Goal: Task Accomplishment & Management: Use online tool/utility

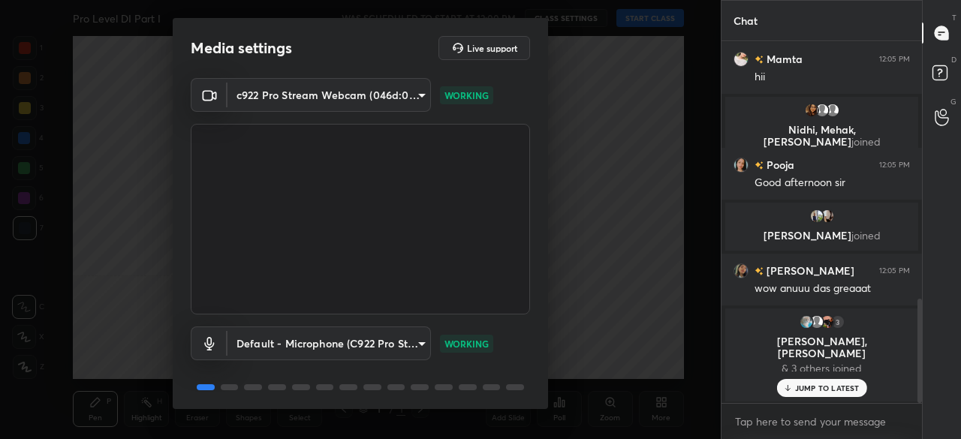
scroll to position [53, 0]
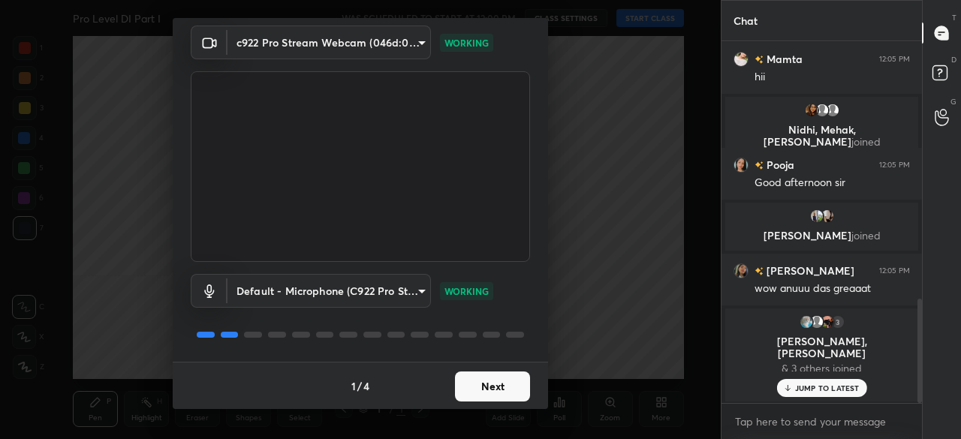
click at [486, 394] on button "Next" at bounding box center [492, 387] width 75 height 30
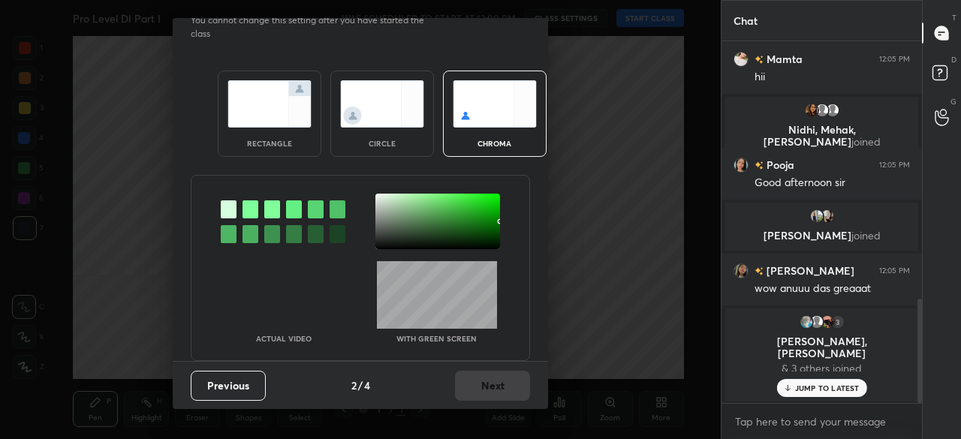
scroll to position [0, 0]
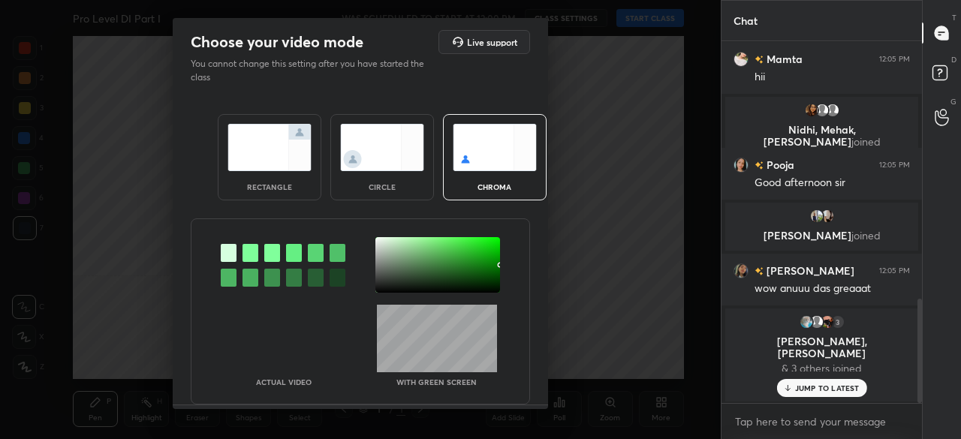
click at [377, 164] on img at bounding box center [382, 147] width 84 height 47
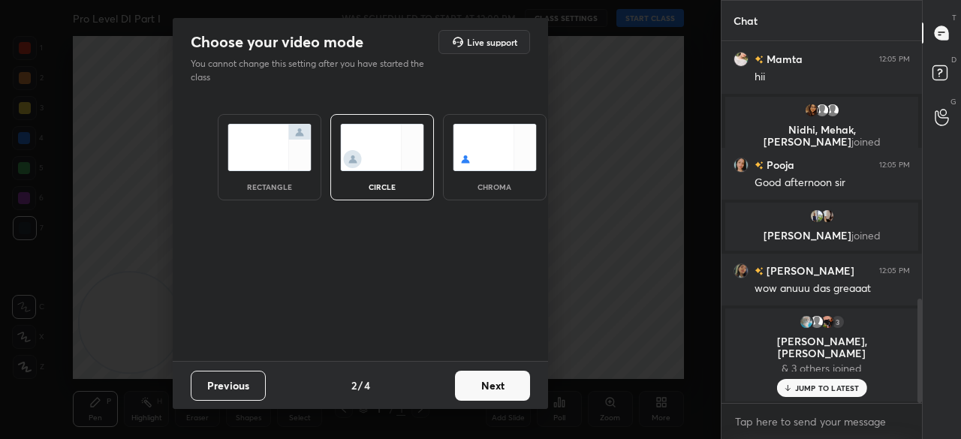
click at [501, 385] on button "Next" at bounding box center [492, 386] width 75 height 30
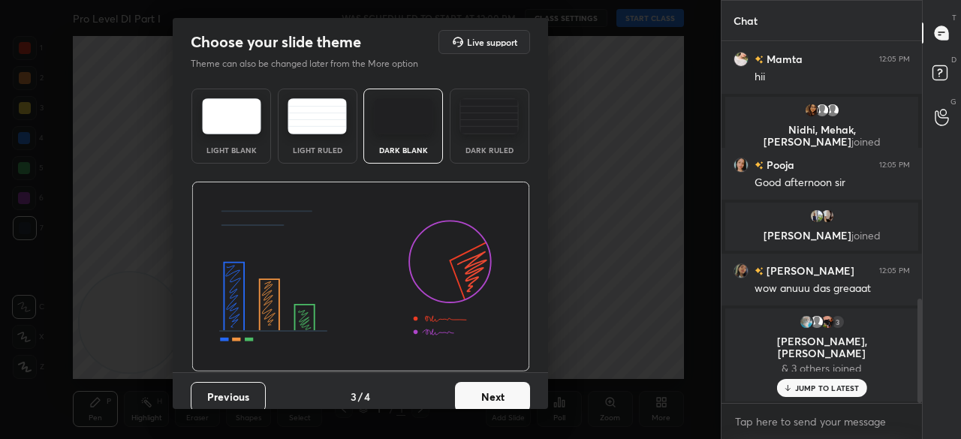
click at [507, 385] on button "Next" at bounding box center [492, 397] width 75 height 30
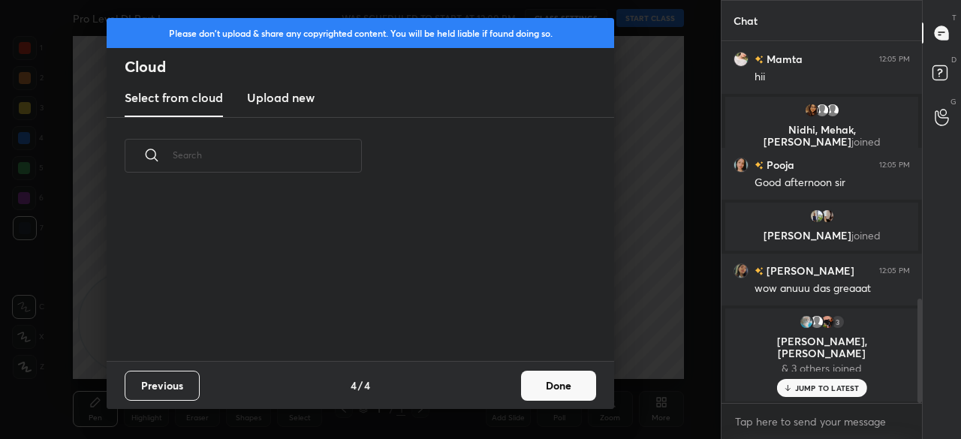
click at [540, 385] on button "Done" at bounding box center [558, 386] width 75 height 30
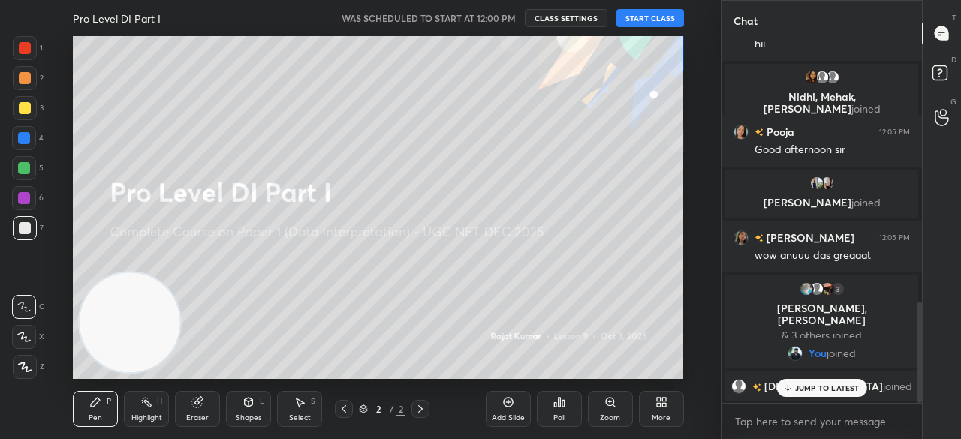
click at [642, 16] on button "START CLASS" at bounding box center [650, 18] width 68 height 18
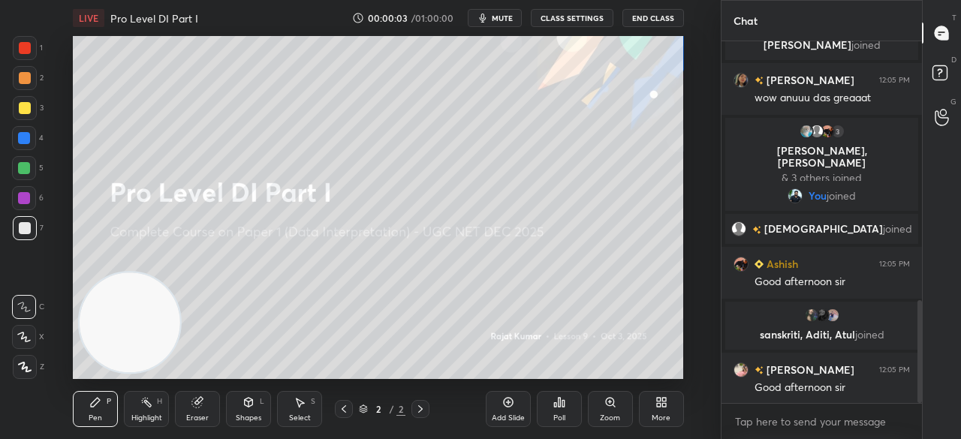
scroll to position [950, 0]
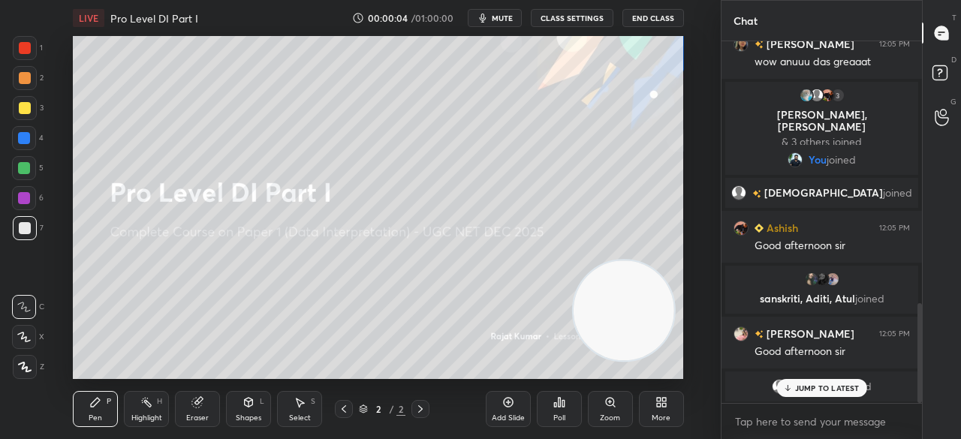
drag, startPoint x: 122, startPoint y: 302, endPoint x: 631, endPoint y: 310, distance: 509.0
click at [631, 311] on video at bounding box center [623, 310] width 100 height 100
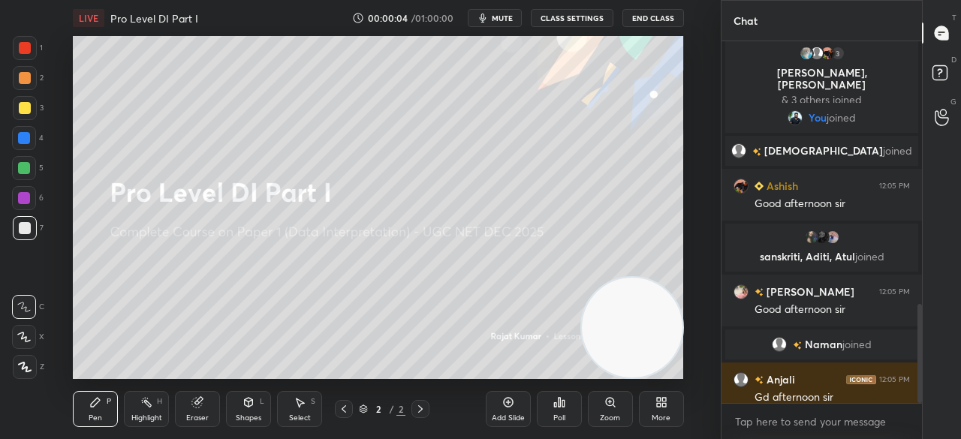
scroll to position [961, 0]
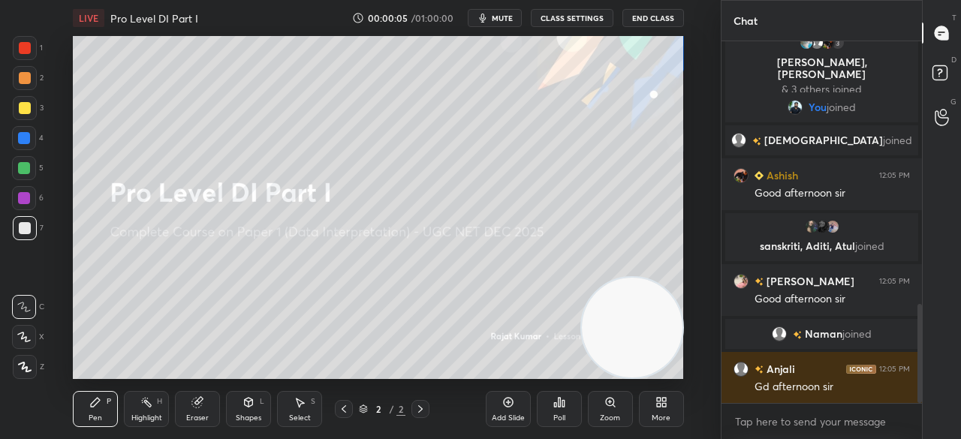
click at [26, 367] on icon at bounding box center [25, 367] width 12 height 9
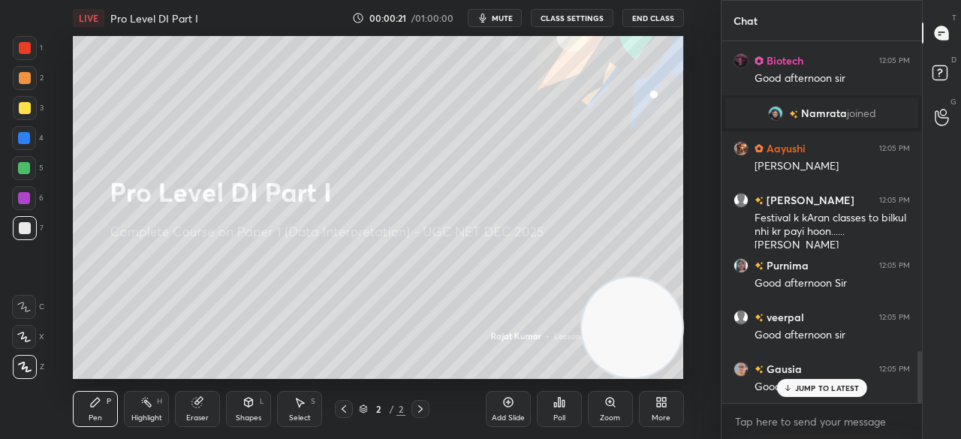
scroll to position [2187, 0]
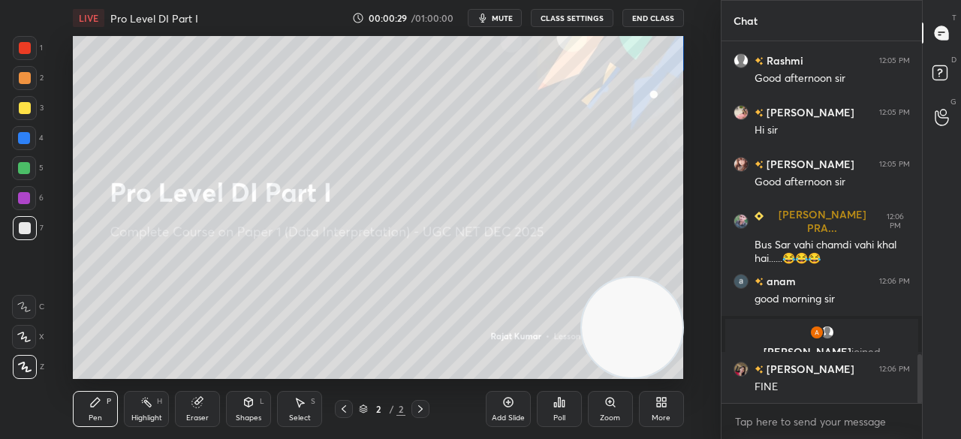
click at [666, 410] on div "More" at bounding box center [661, 409] width 45 height 36
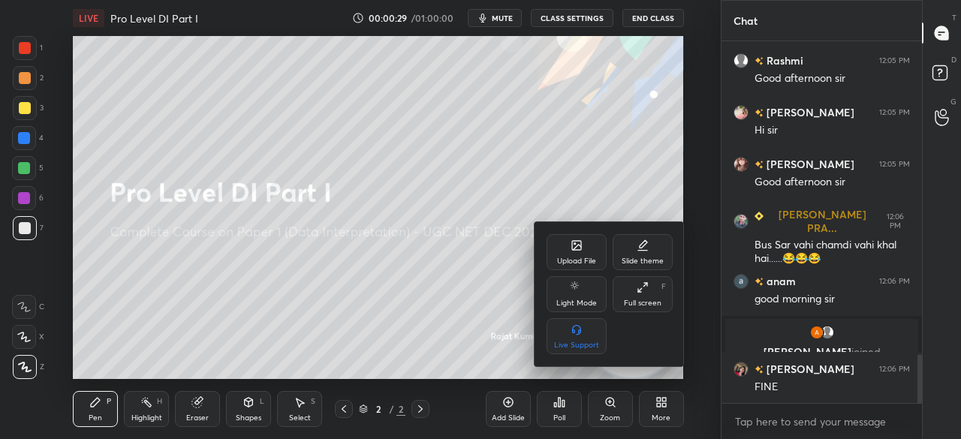
click at [651, 289] on div "Full screen F" at bounding box center [642, 294] width 60 height 36
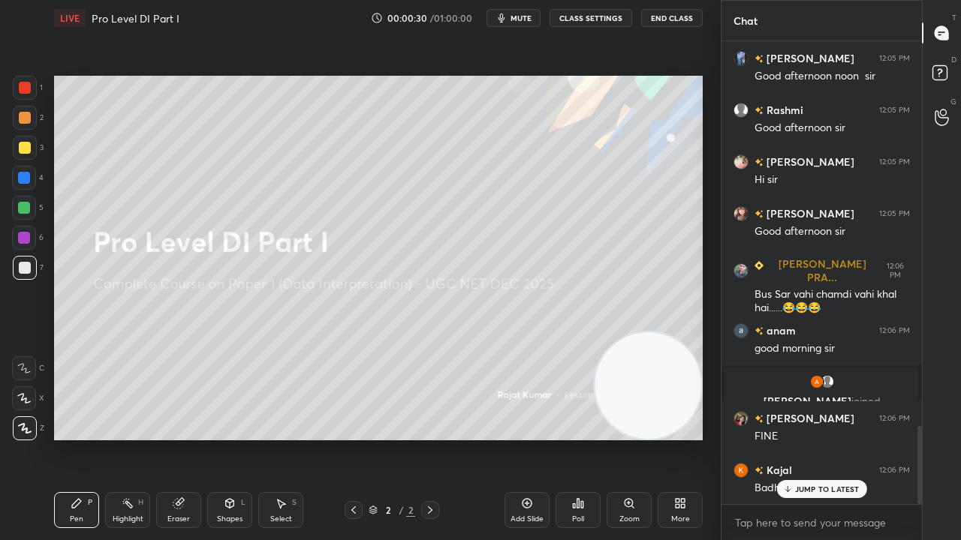
click at [236, 438] on div "Shapes L" at bounding box center [229, 510] width 45 height 36
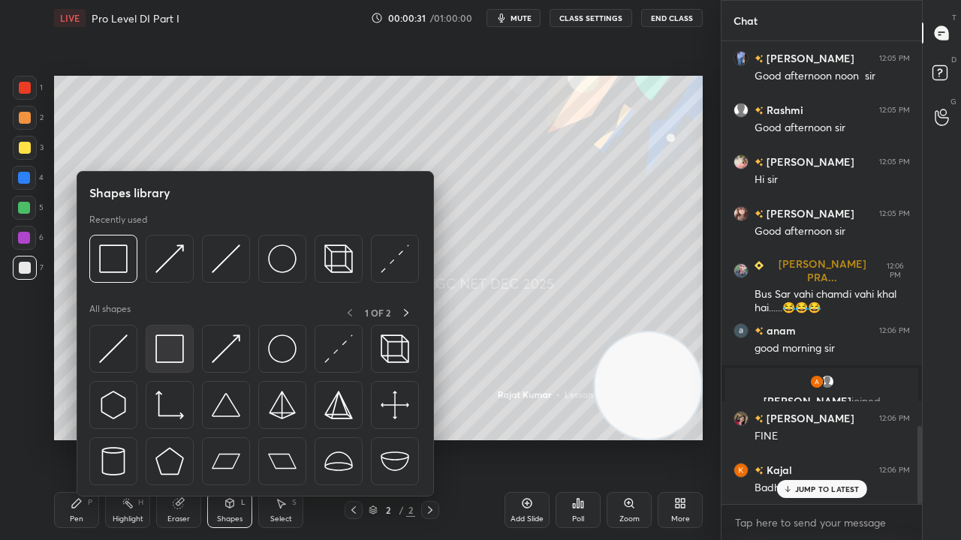
click at [180, 349] on img at bounding box center [169, 349] width 29 height 29
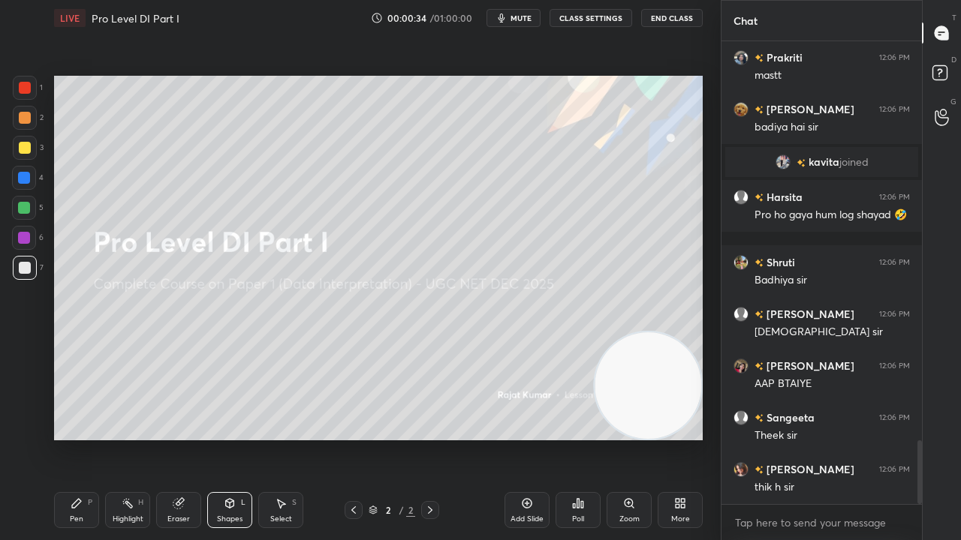
click at [81, 438] on icon at bounding box center [77, 504] width 12 height 12
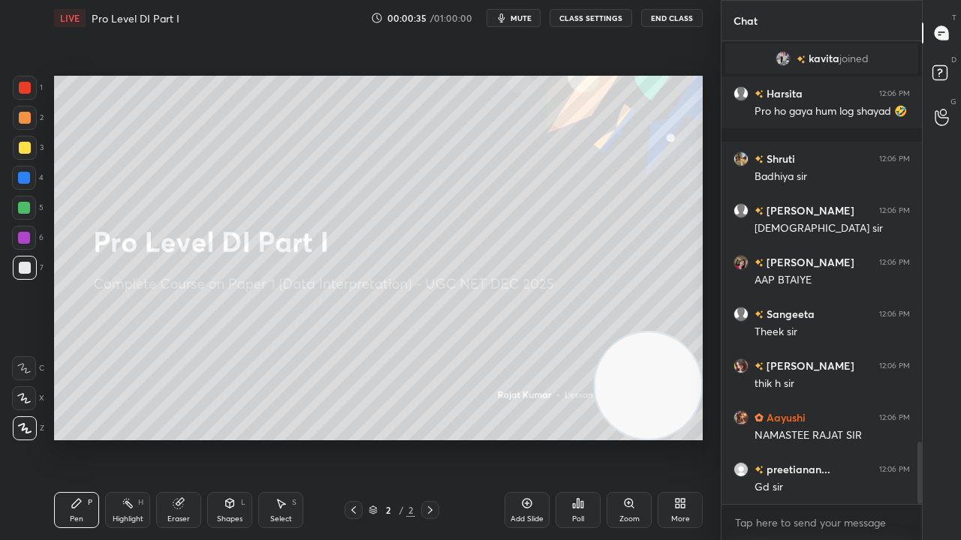
drag, startPoint x: 27, startPoint y: 144, endPoint x: 50, endPoint y: 149, distance: 23.7
click at [27, 144] on div at bounding box center [25, 148] width 12 height 12
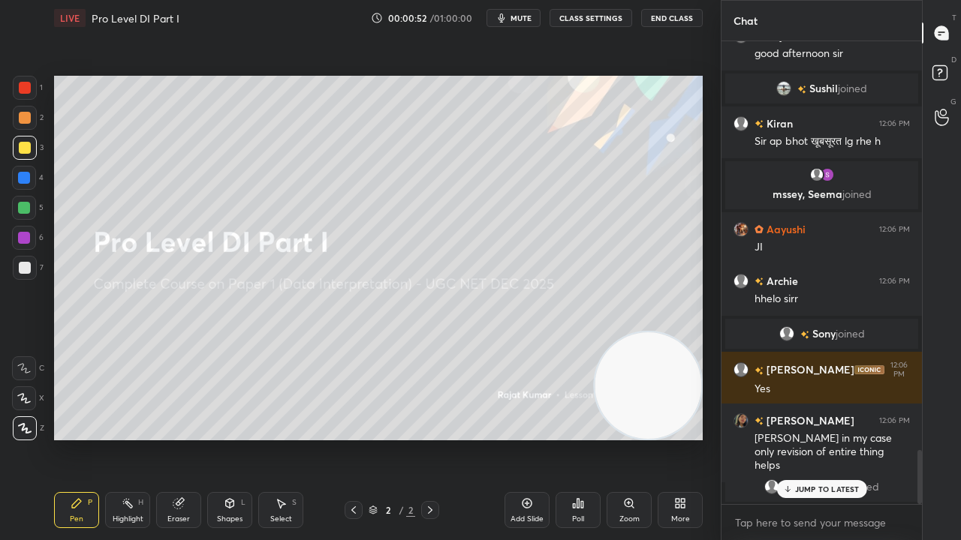
drag, startPoint x: 24, startPoint y: 171, endPoint x: 32, endPoint y: 167, distance: 8.8
click at [23, 172] on div at bounding box center [24, 178] width 12 height 12
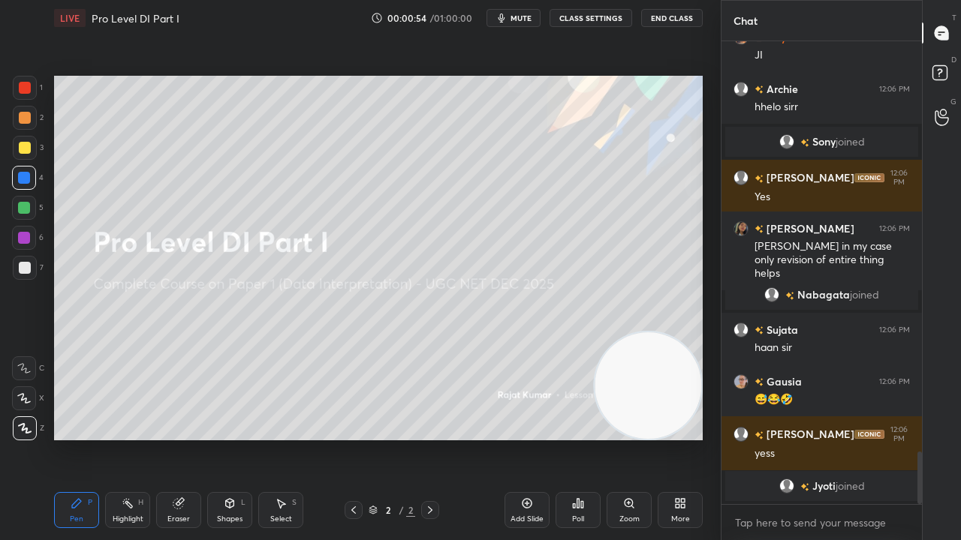
click at [185, 438] on div "Eraser" at bounding box center [178, 510] width 45 height 36
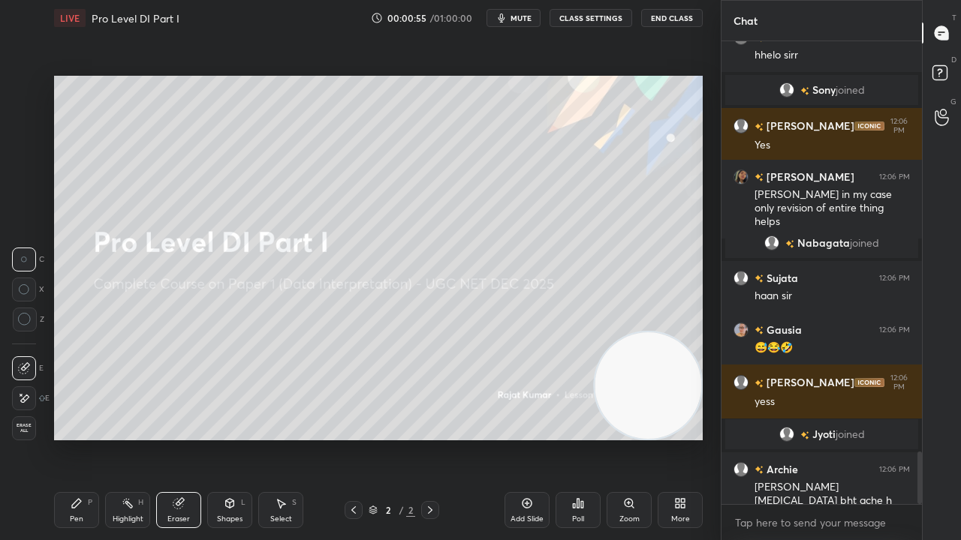
drag, startPoint x: 29, startPoint y: 396, endPoint x: 31, endPoint y: 389, distance: 7.8
click at [29, 396] on icon at bounding box center [24, 399] width 12 height 13
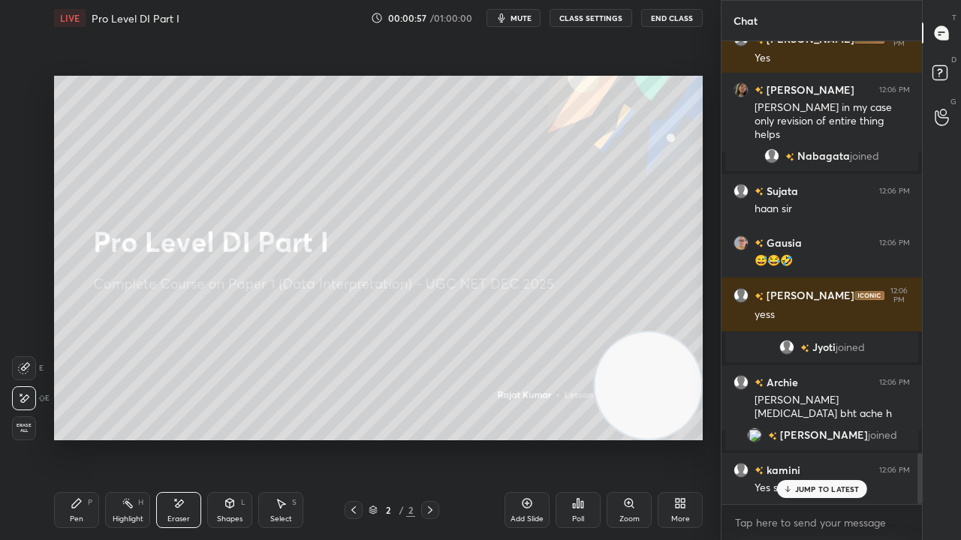
click at [79, 438] on icon at bounding box center [77, 504] width 12 height 12
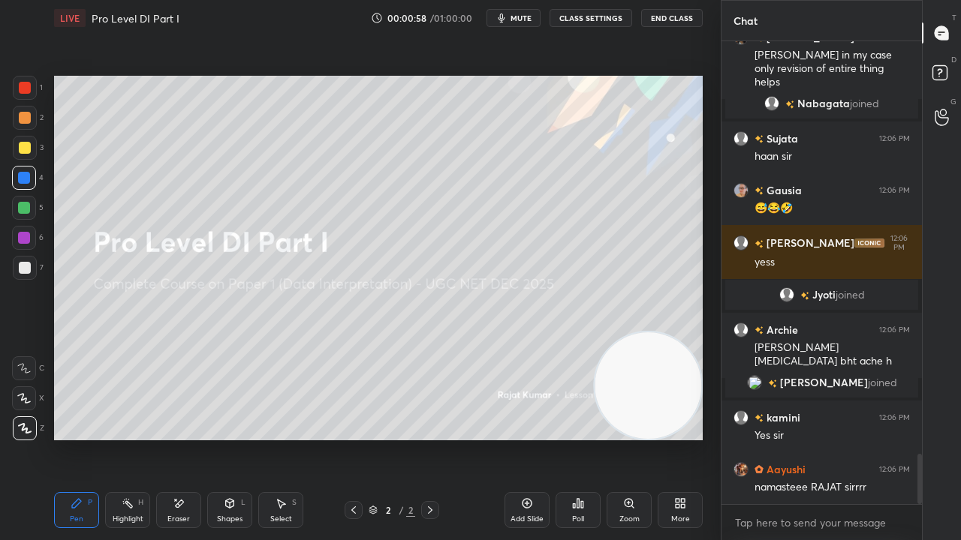
click at [24, 143] on div at bounding box center [25, 148] width 12 height 12
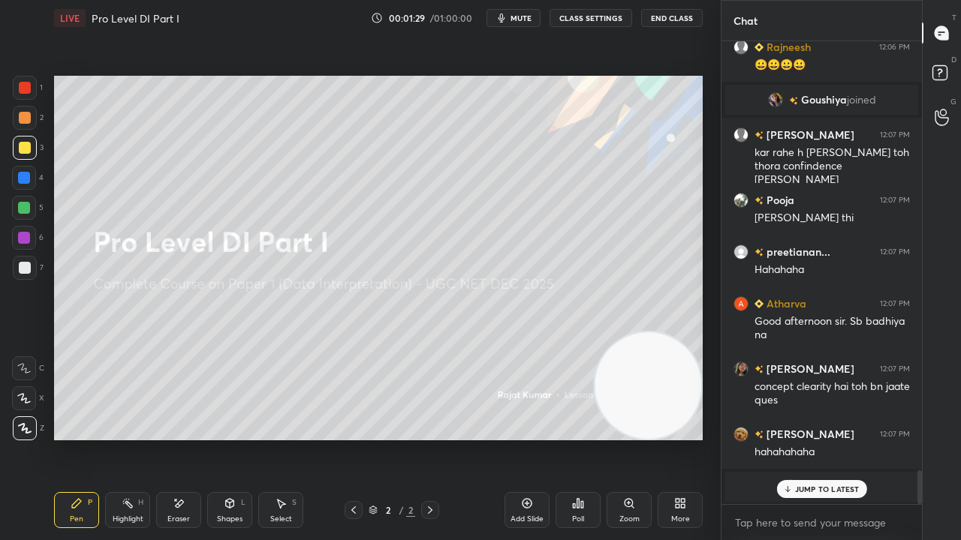
click at [817, 438] on div "JUMP TO LATEST" at bounding box center [821, 489] width 90 height 18
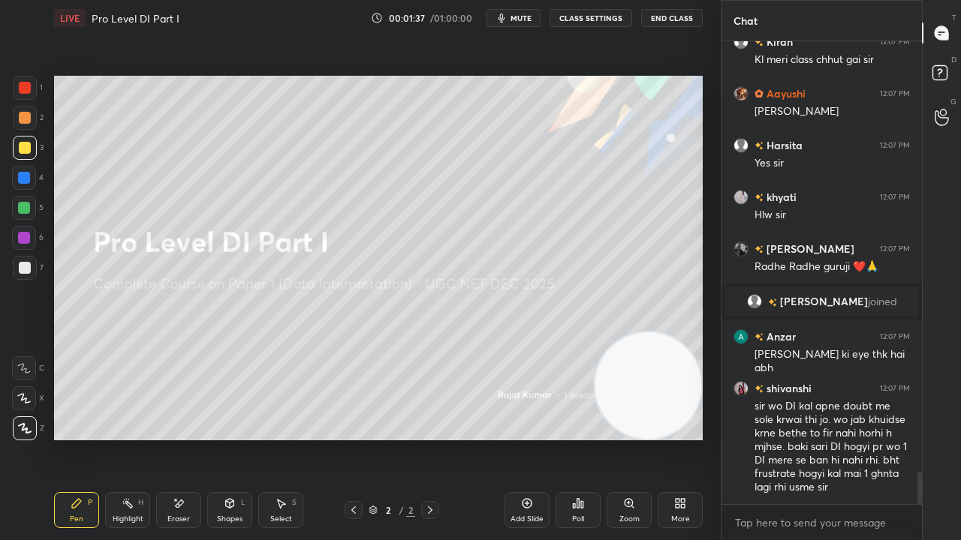
click at [20, 179] on div at bounding box center [24, 178] width 12 height 12
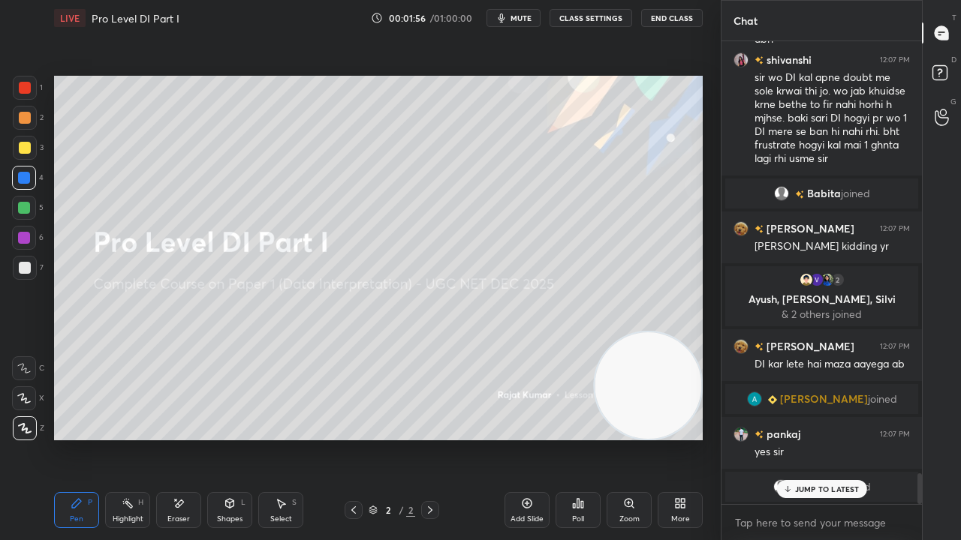
click at [683, 438] on icon at bounding box center [683, 506] width 4 height 4
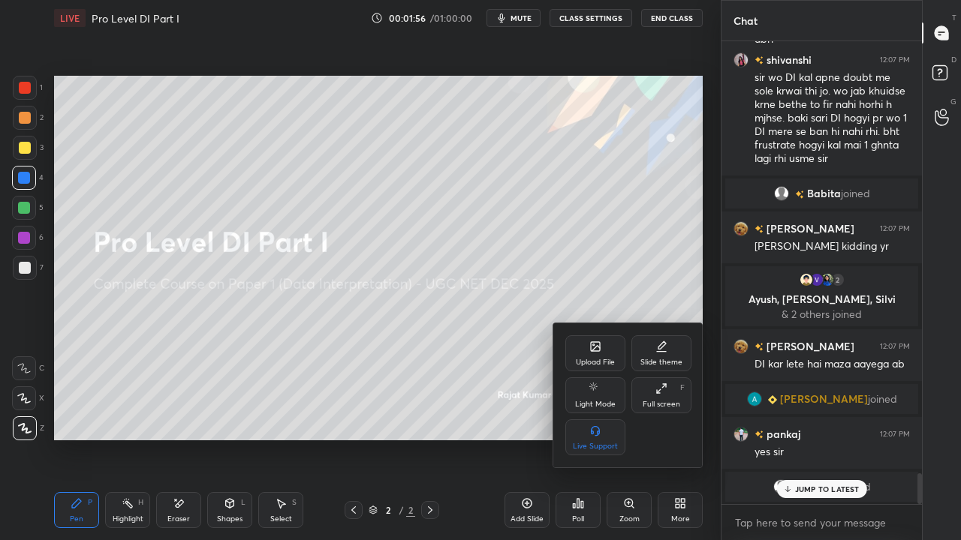
click at [606, 363] on div "Upload File" at bounding box center [595, 363] width 39 height 8
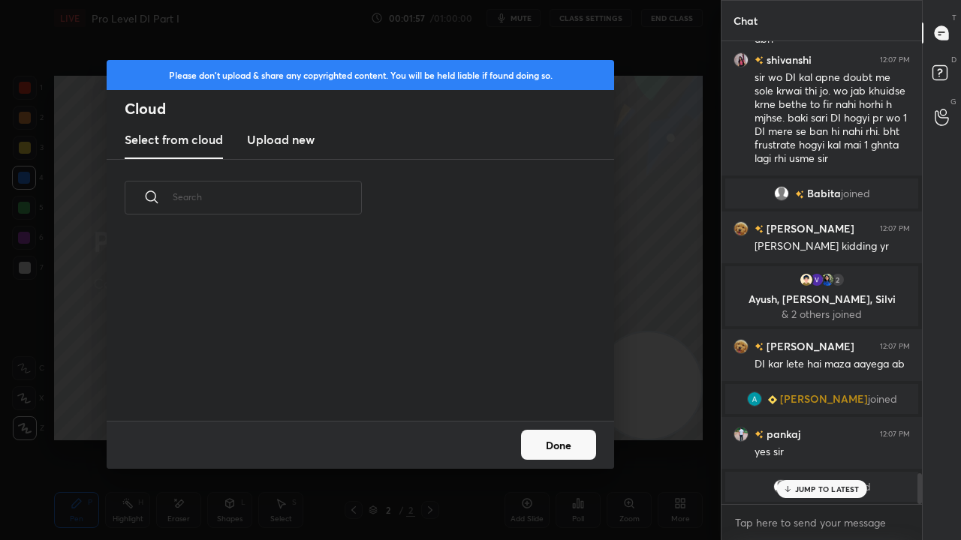
drag, startPoint x: 299, startPoint y: 138, endPoint x: 306, endPoint y: 151, distance: 14.4
click at [300, 140] on h3 "Upload new" at bounding box center [281, 140] width 68 height 18
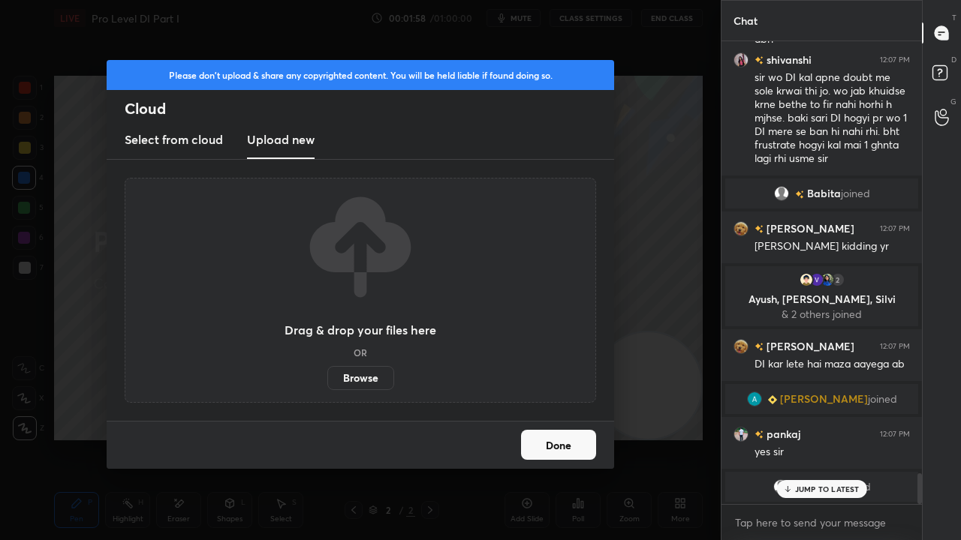
drag, startPoint x: 377, startPoint y: 379, endPoint x: 377, endPoint y: 314, distance: 64.5
click at [377, 380] on label "Browse" at bounding box center [360, 378] width 67 height 24
click at [327, 380] on input "Browse" at bounding box center [327, 378] width 0 height 24
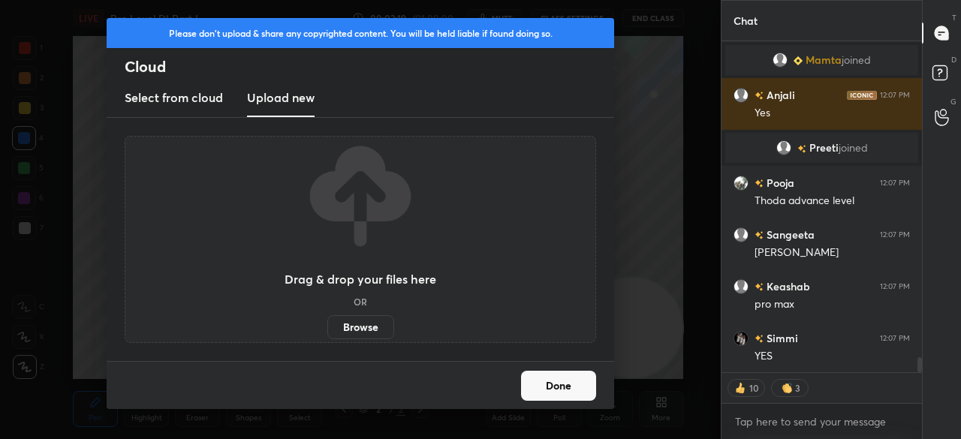
click at [359, 329] on label "Browse" at bounding box center [360, 327] width 67 height 24
click at [327, 329] on input "Browse" at bounding box center [327, 327] width 0 height 24
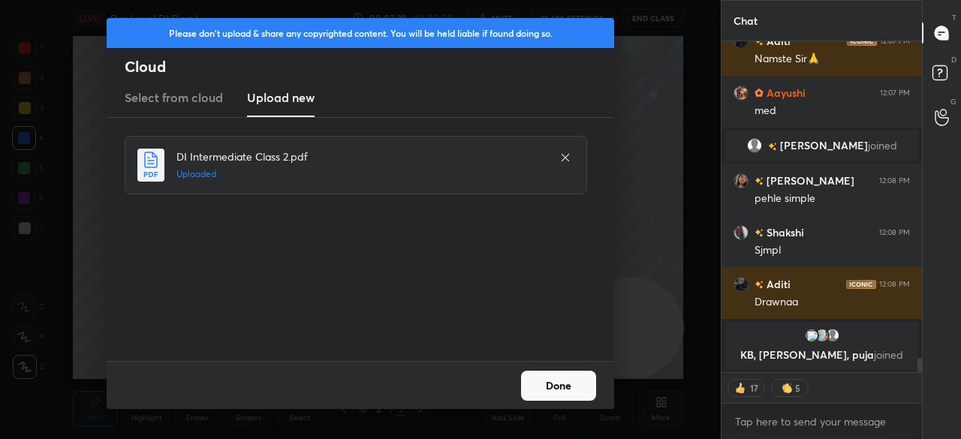
click at [555, 387] on button "Done" at bounding box center [558, 386] width 75 height 30
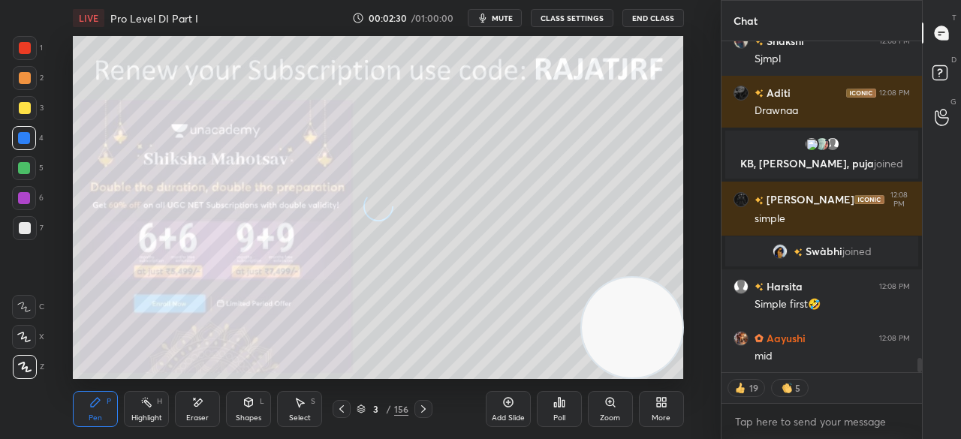
click at [657, 406] on icon at bounding box center [659, 405] width 4 height 4
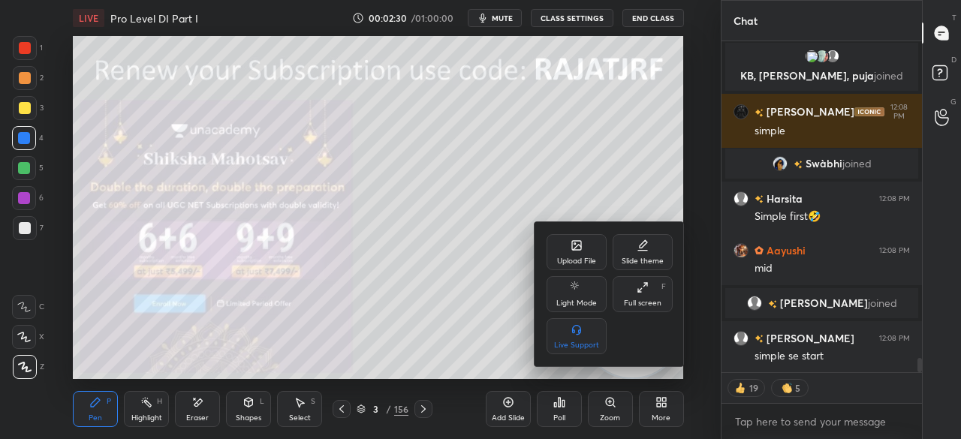
click at [648, 288] on icon at bounding box center [642, 287] width 12 height 12
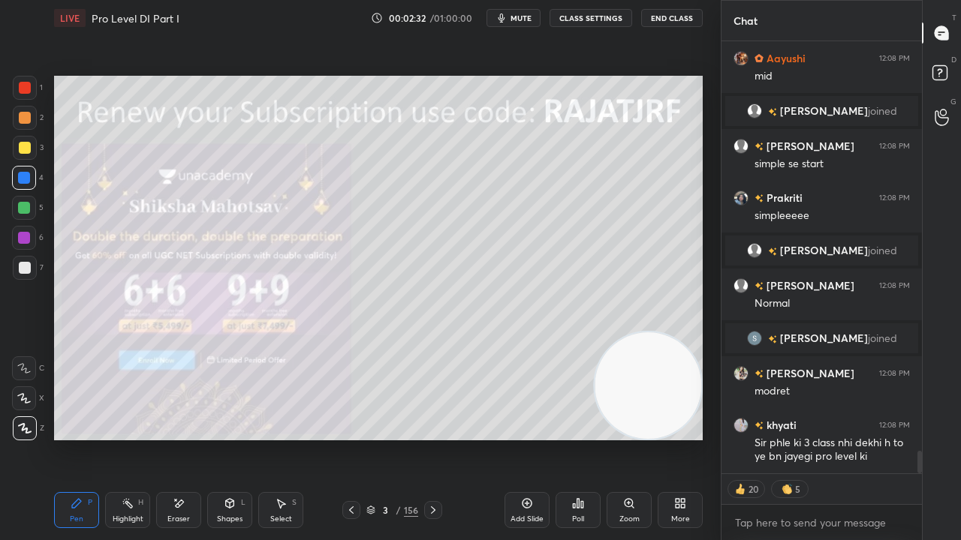
click at [397, 438] on div "/" at bounding box center [398, 510] width 5 height 9
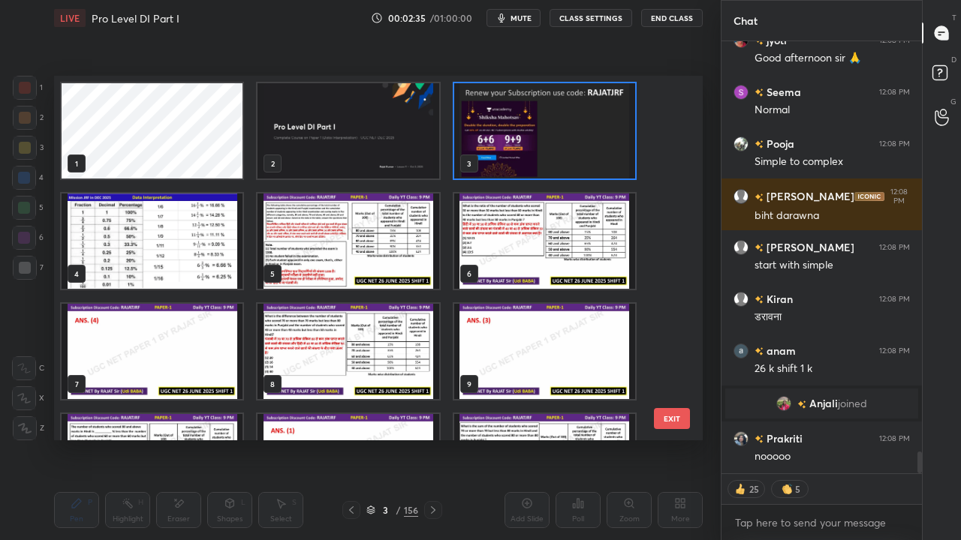
click at [384, 239] on img "grid" at bounding box center [347, 241] width 181 height 95
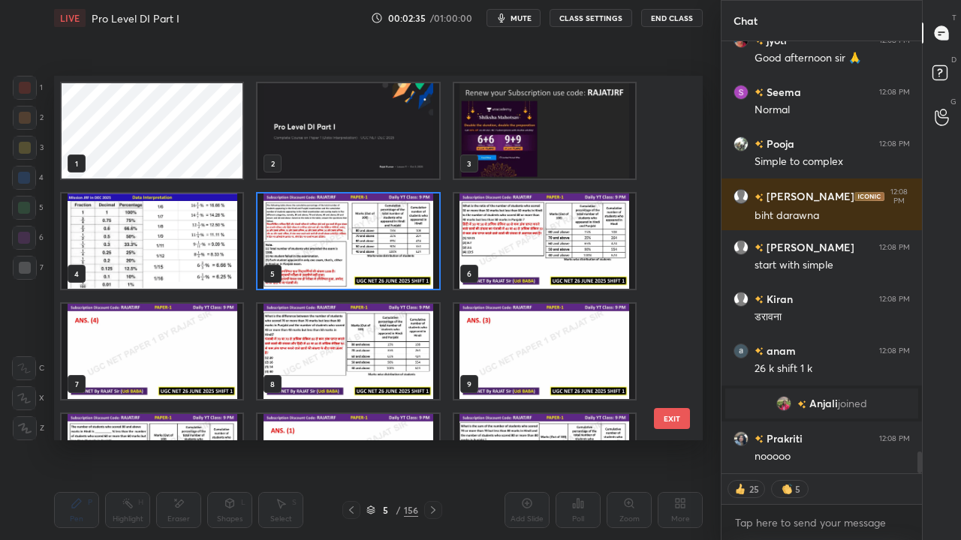
click at [384, 241] on img "grid" at bounding box center [347, 241] width 181 height 95
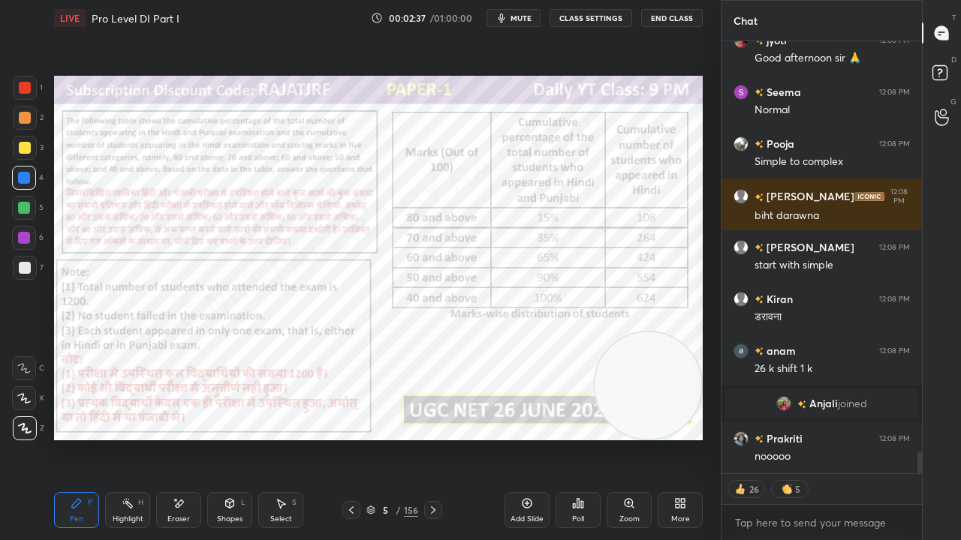
click at [26, 84] on div at bounding box center [25, 88] width 12 height 12
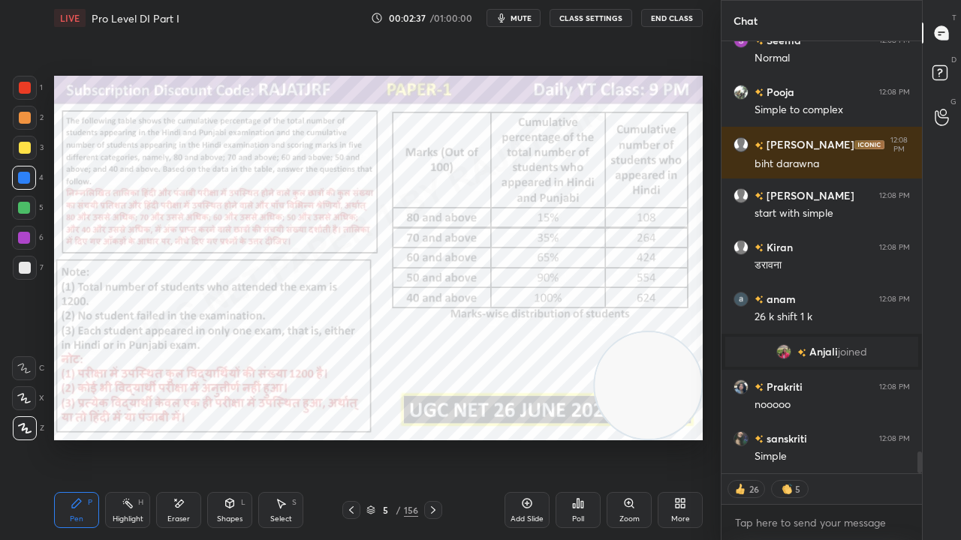
click at [27, 83] on div at bounding box center [25, 88] width 12 height 12
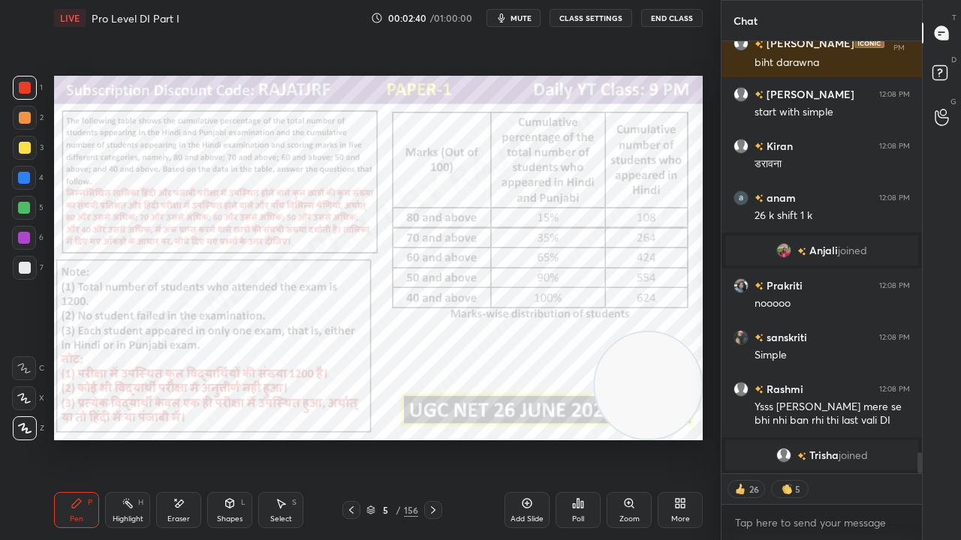
click at [384, 438] on div "5" at bounding box center [385, 510] width 15 height 9
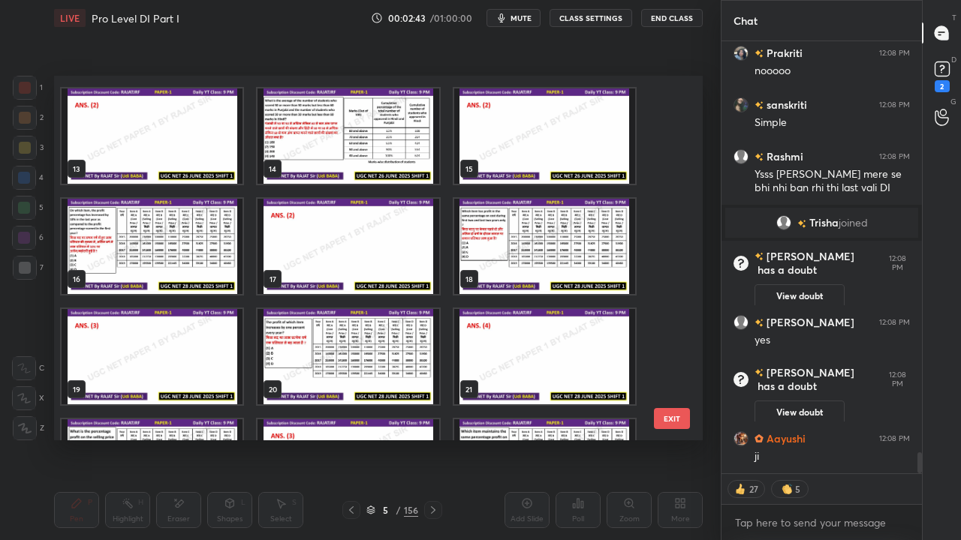
click at [216, 246] on img "grid" at bounding box center [152, 246] width 181 height 95
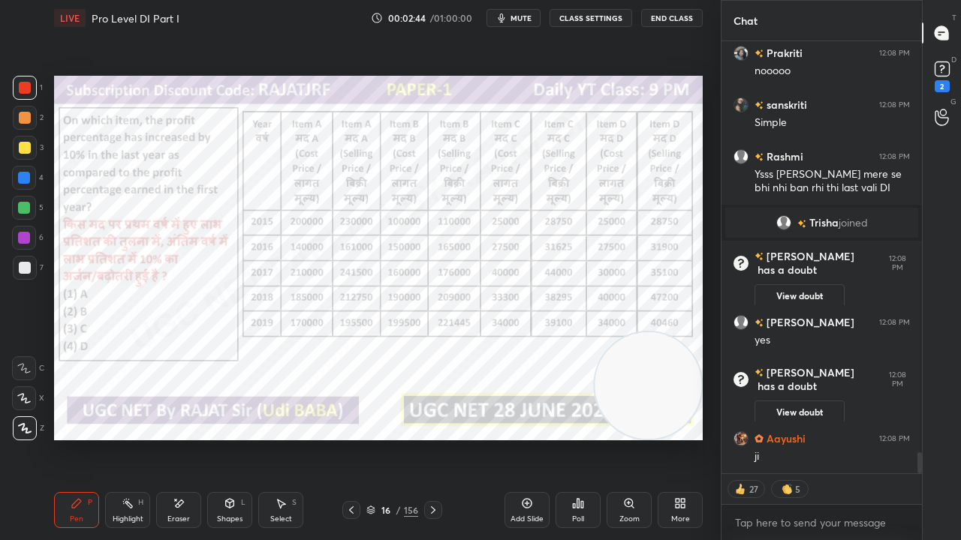
click at [216, 246] on img "grid" at bounding box center [152, 246] width 181 height 95
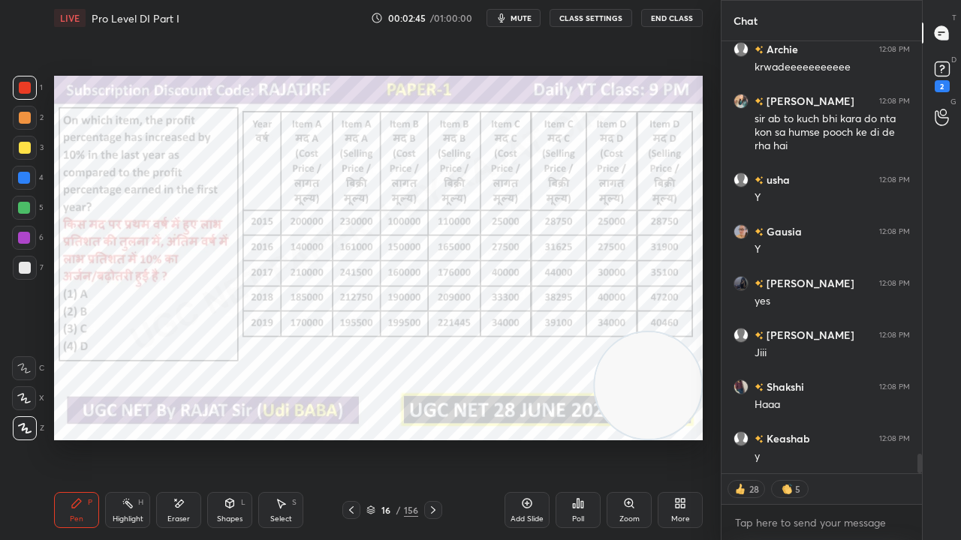
click at [379, 438] on div "16" at bounding box center [385, 510] width 15 height 9
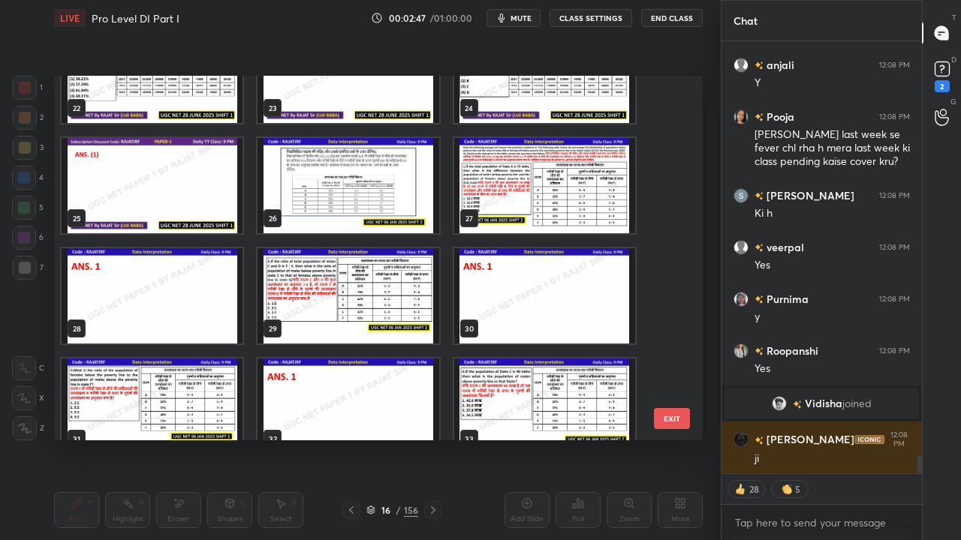
click at [390, 203] on img "grid" at bounding box center [347, 185] width 181 height 95
click at [391, 203] on img "grid" at bounding box center [347, 185] width 181 height 95
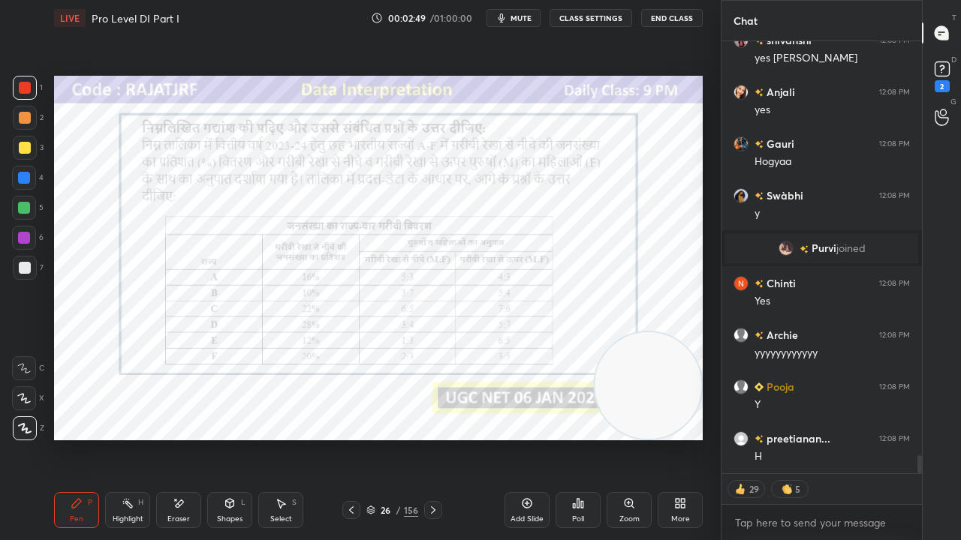
click at [392, 438] on div "26" at bounding box center [385, 510] width 15 height 9
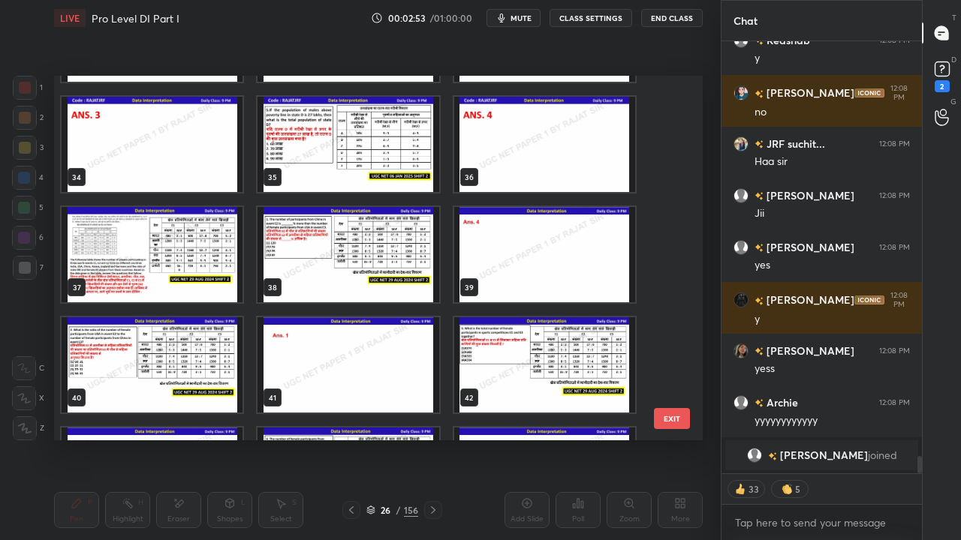
click at [130, 273] on img "grid" at bounding box center [152, 254] width 181 height 95
click at [132, 272] on img "grid" at bounding box center [152, 254] width 181 height 95
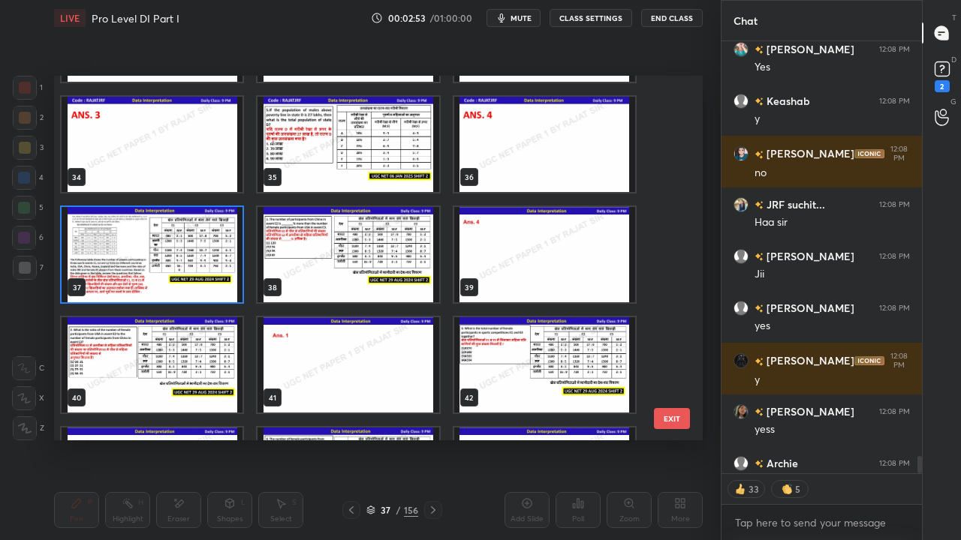
click at [134, 272] on img "grid" at bounding box center [152, 254] width 181 height 95
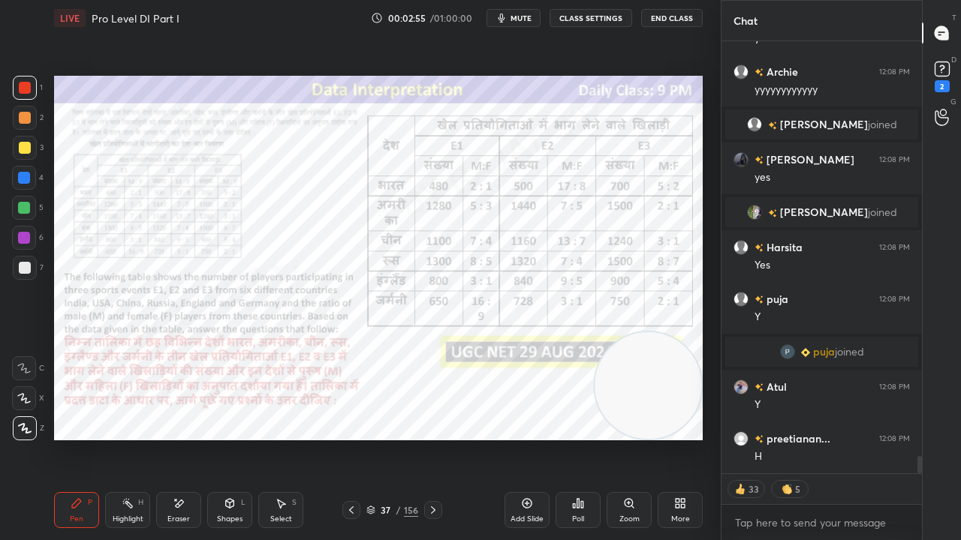
click at [382, 438] on div "37" at bounding box center [385, 510] width 15 height 9
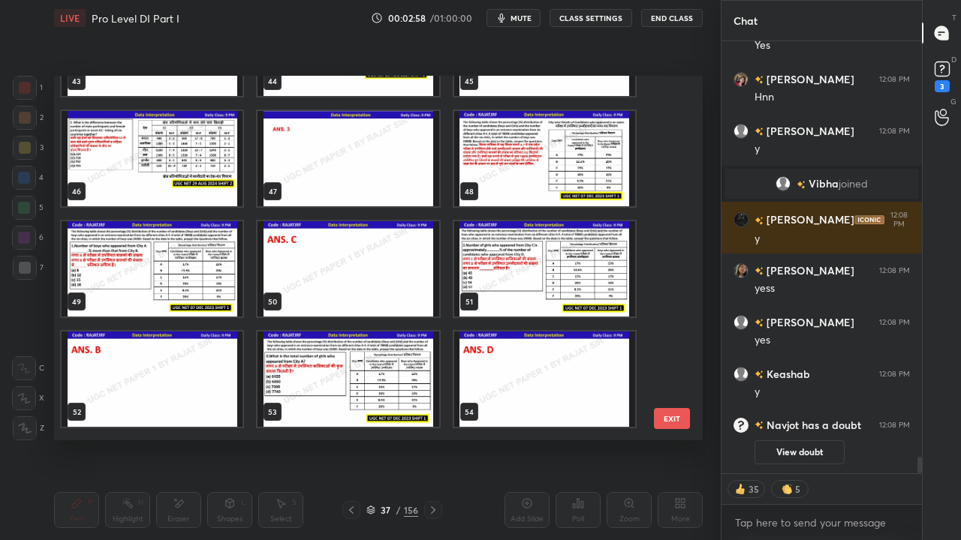
click at [498, 161] on img "grid" at bounding box center [544, 158] width 181 height 95
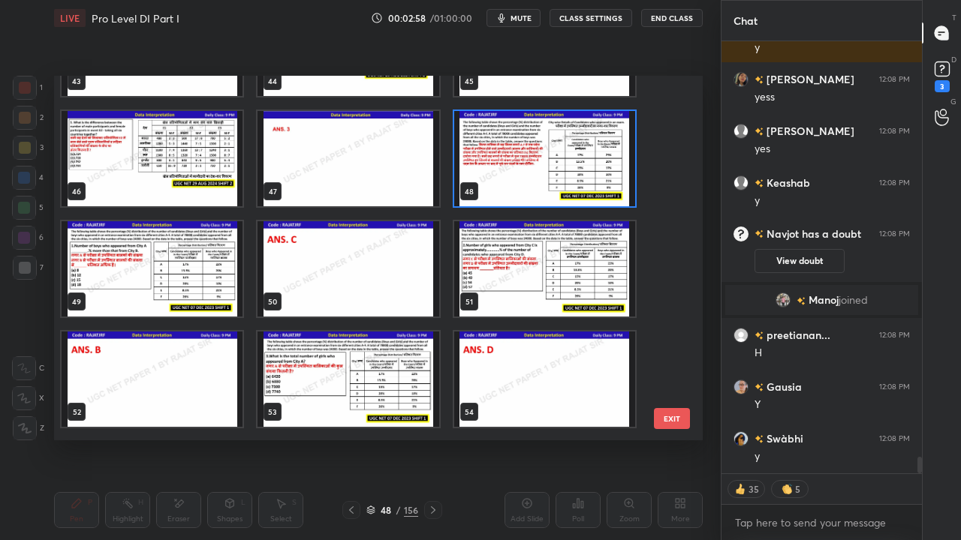
click at [498, 162] on img "grid" at bounding box center [544, 158] width 181 height 95
drag, startPoint x: 498, startPoint y: 162, endPoint x: 488, endPoint y: 167, distance: 10.7
click at [497, 163] on img "grid" at bounding box center [544, 158] width 181 height 95
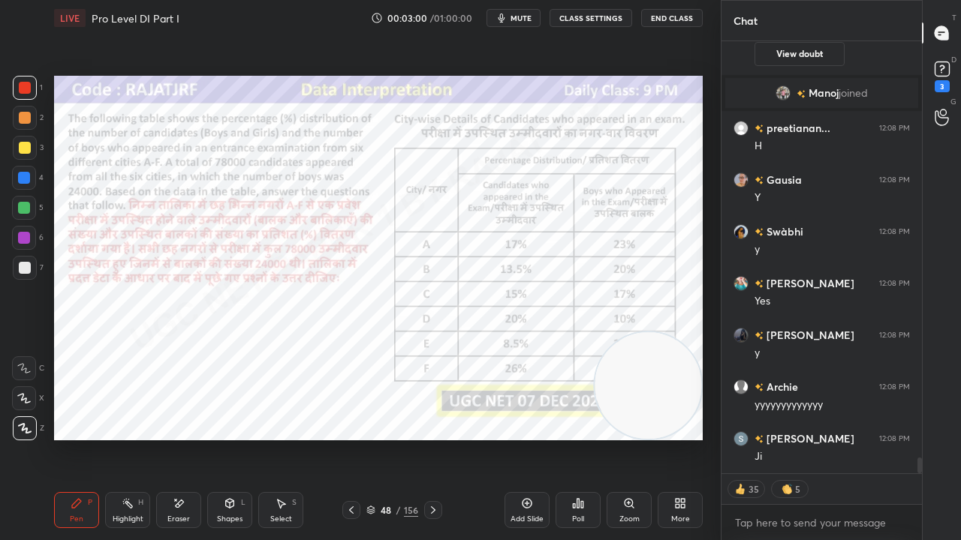
click at [383, 438] on div "48" at bounding box center [385, 510] width 15 height 9
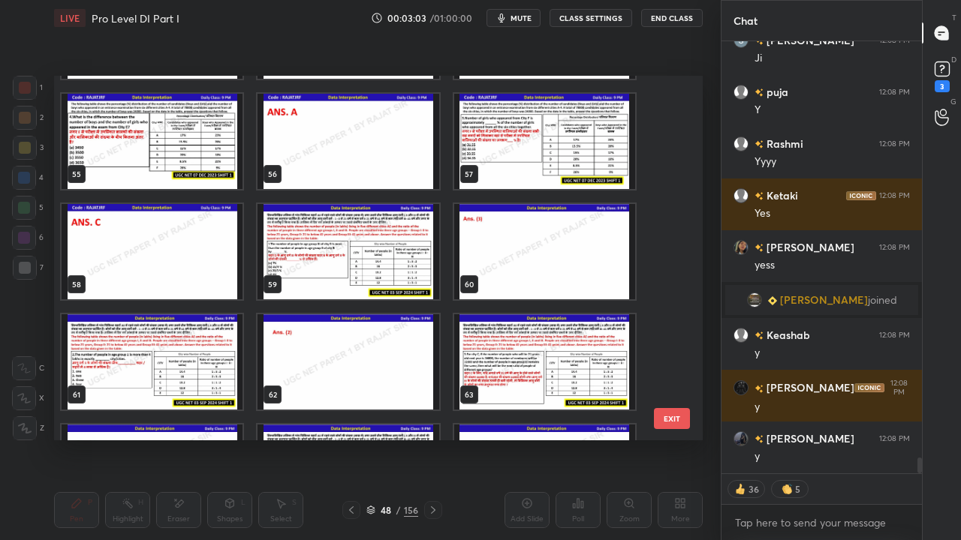
click at [377, 257] on img "grid" at bounding box center [347, 251] width 181 height 95
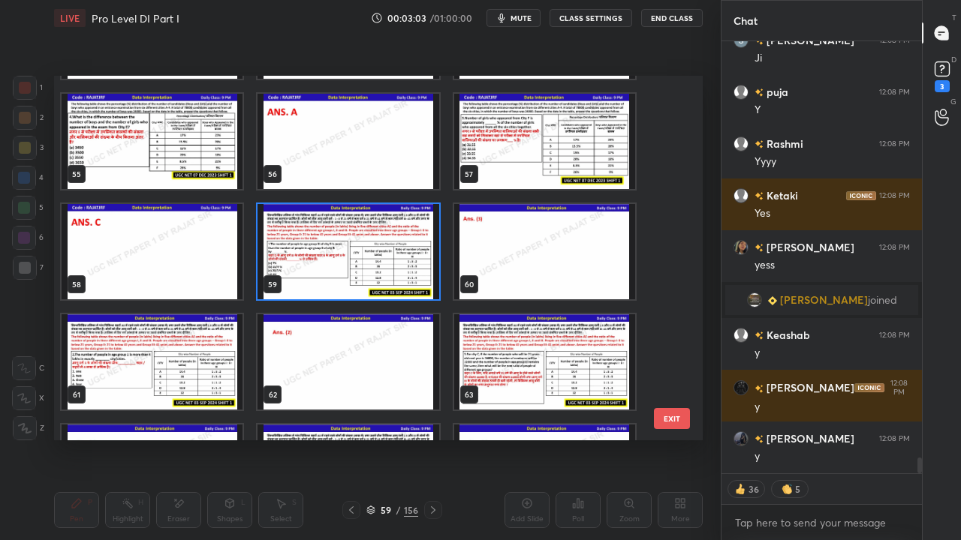
click at [377, 257] on img "grid" at bounding box center [347, 251] width 181 height 95
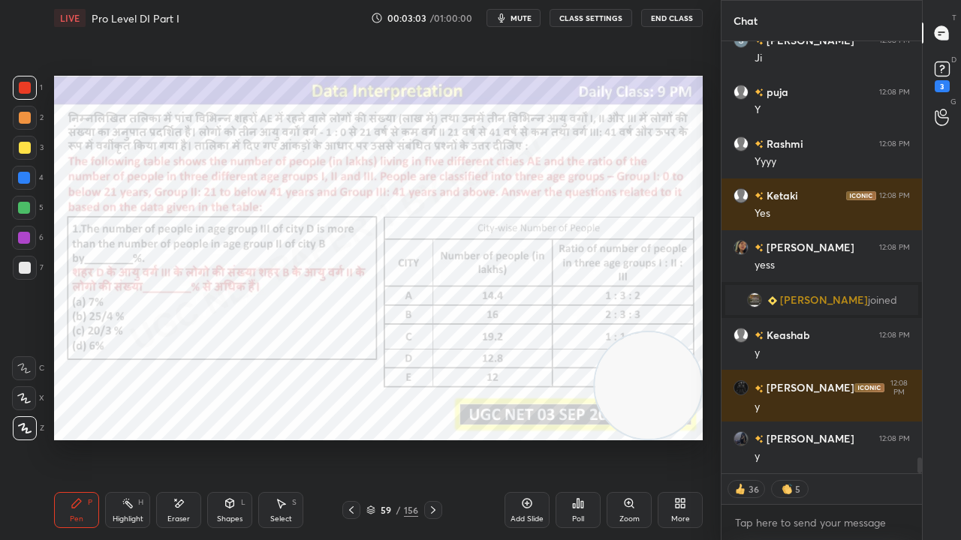
click at [377, 257] on img "grid" at bounding box center [347, 251] width 181 height 95
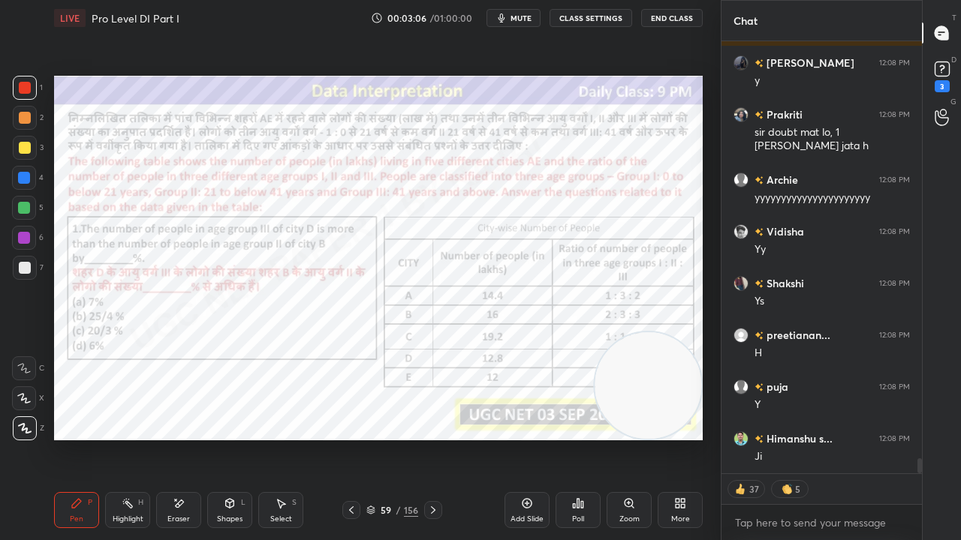
drag, startPoint x: 395, startPoint y: 506, endPoint x: 394, endPoint y: 485, distance: 21.0
click at [394, 438] on div "59 / 156" at bounding box center [392, 511] width 52 height 14
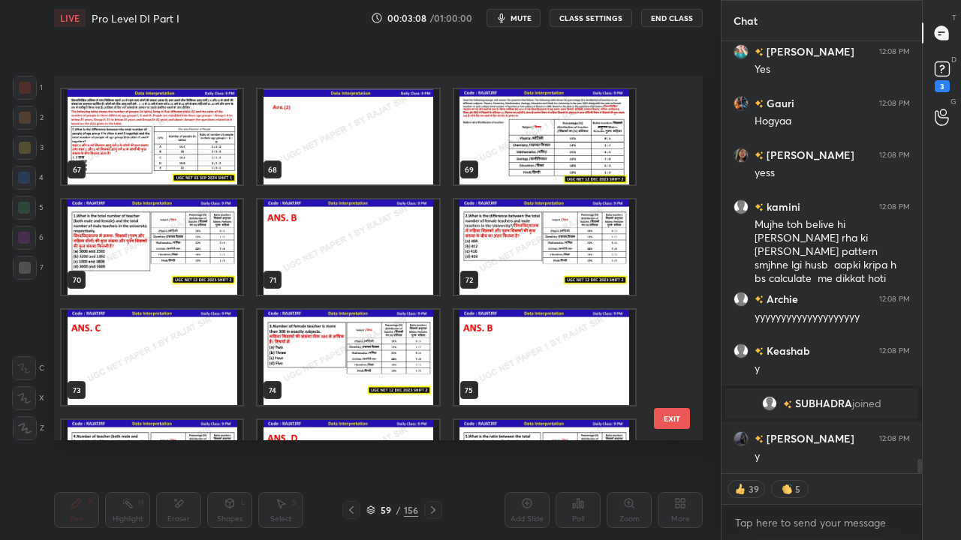
click at [534, 126] on img "grid" at bounding box center [544, 136] width 181 height 95
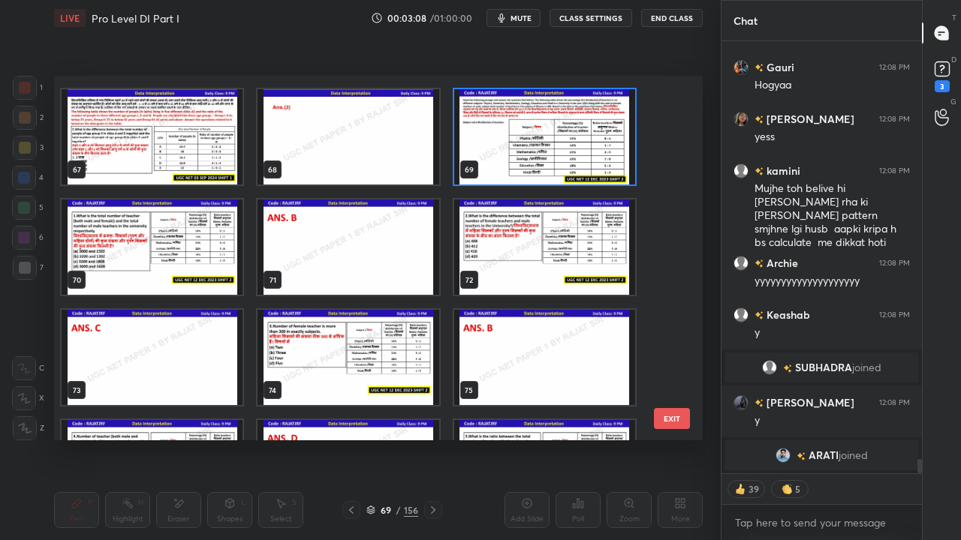
click at [534, 126] on img "grid" at bounding box center [544, 136] width 181 height 95
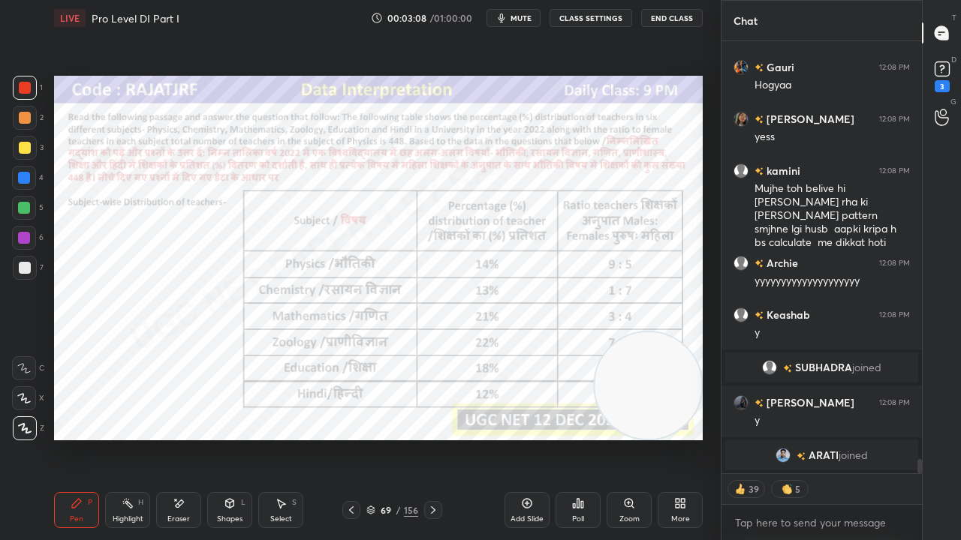
click at [534, 126] on img "grid" at bounding box center [544, 136] width 181 height 95
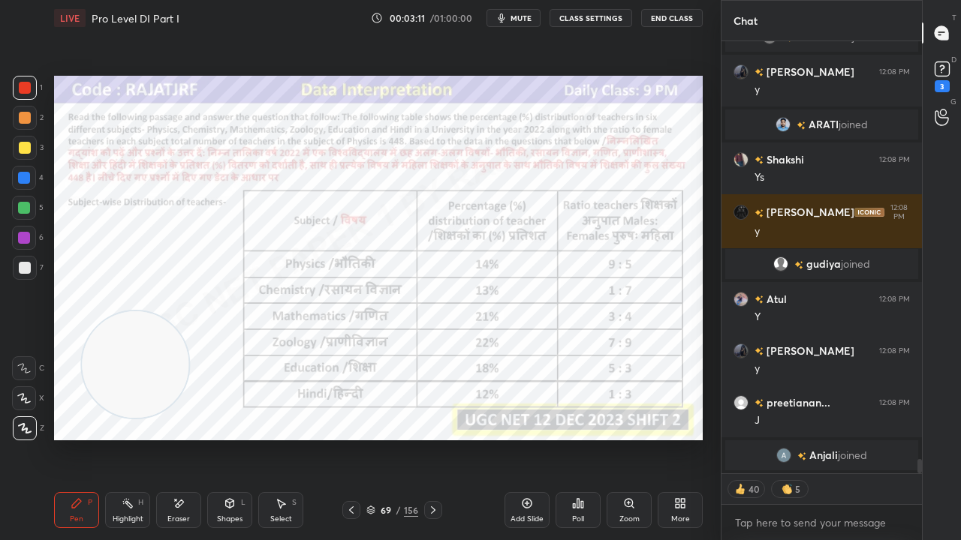
drag, startPoint x: 572, startPoint y: 378, endPoint x: 131, endPoint y: 363, distance: 440.9
click at [111, 363] on video at bounding box center [135, 364] width 107 height 107
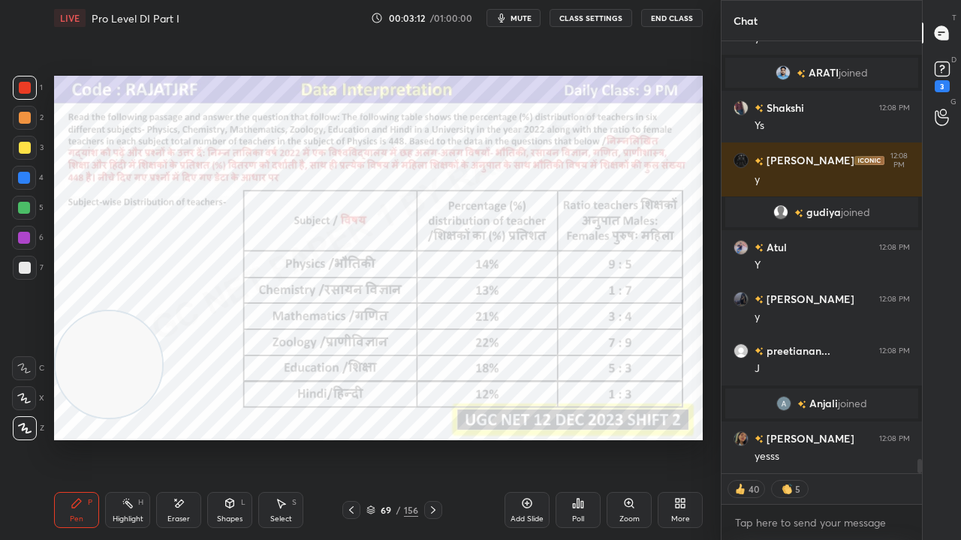
drag, startPoint x: 395, startPoint y: 510, endPoint x: 395, endPoint y: 501, distance: 9.0
click at [395, 438] on div "69 / 156" at bounding box center [392, 511] width 52 height 14
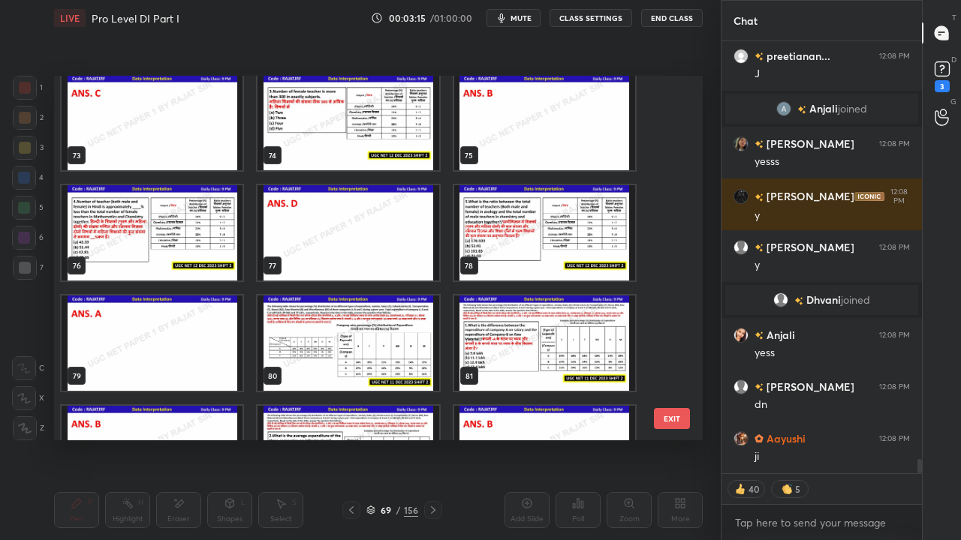
click at [504, 250] on img "grid" at bounding box center [544, 232] width 181 height 95
click at [503, 251] on img "grid" at bounding box center [544, 232] width 181 height 95
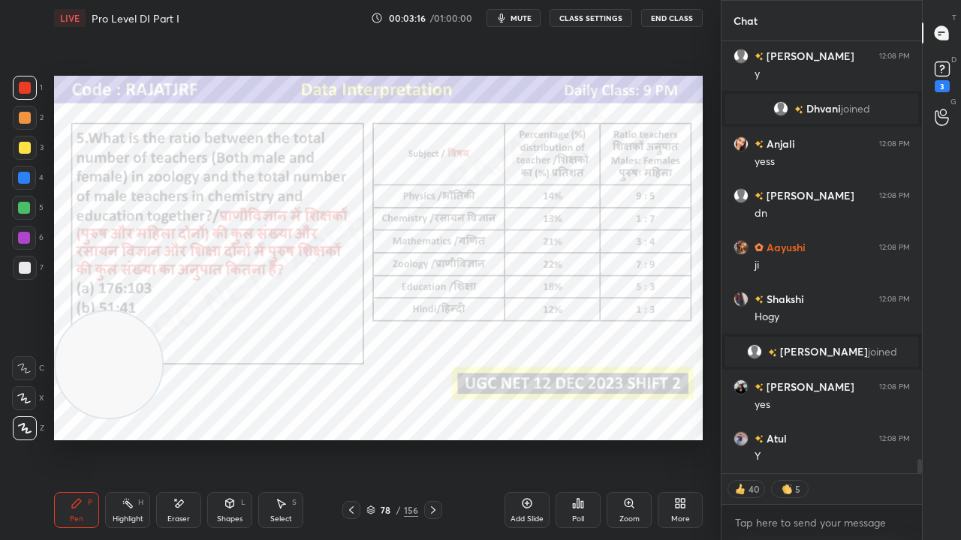
click at [503, 251] on img "grid" at bounding box center [544, 232] width 181 height 95
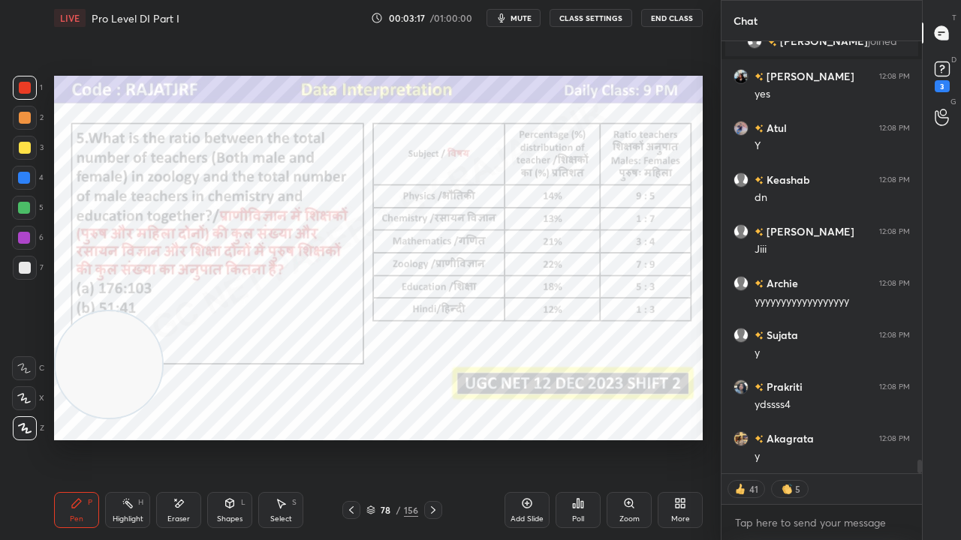
click at [438, 438] on div at bounding box center [433, 510] width 18 height 18
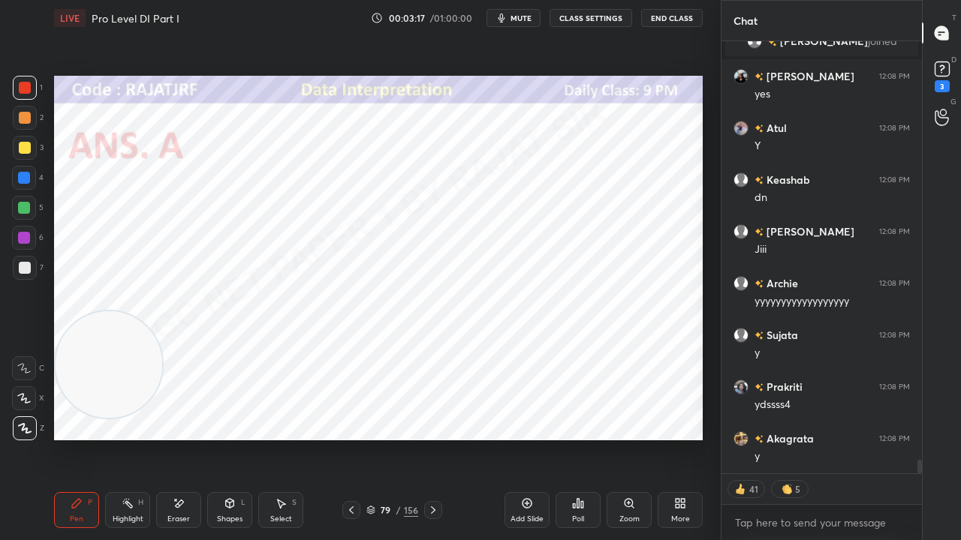
click at [438, 438] on icon at bounding box center [433, 510] width 12 height 12
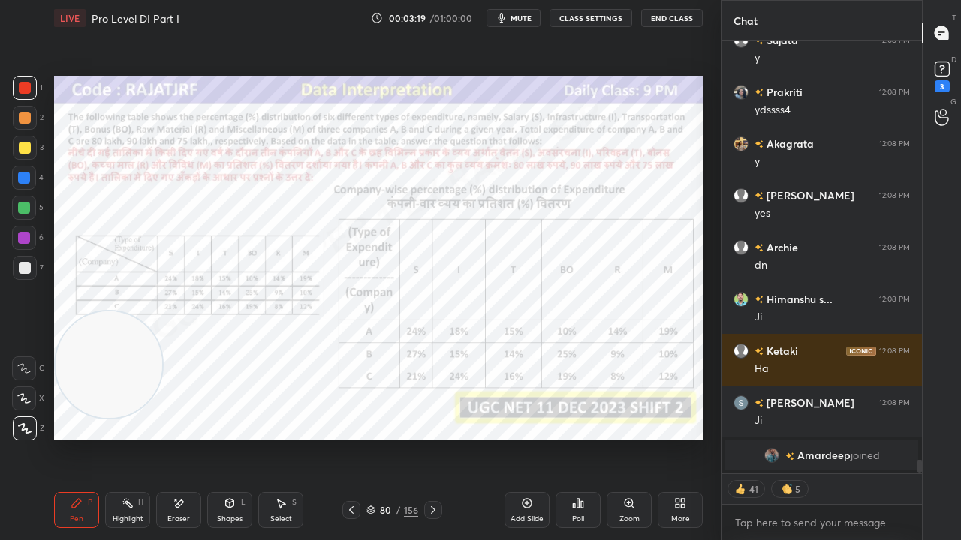
click at [390, 438] on div "80" at bounding box center [385, 510] width 15 height 9
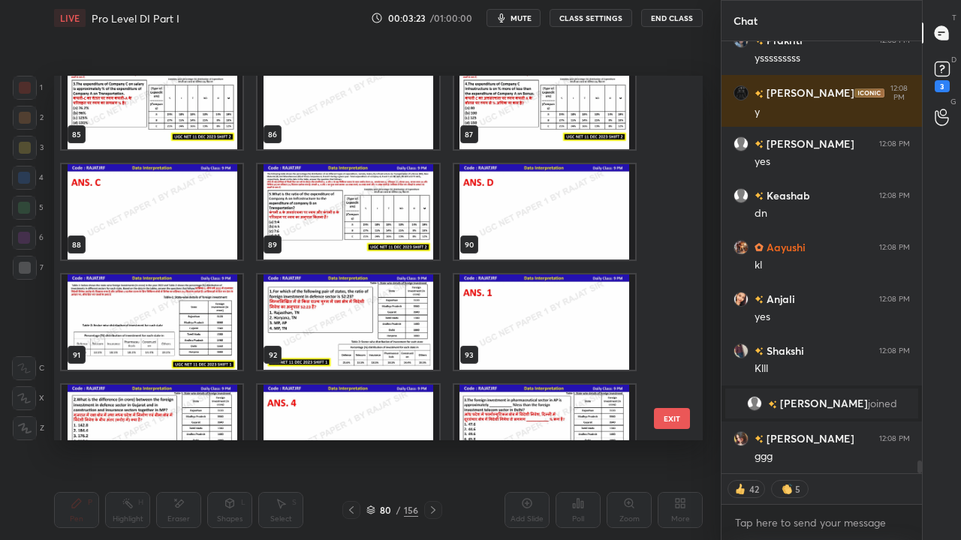
click at [356, 317] on img "grid" at bounding box center [347, 322] width 181 height 95
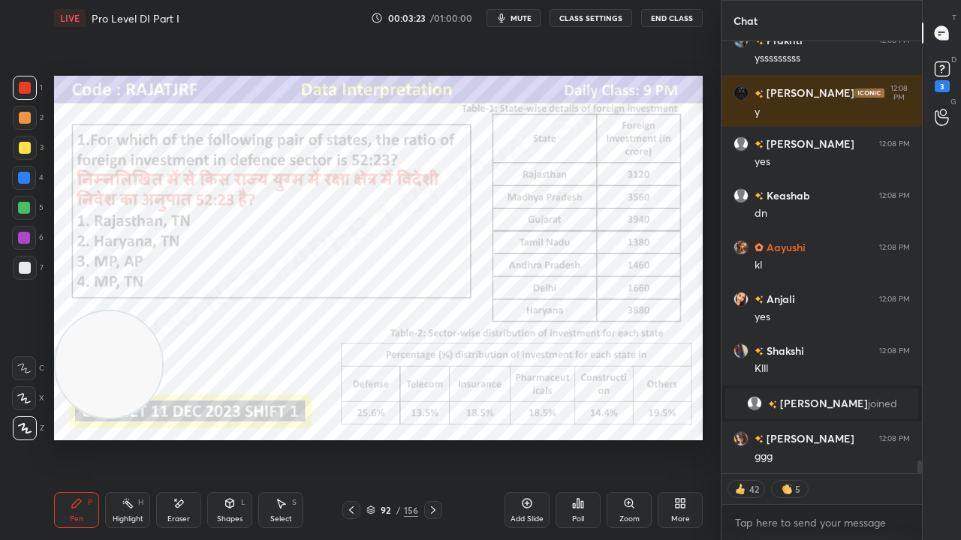
click at [356, 318] on img "grid" at bounding box center [347, 322] width 181 height 95
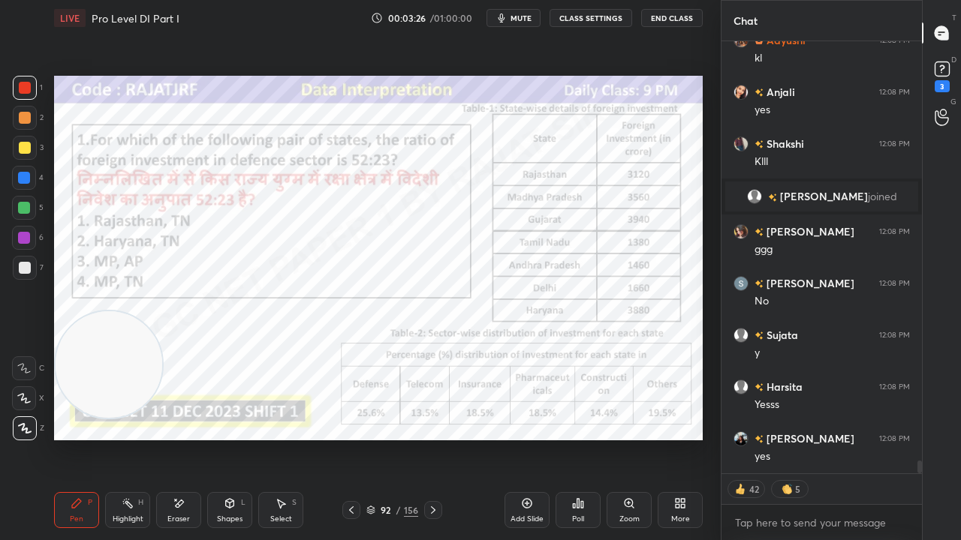
drag, startPoint x: 395, startPoint y: 507, endPoint x: 402, endPoint y: 495, distance: 14.8
click at [396, 438] on div "92 / 156" at bounding box center [392, 511] width 52 height 14
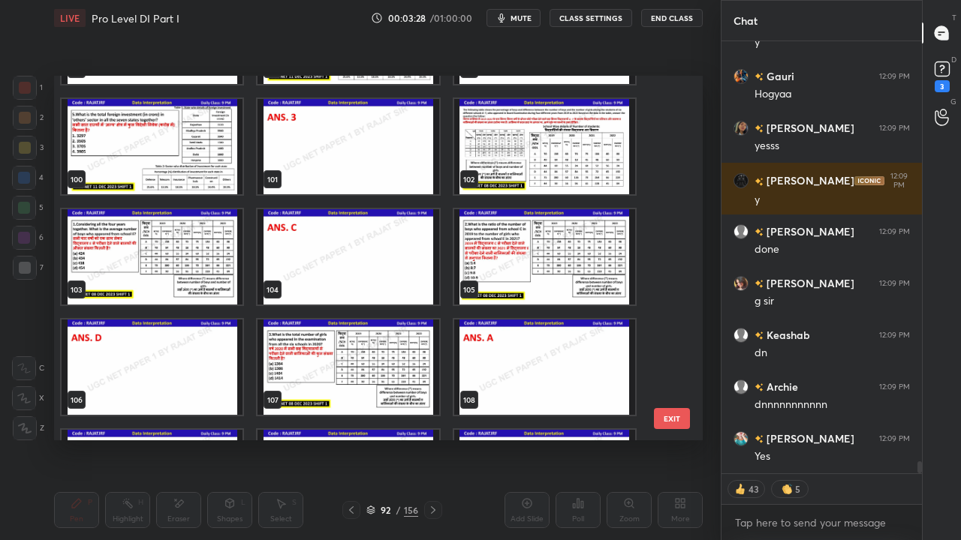
click at [513, 165] on img "grid" at bounding box center [544, 146] width 181 height 95
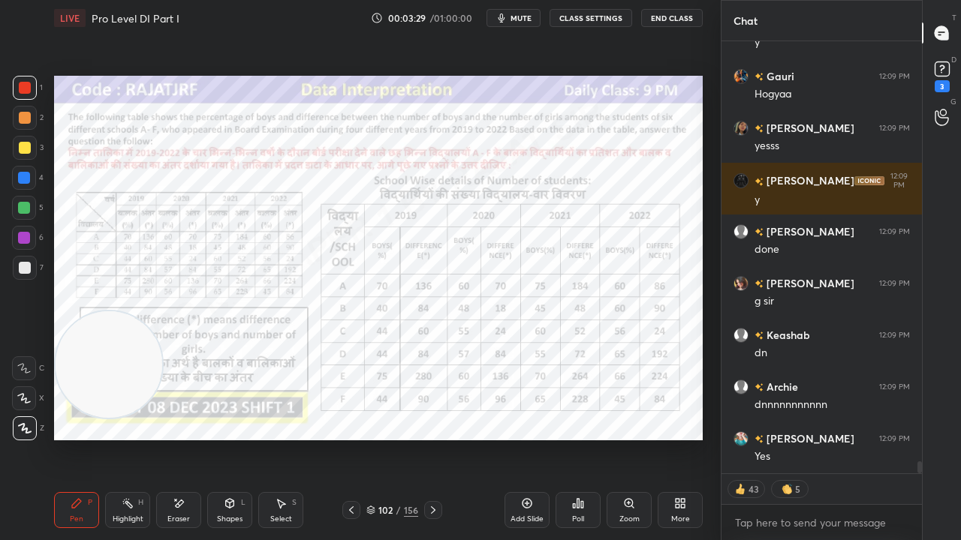
click at [514, 165] on img "grid" at bounding box center [544, 146] width 181 height 95
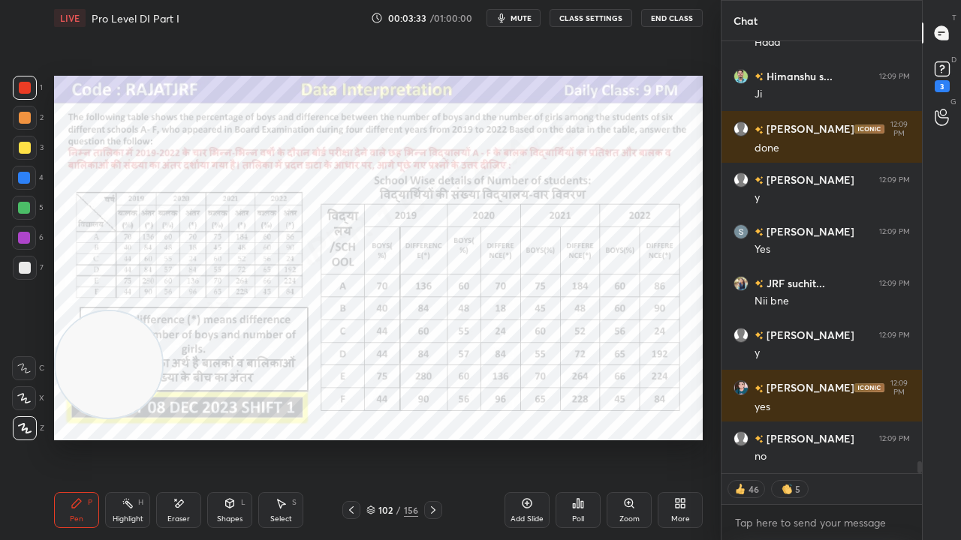
click at [393, 438] on div "102" at bounding box center [385, 510] width 15 height 9
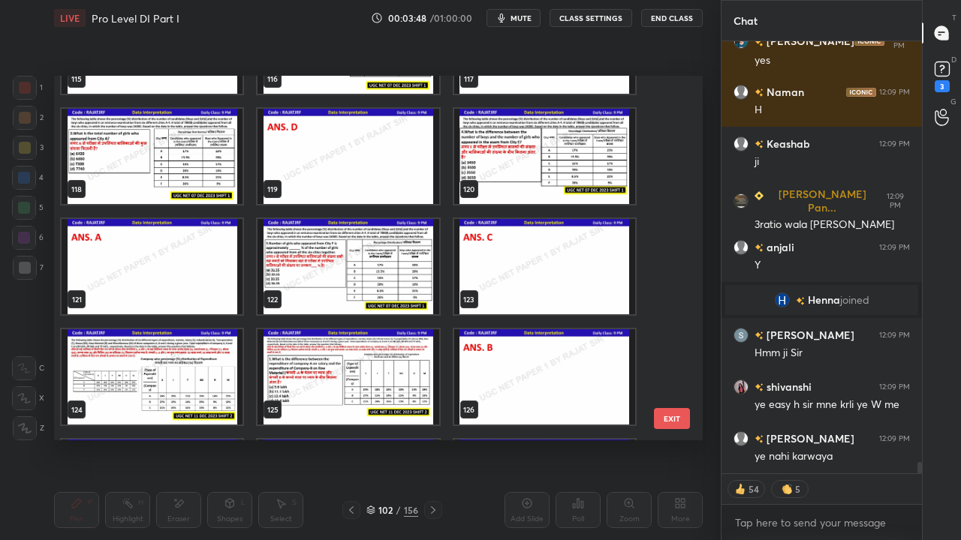
click at [667, 420] on button "EXIT" at bounding box center [672, 418] width 36 height 21
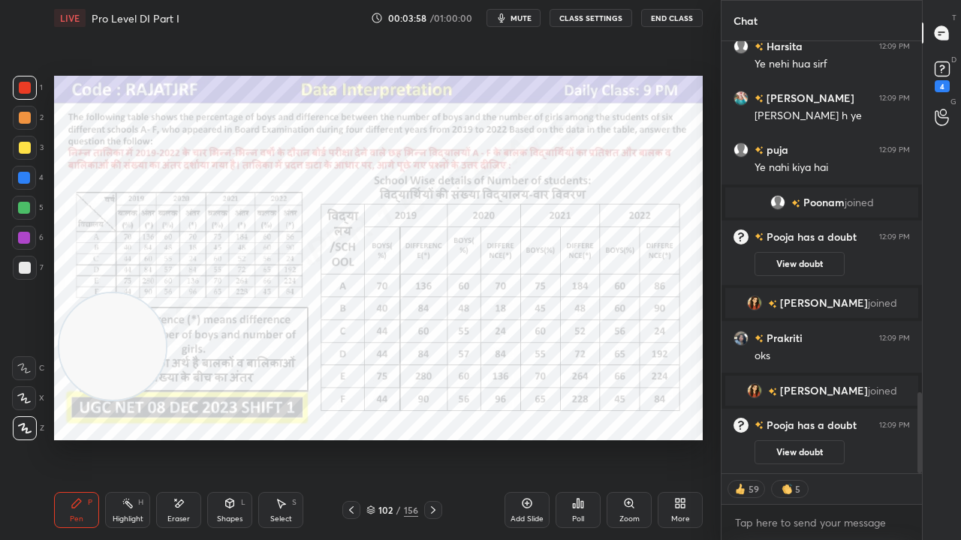
drag, startPoint x: 102, startPoint y: 368, endPoint x: 111, endPoint y: 341, distance: 28.5
click at [106, 347] on video at bounding box center [112, 346] width 107 height 107
drag, startPoint x: 127, startPoint y: 295, endPoint x: 125, endPoint y: 241, distance: 54.1
click at [125, 241] on video at bounding box center [115, 262] width 107 height 107
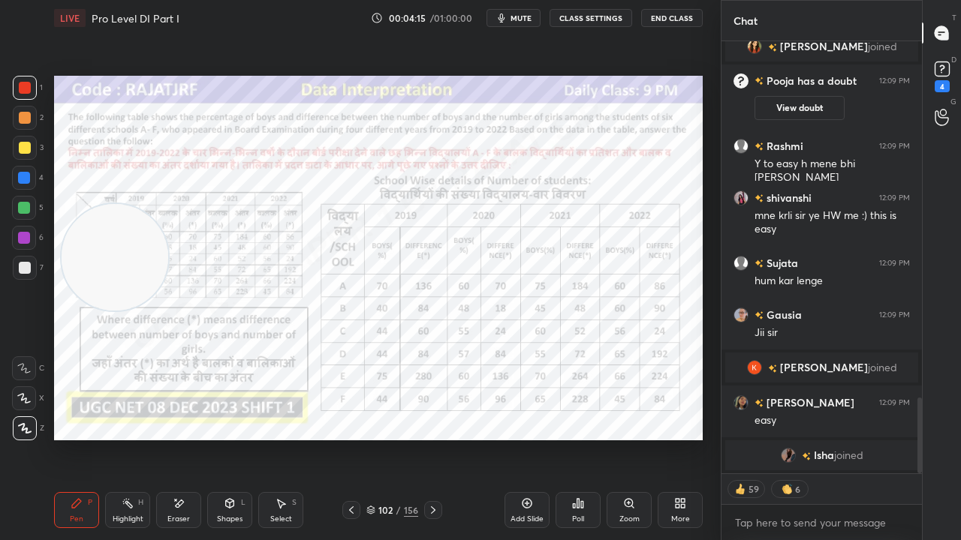
click at [27, 171] on div at bounding box center [24, 178] width 24 height 24
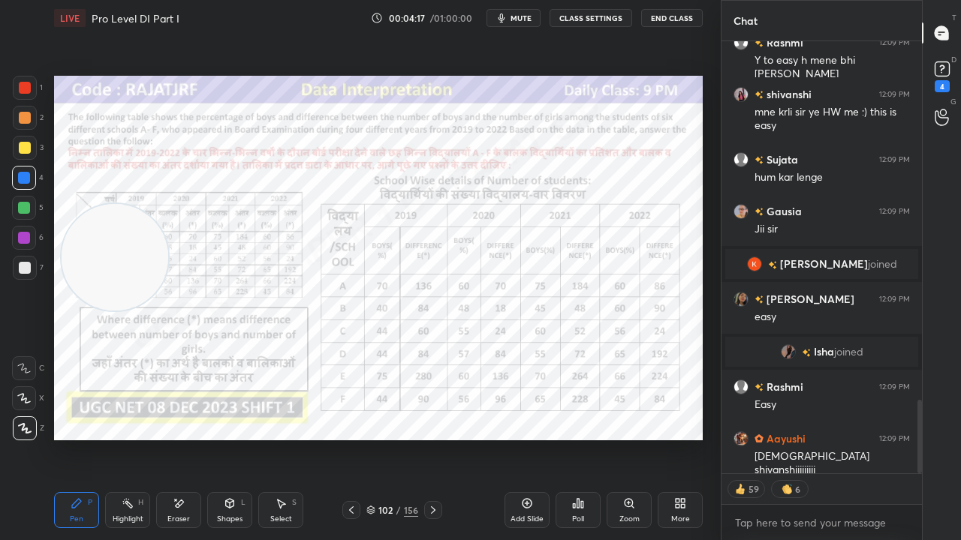
type textarea "x"
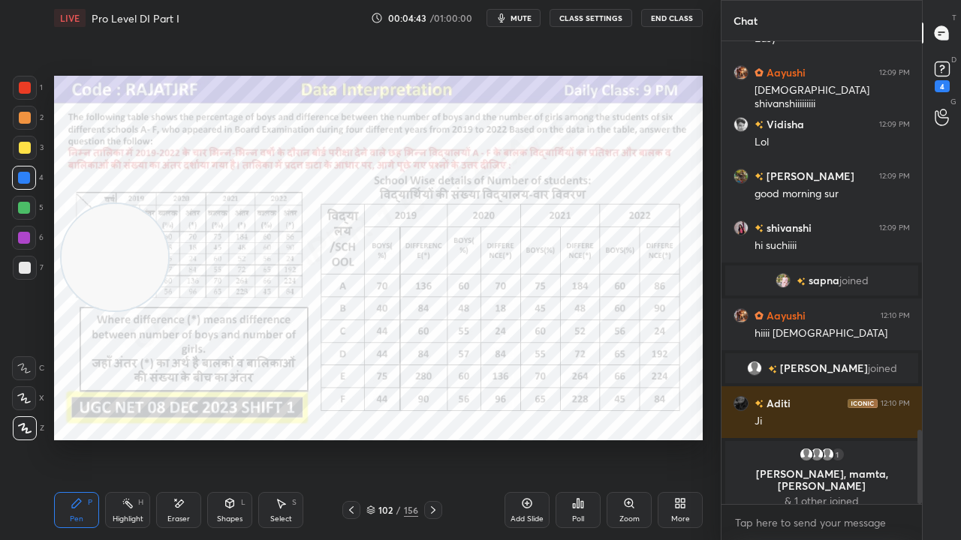
drag, startPoint x: 176, startPoint y: 507, endPoint x: 165, endPoint y: 494, distance: 16.5
click at [177, 438] on icon at bounding box center [180, 504] width 8 height 8
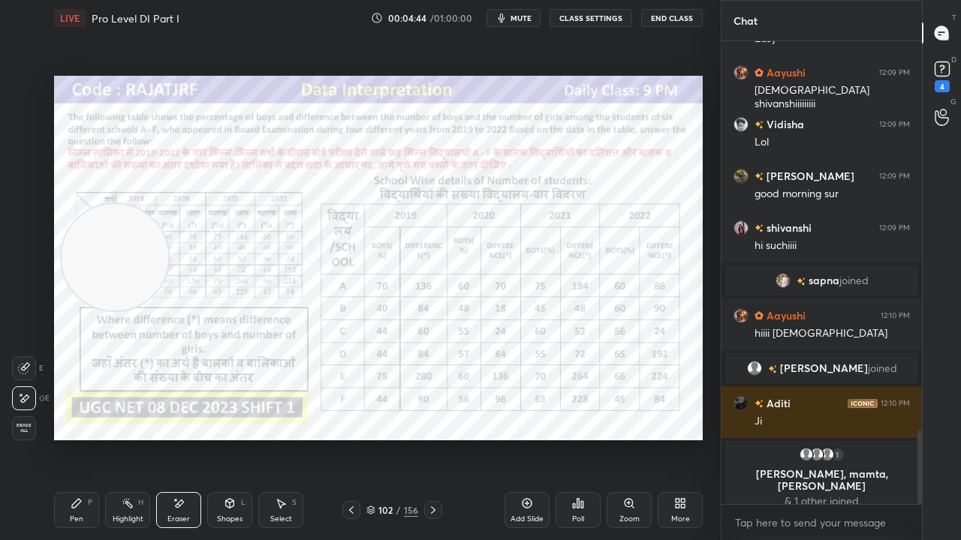
click at [25, 370] on icon at bounding box center [25, 367] width 8 height 8
click at [27, 320] on icon at bounding box center [25, 320] width 14 height 14
click at [25, 379] on div "E E Erase all" at bounding box center [31, 396] width 38 height 90
click at [26, 390] on div at bounding box center [24, 399] width 24 height 24
drag, startPoint x: 82, startPoint y: 507, endPoint x: 92, endPoint y: 501, distance: 11.5
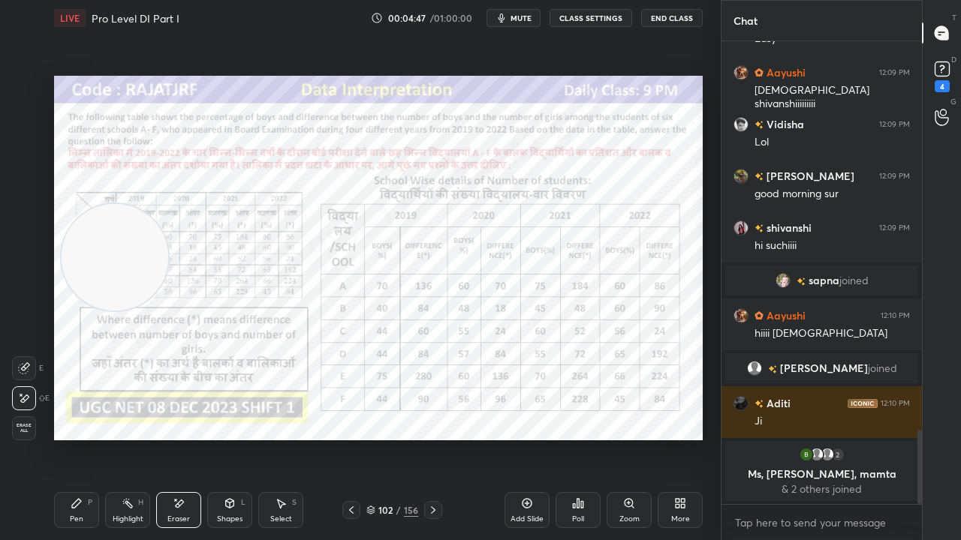
click at [89, 438] on div "Pen P" at bounding box center [76, 510] width 45 height 36
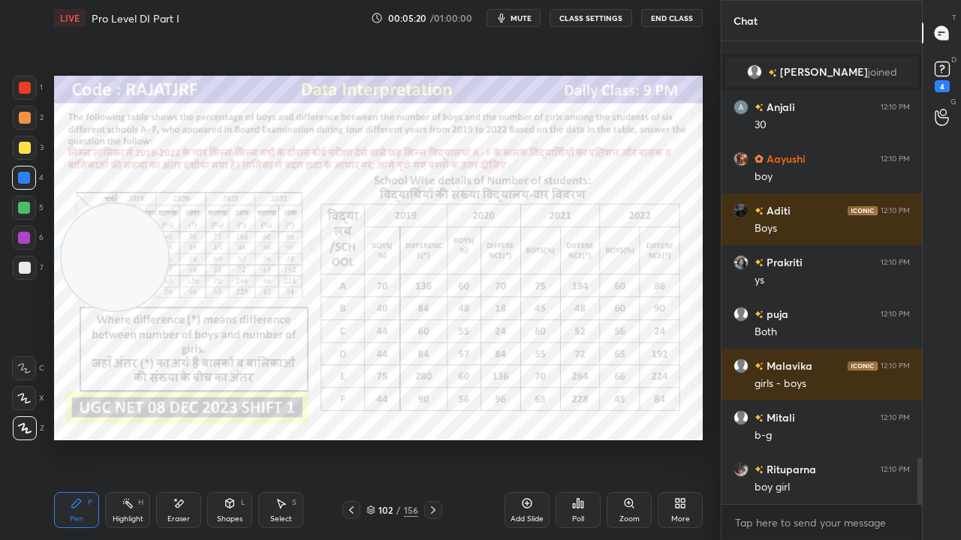
scroll to position [4203, 0]
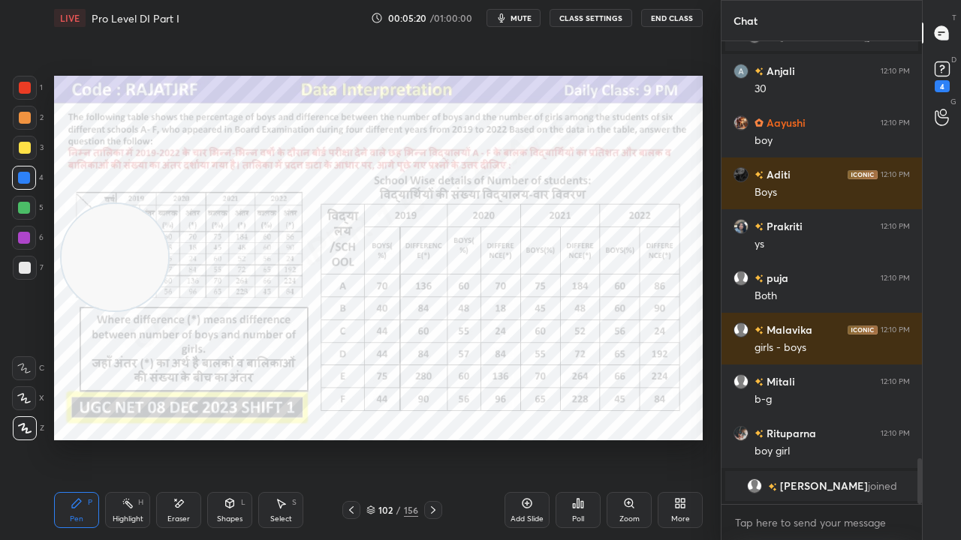
click at [23, 90] on div at bounding box center [25, 88] width 12 height 12
drag, startPoint x: 23, startPoint y: 90, endPoint x: 31, endPoint y: 93, distance: 8.1
click at [24, 90] on div at bounding box center [25, 88] width 12 height 12
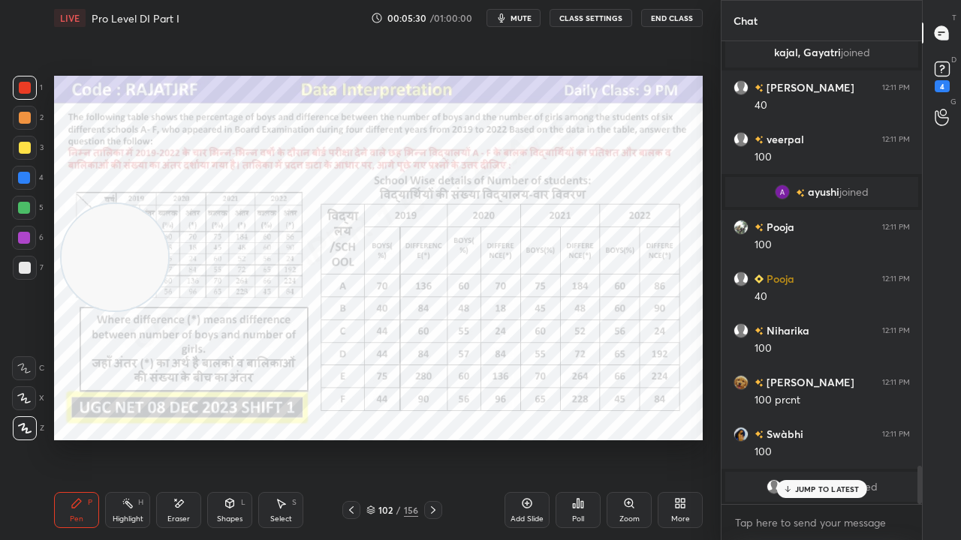
scroll to position [5249, 0]
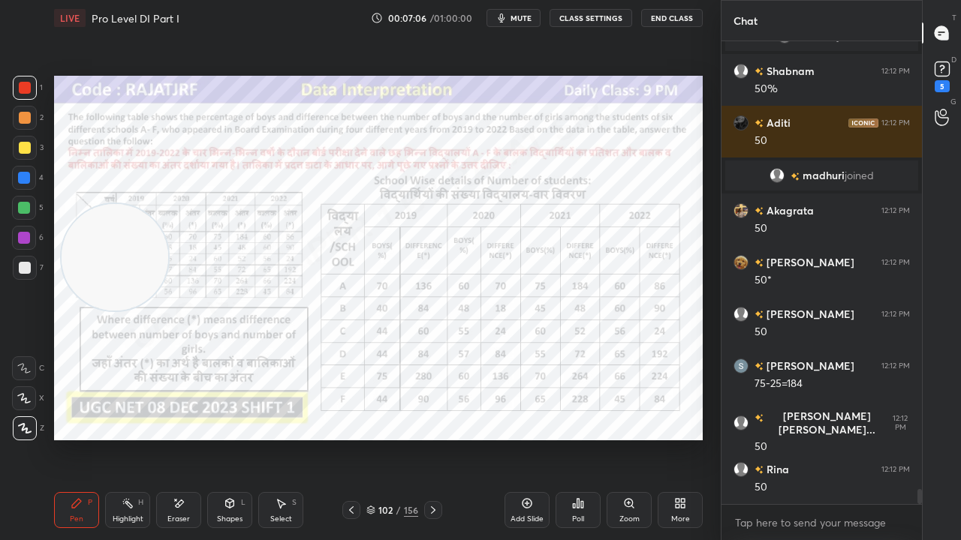
drag, startPoint x: 384, startPoint y: 512, endPoint x: 390, endPoint y: 495, distance: 18.5
click at [384, 438] on div "102" at bounding box center [385, 510] width 15 height 9
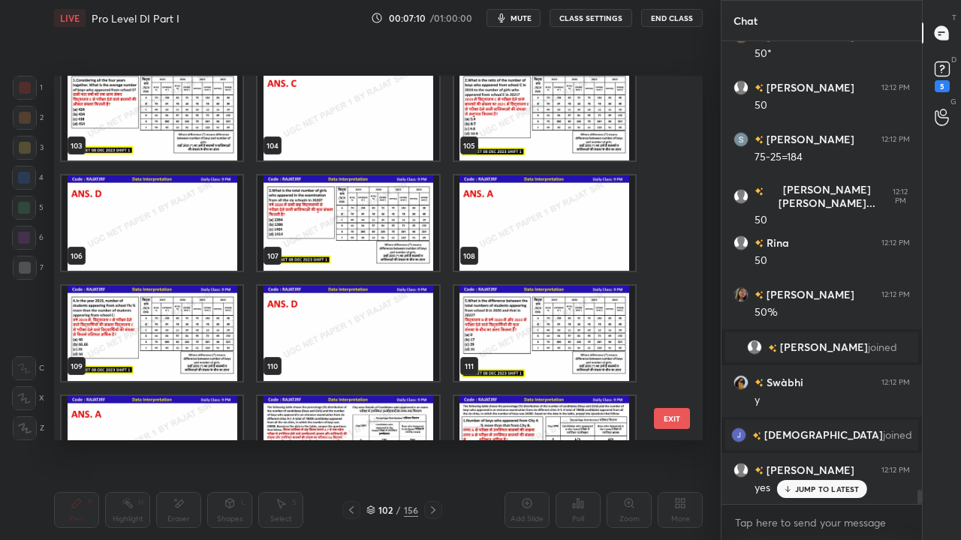
click at [545, 117] on img "grid" at bounding box center [544, 112] width 181 height 95
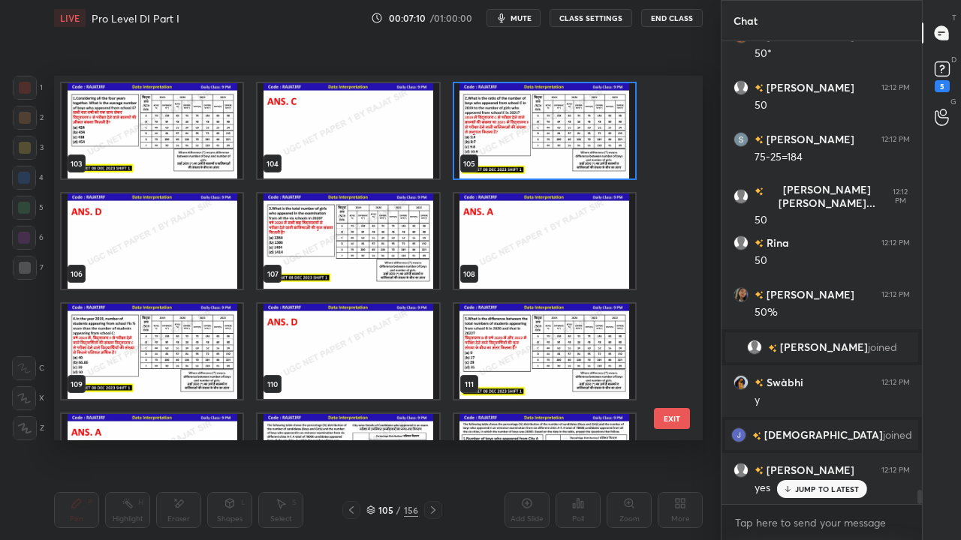
click at [546, 119] on img "grid" at bounding box center [544, 130] width 181 height 95
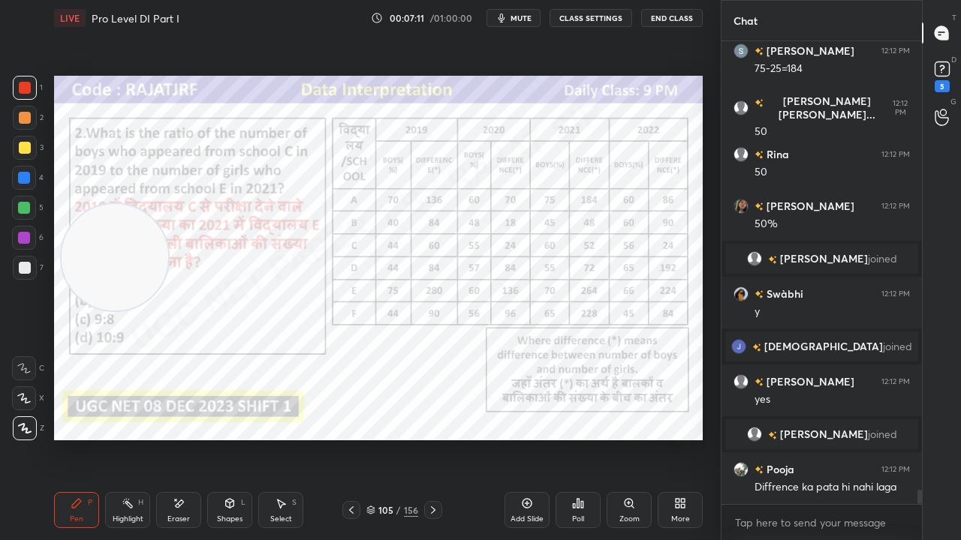
click at [546, 119] on img "grid" at bounding box center [544, 130] width 181 height 95
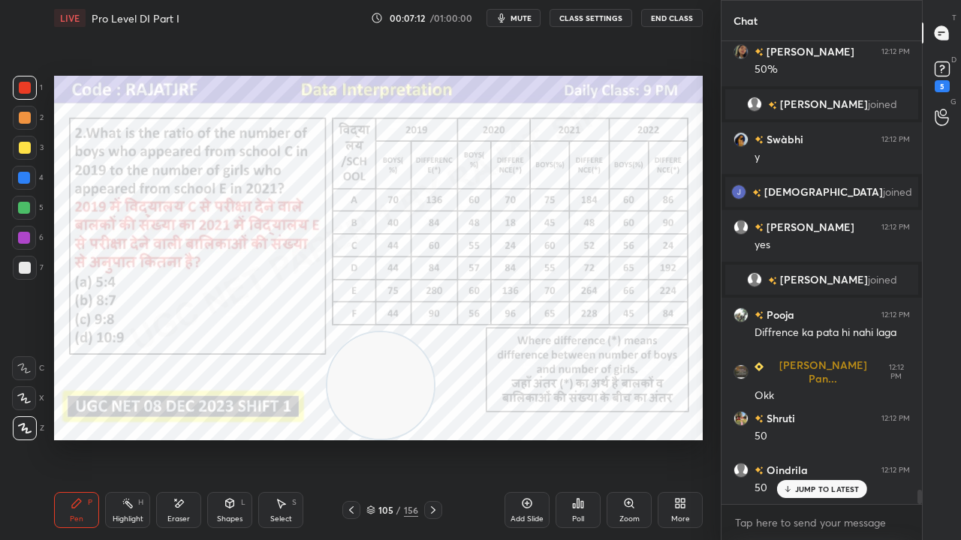
drag, startPoint x: 136, startPoint y: 209, endPoint x: 405, endPoint y: 342, distance: 300.4
click at [411, 345] on video at bounding box center [380, 386] width 107 height 107
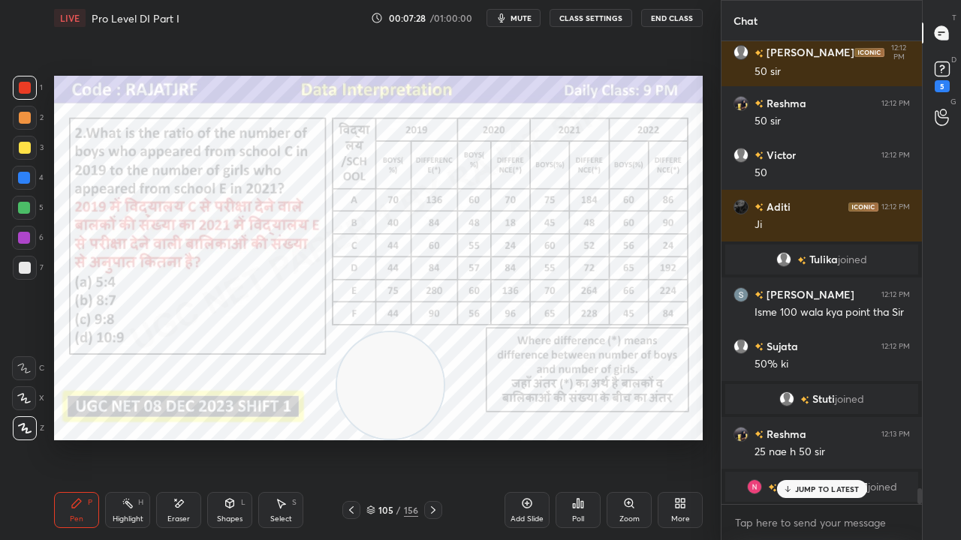
click at [20, 233] on div at bounding box center [24, 238] width 12 height 12
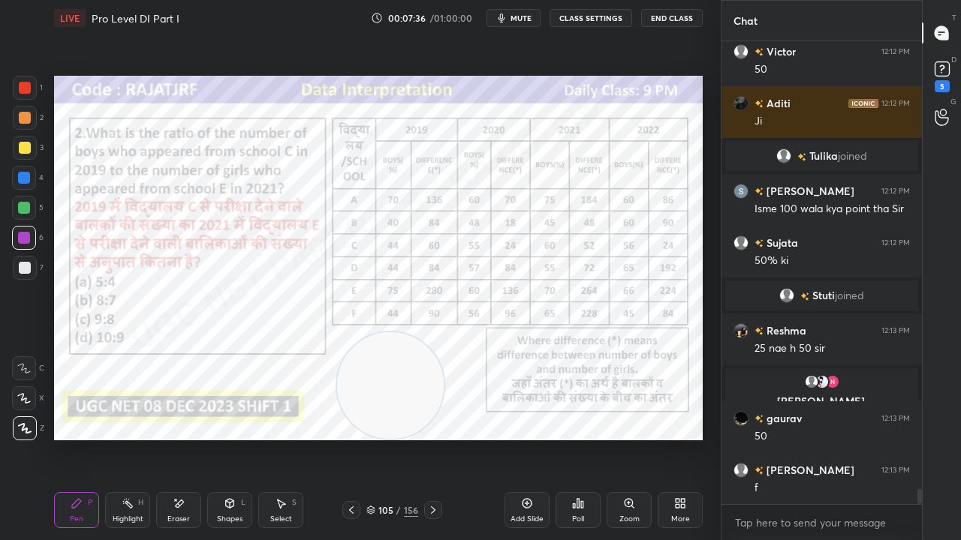
click at [387, 438] on div "105" at bounding box center [385, 510] width 15 height 9
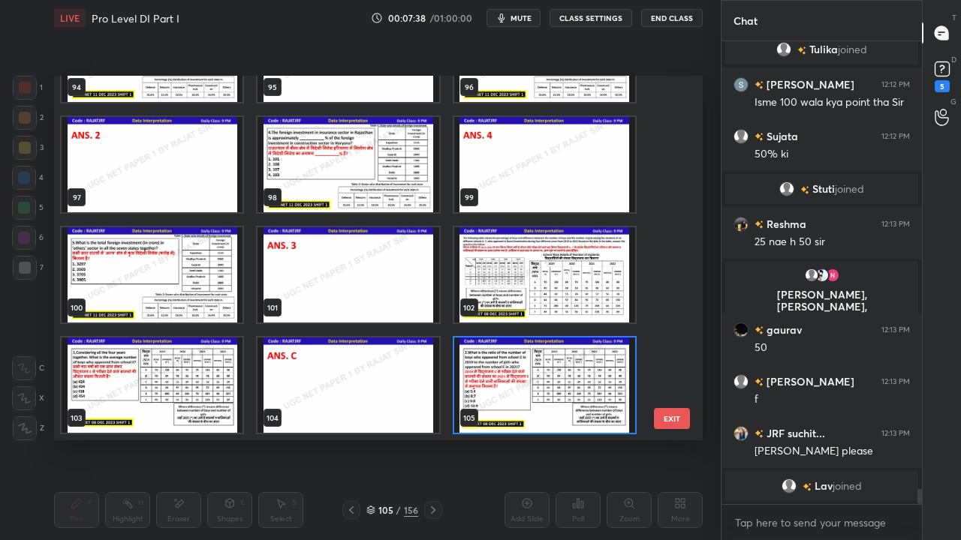
click at [542, 273] on img "grid" at bounding box center [544, 274] width 181 height 95
click at [542, 274] on img "grid" at bounding box center [544, 274] width 181 height 95
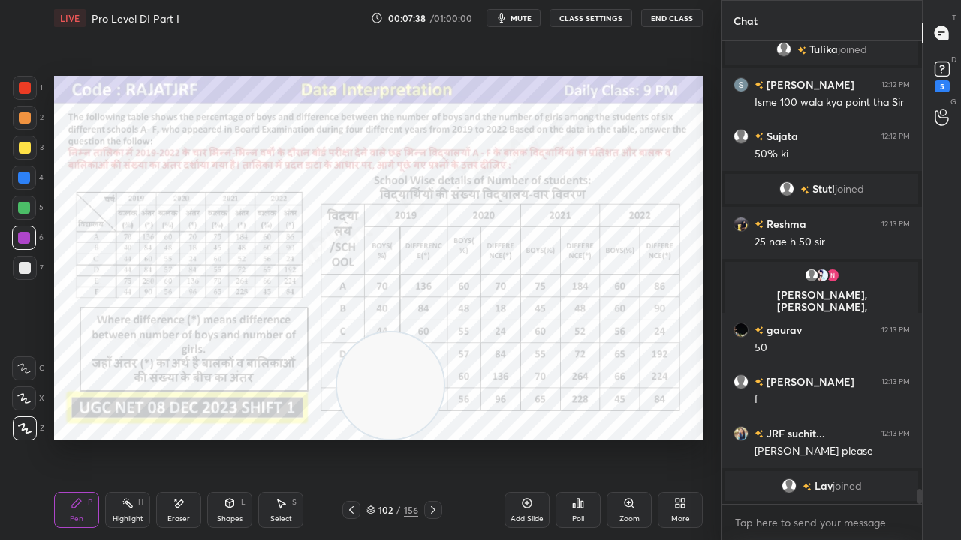
click at [542, 274] on img "grid" at bounding box center [544, 274] width 181 height 95
drag, startPoint x: 182, startPoint y: 507, endPoint x: 498, endPoint y: 444, distance: 322.2
click at [184, 438] on icon at bounding box center [179, 504] width 12 height 13
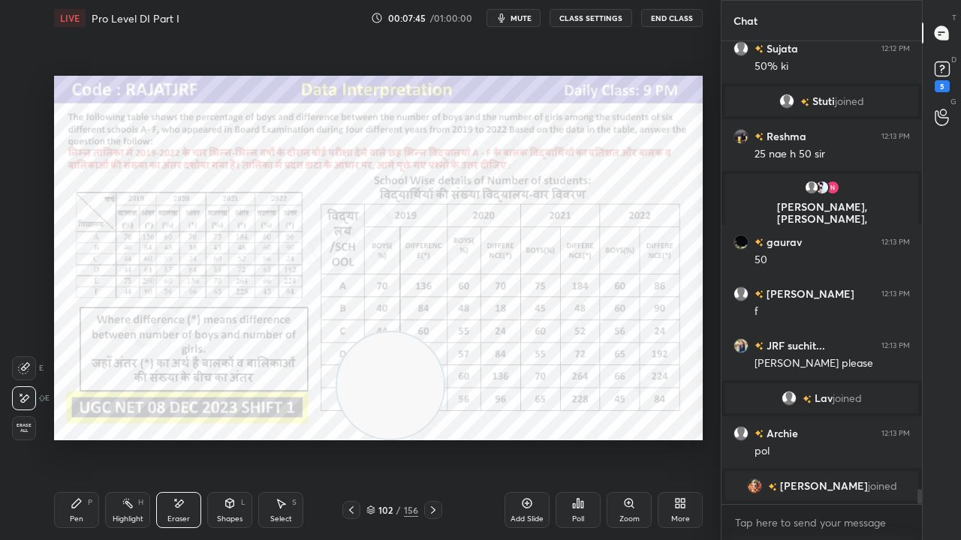
drag, startPoint x: 77, startPoint y: 499, endPoint x: 203, endPoint y: 479, distance: 127.7
click at [77, 438] on icon at bounding box center [77, 504] width 12 height 12
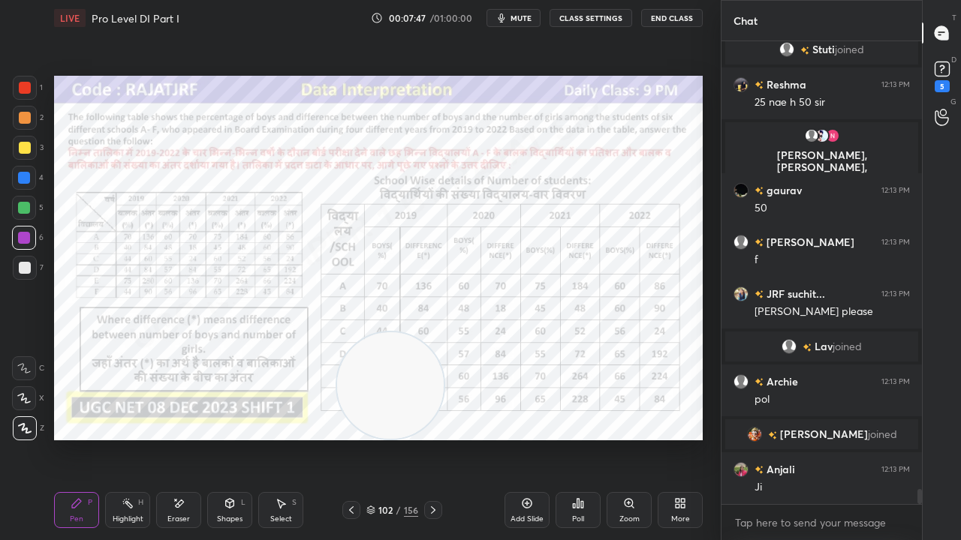
click at [433, 438] on icon at bounding box center [433, 510] width 12 height 12
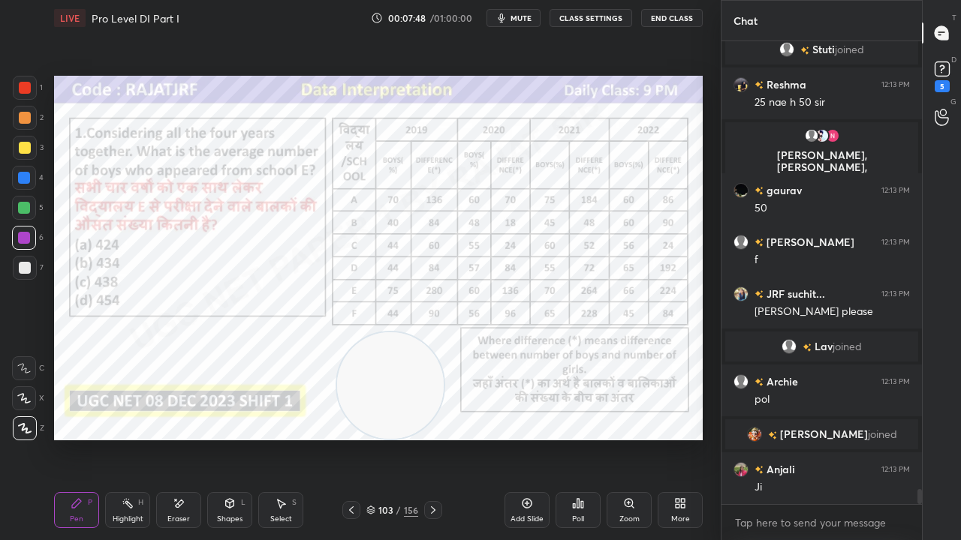
click at [435, 438] on icon at bounding box center [433, 510] width 12 height 12
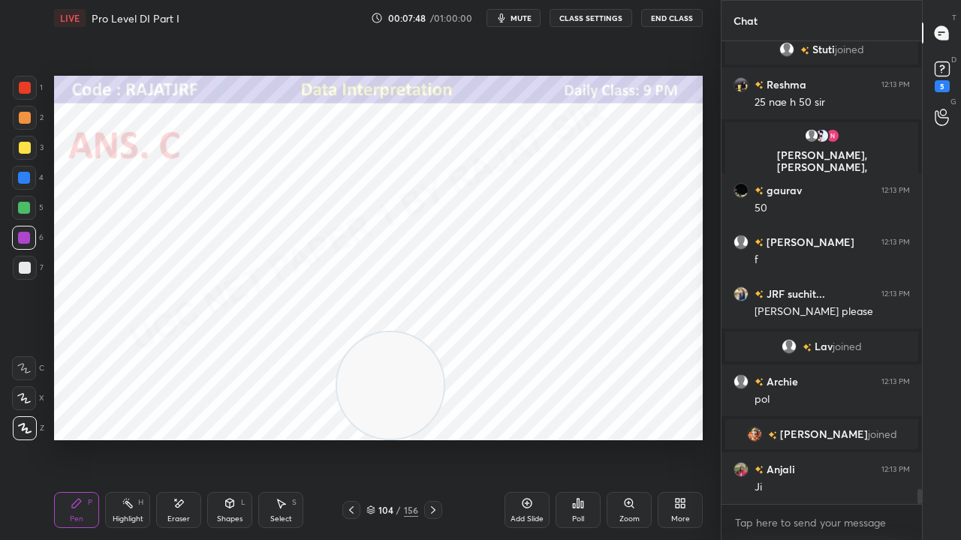
click at [433, 438] on icon at bounding box center [433, 510] width 12 height 12
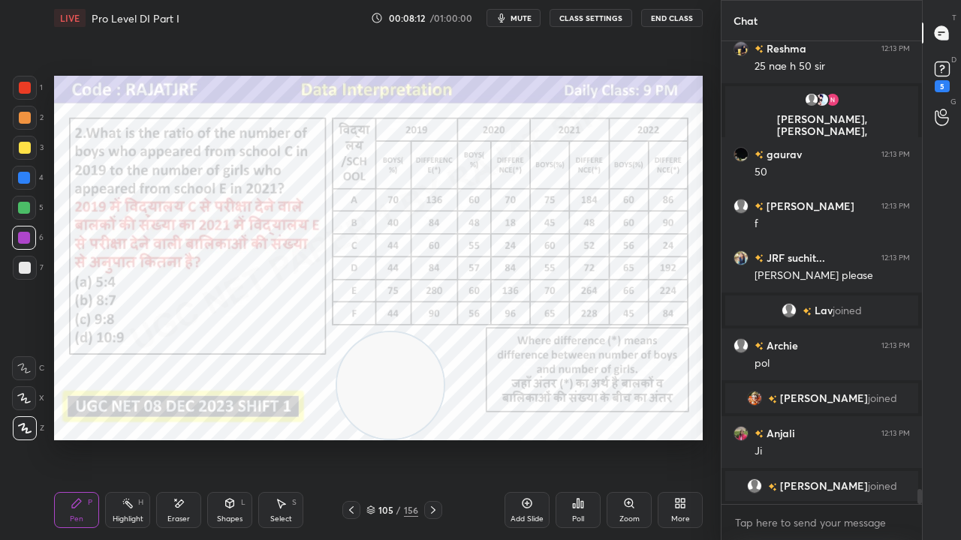
scroll to position [13826, 0]
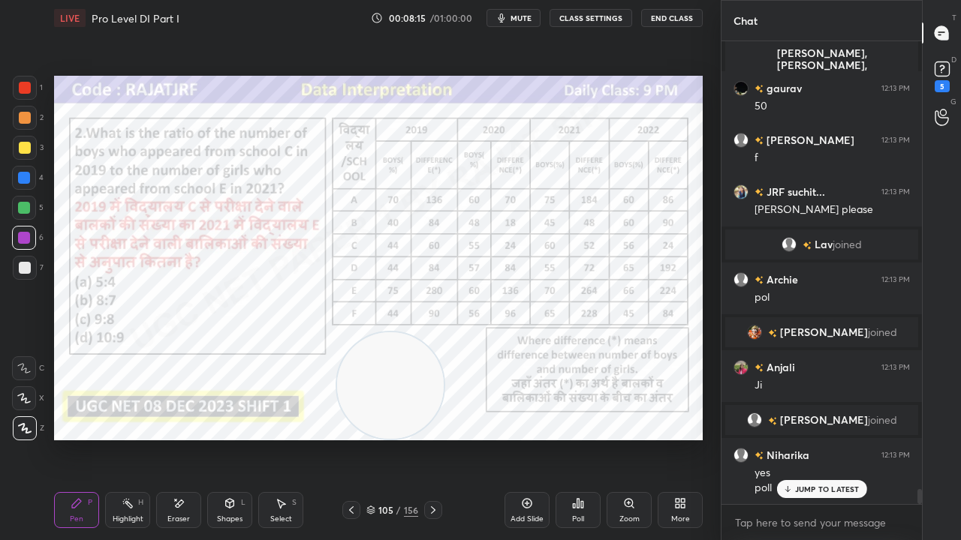
click at [597, 17] on button "CLASS SETTINGS" at bounding box center [590, 18] width 83 height 18
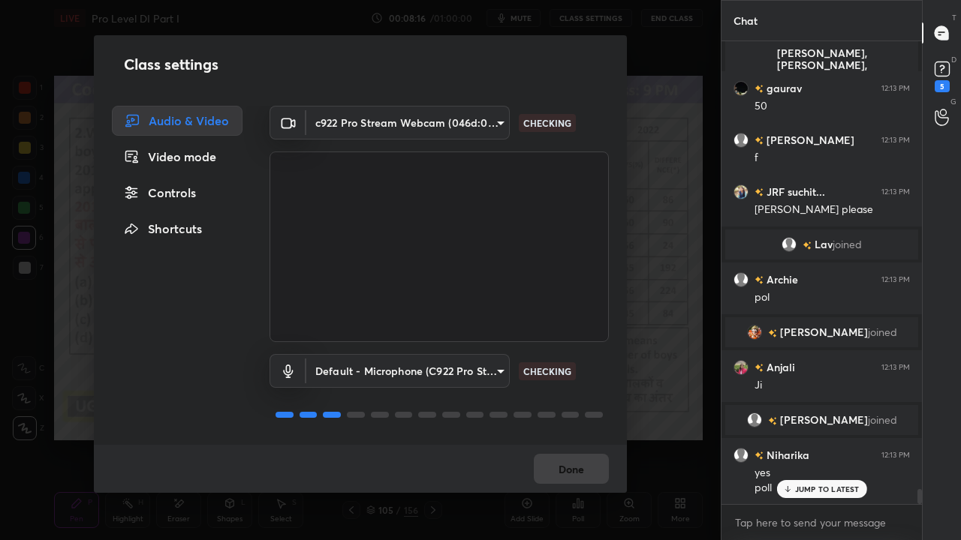
scroll to position [13893, 0]
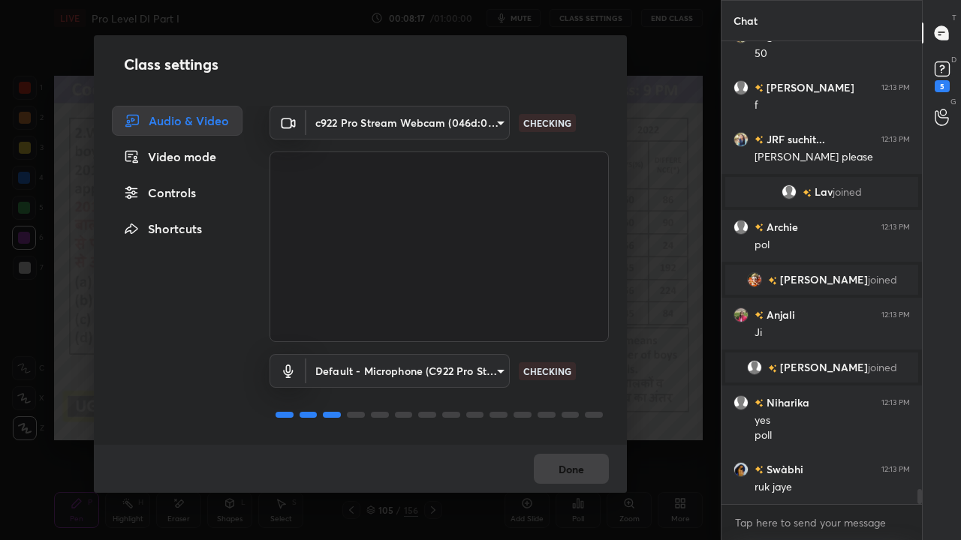
click at [339, 120] on body "1 2 3 4 5 6 7 C X Z E E Erase all H H LIVE Pro Level DI Part I 00:08:17 / 01:00…" at bounding box center [480, 270] width 961 height 540
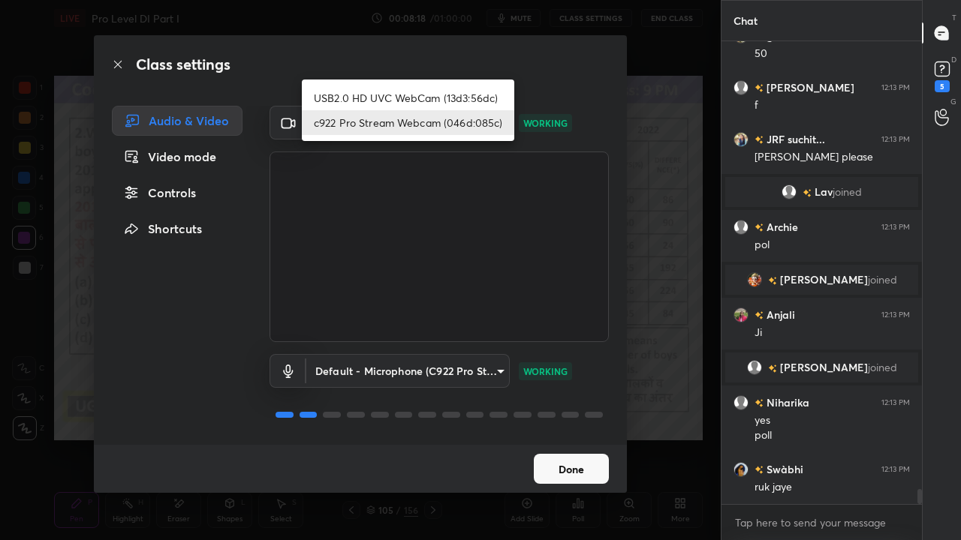
scroll to position [13944, 0]
click at [357, 97] on li "USB2.0 HD UVC WebCam (13d3:56dc)" at bounding box center [408, 98] width 212 height 25
type input "8f3c89e137e7109fcd57f0b48cb93e8d614d84054764194f28db4ca97228379e"
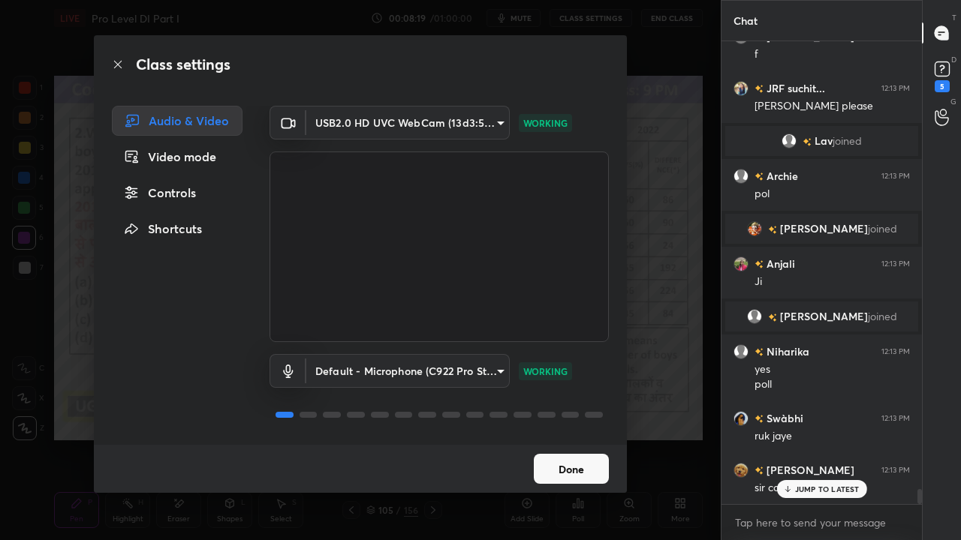
scroll to position [14010, 0]
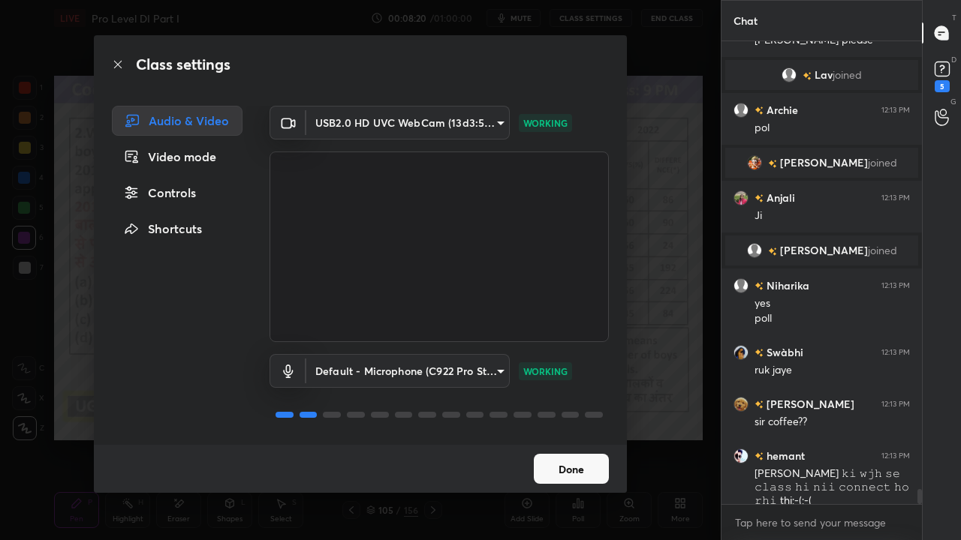
click at [591, 438] on button "Done" at bounding box center [571, 469] width 75 height 30
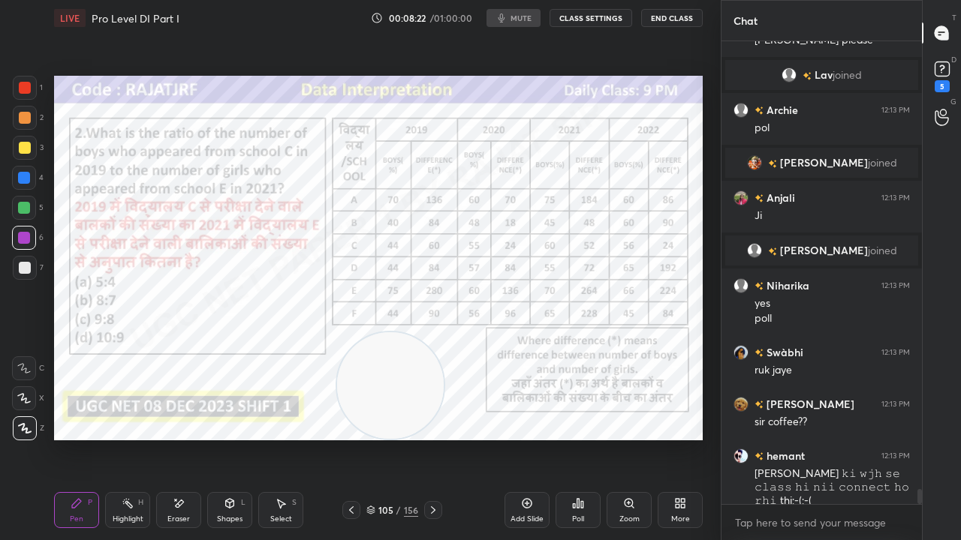
scroll to position [14061, 0]
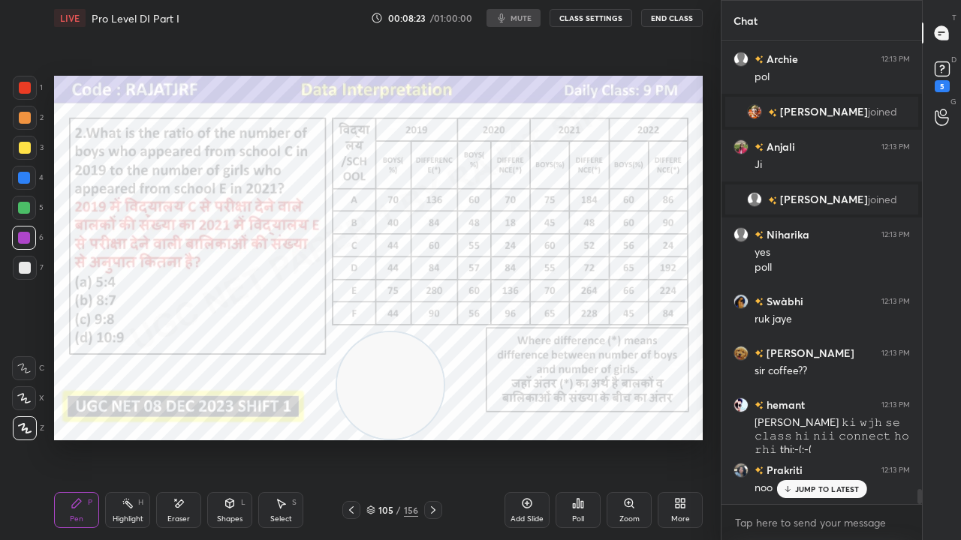
click at [383, 438] on div "105" at bounding box center [385, 510] width 15 height 9
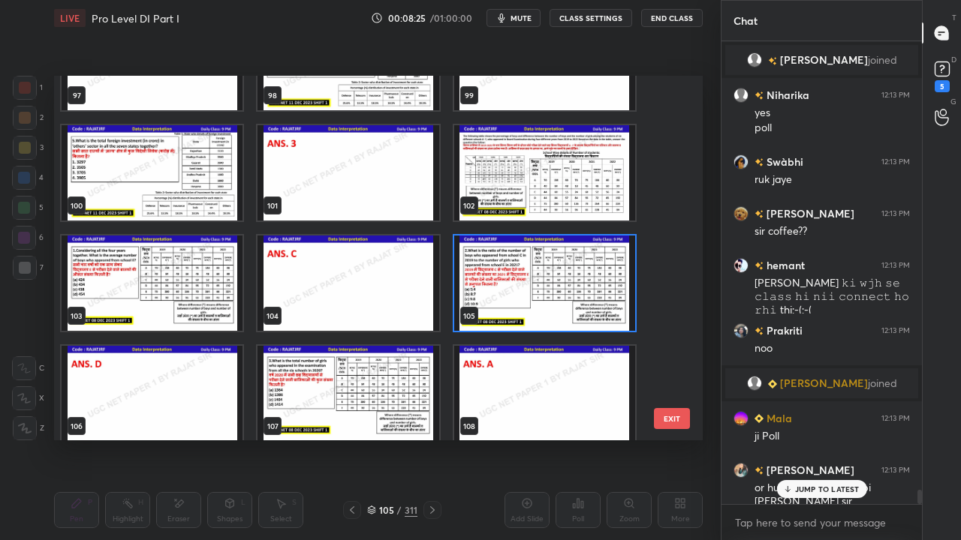
scroll to position [3600, 0]
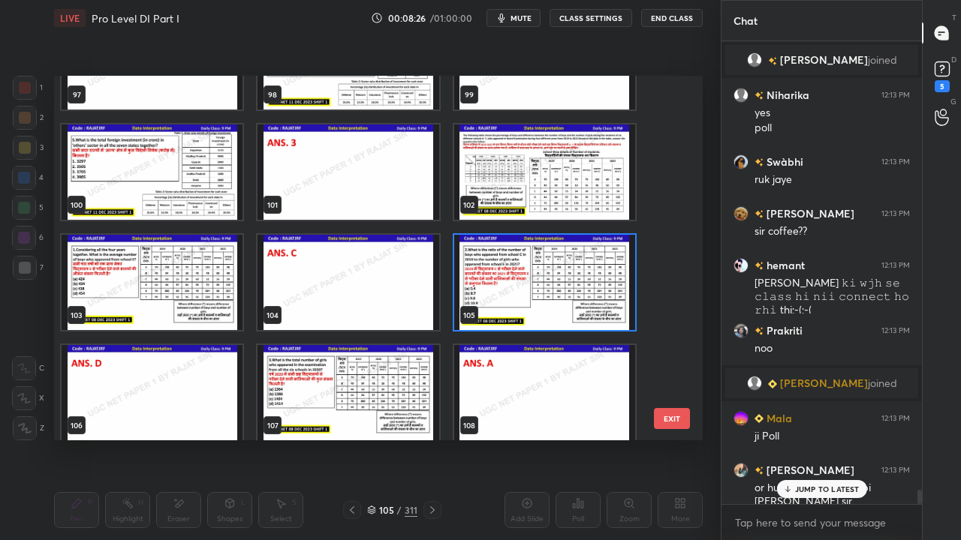
click at [543, 277] on img "grid" at bounding box center [544, 282] width 181 height 95
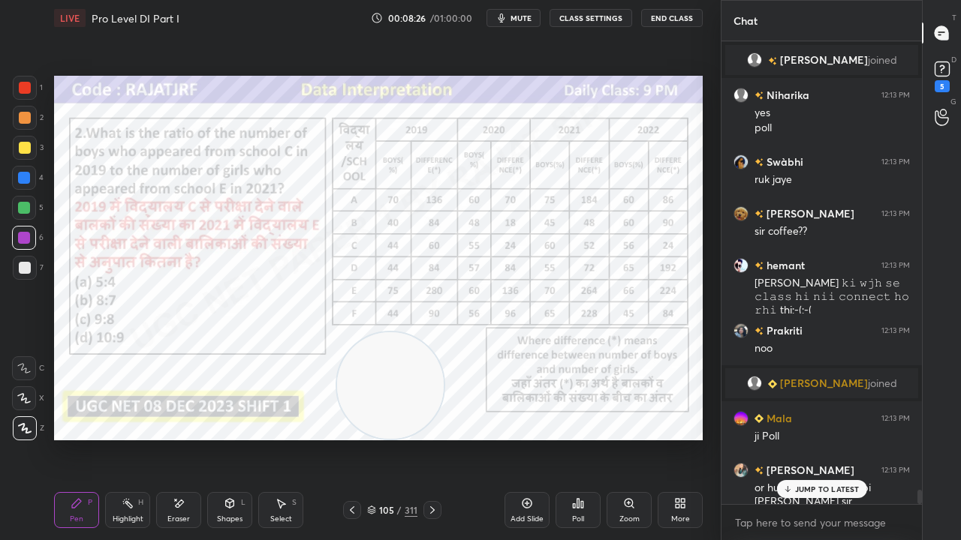
click at [543, 276] on img "grid" at bounding box center [544, 282] width 181 height 95
click at [581, 438] on div "Poll" at bounding box center [578, 520] width 12 height 8
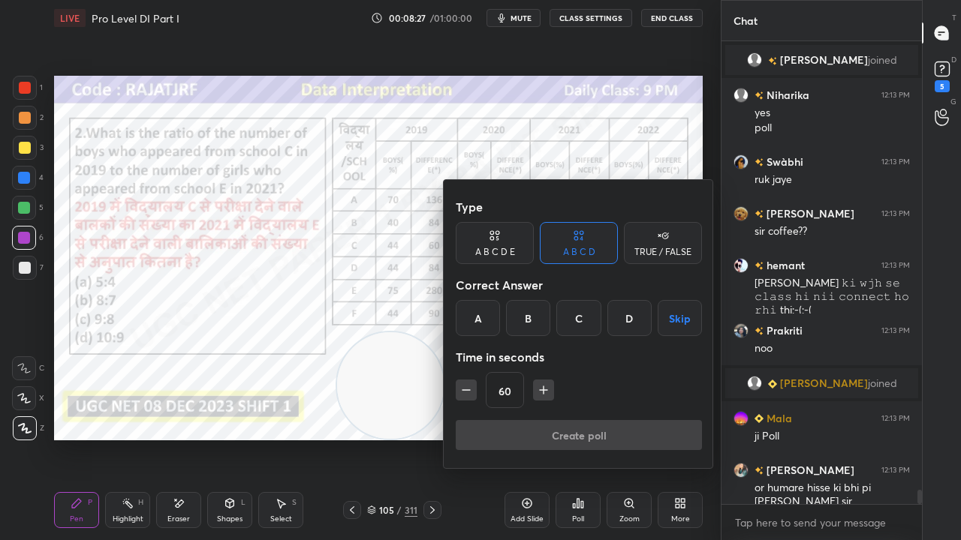
click at [627, 308] on div "D" at bounding box center [629, 318] width 44 height 36
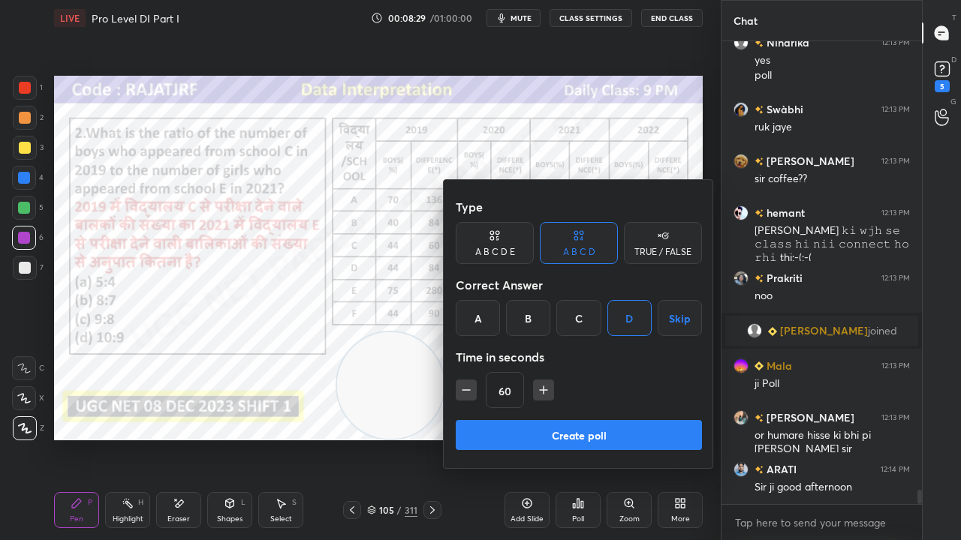
click at [540, 396] on icon "button" at bounding box center [543, 390] width 15 height 15
type input "75"
click at [541, 424] on button "Create poll" at bounding box center [579, 435] width 246 height 30
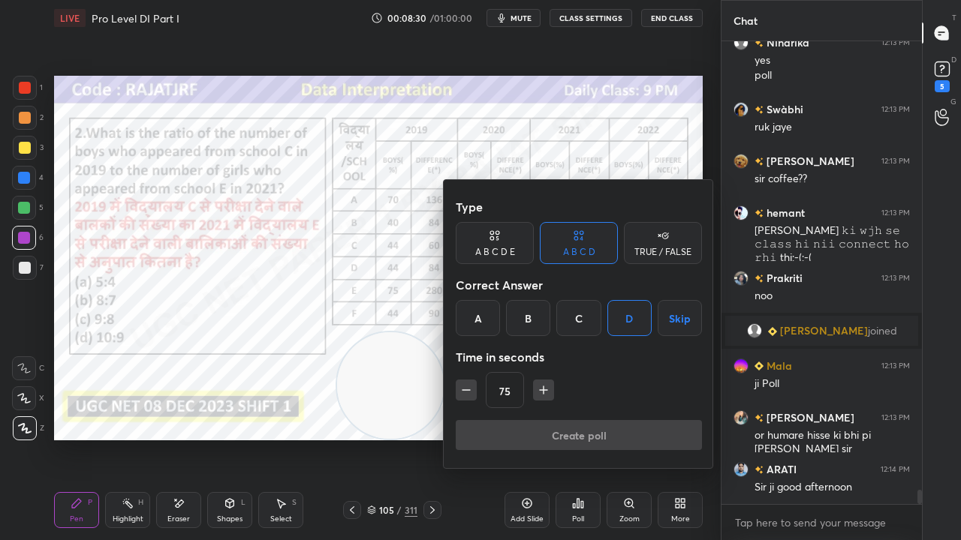
type textarea "x"
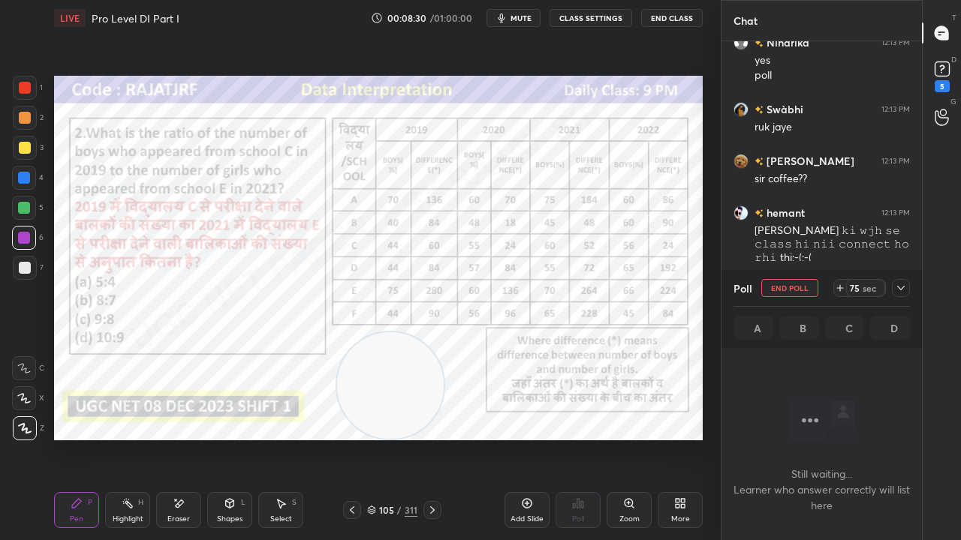
scroll to position [381, 196]
drag, startPoint x: 514, startPoint y: 17, endPoint x: 455, endPoint y: 74, distance: 82.8
click at [513, 17] on span "mute" at bounding box center [520, 18] width 21 height 11
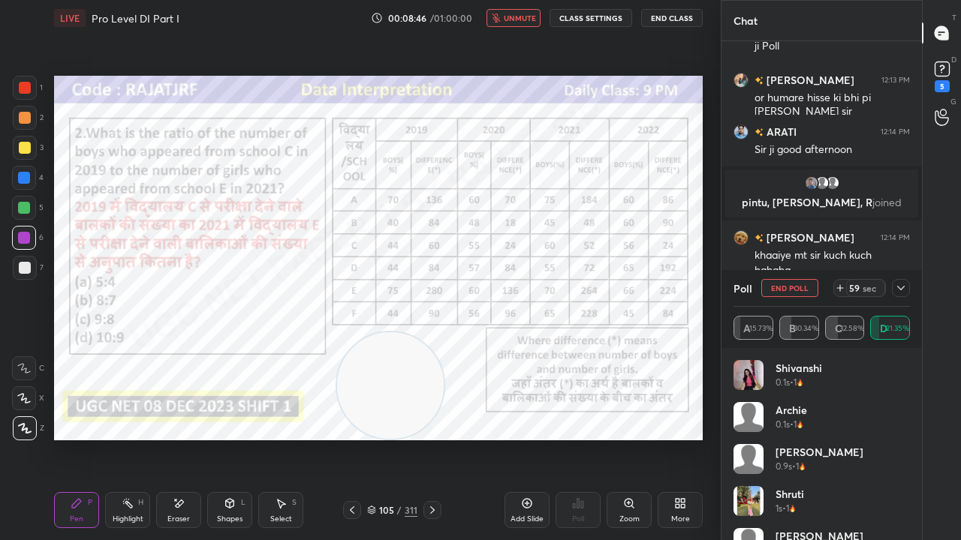
click at [905, 288] on icon at bounding box center [901, 288] width 12 height 12
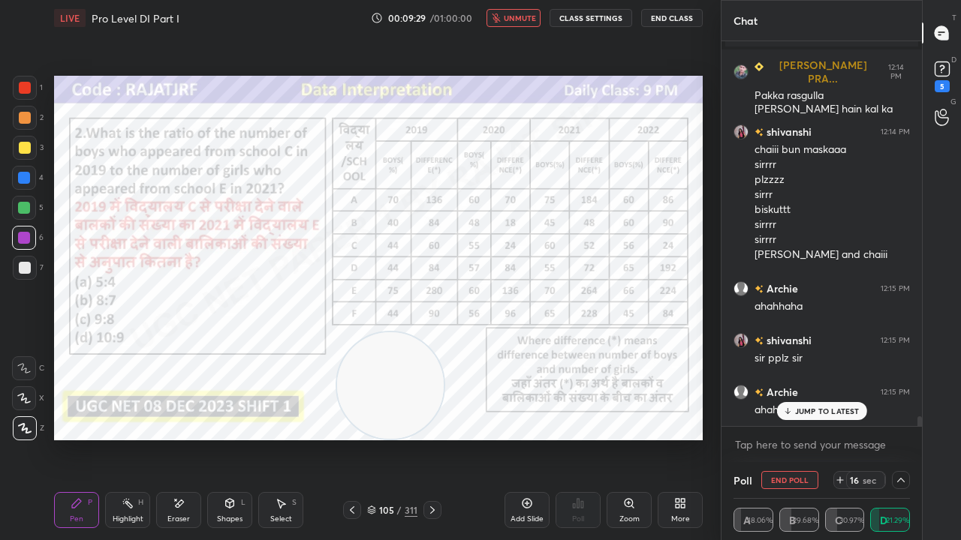
click at [608, 17] on button "CLASS SETTINGS" at bounding box center [590, 18] width 83 height 18
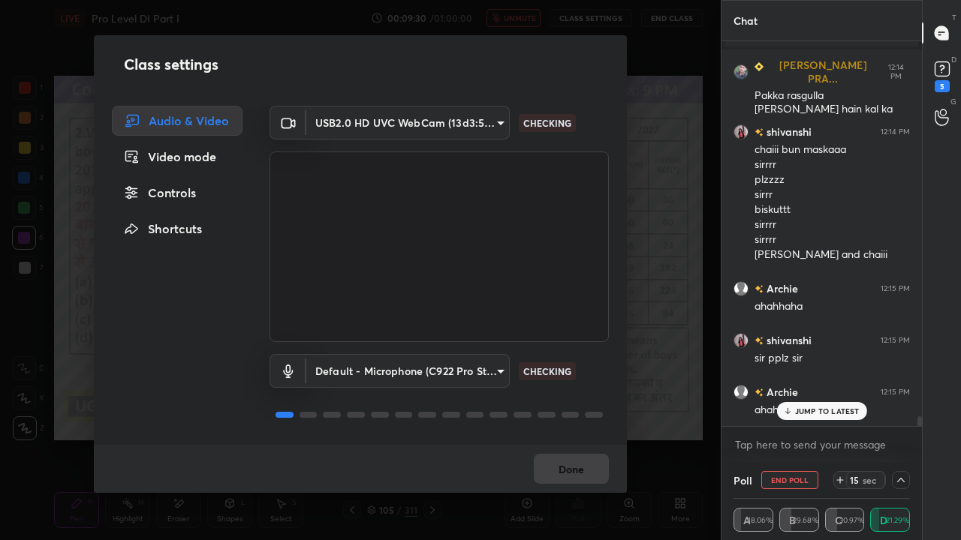
click at [410, 122] on body "1 2 3 4 5 6 7 C X Z E E Erase all H H LIVE Pro Level DI Part I 00:09:30 / 01:00…" at bounding box center [480, 270] width 961 height 540
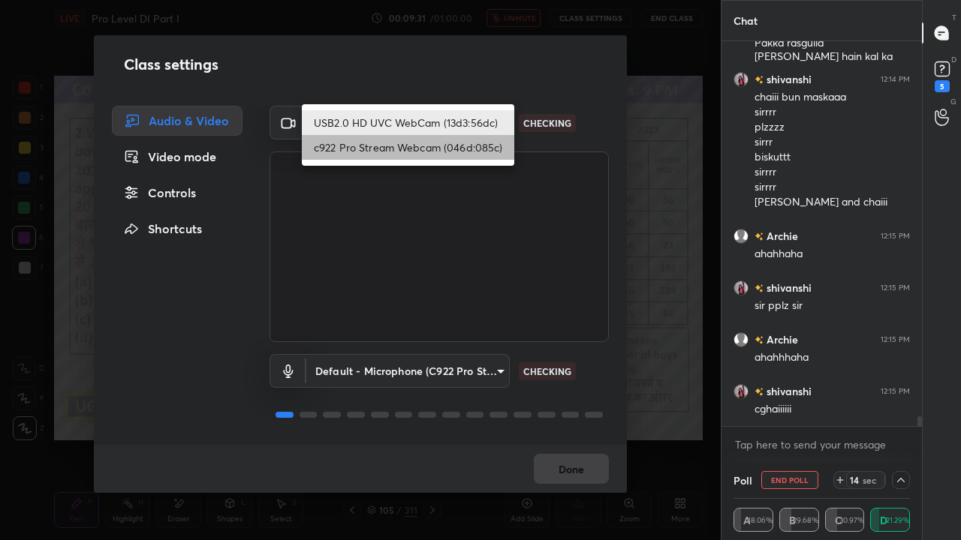
click at [402, 149] on li "c922 Pro Stream Webcam (046d:085c)" at bounding box center [408, 147] width 212 height 25
type input "37bd0b134c09cdd6dcaa5ff4ad22a42161c69e71ea0323ac59dcc07dbcbcd734"
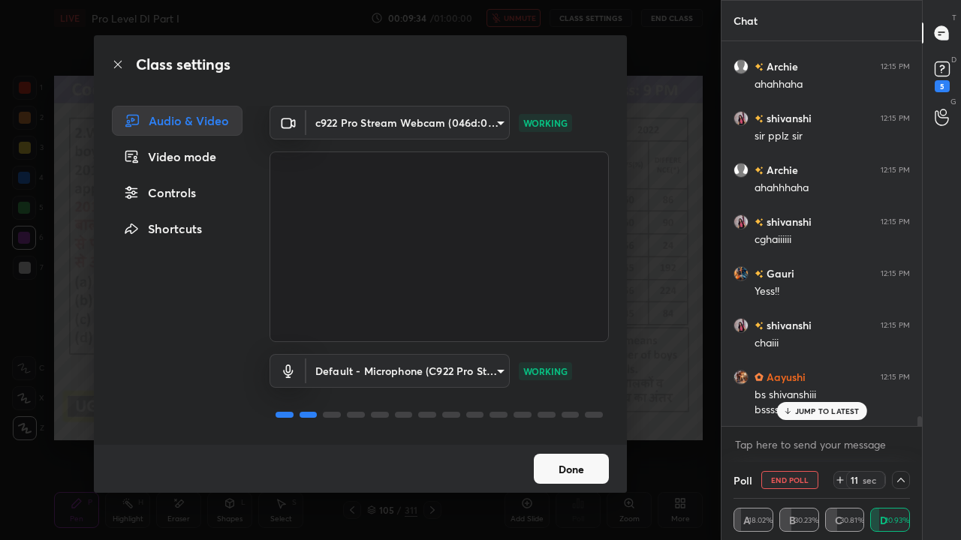
click at [570, 438] on button "Done" at bounding box center [571, 469] width 75 height 30
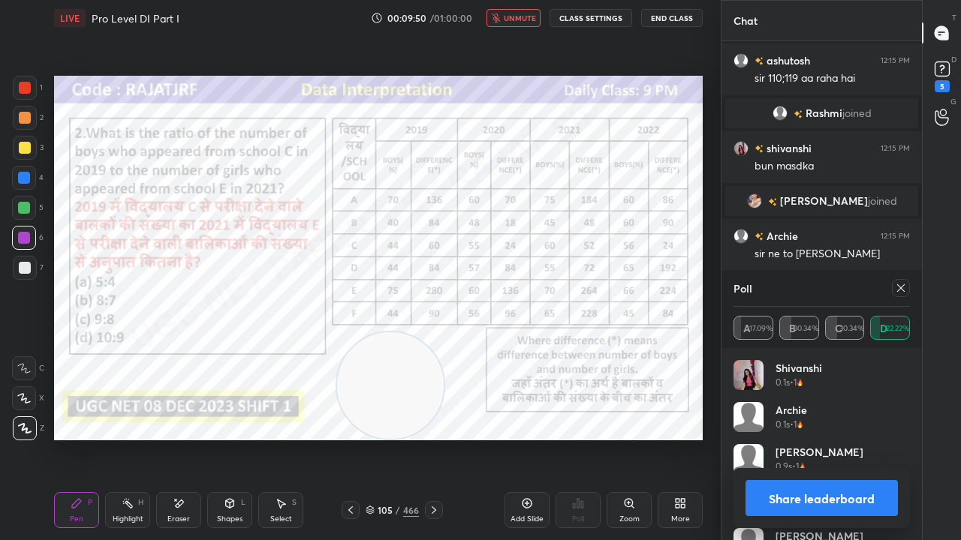
click at [513, 19] on span "unmute" at bounding box center [520, 18] width 32 height 11
click at [902, 287] on icon at bounding box center [901, 288] width 12 height 12
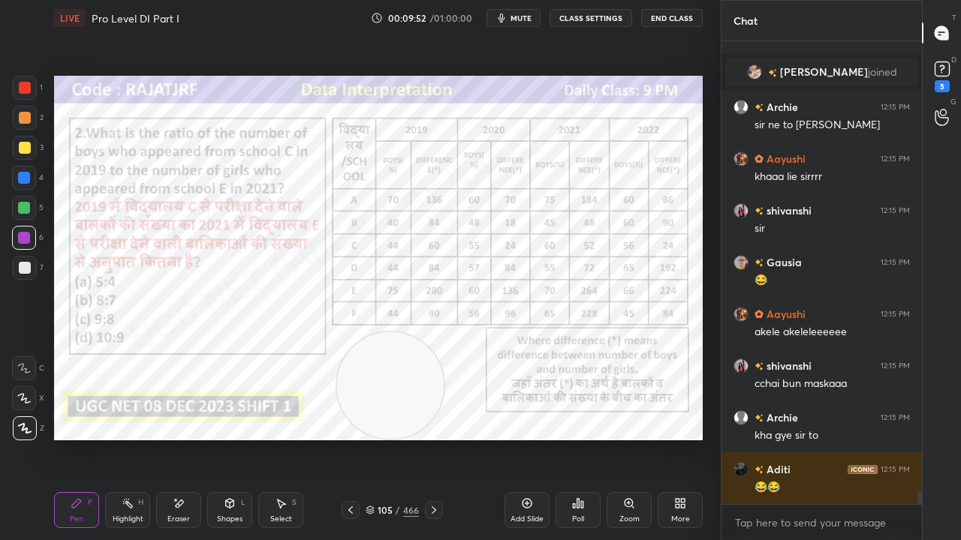
click at [186, 438] on div "Eraser" at bounding box center [178, 510] width 45 height 36
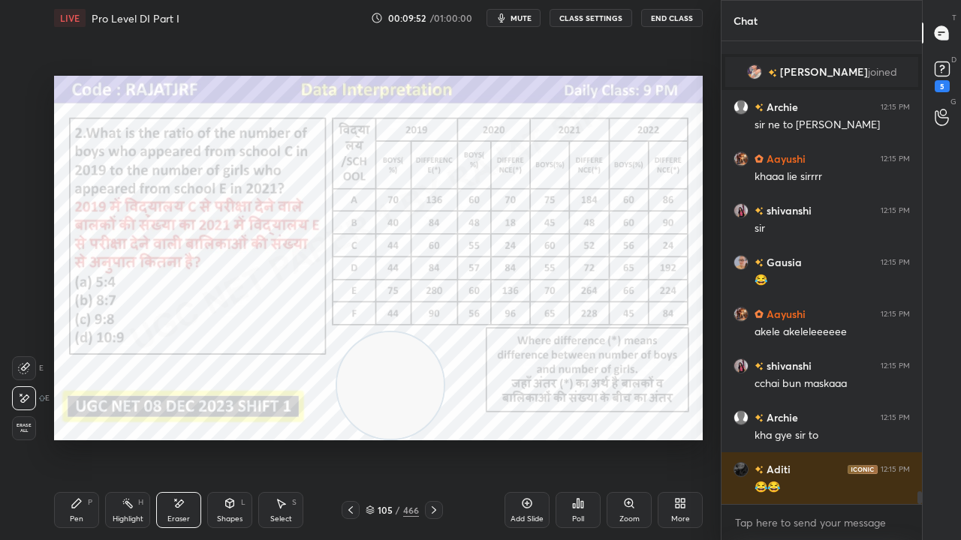
click at [18, 425] on span "Erase all" at bounding box center [24, 428] width 23 height 11
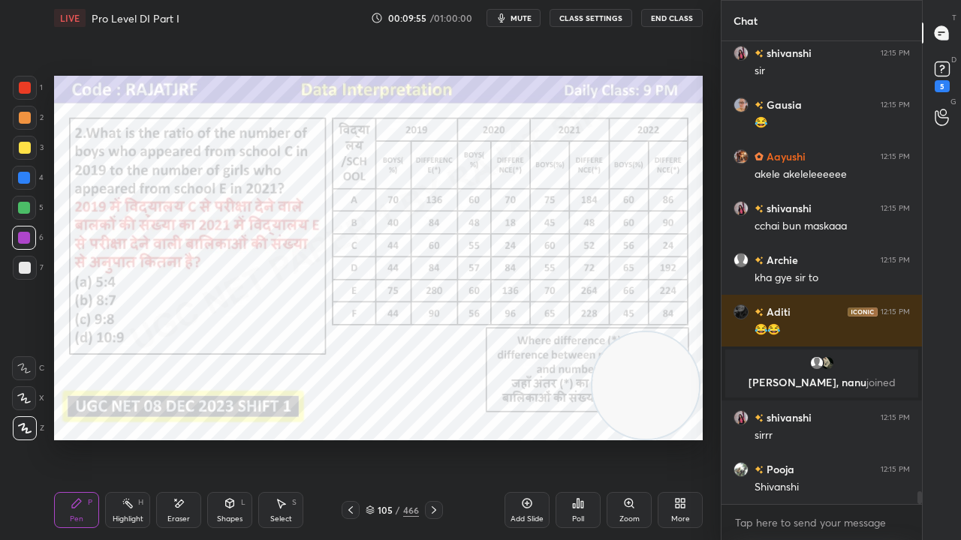
drag, startPoint x: 386, startPoint y: 405, endPoint x: 596, endPoint y: 399, distance: 210.2
click at [638, 412] on video at bounding box center [645, 386] width 107 height 107
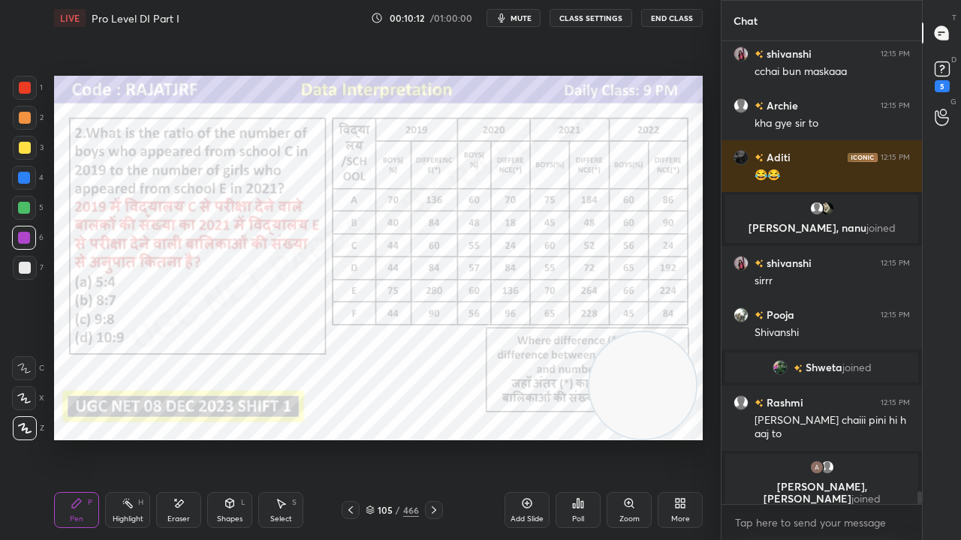
click at [19, 88] on div at bounding box center [25, 88] width 12 height 12
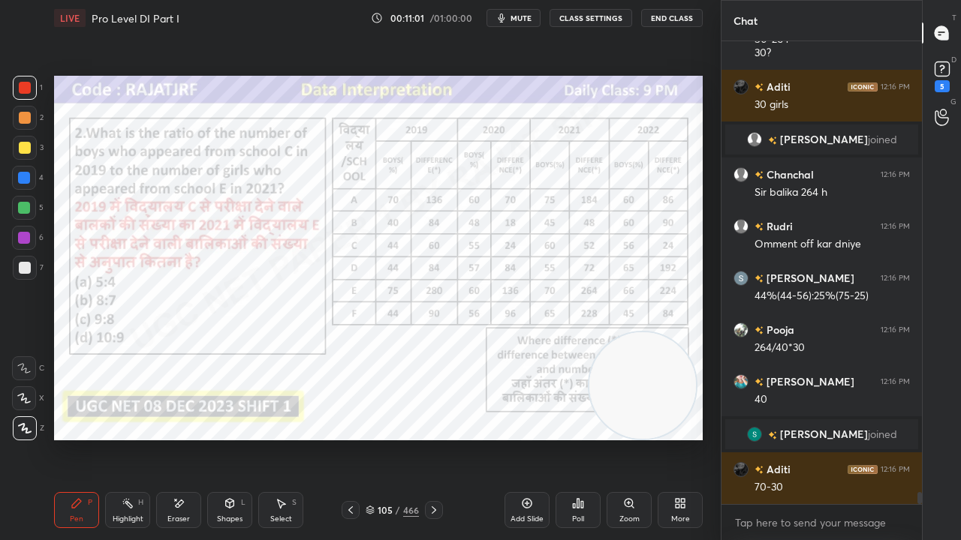
scroll to position [16951, 0]
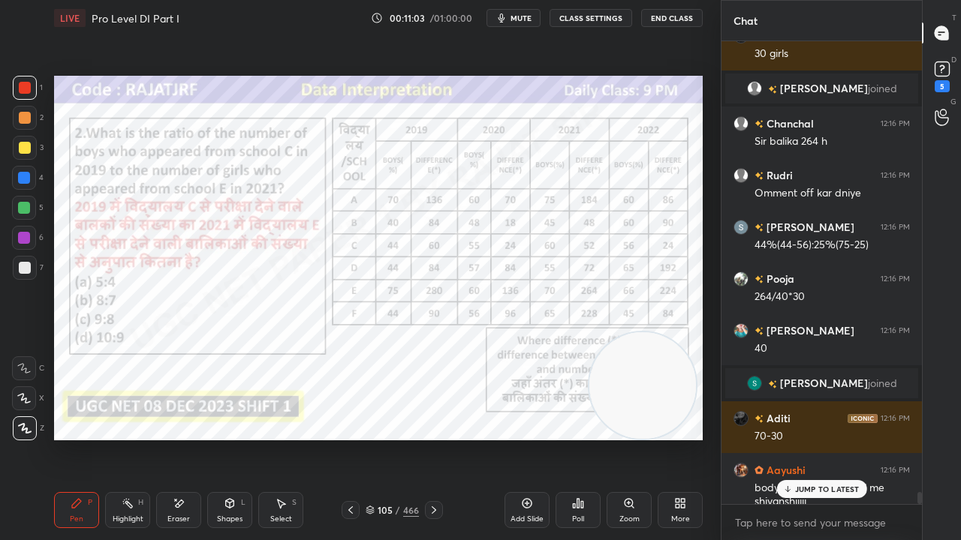
click at [797, 438] on p "JUMP TO LATEST" at bounding box center [827, 489] width 65 height 9
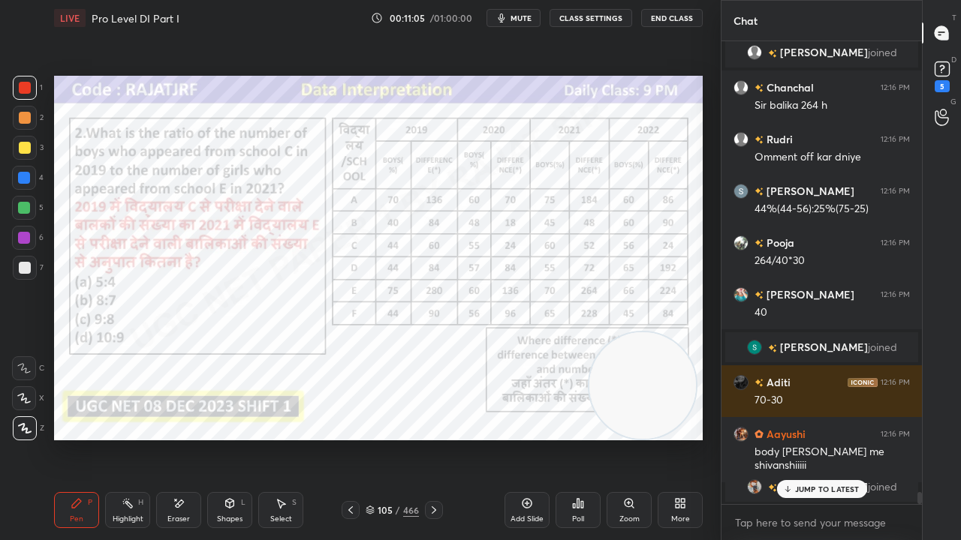
click at [825, 438] on p "JUMP TO LATEST" at bounding box center [827, 489] width 65 height 9
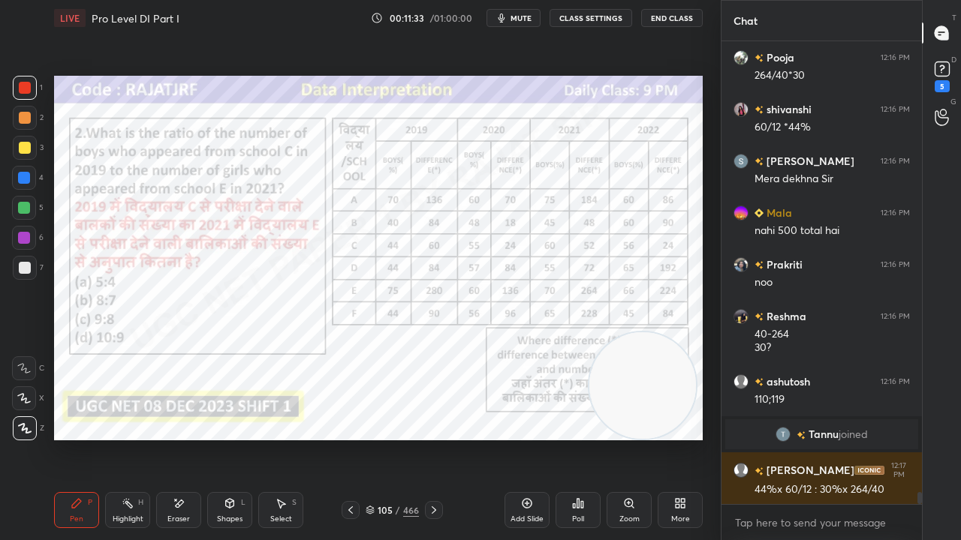
scroll to position [17457, 0]
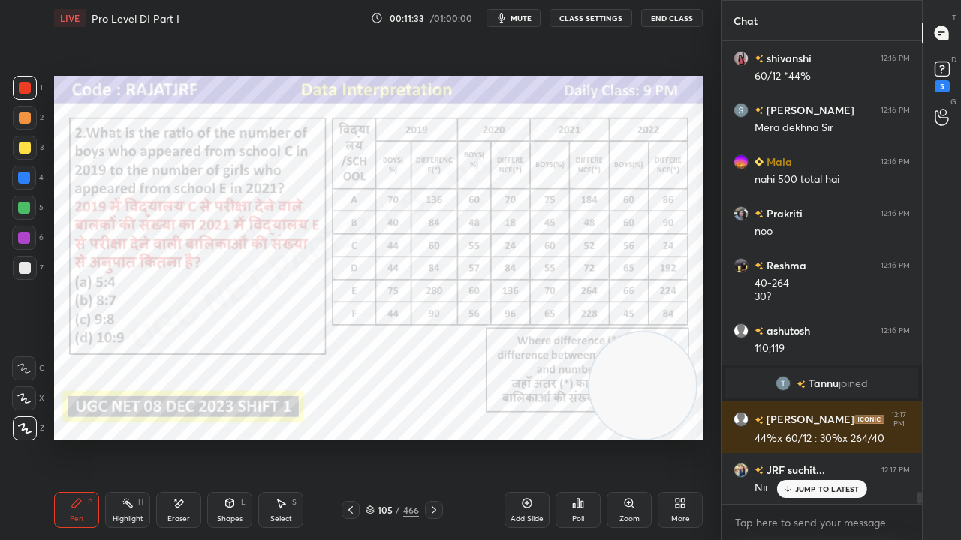
click at [27, 175] on div at bounding box center [24, 178] width 12 height 12
drag, startPoint x: 27, startPoint y: 175, endPoint x: 47, endPoint y: 177, distance: 19.6
click at [29, 175] on div at bounding box center [24, 178] width 12 height 12
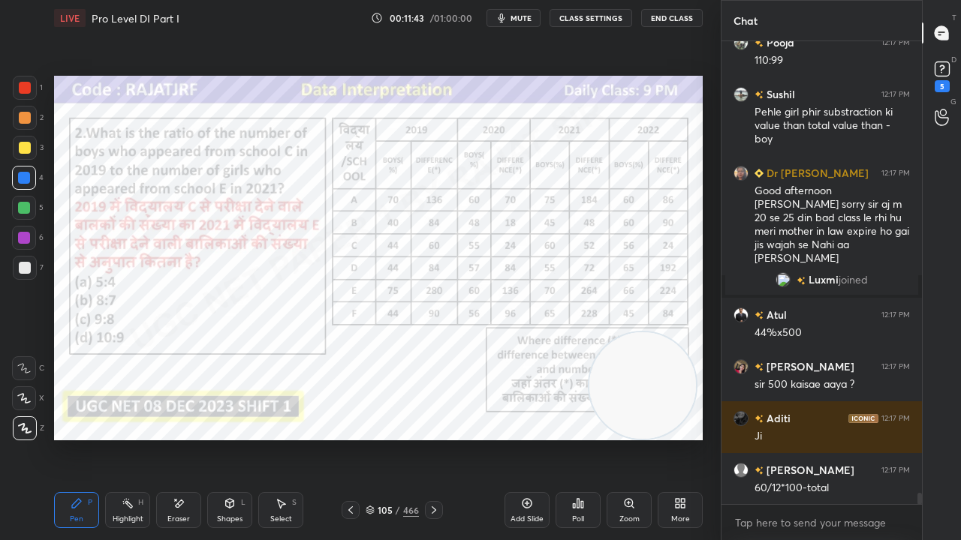
scroll to position [18041, 0]
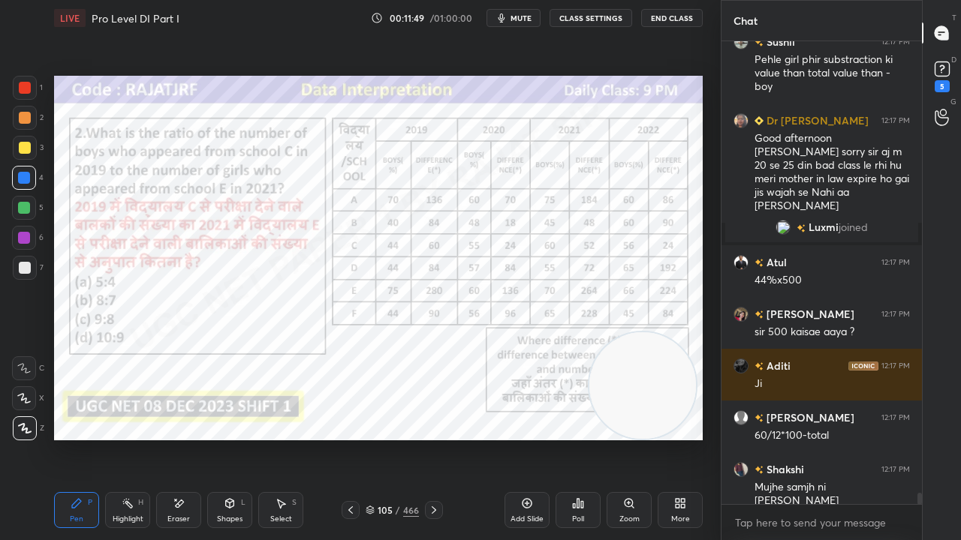
drag, startPoint x: 24, startPoint y: 87, endPoint x: 28, endPoint y: 100, distance: 13.3
click at [24, 87] on div at bounding box center [25, 88] width 12 height 12
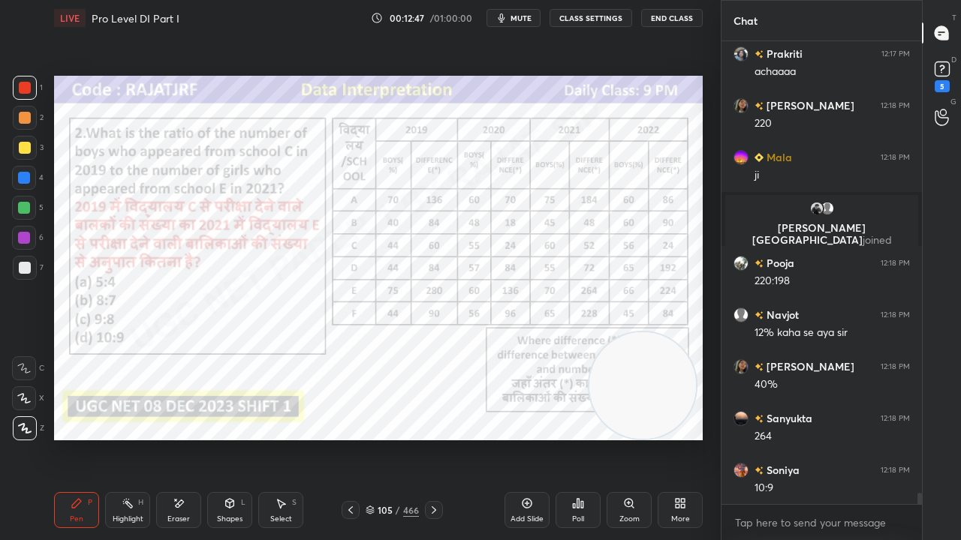
scroll to position [18982, 0]
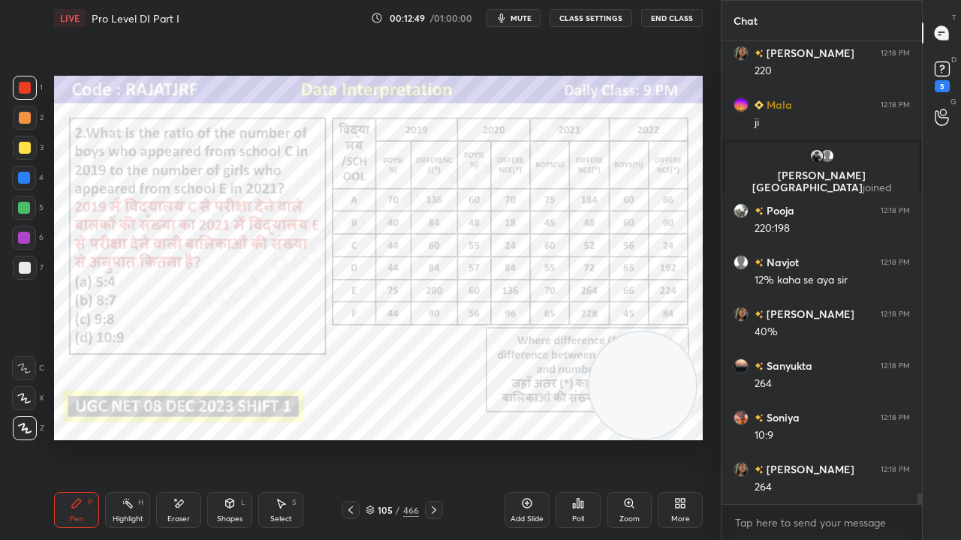
click at [23, 174] on div at bounding box center [24, 178] width 12 height 12
drag, startPoint x: 23, startPoint y: 173, endPoint x: 44, endPoint y: 191, distance: 28.3
click at [23, 175] on div at bounding box center [24, 178] width 12 height 12
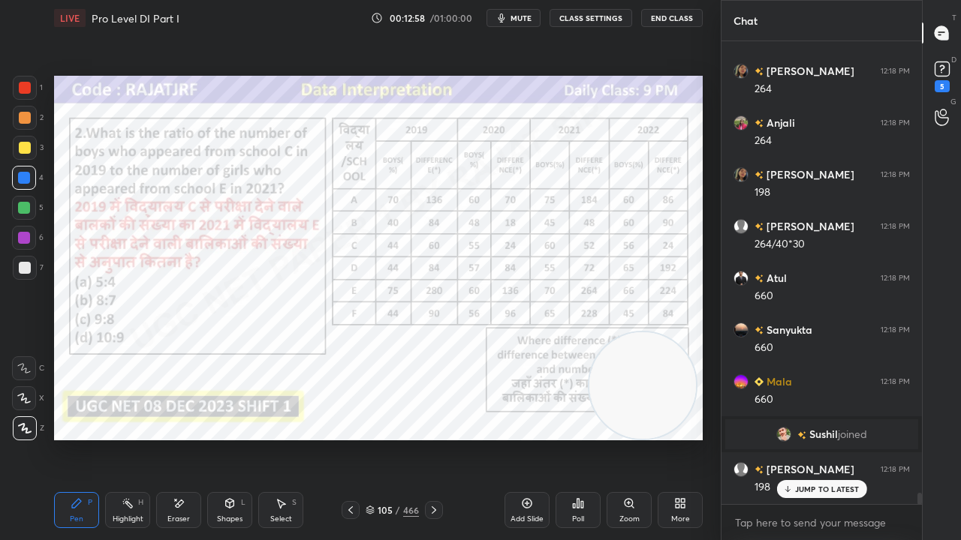
scroll to position [19239, 0]
click at [23, 239] on div at bounding box center [24, 238] width 12 height 12
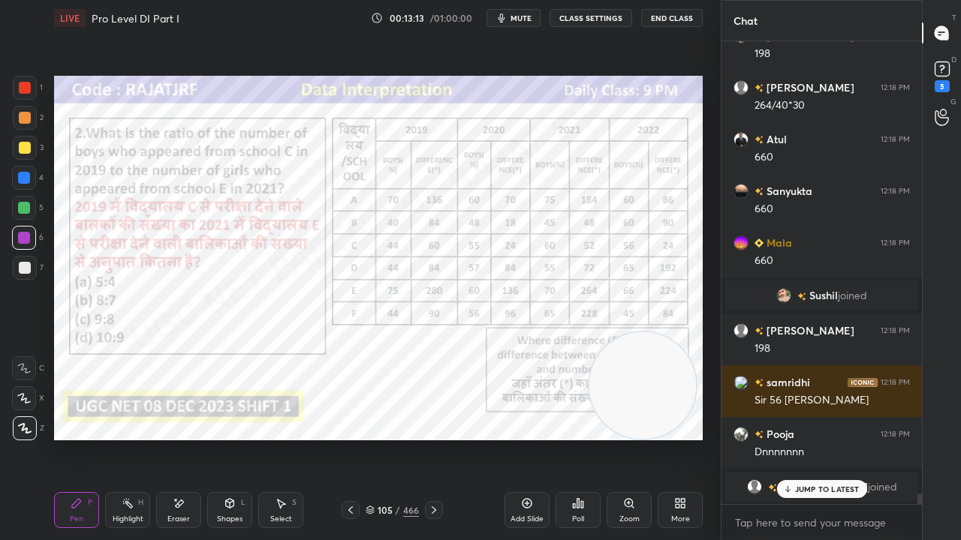
scroll to position [19431, 0]
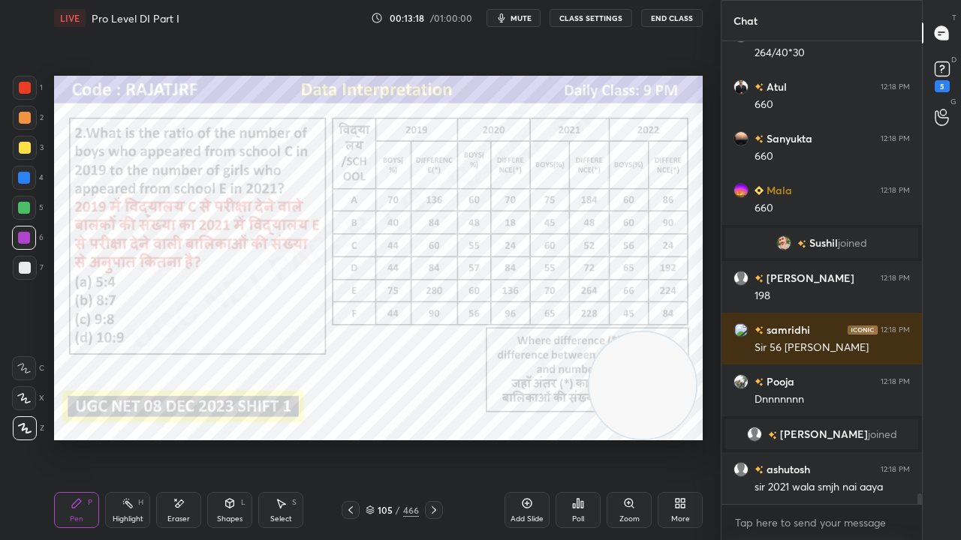
click at [574, 438] on icon at bounding box center [574, 506] width 2 height 4
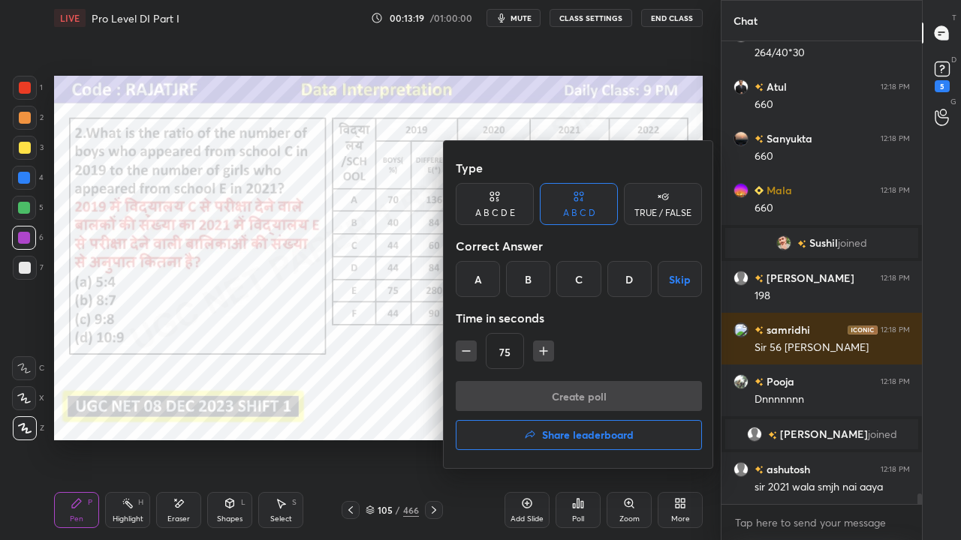
click at [396, 438] on div at bounding box center [480, 270] width 961 height 540
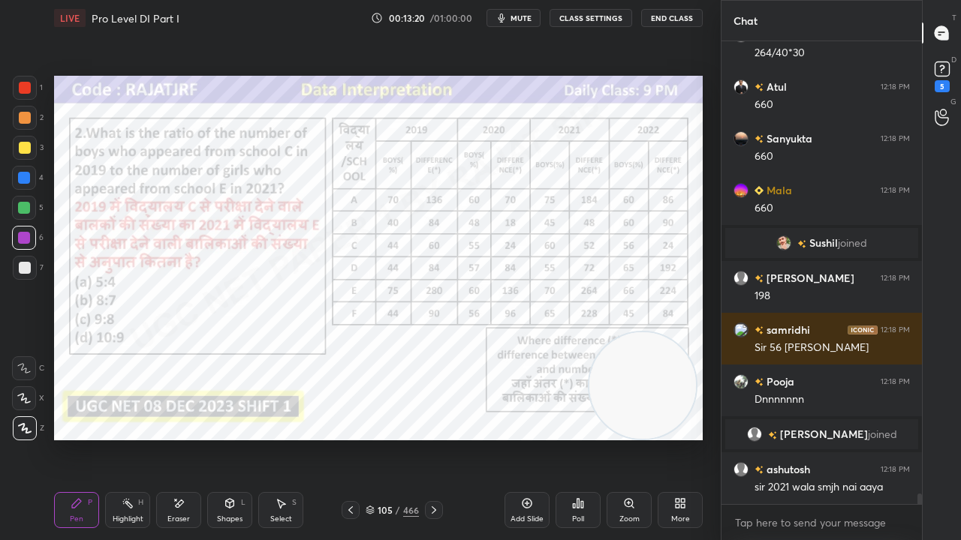
click at [528, 438] on div "Add Slide" at bounding box center [526, 510] width 45 height 36
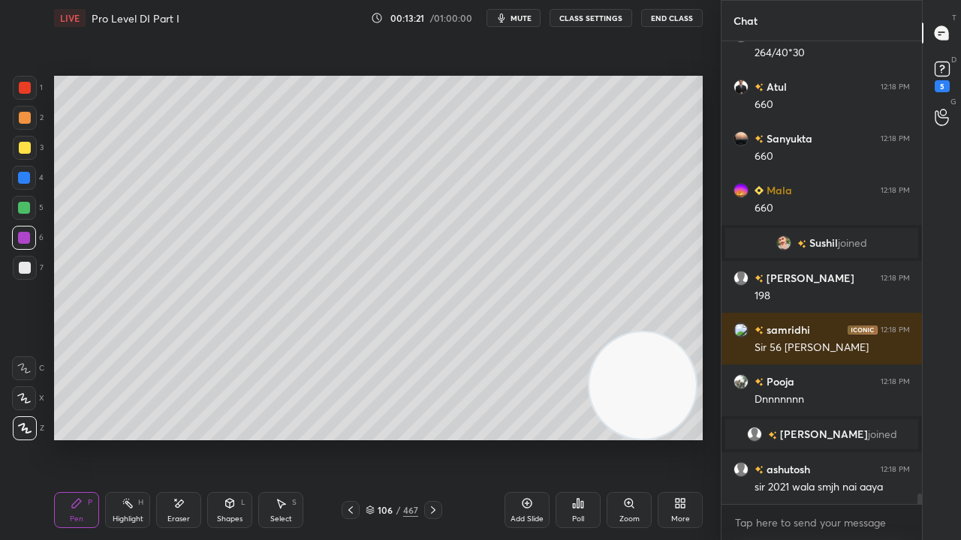
click at [26, 150] on div at bounding box center [25, 148] width 12 height 12
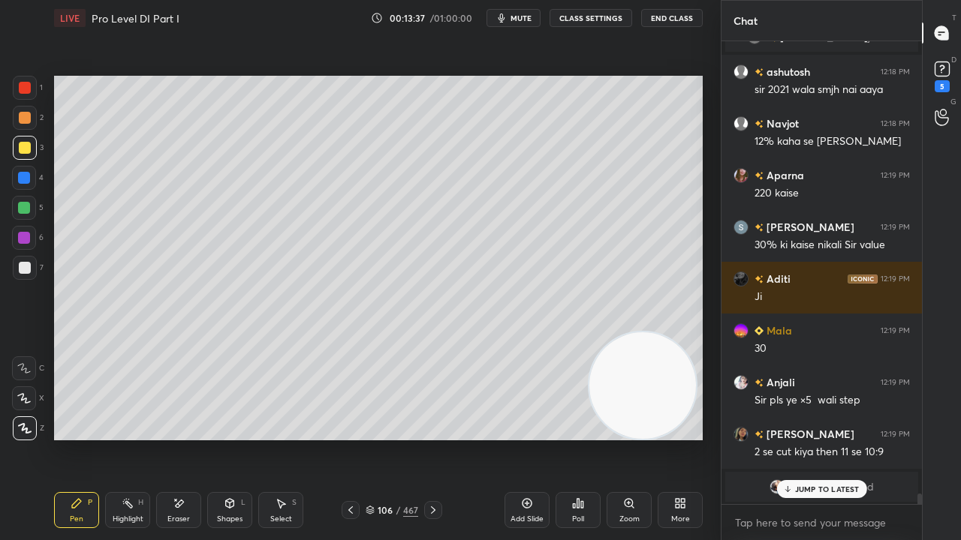
scroll to position [19881, 0]
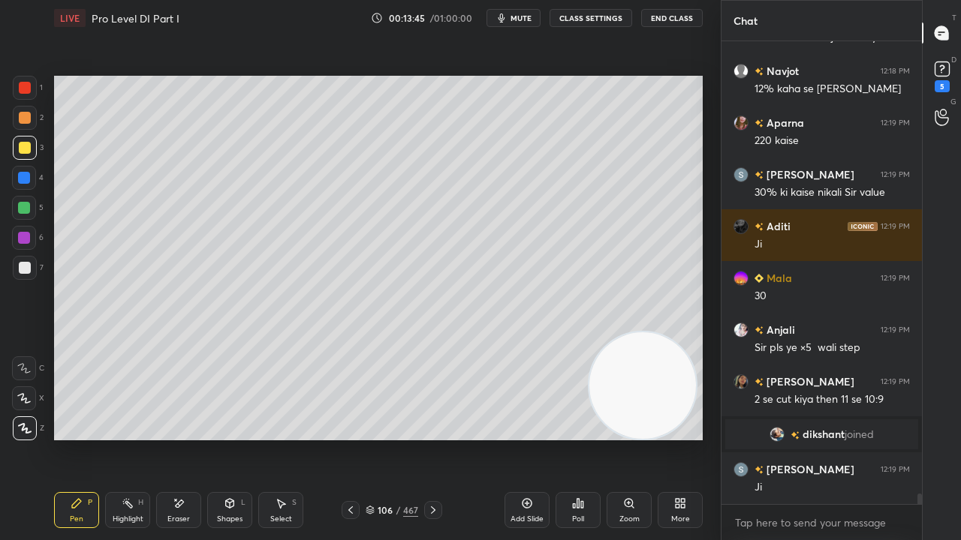
click at [183, 438] on div "Eraser" at bounding box center [178, 510] width 45 height 36
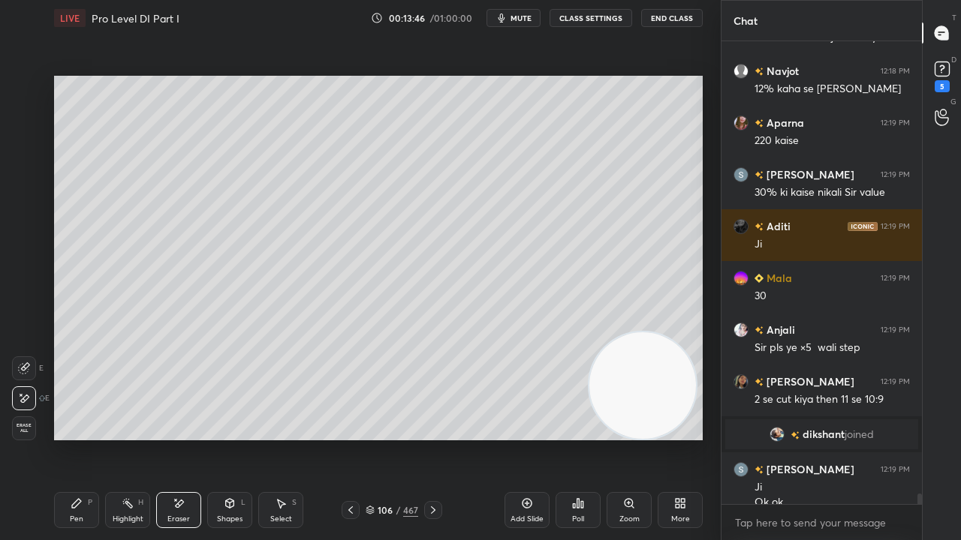
scroll to position [19896, 0]
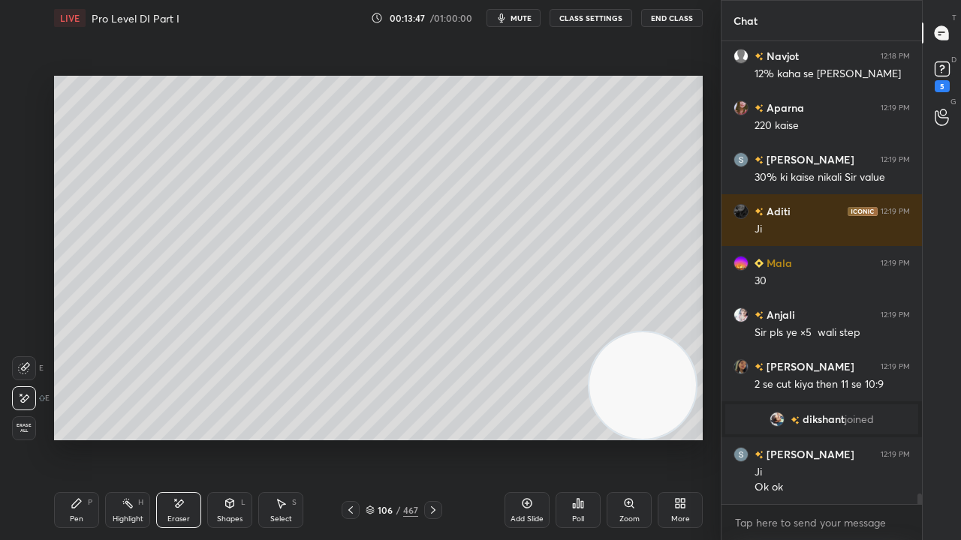
drag, startPoint x: 81, startPoint y: 506, endPoint x: 89, endPoint y: 498, distance: 10.6
click at [83, 438] on div "Pen P" at bounding box center [76, 510] width 45 height 36
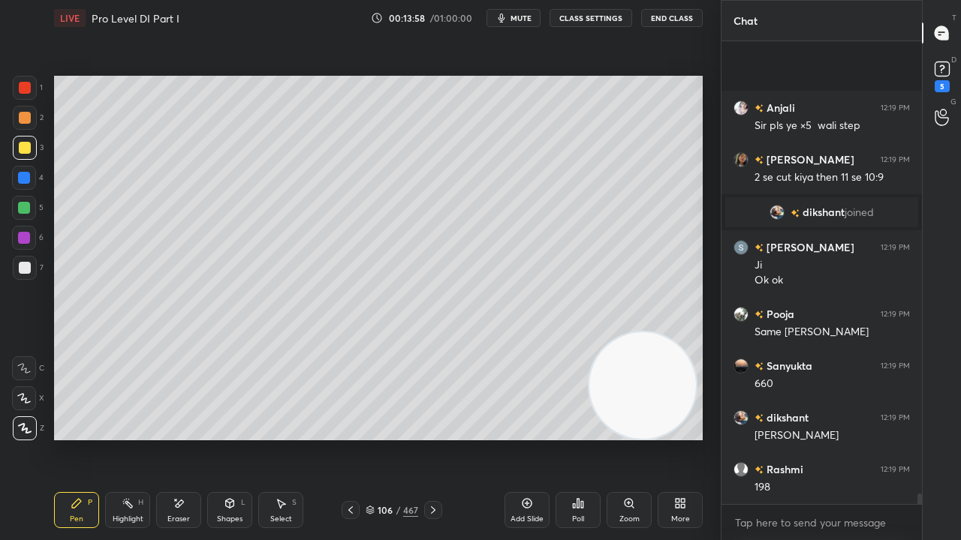
scroll to position [20207, 0]
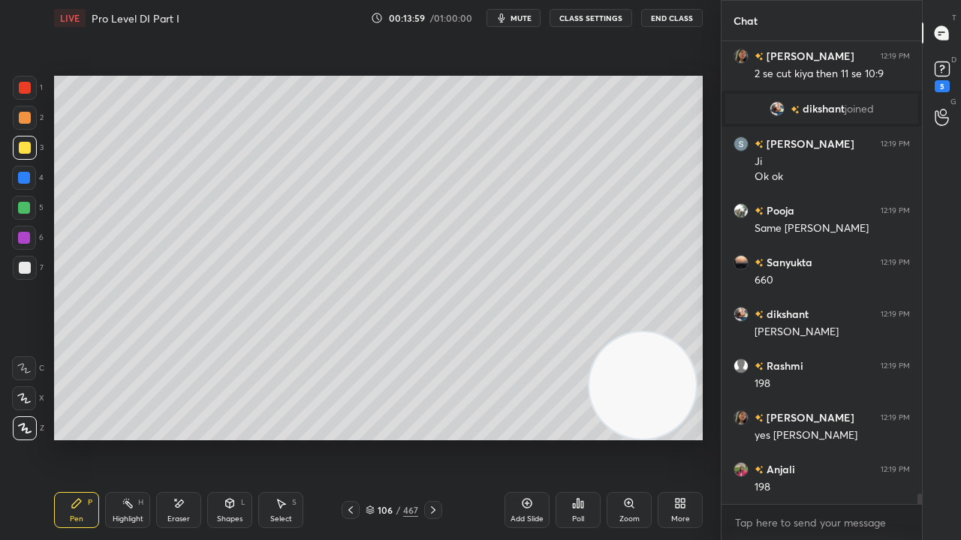
click at [26, 83] on div at bounding box center [25, 88] width 12 height 12
click at [354, 438] on icon at bounding box center [351, 510] width 12 height 12
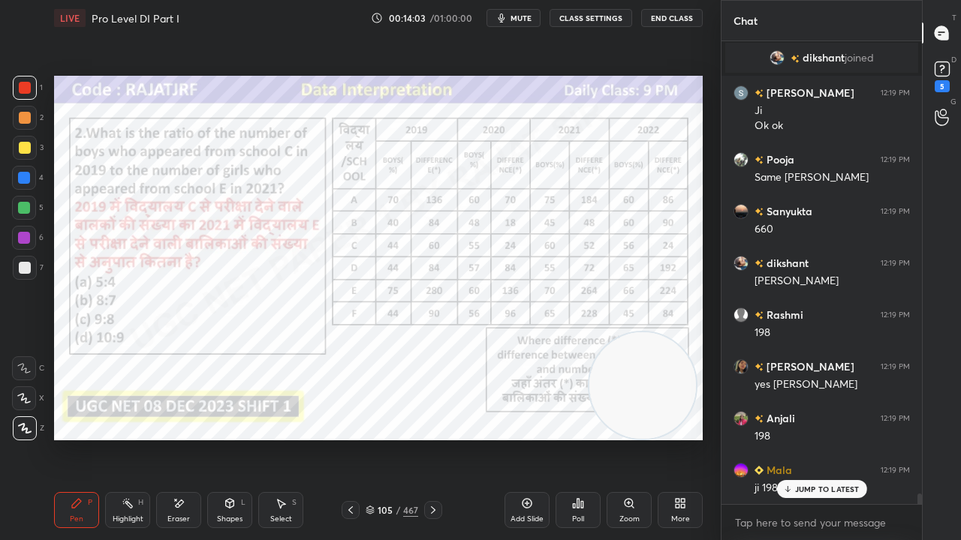
scroll to position [20361, 0]
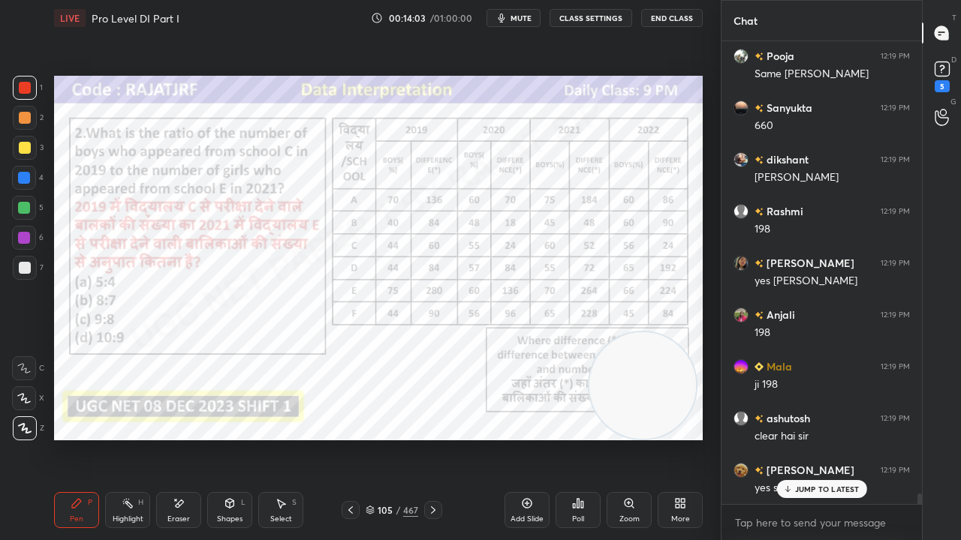
click at [425, 438] on div at bounding box center [433, 510] width 18 height 18
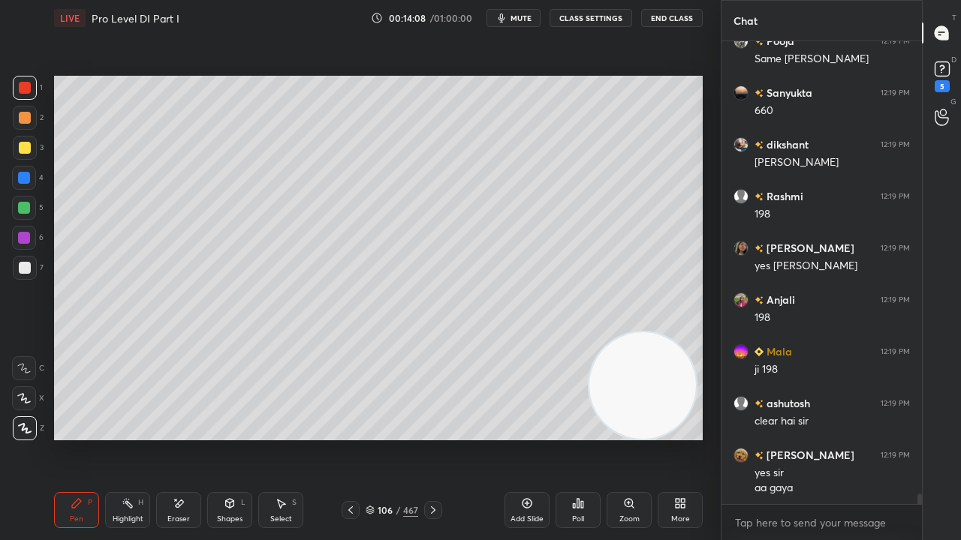
scroll to position [20429, 0]
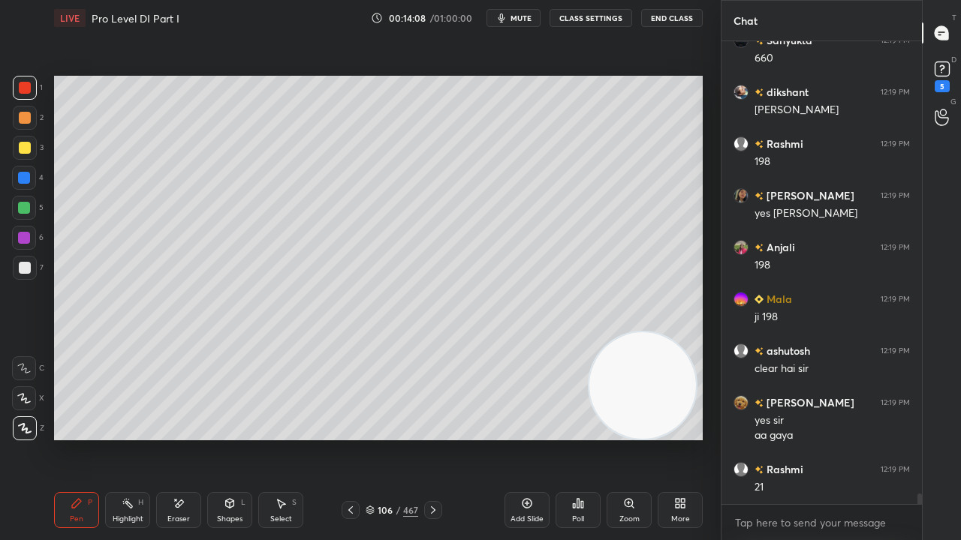
click at [24, 151] on div at bounding box center [25, 148] width 12 height 12
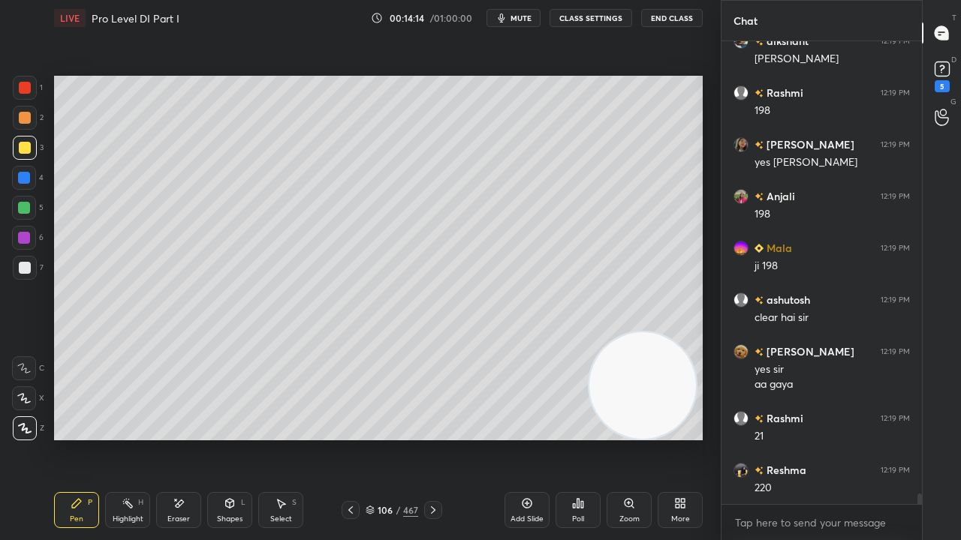
scroll to position [20533, 0]
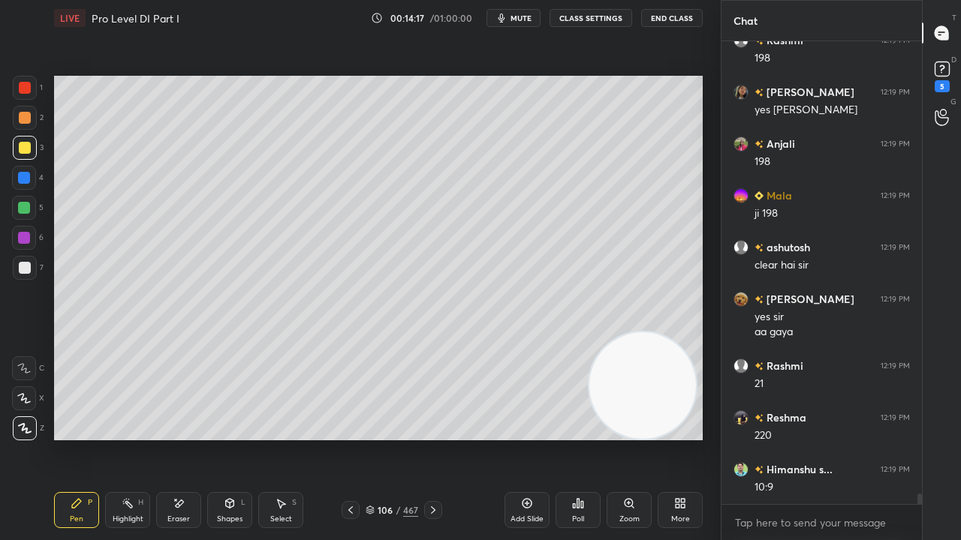
drag, startPoint x: 347, startPoint y: 508, endPoint x: 394, endPoint y: 507, distance: 47.3
click at [347, 438] on icon at bounding box center [351, 510] width 12 height 12
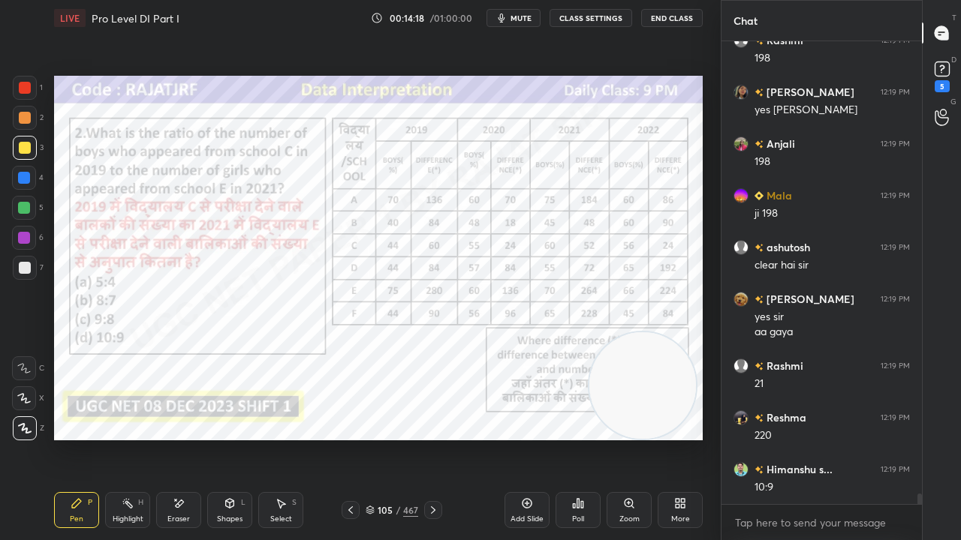
click at [429, 438] on div at bounding box center [433, 510] width 18 height 18
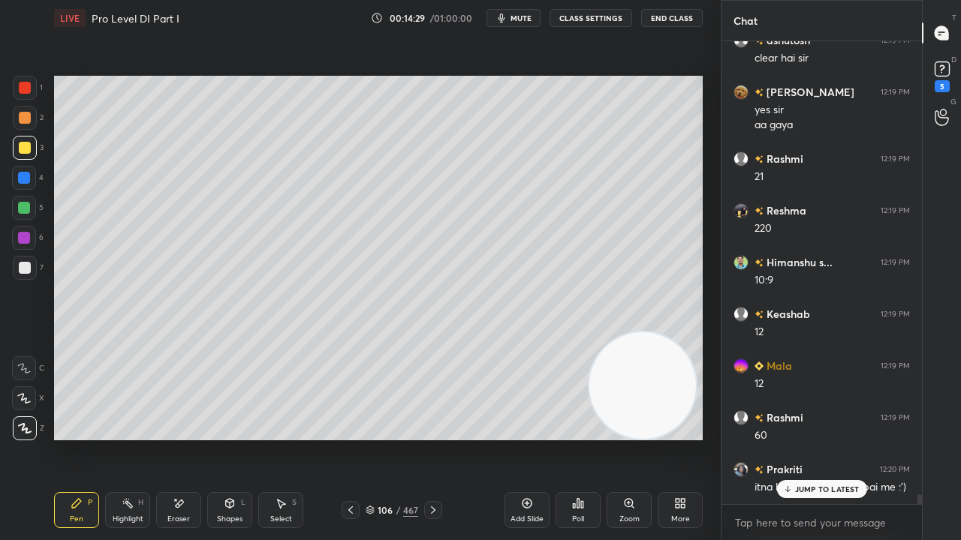
scroll to position [20791, 0]
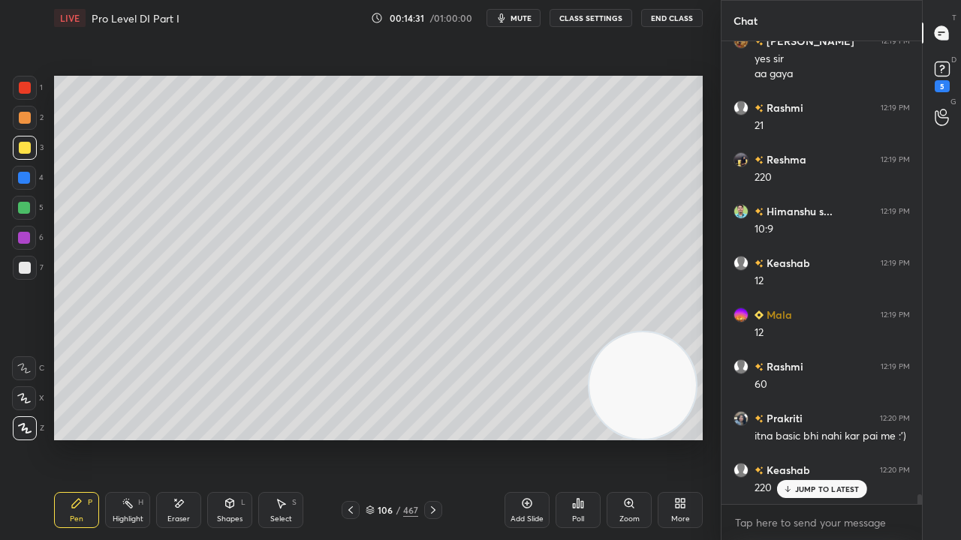
click at [23, 78] on div at bounding box center [25, 88] width 24 height 24
click at [347, 438] on icon at bounding box center [351, 510] width 12 height 12
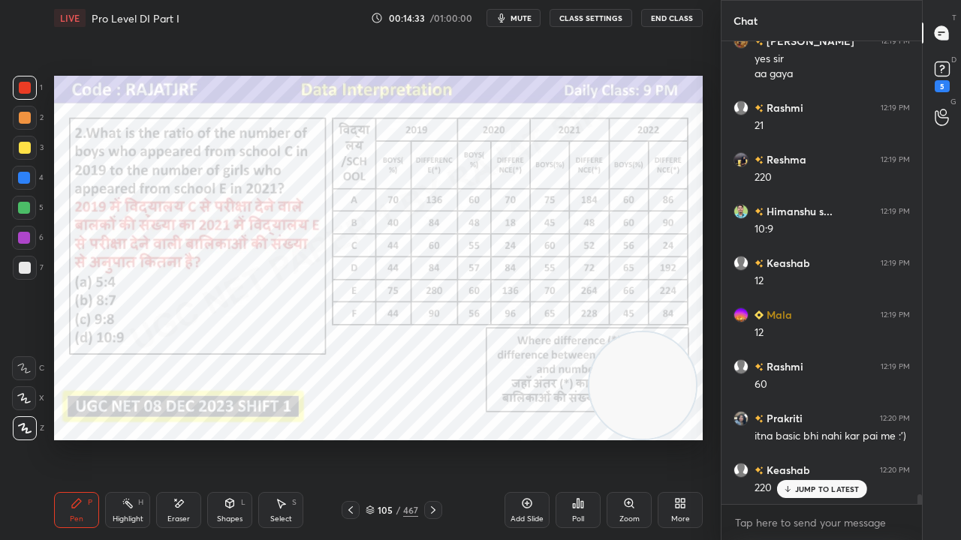
click at [30, 237] on div at bounding box center [24, 238] width 24 height 24
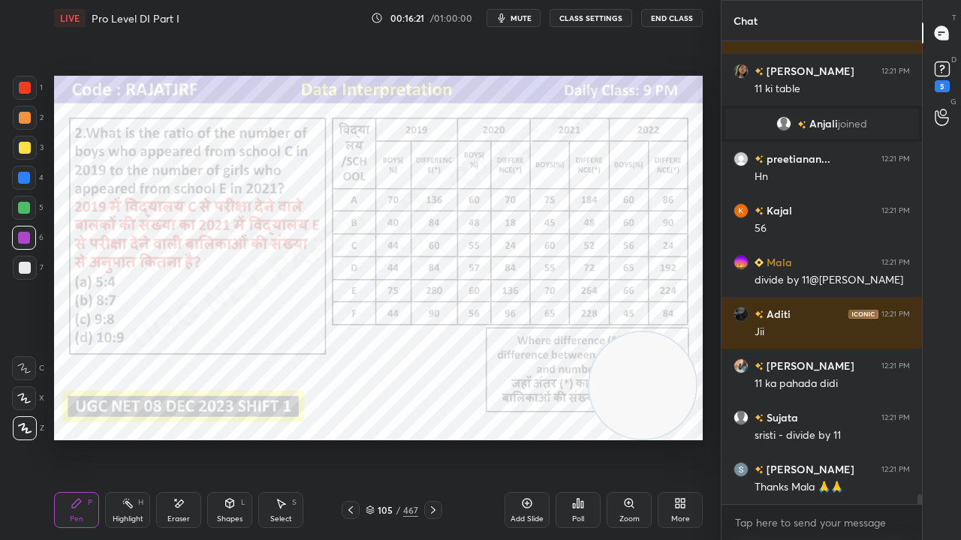
scroll to position [22166, 0]
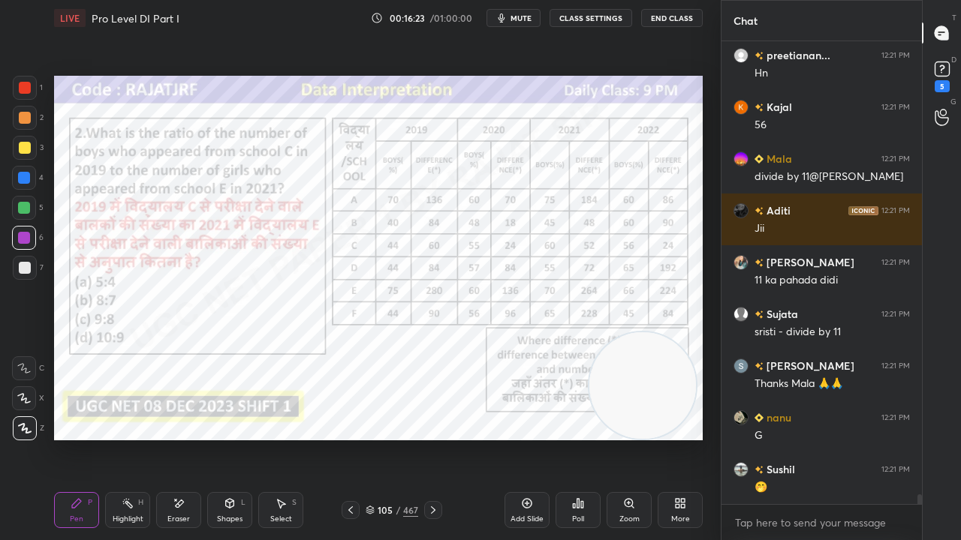
drag, startPoint x: 23, startPoint y: 89, endPoint x: 47, endPoint y: 101, distance: 26.9
click at [23, 89] on div at bounding box center [25, 88] width 12 height 12
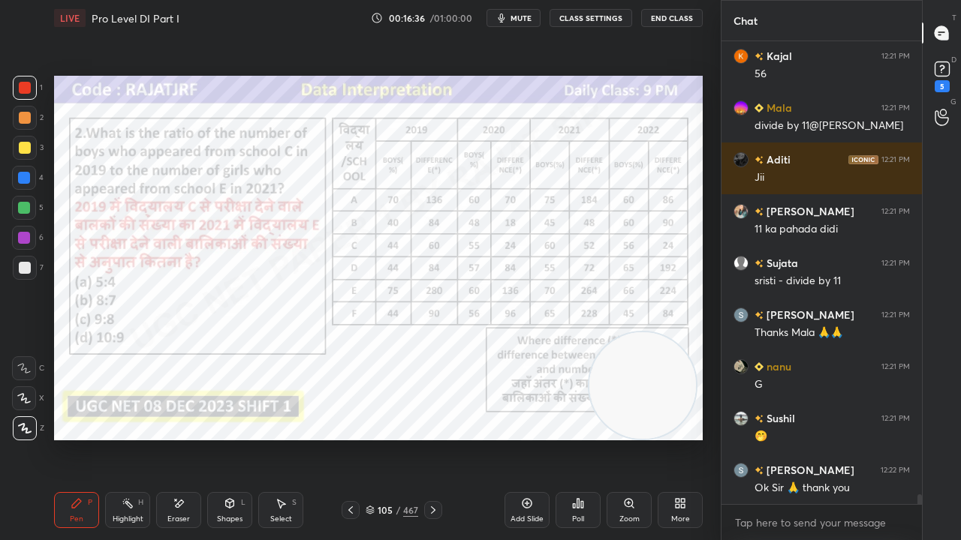
click at [399, 438] on div "/" at bounding box center [398, 510] width 5 height 9
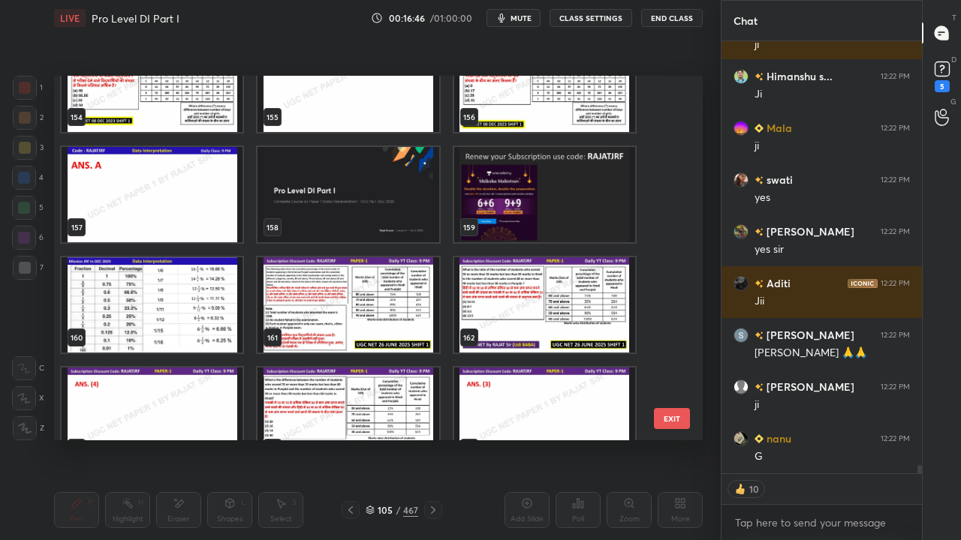
scroll to position [4987, 0]
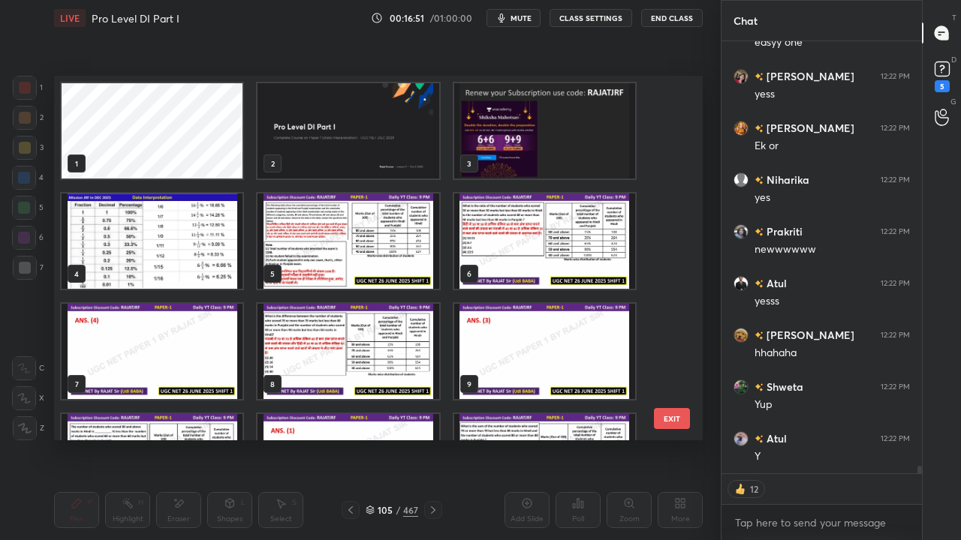
click at [173, 233] on img "grid" at bounding box center [152, 241] width 181 height 95
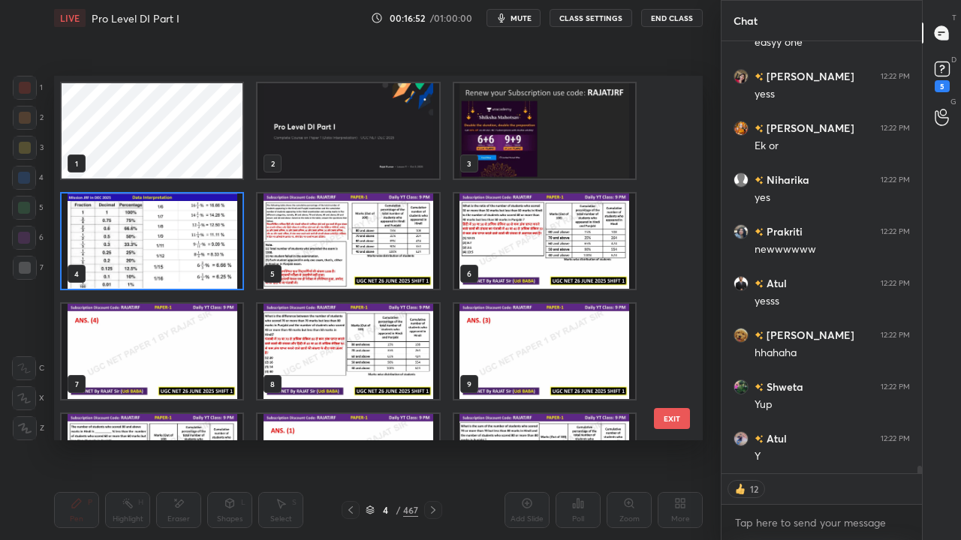
click at [173, 233] on img "grid" at bounding box center [152, 241] width 181 height 95
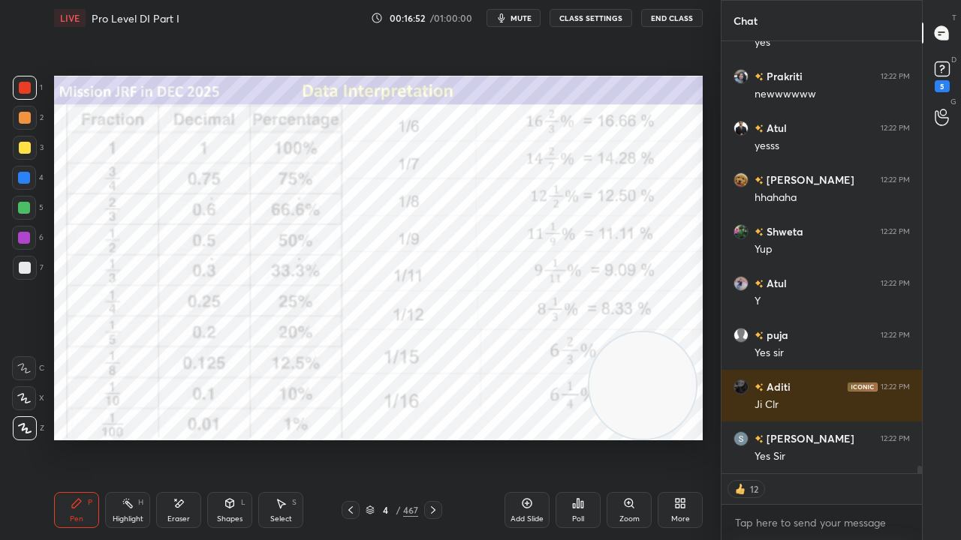
click at [174, 233] on img "grid" at bounding box center [152, 241] width 181 height 95
drag, startPoint x: 526, startPoint y: 504, endPoint x: 525, endPoint y: 494, distance: 10.5
click at [525, 438] on icon at bounding box center [527, 504] width 12 height 12
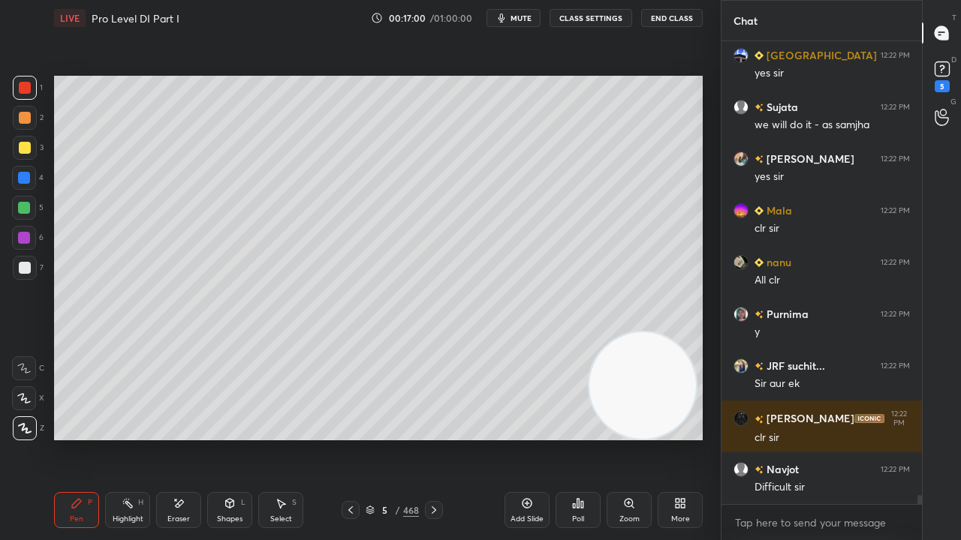
drag, startPoint x: 390, startPoint y: 513, endPoint x: 395, endPoint y: 498, distance: 15.7
click at [390, 438] on div "5" at bounding box center [385, 510] width 15 height 9
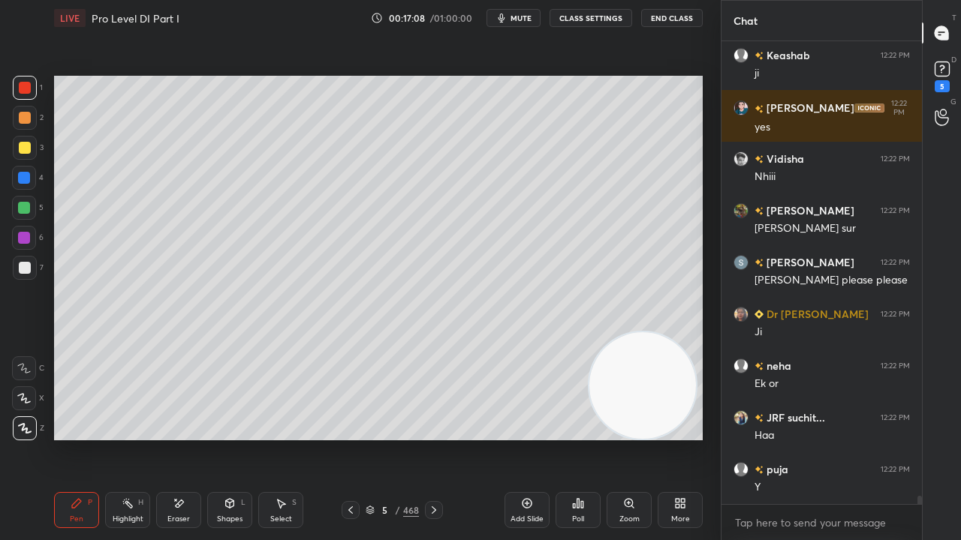
click at [15, 152] on div at bounding box center [25, 148] width 24 height 24
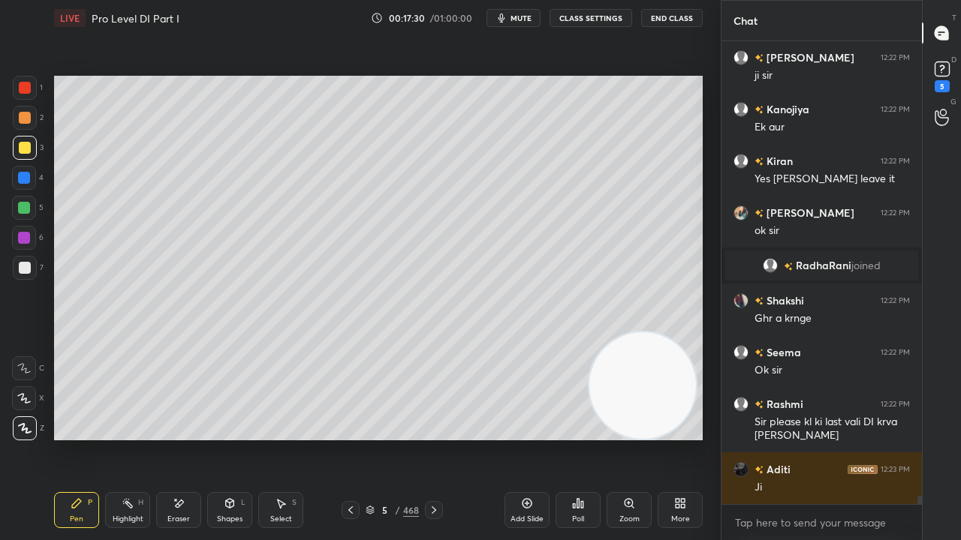
click at [28, 267] on div at bounding box center [25, 268] width 12 height 12
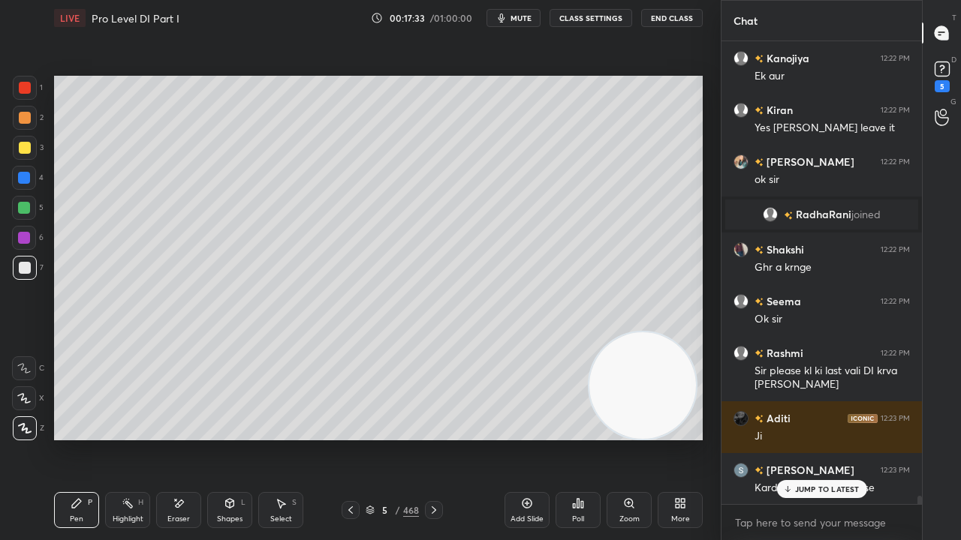
click at [803, 438] on p "JUMP TO LATEST" at bounding box center [827, 489] width 65 height 9
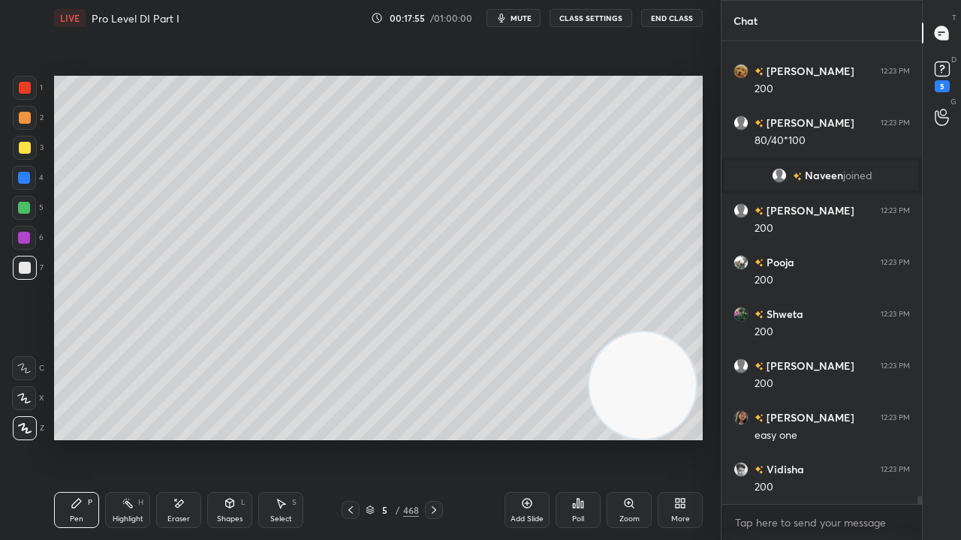
click at [30, 179] on div at bounding box center [24, 178] width 12 height 12
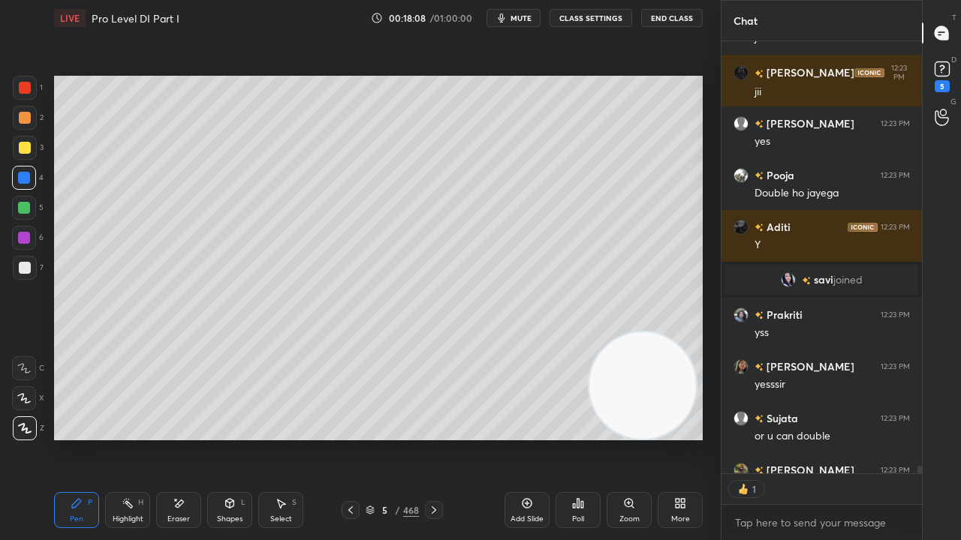
scroll to position [5, 5]
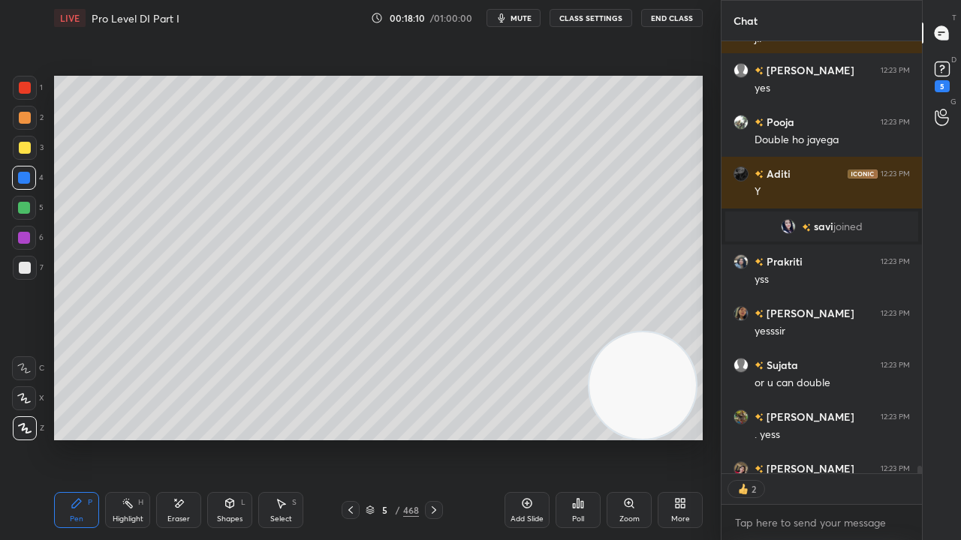
click at [24, 240] on div at bounding box center [24, 238] width 12 height 12
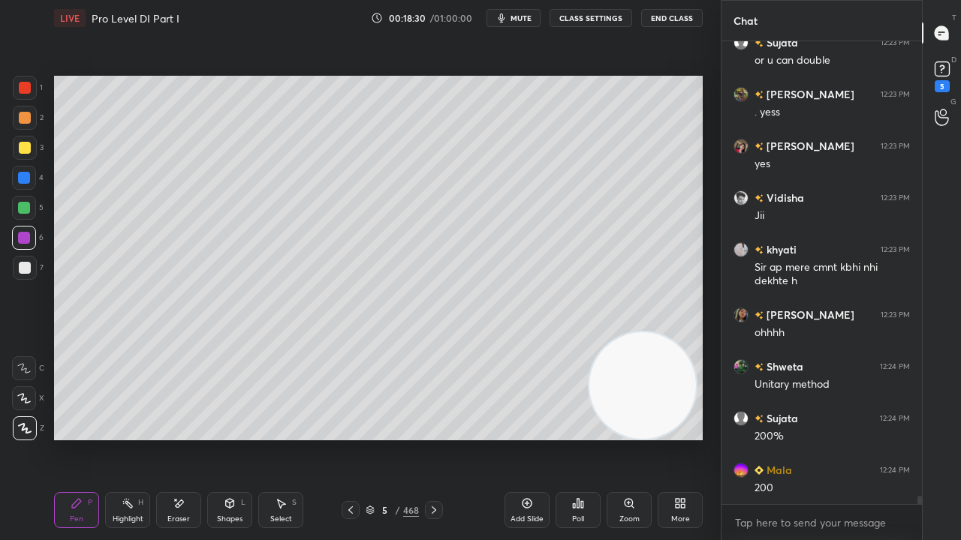
scroll to position [26054, 0]
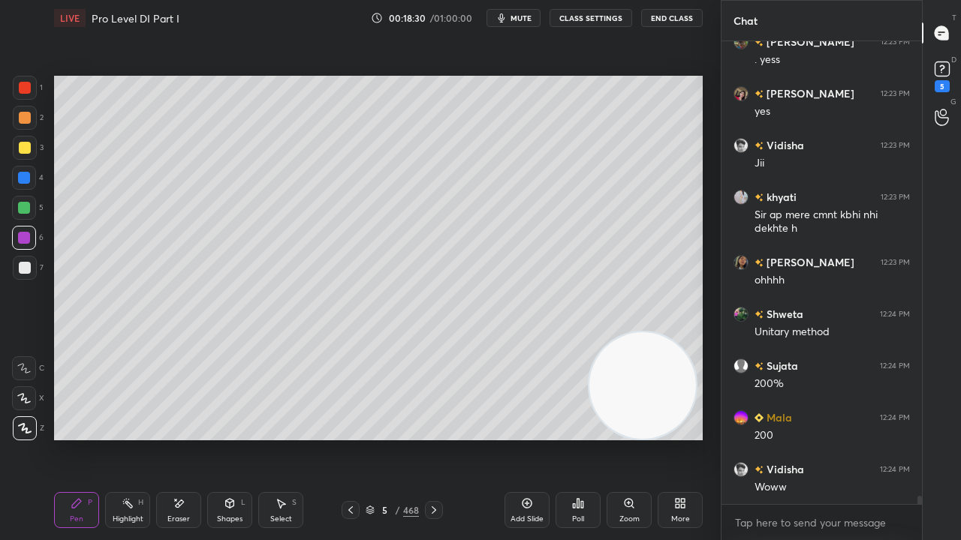
click at [20, 86] on div at bounding box center [25, 88] width 12 height 12
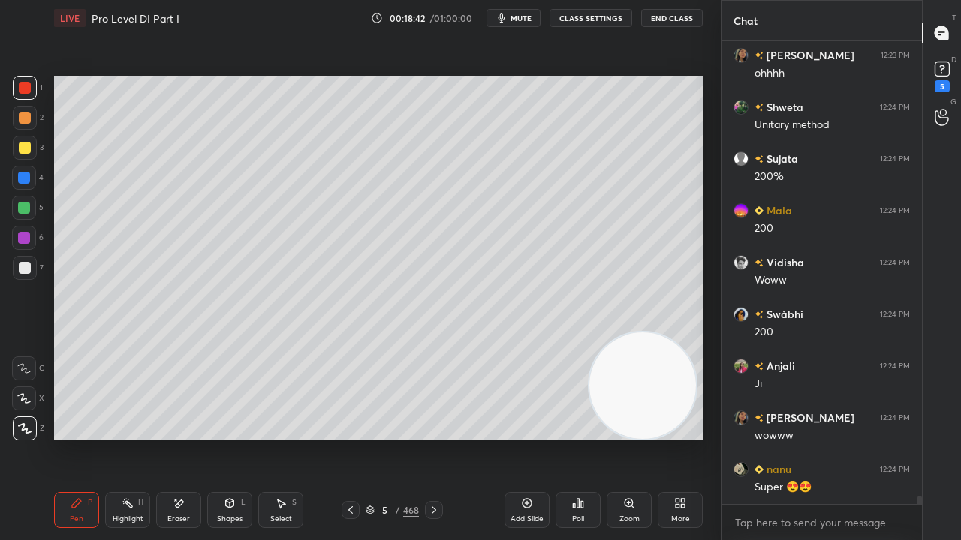
scroll to position [26297, 0]
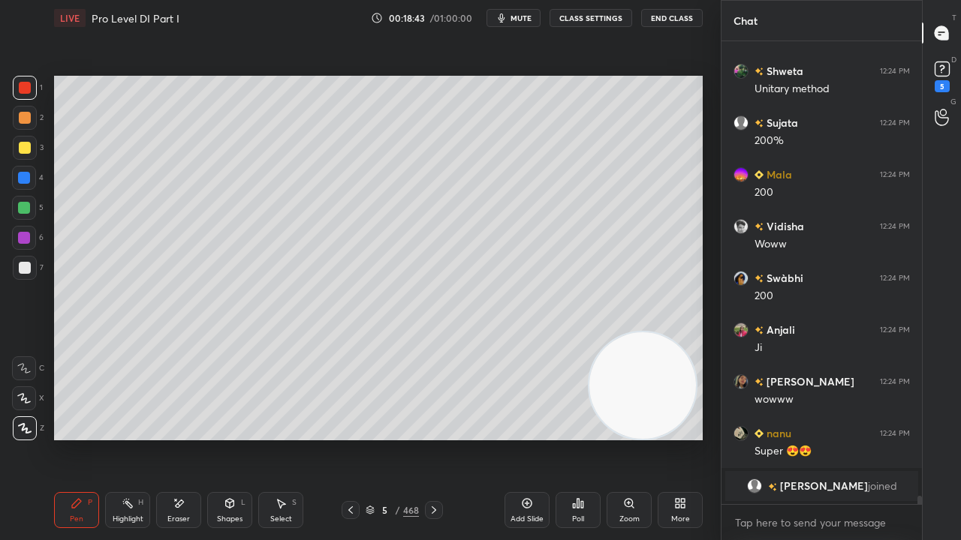
click at [37, 261] on div "7" at bounding box center [28, 268] width 31 height 24
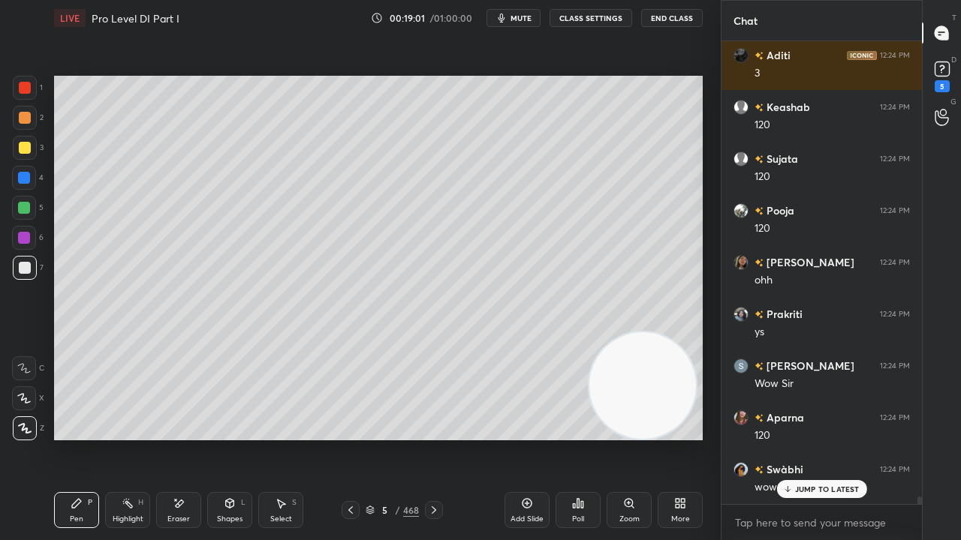
scroll to position [26798, 0]
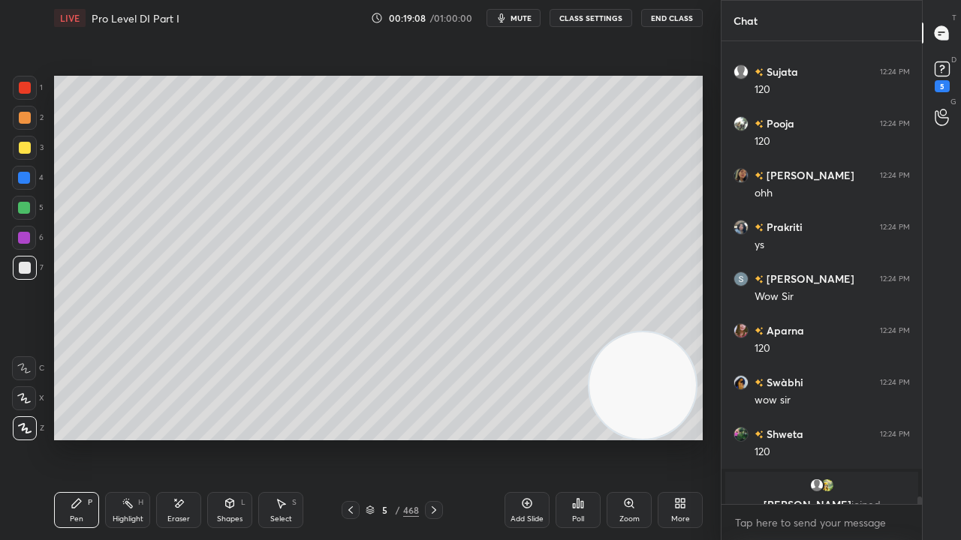
click at [21, 178] on div at bounding box center [24, 178] width 12 height 12
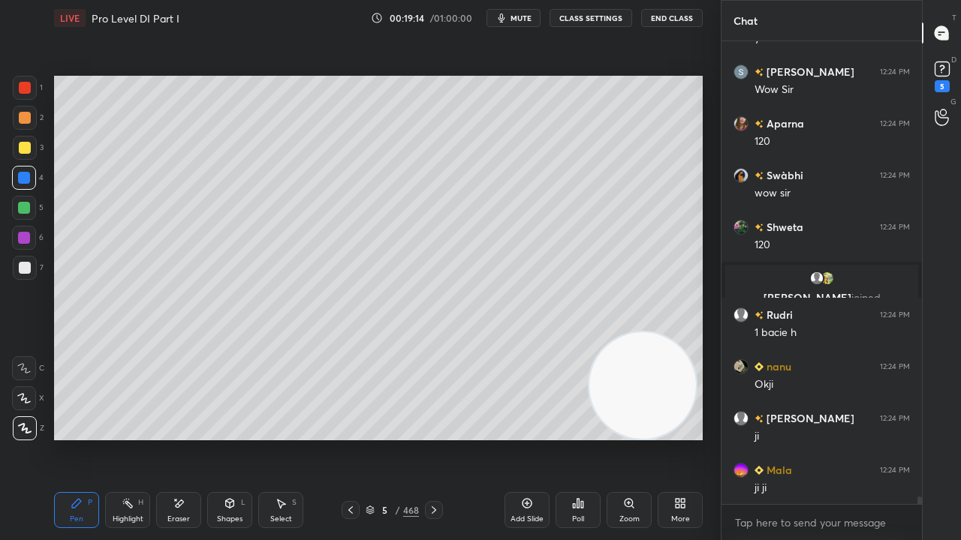
scroll to position [27094, 0]
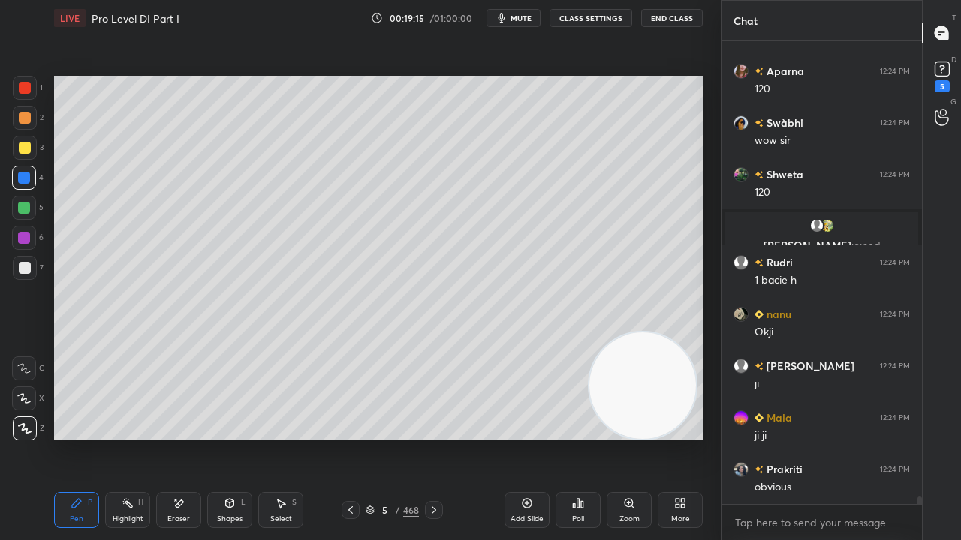
click at [23, 271] on div at bounding box center [25, 268] width 12 height 12
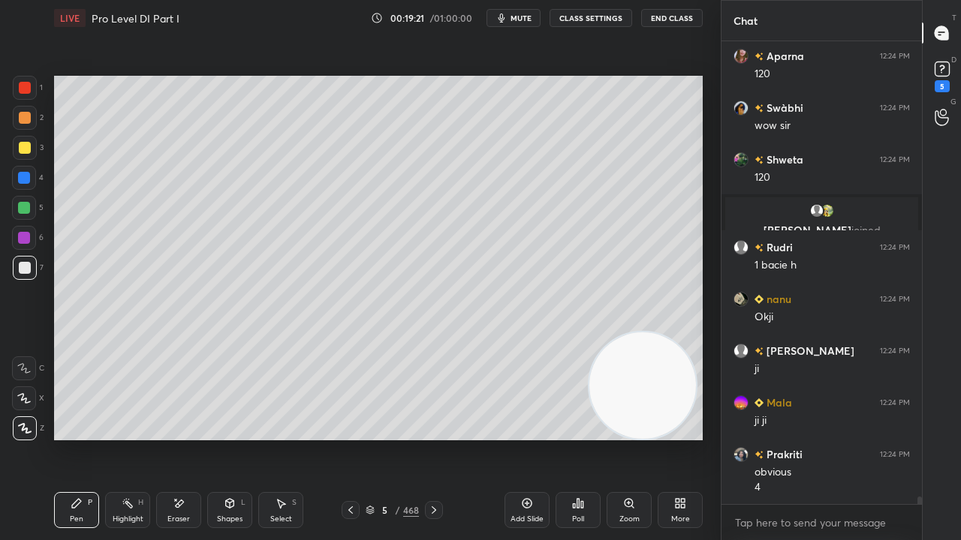
click at [24, 147] on div at bounding box center [25, 148] width 12 height 12
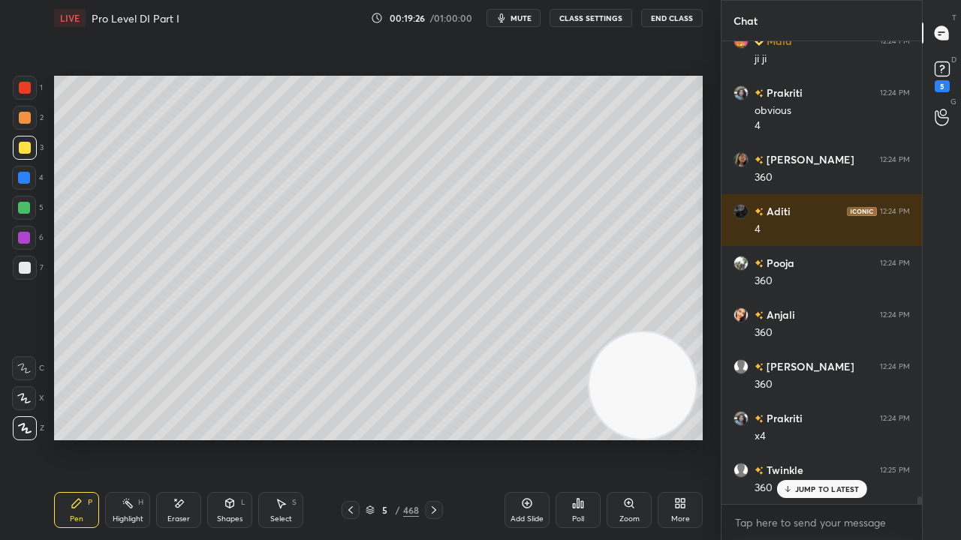
scroll to position [27574, 0]
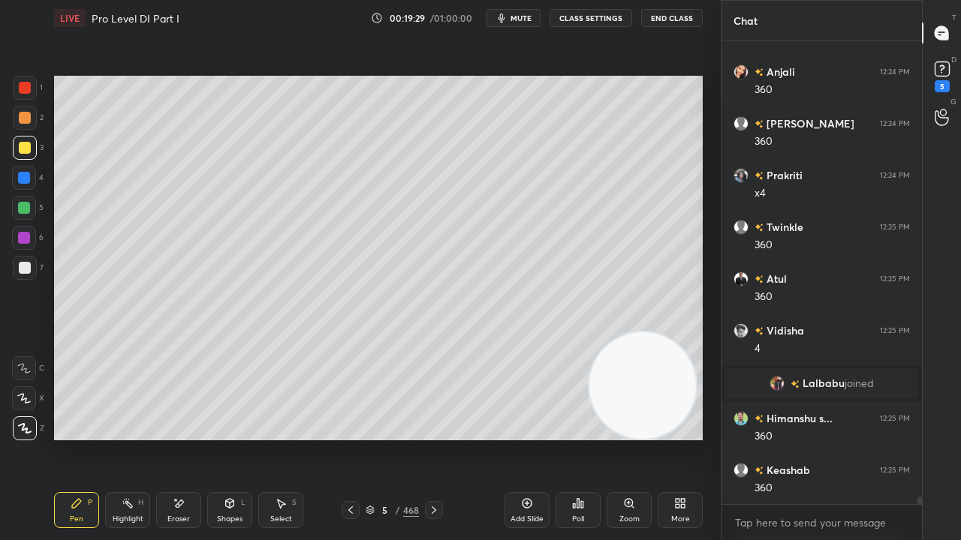
click at [29, 237] on div at bounding box center [24, 238] width 12 height 12
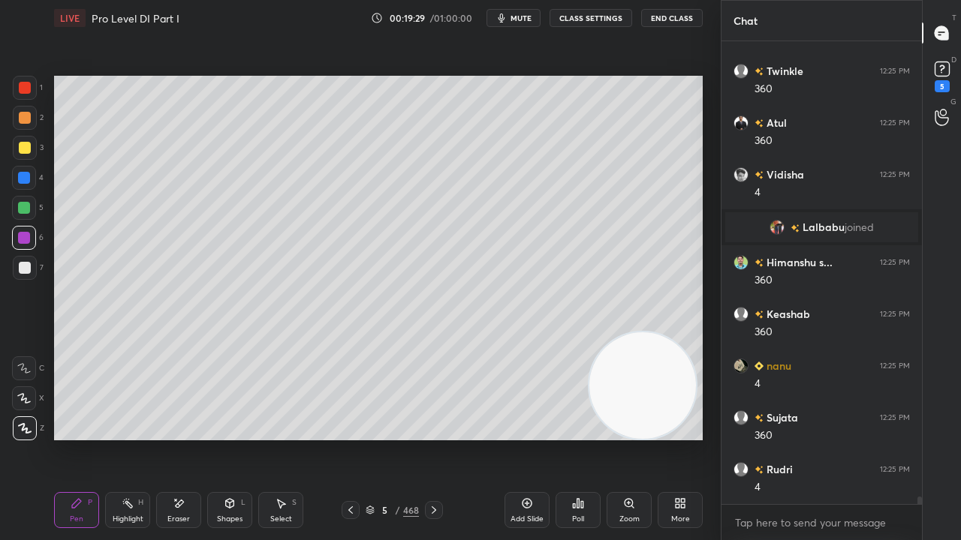
click at [29, 237] on div at bounding box center [24, 238] width 12 height 12
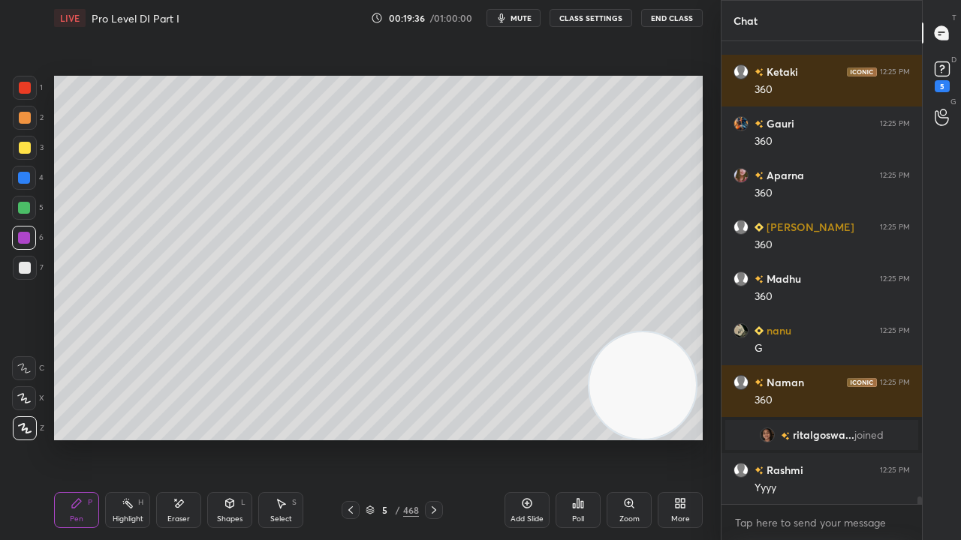
scroll to position [28424, 0]
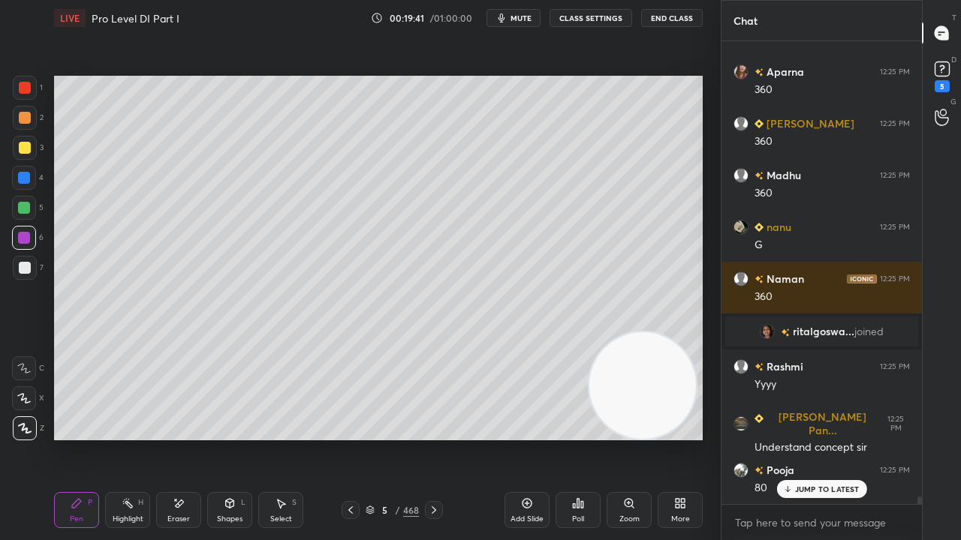
drag, startPoint x: 24, startPoint y: 266, endPoint x: 52, endPoint y: 266, distance: 27.8
click at [24, 266] on div at bounding box center [25, 268] width 12 height 12
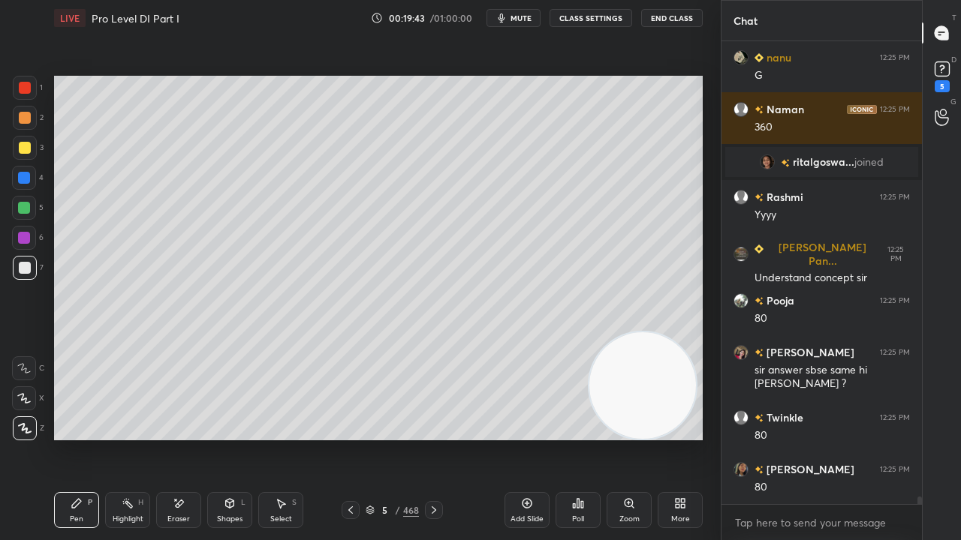
scroll to position [28696, 0]
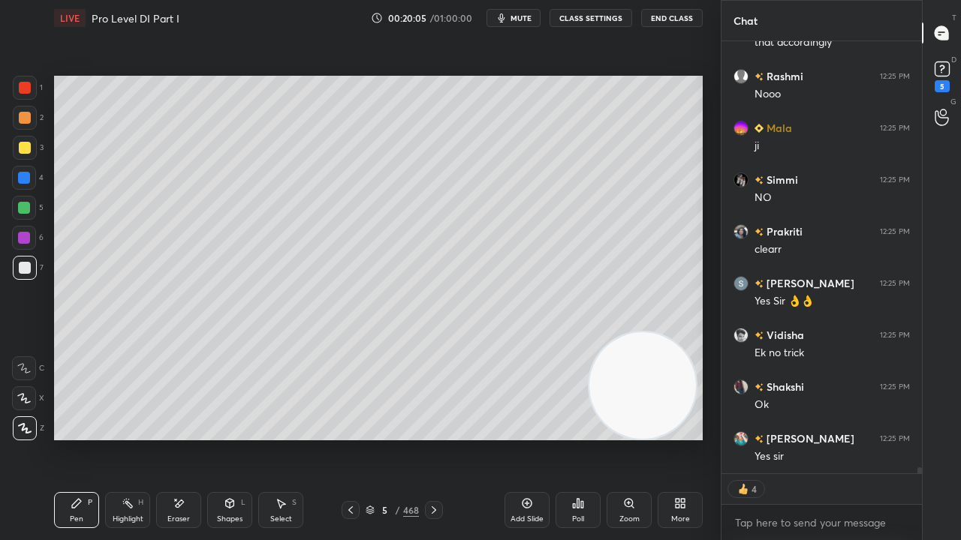
click at [23, 176] on div at bounding box center [24, 178] width 12 height 12
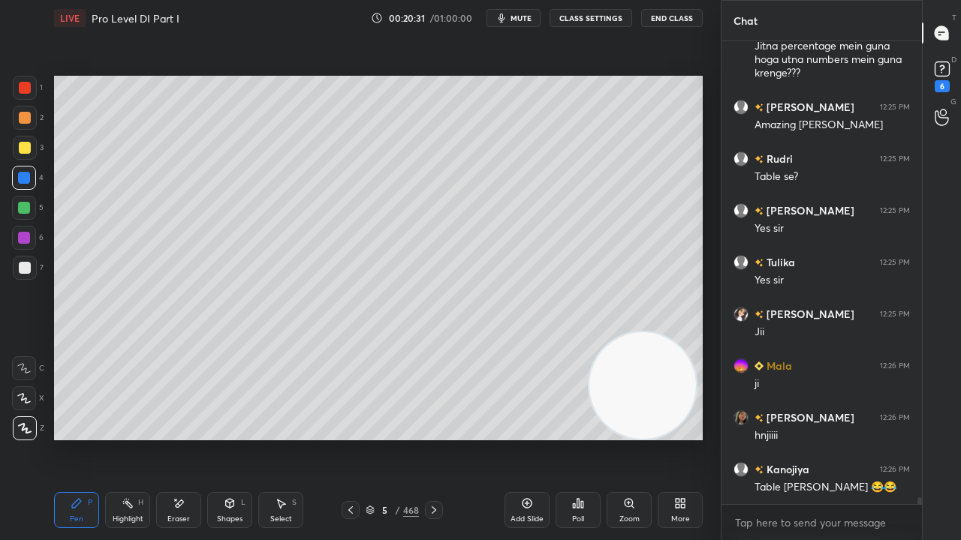
click at [397, 438] on div "/" at bounding box center [398, 510] width 5 height 9
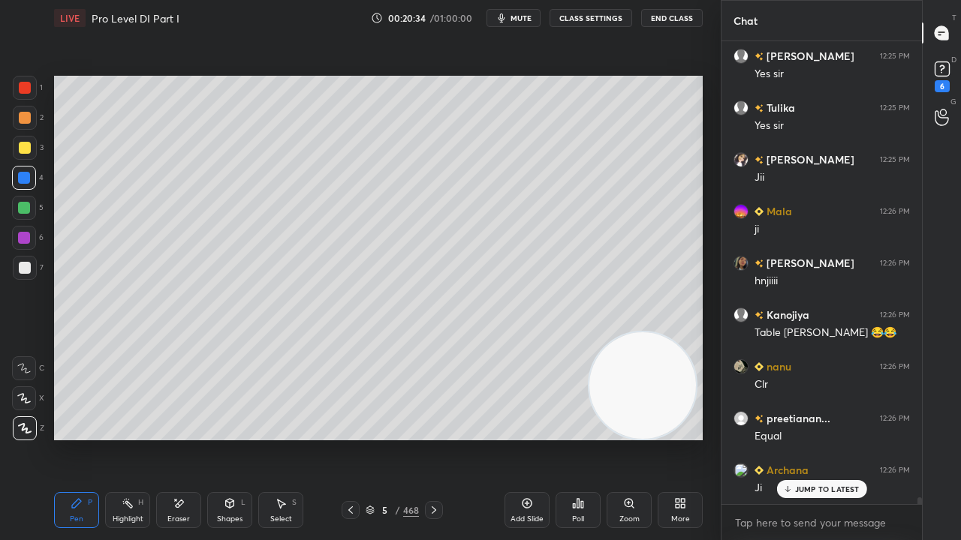
click at [688, 438] on div "More" at bounding box center [680, 510] width 45 height 36
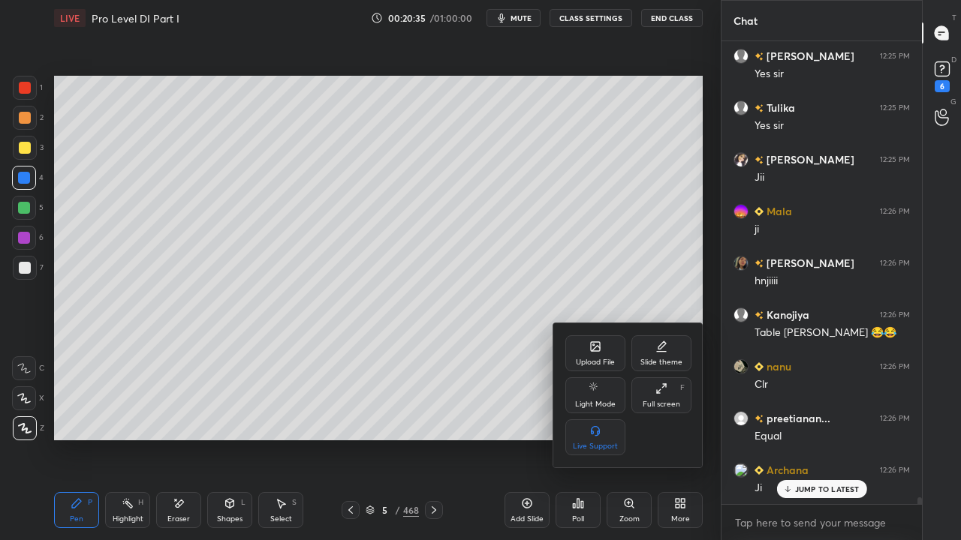
click at [582, 354] on div "Upload File" at bounding box center [595, 354] width 60 height 36
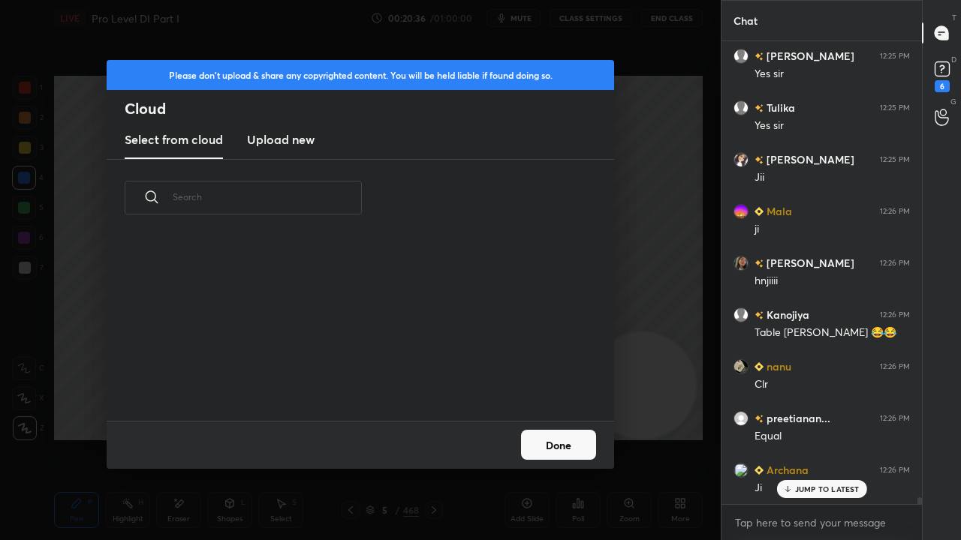
drag, startPoint x: 299, startPoint y: 141, endPoint x: 299, endPoint y: 153, distance: 12.0
click at [299, 141] on h3 "Upload new" at bounding box center [281, 140] width 68 height 18
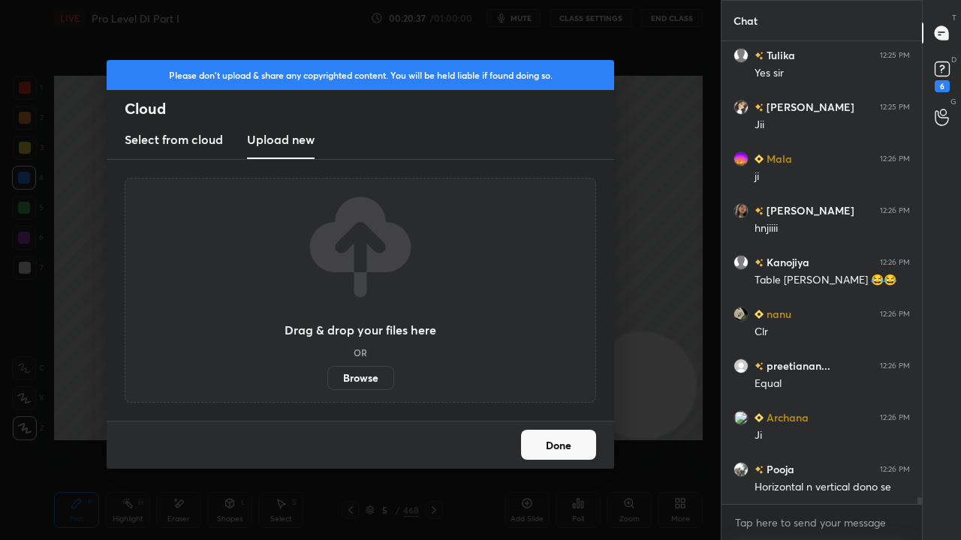
click at [348, 384] on label "Browse" at bounding box center [360, 378] width 67 height 24
click at [327, 384] on input "Browse" at bounding box center [327, 378] width 0 height 24
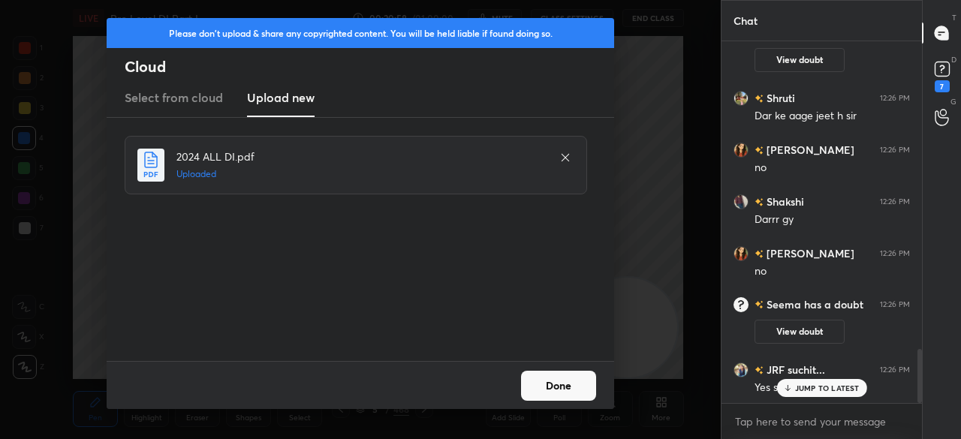
click at [558, 387] on button "Done" at bounding box center [558, 386] width 75 height 30
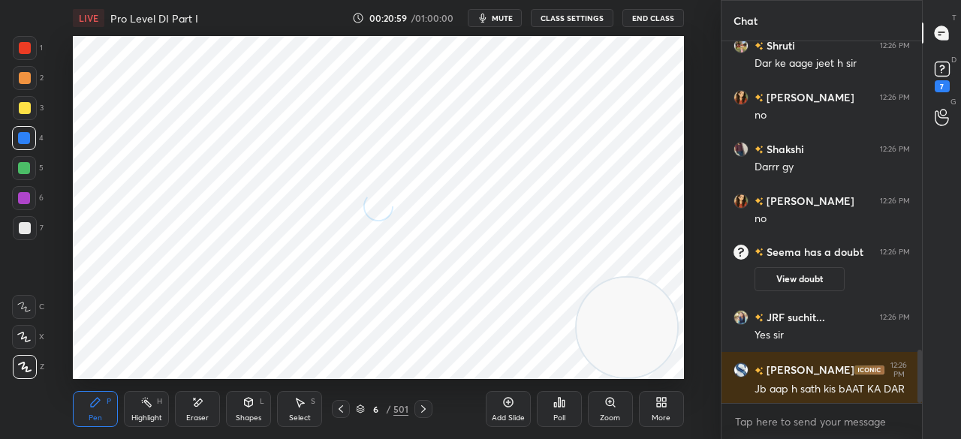
click at [340, 412] on icon at bounding box center [341, 409] width 12 height 12
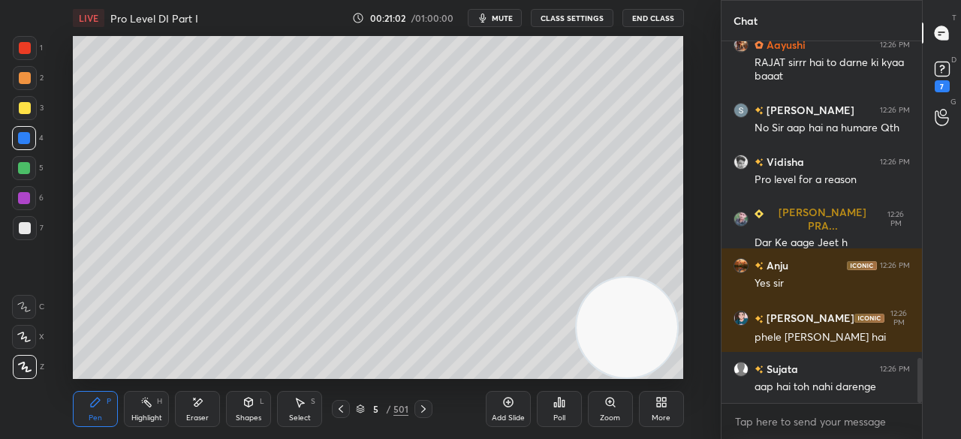
click at [376, 409] on div "5" at bounding box center [375, 409] width 15 height 9
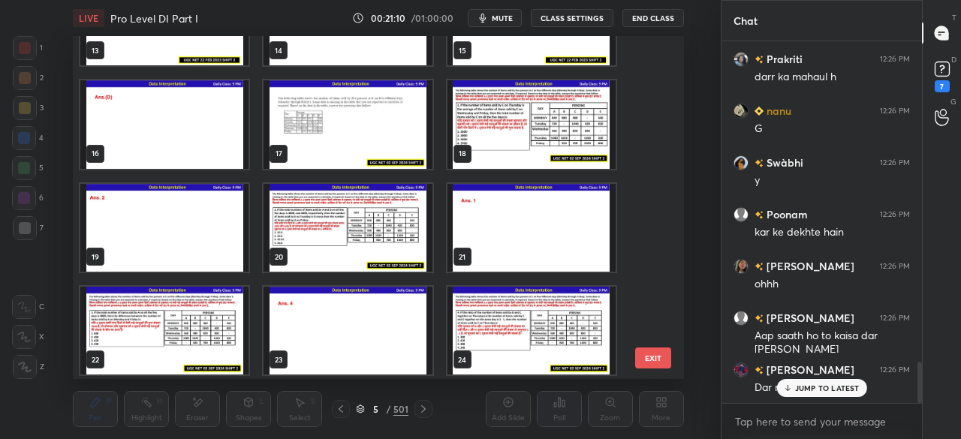
click at [501, 130] on img "grid" at bounding box center [531, 124] width 168 height 88
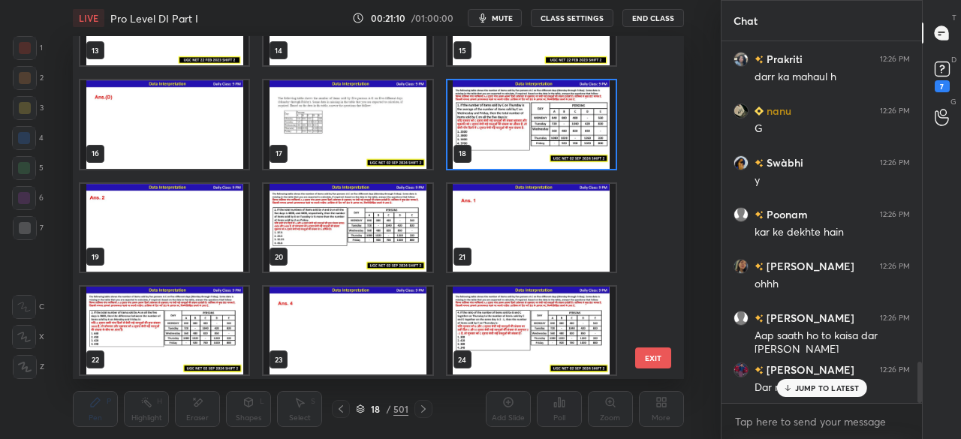
click at [501, 130] on img "grid" at bounding box center [531, 124] width 168 height 88
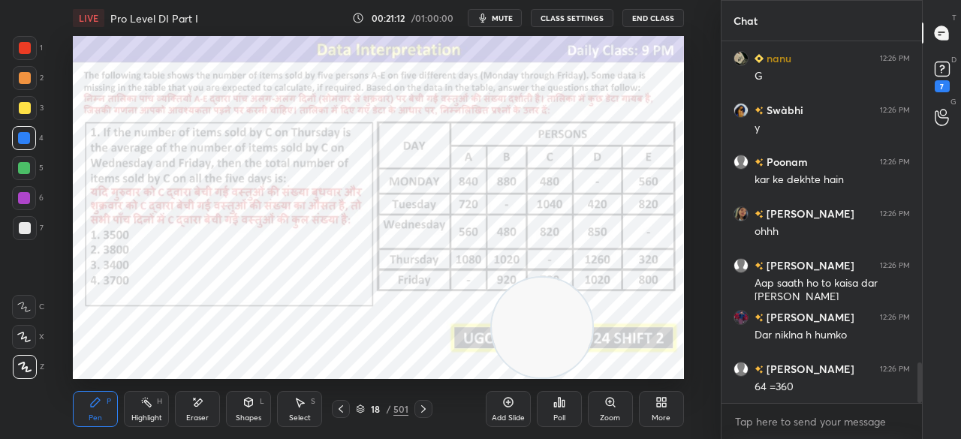
drag, startPoint x: 553, startPoint y: 320, endPoint x: 287, endPoint y: 331, distance: 265.9
click at [492, 336] on video at bounding box center [542, 328] width 100 height 100
drag, startPoint x: 287, startPoint y: 331, endPoint x: 257, endPoint y: 329, distance: 30.9
click at [257, 332] on video at bounding box center [307, 326] width 100 height 100
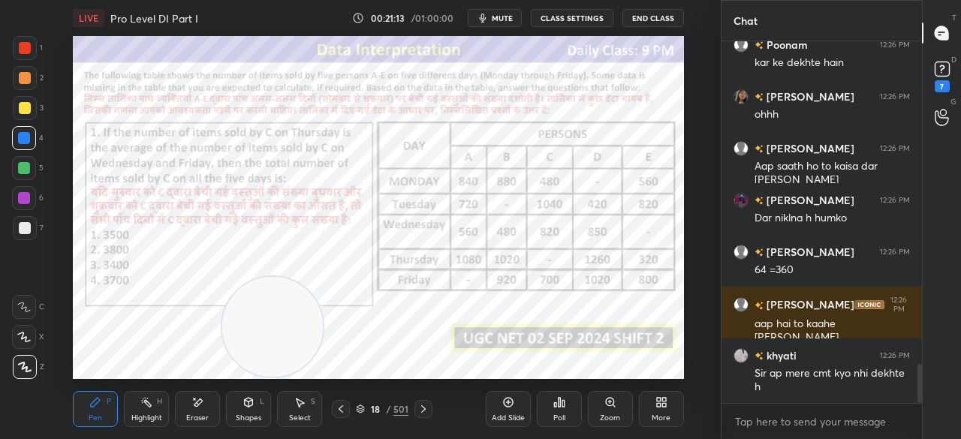
click at [661, 408] on div "More" at bounding box center [661, 409] width 45 height 36
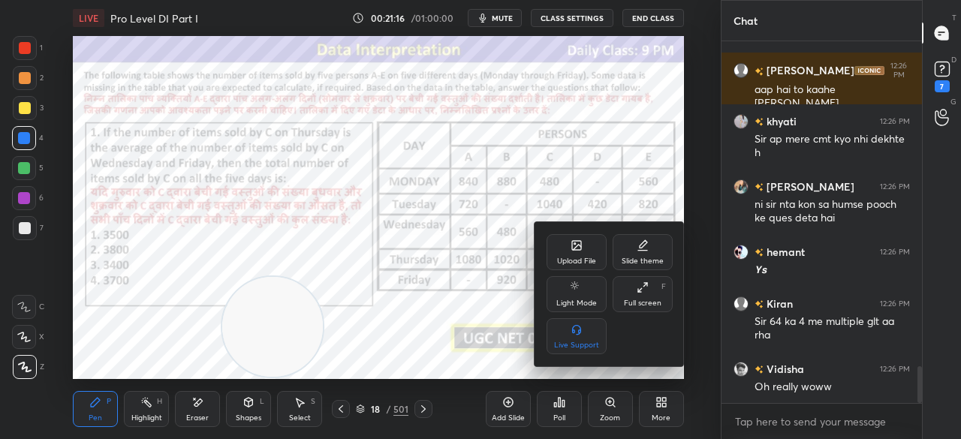
click at [632, 299] on div "Full screen" at bounding box center [643, 303] width 38 height 8
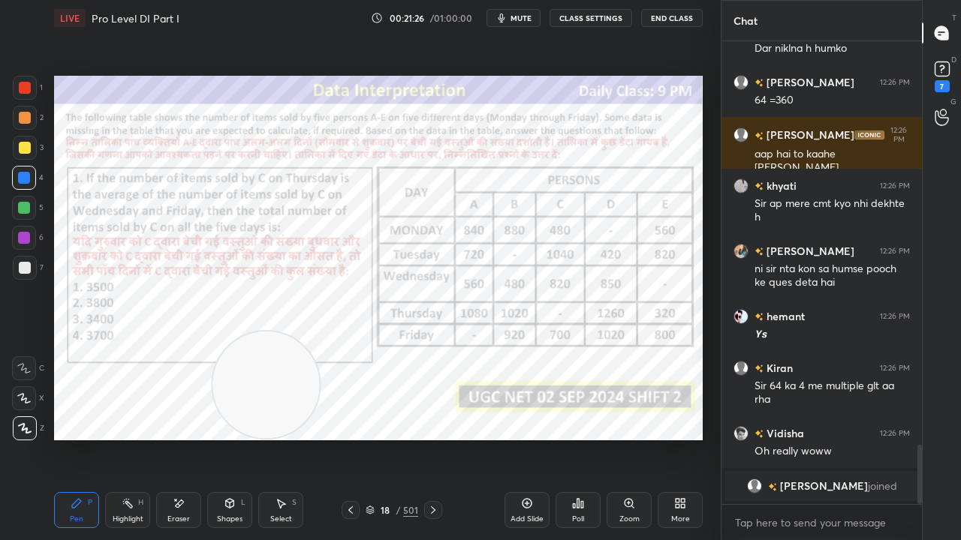
click at [24, 84] on div at bounding box center [25, 88] width 12 height 12
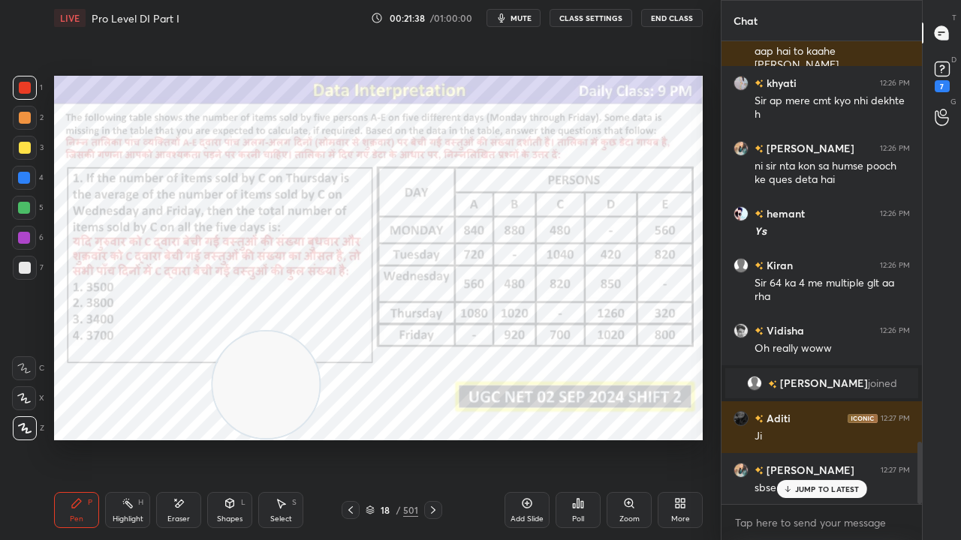
click at [19, 177] on div at bounding box center [24, 178] width 12 height 12
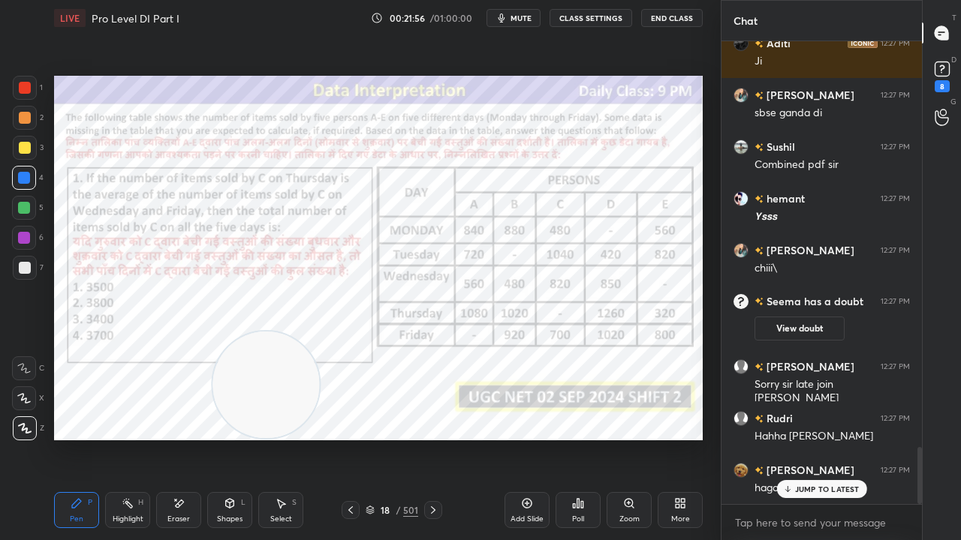
drag, startPoint x: 806, startPoint y: 488, endPoint x: 704, endPoint y: 482, distance: 102.3
click at [805, 438] on p "JUMP TO LATEST" at bounding box center [827, 489] width 65 height 9
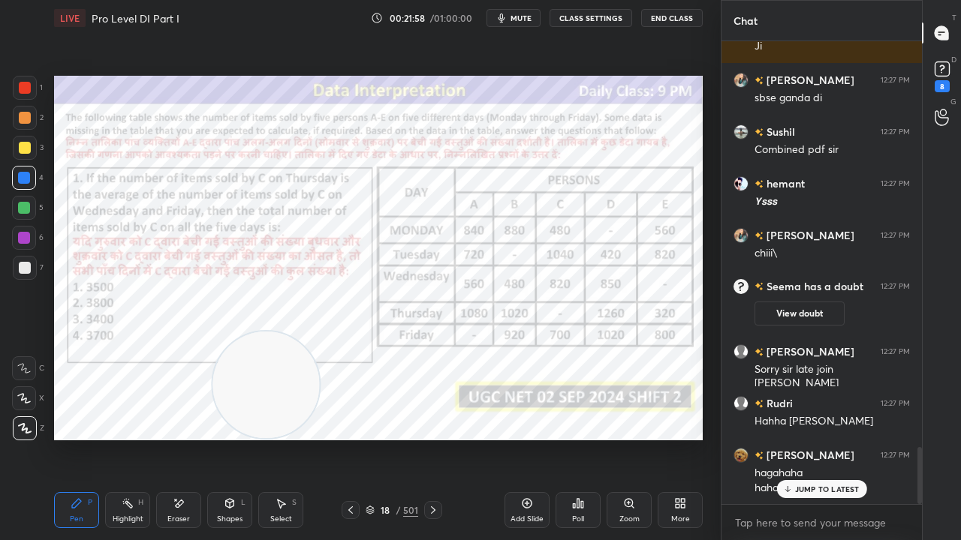
click at [176, 438] on icon at bounding box center [179, 504] width 12 height 13
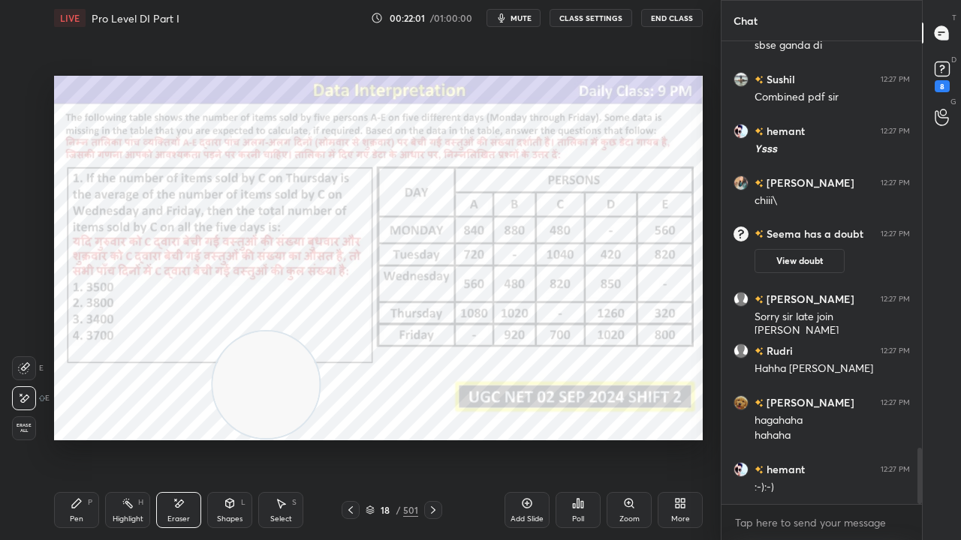
click at [86, 438] on div "Pen P" at bounding box center [76, 510] width 45 height 36
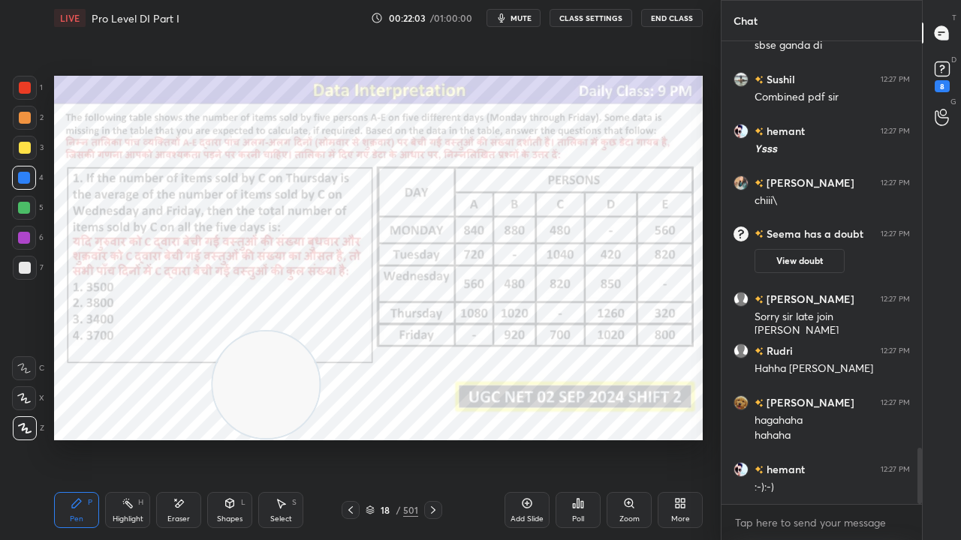
click at [24, 239] on div at bounding box center [24, 238] width 12 height 12
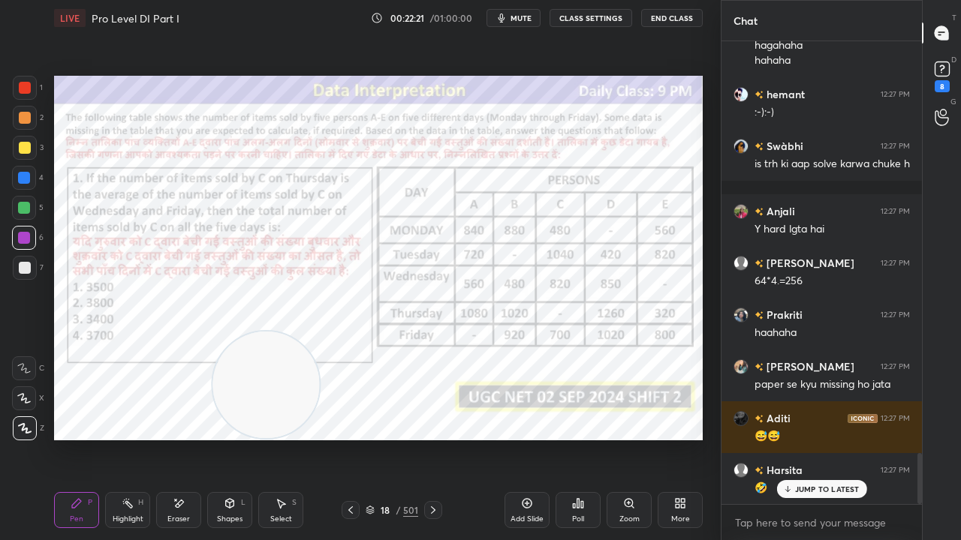
scroll to position [3789, 0]
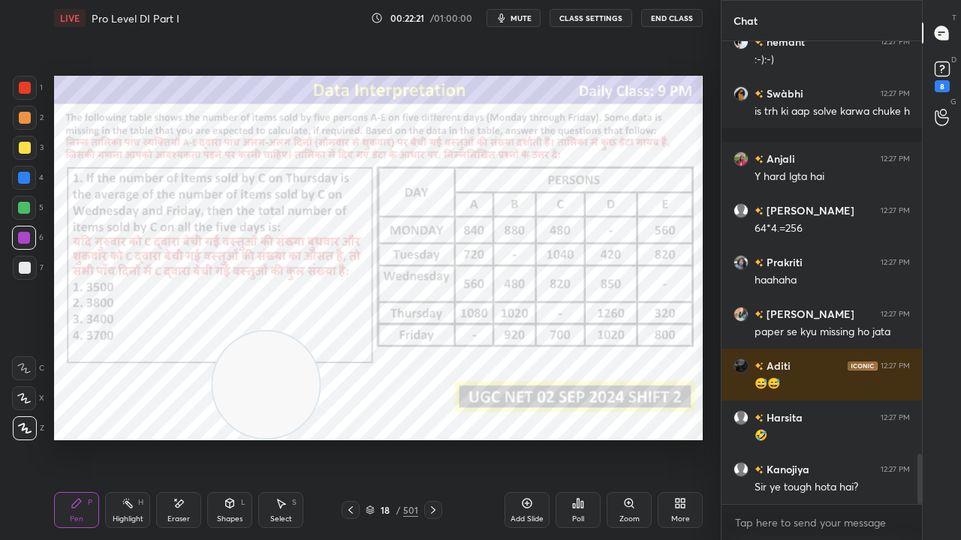
click at [23, 176] on div at bounding box center [24, 178] width 12 height 12
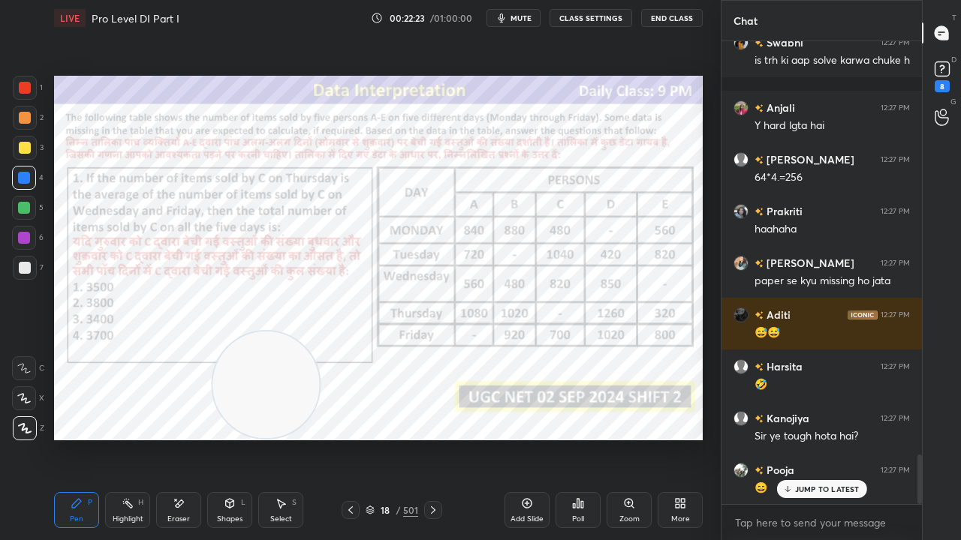
scroll to position [3892, 0]
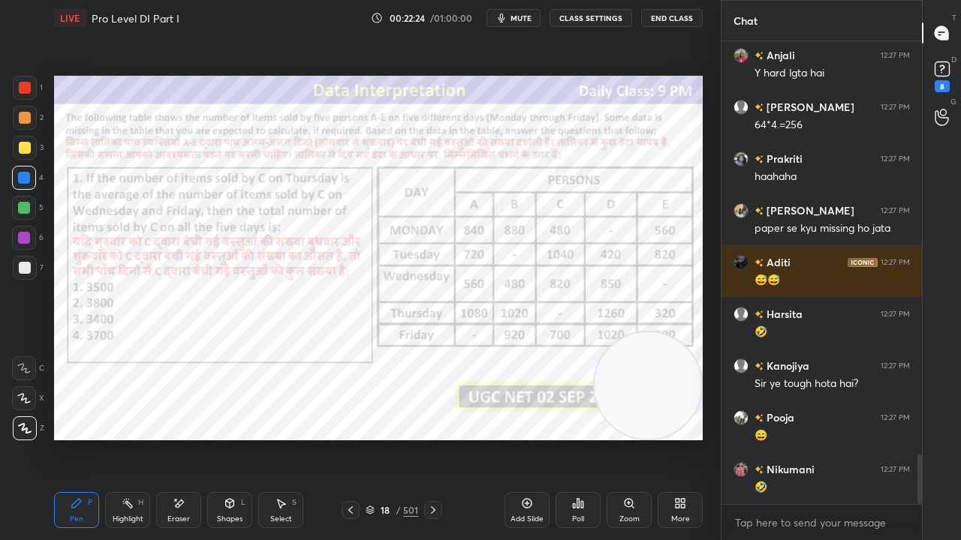
drag, startPoint x: 254, startPoint y: 379, endPoint x: 648, endPoint y: 452, distance: 401.5
click at [654, 438] on div "Setting up your live class Poll for secs No correct answer Start poll" at bounding box center [378, 258] width 661 height 444
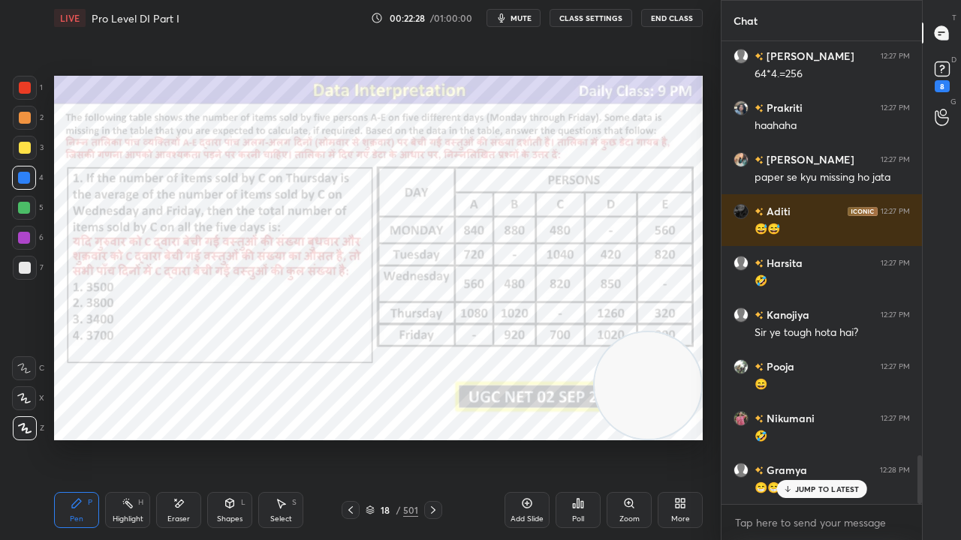
drag, startPoint x: 395, startPoint y: 507, endPoint x: 398, endPoint y: 491, distance: 16.0
click at [395, 438] on div "18 / 501" at bounding box center [392, 511] width 53 height 14
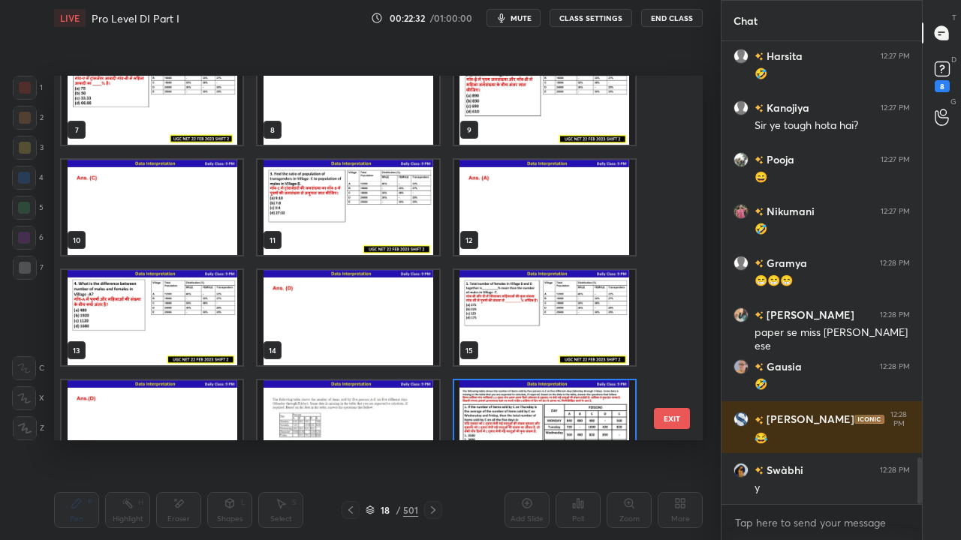
scroll to position [206, 0]
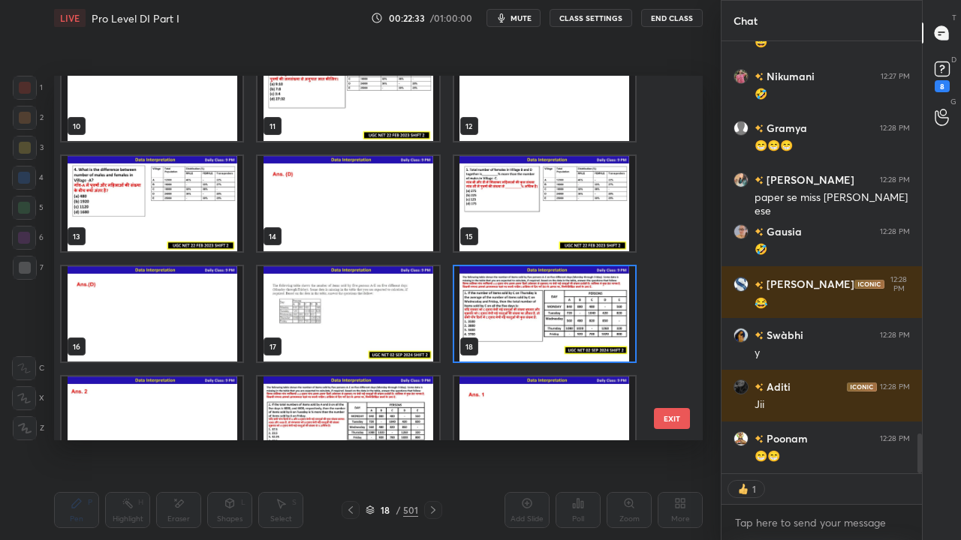
click at [528, 317] on img "grid" at bounding box center [544, 313] width 181 height 95
click at [527, 317] on img "grid" at bounding box center [544, 313] width 181 height 95
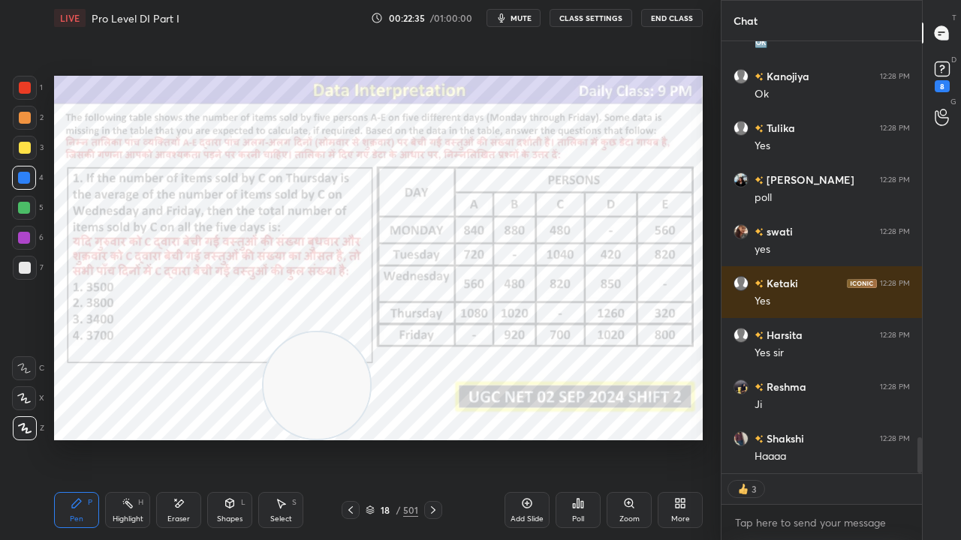
drag, startPoint x: 604, startPoint y: 371, endPoint x: 288, endPoint y: 390, distance: 316.6
click at [293, 392] on video at bounding box center [316, 386] width 107 height 107
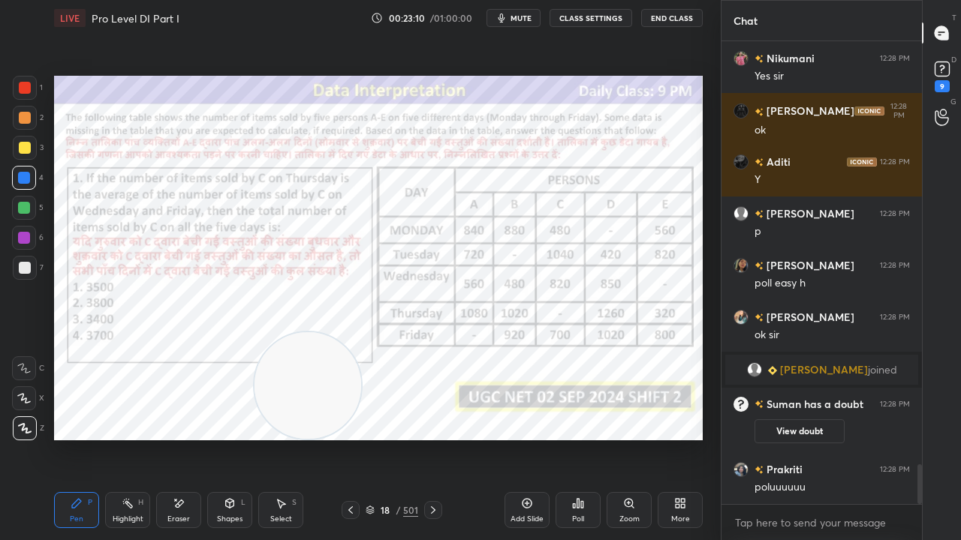
drag, startPoint x: 179, startPoint y: 509, endPoint x: 303, endPoint y: 436, distance: 144.3
click at [182, 438] on icon at bounding box center [179, 504] width 12 height 13
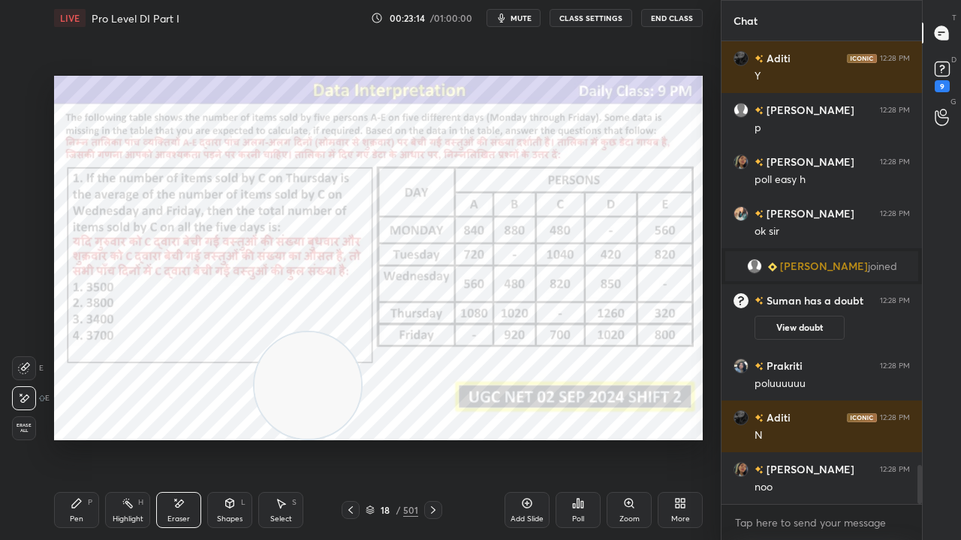
drag, startPoint x: 86, startPoint y: 504, endPoint x: 122, endPoint y: 456, distance: 59.9
click at [89, 438] on div "Pen P" at bounding box center [76, 510] width 45 height 36
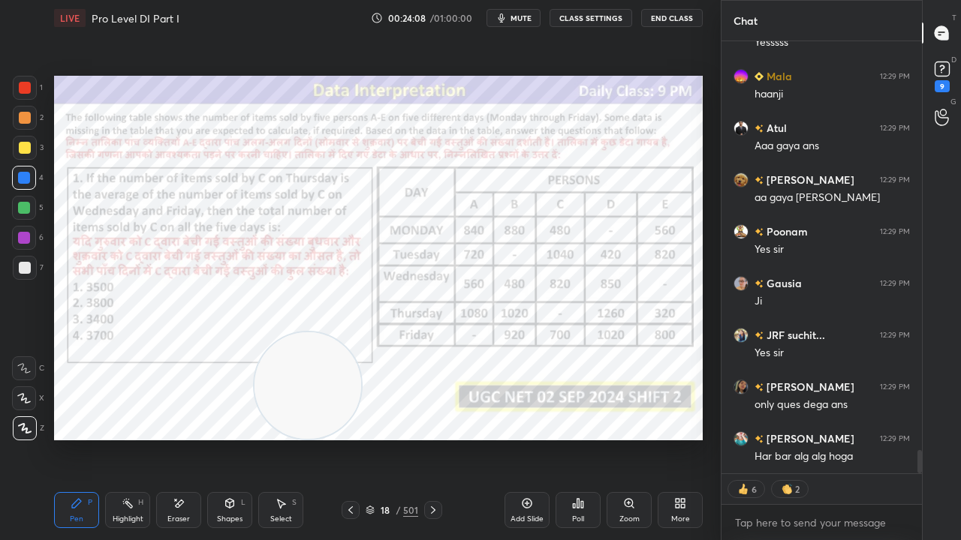
scroll to position [7547, 0]
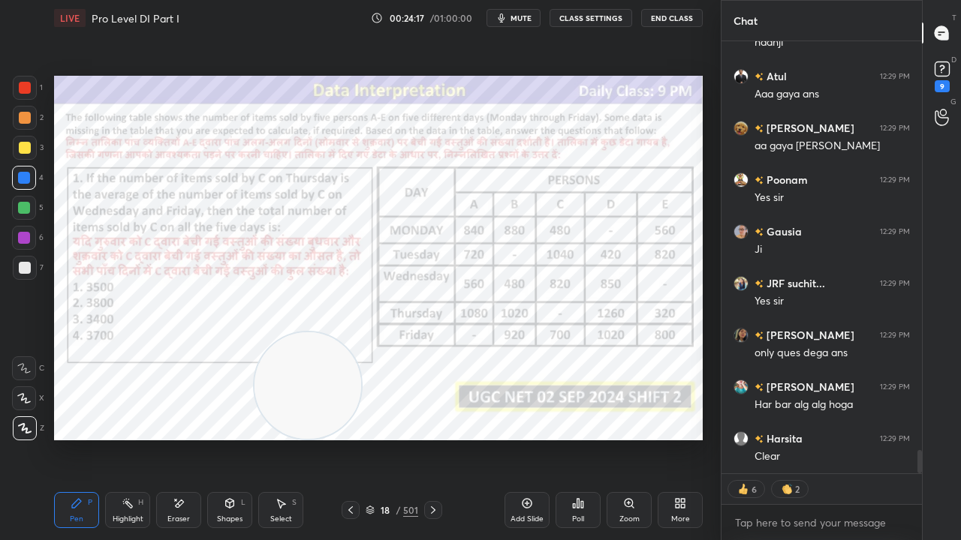
type textarea "x"
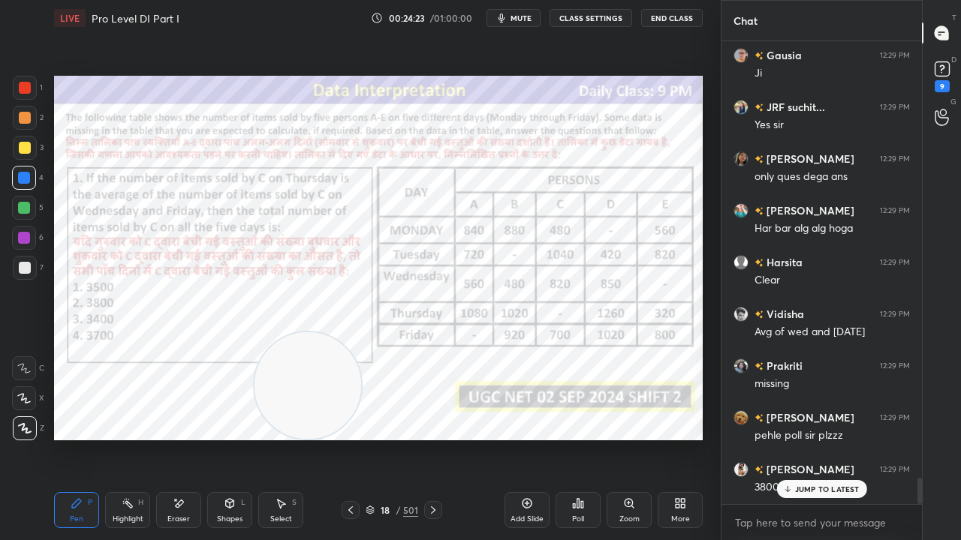
scroll to position [7774, 0]
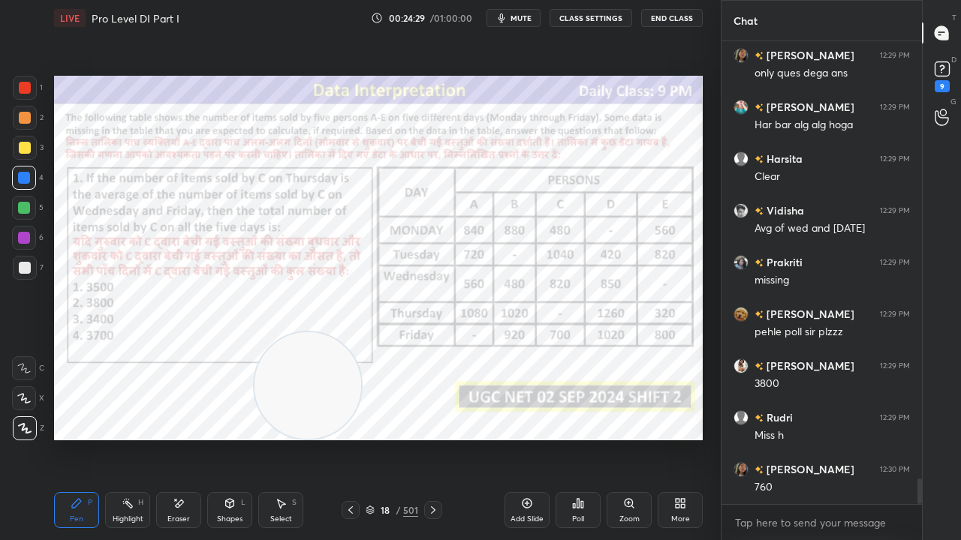
click at [393, 438] on div "18" at bounding box center [385, 510] width 15 height 9
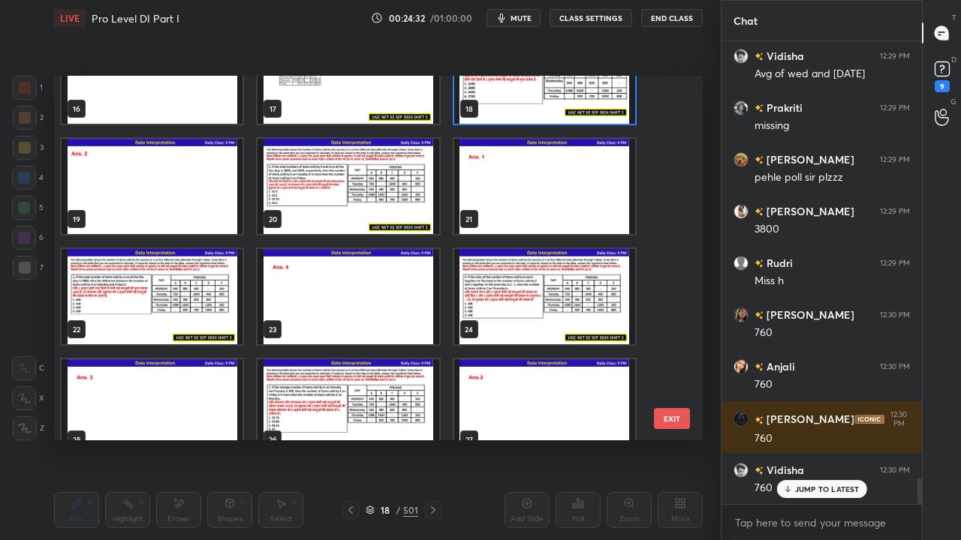
click at [575, 95] on img "grid" at bounding box center [544, 76] width 181 height 95
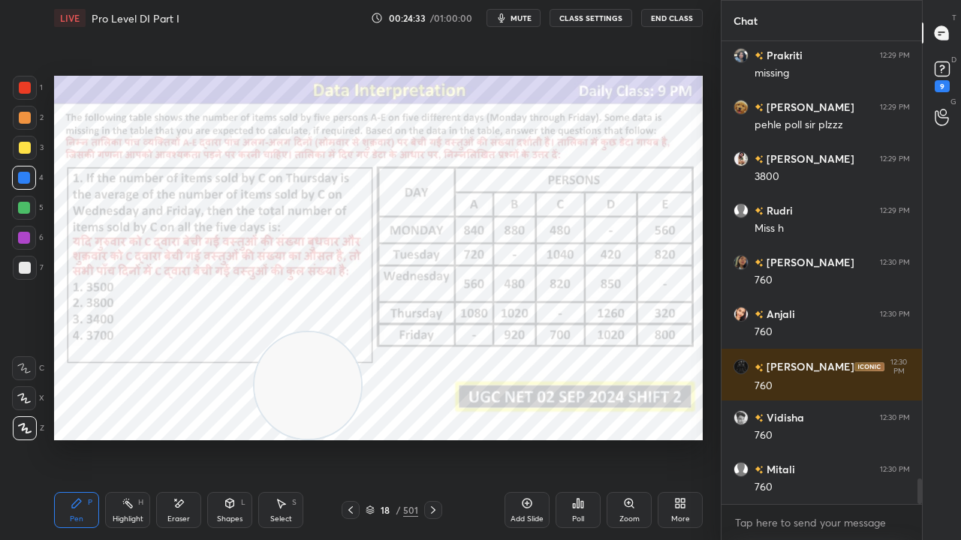
click at [576, 438] on div "Poll" at bounding box center [577, 510] width 45 height 36
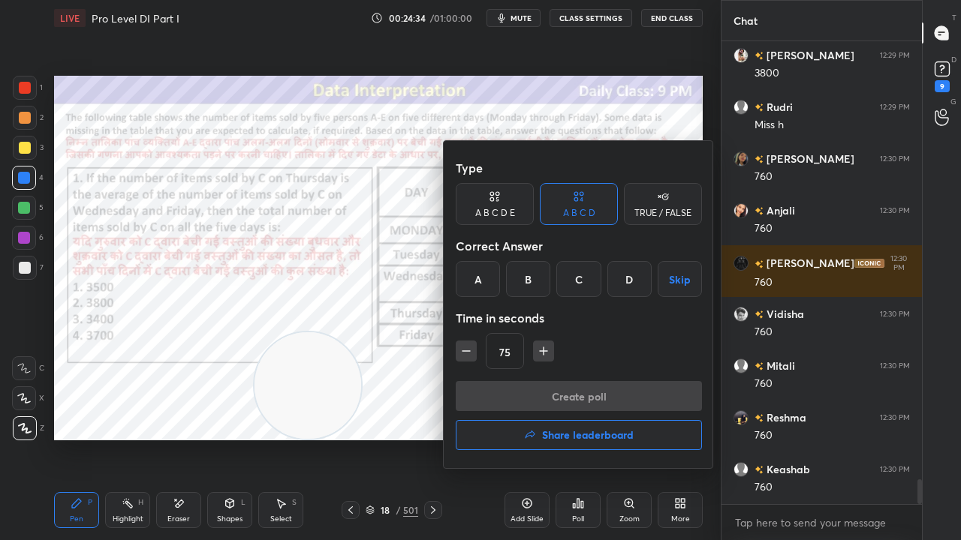
drag, startPoint x: 530, startPoint y: 281, endPoint x: 475, endPoint y: 342, distance: 82.4
click at [528, 285] on div "B" at bounding box center [528, 279] width 44 height 36
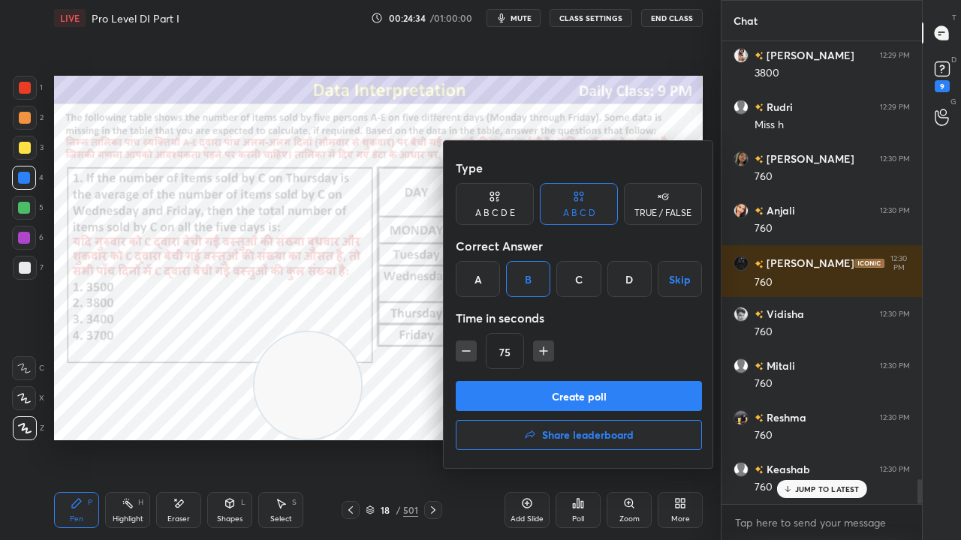
drag, startPoint x: 465, startPoint y: 346, endPoint x: 471, endPoint y: 375, distance: 30.0
click at [466, 348] on icon "button" at bounding box center [466, 351] width 15 height 15
type input "60"
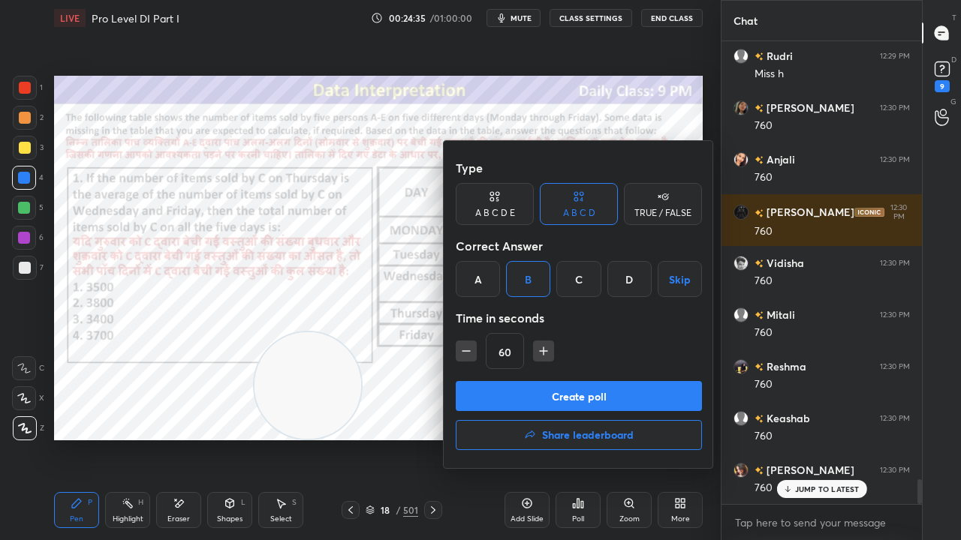
click at [476, 395] on button "Create poll" at bounding box center [579, 396] width 246 height 30
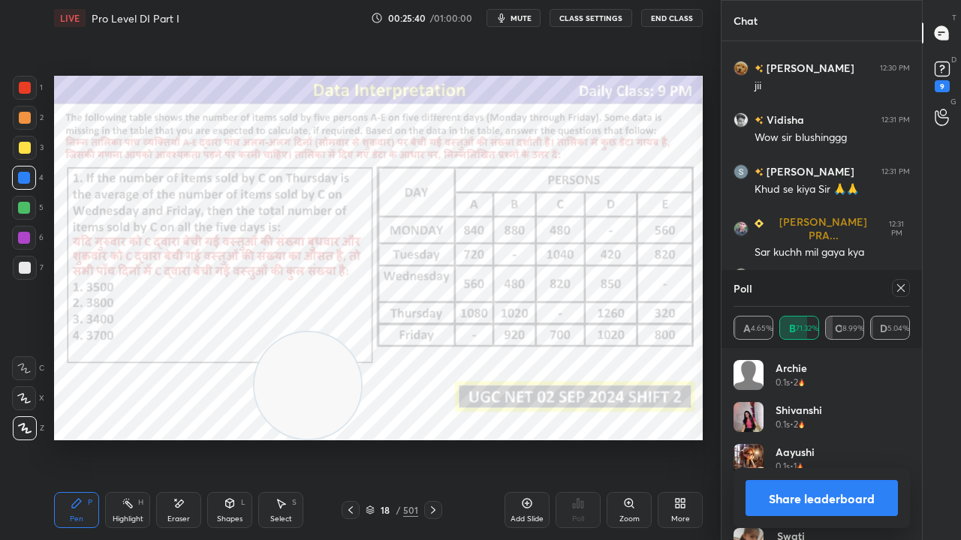
scroll to position [8486, 0]
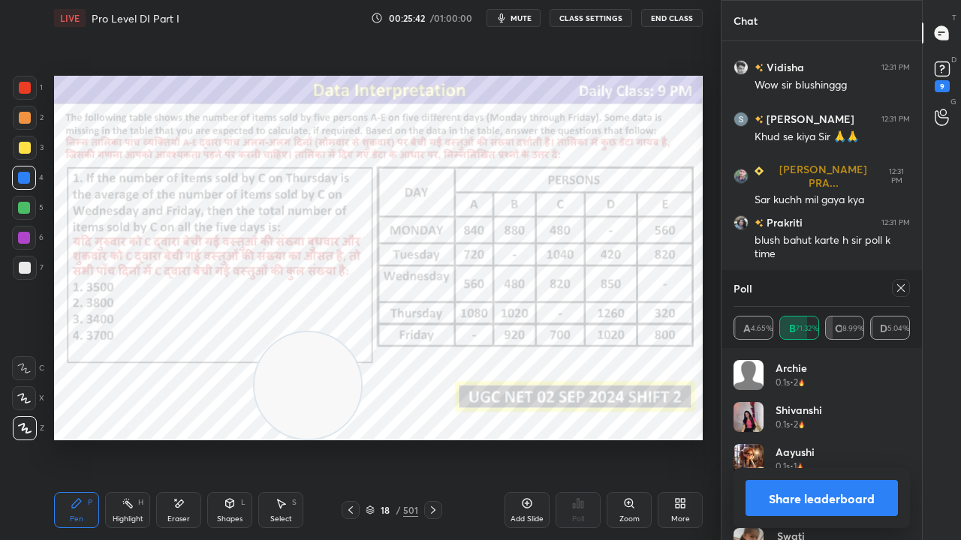
click at [902, 284] on icon at bounding box center [901, 288] width 12 height 12
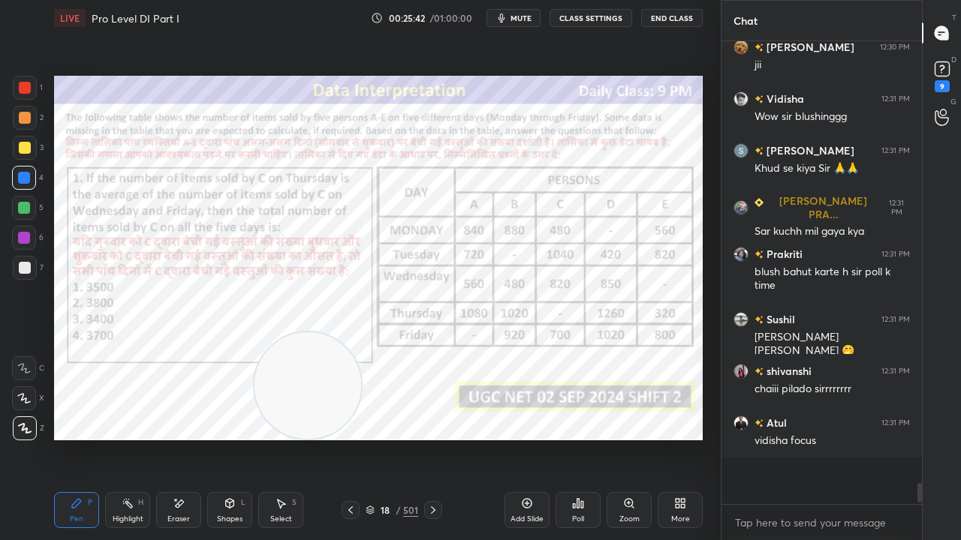
scroll to position [454, 196]
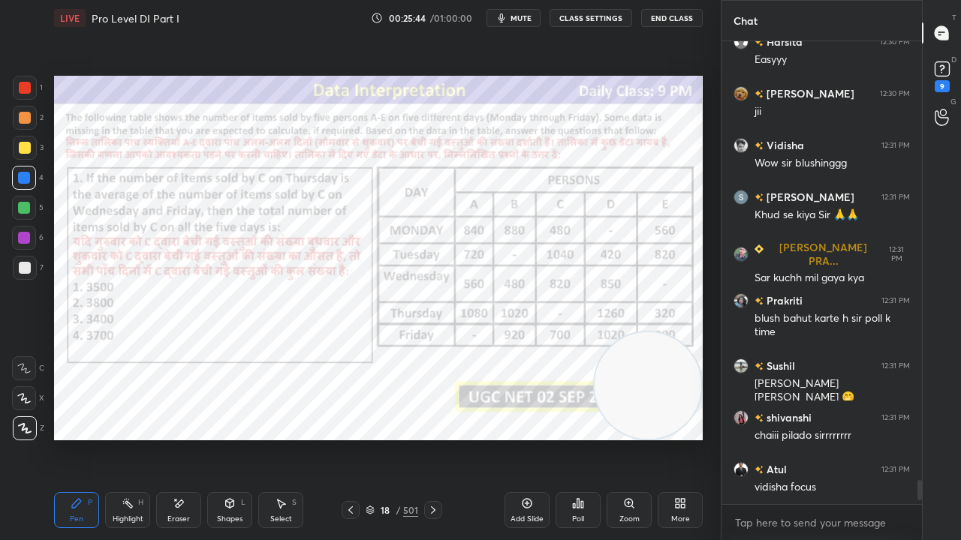
drag, startPoint x: 359, startPoint y: 389, endPoint x: 664, endPoint y: 429, distance: 308.2
click at [688, 437] on video at bounding box center [647, 386] width 107 height 107
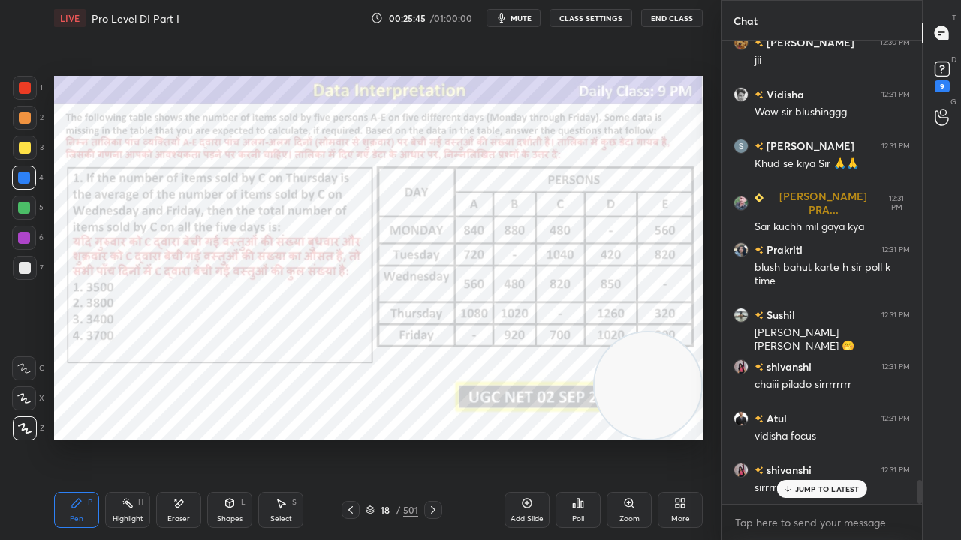
click at [23, 233] on div at bounding box center [24, 238] width 12 height 12
click at [24, 233] on div at bounding box center [24, 238] width 12 height 12
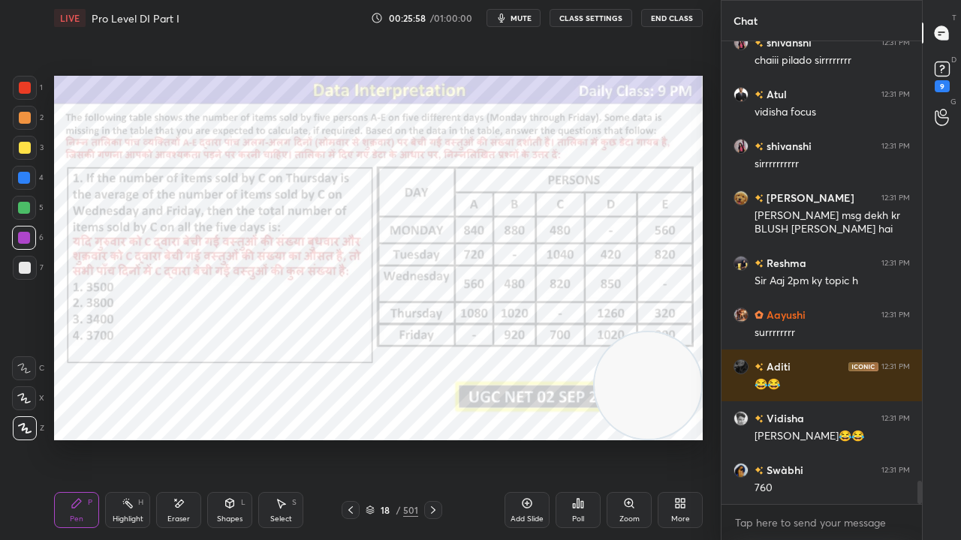
click at [28, 86] on div at bounding box center [25, 88] width 12 height 12
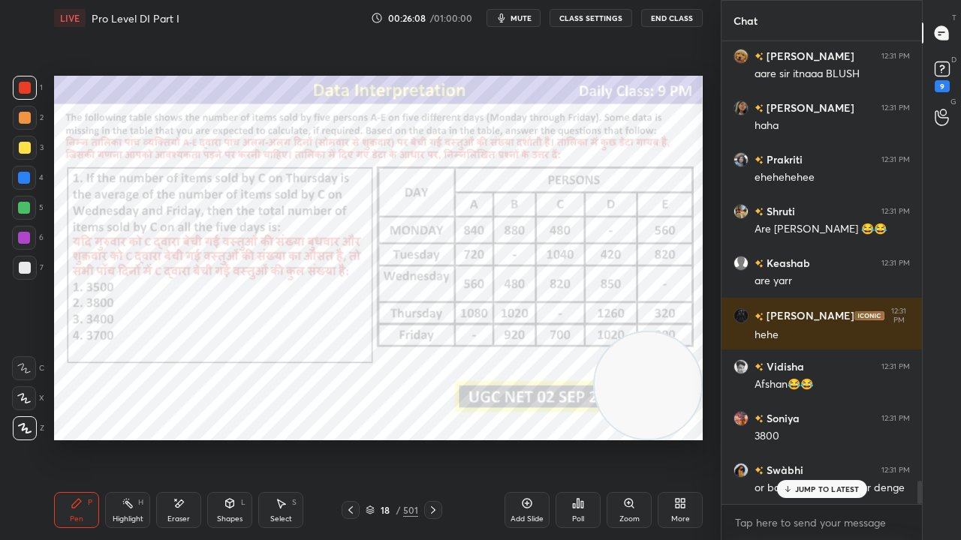
click at [20, 180] on div at bounding box center [24, 178] width 12 height 12
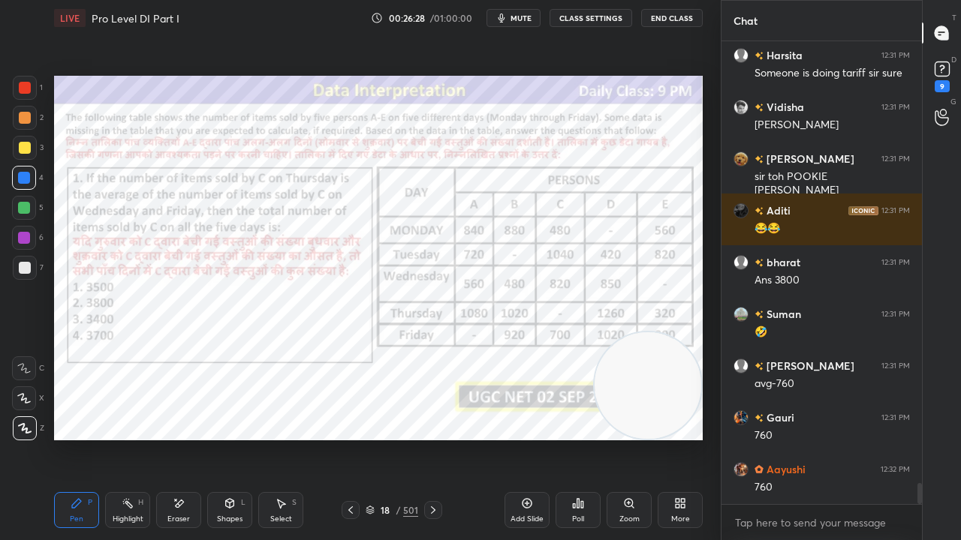
drag, startPoint x: 192, startPoint y: 506, endPoint x: 209, endPoint y: 488, distance: 24.4
click at [196, 438] on div "Eraser" at bounding box center [178, 510] width 45 height 36
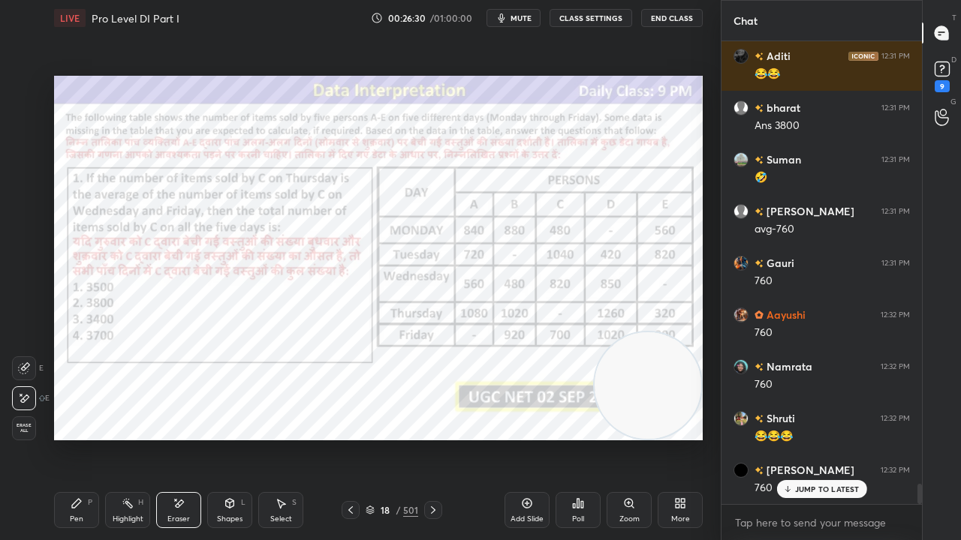
drag, startPoint x: 72, startPoint y: 512, endPoint x: 119, endPoint y: 461, distance: 69.1
click at [73, 438] on div "Pen P" at bounding box center [76, 510] width 45 height 36
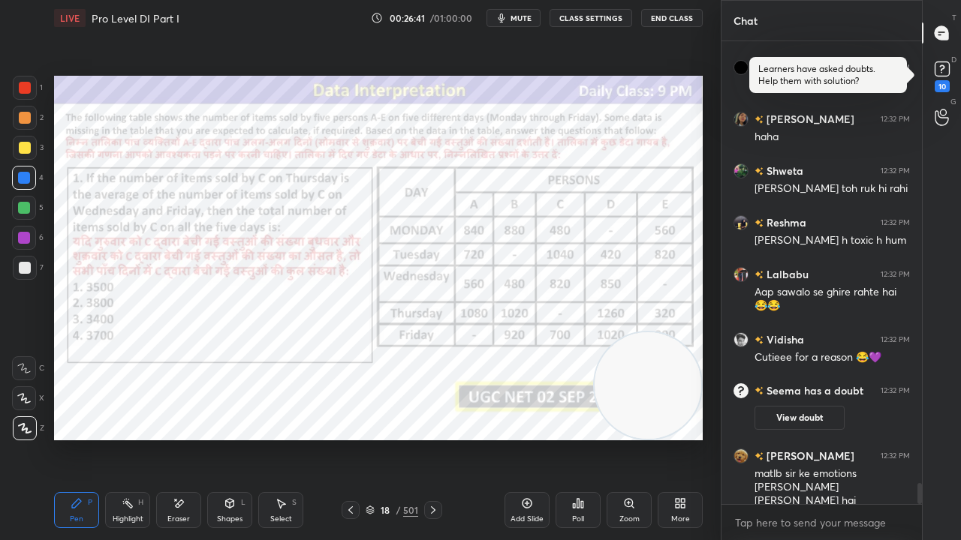
click at [21, 239] on div at bounding box center [24, 238] width 12 height 12
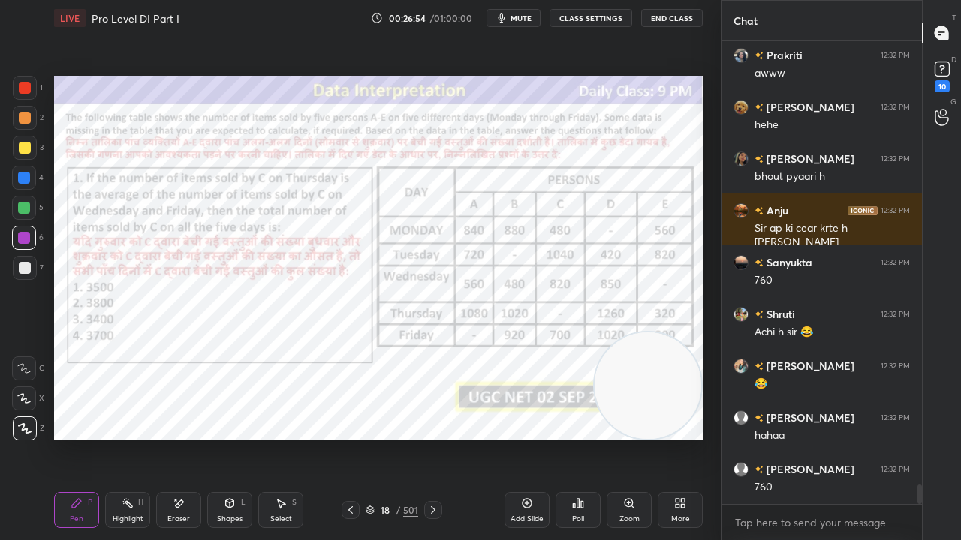
scroll to position [10487, 0]
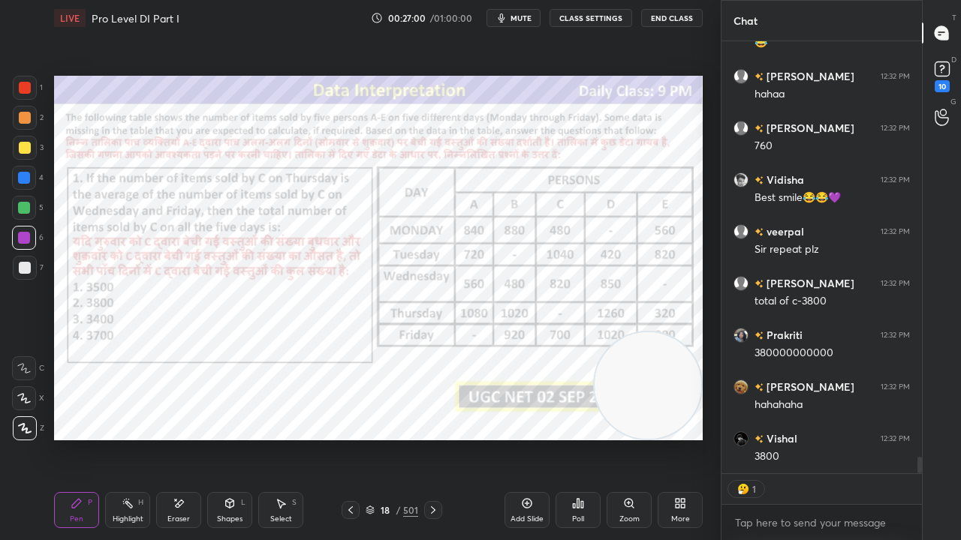
click at [134, 438] on div "Highlight H" at bounding box center [127, 510] width 45 height 36
drag, startPoint x: 135, startPoint y: 507, endPoint x: 155, endPoint y: 491, distance: 25.1
click at [136, 438] on div "Highlight H" at bounding box center [127, 510] width 45 height 36
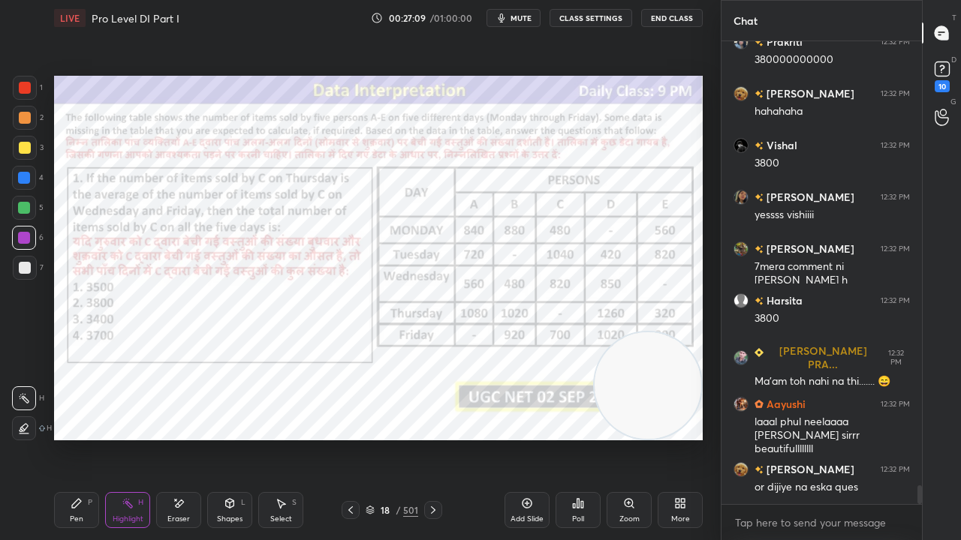
click at [79, 438] on icon at bounding box center [76, 503] width 9 height 9
click at [81, 438] on icon at bounding box center [77, 504] width 12 height 12
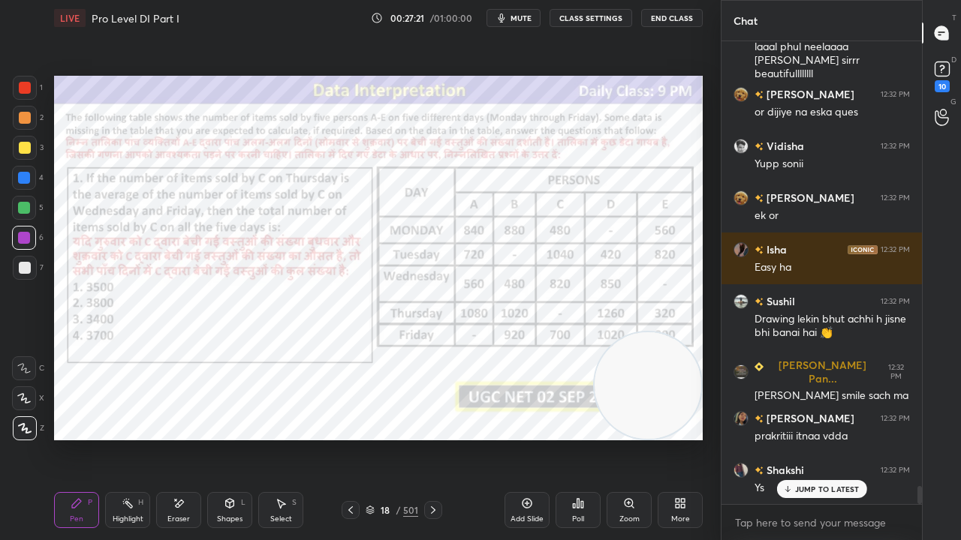
click at [400, 438] on div "/" at bounding box center [398, 510] width 5 height 9
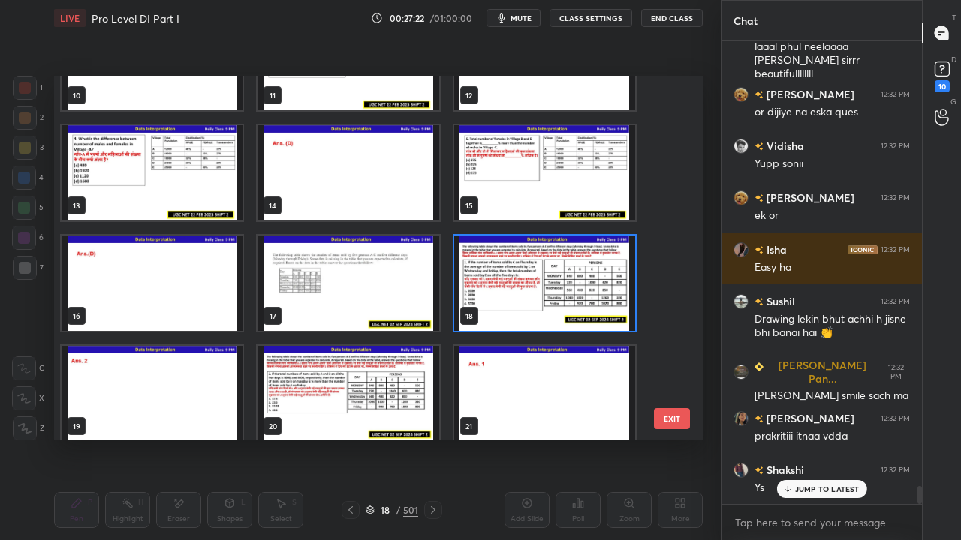
click at [525, 293] on img "grid" at bounding box center [544, 283] width 181 height 95
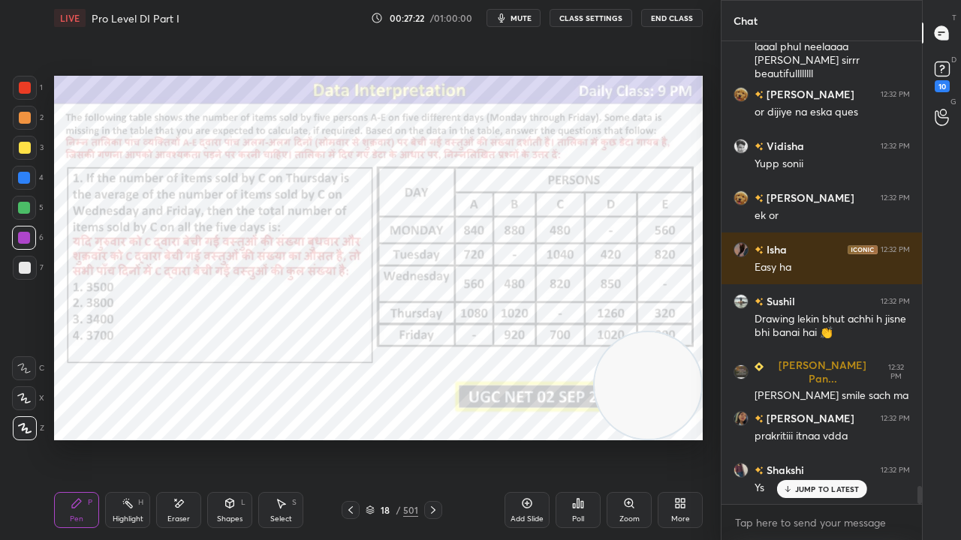
click at [525, 293] on img "grid" at bounding box center [544, 283] width 181 height 95
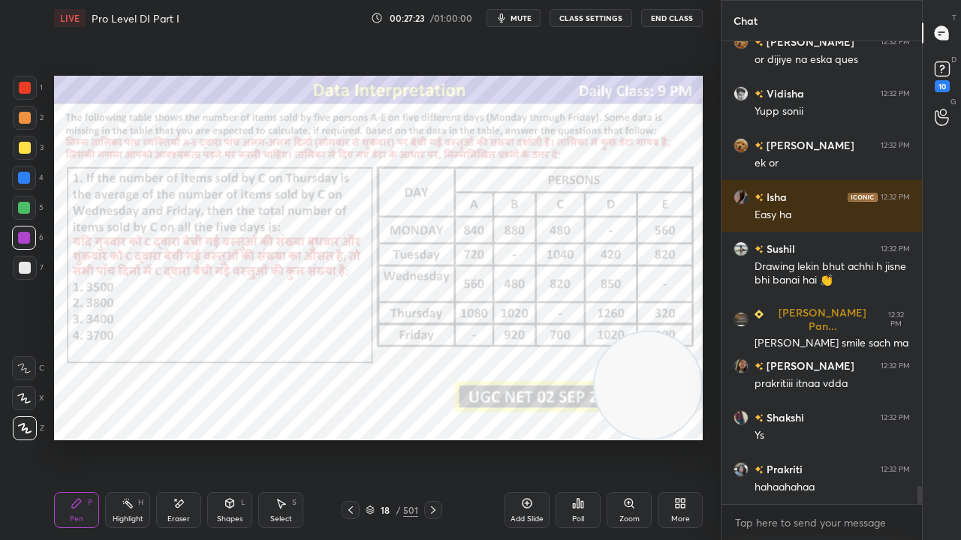
drag, startPoint x: 188, startPoint y: 510, endPoint x: 185, endPoint y: 480, distance: 30.3
click at [188, 438] on div "Eraser" at bounding box center [178, 510] width 45 height 36
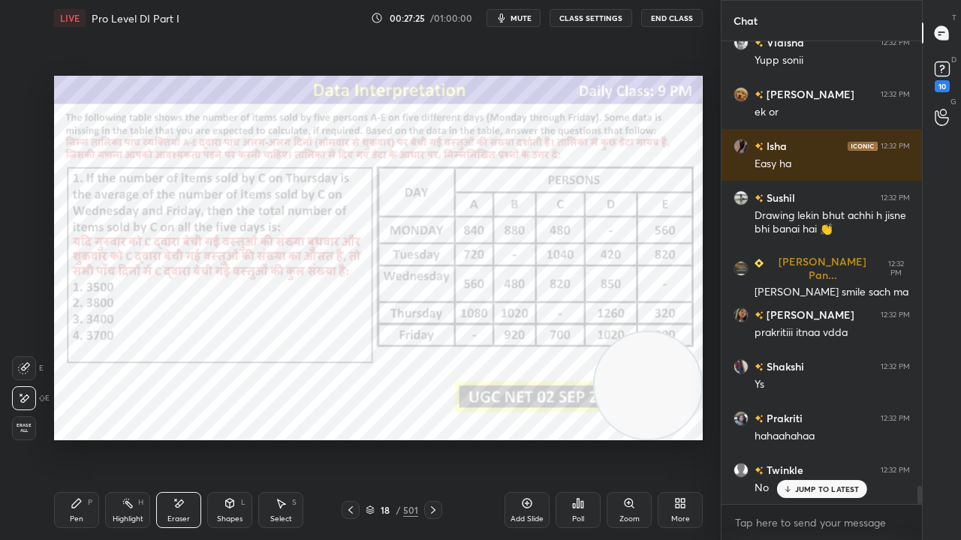
drag, startPoint x: 71, startPoint y: 509, endPoint x: 85, endPoint y: 453, distance: 57.9
click at [72, 438] on icon at bounding box center [77, 504] width 12 height 12
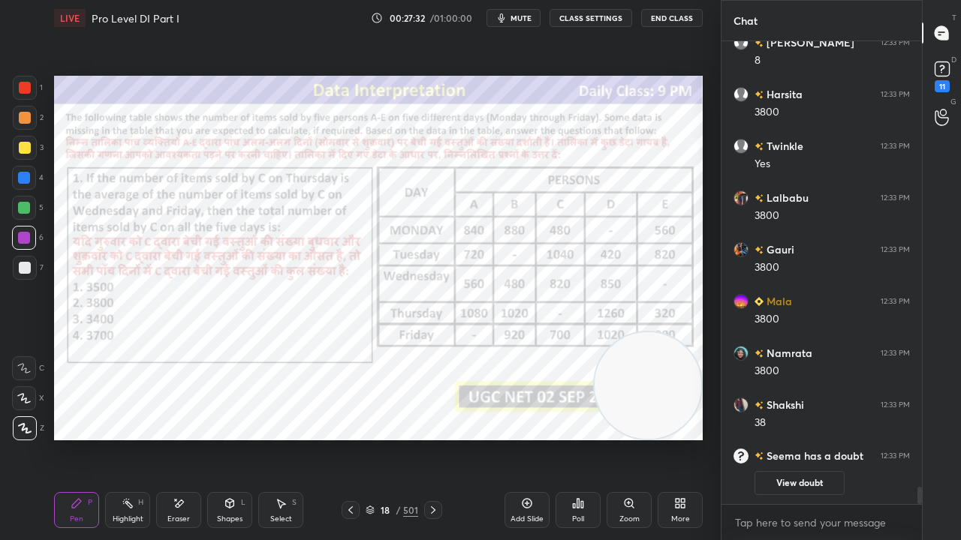
drag, startPoint x: 403, startPoint y: 510, endPoint x: 423, endPoint y: 451, distance: 62.0
click at [403, 438] on div "501" at bounding box center [410, 511] width 15 height 14
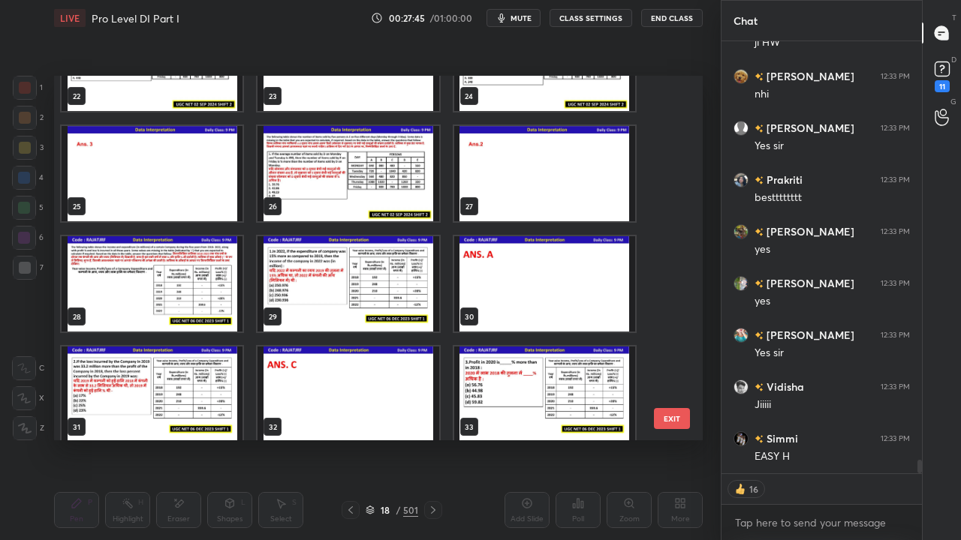
click at [410, 242] on img "grid" at bounding box center [347, 283] width 181 height 95
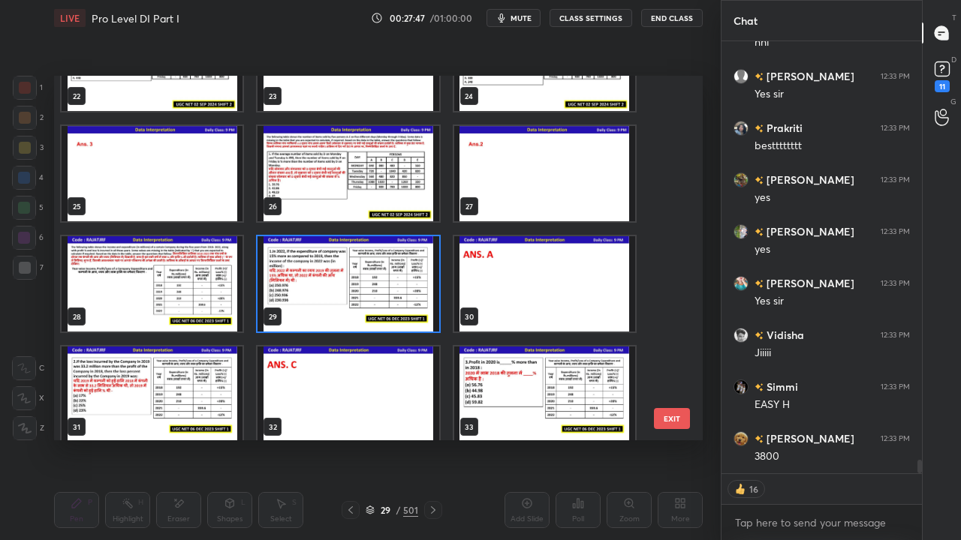
click at [364, 199] on img "grid" at bounding box center [347, 173] width 181 height 95
click at [365, 198] on img "grid" at bounding box center [347, 173] width 181 height 95
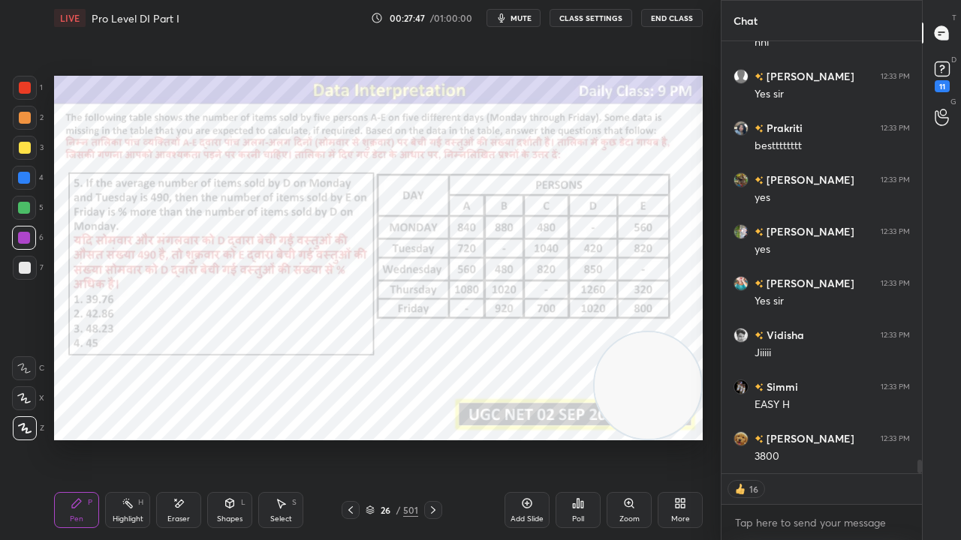
click at [366, 197] on img "grid" at bounding box center [347, 173] width 181 height 95
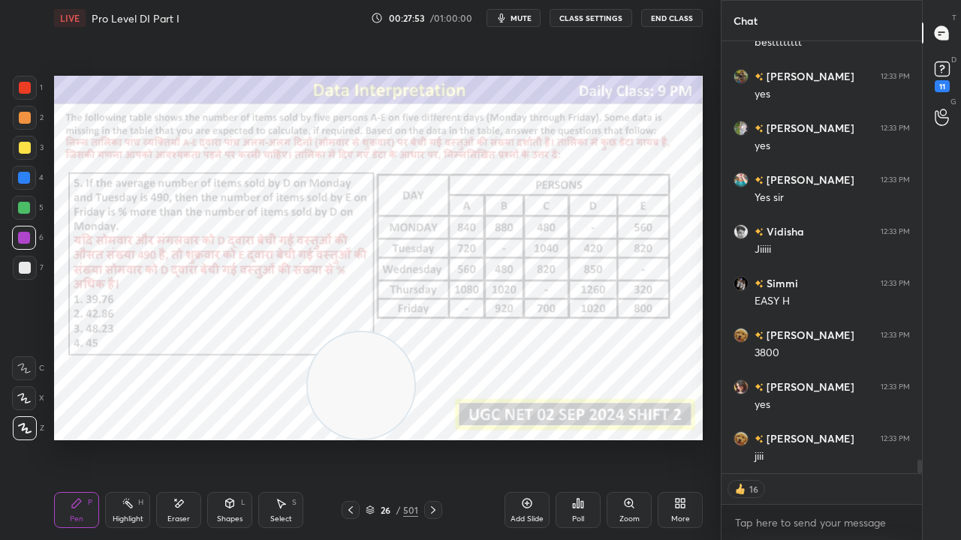
drag, startPoint x: 598, startPoint y: 383, endPoint x: 378, endPoint y: 392, distance: 220.1
click at [361, 397] on video at bounding box center [361, 386] width 107 height 107
click at [684, 438] on icon at bounding box center [683, 501] width 4 height 4
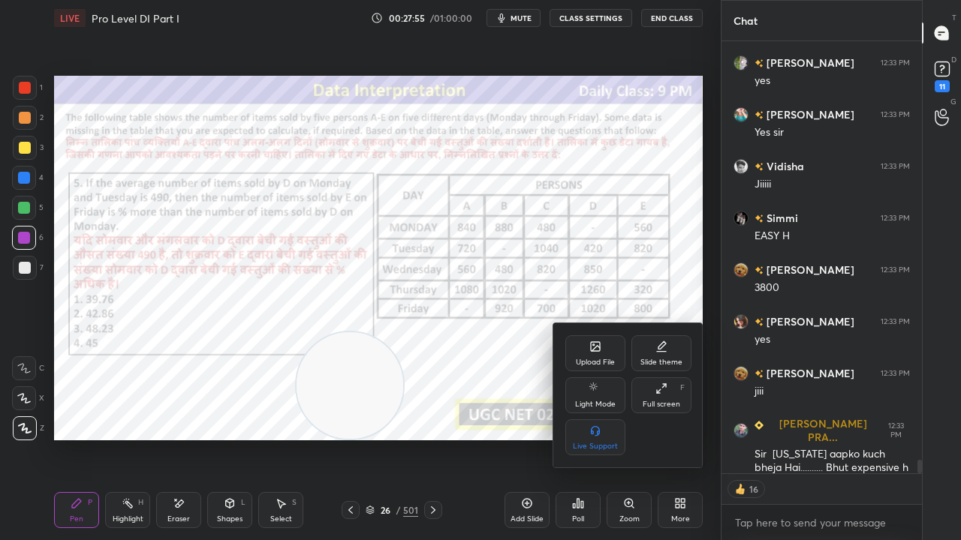
click at [505, 406] on div at bounding box center [480, 270] width 961 height 540
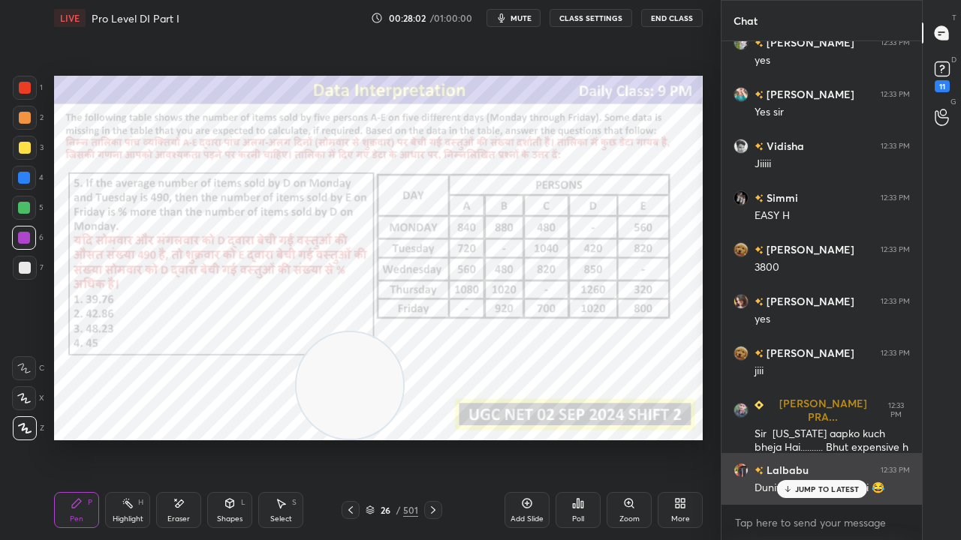
drag, startPoint x: 817, startPoint y: 486, endPoint x: 810, endPoint y: 473, distance: 14.8
click at [817, 438] on div "JUMP TO LATEST" at bounding box center [821, 489] width 90 height 18
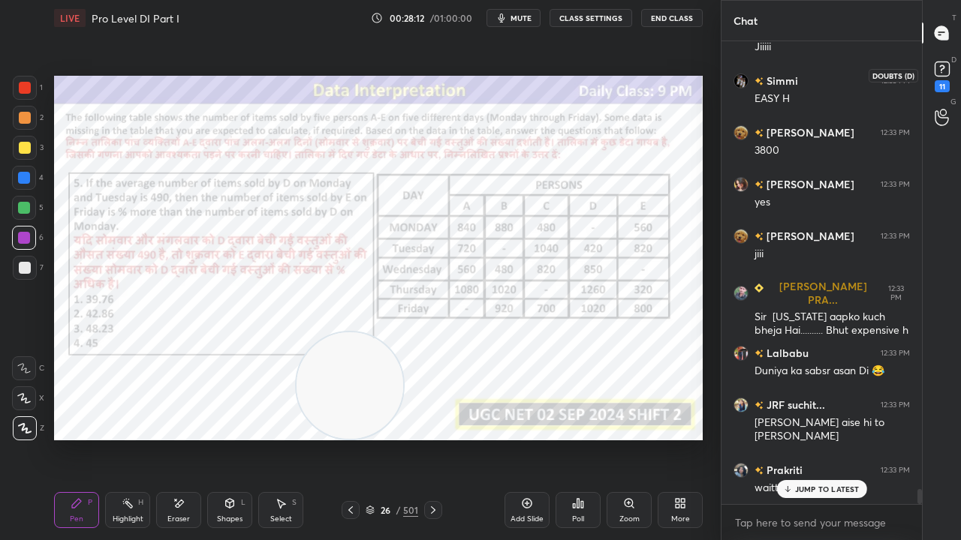
click at [943, 66] on icon at bounding box center [941, 68] width 5 height 6
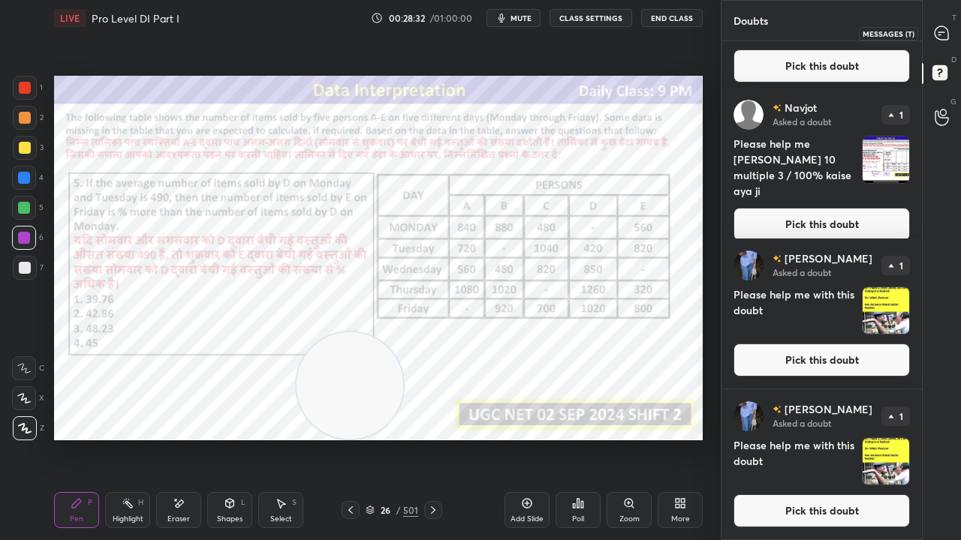
drag, startPoint x: 940, startPoint y: 35, endPoint x: 927, endPoint y: 65, distance: 32.9
click at [941, 34] on icon at bounding box center [941, 33] width 14 height 14
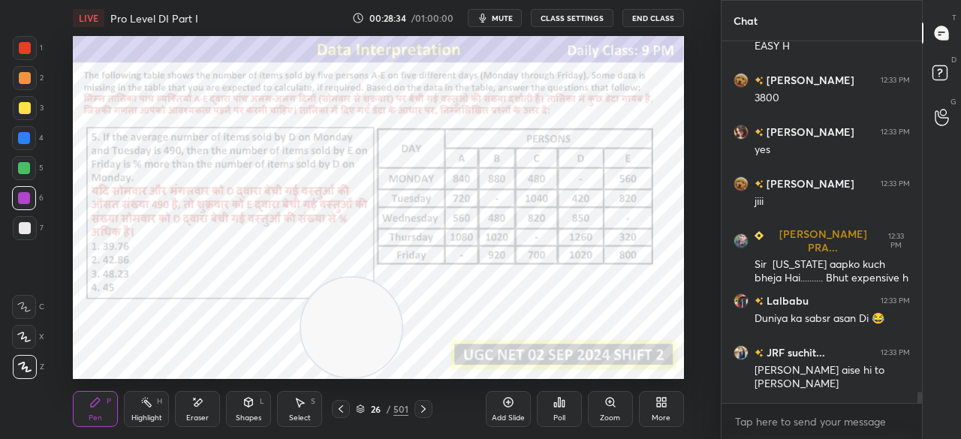
type textarea "x"
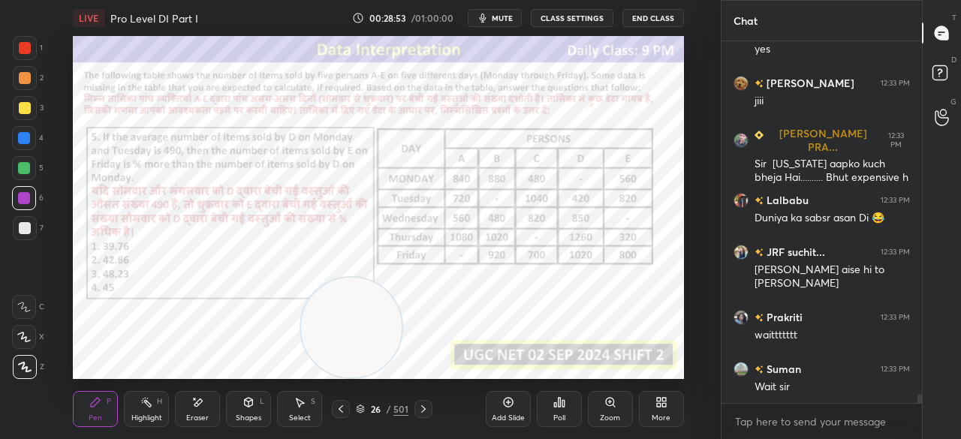
scroll to position [14252, 0]
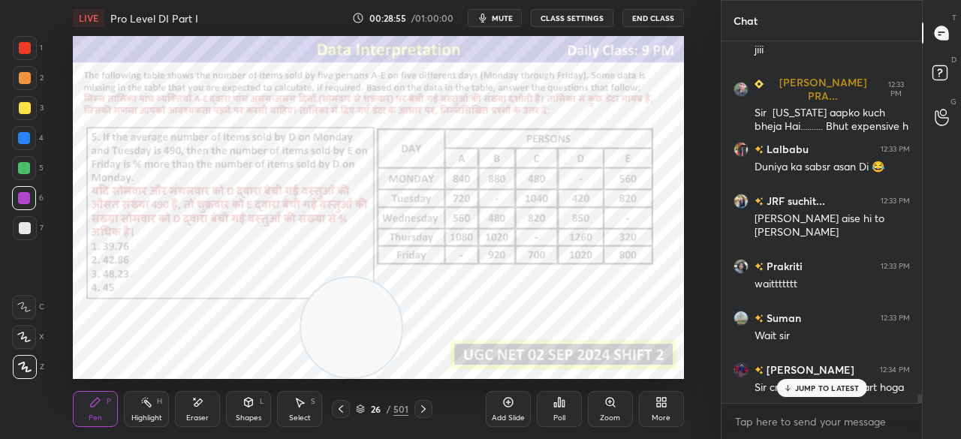
click at [841, 387] on p "JUMP TO LATEST" at bounding box center [827, 388] width 65 height 9
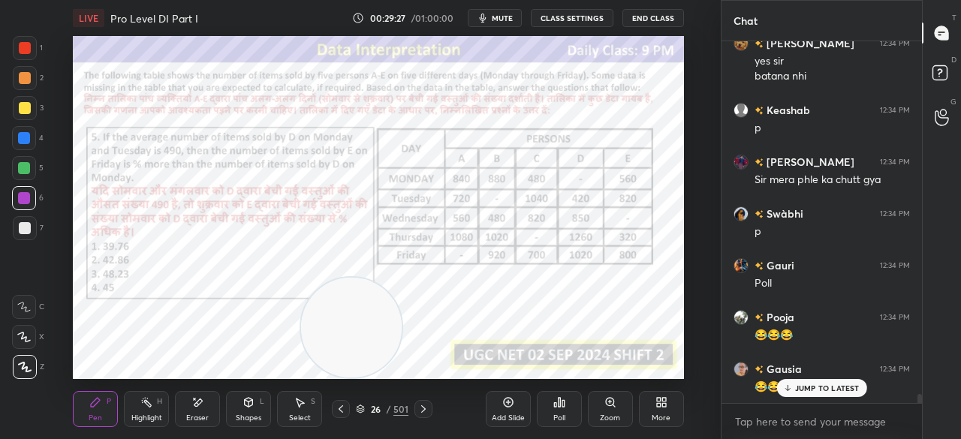
scroll to position [14785, 0]
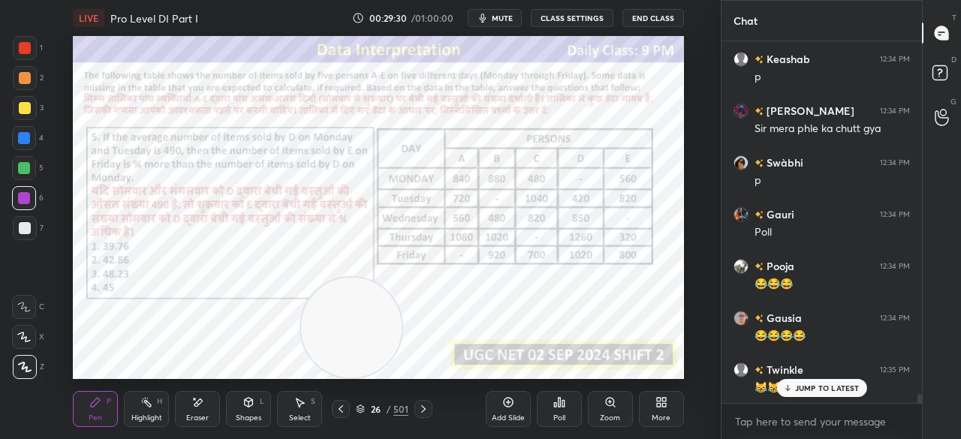
drag, startPoint x: 386, startPoint y: 410, endPoint x: 396, endPoint y: 389, distance: 23.5
click at [386, 409] on div "26 / 501" at bounding box center [382, 409] width 53 height 14
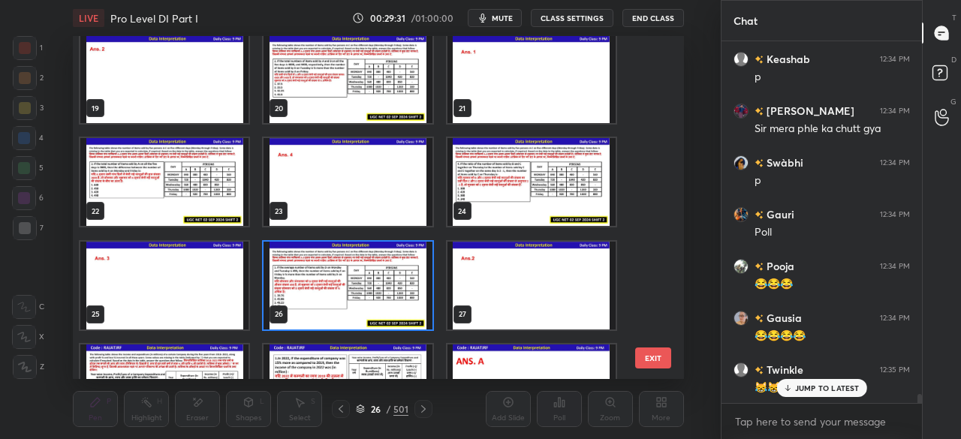
scroll to position [629, 0]
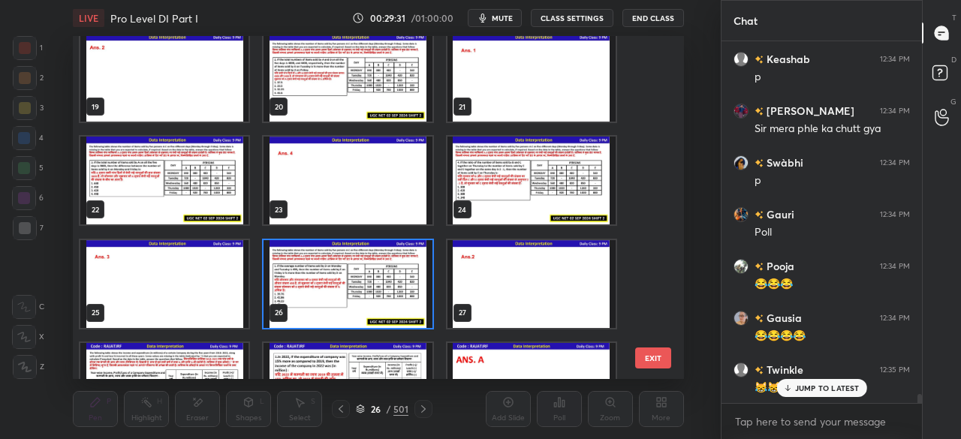
click at [397, 282] on img "grid" at bounding box center [348, 283] width 168 height 88
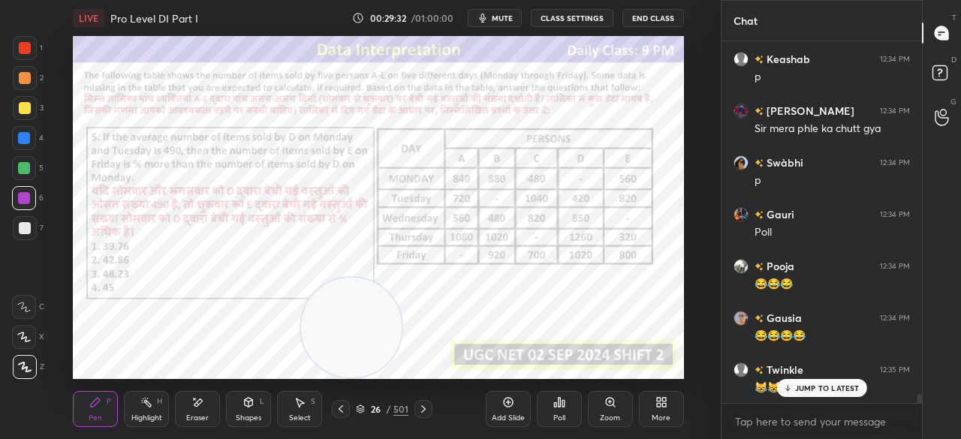
click at [397, 281] on img "grid" at bounding box center [348, 283] width 168 height 88
click at [558, 407] on icon at bounding box center [559, 402] width 2 height 9
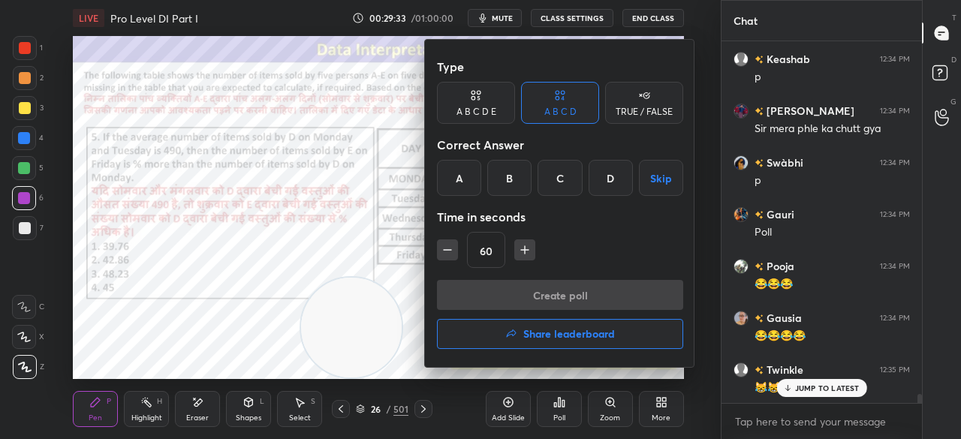
click at [510, 179] on div "B" at bounding box center [509, 178] width 44 height 36
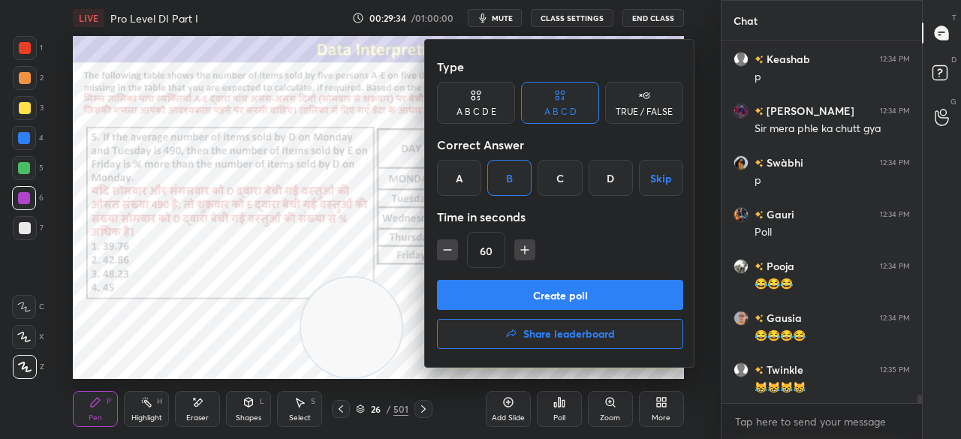
scroll to position [14837, 0]
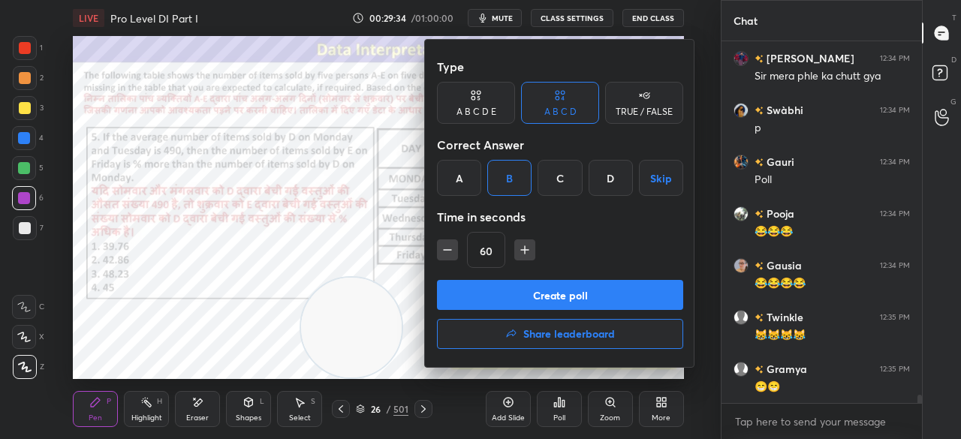
click at [522, 254] on icon "button" at bounding box center [524, 249] width 15 height 15
type input "75"
click at [519, 285] on button "Create poll" at bounding box center [560, 295] width 246 height 30
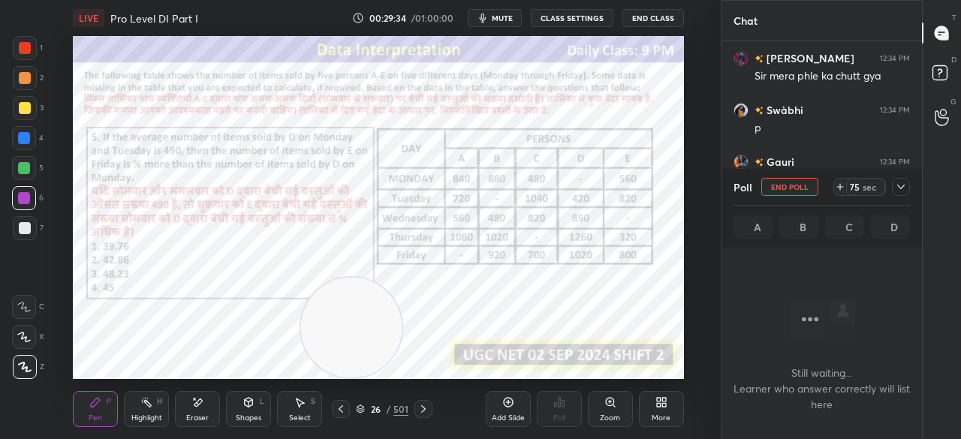
scroll to position [5, 5]
click at [898, 186] on icon at bounding box center [901, 187] width 8 height 5
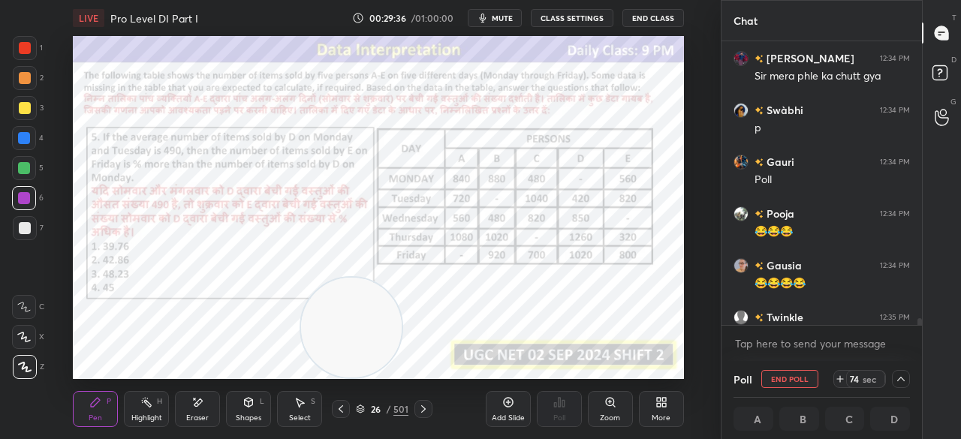
scroll to position [14966, 0]
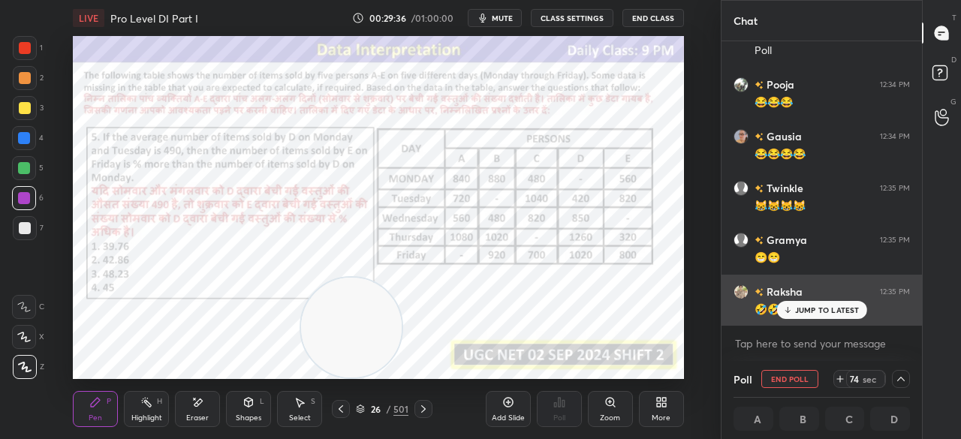
click at [796, 311] on p "JUMP TO LATEST" at bounding box center [827, 309] width 65 height 9
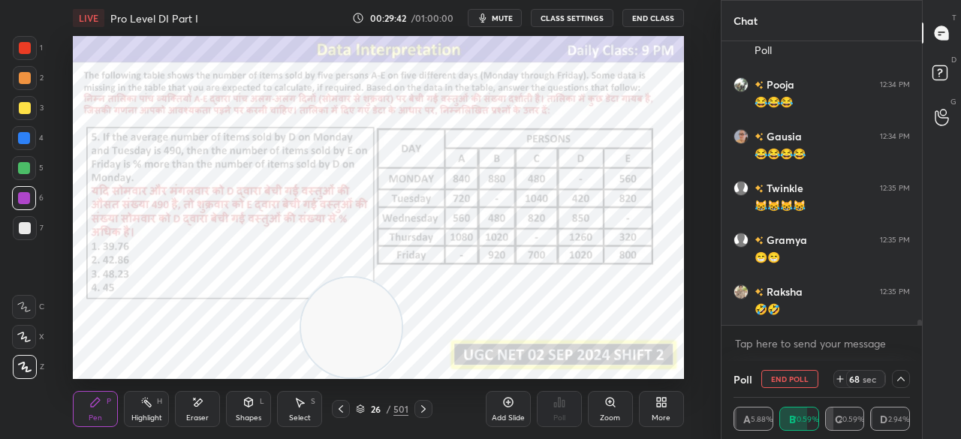
scroll to position [15019, 0]
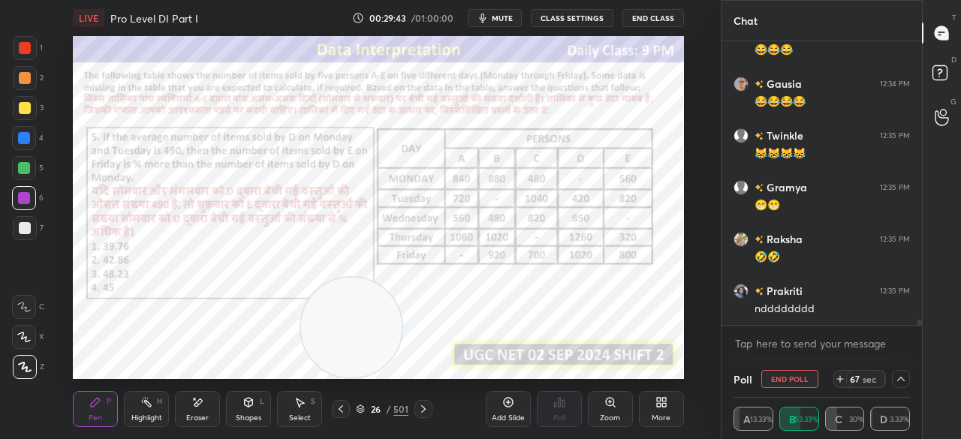
click at [662, 405] on icon at bounding box center [664, 405] width 4 height 4
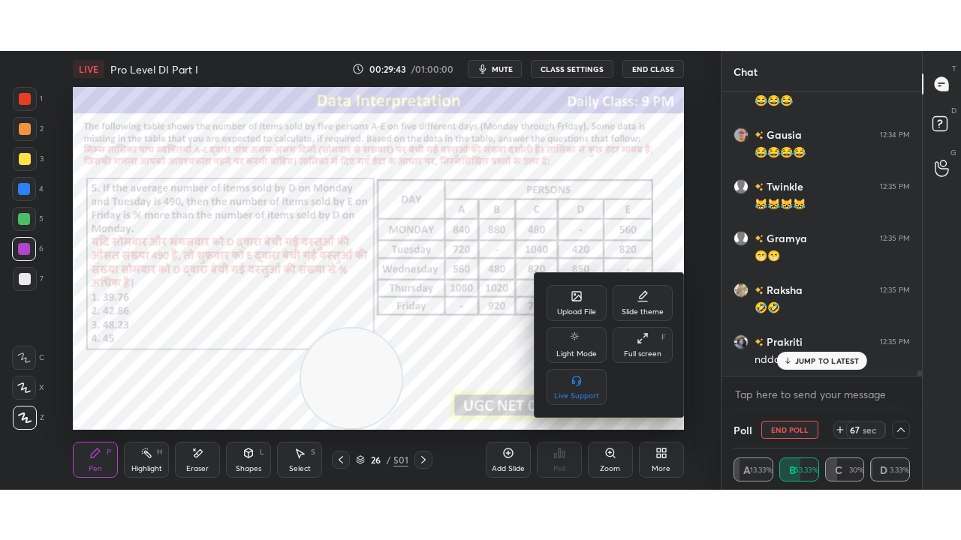
scroll to position [15070, 0]
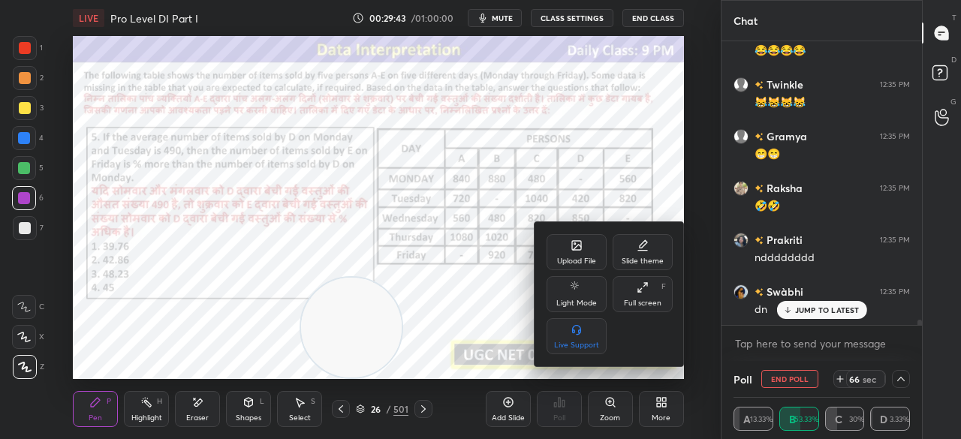
click at [642, 302] on div "Full screen" at bounding box center [643, 303] width 38 height 8
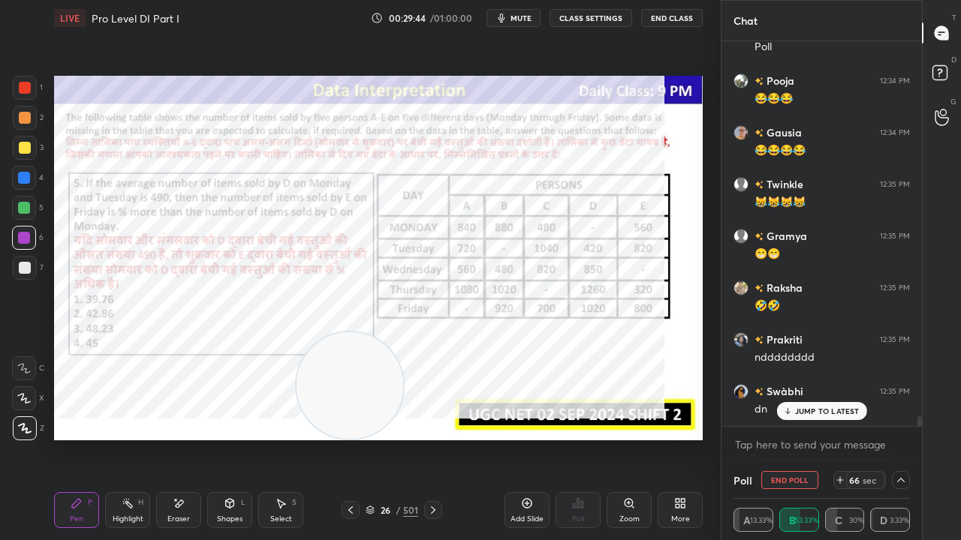
scroll to position [444, 661]
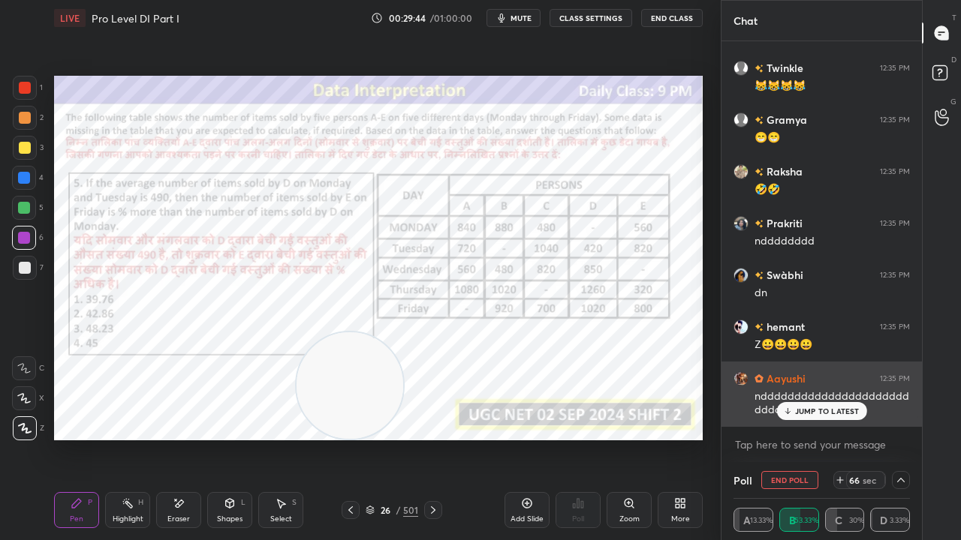
drag, startPoint x: 815, startPoint y: 414, endPoint x: 797, endPoint y: 408, distance: 18.8
click at [814, 414] on p "JUMP TO LATEST" at bounding box center [827, 411] width 65 height 9
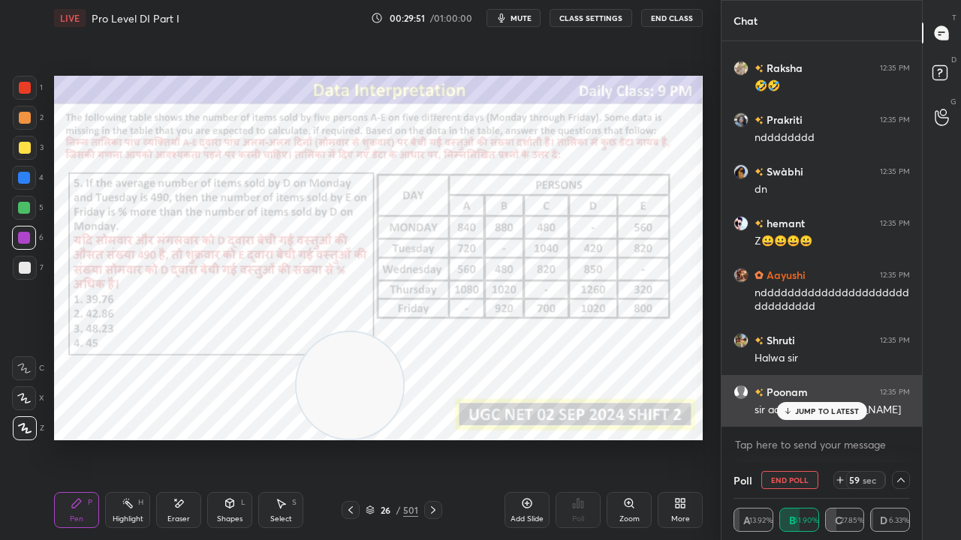
click at [811, 404] on div "JUMP TO LATEST" at bounding box center [821, 411] width 90 height 18
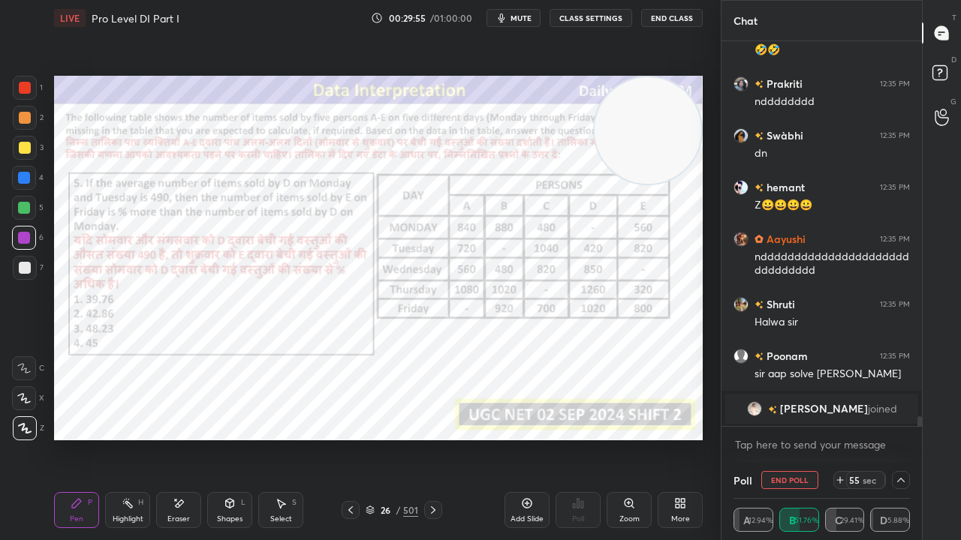
drag, startPoint x: 355, startPoint y: 375, endPoint x: 663, endPoint y: 64, distance: 437.9
click at [667, 64] on div "Setting up your live class Poll for secs No correct answer Start poll" at bounding box center [378, 258] width 661 height 444
drag, startPoint x: 176, startPoint y: 511, endPoint x: 122, endPoint y: 476, distance: 64.5
click at [176, 438] on div "Eraser" at bounding box center [178, 510] width 45 height 36
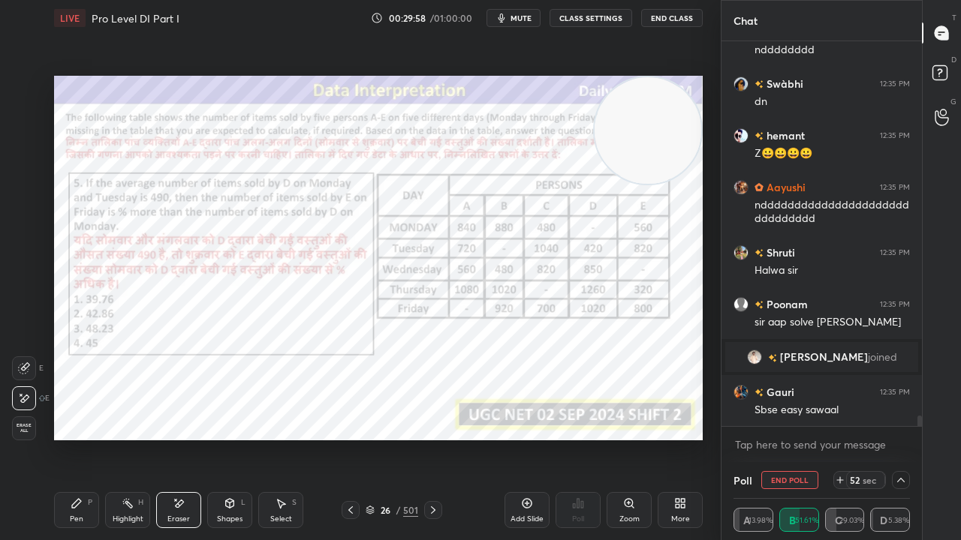
click at [22, 423] on span "Erase all" at bounding box center [24, 428] width 23 height 11
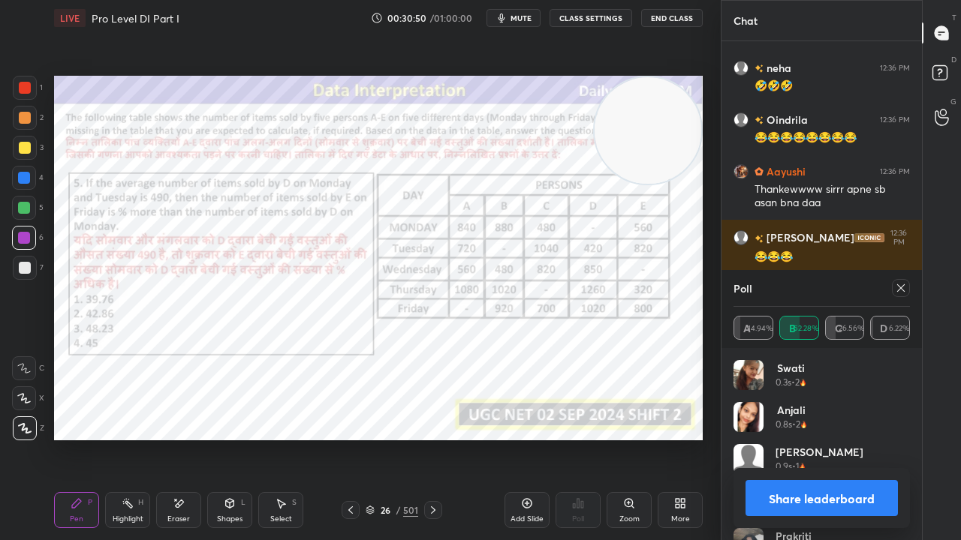
scroll to position [15403, 0]
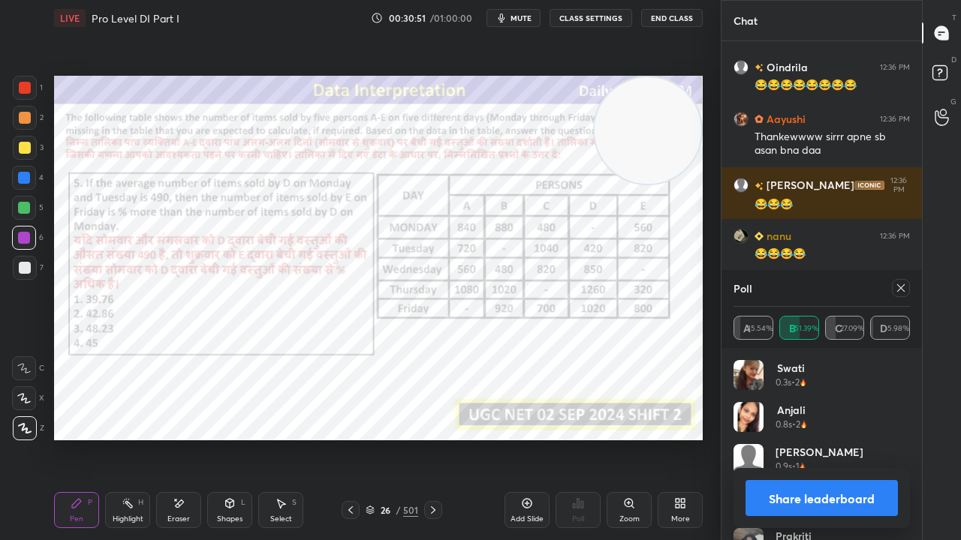
click at [903, 289] on icon at bounding box center [901, 288] width 12 height 12
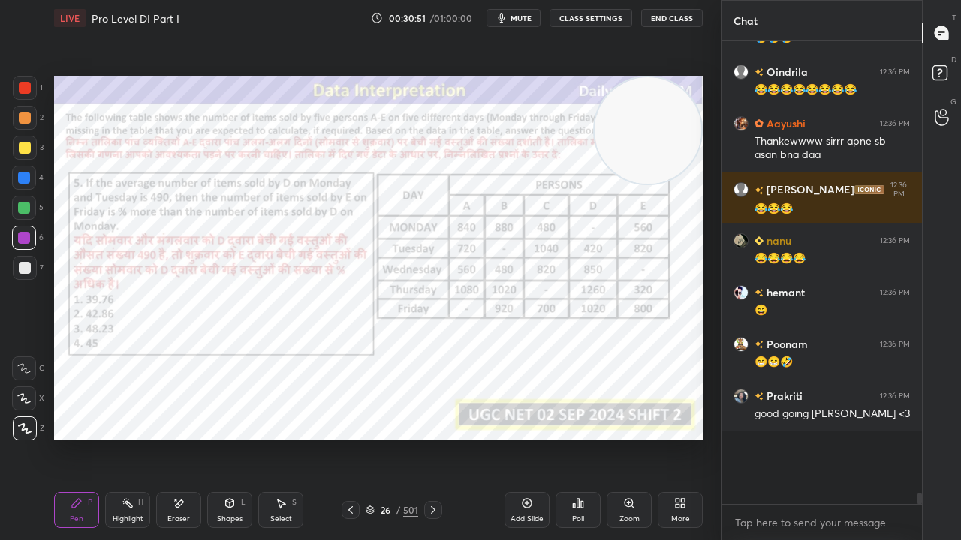
scroll to position [429, 196]
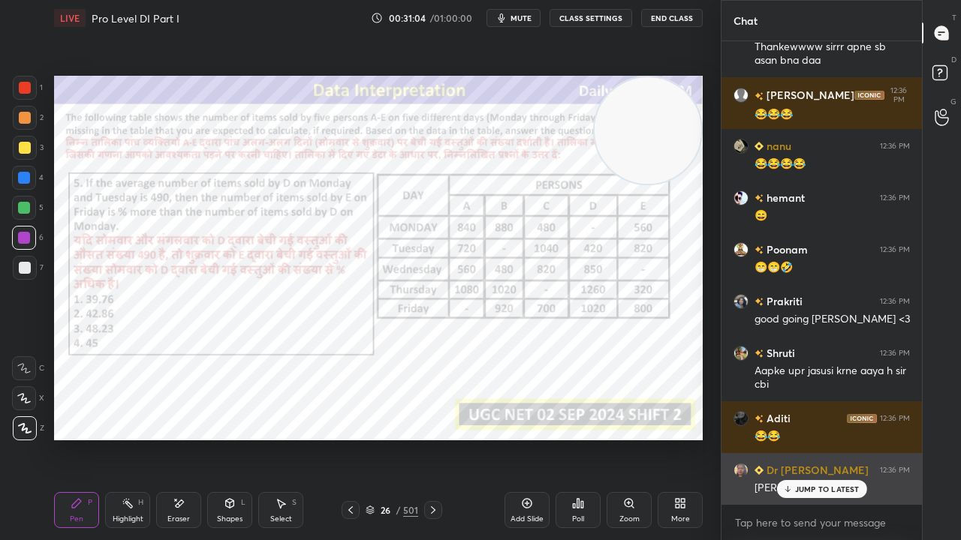
drag, startPoint x: 823, startPoint y: 487, endPoint x: 785, endPoint y: 486, distance: 37.5
click at [823, 438] on p "JUMP TO LATEST" at bounding box center [827, 489] width 65 height 9
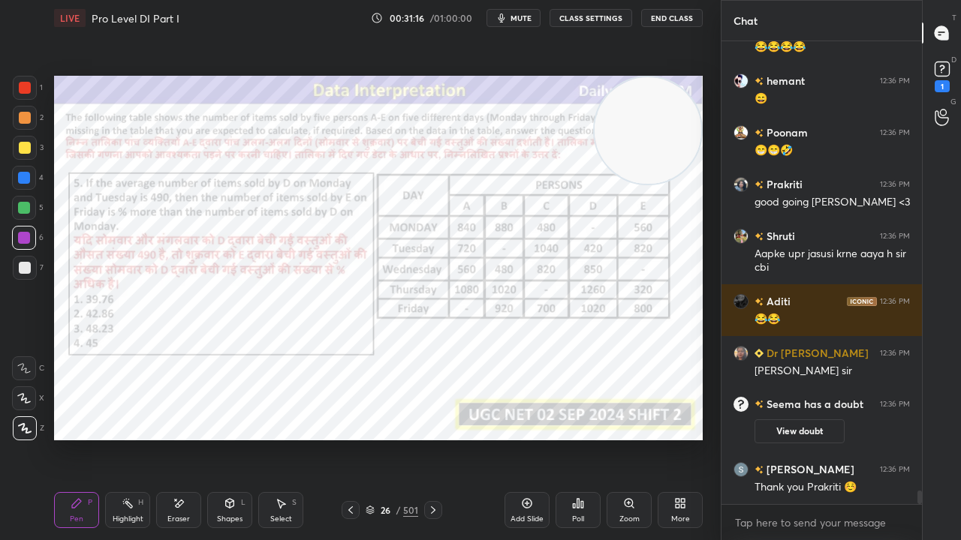
click at [24, 87] on div at bounding box center [25, 88] width 12 height 12
click at [20, 180] on div at bounding box center [24, 178] width 12 height 12
click at [27, 242] on div at bounding box center [24, 238] width 12 height 12
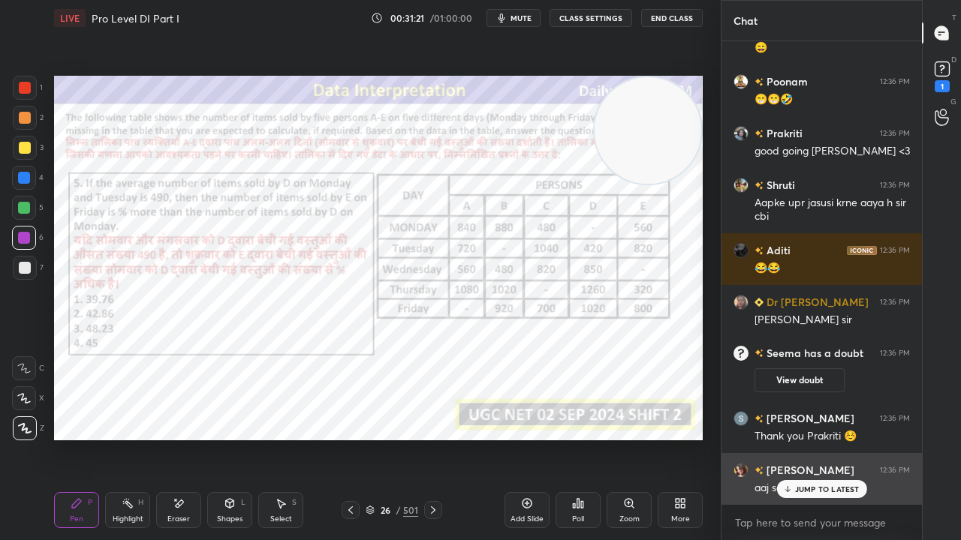
click at [802, 438] on div "JUMP TO LATEST" at bounding box center [821, 489] width 90 height 18
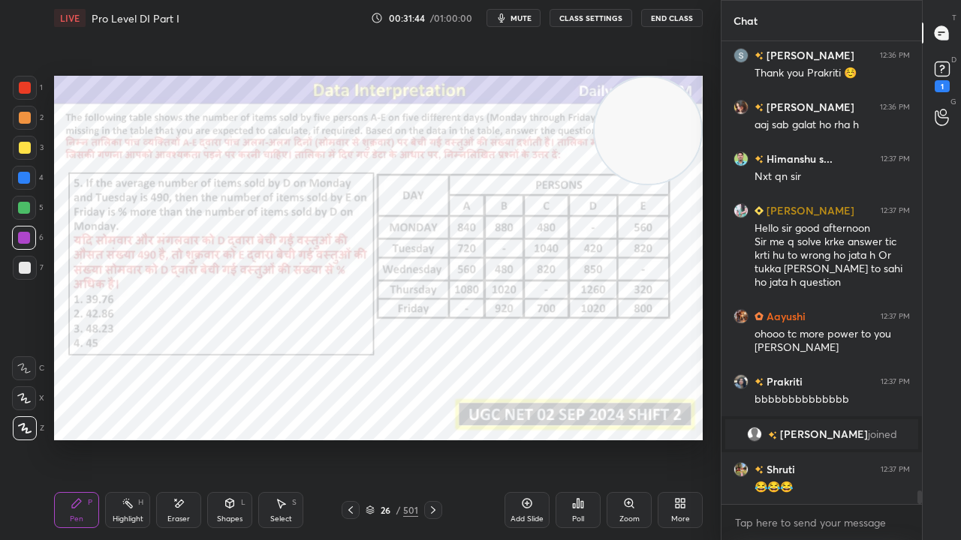
click at [28, 176] on div at bounding box center [24, 178] width 12 height 12
click at [28, 80] on div at bounding box center [25, 88] width 24 height 24
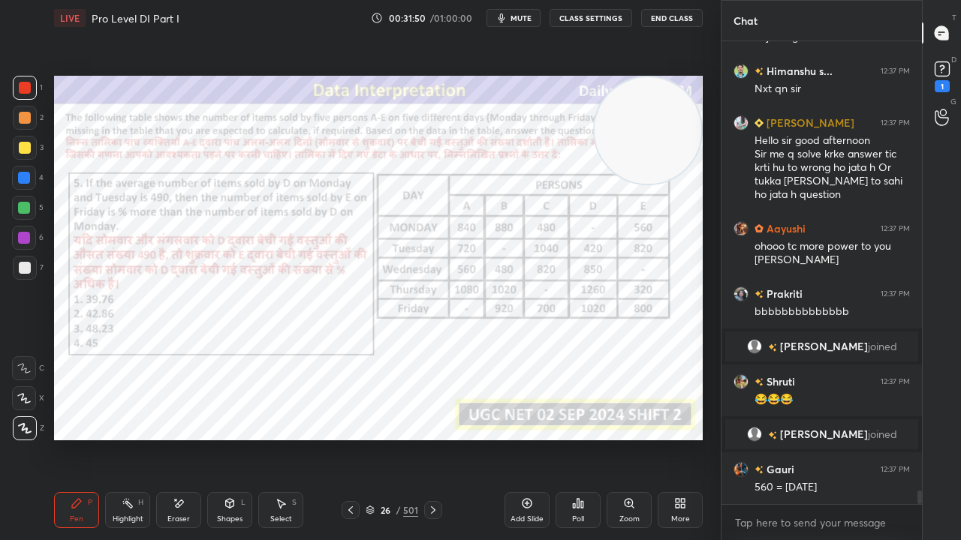
scroll to position [15702, 0]
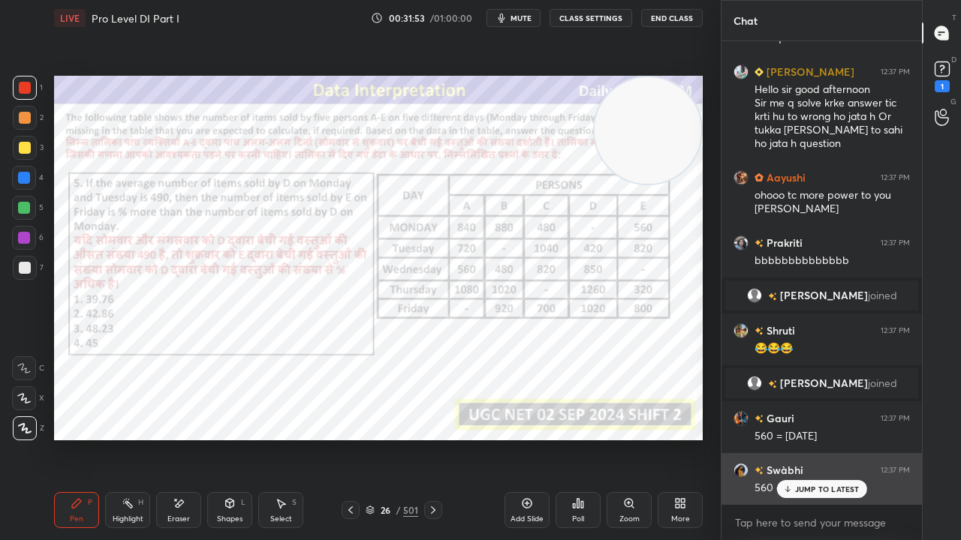
click at [797, 438] on p "JUMP TO LATEST" at bounding box center [827, 489] width 65 height 9
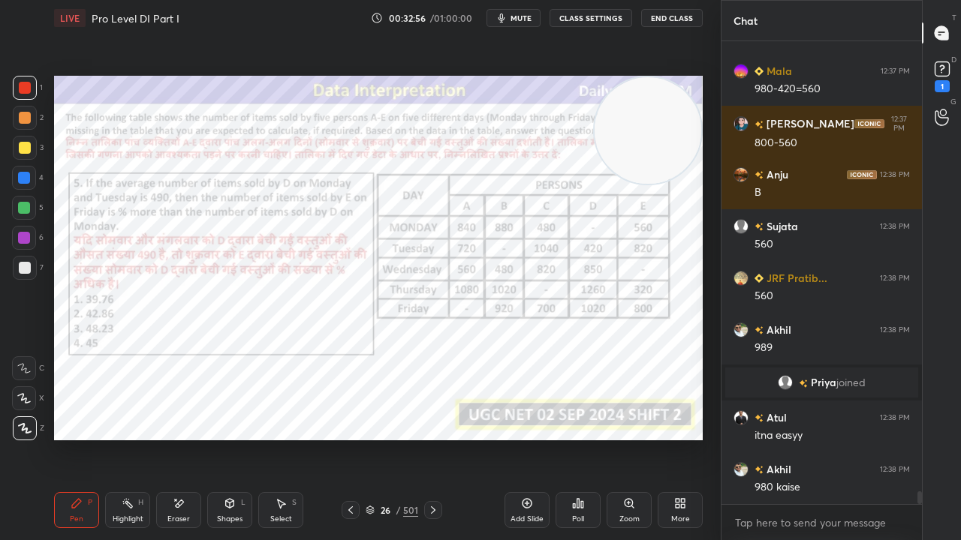
scroll to position [16768, 0]
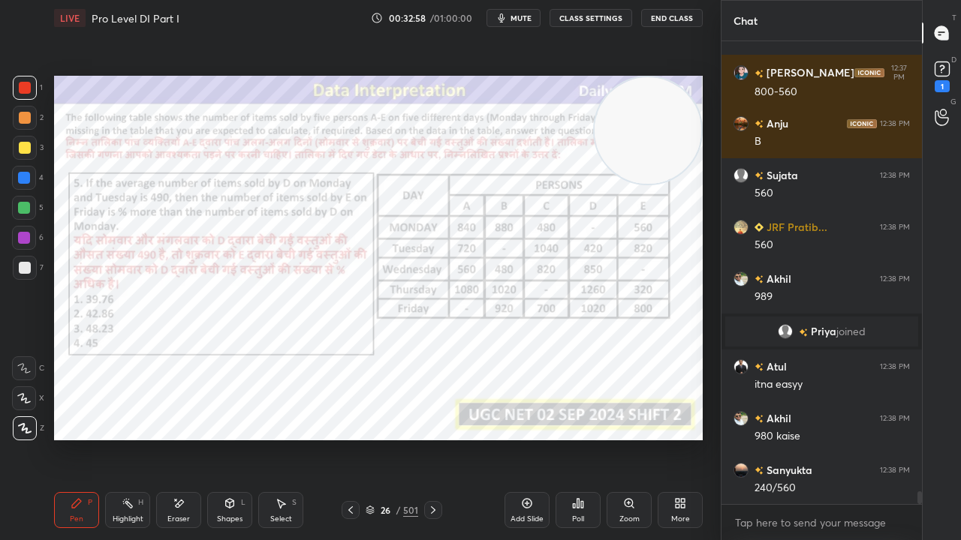
click at [26, 237] on div at bounding box center [24, 238] width 12 height 12
click at [29, 237] on div at bounding box center [24, 238] width 12 height 12
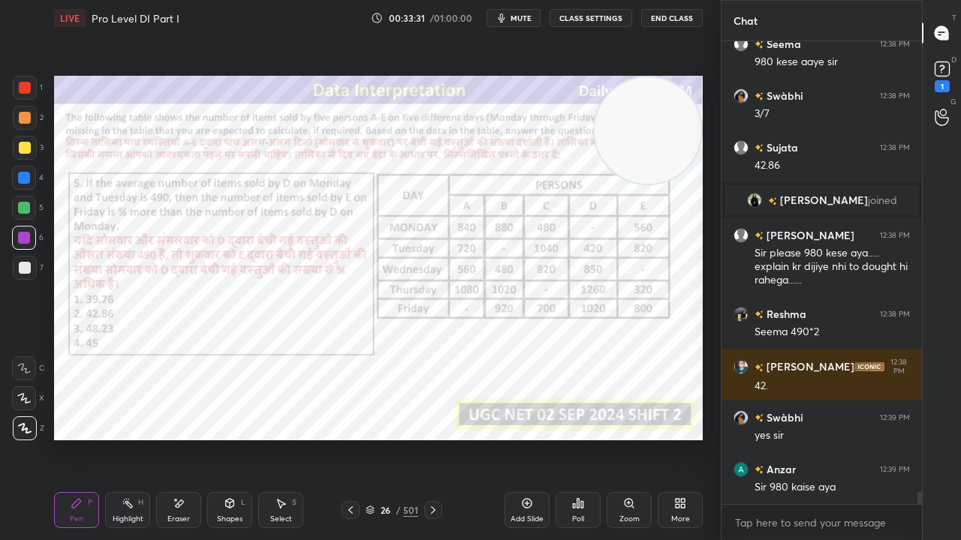
scroll to position [17659, 0]
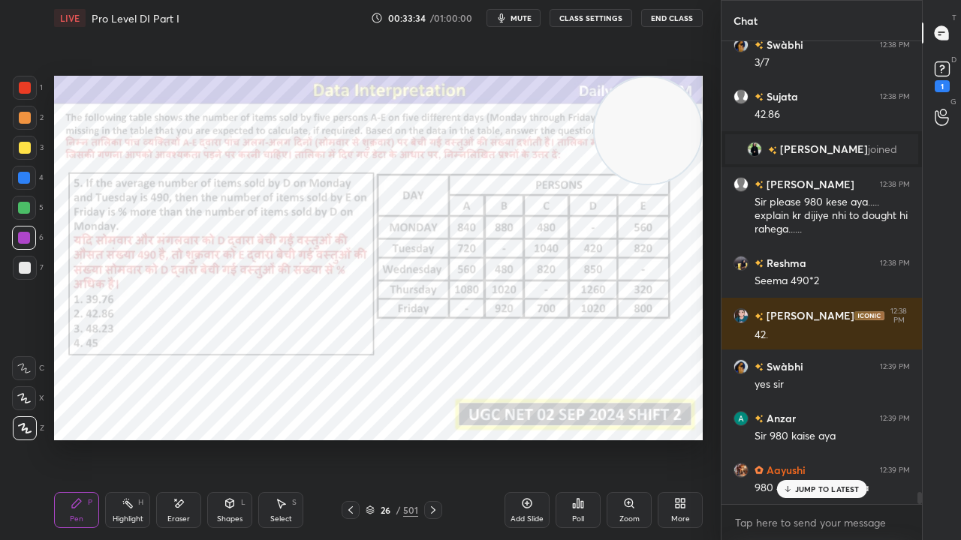
drag, startPoint x: 523, startPoint y: 499, endPoint x: 515, endPoint y: 499, distance: 8.3
click at [522, 438] on icon at bounding box center [527, 504] width 12 height 12
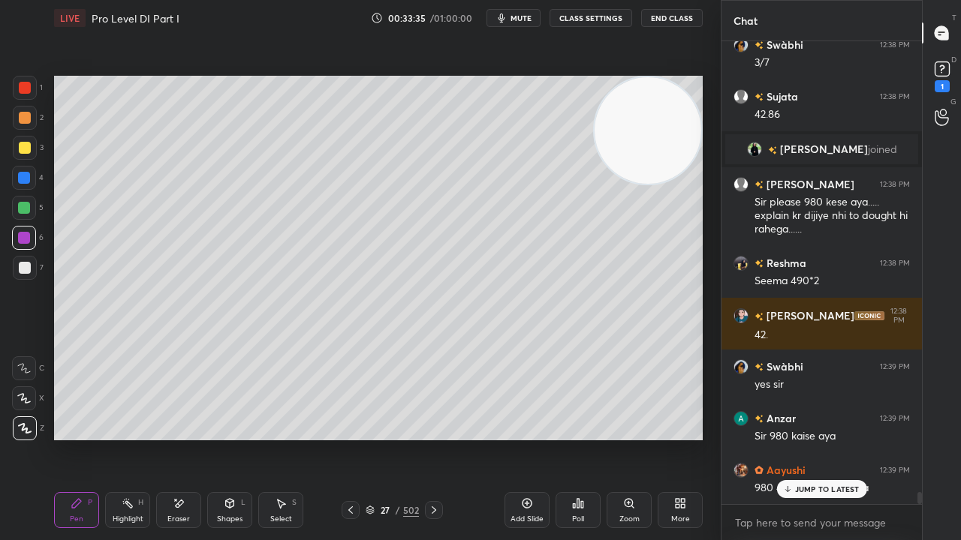
click at [27, 146] on div at bounding box center [25, 148] width 12 height 12
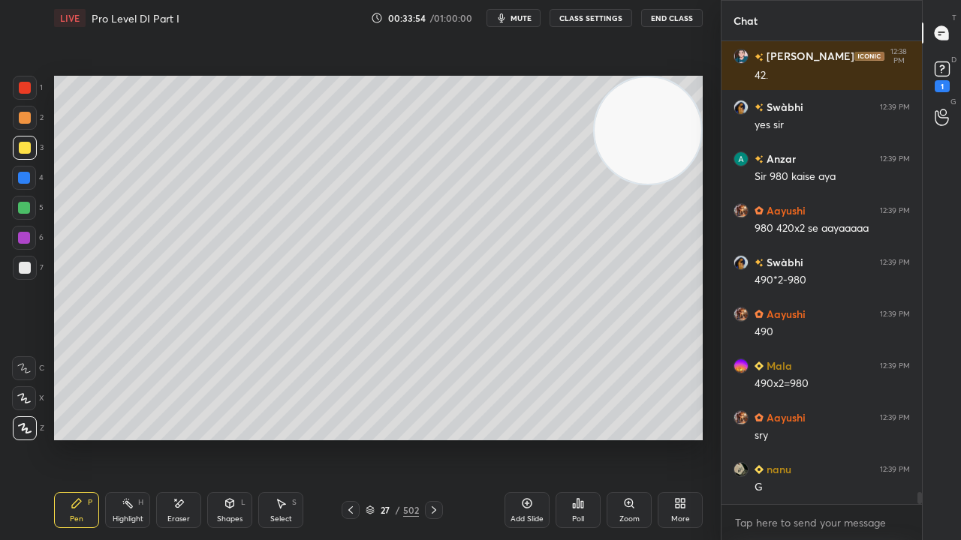
scroll to position [17984, 0]
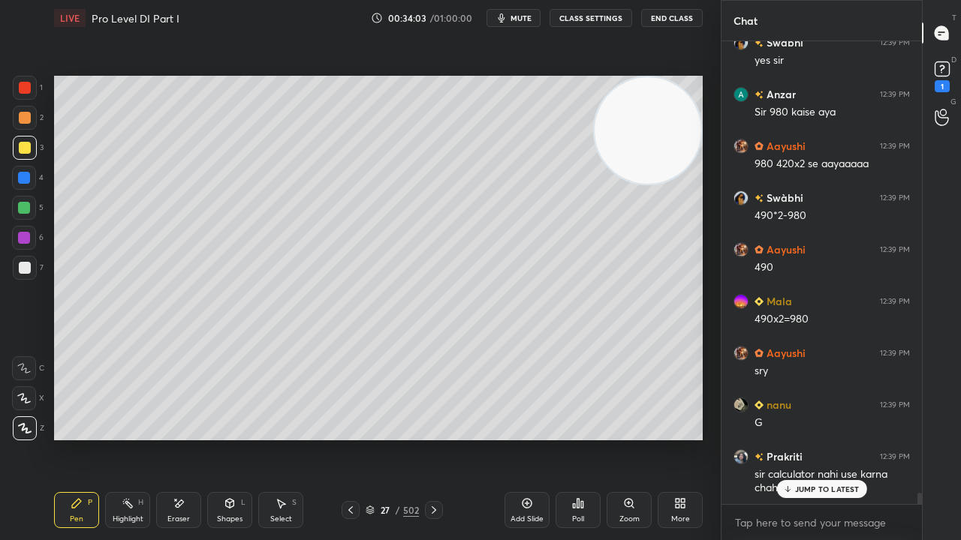
click at [796, 438] on p "JUMP TO LATEST" at bounding box center [827, 489] width 65 height 9
click at [26, 93] on div at bounding box center [25, 88] width 12 height 12
click at [354, 438] on icon at bounding box center [351, 510] width 12 height 12
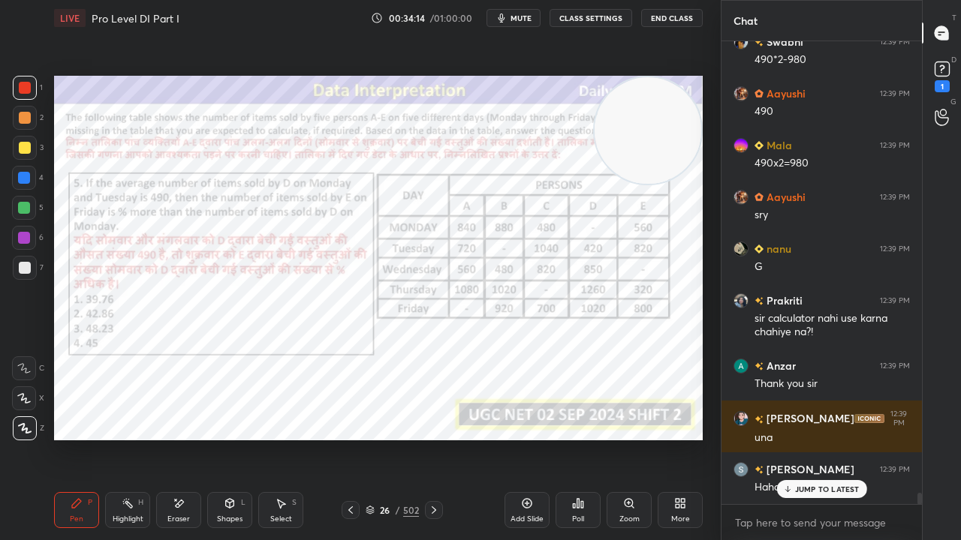
scroll to position [18191, 0]
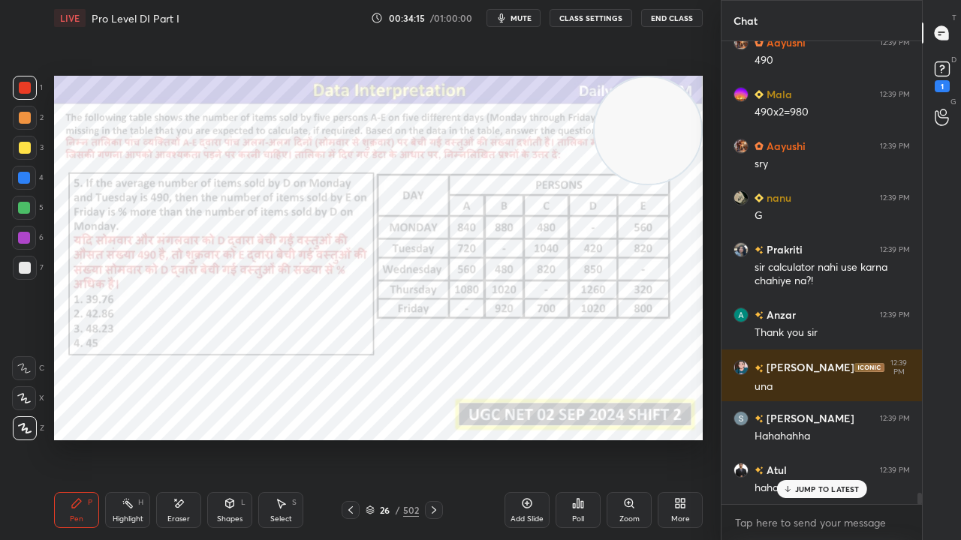
drag, startPoint x: 383, startPoint y: 512, endPoint x: 382, endPoint y: 498, distance: 13.5
click at [382, 438] on div "26" at bounding box center [385, 510] width 15 height 9
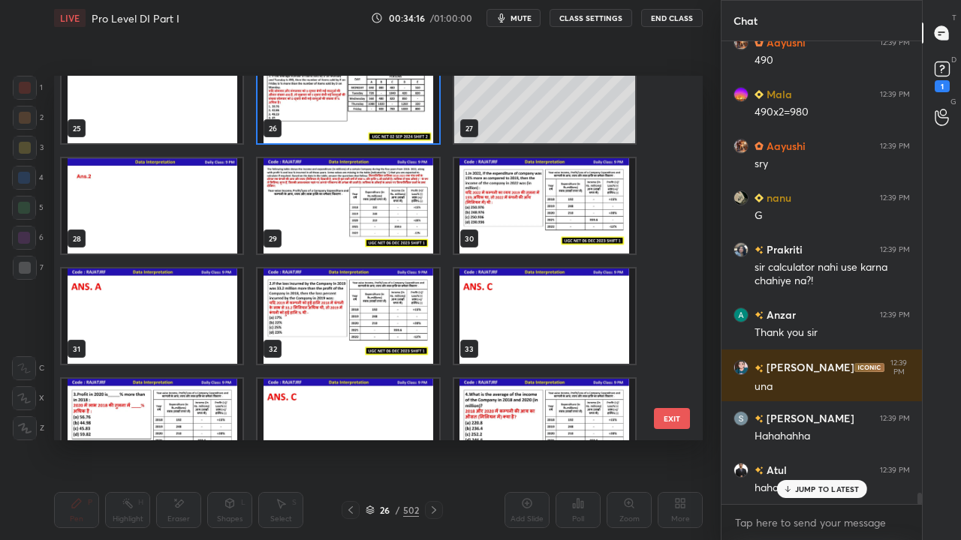
scroll to position [919, 0]
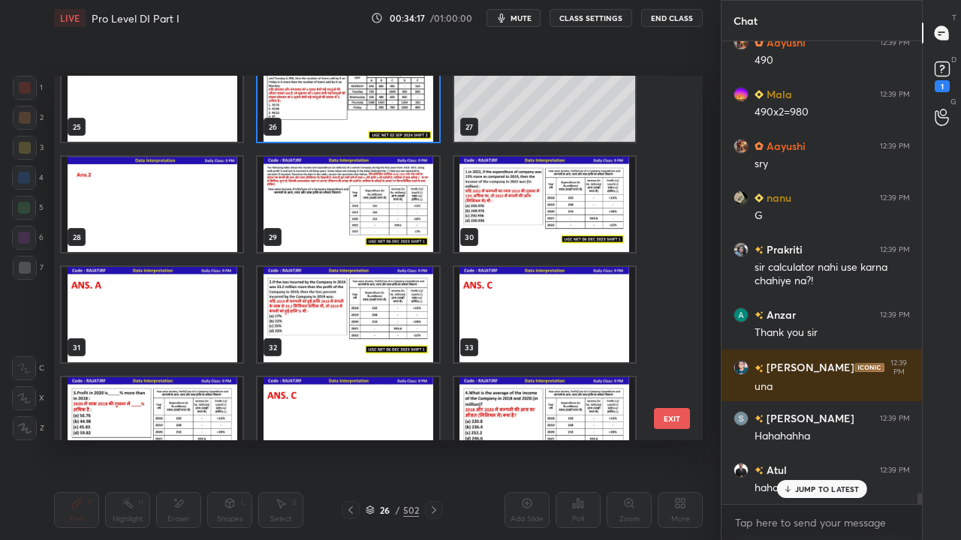
click at [374, 214] on img "grid" at bounding box center [347, 204] width 181 height 95
click at [373, 214] on img "grid" at bounding box center [347, 204] width 181 height 95
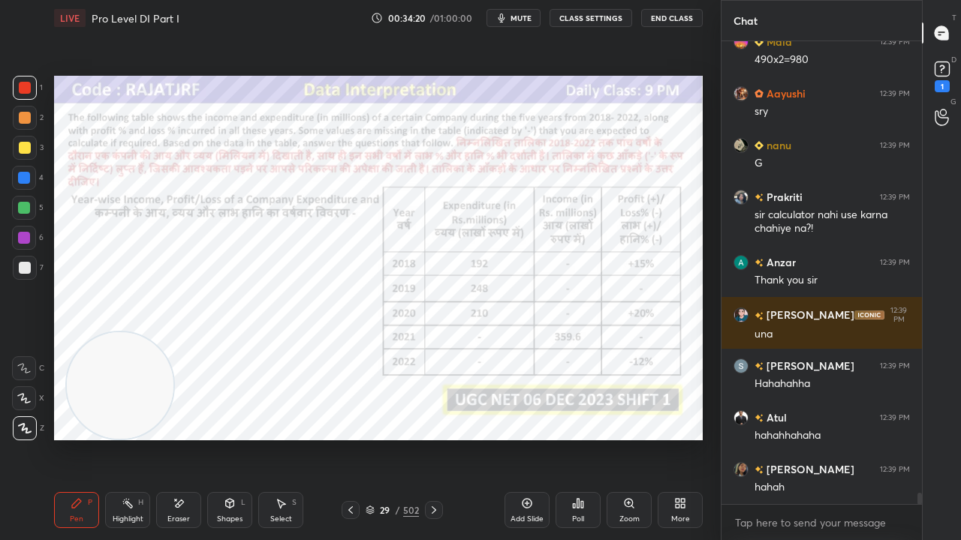
drag, startPoint x: 647, startPoint y: 128, endPoint x: 108, endPoint y: 419, distance: 612.6
click at [110, 419] on video at bounding box center [120, 386] width 107 height 107
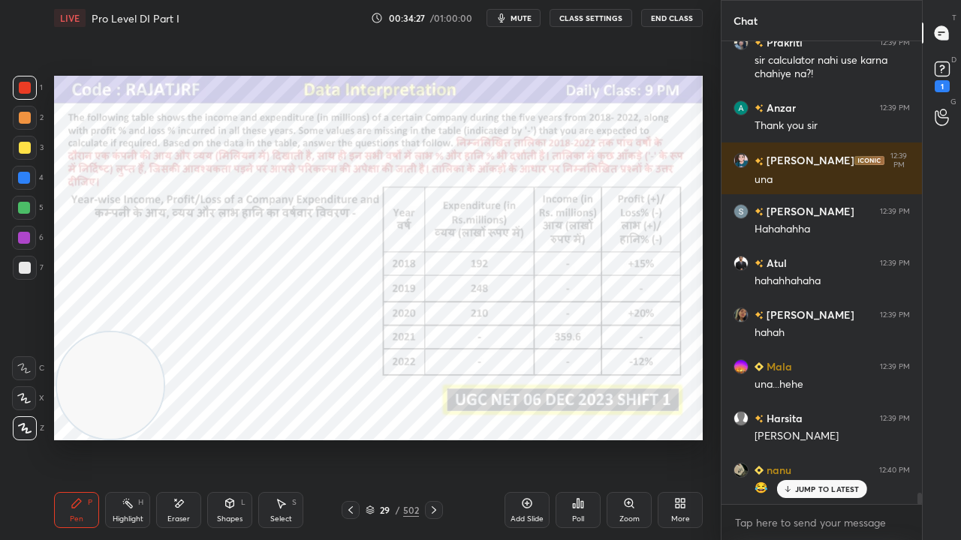
scroll to position [18451, 0]
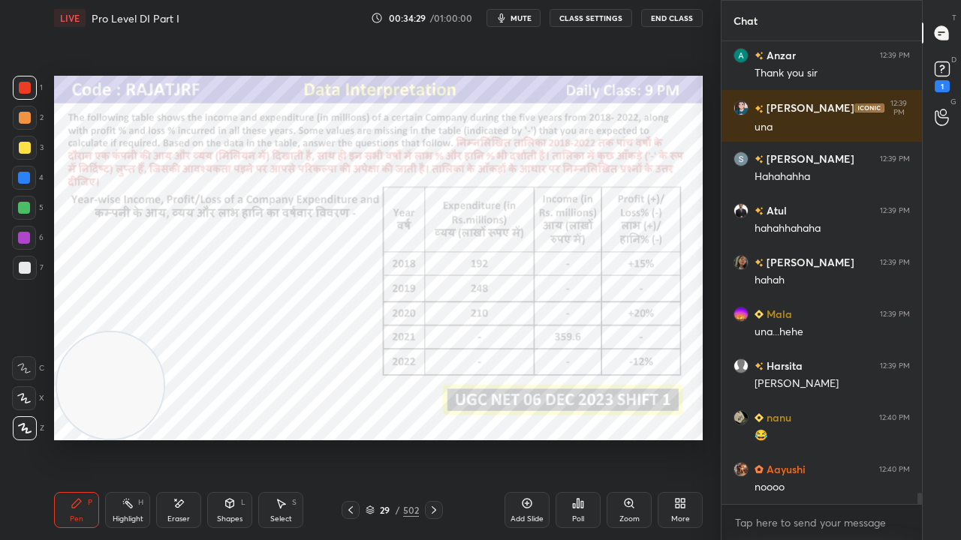
click at [23, 239] on div at bounding box center [24, 238] width 12 height 12
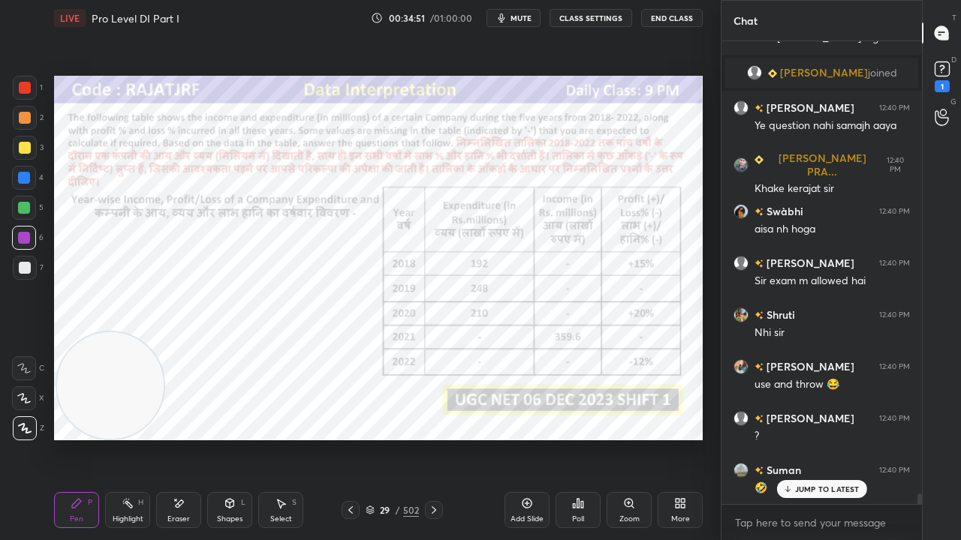
scroll to position [19299, 0]
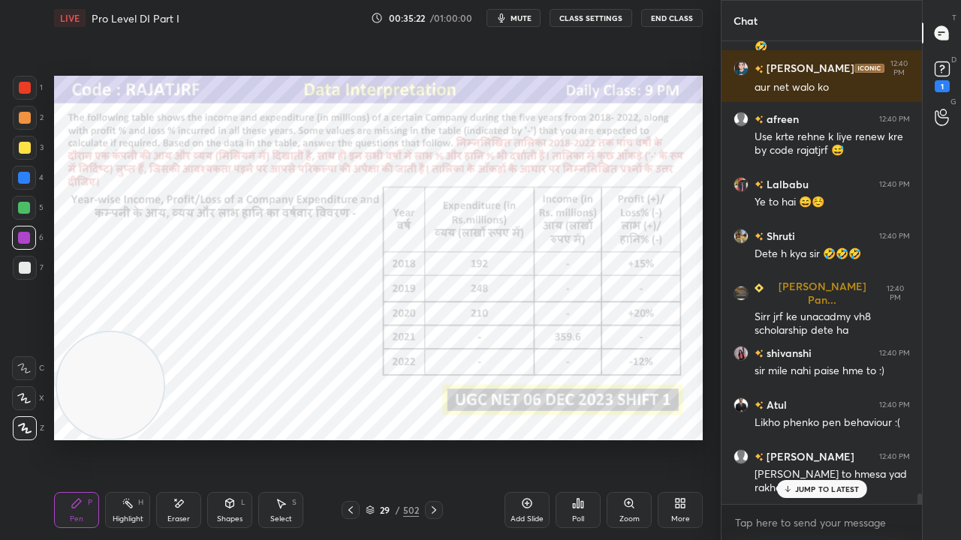
click at [24, 90] on div at bounding box center [25, 88] width 12 height 12
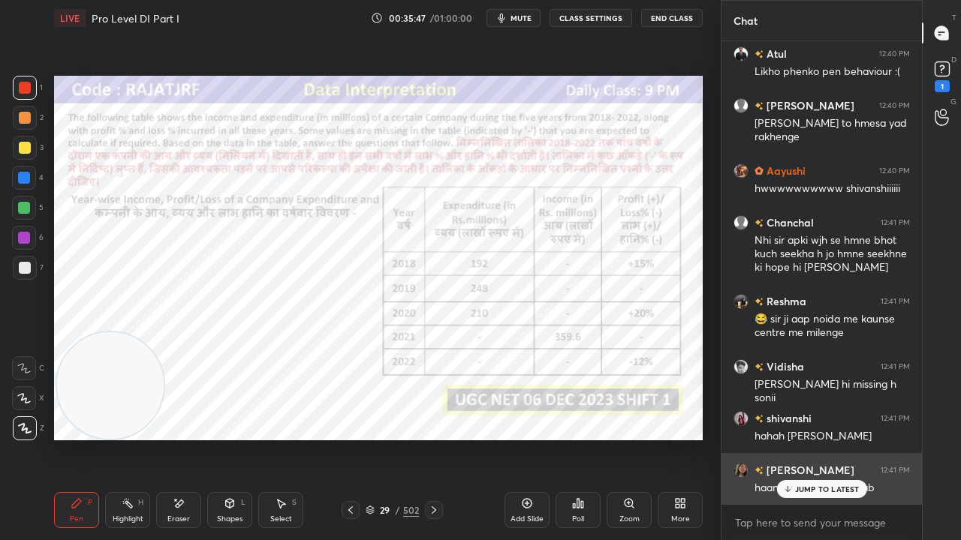
click at [817, 438] on div "JUMP TO LATEST" at bounding box center [821, 489] width 90 height 18
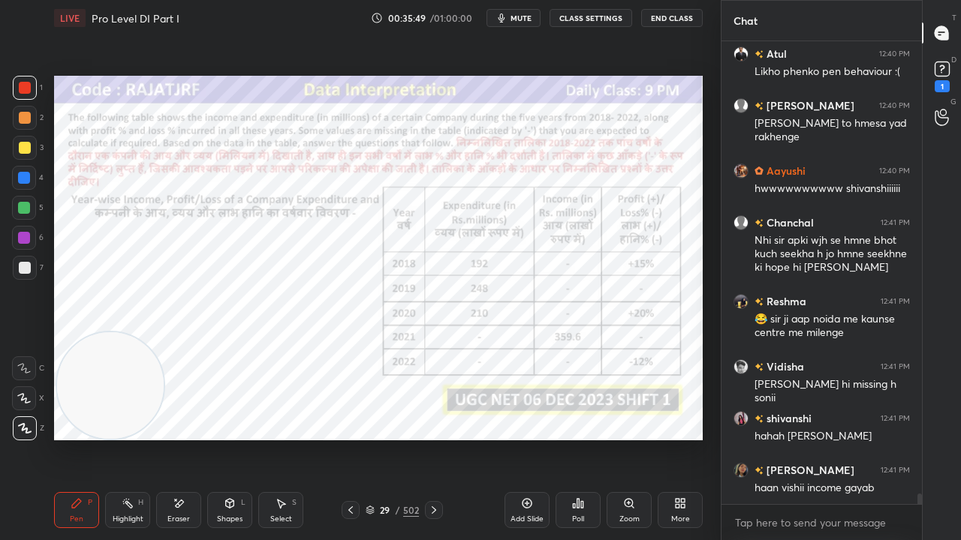
scroll to position [20612, 0]
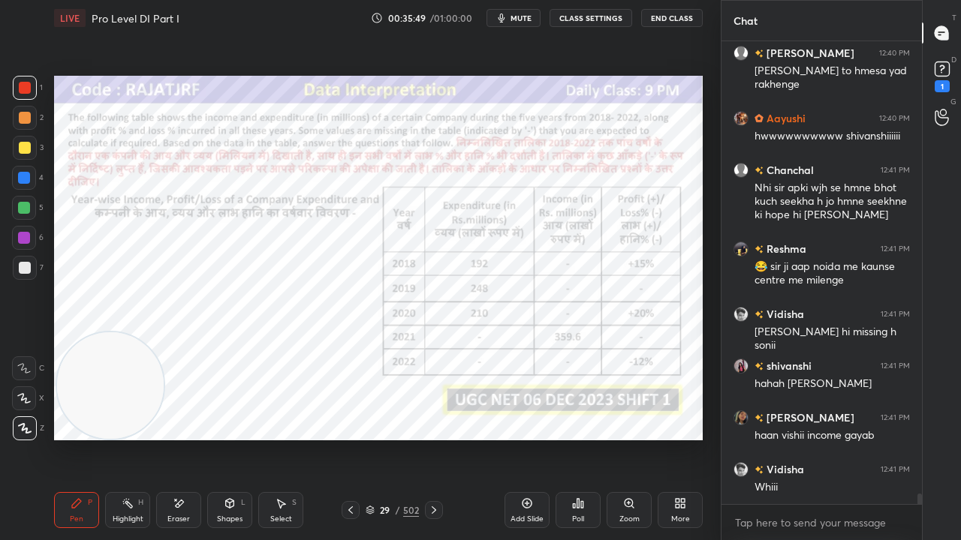
click at [25, 238] on div at bounding box center [24, 238] width 12 height 12
click at [24, 239] on div at bounding box center [24, 238] width 12 height 12
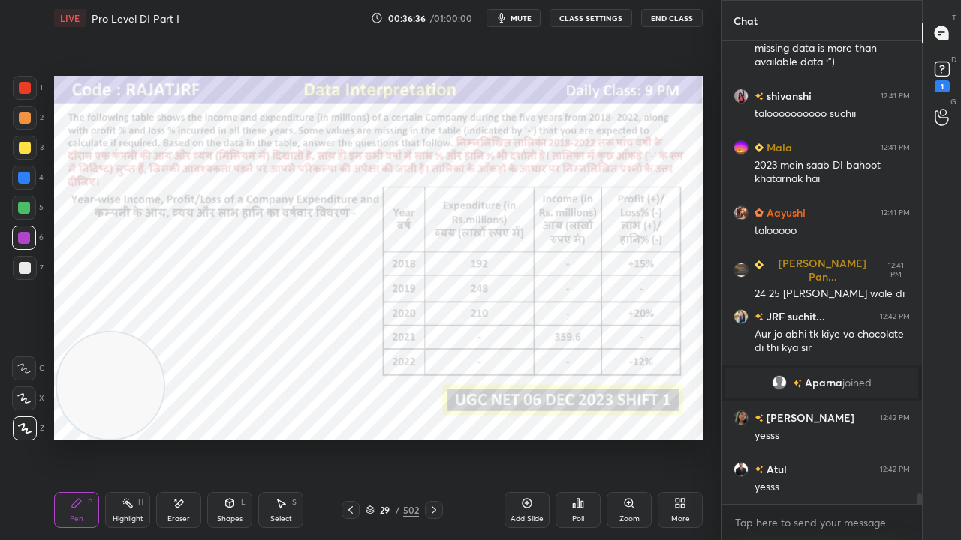
scroll to position [20210, 0]
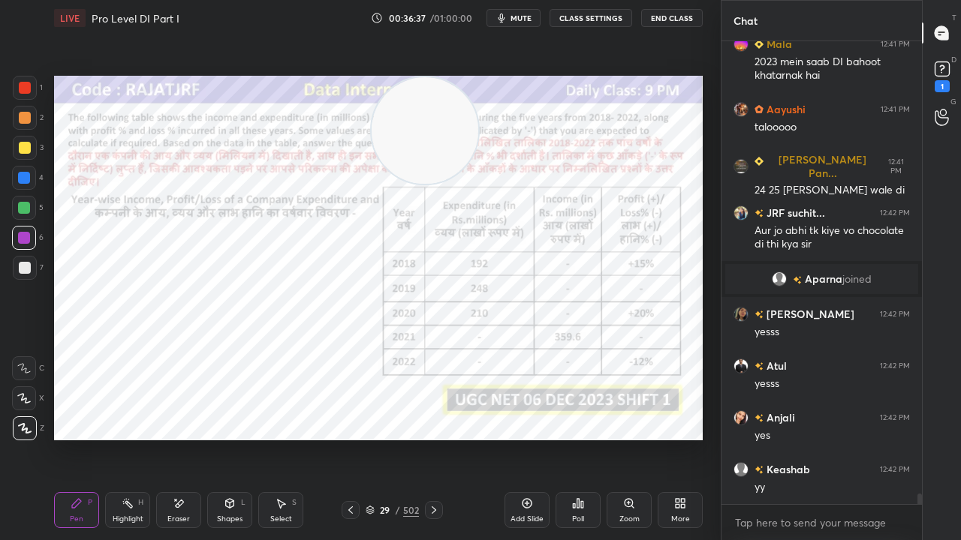
drag, startPoint x: 116, startPoint y: 385, endPoint x: 420, endPoint y: 118, distance: 404.7
click at [432, 104] on video at bounding box center [425, 130] width 107 height 107
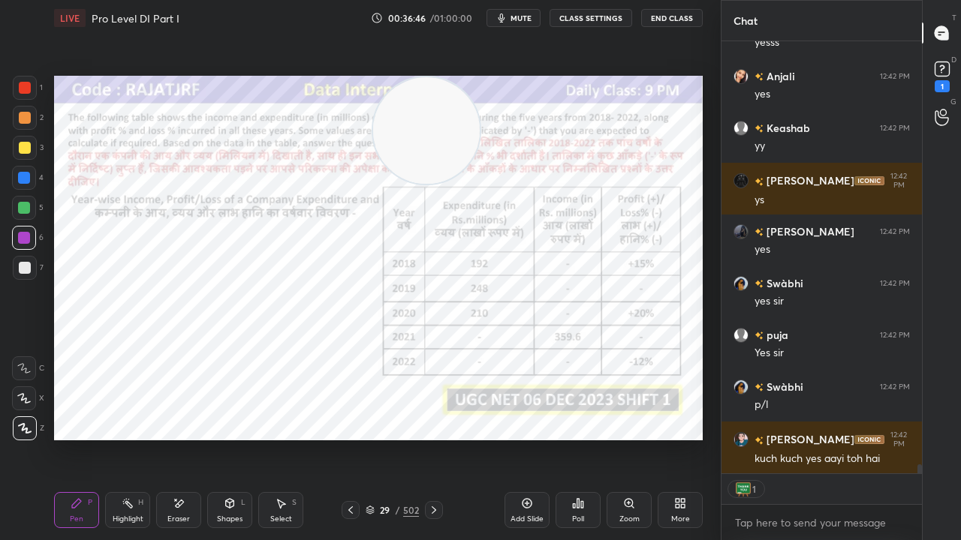
scroll to position [20603, 0]
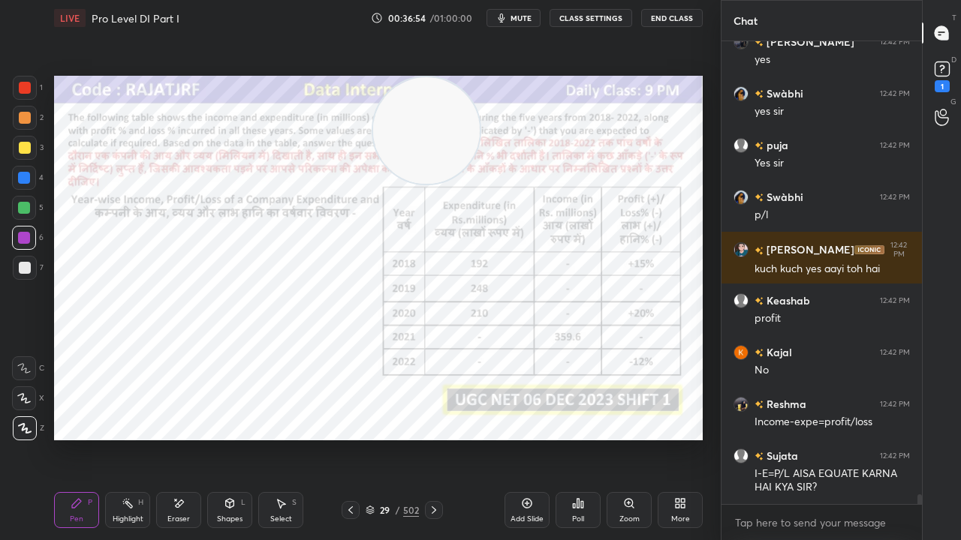
click at [23, 175] on div at bounding box center [24, 178] width 12 height 12
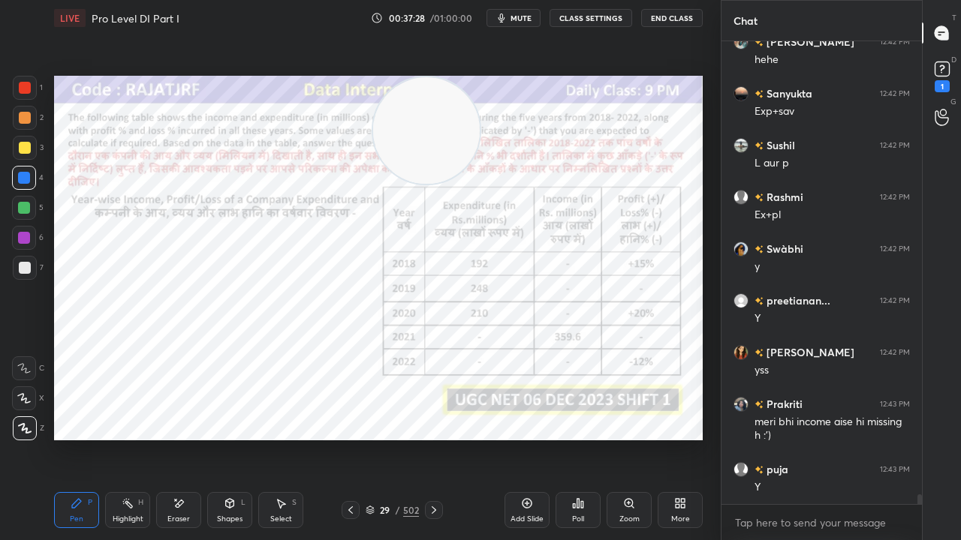
click at [20, 239] on div at bounding box center [24, 238] width 12 height 12
click at [21, 240] on div at bounding box center [24, 238] width 12 height 12
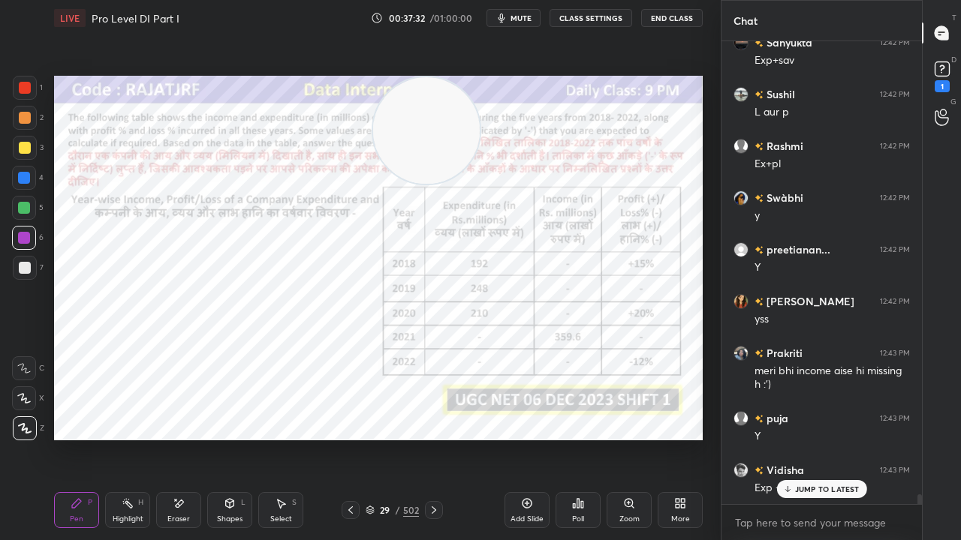
click at [26, 90] on div at bounding box center [25, 88] width 12 height 12
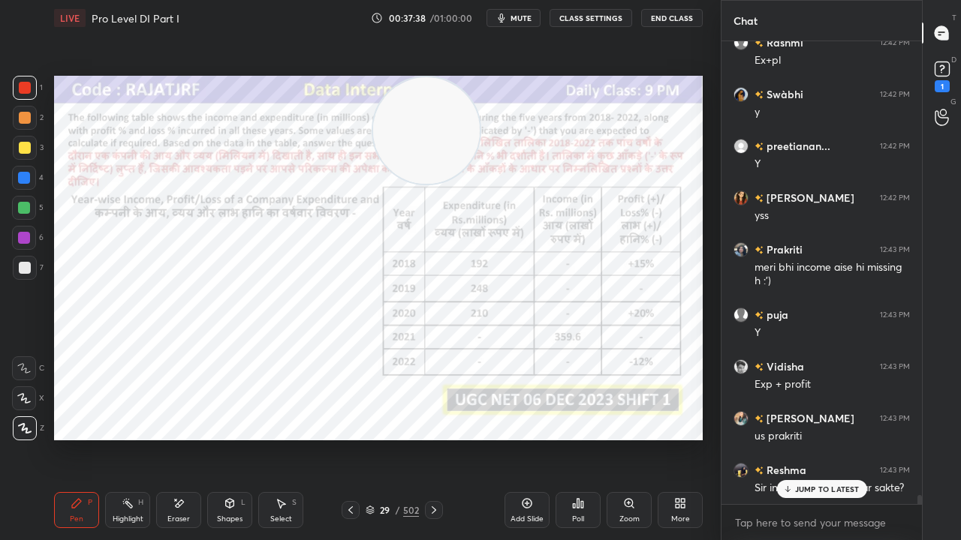
click at [794, 438] on div "JUMP TO LATEST" at bounding box center [821, 489] width 90 height 18
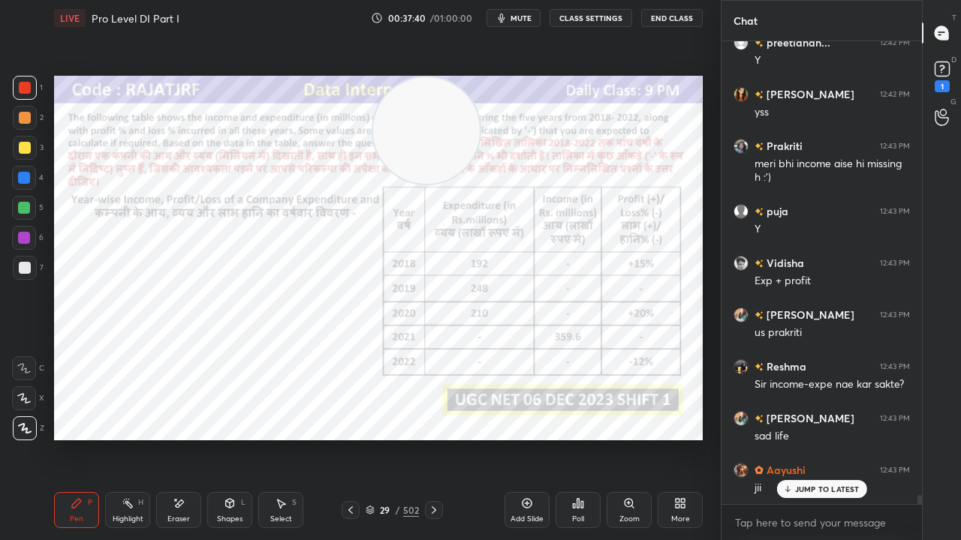
drag, startPoint x: 179, startPoint y: 509, endPoint x: 249, endPoint y: 447, distance: 93.1
click at [180, 438] on icon at bounding box center [179, 504] width 12 height 13
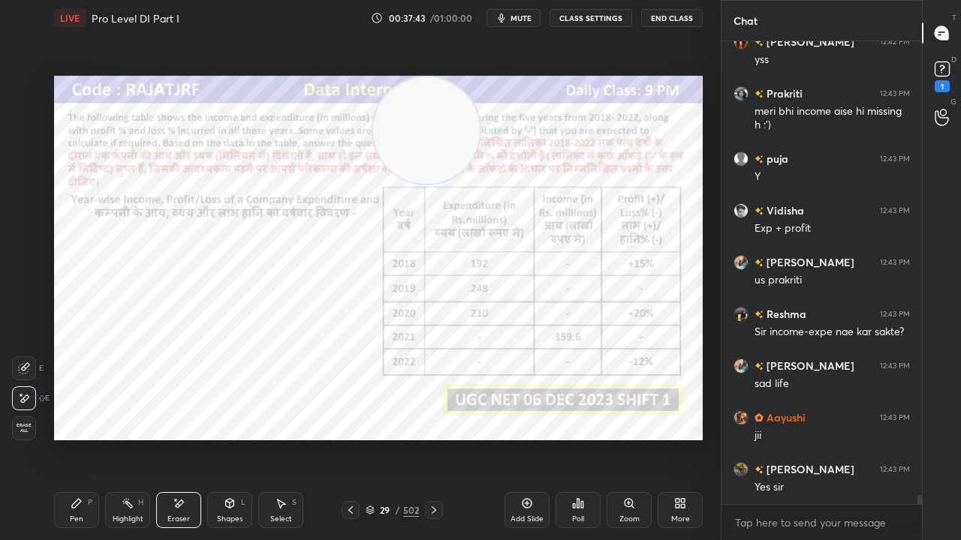
drag, startPoint x: 85, startPoint y: 506, endPoint x: 102, endPoint y: 501, distance: 18.0
click at [86, 438] on div "Pen P" at bounding box center [76, 510] width 45 height 36
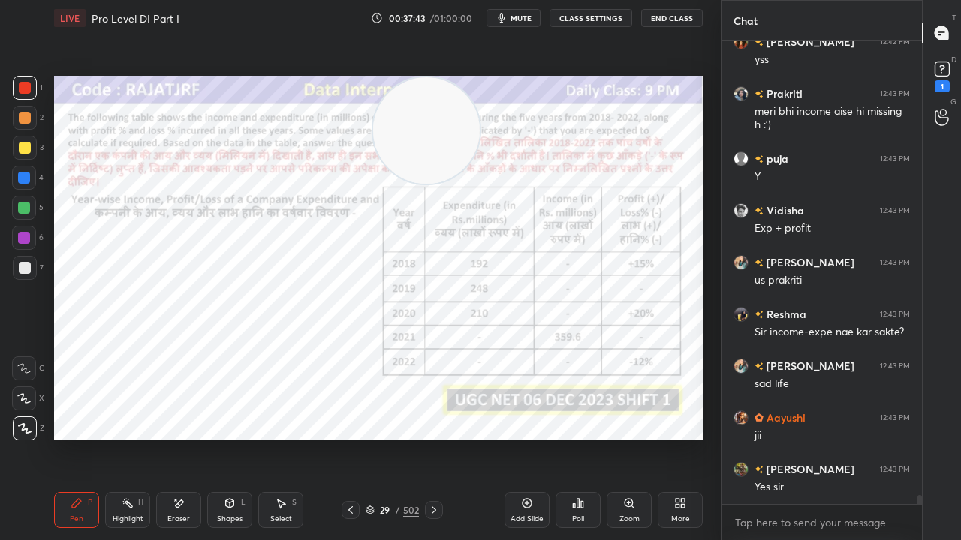
click at [230, 438] on div "Shapes L" at bounding box center [229, 510] width 45 height 36
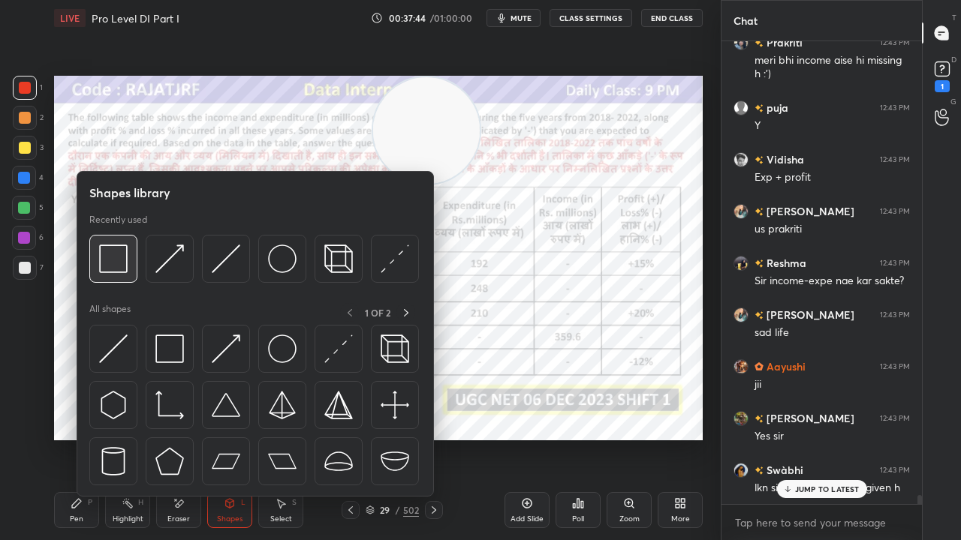
click at [111, 260] on img at bounding box center [113, 259] width 29 height 29
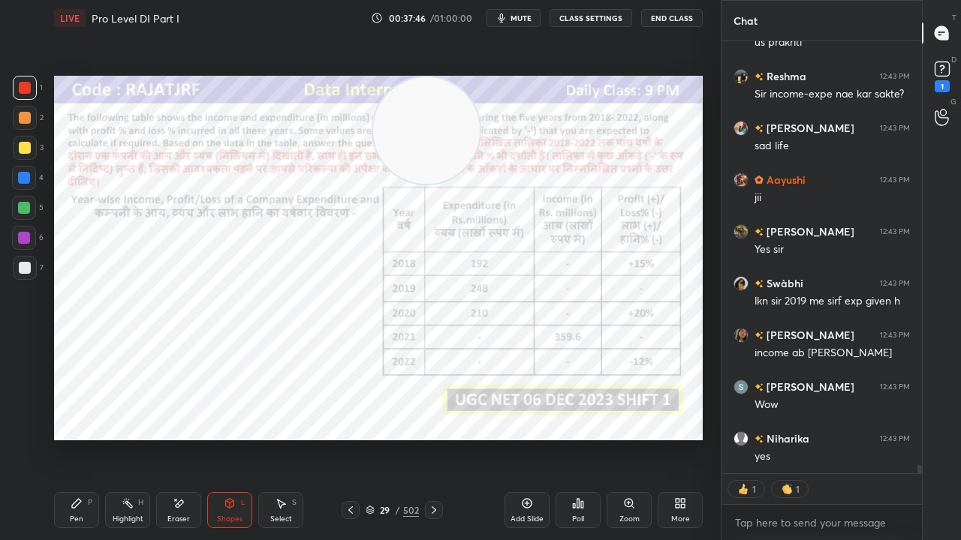
click at [74, 438] on icon at bounding box center [76, 503] width 9 height 9
drag, startPoint x: 25, startPoint y: 240, endPoint x: 35, endPoint y: 323, distance: 83.1
click at [26, 242] on div at bounding box center [24, 238] width 12 height 12
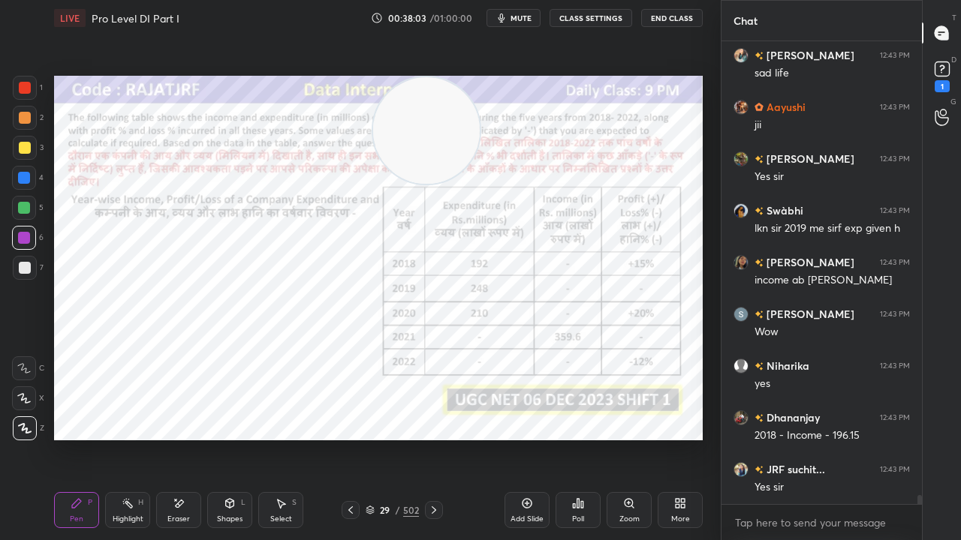
click at [180, 438] on icon at bounding box center [179, 504] width 12 height 13
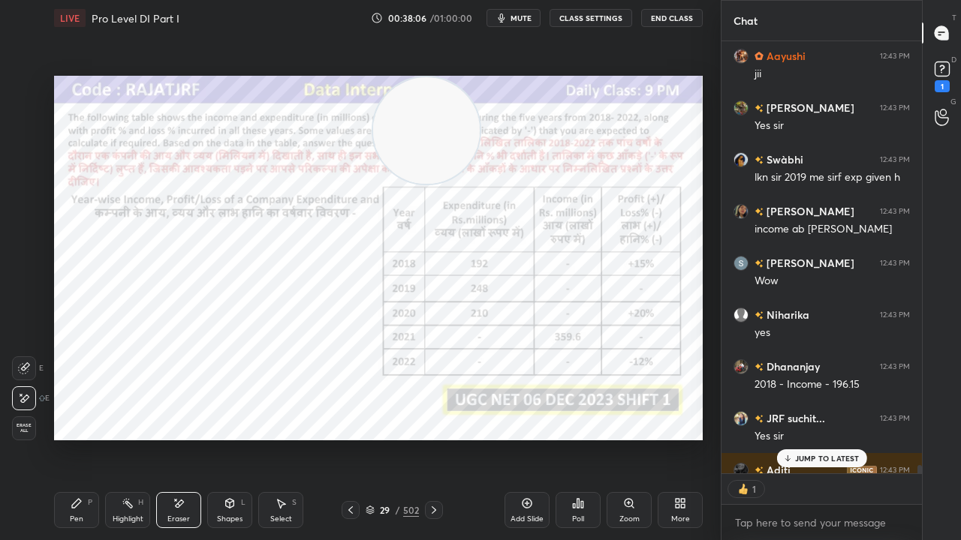
drag, startPoint x: 86, startPoint y: 513, endPoint x: 117, endPoint y: 454, distance: 67.2
click at [88, 438] on div "Pen P" at bounding box center [76, 510] width 45 height 36
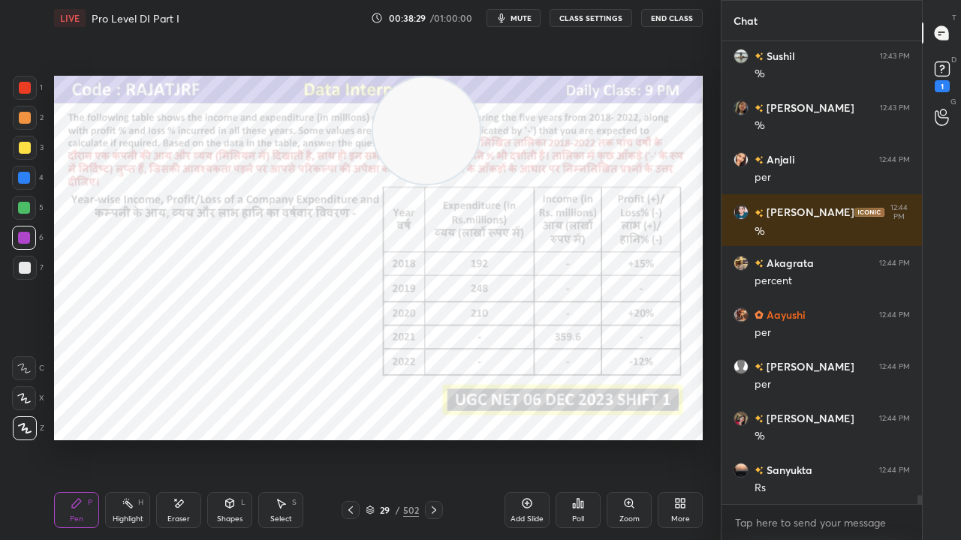
scroll to position [23655, 0]
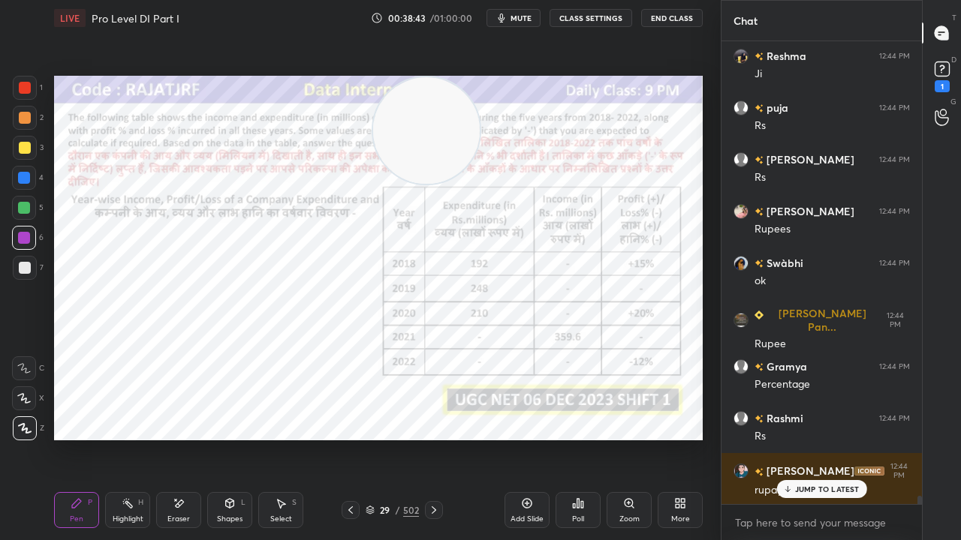
click at [23, 177] on div at bounding box center [24, 178] width 12 height 12
drag, startPoint x: 23, startPoint y: 177, endPoint x: 44, endPoint y: 185, distance: 21.6
click at [23, 177] on div at bounding box center [24, 178] width 12 height 12
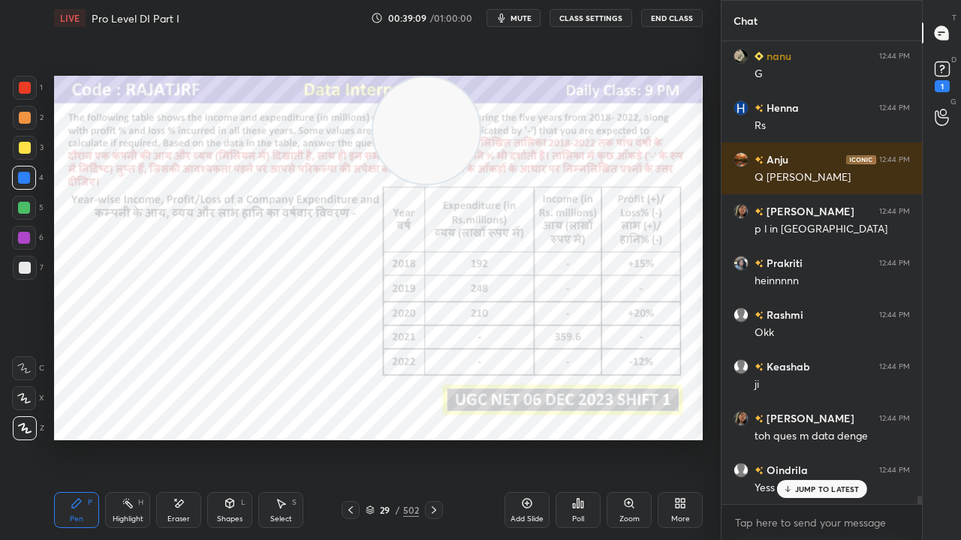
click at [23, 241] on div at bounding box center [24, 238] width 12 height 12
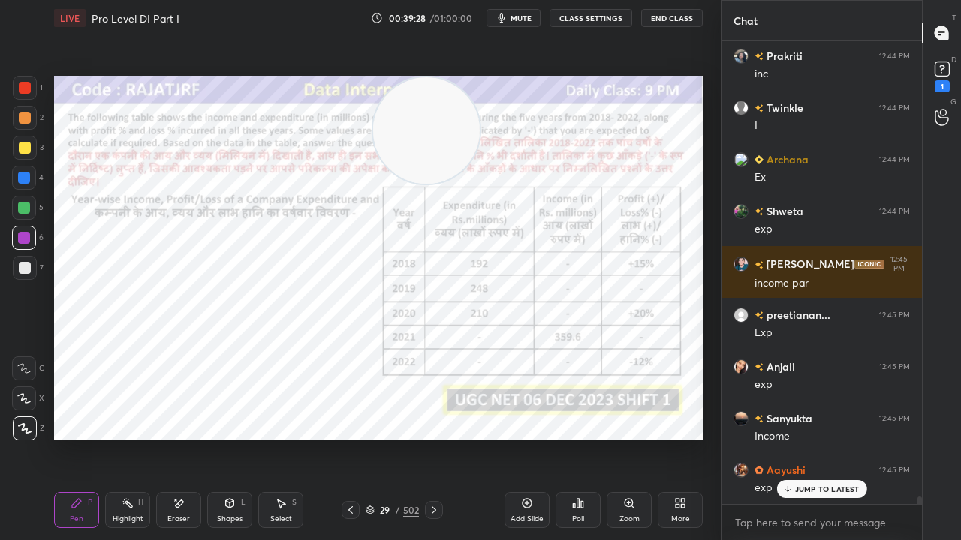
scroll to position [26917, 0]
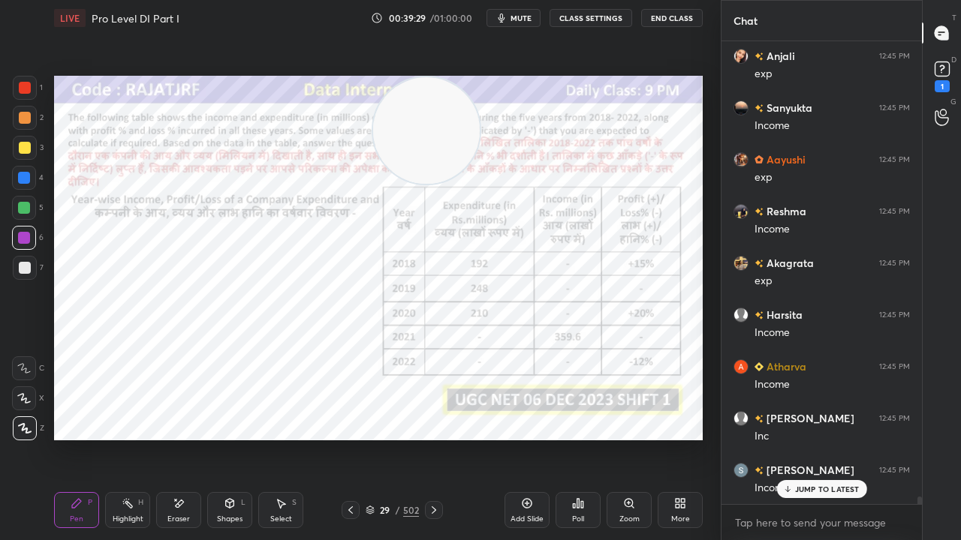
click at [21, 84] on div at bounding box center [25, 88] width 12 height 12
click at [21, 83] on div at bounding box center [25, 88] width 12 height 12
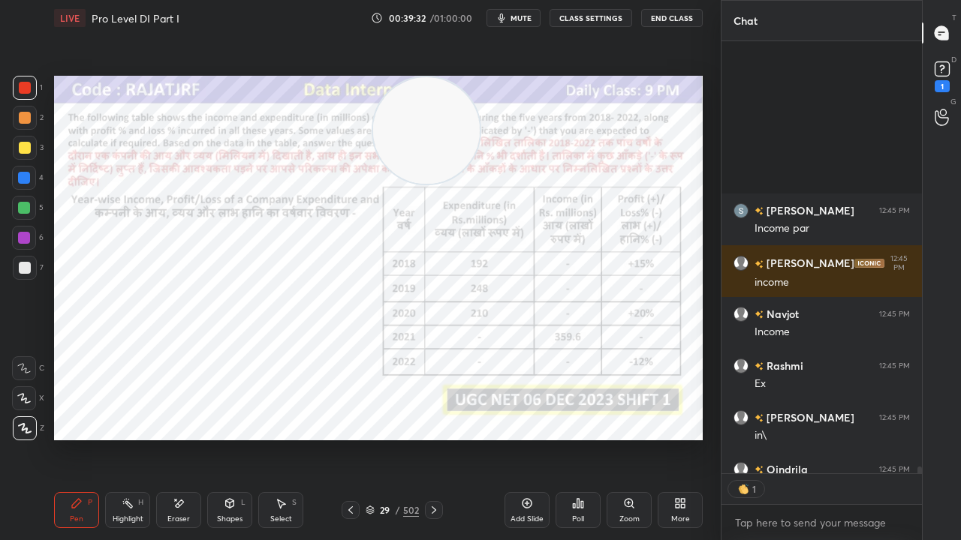
scroll to position [428, 196]
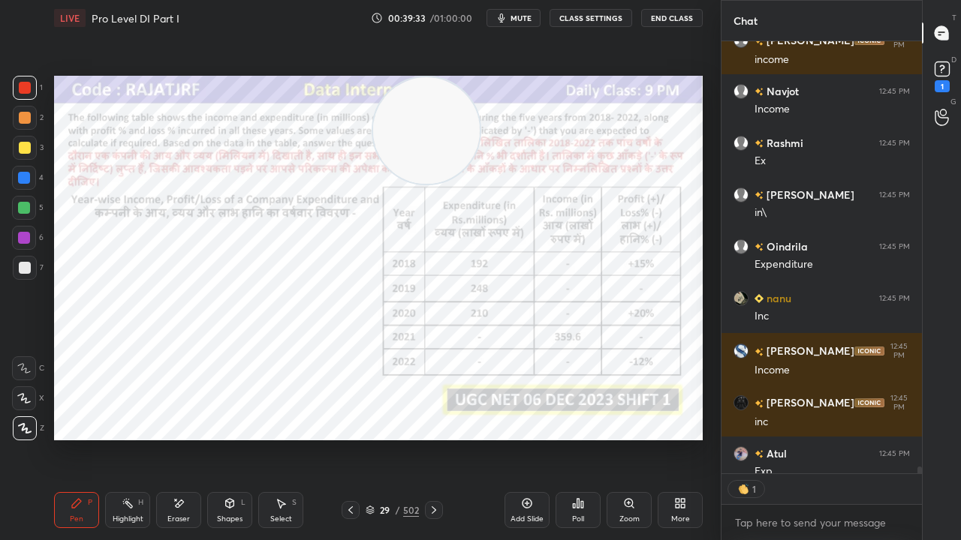
click at [25, 181] on div at bounding box center [24, 178] width 12 height 12
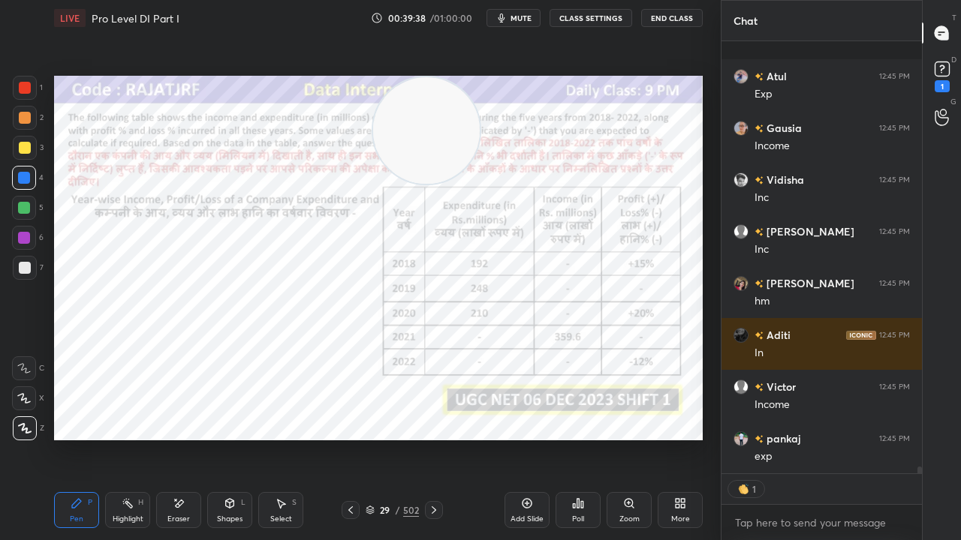
scroll to position [27881, 0]
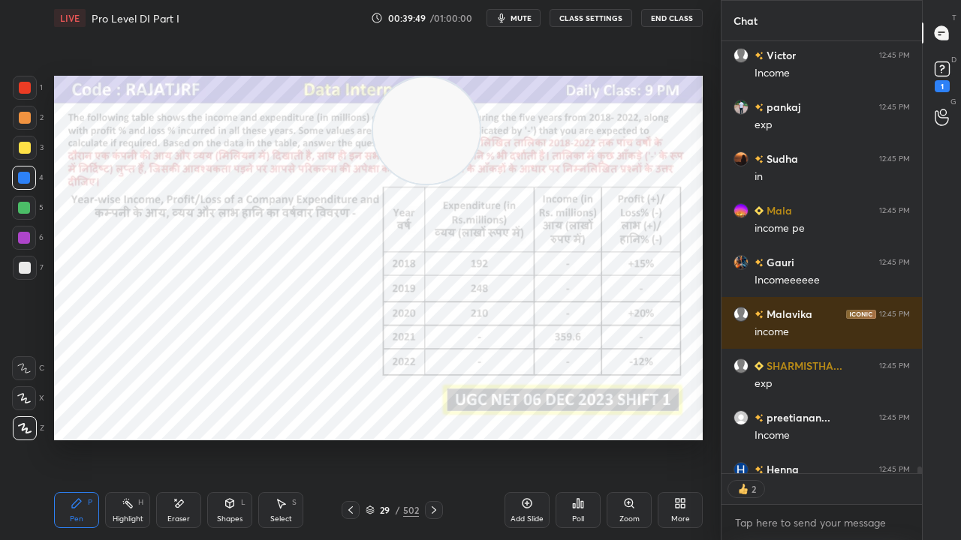
click at [231, 438] on div "Shapes L" at bounding box center [229, 510] width 45 height 36
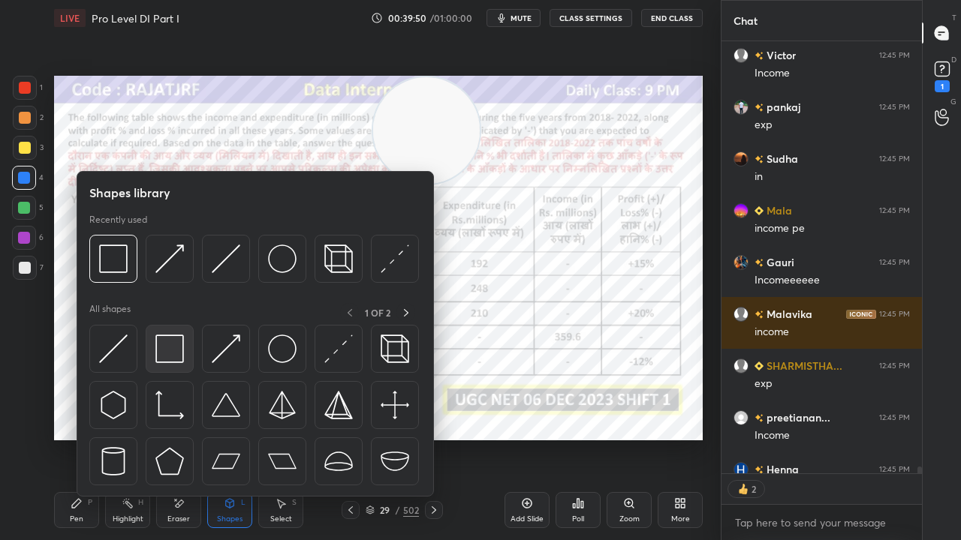
click at [175, 353] on img at bounding box center [169, 349] width 29 height 29
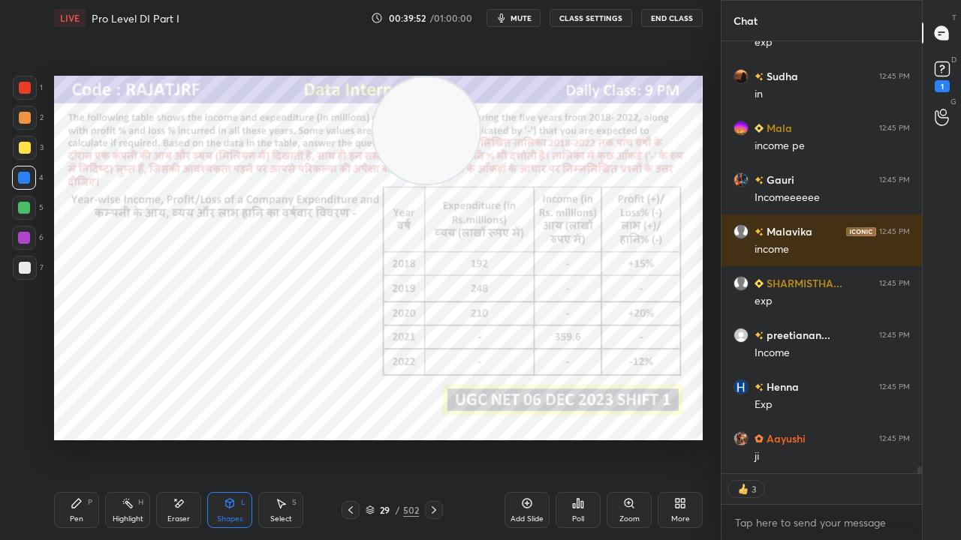
click at [27, 87] on div at bounding box center [25, 88] width 12 height 12
click at [81, 438] on div "Pen P" at bounding box center [76, 510] width 45 height 36
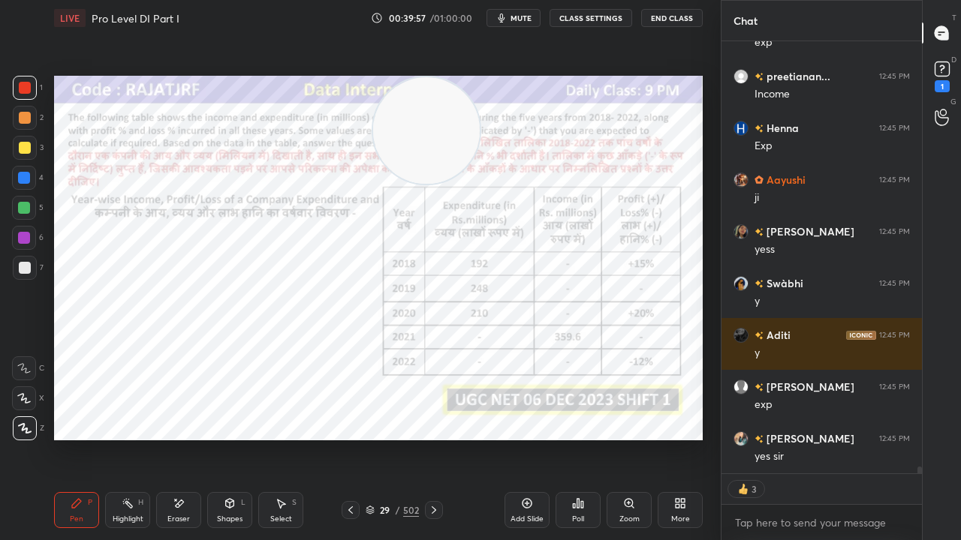
click at [235, 438] on div "Shapes" at bounding box center [230, 520] width 26 height 8
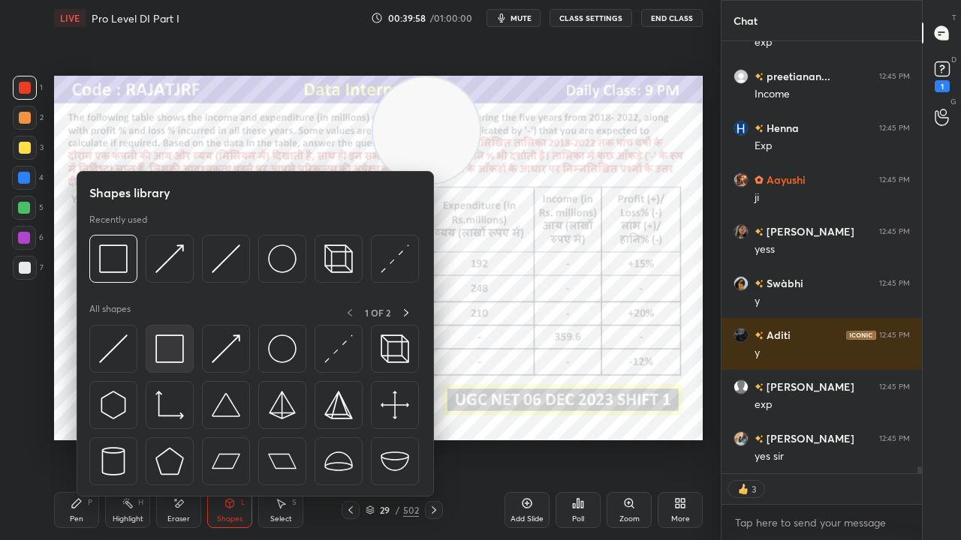
click at [176, 351] on img at bounding box center [169, 349] width 29 height 29
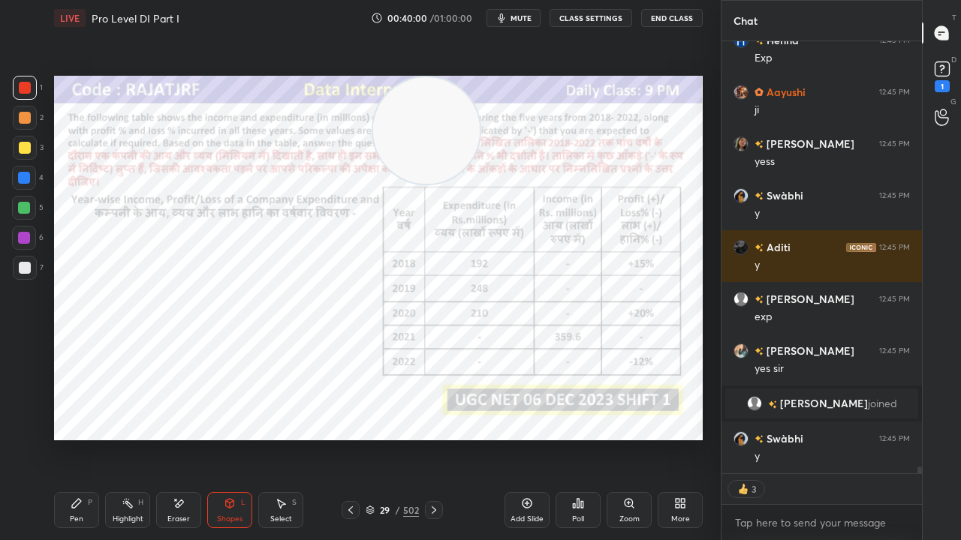
drag, startPoint x: 82, startPoint y: 501, endPoint x: 87, endPoint y: 479, distance: 23.1
click at [83, 438] on div "Pen P" at bounding box center [76, 510] width 45 height 36
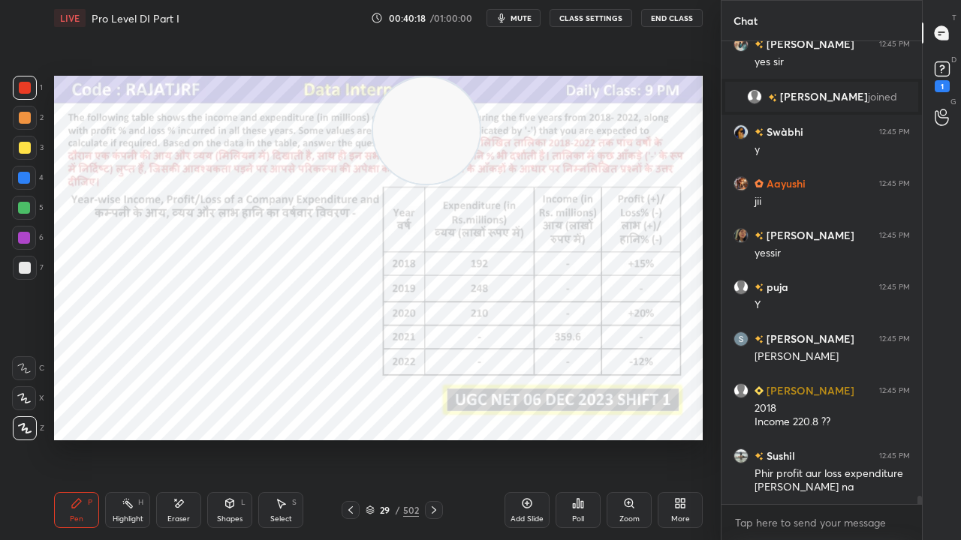
click at [24, 232] on div at bounding box center [24, 238] width 12 height 12
click at [520, 438] on div "Add Slide" at bounding box center [526, 510] width 45 height 36
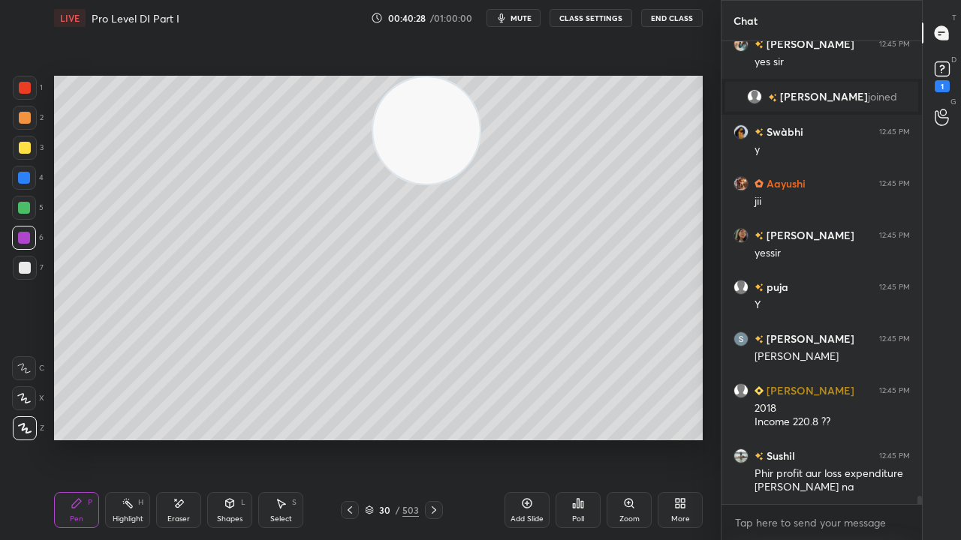
click at [22, 146] on div at bounding box center [25, 148] width 12 height 12
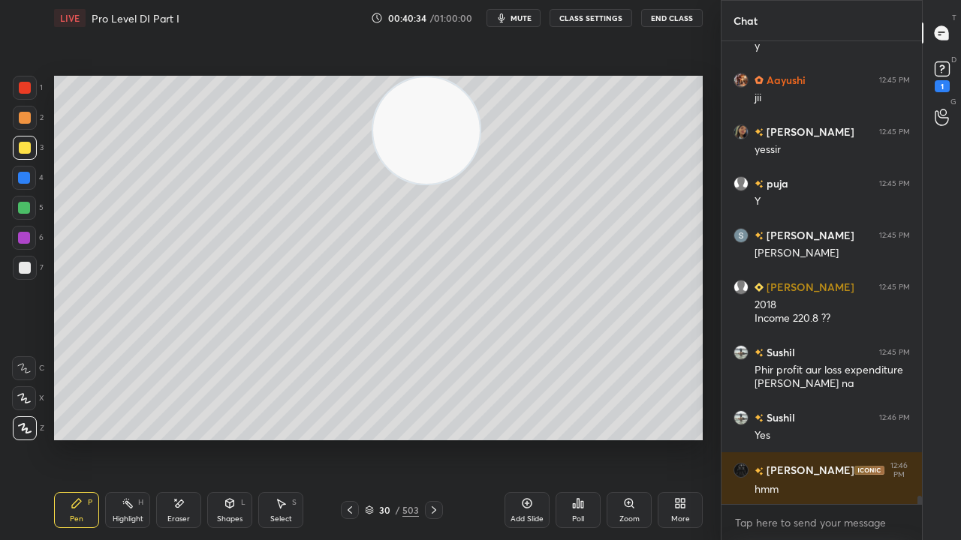
click at [20, 263] on div at bounding box center [25, 268] width 12 height 12
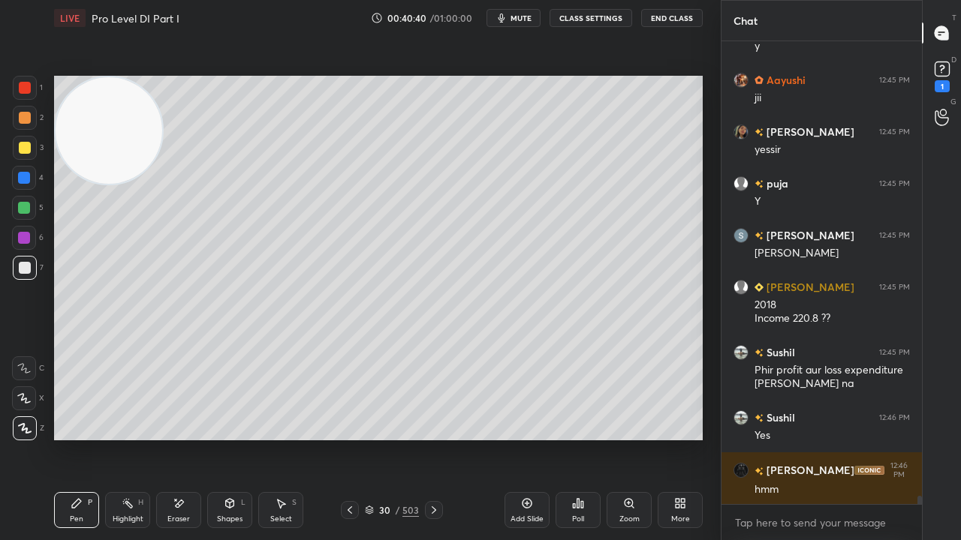
drag, startPoint x: 431, startPoint y: 121, endPoint x: 98, endPoint y: 127, distance: 333.3
click at [102, 98] on video at bounding box center [109, 130] width 107 height 107
click at [27, 177] on div at bounding box center [24, 178] width 12 height 12
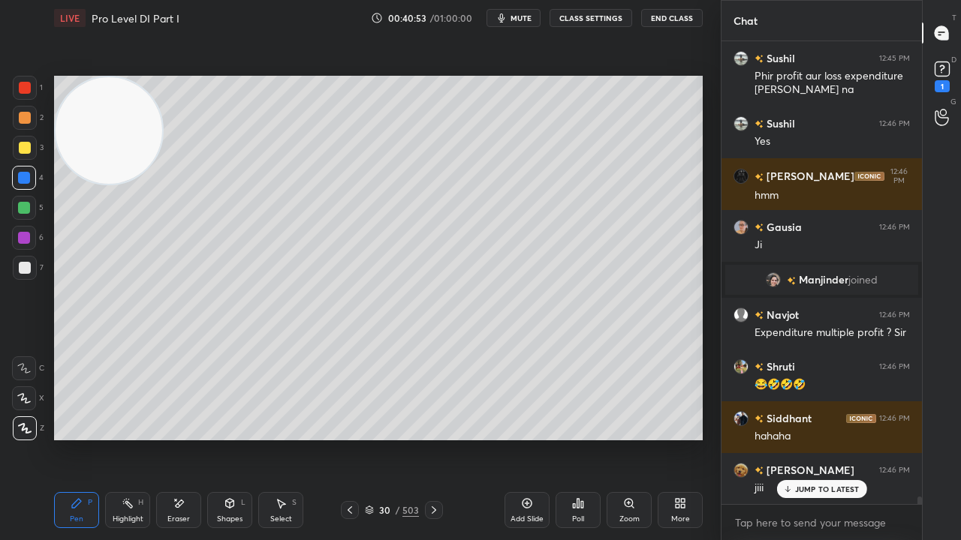
scroll to position [26864, 0]
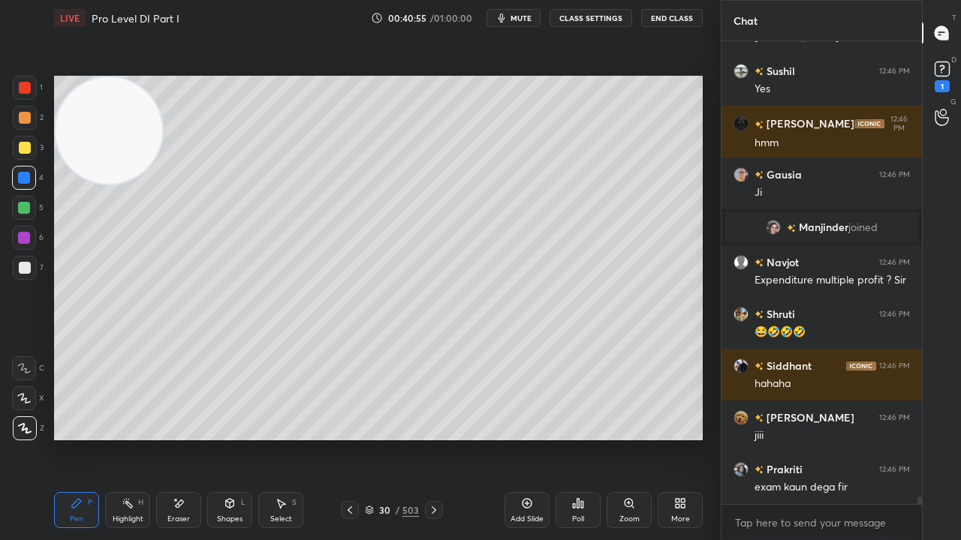
click at [22, 116] on div at bounding box center [25, 118] width 12 height 12
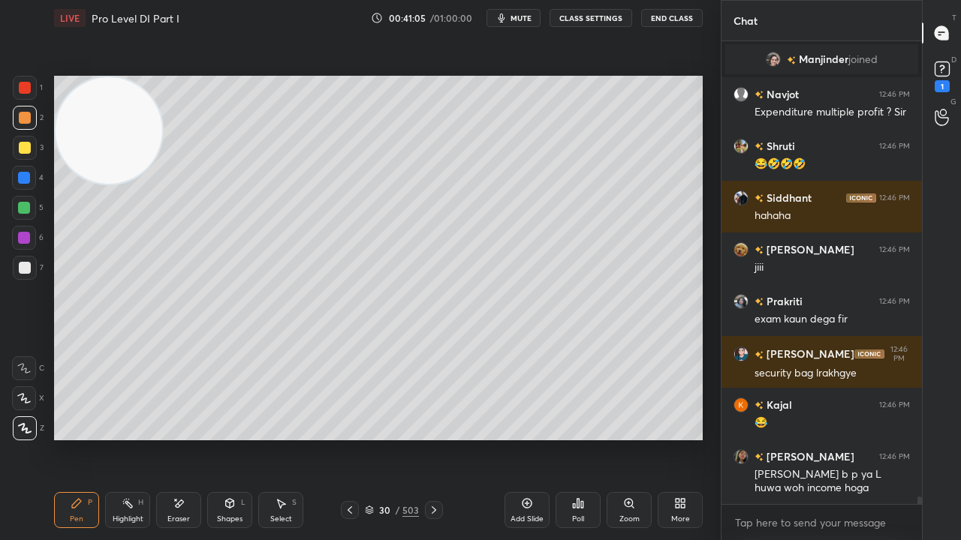
scroll to position [27085, 0]
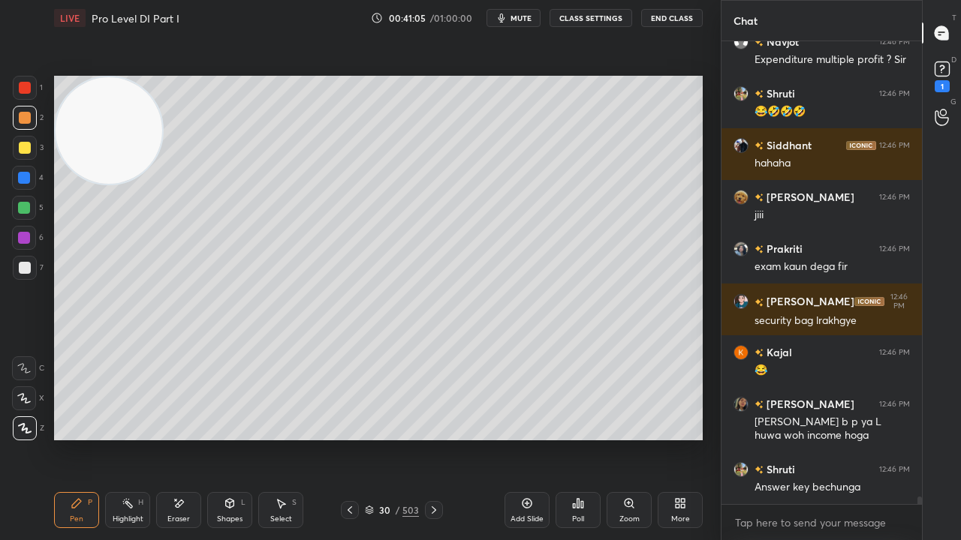
click at [28, 272] on div at bounding box center [25, 268] width 12 height 12
drag, startPoint x: 29, startPoint y: 270, endPoint x: 48, endPoint y: 270, distance: 19.5
click at [28, 270] on div at bounding box center [25, 268] width 12 height 12
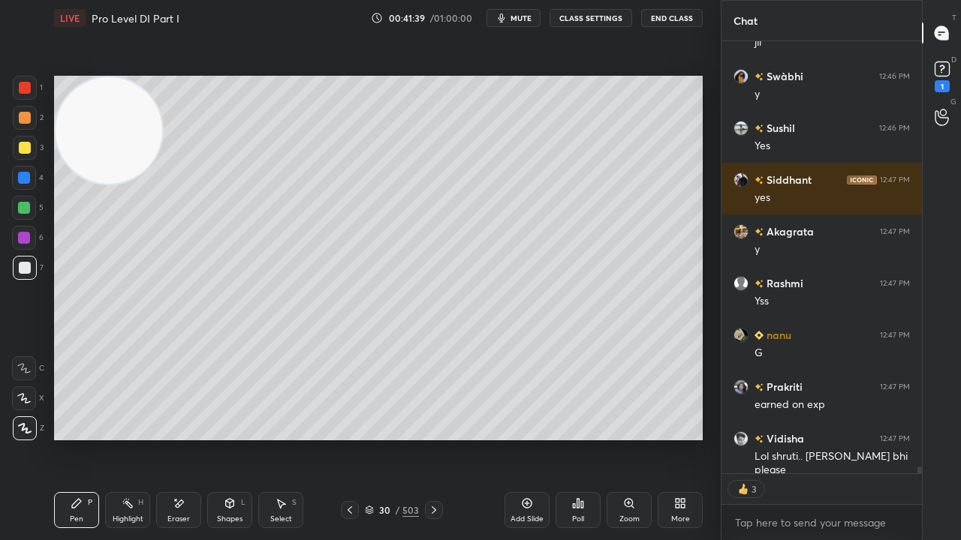
scroll to position [27654, 0]
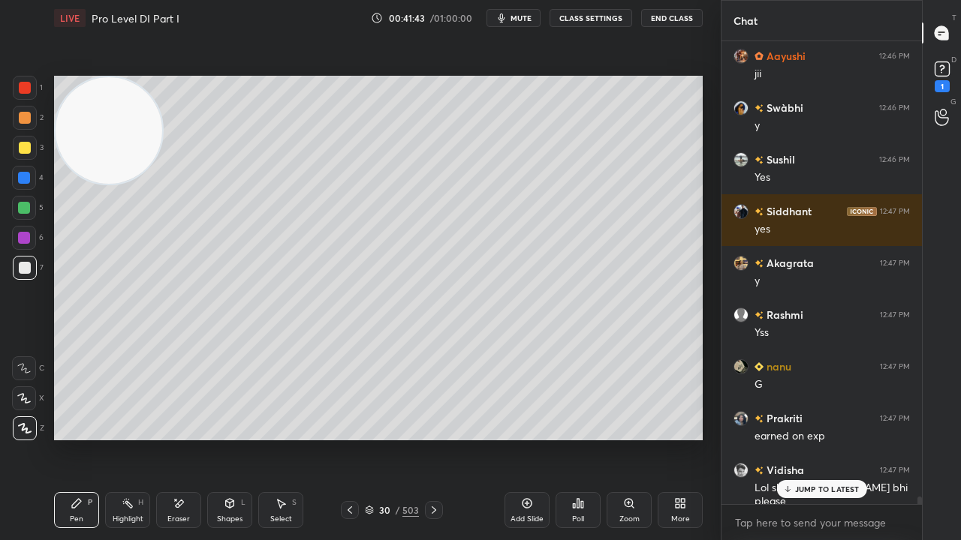
click at [20, 174] on div at bounding box center [24, 178] width 12 height 12
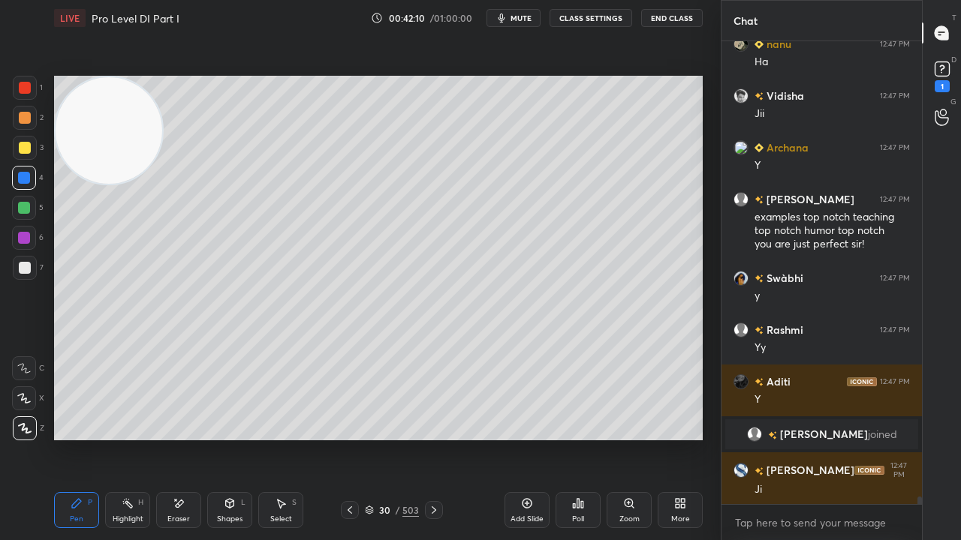
scroll to position [28248, 0]
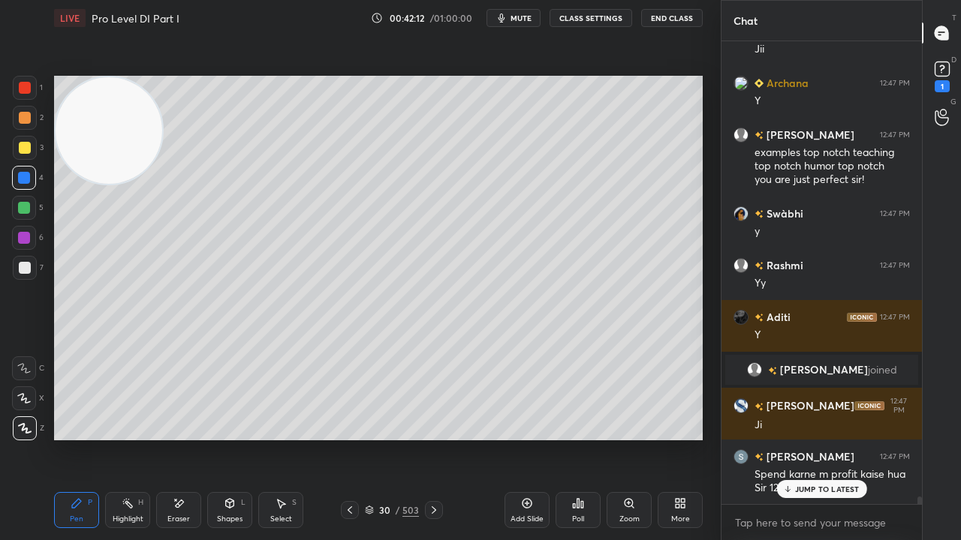
click at [805, 438] on p "JUMP TO LATEST" at bounding box center [827, 489] width 65 height 9
click at [22, 269] on div at bounding box center [25, 268] width 12 height 12
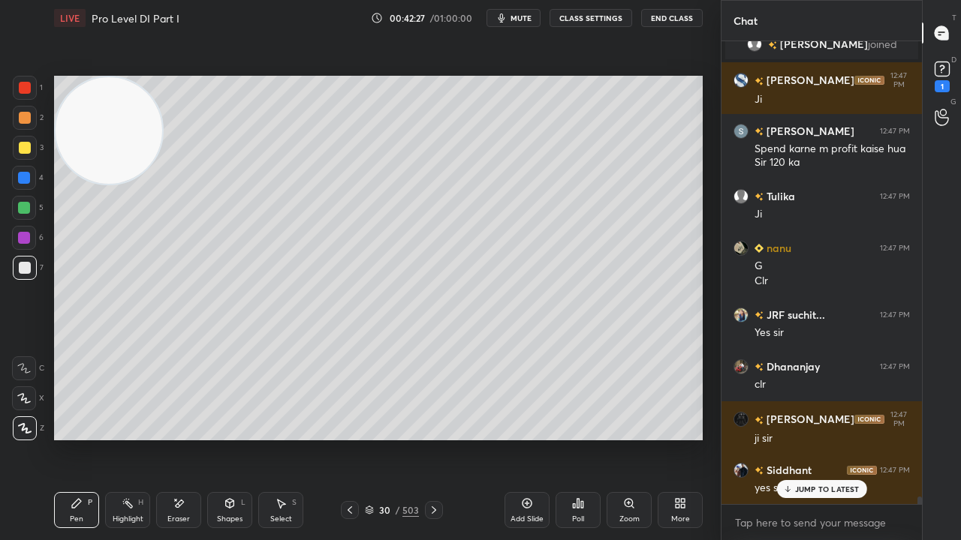
scroll to position [28627, 0]
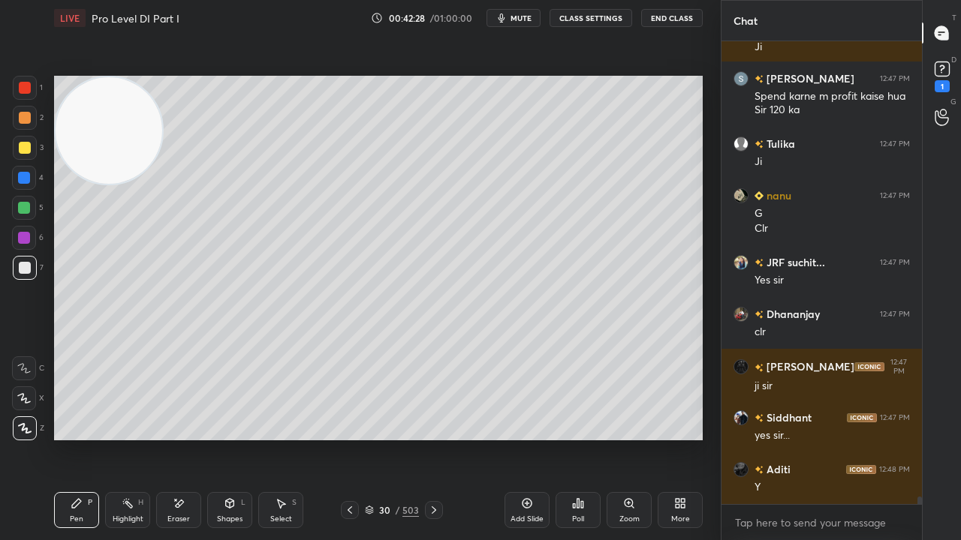
click at [26, 88] on div at bounding box center [25, 88] width 12 height 12
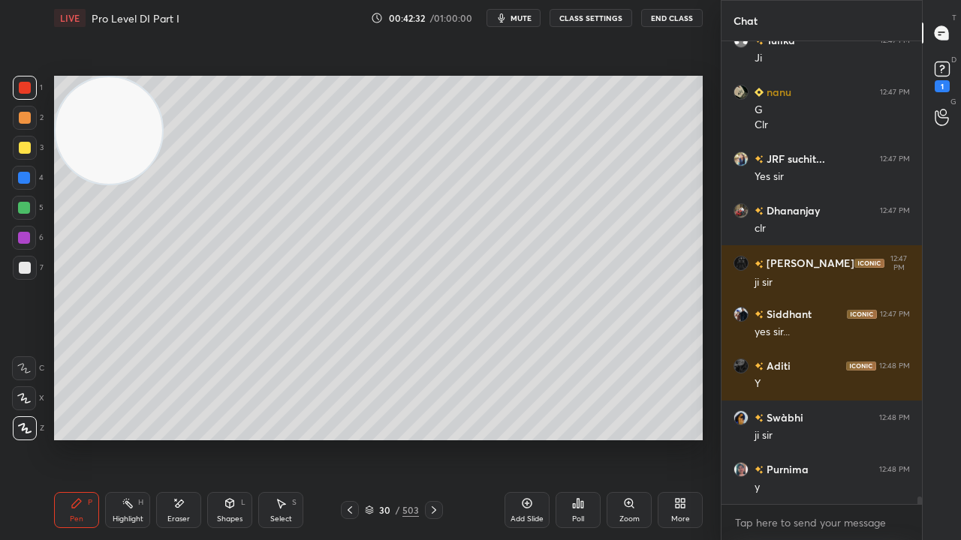
click at [345, 438] on icon at bounding box center [350, 510] width 12 height 12
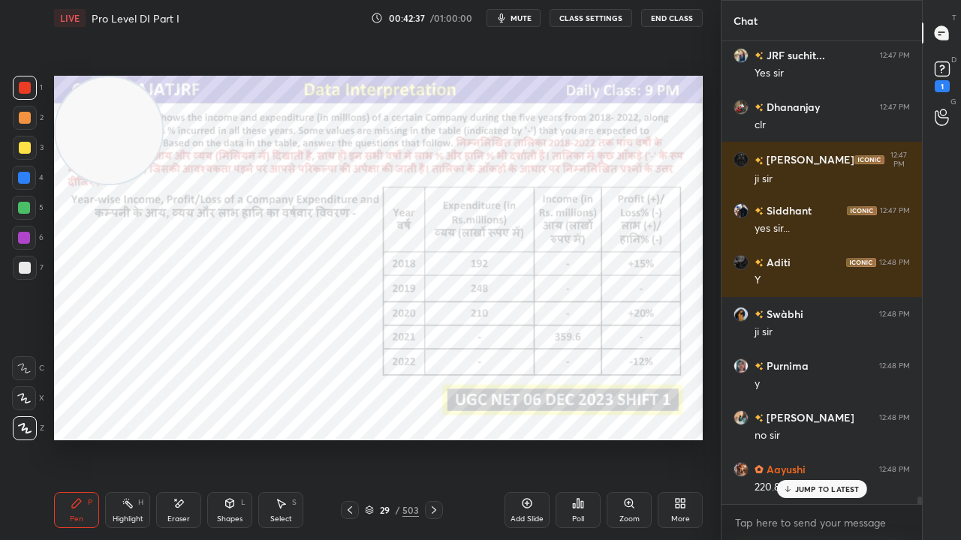
scroll to position [28885, 0]
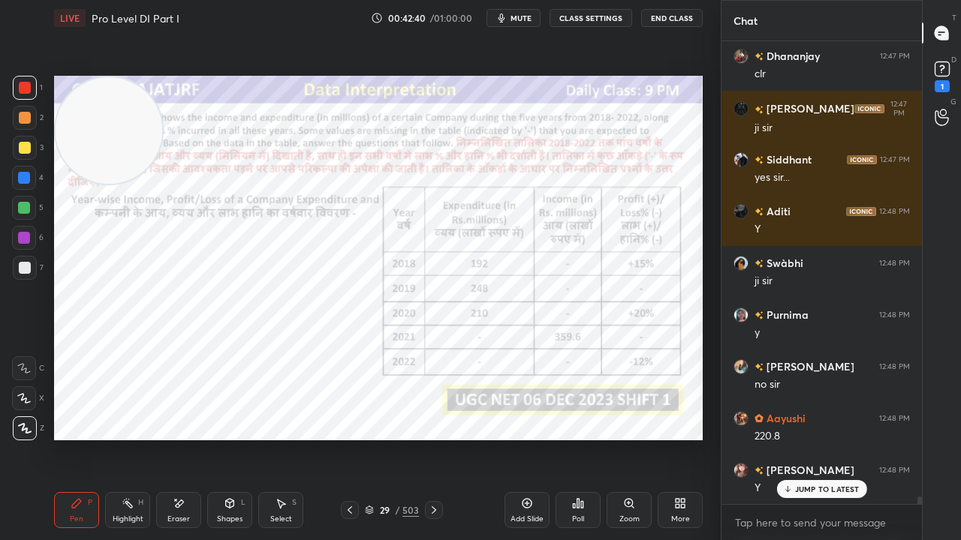
click at [188, 438] on div "Eraser" at bounding box center [178, 510] width 45 height 36
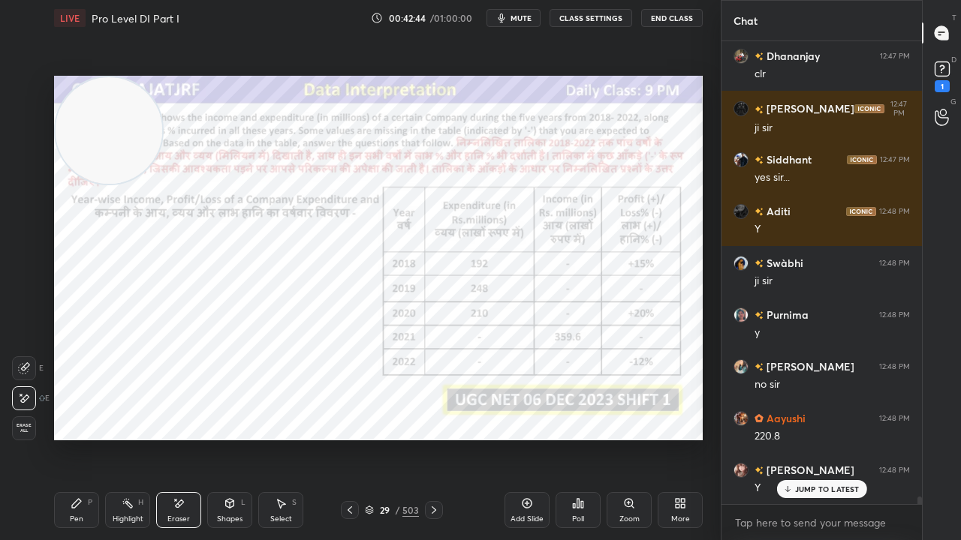
click at [61, 438] on div "Pen P" at bounding box center [76, 510] width 45 height 36
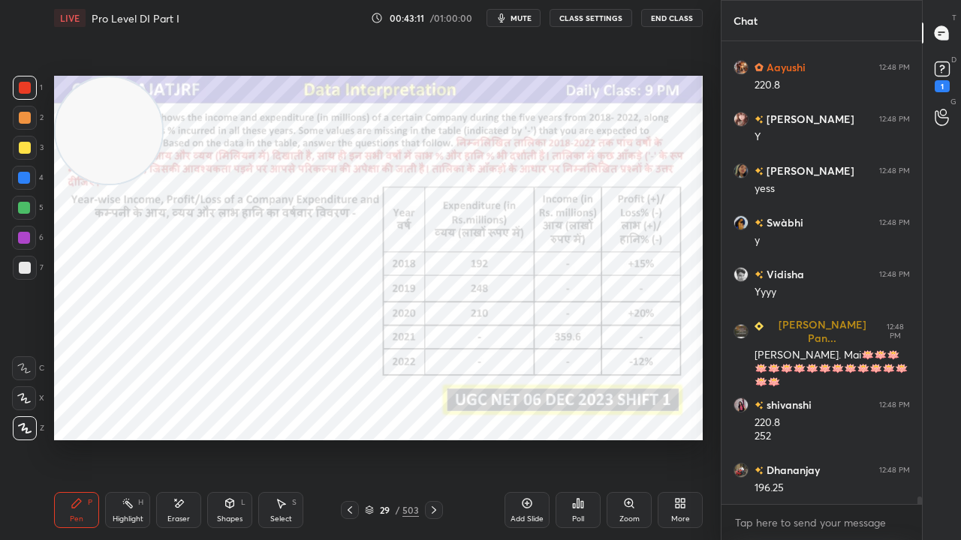
scroll to position [29289, 0]
click at [29, 242] on div at bounding box center [24, 238] width 12 height 12
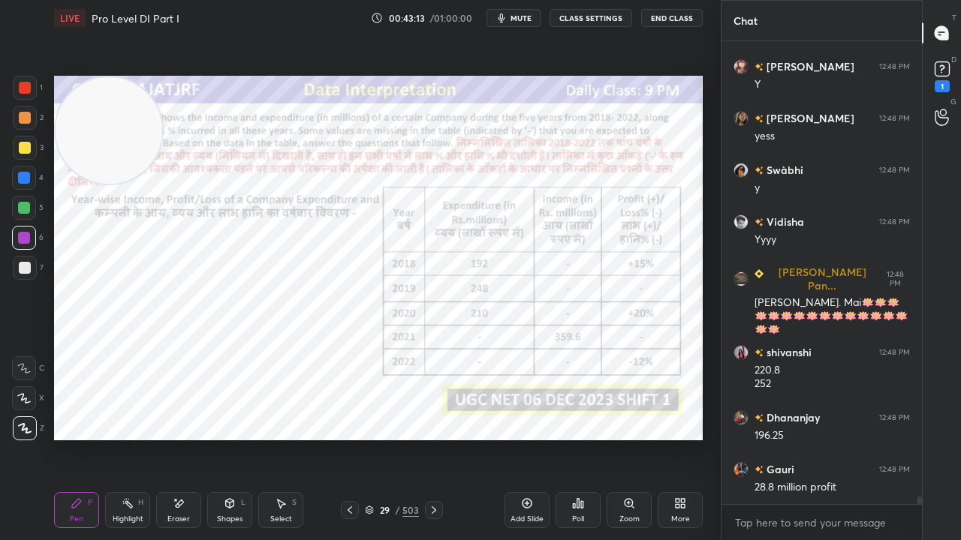
scroll to position [29340, 0]
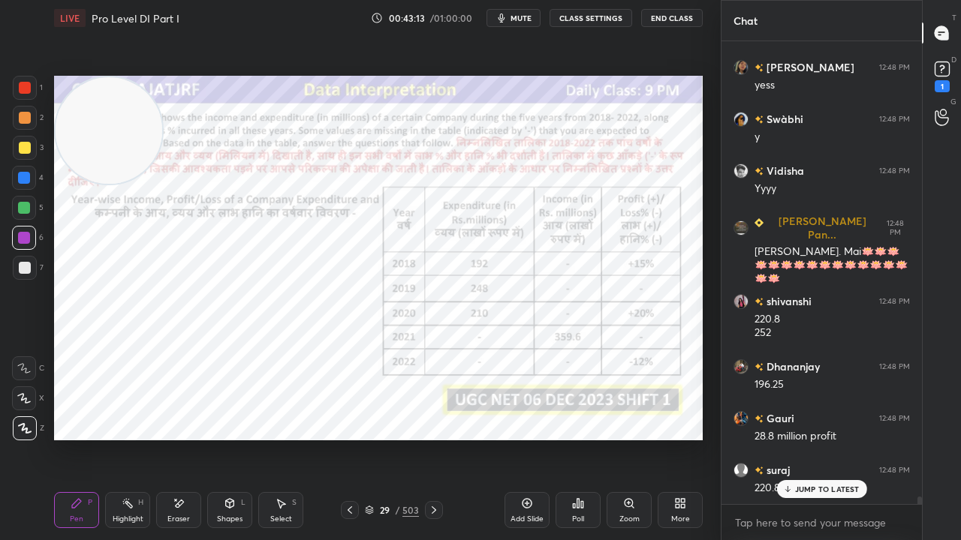
click at [515, 438] on div "Add Slide" at bounding box center [526, 510] width 45 height 36
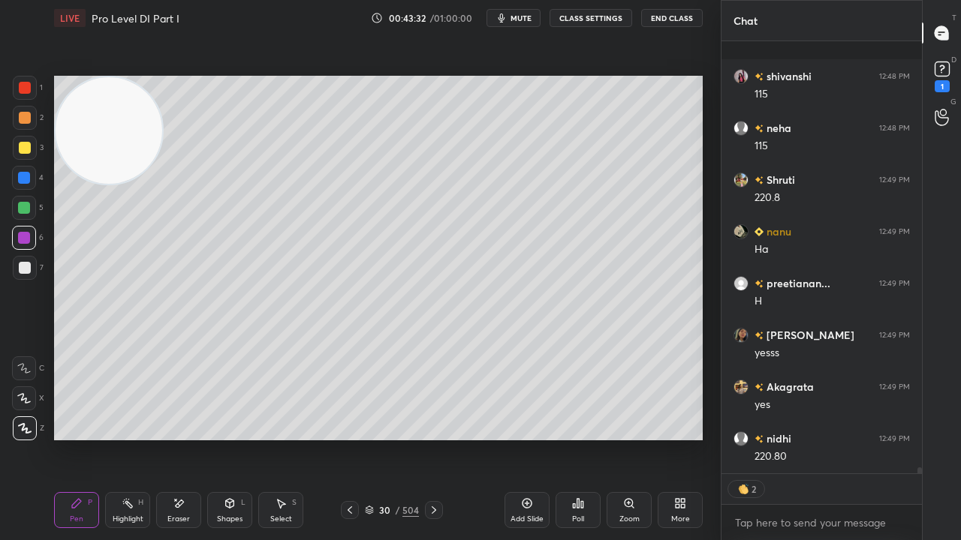
scroll to position [30096, 0]
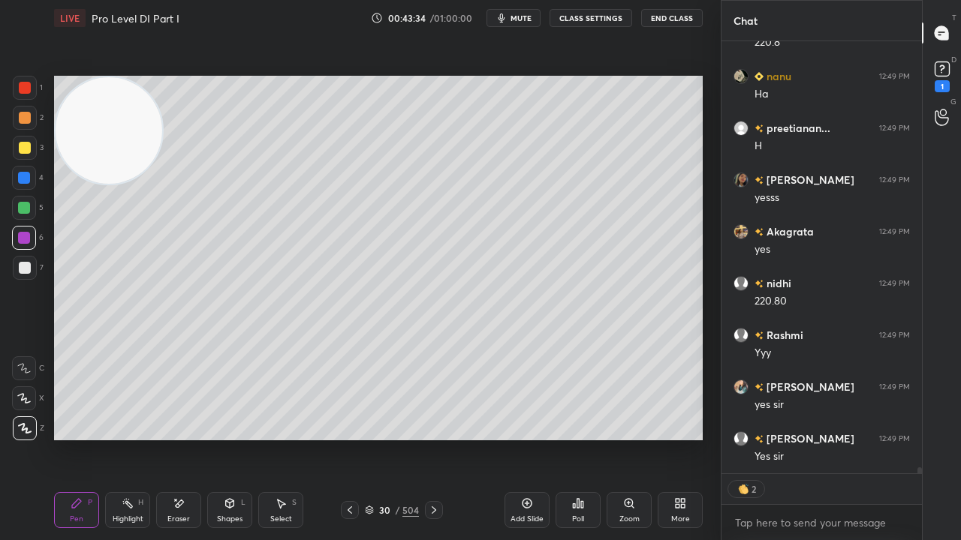
click at [30, 270] on div at bounding box center [25, 268] width 24 height 24
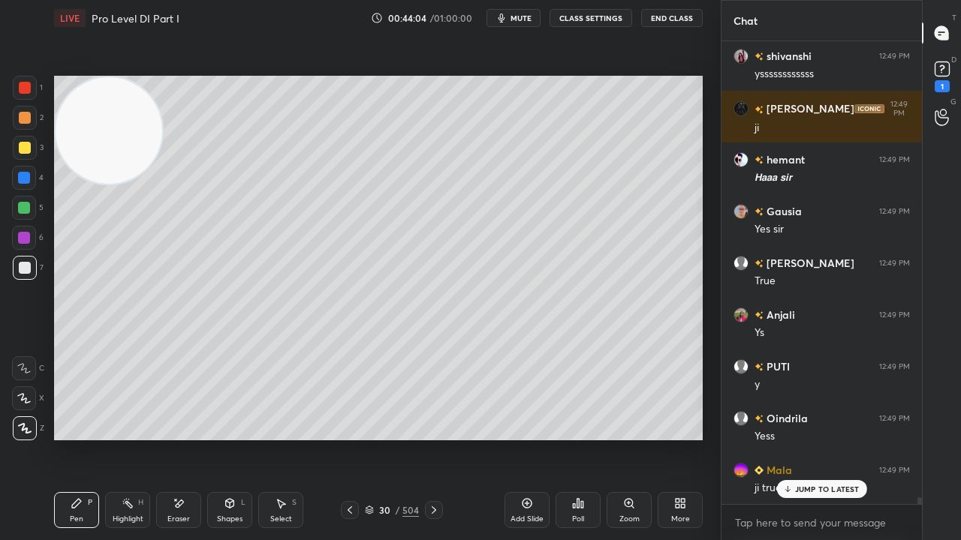
scroll to position [31374, 0]
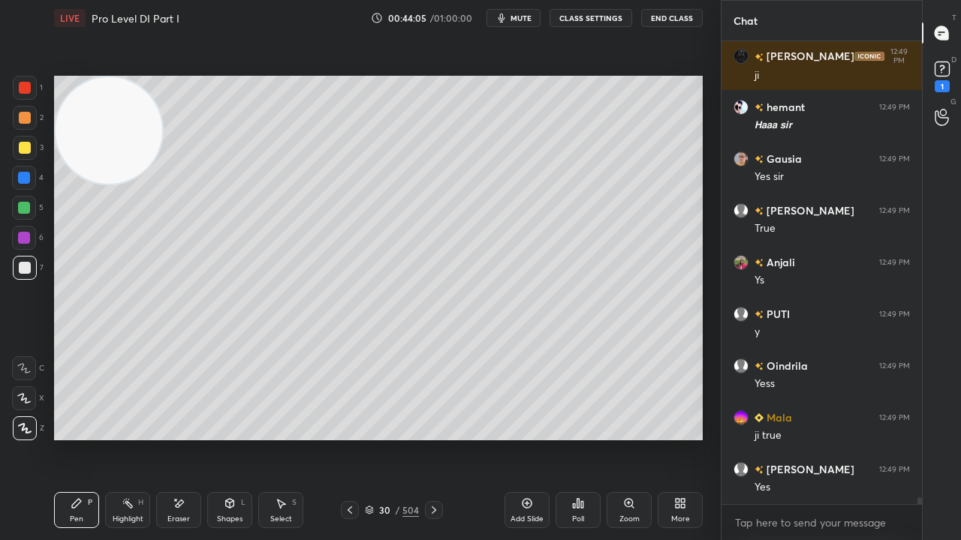
click at [27, 152] on div at bounding box center [25, 148] width 12 height 12
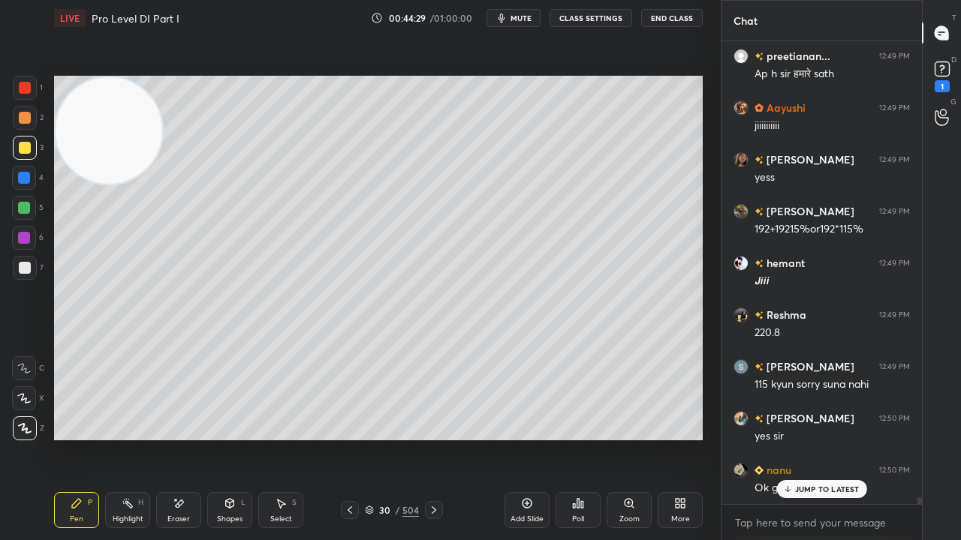
scroll to position [32099, 0]
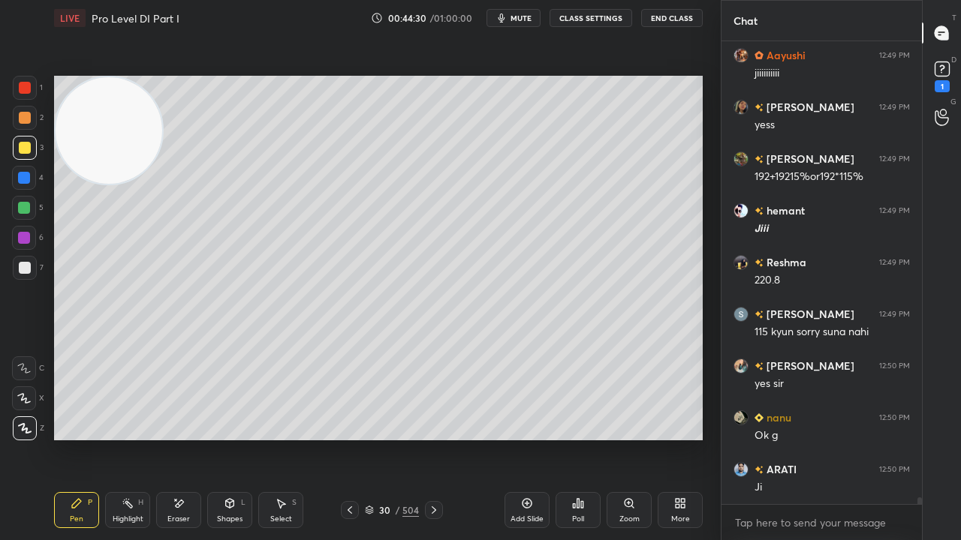
drag, startPoint x: 26, startPoint y: 149, endPoint x: 104, endPoint y: 154, distance: 78.2
click at [26, 149] on div at bounding box center [25, 148] width 12 height 12
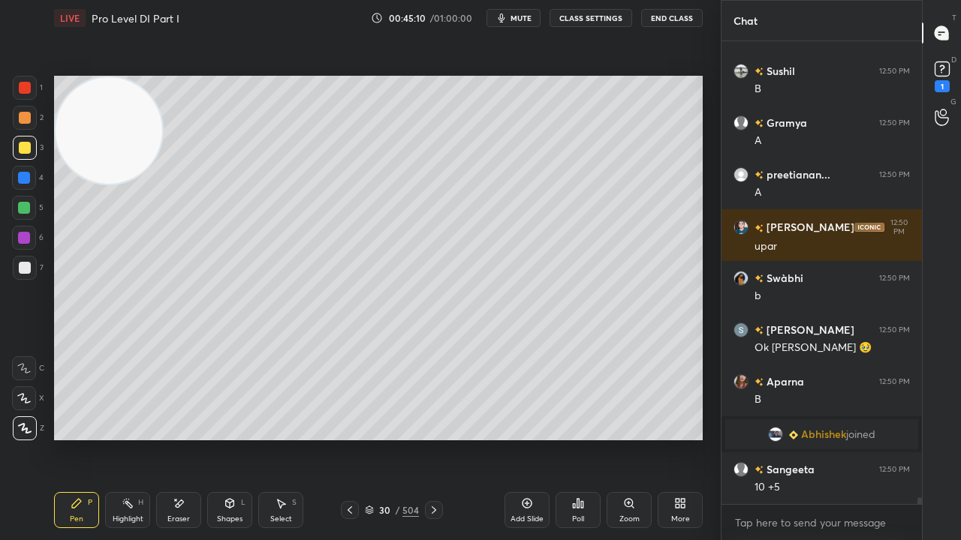
scroll to position [31359, 0]
click at [27, 206] on div at bounding box center [24, 208] width 12 height 12
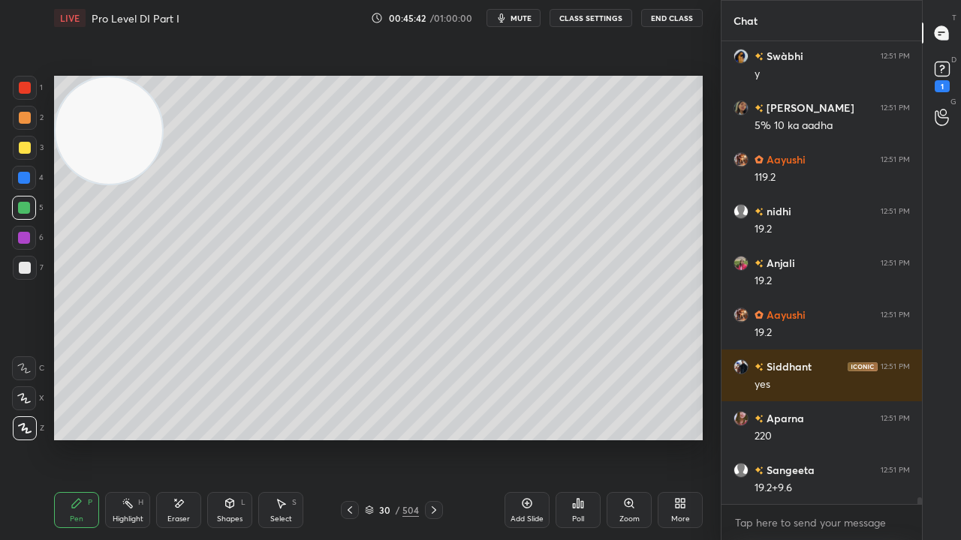
scroll to position [32291, 0]
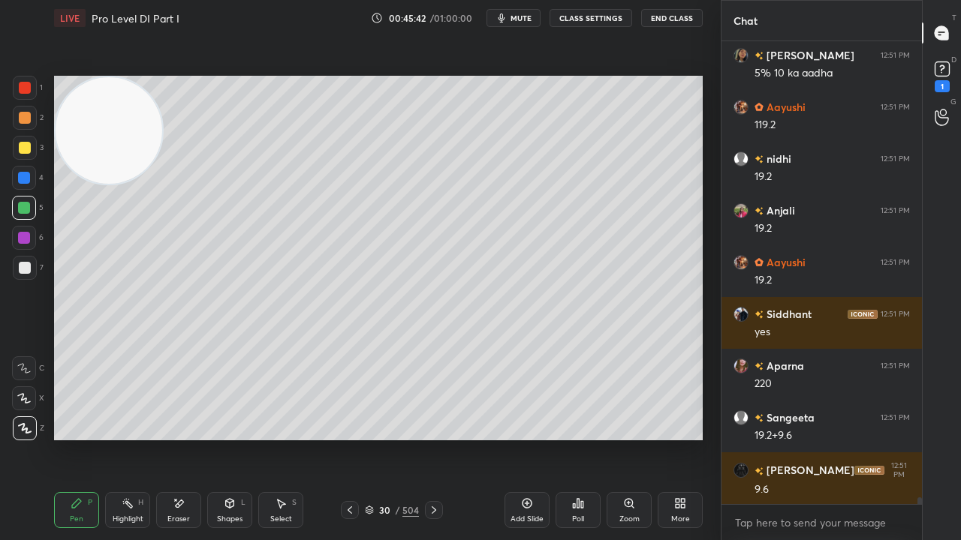
click at [26, 268] on div at bounding box center [25, 268] width 12 height 12
click at [26, 267] on div at bounding box center [25, 268] width 12 height 12
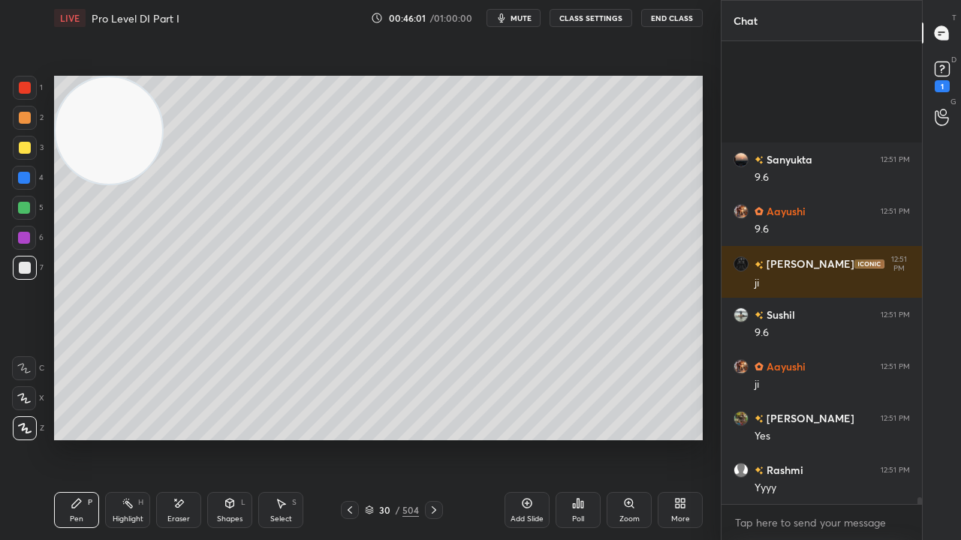
scroll to position [33030, 0]
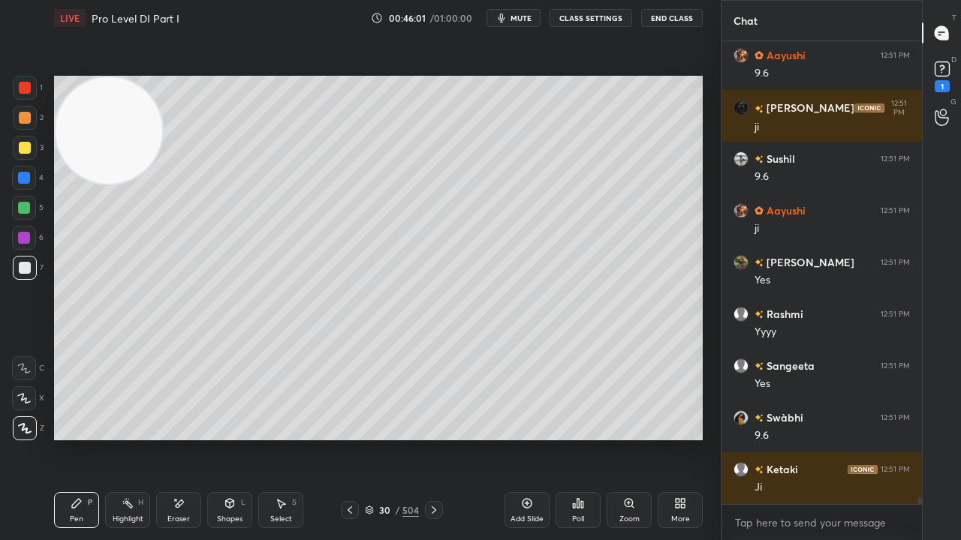
click at [27, 177] on div at bounding box center [24, 178] width 12 height 12
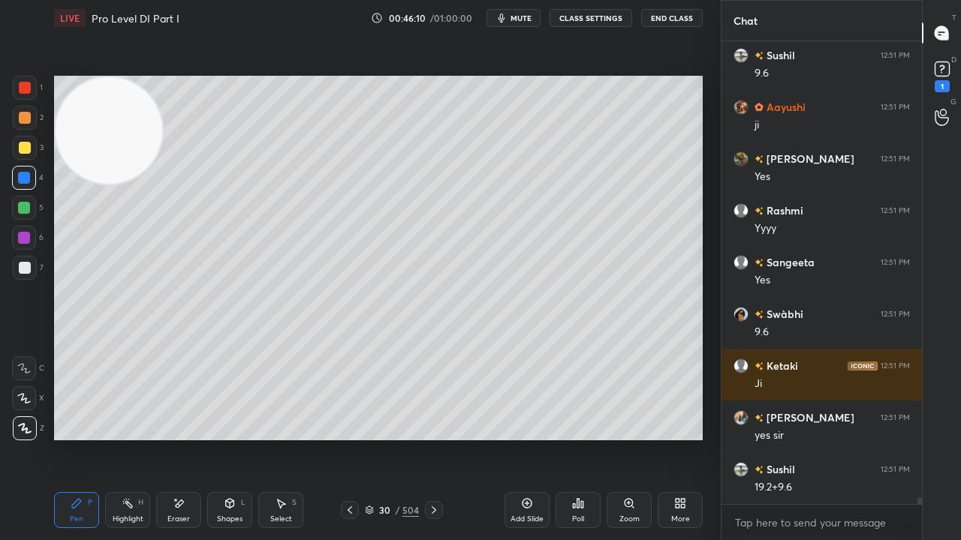
scroll to position [33184, 0]
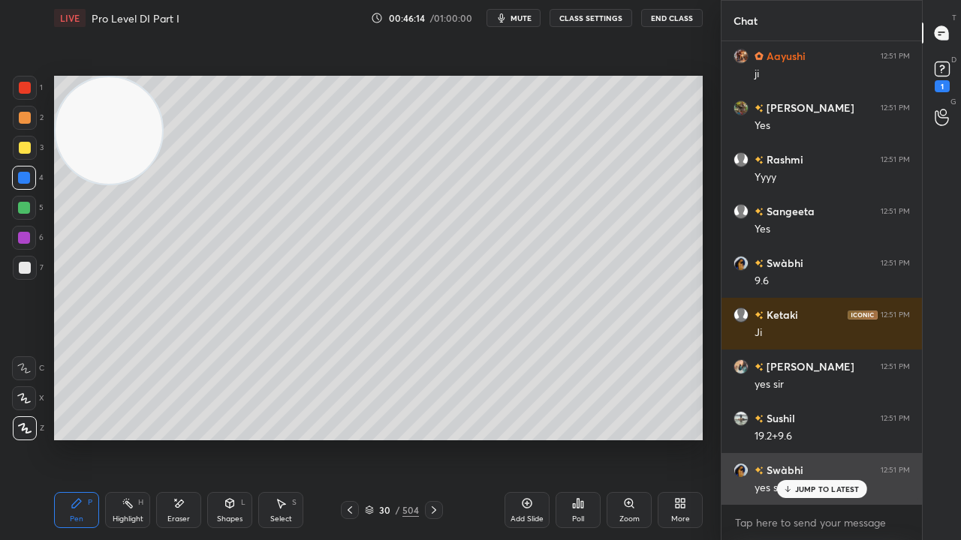
click at [811, 438] on p "JUMP TO LATEST" at bounding box center [827, 489] width 65 height 9
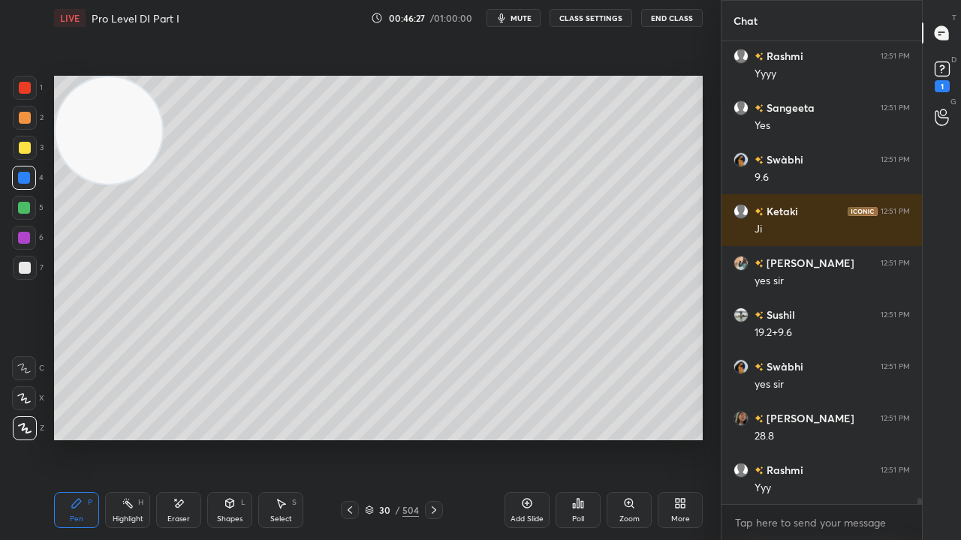
scroll to position [33340, 0]
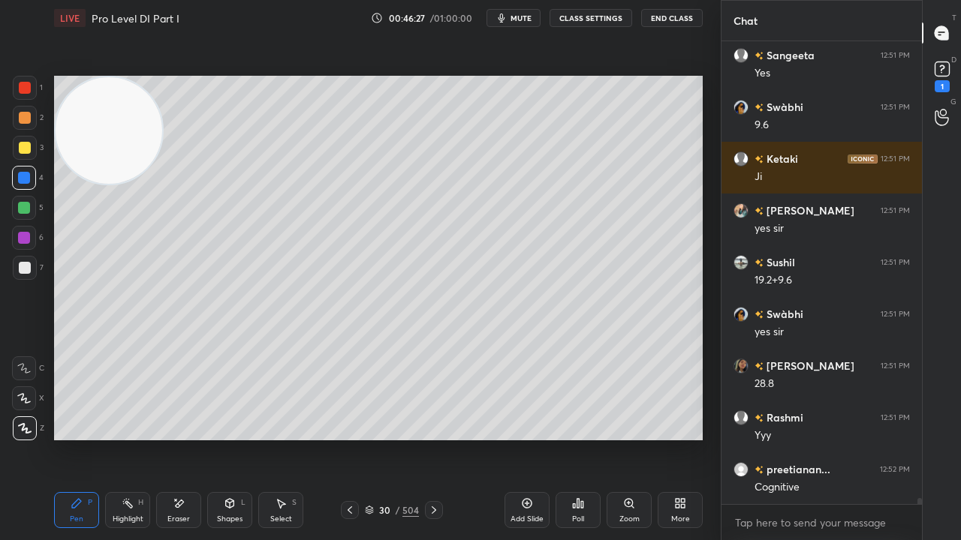
click at [25, 266] on div at bounding box center [25, 268] width 12 height 12
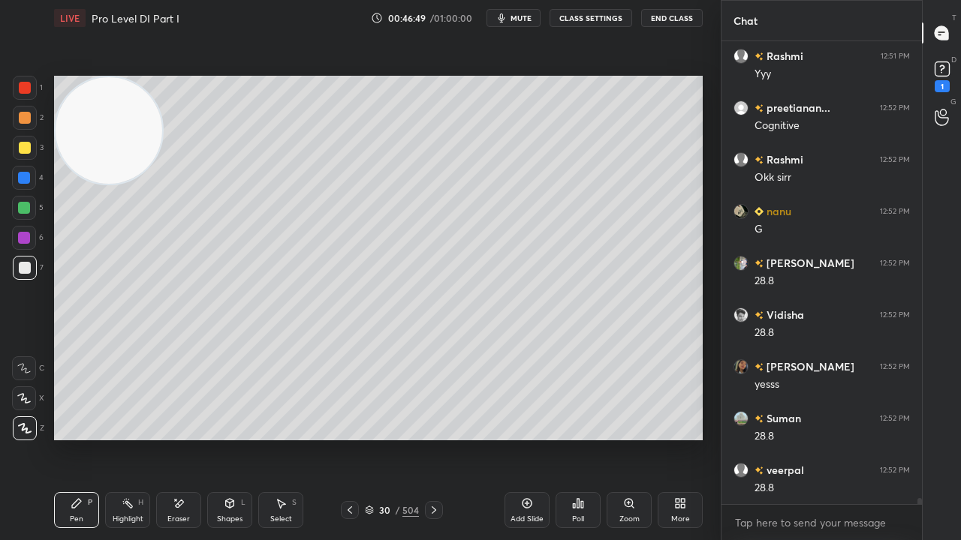
scroll to position [33755, 0]
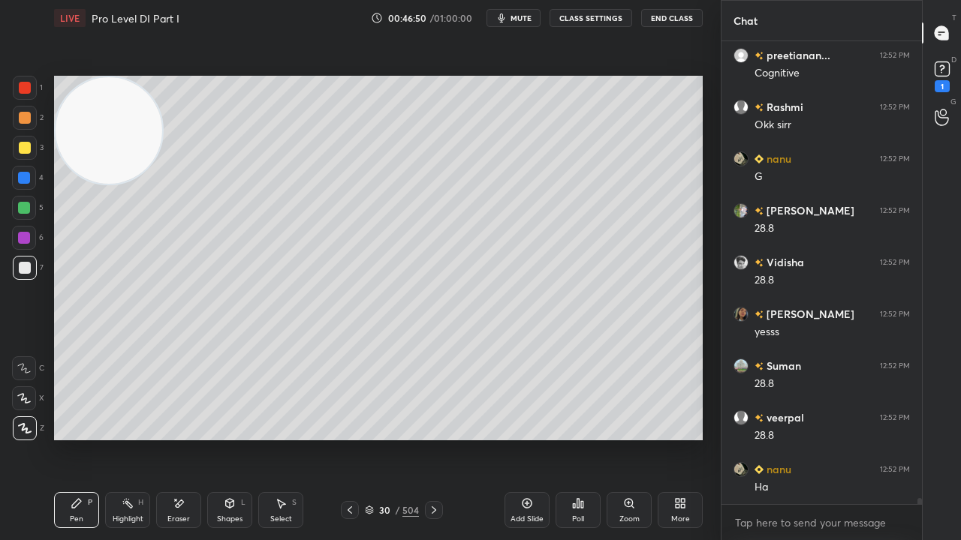
drag, startPoint x: 17, startPoint y: 86, endPoint x: 30, endPoint y: 100, distance: 19.6
click at [19, 86] on div at bounding box center [25, 88] width 24 height 24
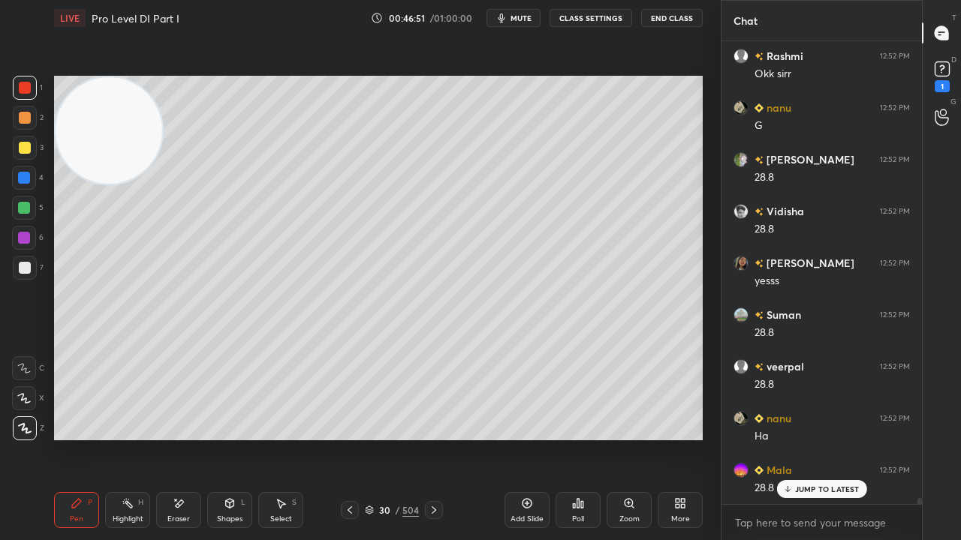
click at [353, 438] on icon at bounding box center [350, 510] width 12 height 12
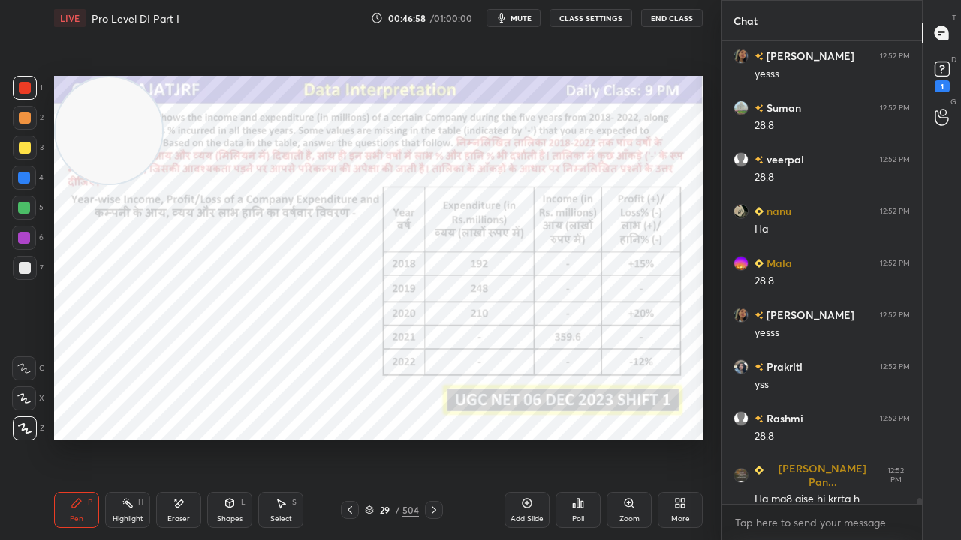
scroll to position [34065, 0]
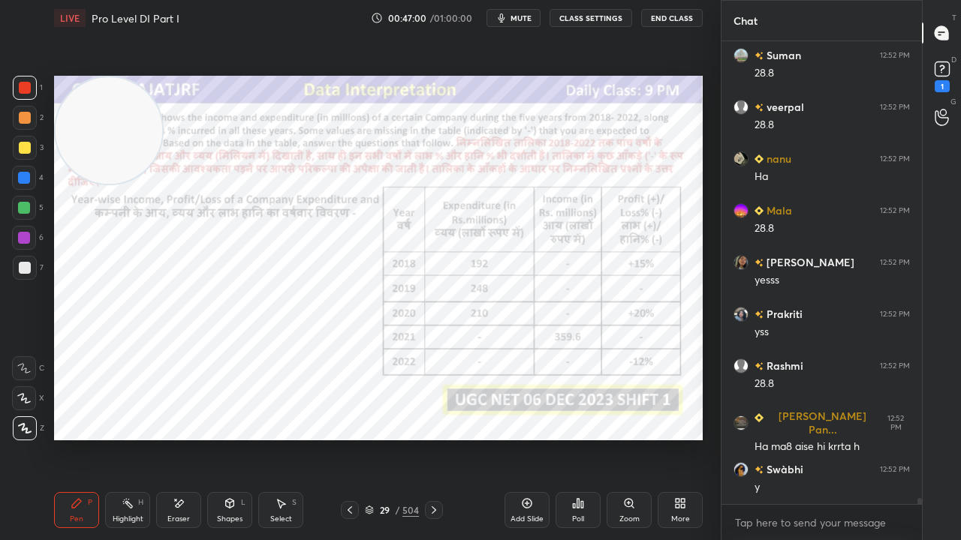
drag, startPoint x: 184, startPoint y: 512, endPoint x: 301, endPoint y: 449, distance: 133.0
click at [191, 438] on div "Eraser" at bounding box center [178, 510] width 45 height 36
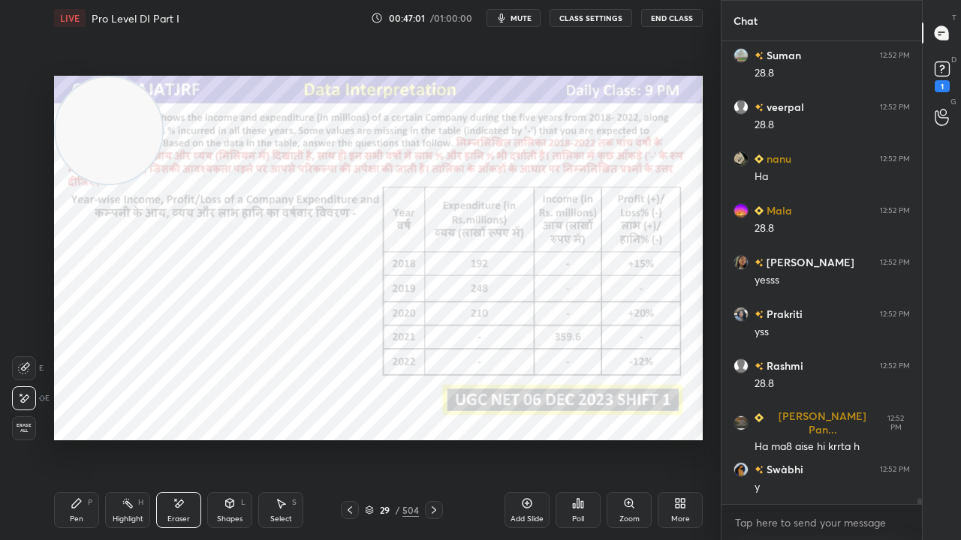
drag, startPoint x: 74, startPoint y: 512, endPoint x: 115, endPoint y: 498, distance: 42.7
click at [77, 438] on div "Pen P" at bounding box center [76, 510] width 45 height 36
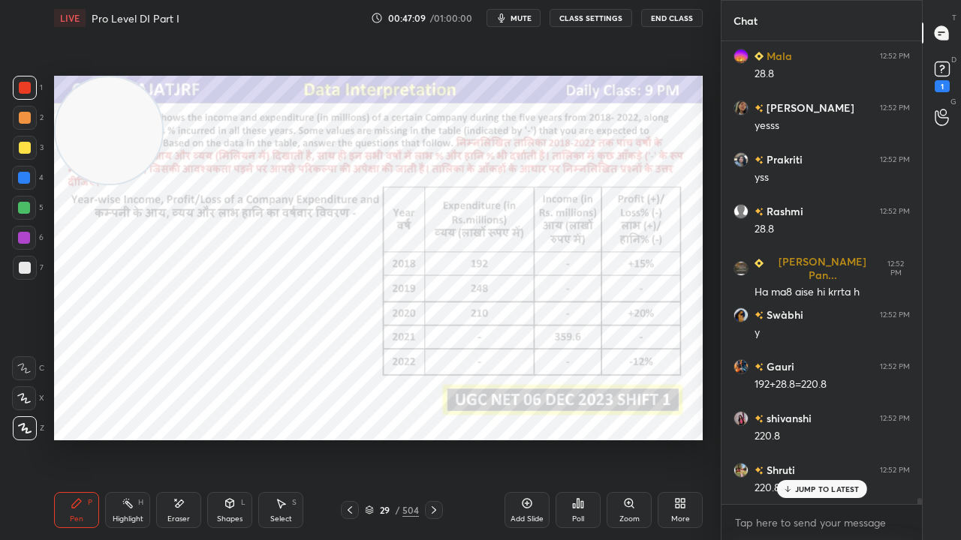
scroll to position [34273, 0]
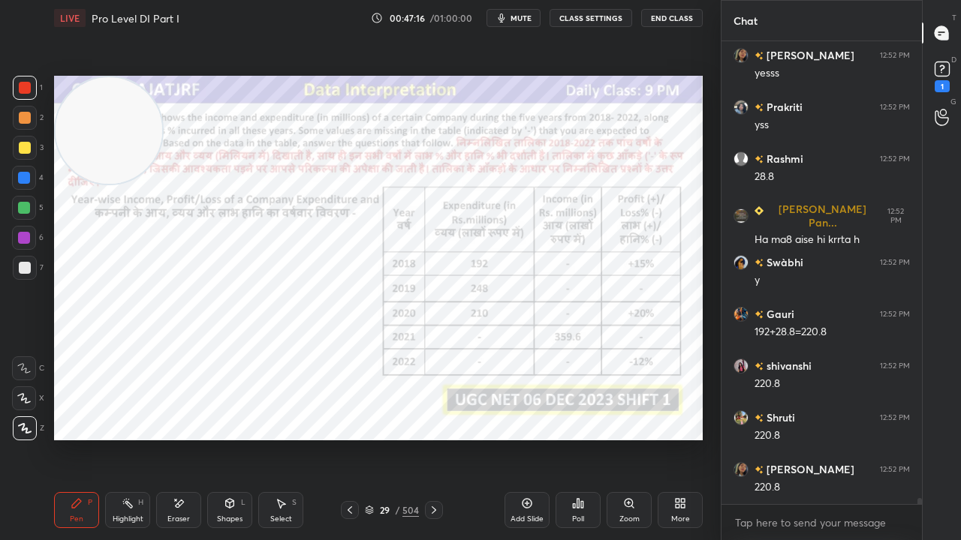
click at [24, 236] on div at bounding box center [24, 238] width 12 height 12
click at [26, 237] on div at bounding box center [24, 238] width 12 height 12
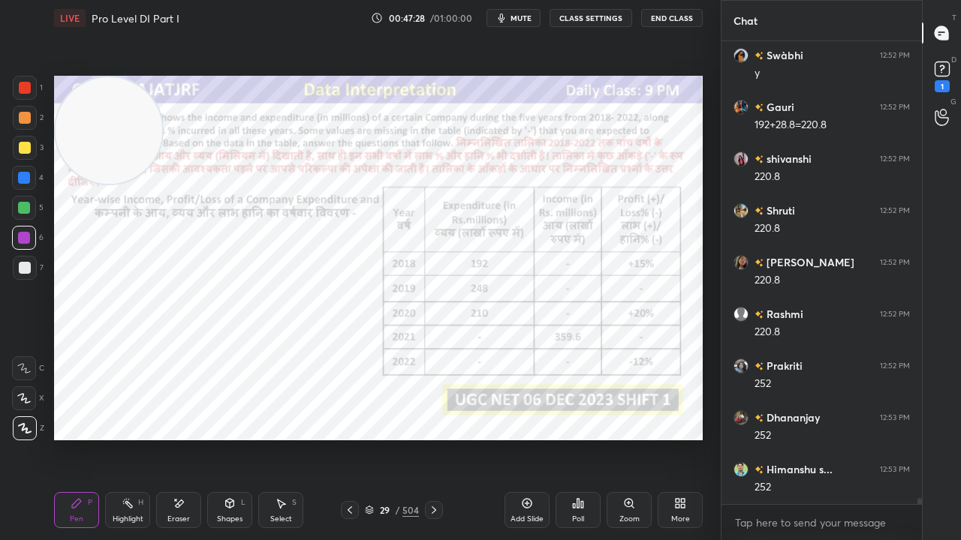
scroll to position [34531, 0]
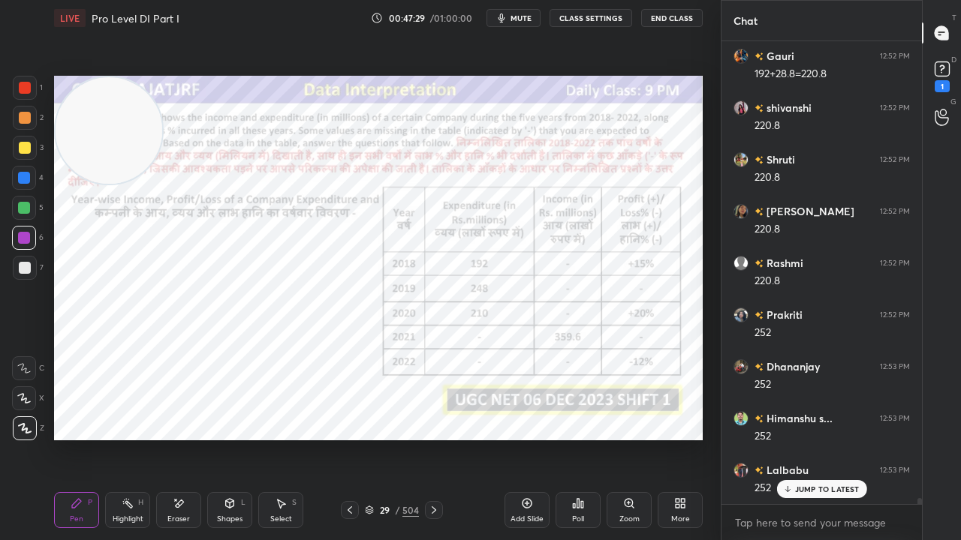
click at [26, 179] on div at bounding box center [24, 178] width 12 height 12
click at [25, 177] on div at bounding box center [24, 178] width 12 height 12
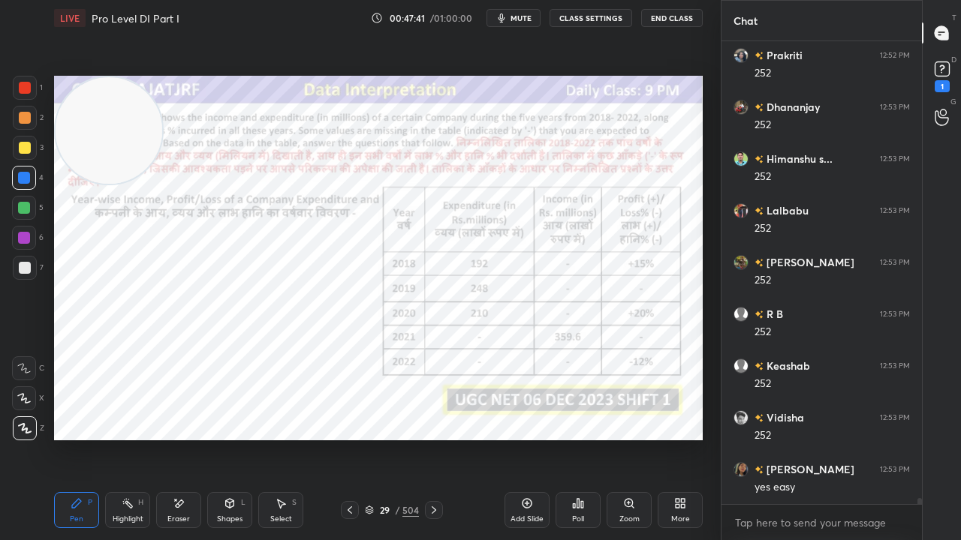
scroll to position [34894, 0]
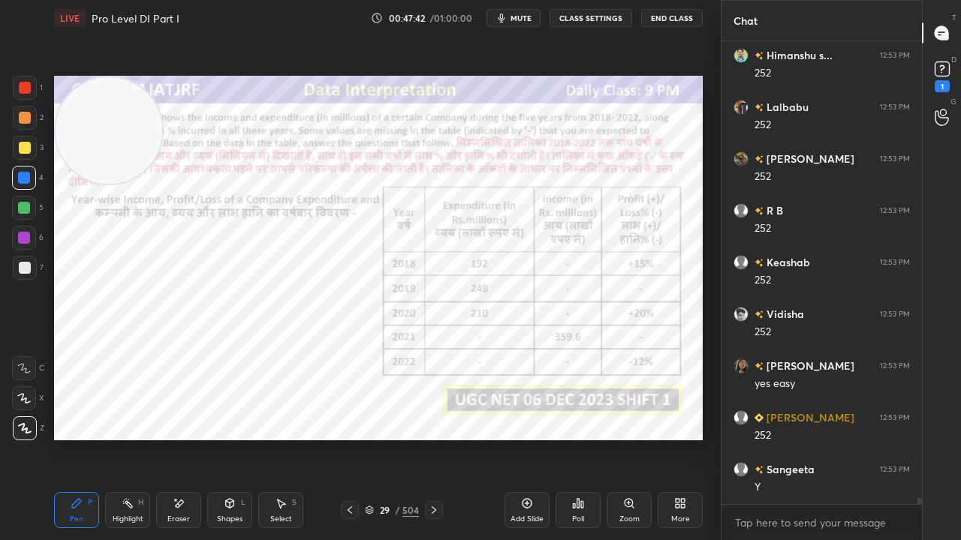
click at [434, 438] on icon at bounding box center [434, 510] width 12 height 12
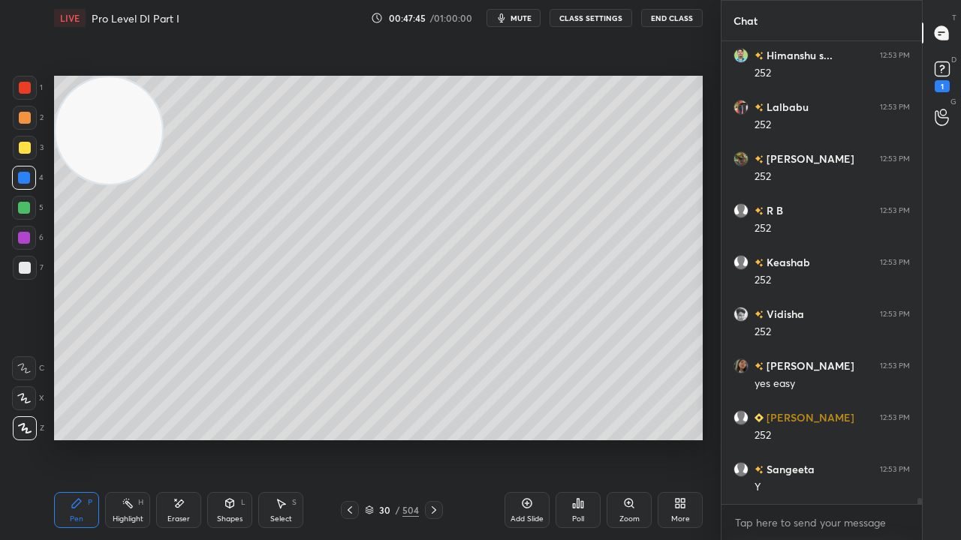
click at [36, 207] on div "5" at bounding box center [28, 208] width 32 height 24
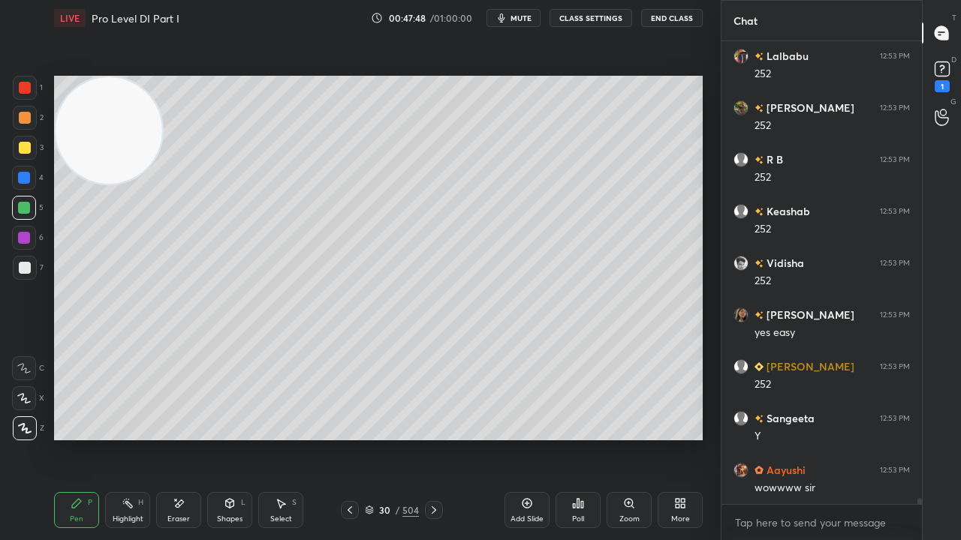
scroll to position [34998, 0]
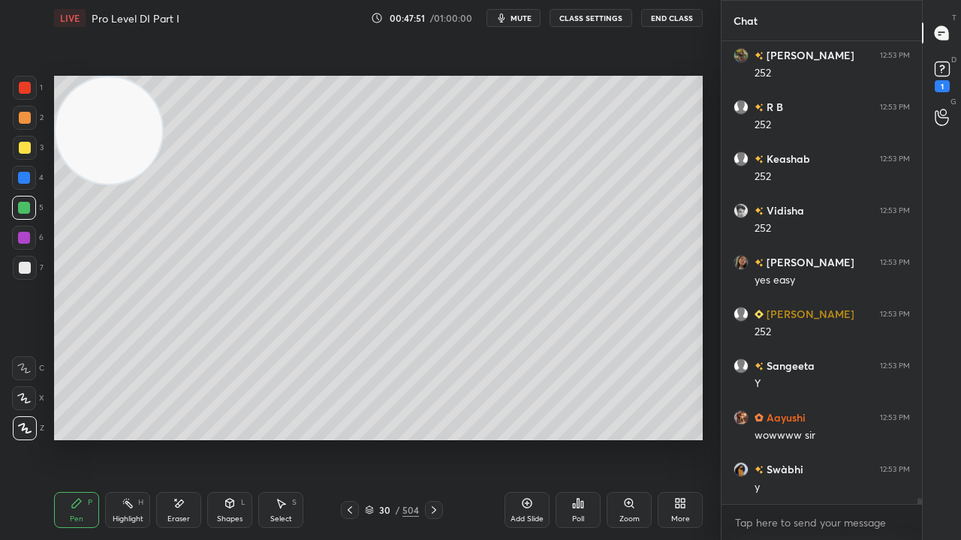
click at [29, 268] on div at bounding box center [25, 268] width 12 height 12
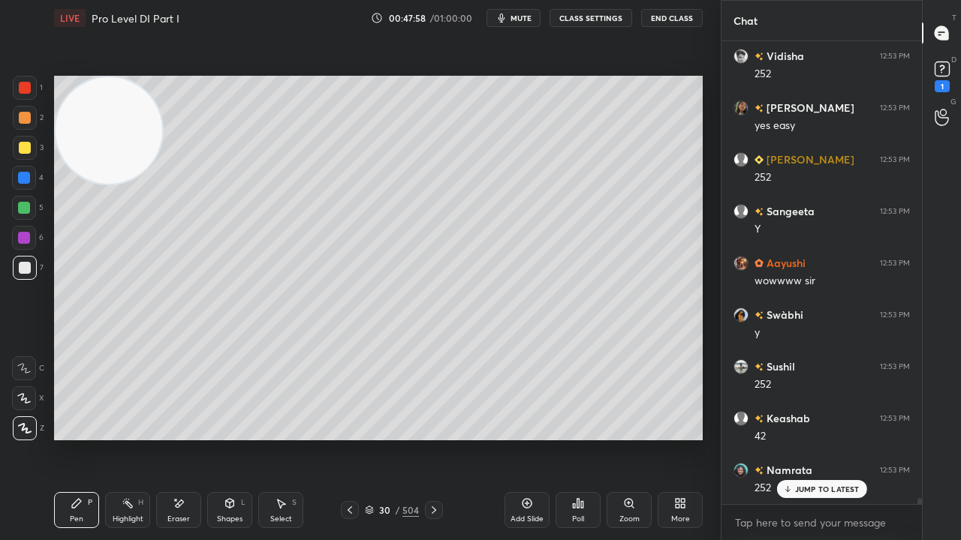
scroll to position [35205, 0]
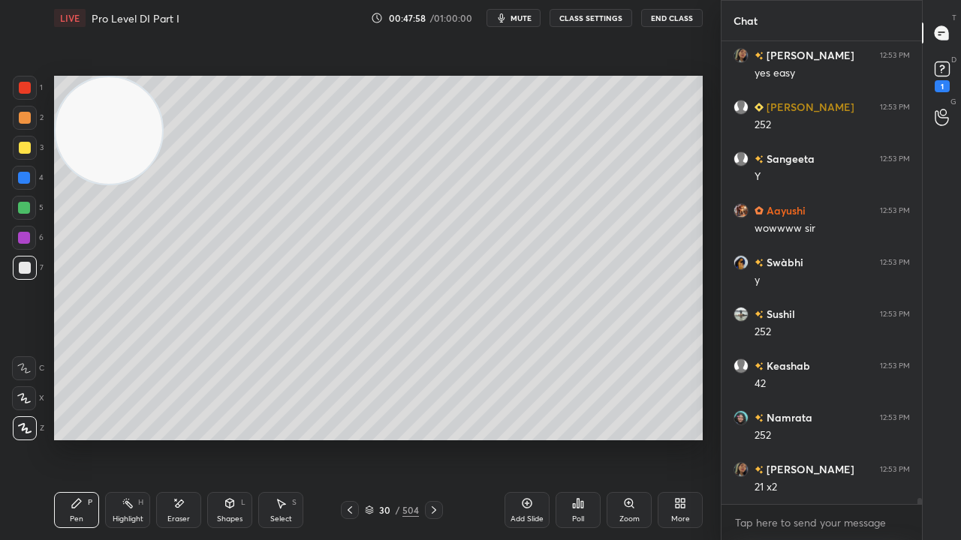
click at [348, 438] on icon at bounding box center [350, 510] width 12 height 12
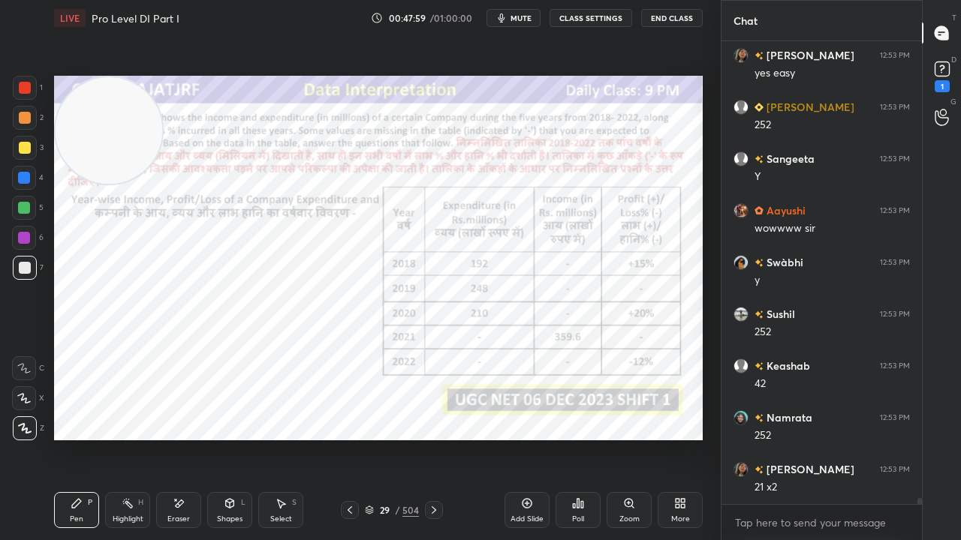
click at [21, 78] on div at bounding box center [25, 88] width 24 height 24
drag, startPoint x: 23, startPoint y: 78, endPoint x: 41, endPoint y: 91, distance: 22.7
click at [23, 78] on div at bounding box center [25, 88] width 24 height 24
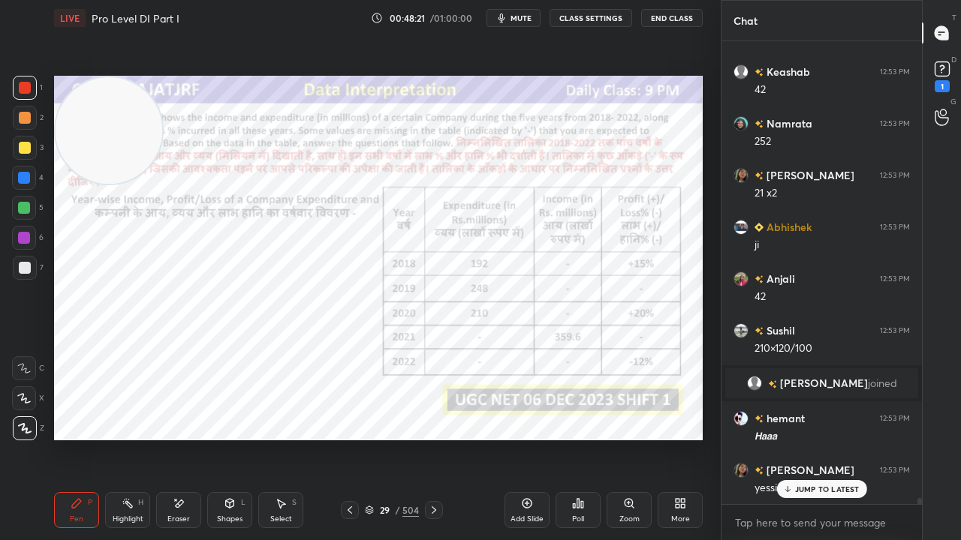
scroll to position [35552, 0]
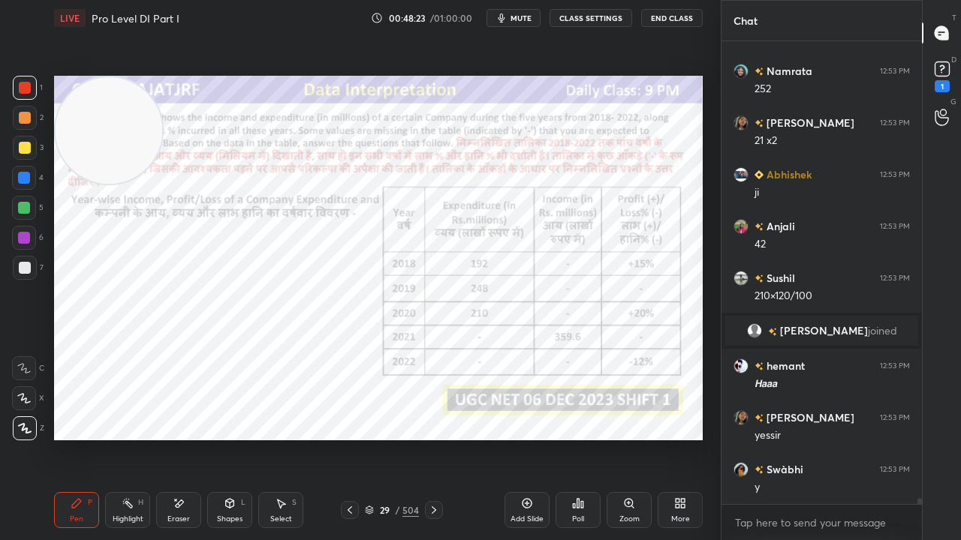
click at [437, 438] on div at bounding box center [434, 510] width 18 height 18
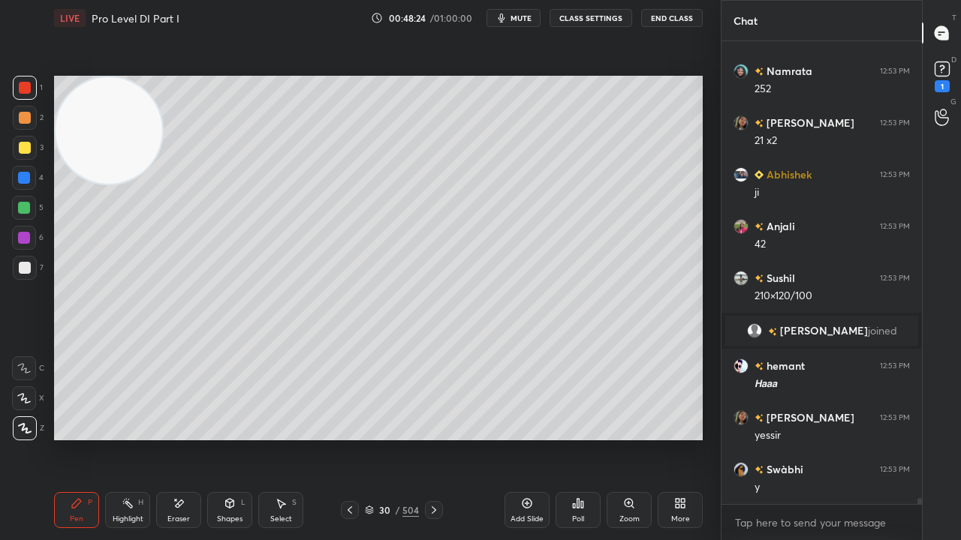
click at [434, 438] on div at bounding box center [434, 510] width 18 height 18
click at [433, 438] on icon at bounding box center [434, 510] width 12 height 12
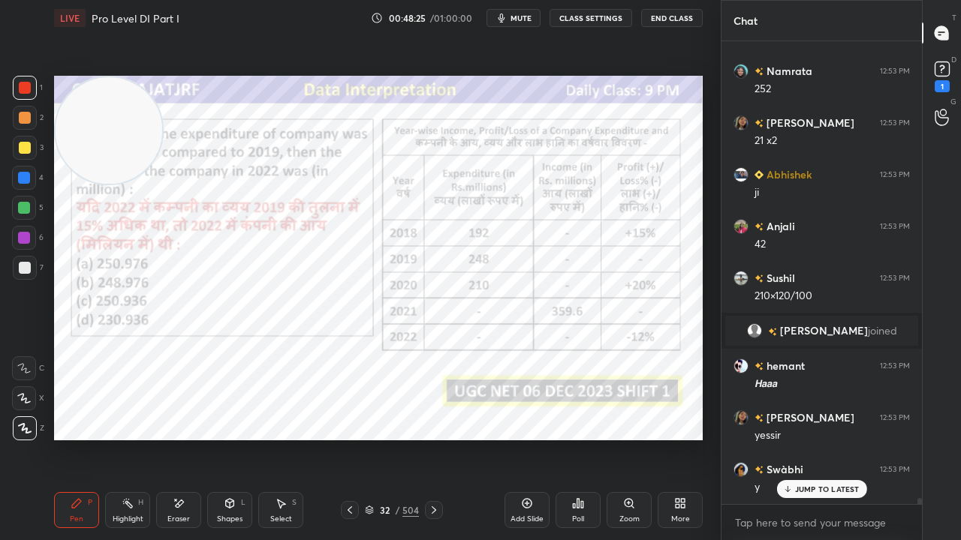
scroll to position [35603, 0]
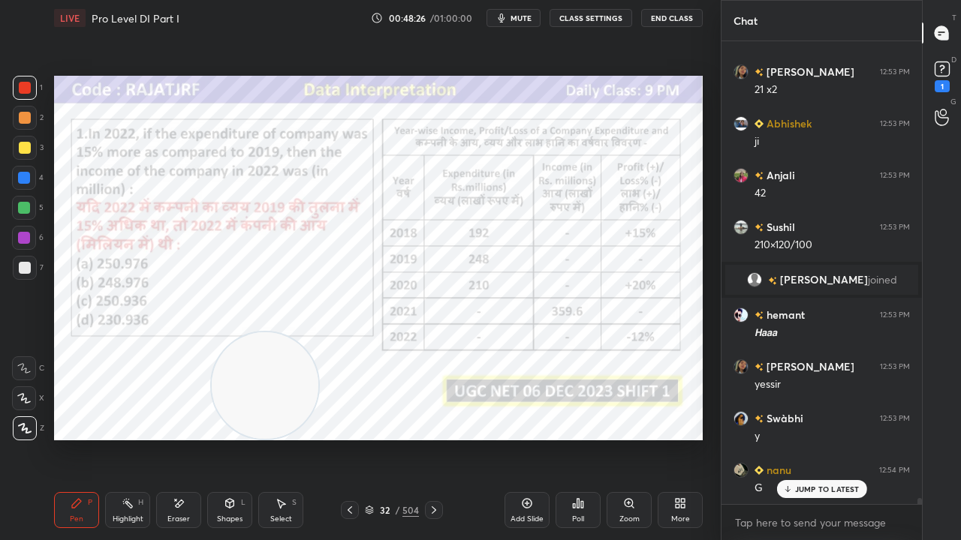
drag, startPoint x: 110, startPoint y: 143, endPoint x: 263, endPoint y: 412, distance: 309.9
click at [267, 412] on video at bounding box center [265, 386] width 107 height 107
drag, startPoint x: 388, startPoint y: 513, endPoint x: 404, endPoint y: 449, distance: 66.4
click at [388, 438] on div "32" at bounding box center [384, 510] width 15 height 9
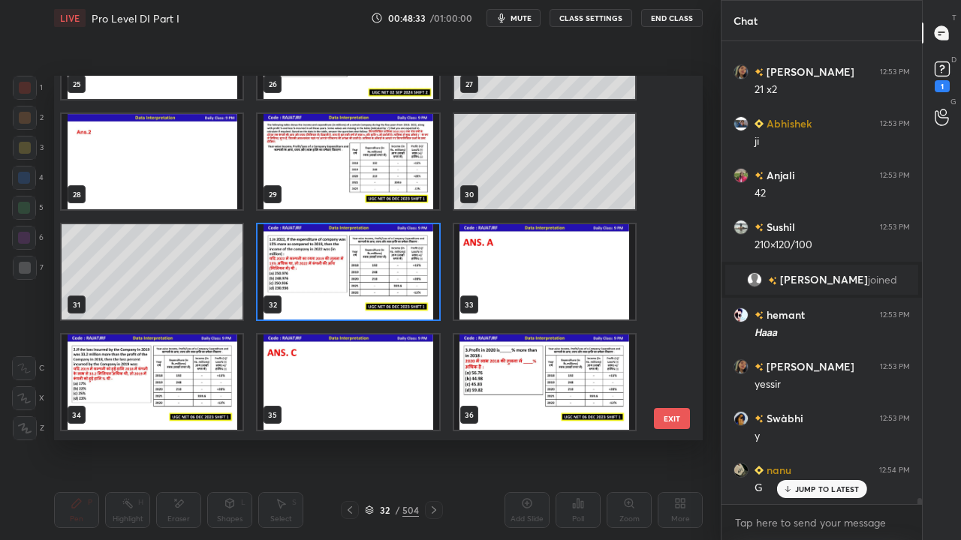
scroll to position [964, 0]
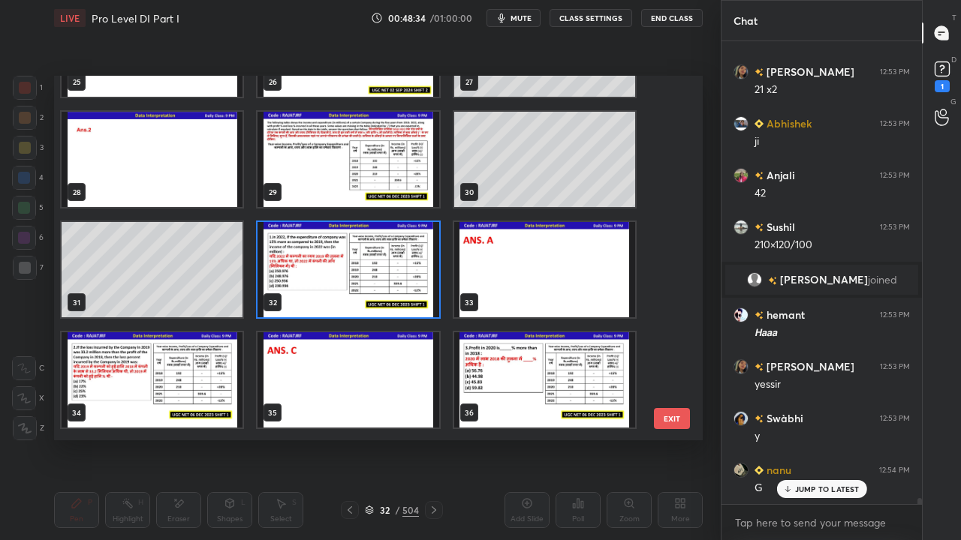
click at [200, 392] on img "grid" at bounding box center [152, 380] width 181 height 95
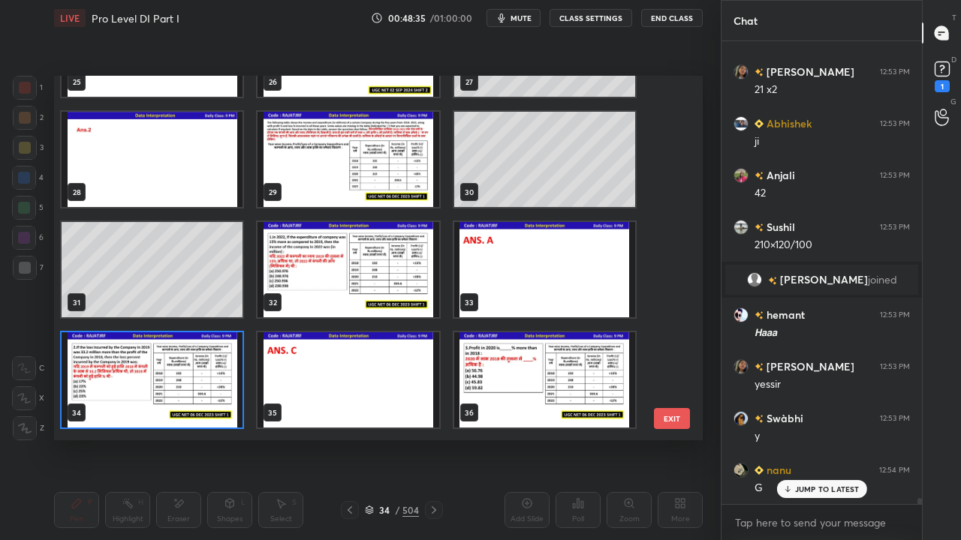
click at [200, 392] on img "grid" at bounding box center [152, 380] width 181 height 95
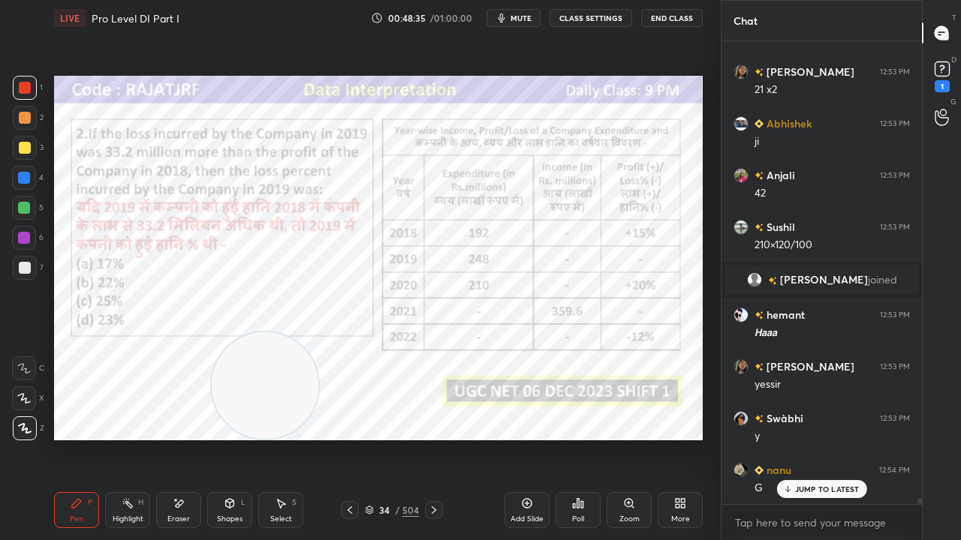
click at [200, 392] on img "grid" at bounding box center [152, 380] width 181 height 95
click at [387, 438] on div "34" at bounding box center [384, 510] width 15 height 9
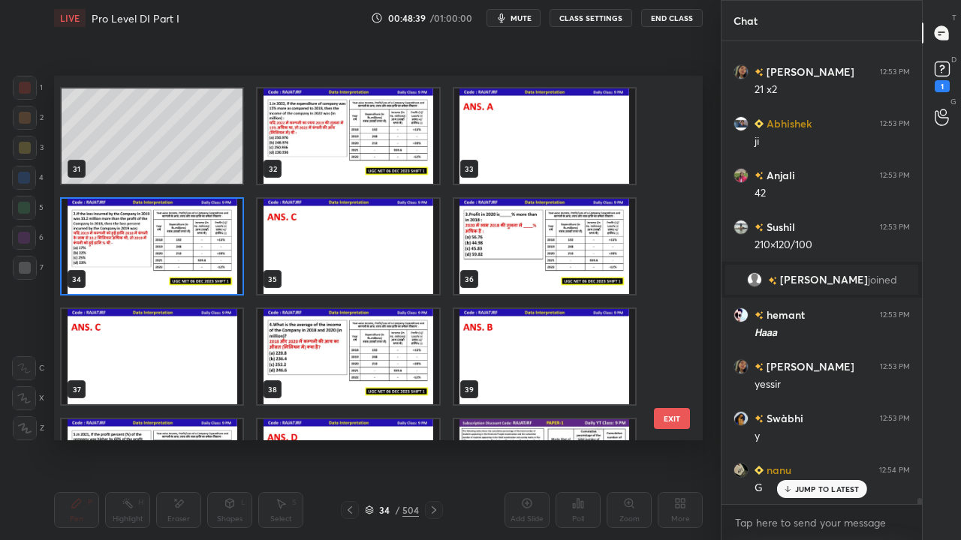
scroll to position [1099, 0]
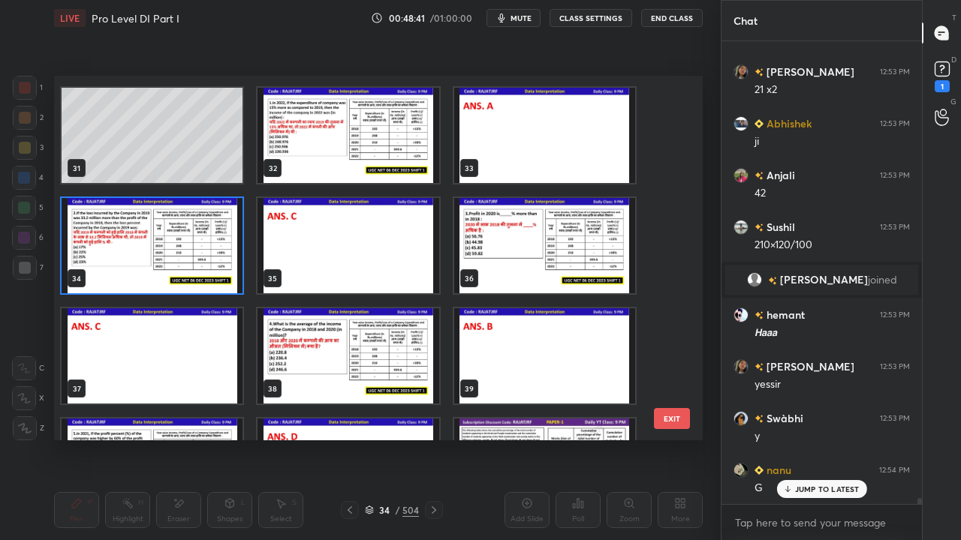
click at [517, 254] on img "grid" at bounding box center [544, 245] width 181 height 95
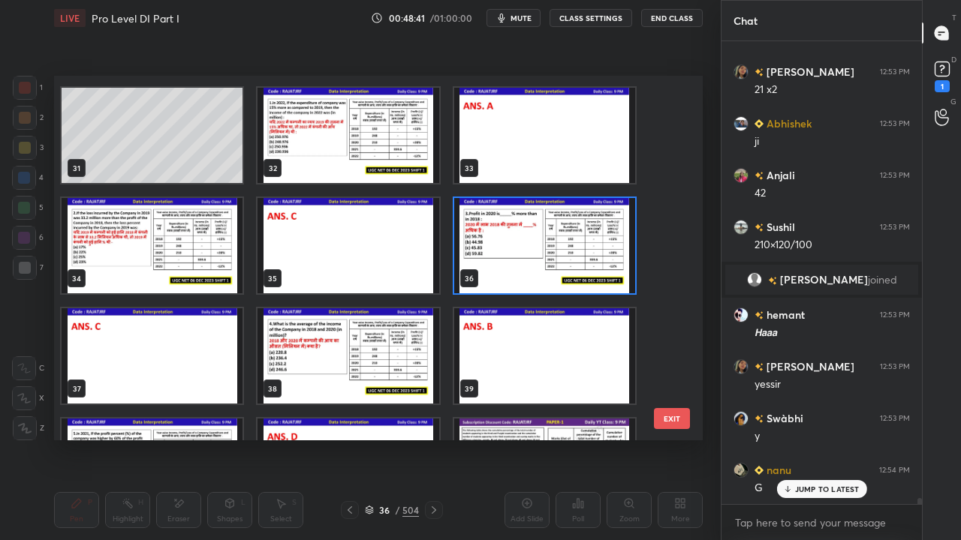
click at [517, 254] on img "grid" at bounding box center [544, 245] width 181 height 95
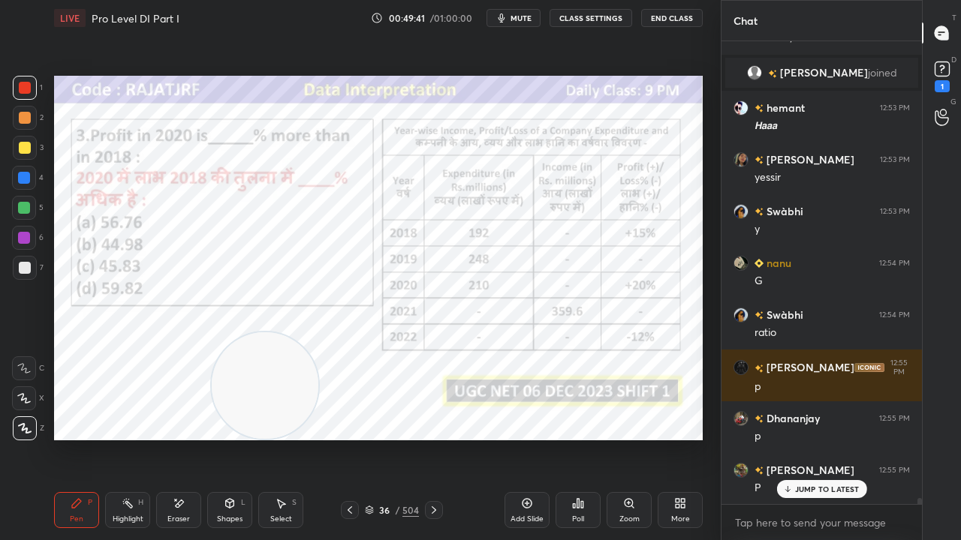
scroll to position [35862, 0]
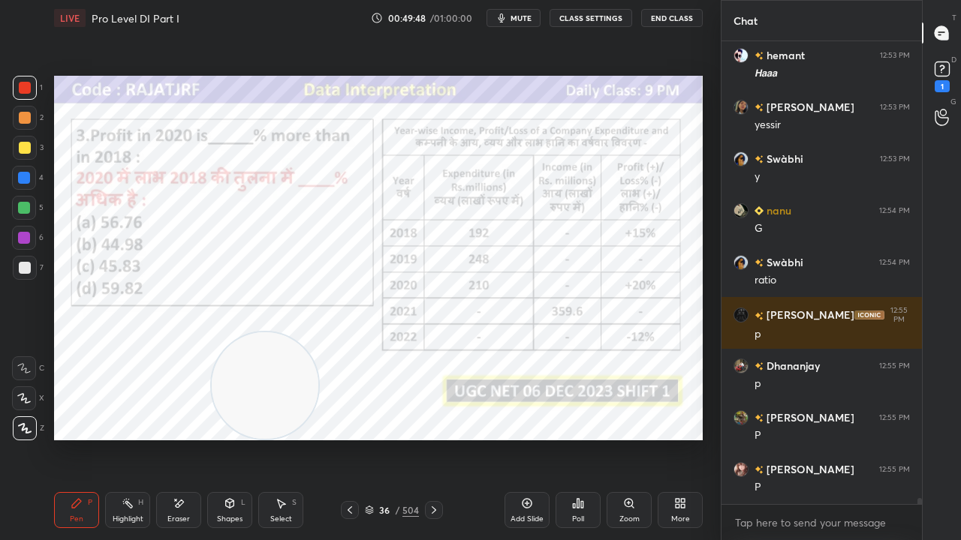
click at [393, 438] on div "36 / 504" at bounding box center [392, 511] width 54 height 14
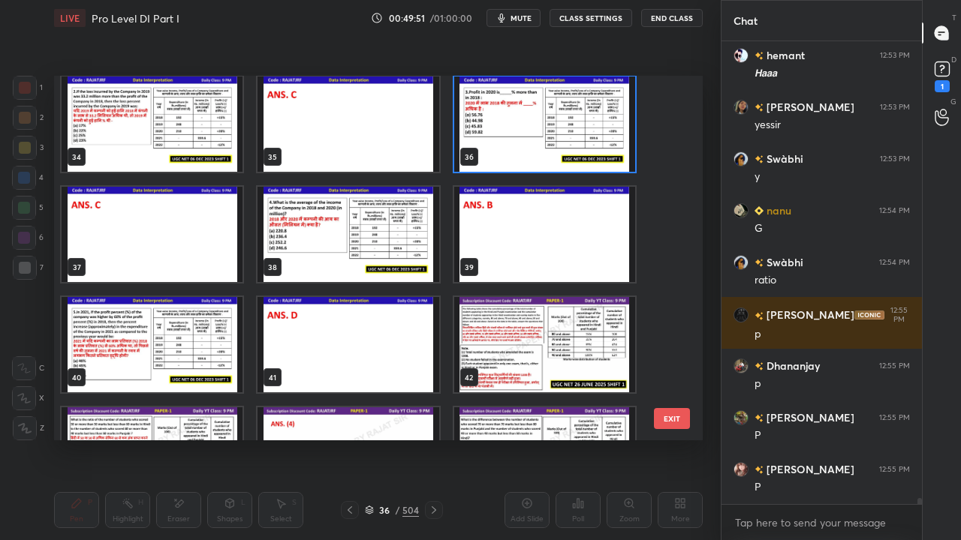
scroll to position [1156, 0]
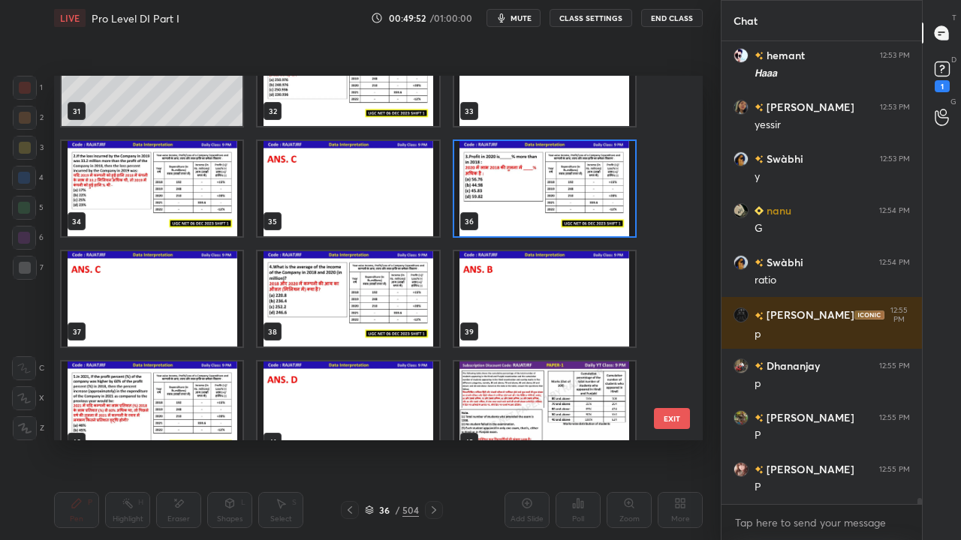
click at [557, 176] on img "grid" at bounding box center [544, 188] width 181 height 95
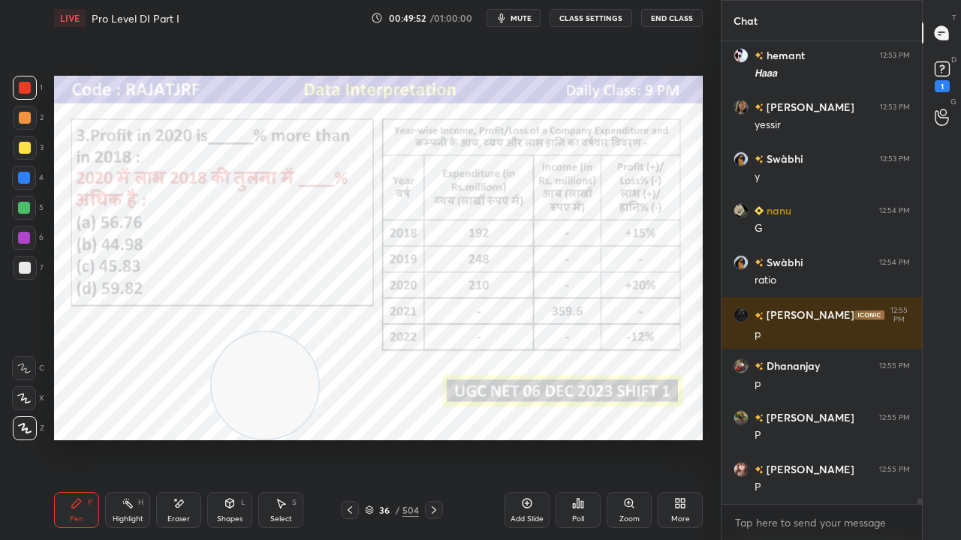
click at [557, 176] on img "grid" at bounding box center [544, 188] width 181 height 95
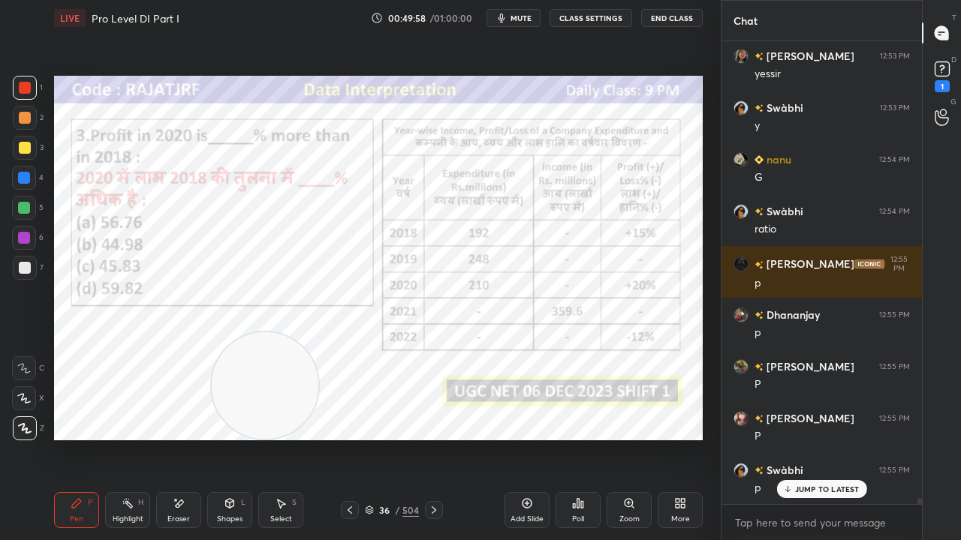
click at [397, 438] on div "/" at bounding box center [397, 510] width 5 height 9
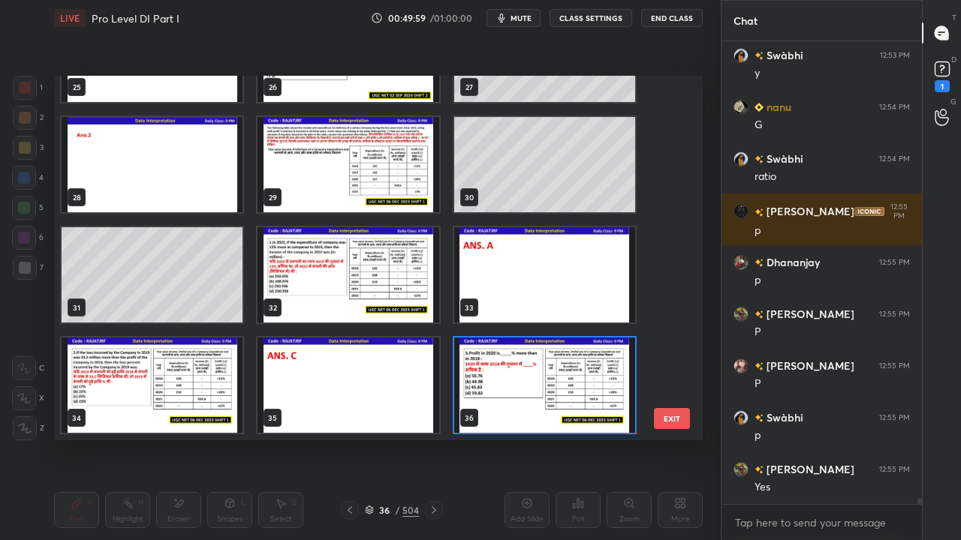
scroll to position [36017, 0]
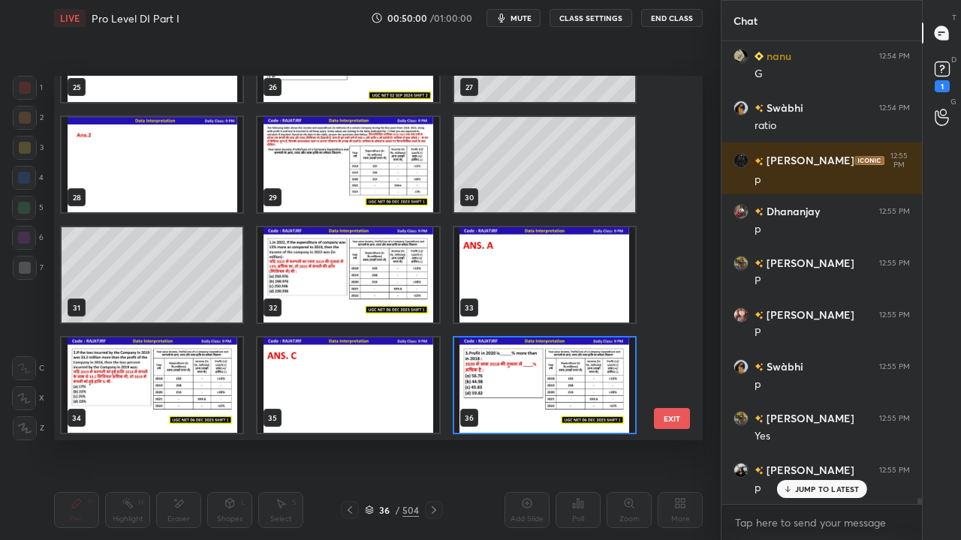
click at [542, 356] on img "grid" at bounding box center [544, 385] width 181 height 95
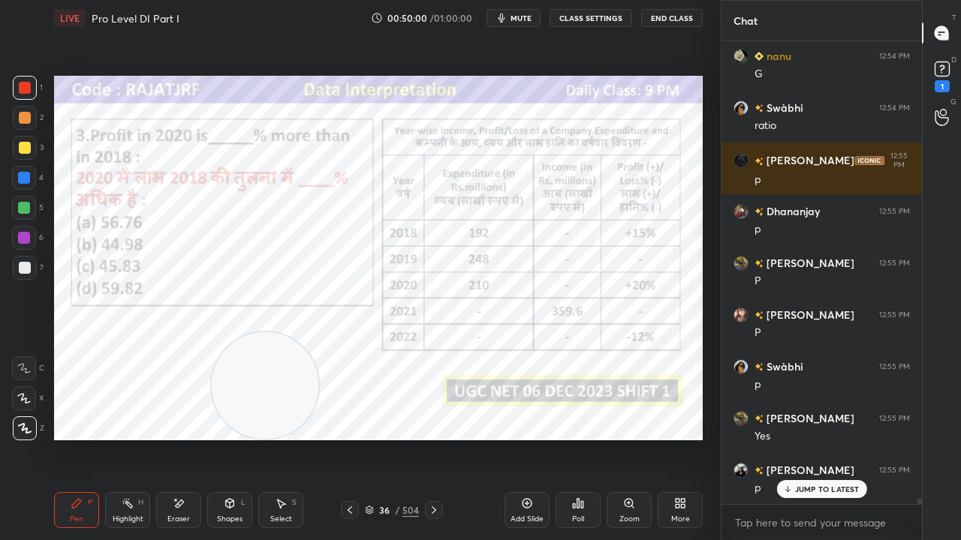
click at [542, 356] on img "grid" at bounding box center [544, 385] width 181 height 95
click at [581, 438] on div "Poll" at bounding box center [578, 520] width 12 height 8
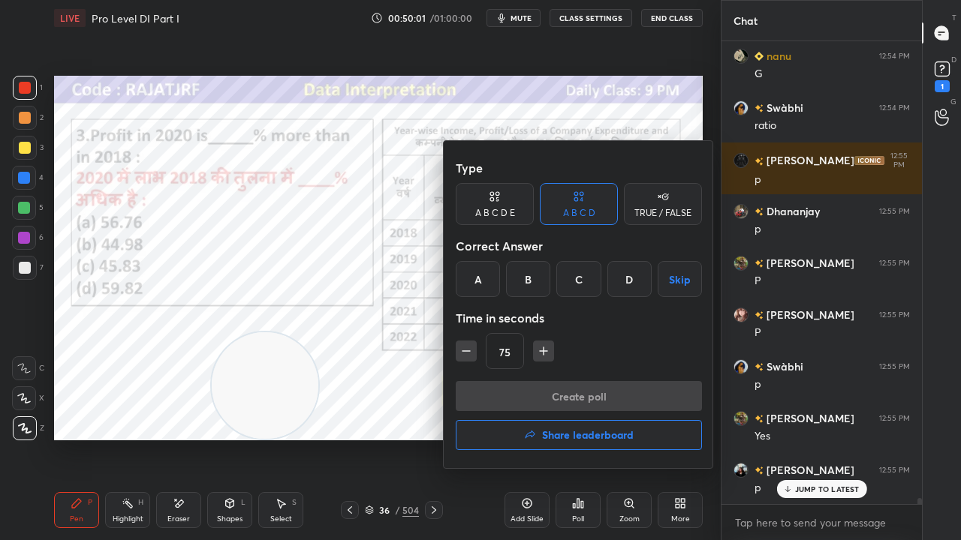
drag, startPoint x: 576, startPoint y: 278, endPoint x: 555, endPoint y: 345, distance: 70.0
click at [576, 278] on div "C" at bounding box center [578, 279] width 44 height 36
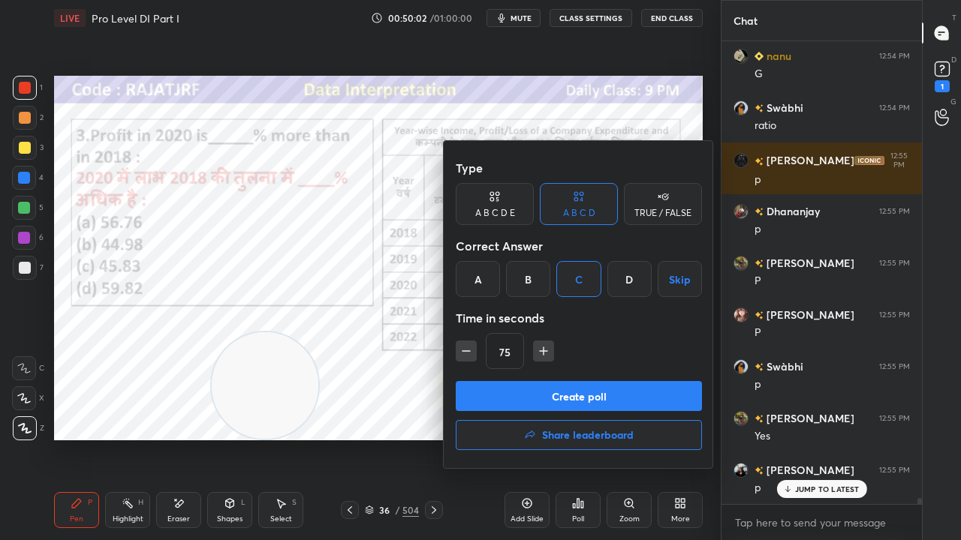
click at [488, 392] on button "Create poll" at bounding box center [579, 396] width 246 height 30
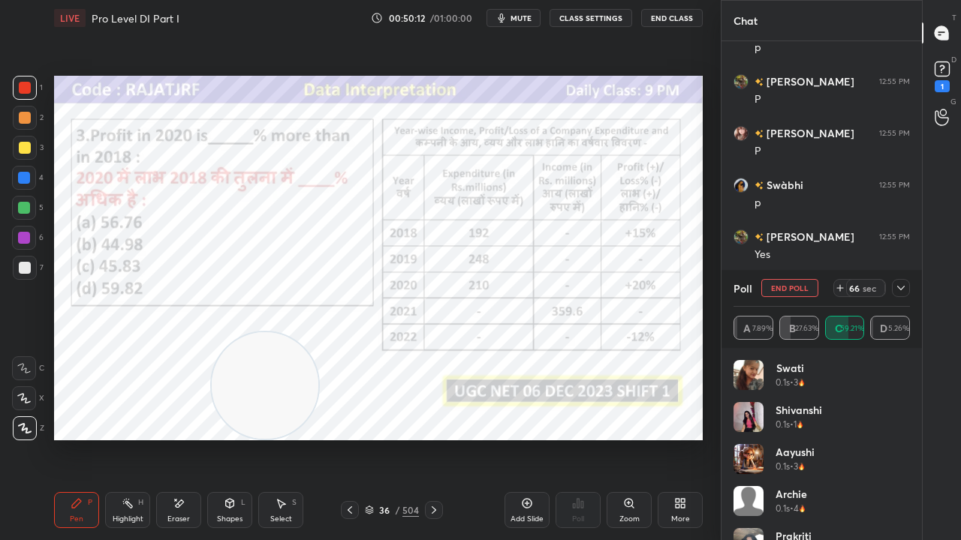
scroll to position [36302, 0]
click at [907, 287] on div at bounding box center [901, 288] width 18 height 18
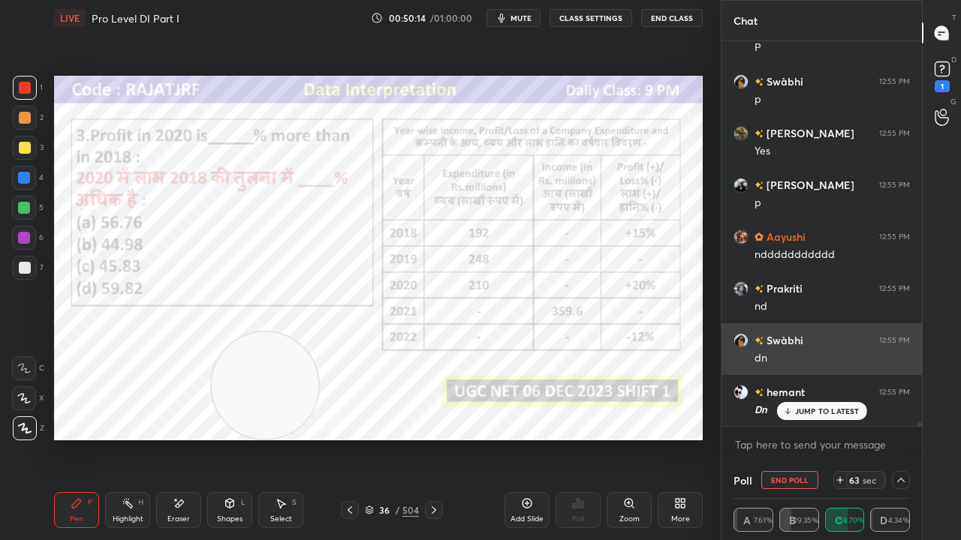
scroll to position [0, 0]
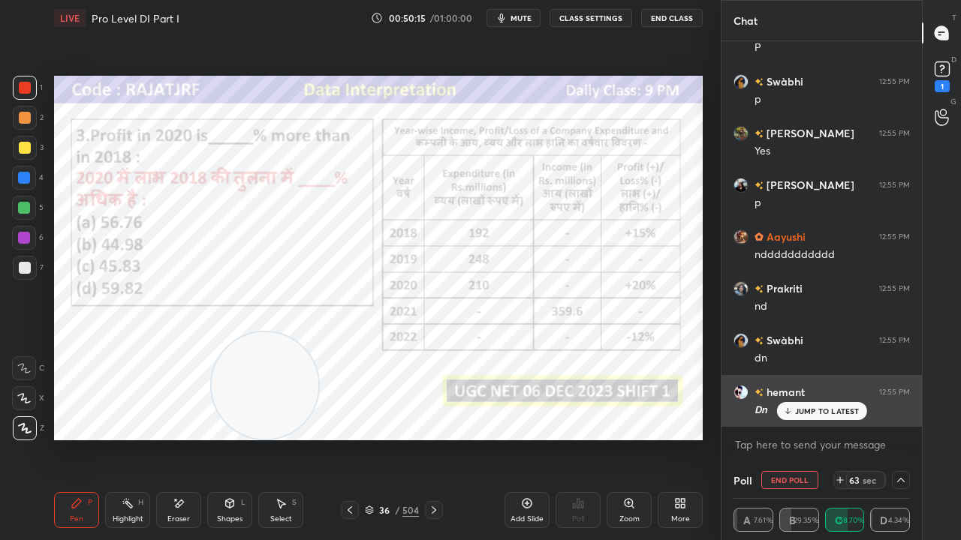
drag, startPoint x: 802, startPoint y: 407, endPoint x: 794, endPoint y: 405, distance: 7.8
click at [801, 407] on p "JUMP TO LATEST" at bounding box center [827, 411] width 65 height 9
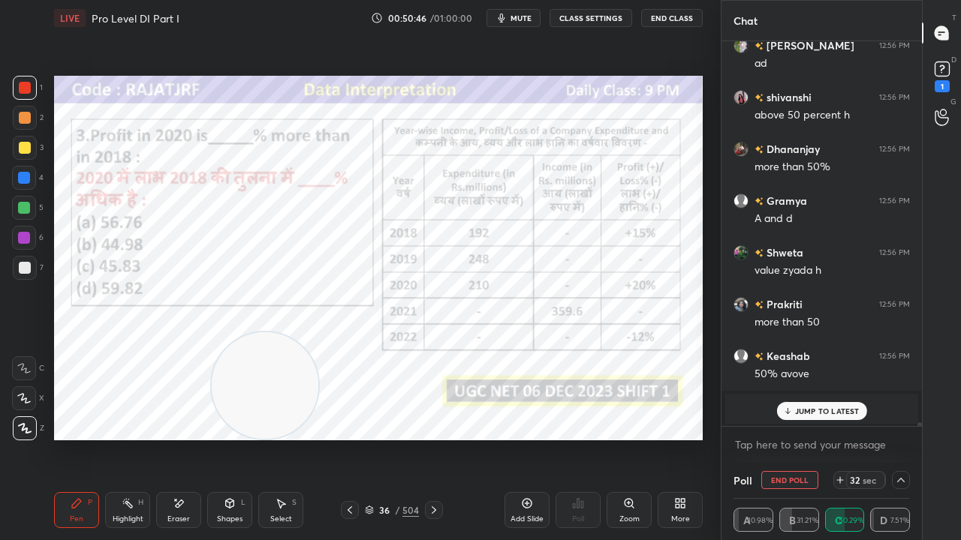
drag, startPoint x: 826, startPoint y: 413, endPoint x: 817, endPoint y: 405, distance: 12.3
click at [826, 413] on p "JUMP TO LATEST" at bounding box center [827, 411] width 65 height 9
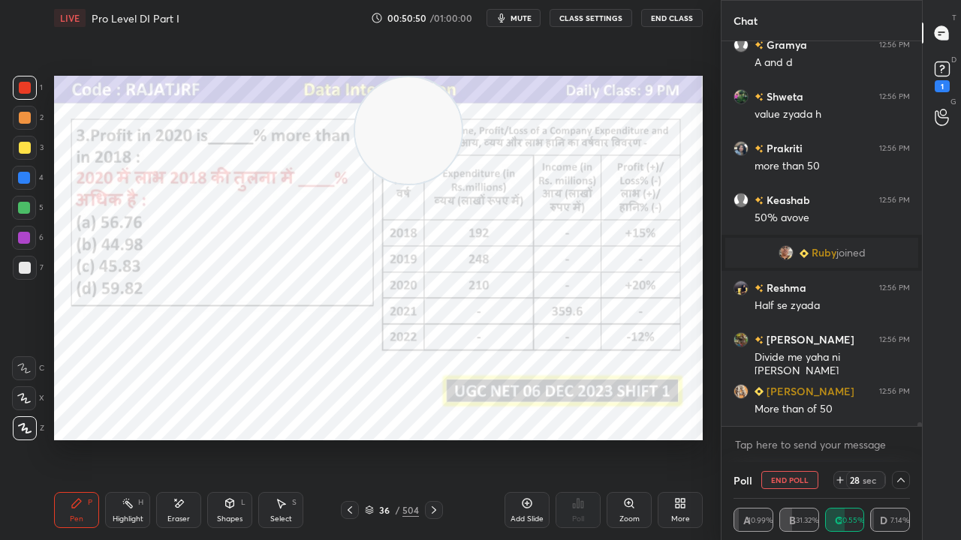
drag, startPoint x: 284, startPoint y: 372, endPoint x: 429, endPoint y: 98, distance: 309.2
click at [433, 100] on video at bounding box center [408, 130] width 107 height 107
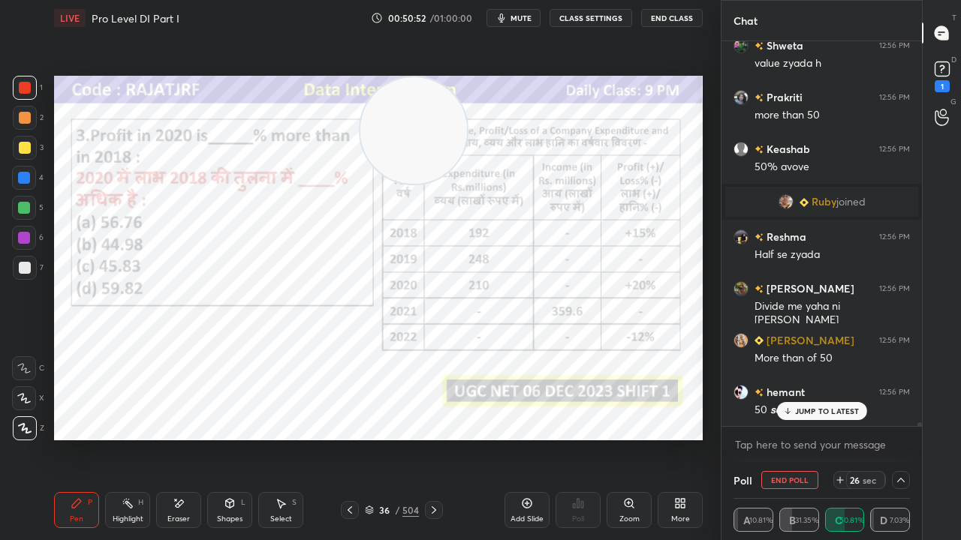
click at [23, 242] on div at bounding box center [24, 238] width 12 height 12
click at [21, 180] on div at bounding box center [24, 178] width 12 height 12
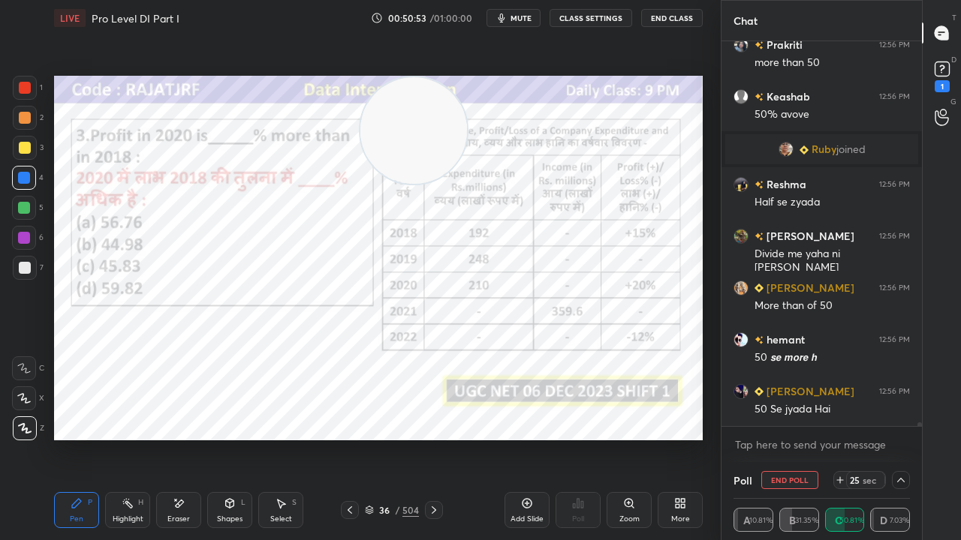
click at [22, 89] on div at bounding box center [25, 88] width 12 height 12
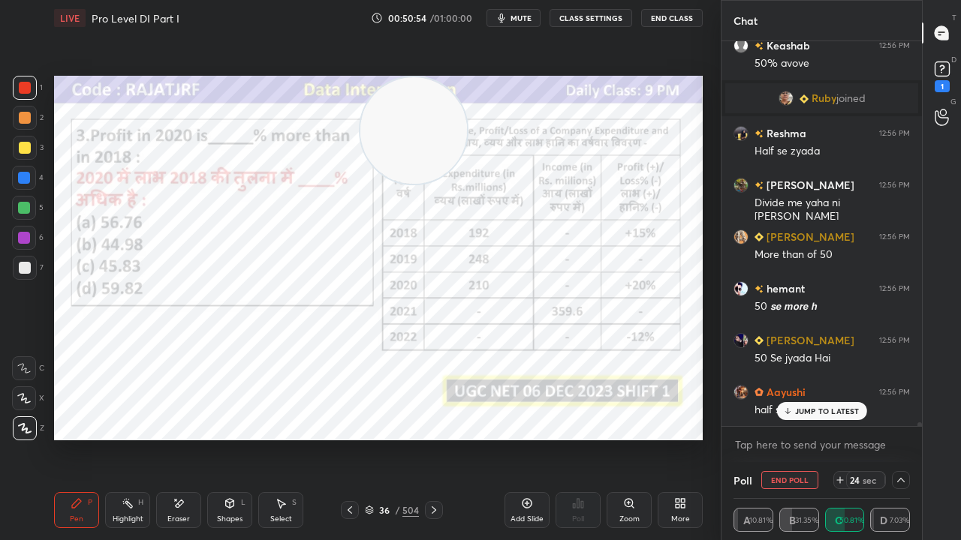
click at [23, 243] on div at bounding box center [24, 238] width 12 height 12
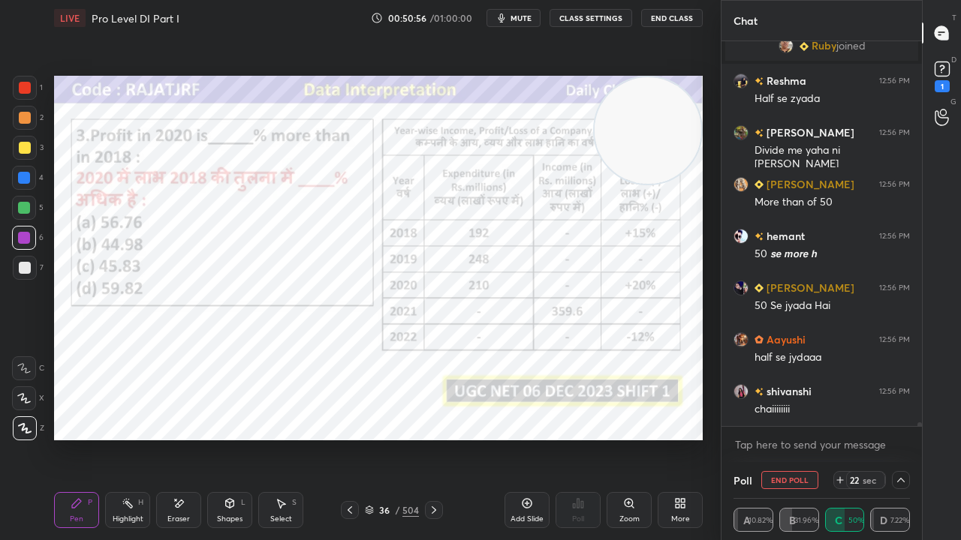
drag, startPoint x: 428, startPoint y: 113, endPoint x: 676, endPoint y: 71, distance: 252.1
click at [678, 71] on div "Setting up your live class Poll for secs No correct answer Start poll" at bounding box center [378, 258] width 661 height 444
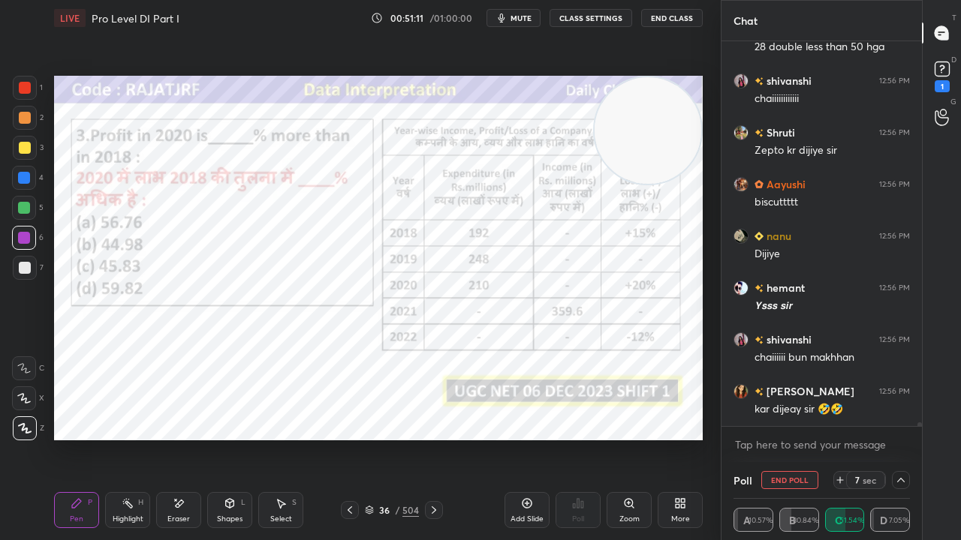
scroll to position [38964, 0]
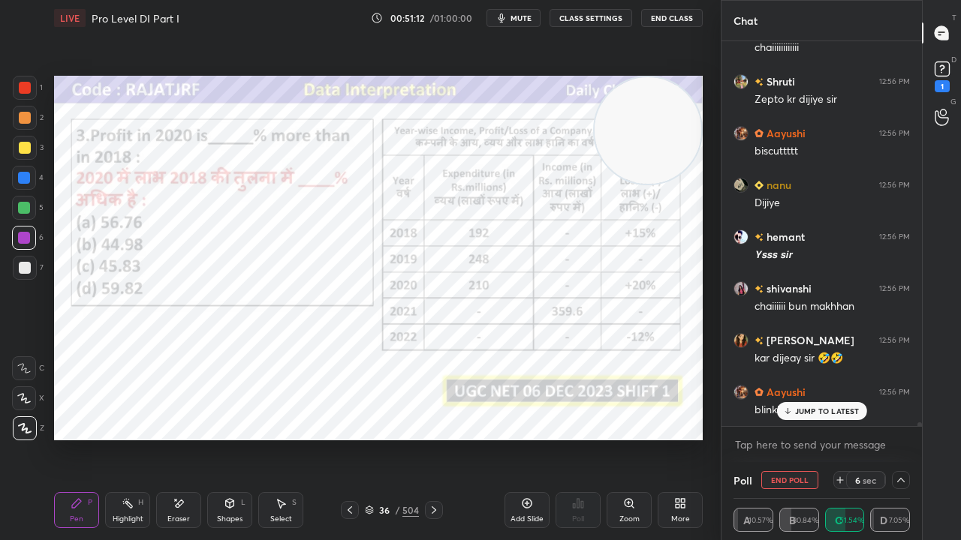
click at [26, 173] on div at bounding box center [24, 178] width 12 height 12
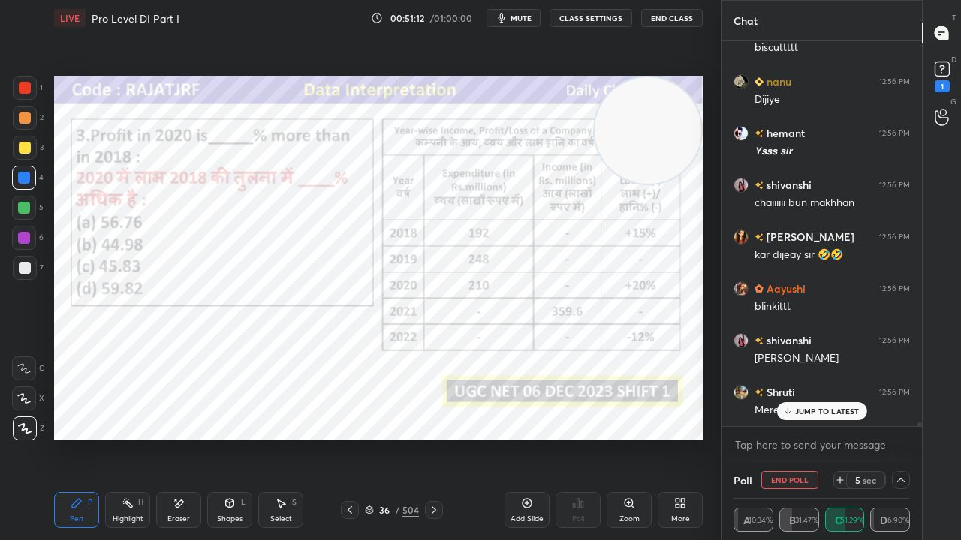
click at [29, 87] on div at bounding box center [25, 88] width 12 height 12
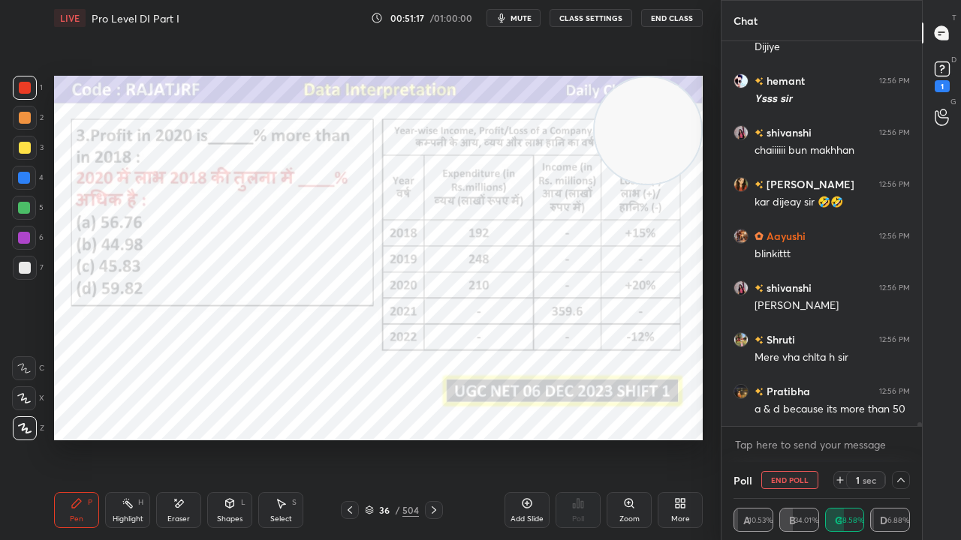
click at [25, 180] on div at bounding box center [24, 178] width 12 height 12
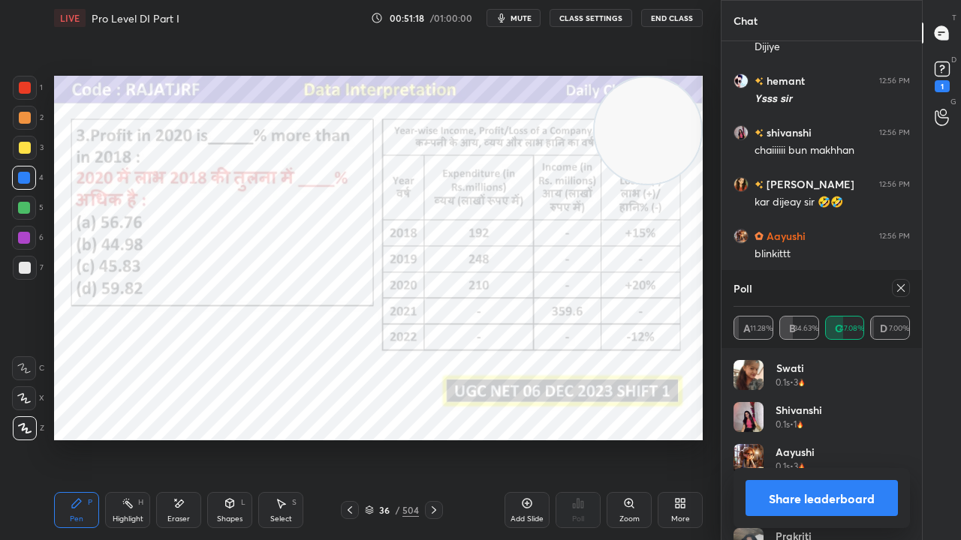
scroll to position [39171, 0]
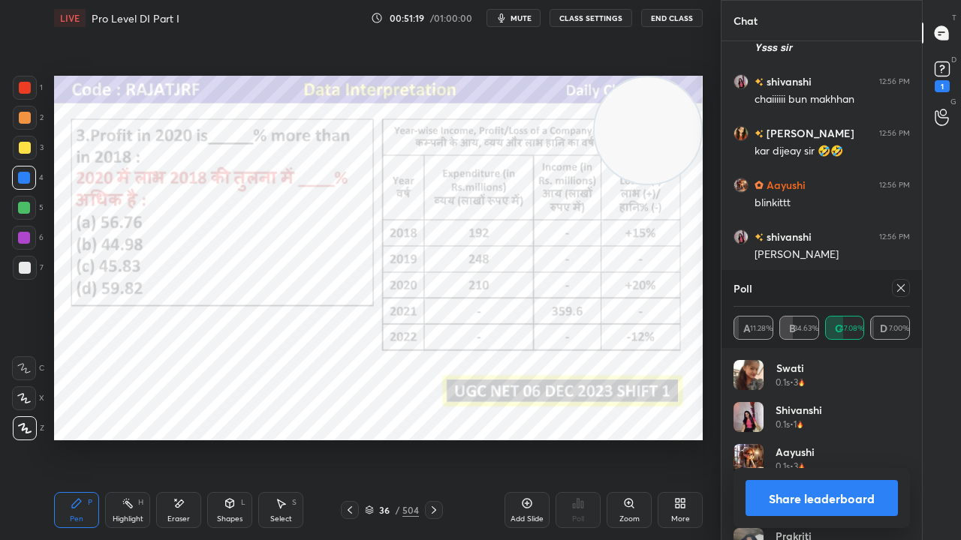
click at [906, 286] on icon at bounding box center [901, 288] width 12 height 12
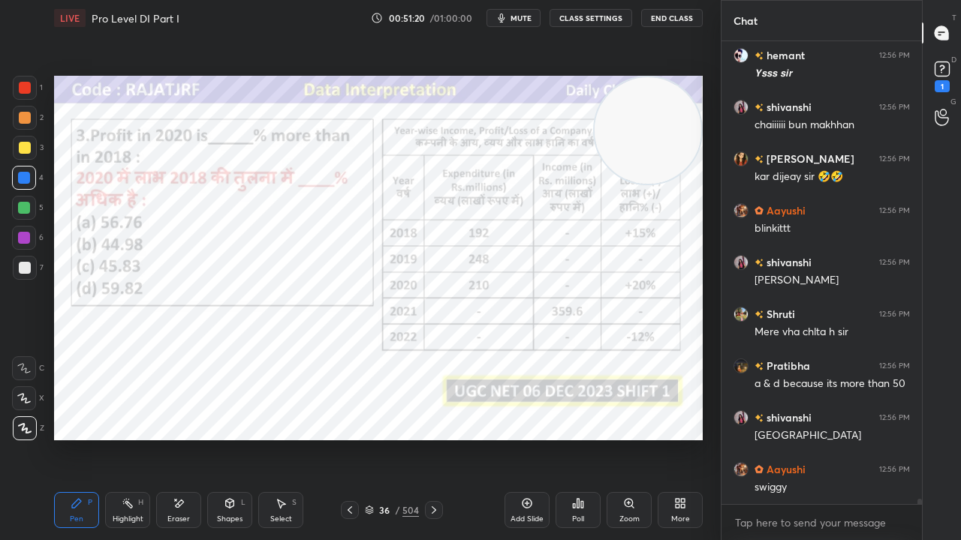
drag, startPoint x: 180, startPoint y: 513, endPoint x: 176, endPoint y: 499, distance: 14.0
click at [180, 438] on div "Eraser" at bounding box center [178, 510] width 45 height 36
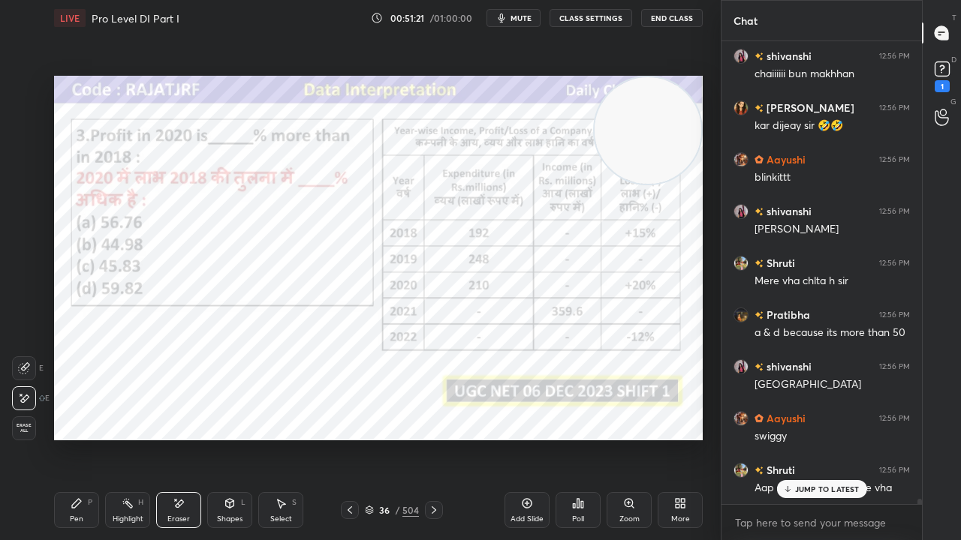
click at [29, 428] on span "Erase all" at bounding box center [24, 428] width 23 height 11
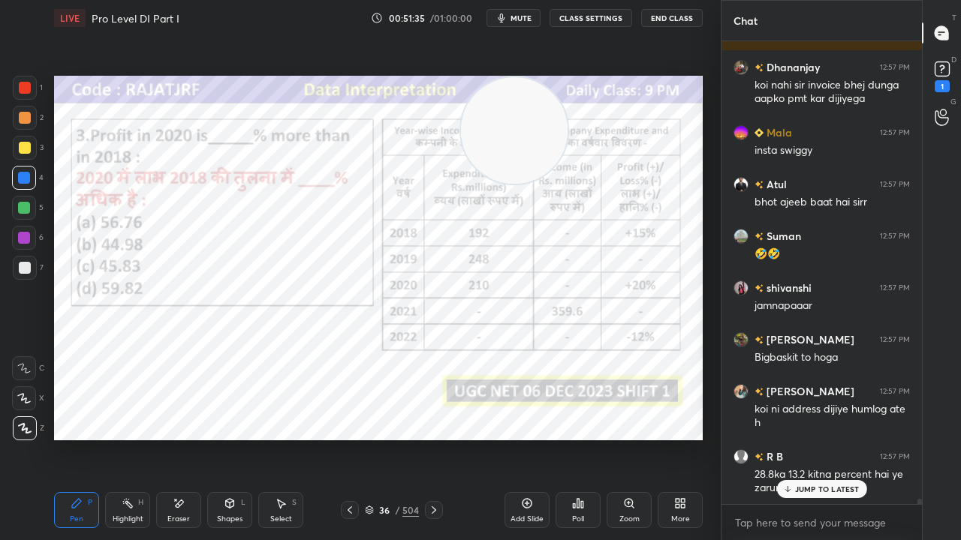
drag, startPoint x: 642, startPoint y: 158, endPoint x: 508, endPoint y: 143, distance: 135.2
click at [508, 143] on video at bounding box center [514, 130] width 107 height 107
click at [23, 87] on div at bounding box center [25, 88] width 12 height 12
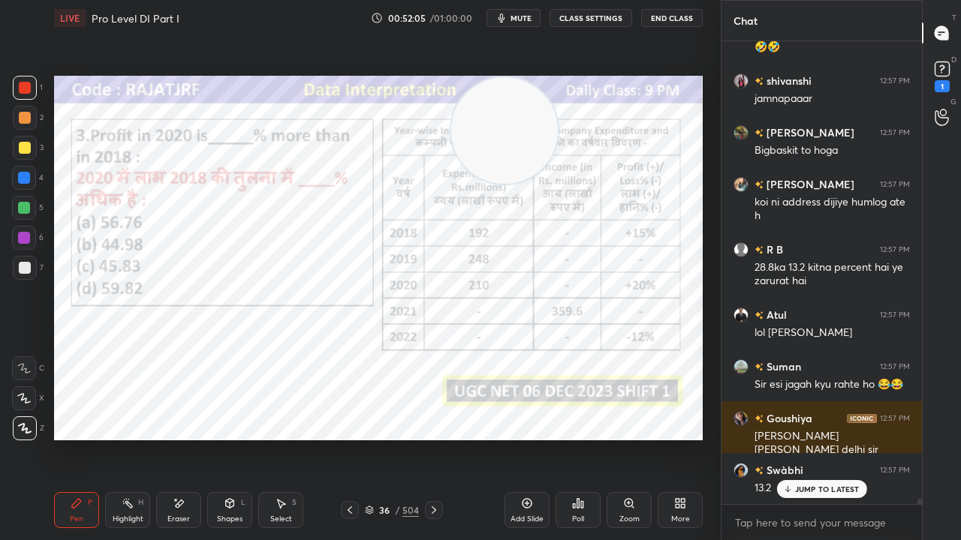
click at [23, 177] on div at bounding box center [24, 178] width 12 height 12
click at [23, 176] on div at bounding box center [24, 178] width 12 height 12
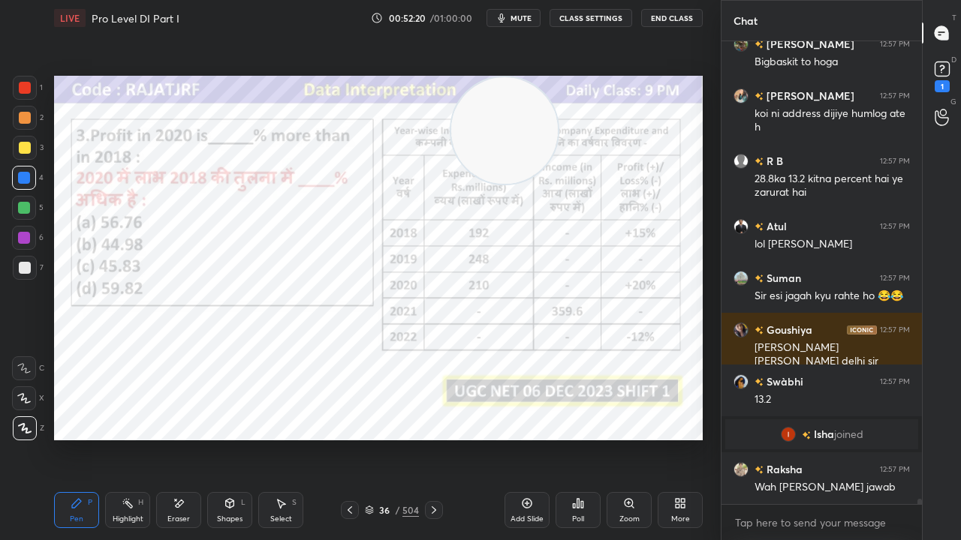
click at [26, 234] on div at bounding box center [24, 238] width 12 height 12
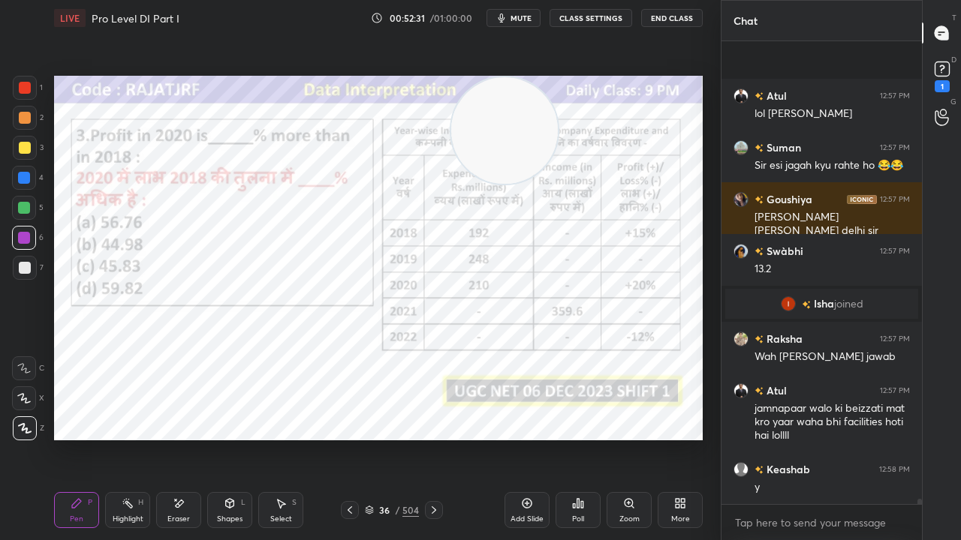
scroll to position [40492, 0]
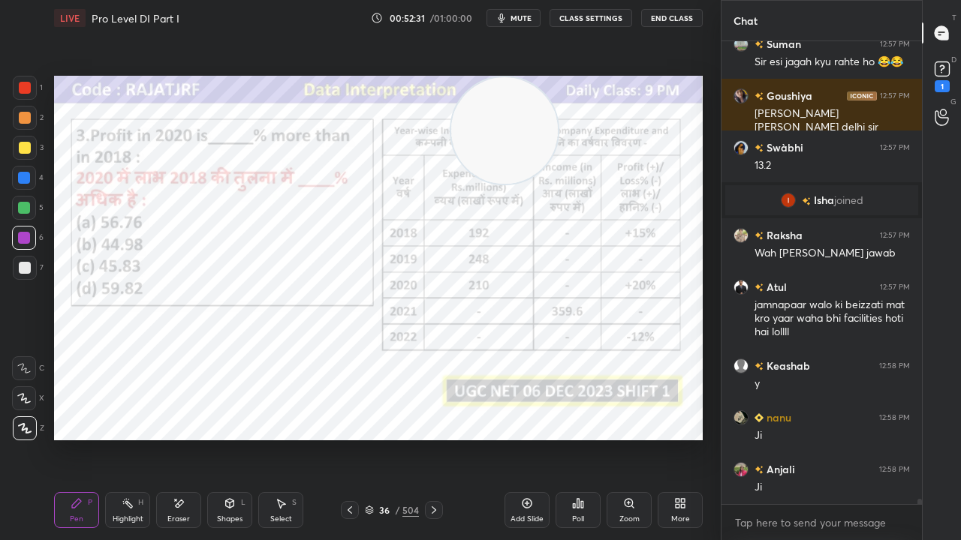
click at [23, 87] on div at bounding box center [25, 88] width 12 height 12
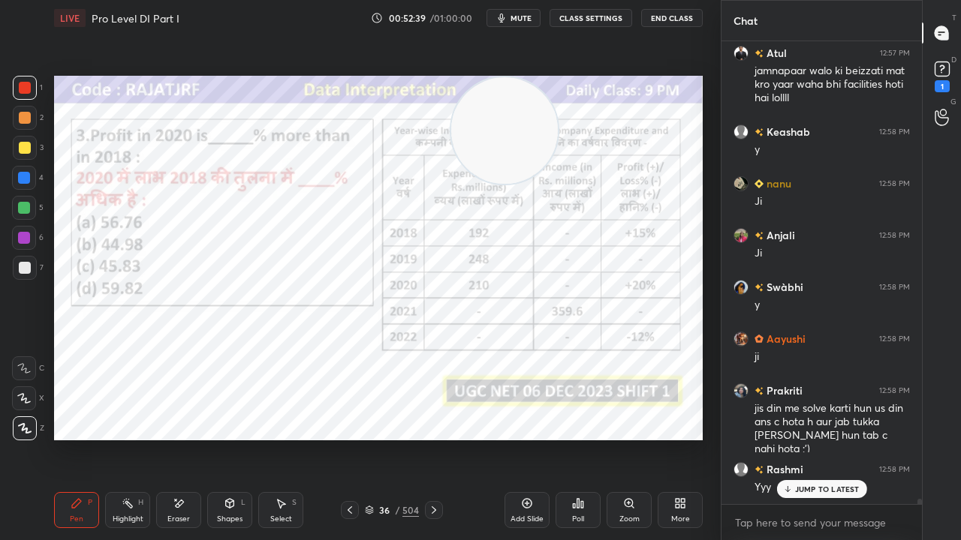
scroll to position [40777, 0]
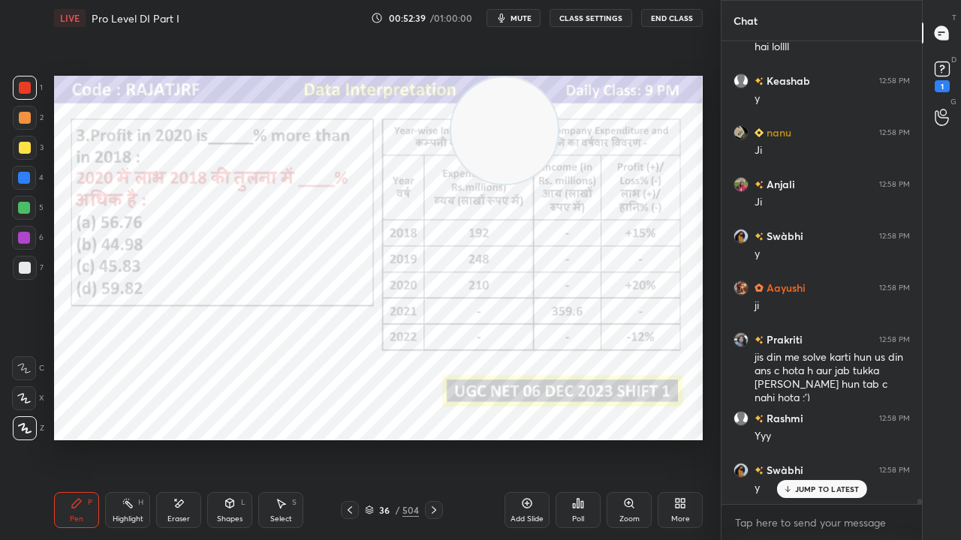
click at [23, 179] on div at bounding box center [24, 178] width 12 height 12
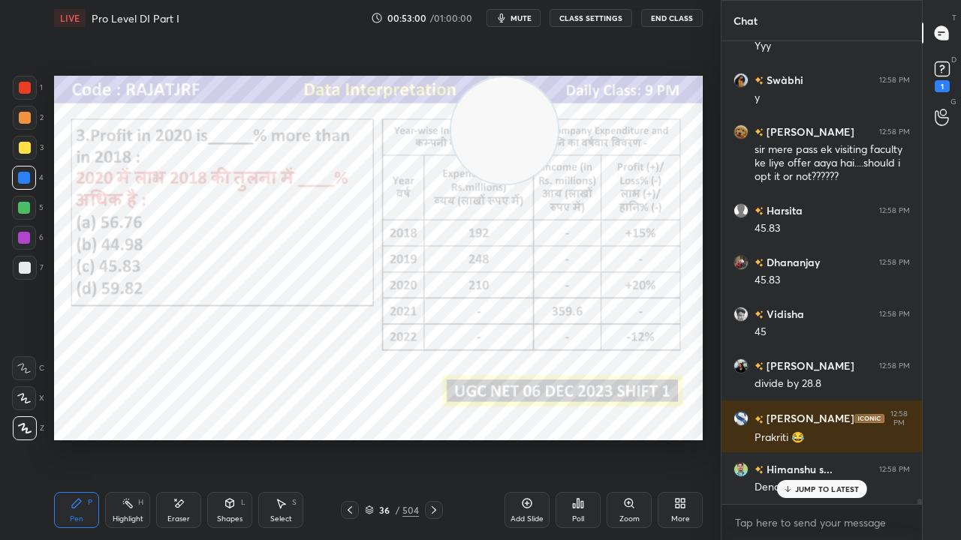
scroll to position [41218, 0]
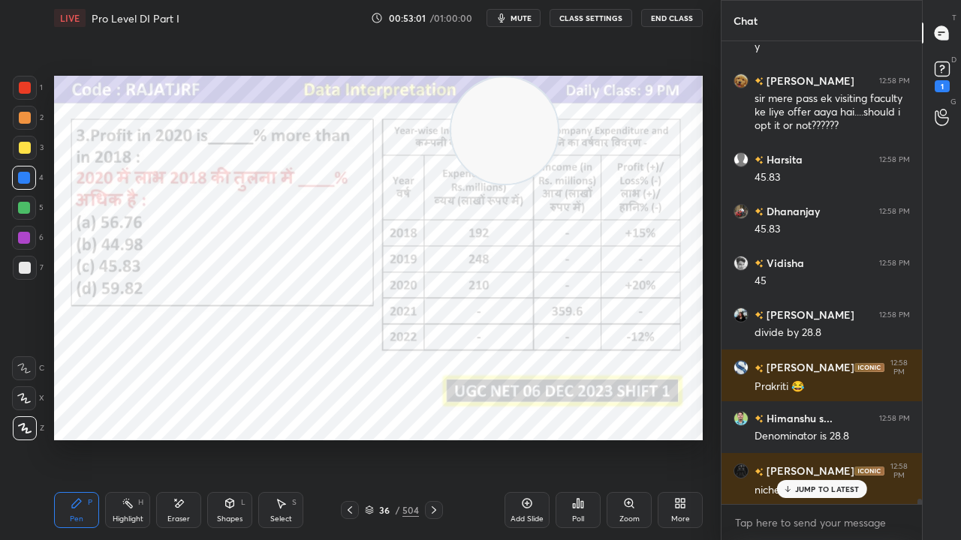
click at [179, 438] on icon at bounding box center [180, 504] width 8 height 8
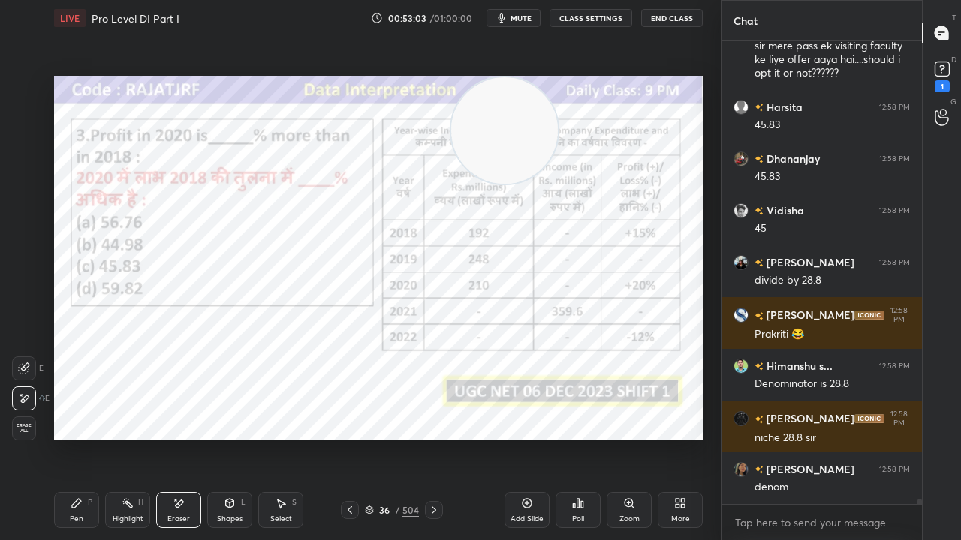
scroll to position [41322, 0]
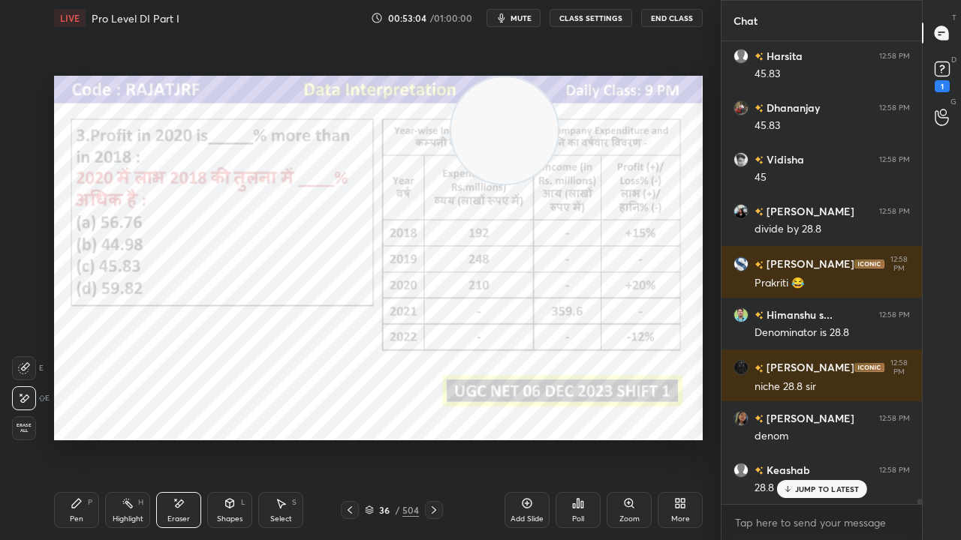
click at [75, 438] on icon at bounding box center [76, 503] width 9 height 9
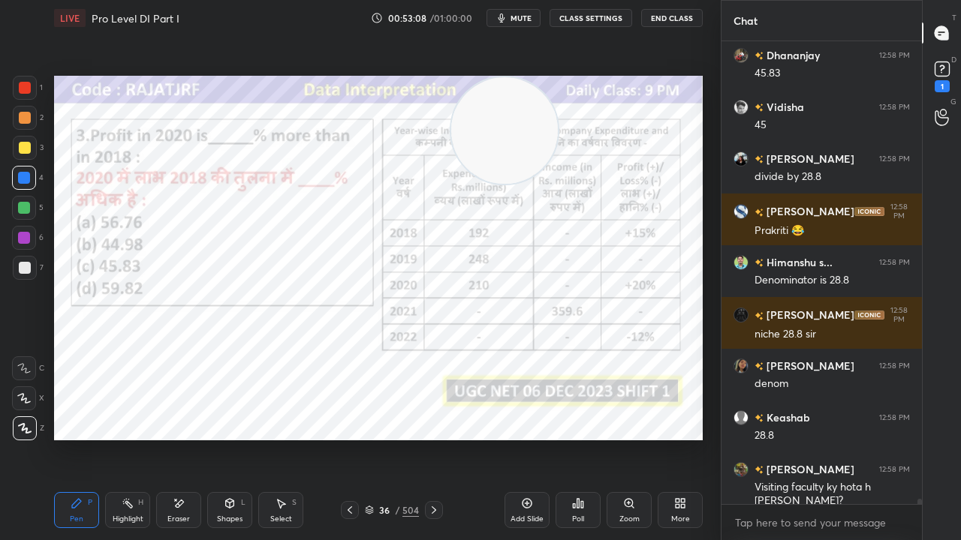
scroll to position [41439, 0]
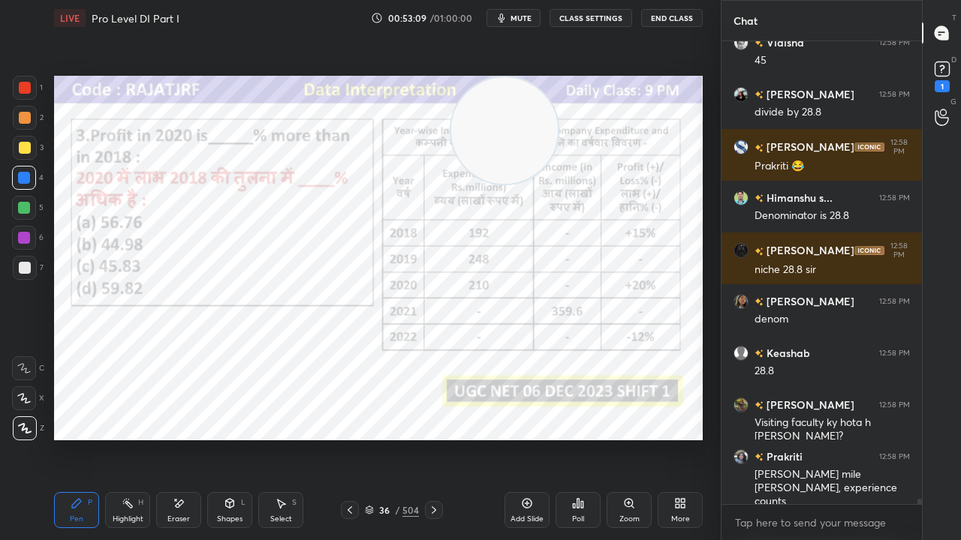
click at [177, 438] on icon at bounding box center [180, 504] width 8 height 8
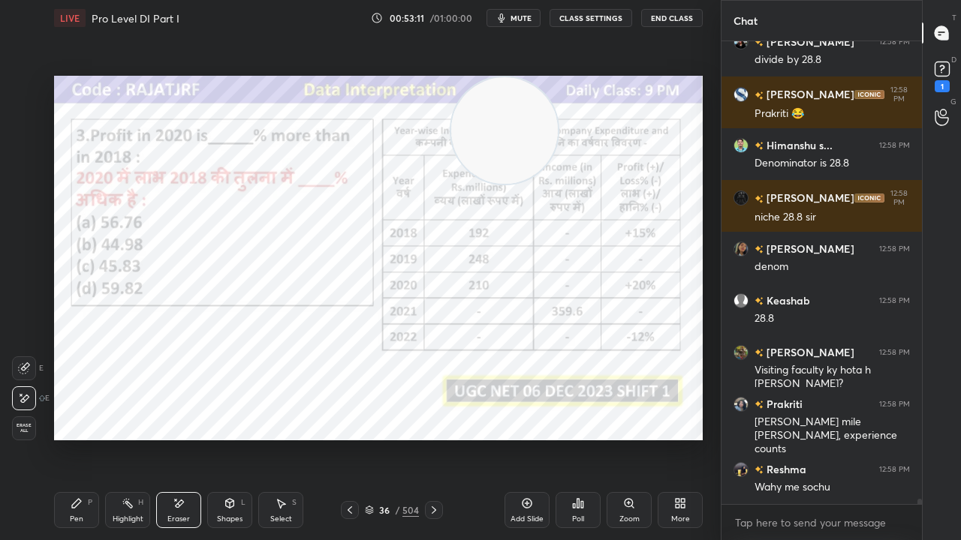
scroll to position [41528, 0]
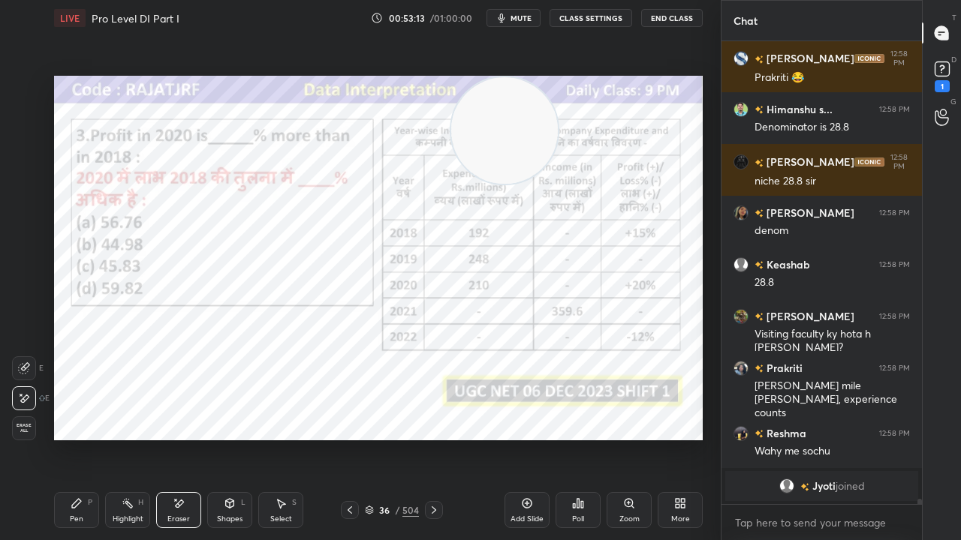
drag, startPoint x: 80, startPoint y: 519, endPoint x: 94, endPoint y: 505, distance: 20.2
click at [81, 438] on div "Pen" at bounding box center [77, 520] width 14 height 8
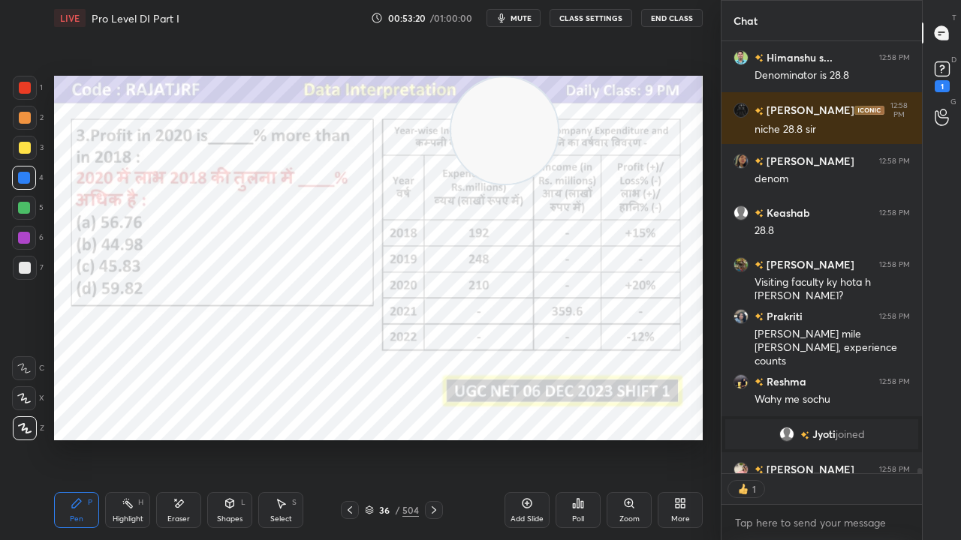
scroll to position [5, 5]
click at [26, 232] on div at bounding box center [24, 238] width 12 height 12
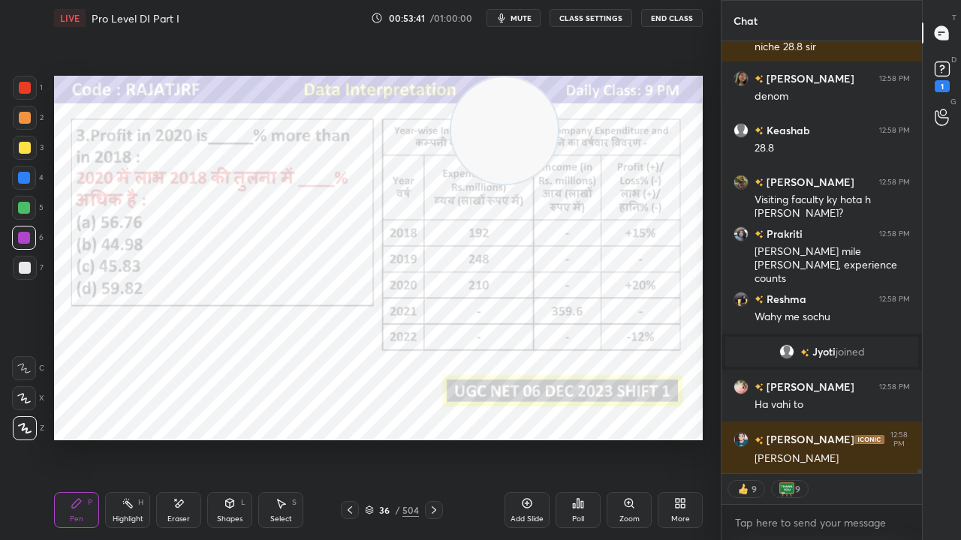
scroll to position [38985, 0]
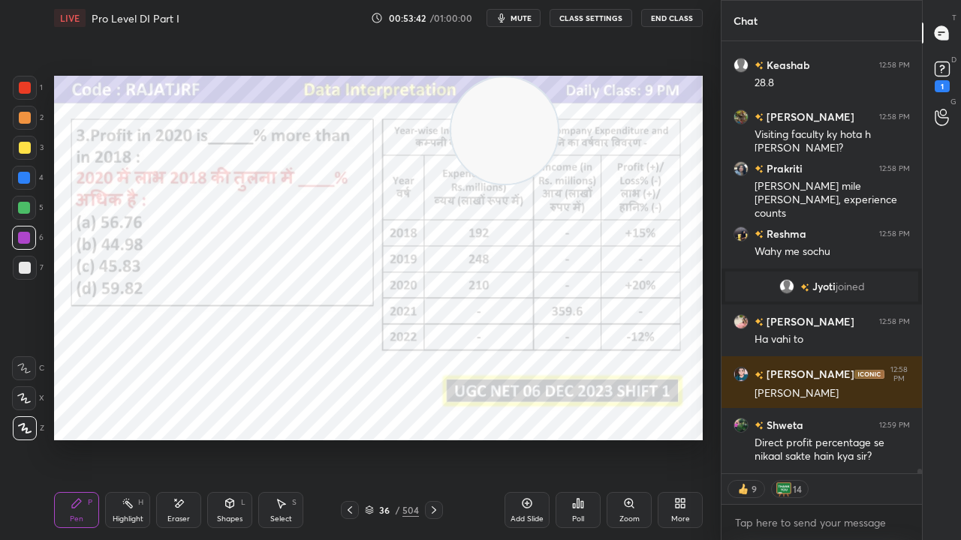
click at [26, 89] on div at bounding box center [25, 88] width 12 height 12
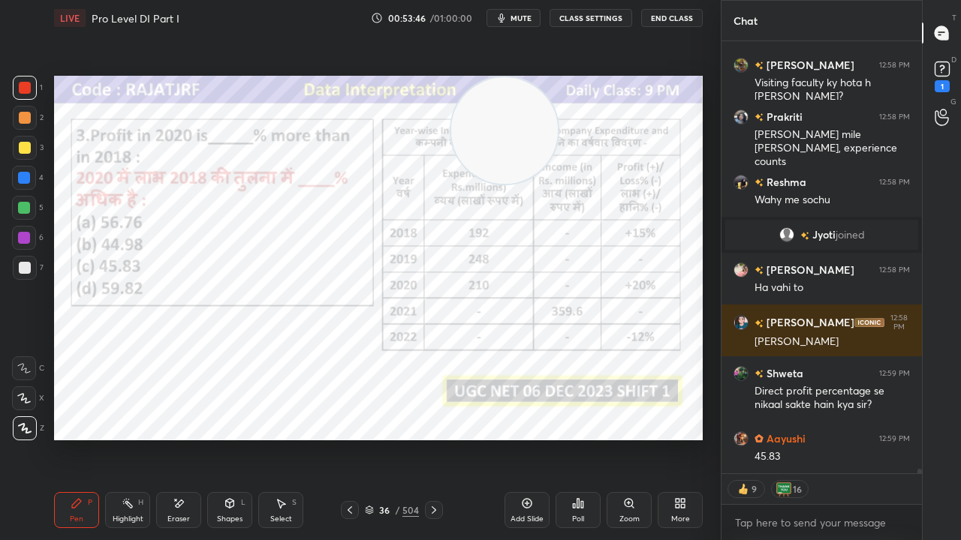
drag, startPoint x: 176, startPoint y: 506, endPoint x: 181, endPoint y: 498, distance: 9.2
click at [178, 438] on div "Eraser" at bounding box center [178, 510] width 45 height 36
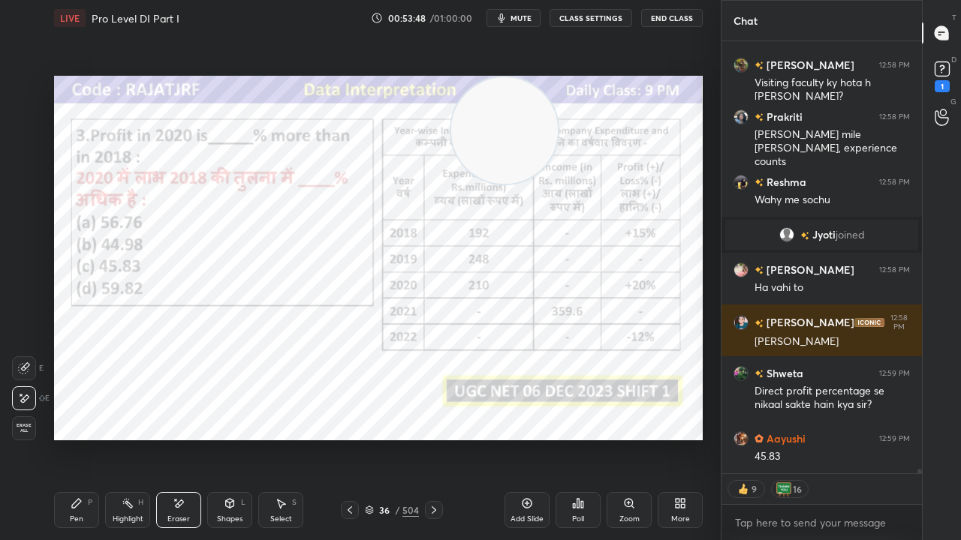
click at [80, 438] on div "Pen P" at bounding box center [76, 510] width 45 height 36
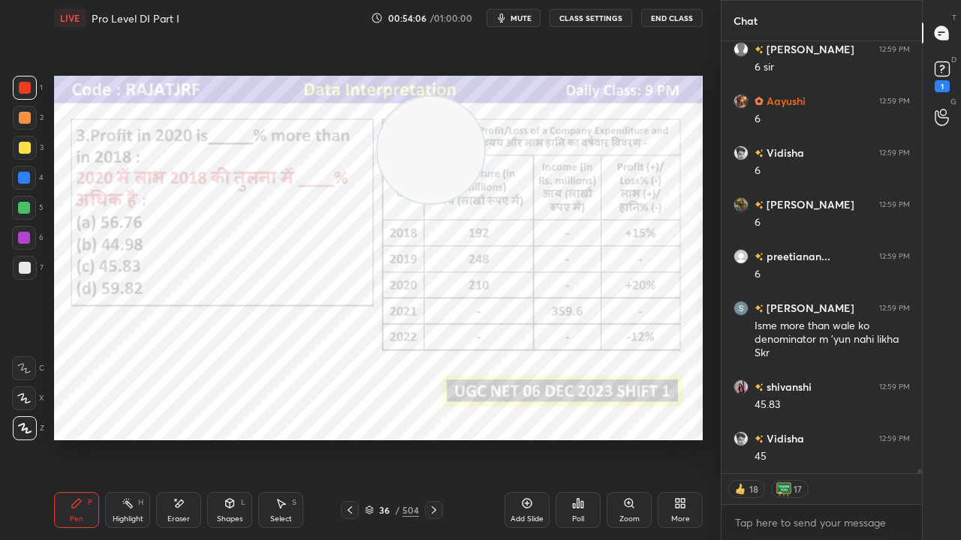
scroll to position [39647, 0]
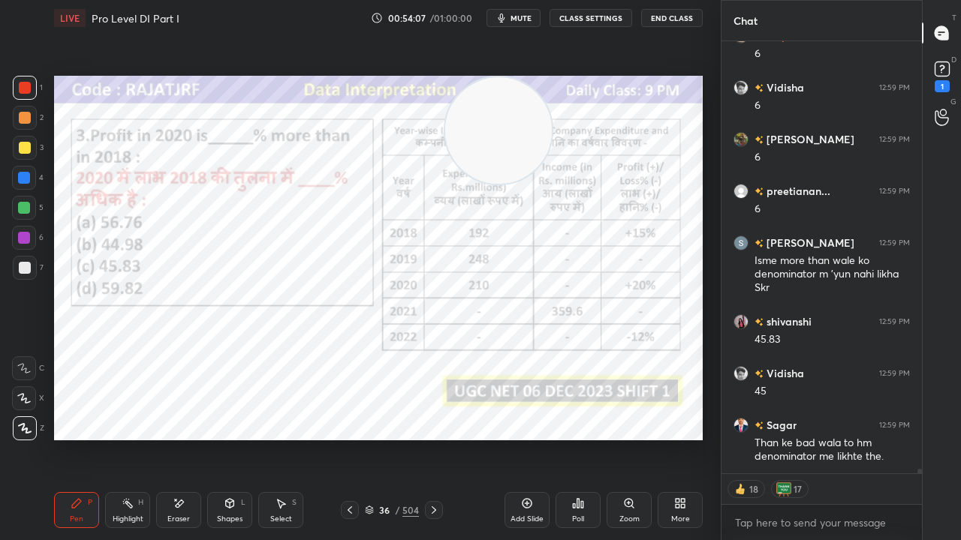
drag, startPoint x: 494, startPoint y: 127, endPoint x: 488, endPoint y: 110, distance: 17.6
click at [495, 111] on video at bounding box center [498, 130] width 107 height 107
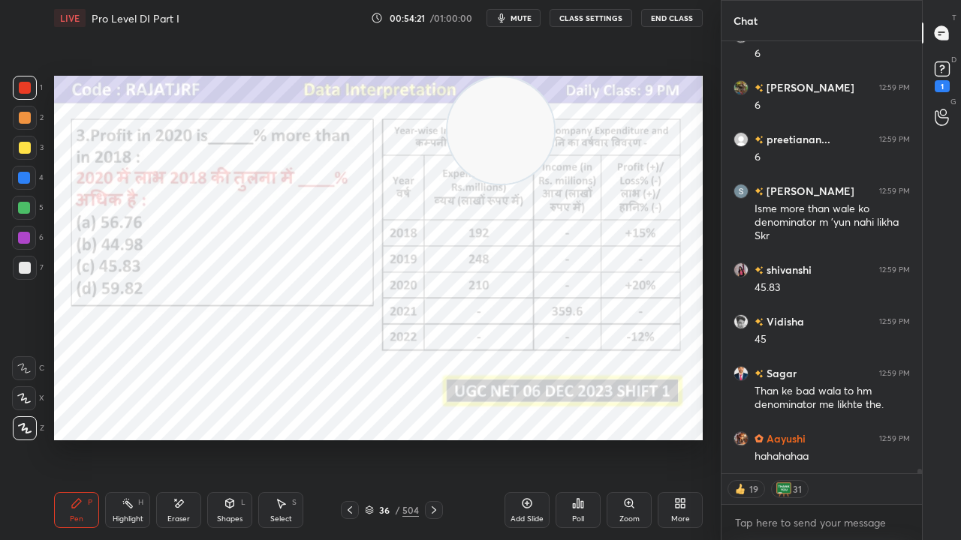
drag, startPoint x: 383, startPoint y: 513, endPoint x: 399, endPoint y: 462, distance: 54.4
click at [384, 438] on div "36" at bounding box center [384, 510] width 15 height 9
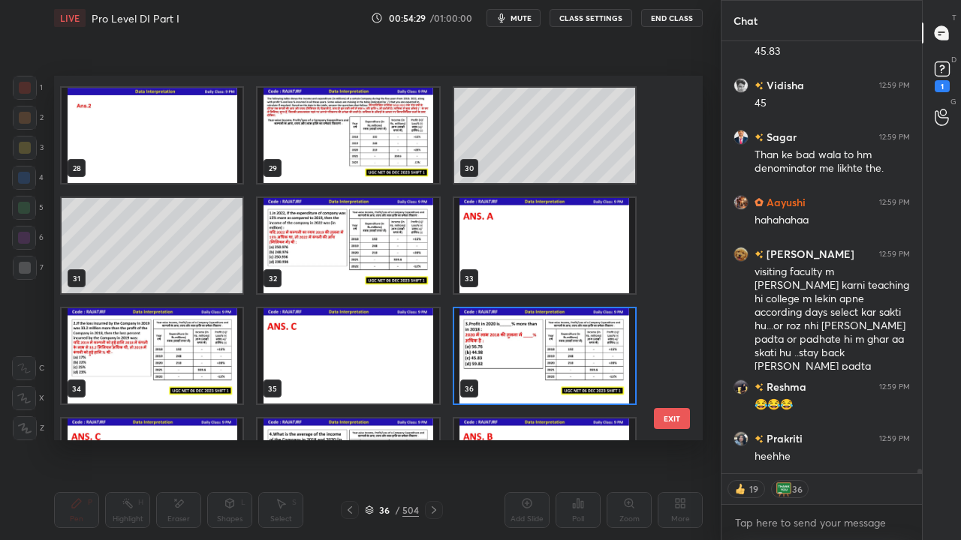
scroll to position [39987, 0]
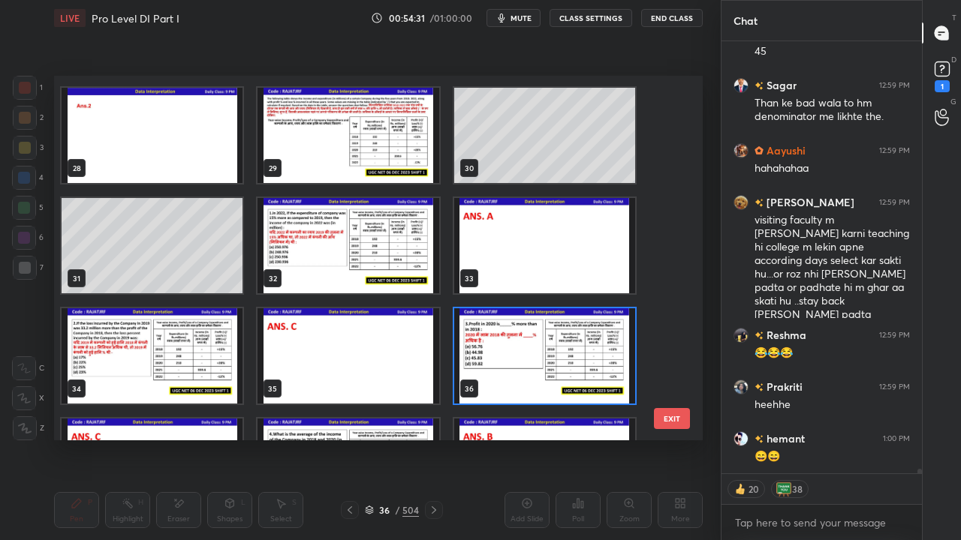
click at [408, 260] on img "grid" at bounding box center [347, 245] width 181 height 95
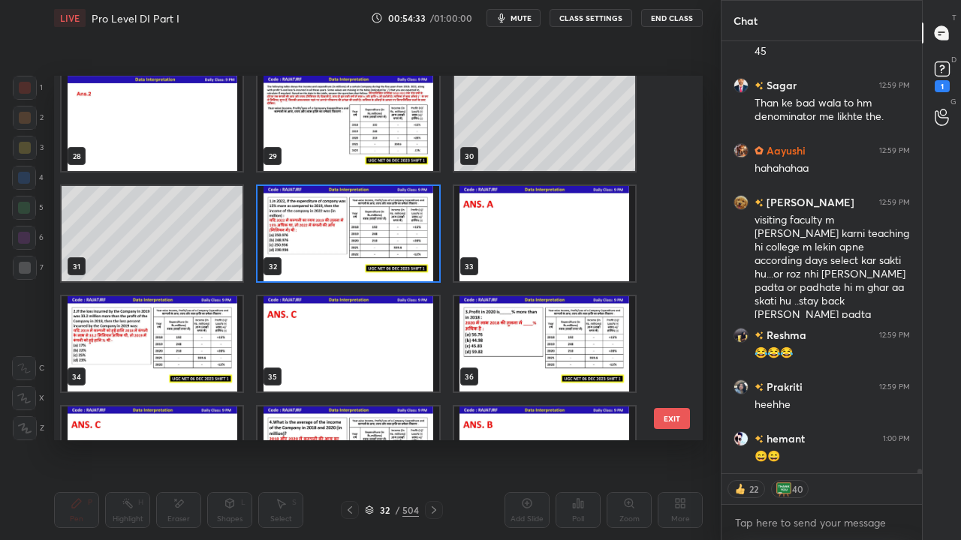
scroll to position [1001, 0]
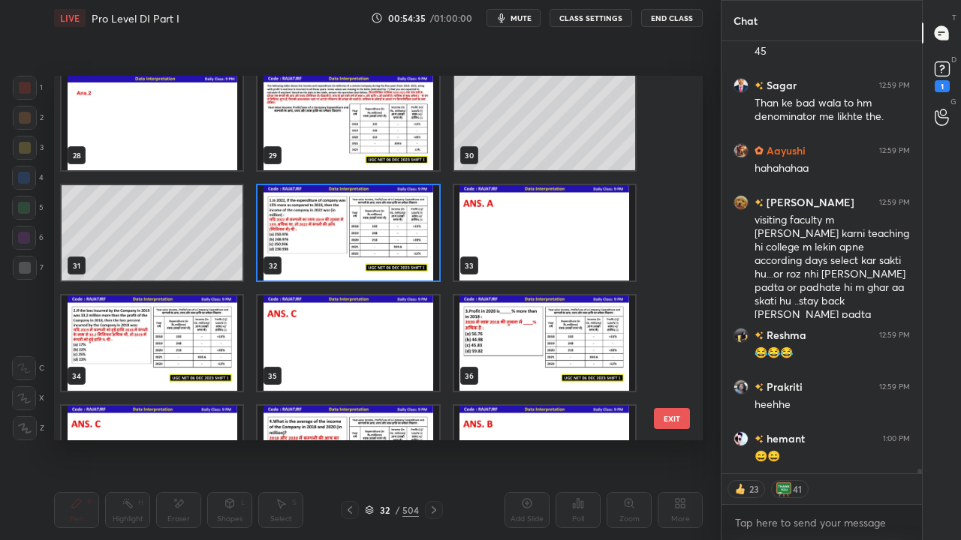
click at [173, 350] on img "grid" at bounding box center [152, 343] width 181 height 95
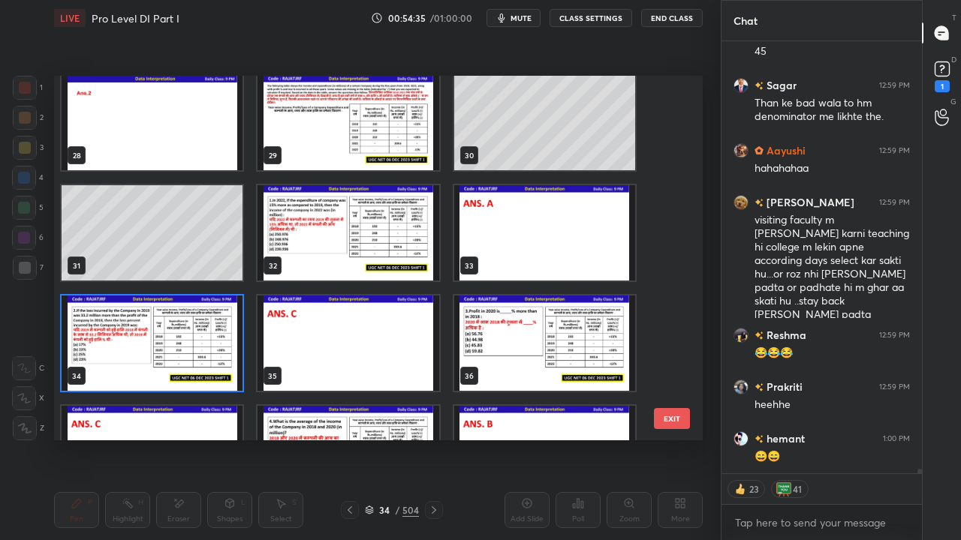
click at [173, 348] on img "grid" at bounding box center [152, 343] width 181 height 95
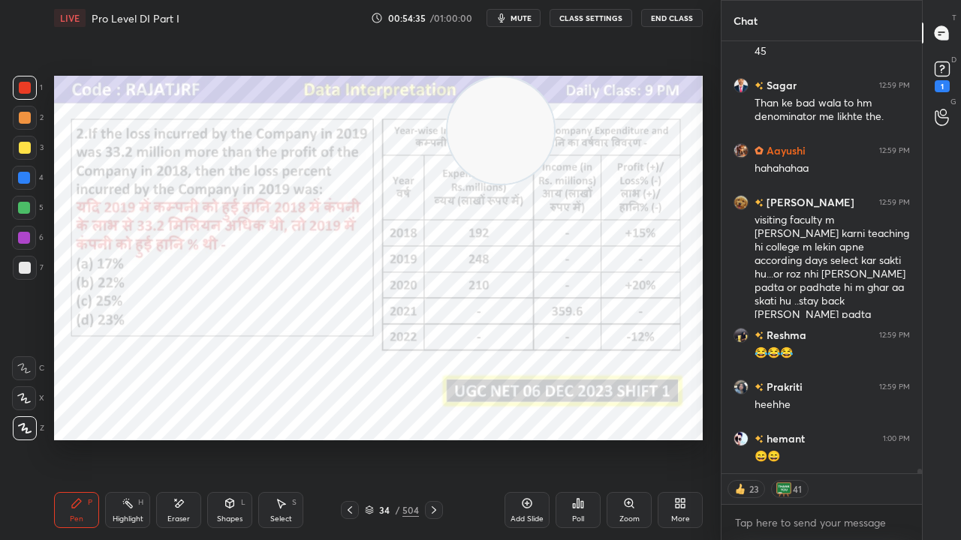
click at [173, 349] on img "grid" at bounding box center [152, 343] width 181 height 95
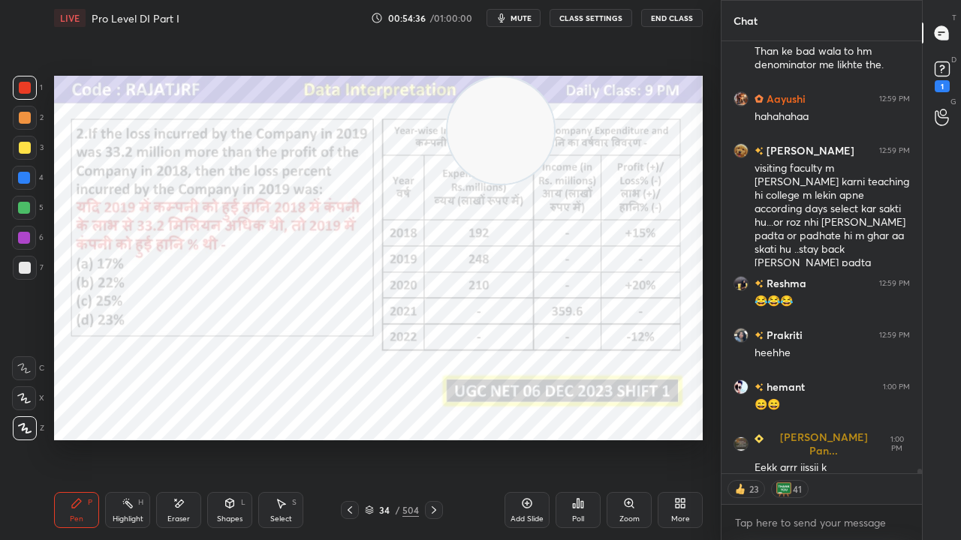
scroll to position [40091, 0]
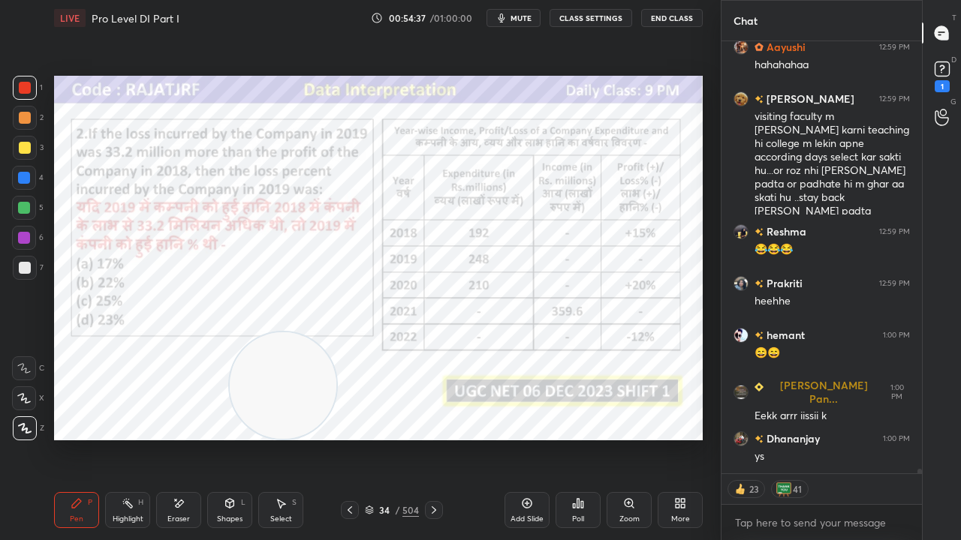
drag, startPoint x: 480, startPoint y: 122, endPoint x: 257, endPoint y: 385, distance: 345.6
click at [260, 392] on video at bounding box center [283, 386] width 107 height 107
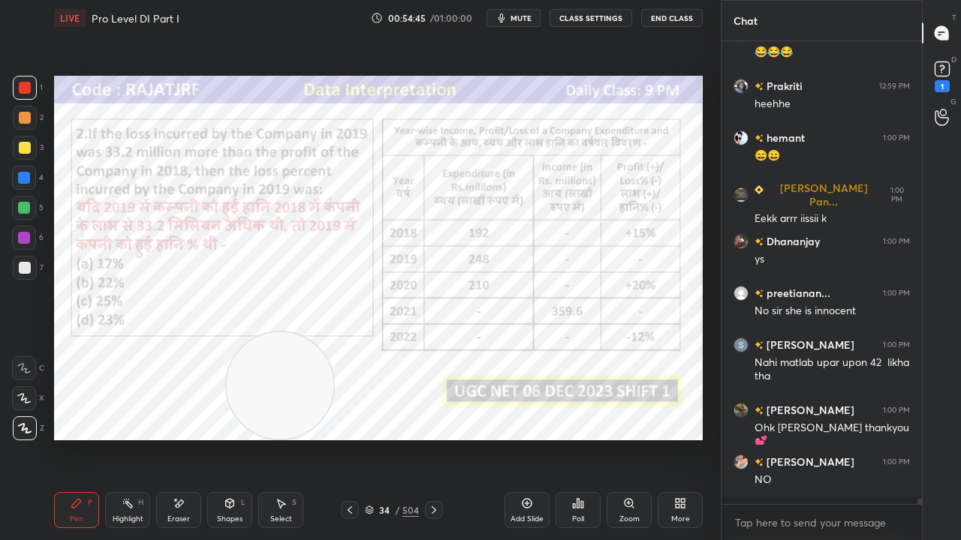
scroll to position [40280, 0]
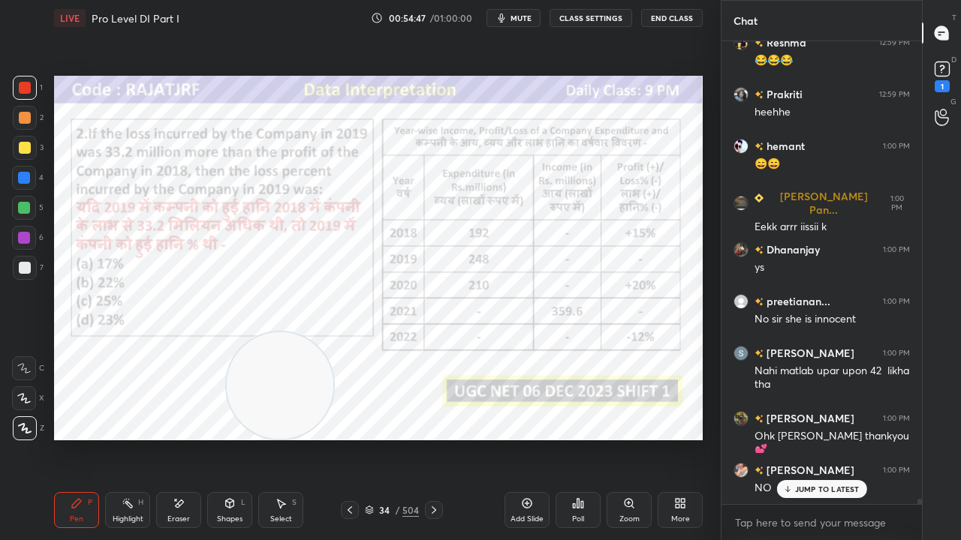
click at [801, 438] on p "JUMP TO LATEST" at bounding box center [827, 489] width 65 height 9
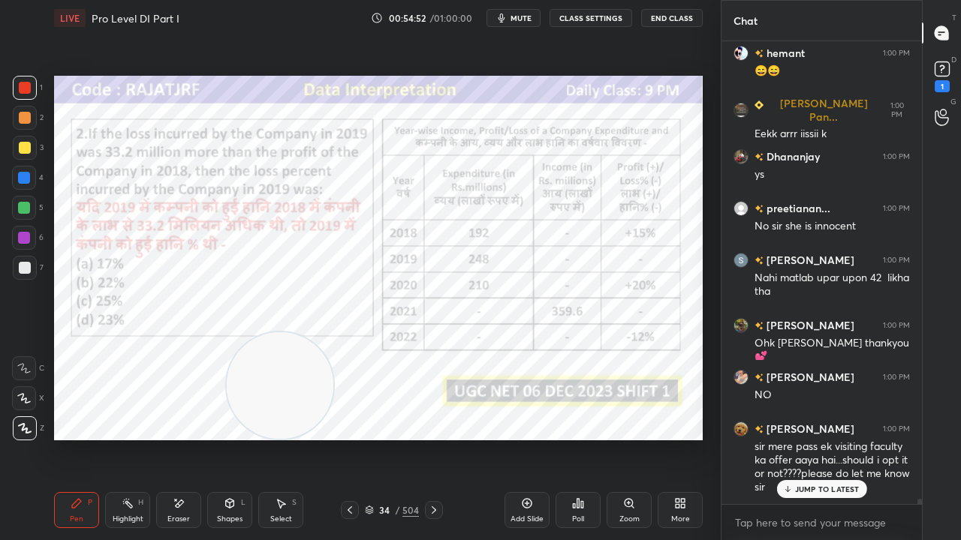
scroll to position [40424, 0]
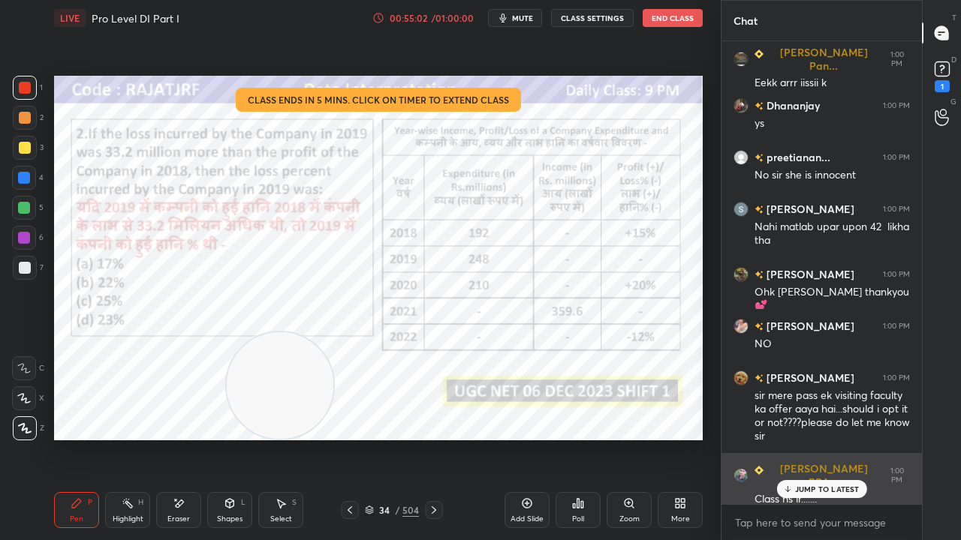
click at [819, 438] on div "JUMP TO LATEST" at bounding box center [821, 489] width 90 height 18
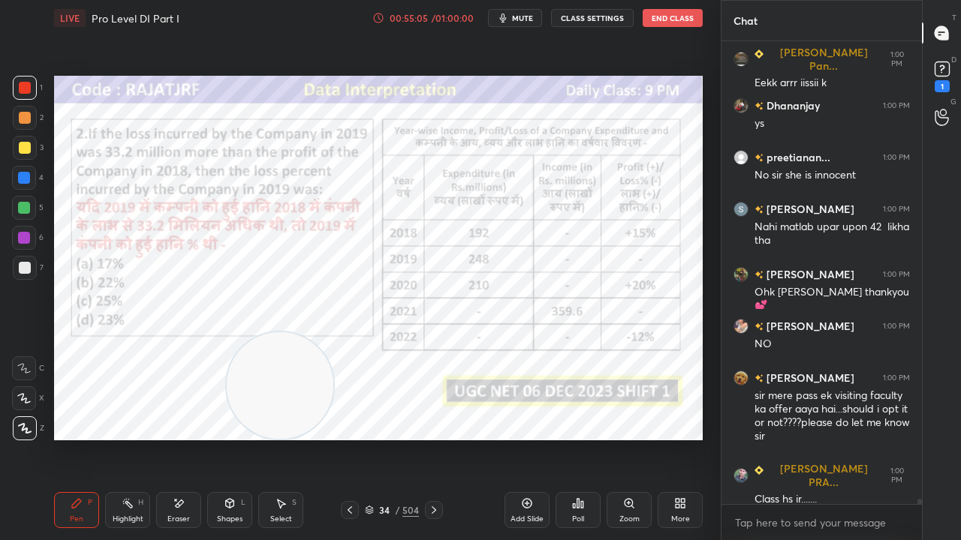
drag, startPoint x: 389, startPoint y: 510, endPoint x: 392, endPoint y: 491, distance: 19.0
click at [390, 438] on div "34" at bounding box center [384, 510] width 15 height 9
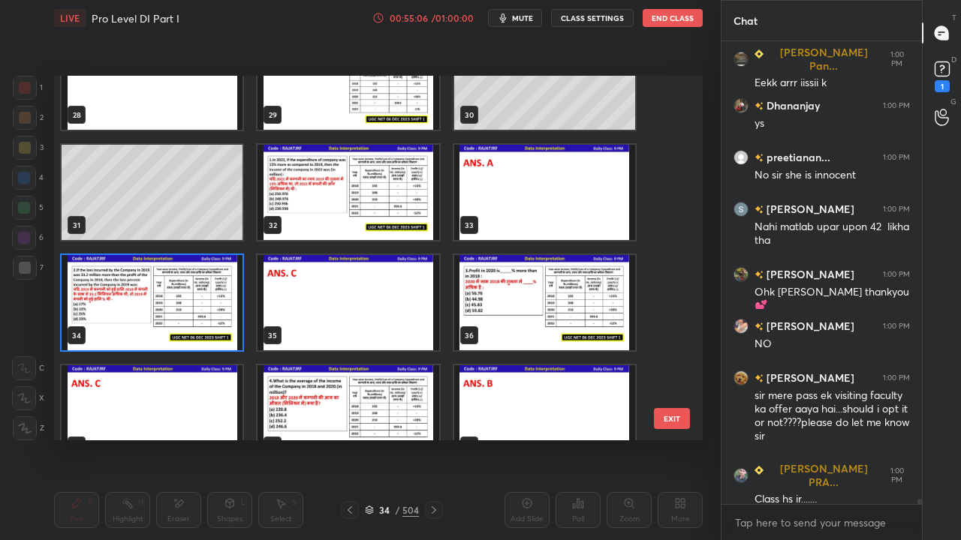
scroll to position [1044, 0]
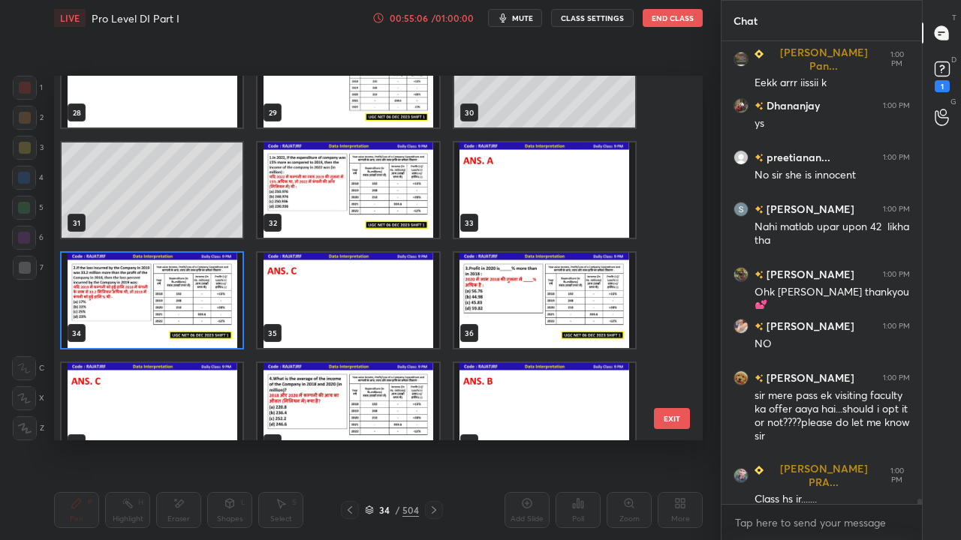
click at [197, 303] on img "grid" at bounding box center [152, 300] width 181 height 95
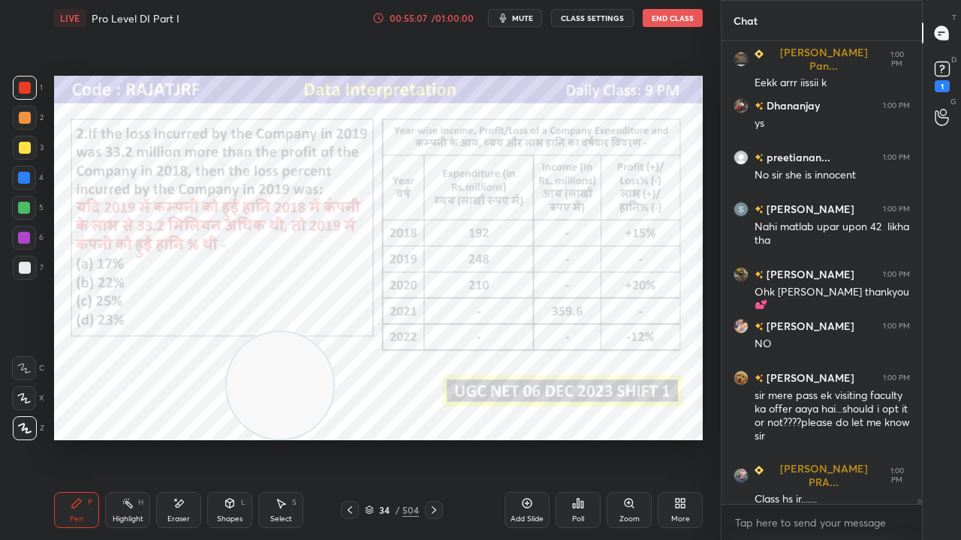
scroll to position [0, 0]
drag, startPoint x: 392, startPoint y: 510, endPoint x: 402, endPoint y: 484, distance: 27.3
click at [391, 438] on div "34" at bounding box center [384, 510] width 15 height 9
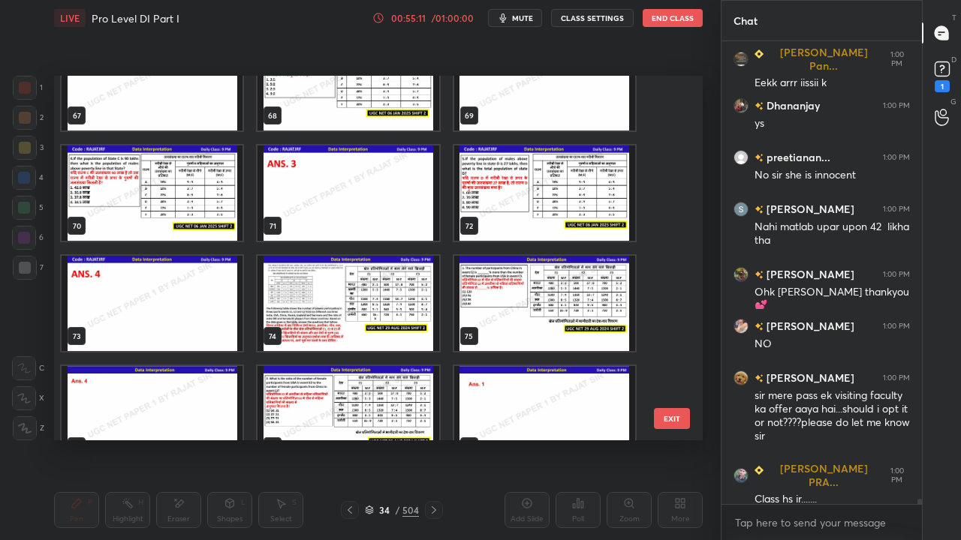
scroll to position [40477, 0]
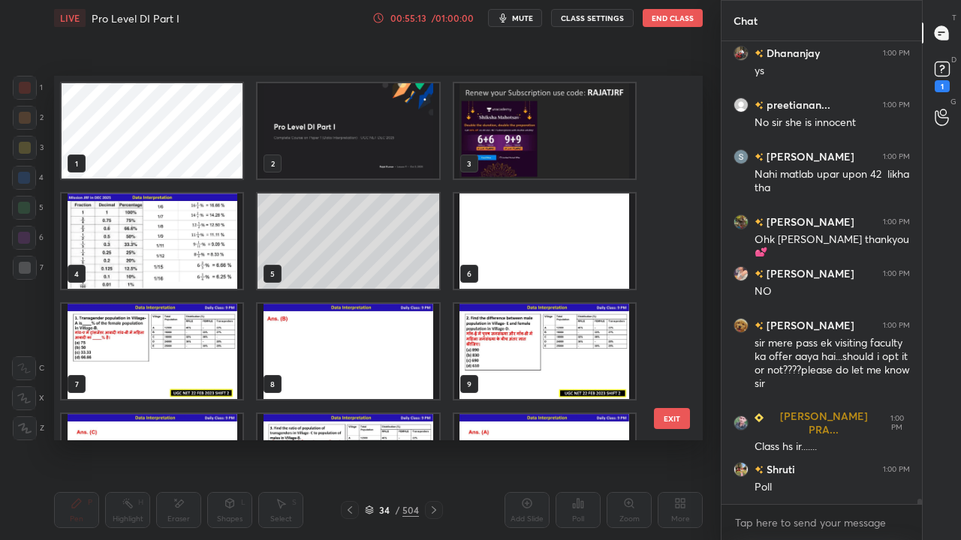
drag, startPoint x: 663, startPoint y: 419, endPoint x: 644, endPoint y: 402, distance: 25.0
click at [663, 416] on button "EXIT" at bounding box center [672, 418] width 36 height 21
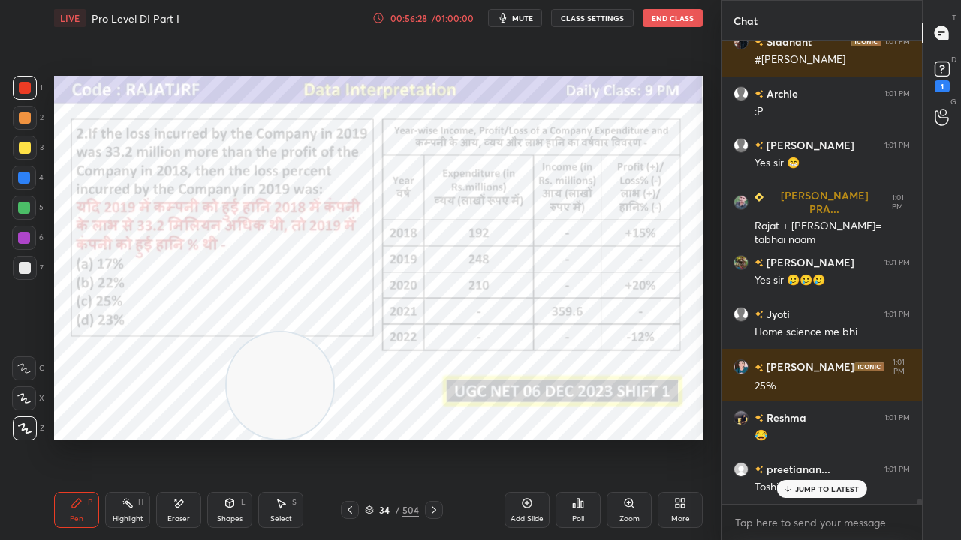
scroll to position [42302, 0]
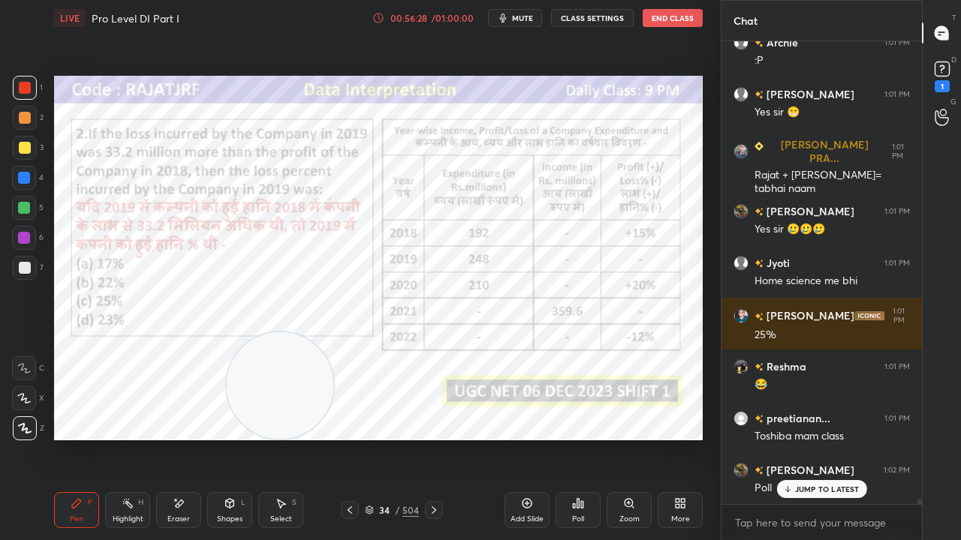
click at [392, 438] on div "34 / 504" at bounding box center [392, 511] width 54 height 14
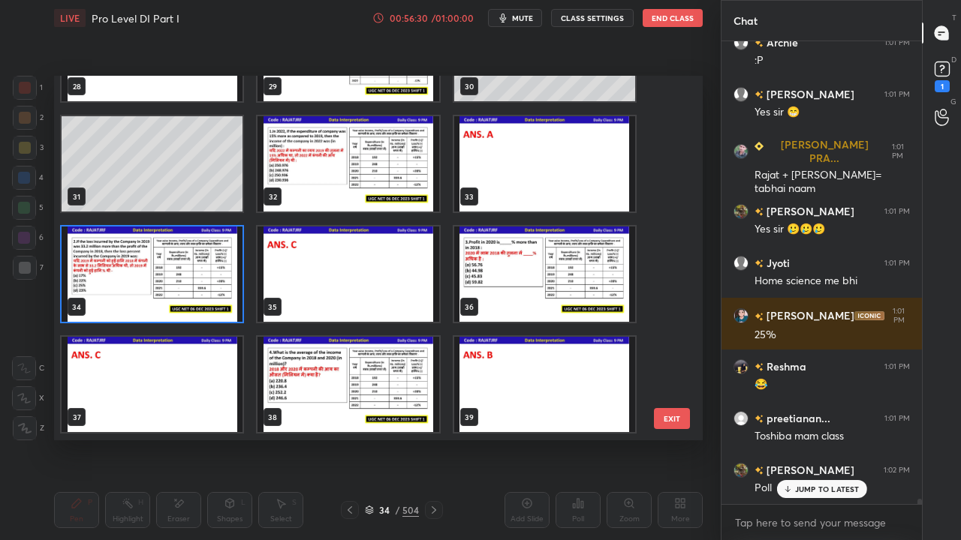
click at [221, 284] on img "grid" at bounding box center [152, 274] width 181 height 95
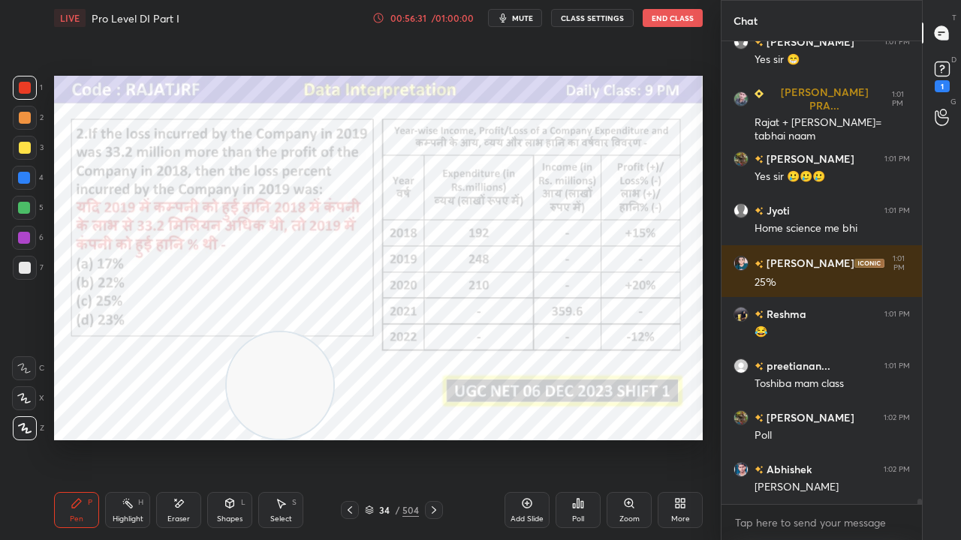
click at [569, 438] on div "Poll" at bounding box center [577, 510] width 45 height 36
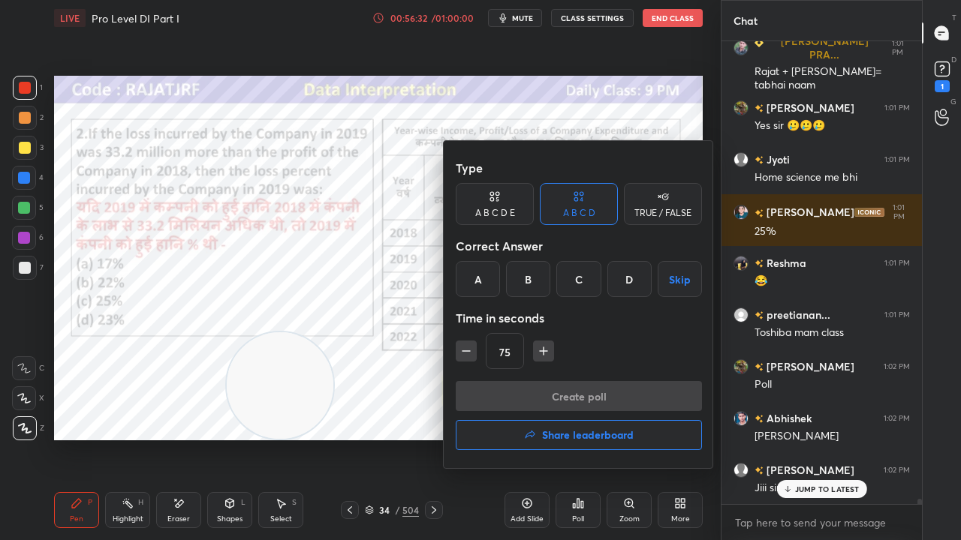
click at [574, 285] on div "C" at bounding box center [578, 279] width 44 height 36
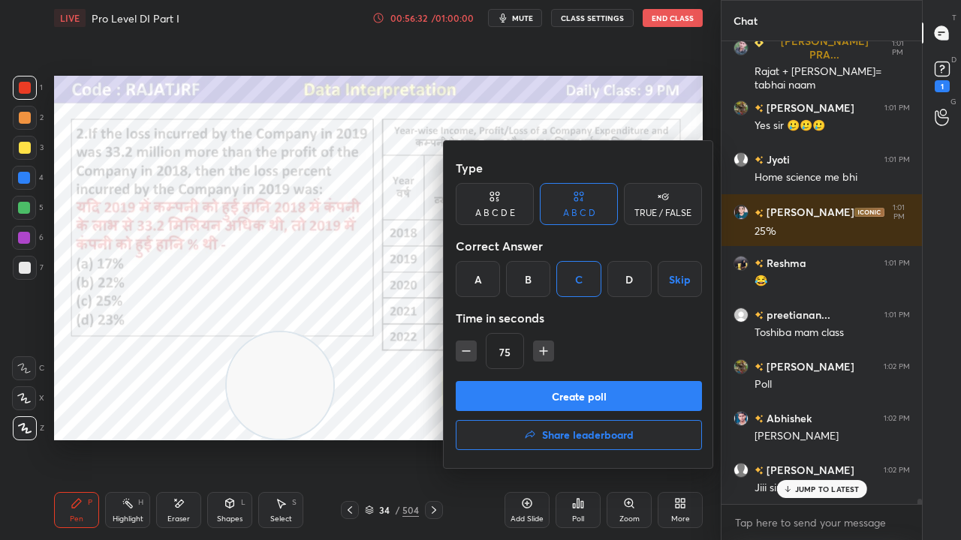
click at [548, 396] on button "Create poll" at bounding box center [579, 396] width 246 height 30
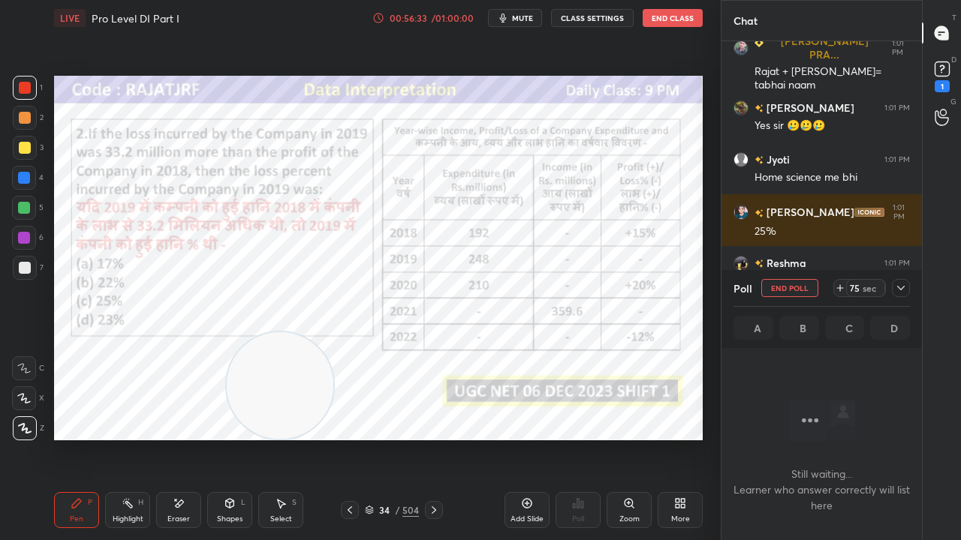
click at [906, 287] on icon at bounding box center [901, 288] width 12 height 12
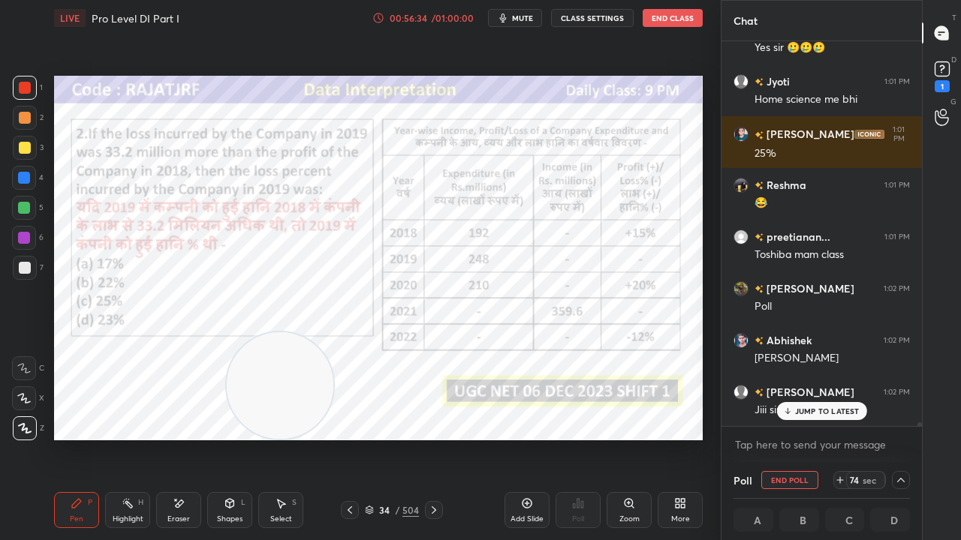
click at [796, 413] on p "JUMP TO LATEST" at bounding box center [827, 411] width 65 height 9
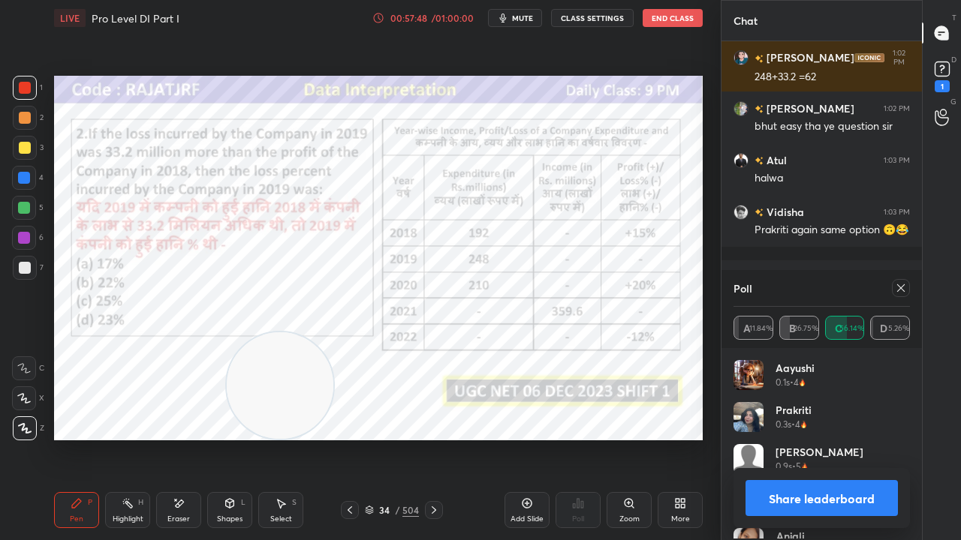
scroll to position [176, 172]
drag, startPoint x: 906, startPoint y: 292, endPoint x: 895, endPoint y: 293, distance: 11.4
click at [905, 293] on icon at bounding box center [901, 288] width 12 height 12
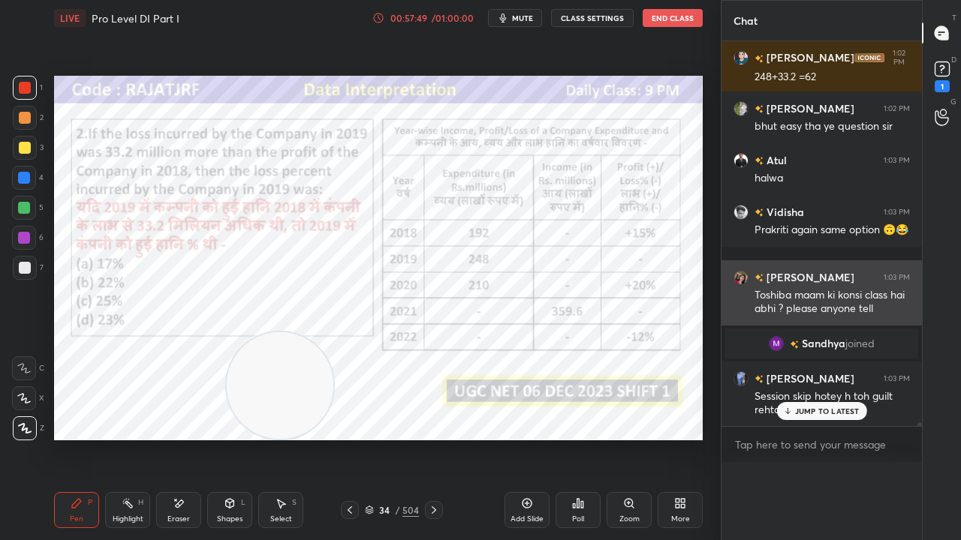
scroll to position [5, 5]
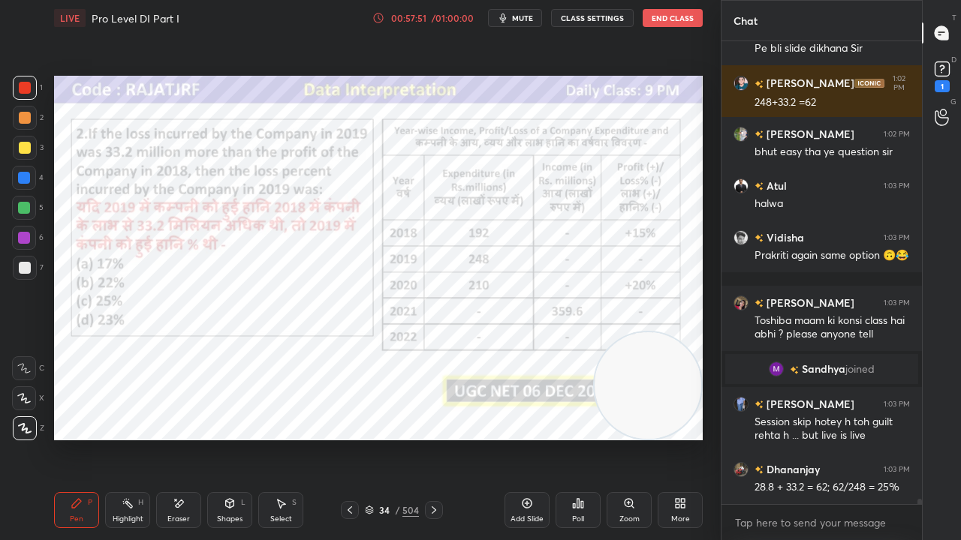
drag, startPoint x: 288, startPoint y: 371, endPoint x: 677, endPoint y: 441, distance: 395.1
click at [680, 438] on div "Setting up your live class Poll for secs No correct answer Start poll" at bounding box center [378, 258] width 661 height 444
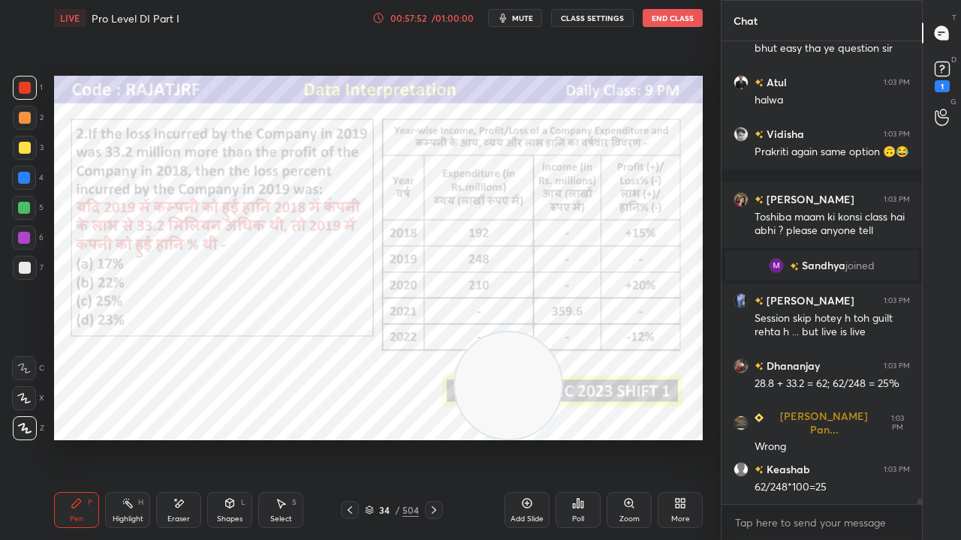
drag, startPoint x: 664, startPoint y: 415, endPoint x: 506, endPoint y: 441, distance: 159.8
click at [517, 438] on div "Setting up your live class Poll for secs No correct answer Start poll" at bounding box center [378, 258] width 661 height 444
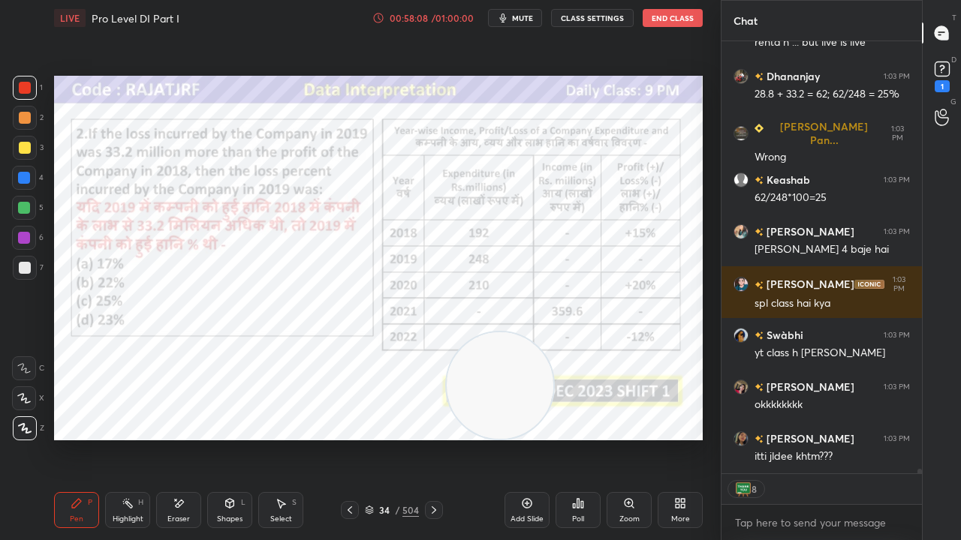
drag, startPoint x: 172, startPoint y: 510, endPoint x: 240, endPoint y: 456, distance: 87.1
click at [173, 438] on div "Eraser" at bounding box center [178, 510] width 45 height 36
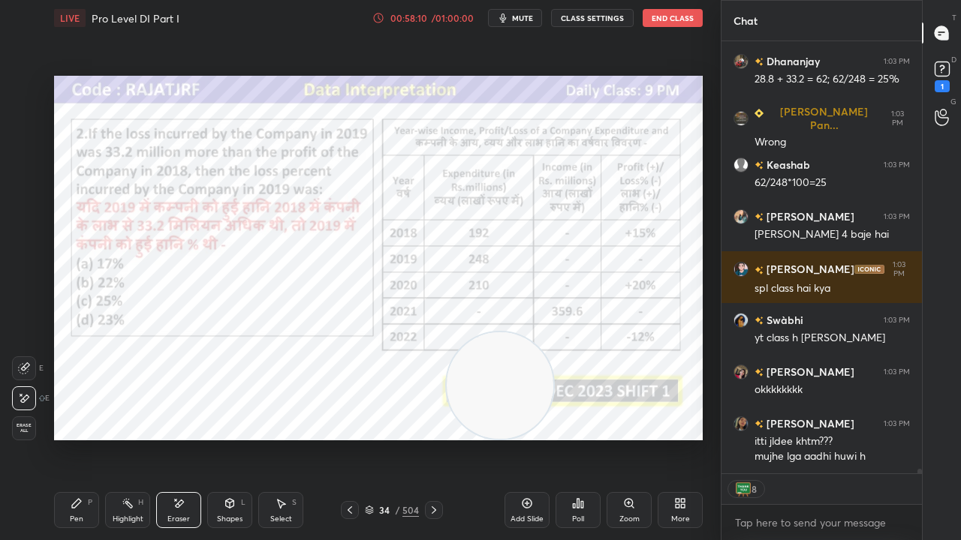
click at [87, 438] on div "Pen P" at bounding box center [76, 510] width 45 height 36
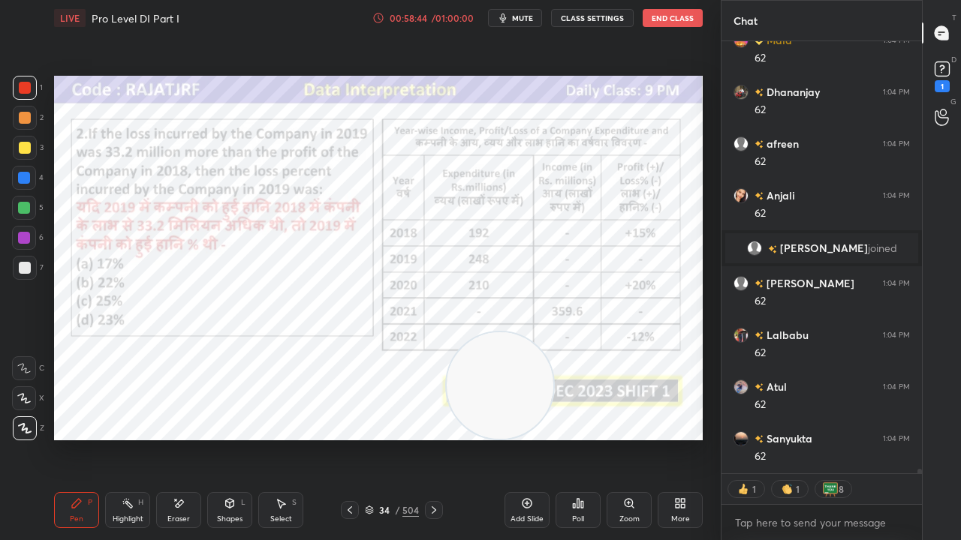
click at [23, 177] on div at bounding box center [24, 178] width 12 height 12
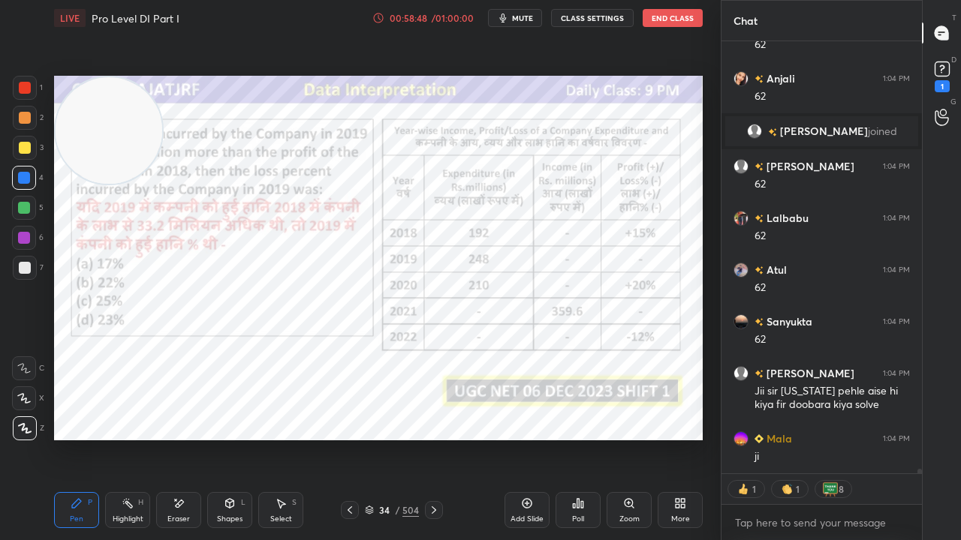
drag, startPoint x: 479, startPoint y: 387, endPoint x: 60, endPoint y: 116, distance: 498.8
click at [60, 113] on video at bounding box center [109, 130] width 107 height 107
drag, startPoint x: 177, startPoint y: 498, endPoint x: 188, endPoint y: 442, distance: 57.3
click at [179, 438] on div "Eraser" at bounding box center [178, 510] width 45 height 36
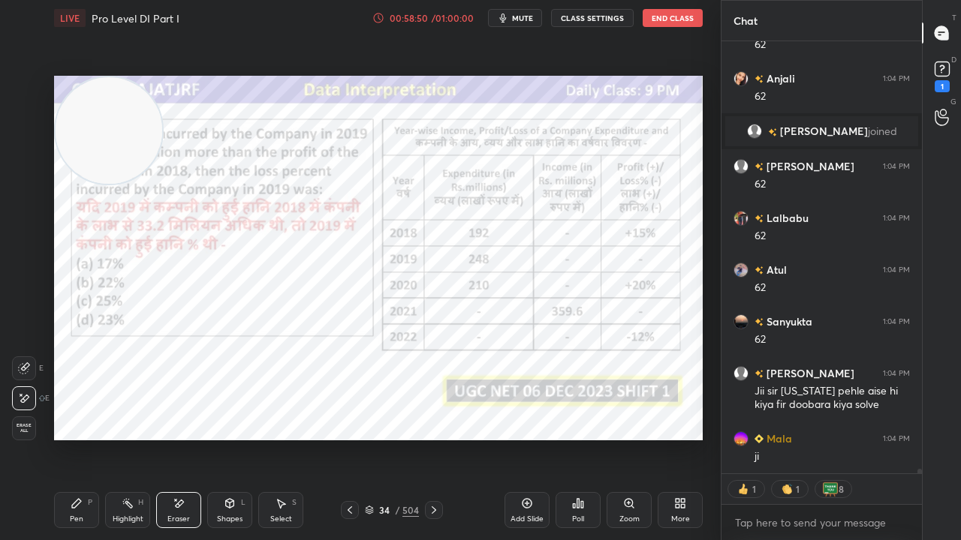
click at [88, 438] on div "Pen P" at bounding box center [76, 510] width 45 height 36
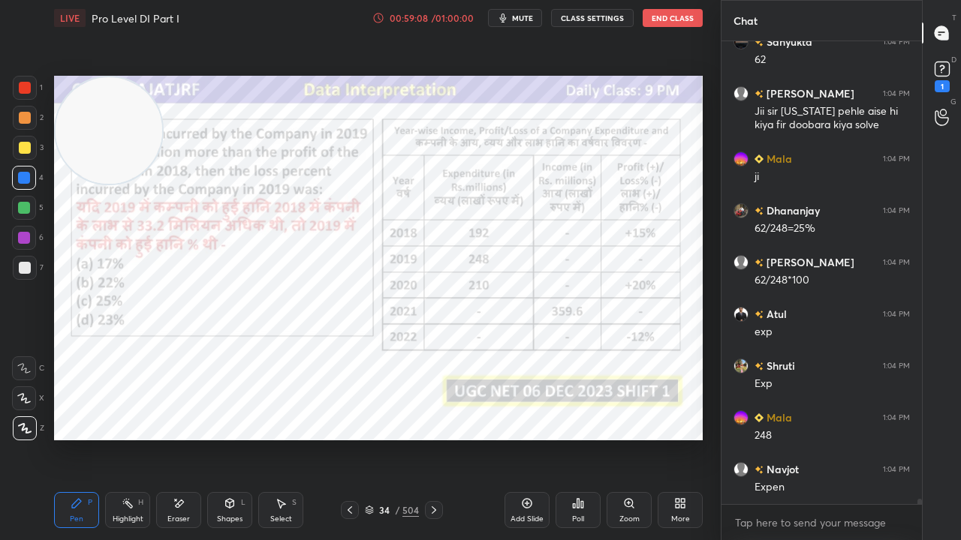
scroll to position [43353, 0]
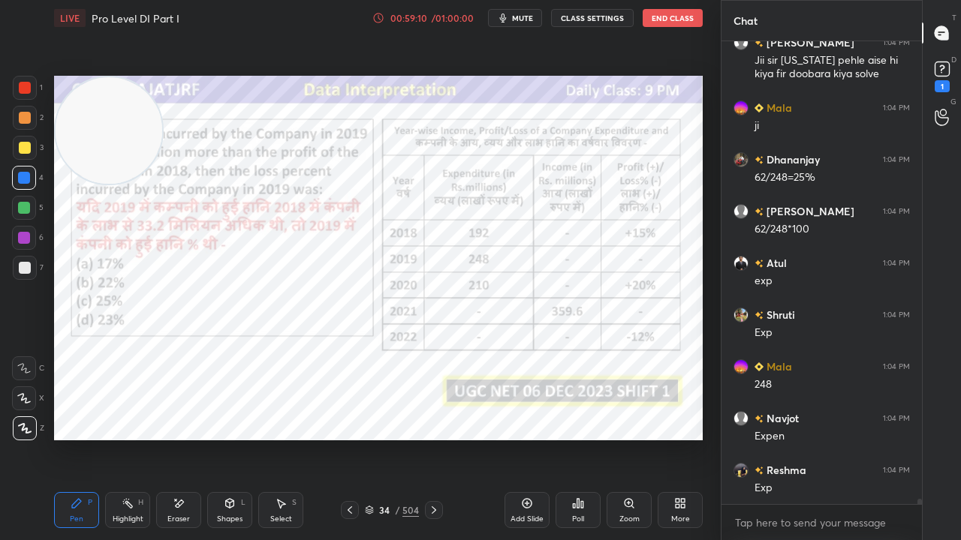
click at [28, 86] on div at bounding box center [25, 88] width 12 height 12
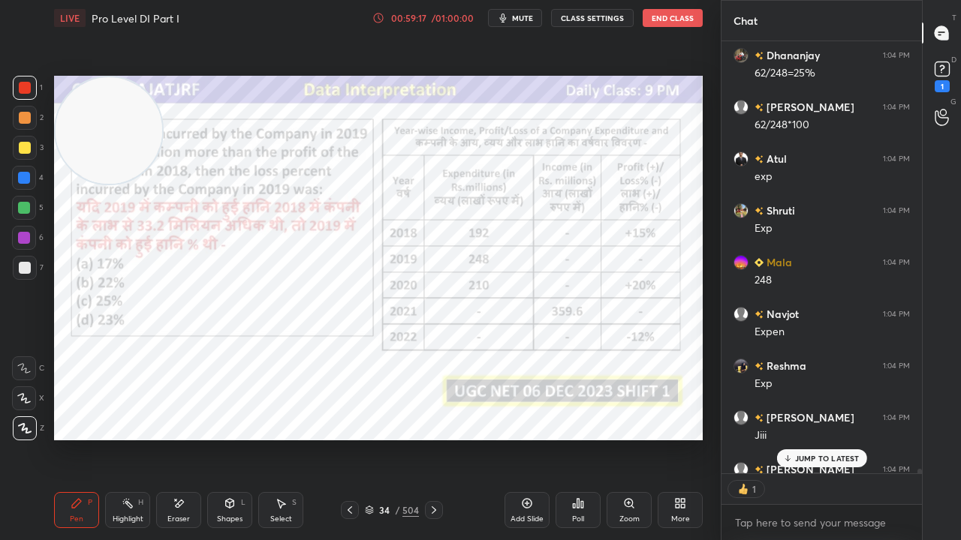
scroll to position [428, 196]
click at [394, 438] on div "34 / 504" at bounding box center [392, 511] width 54 height 14
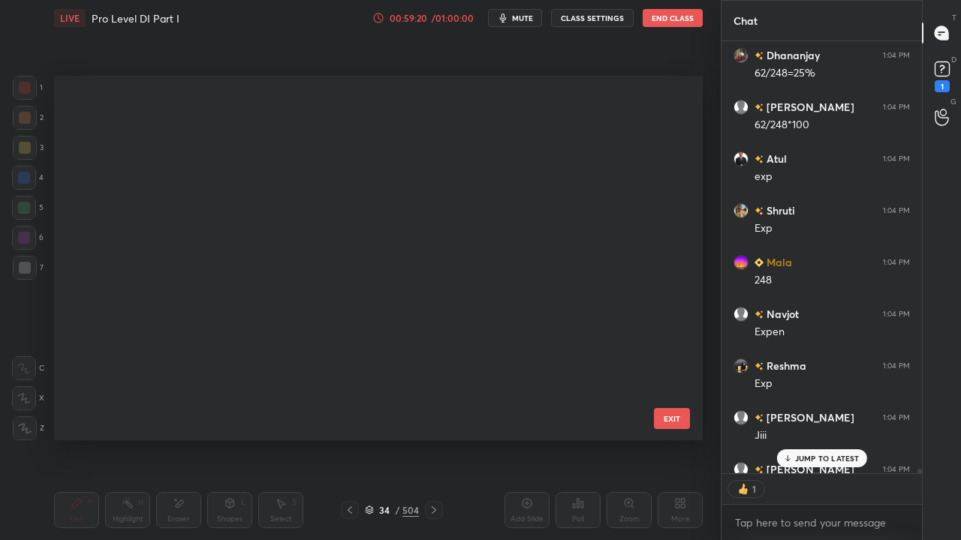
scroll to position [5, 8]
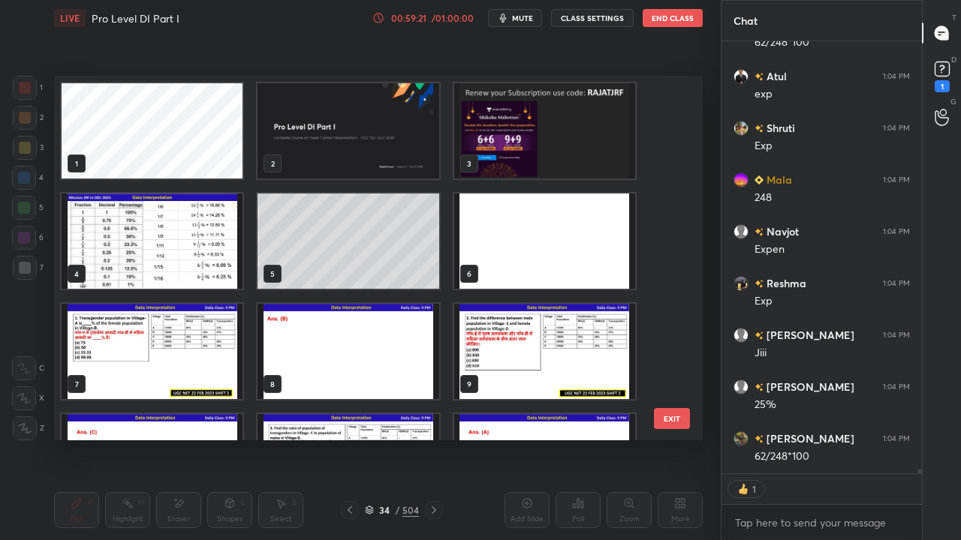
click at [390, 152] on img "grid" at bounding box center [347, 130] width 181 height 95
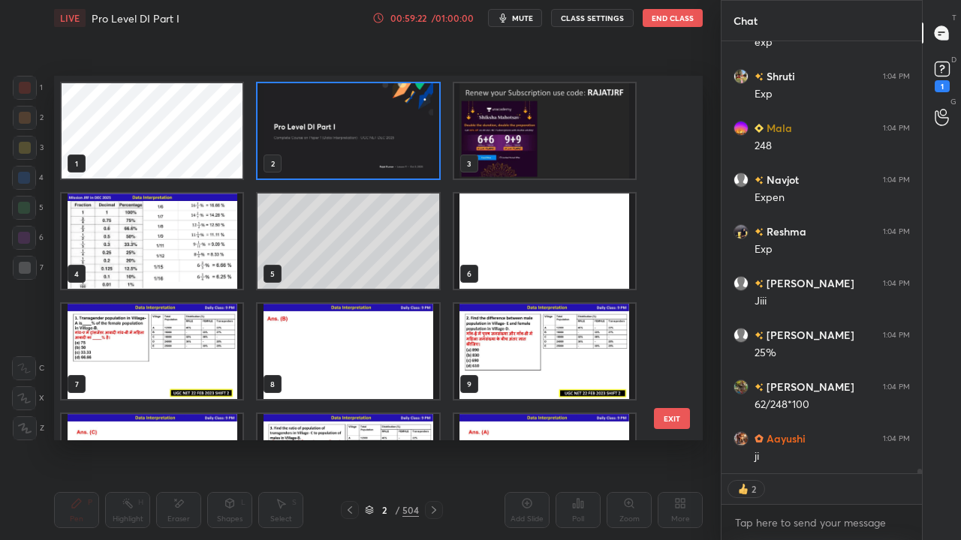
click at [430, 156] on img "grid" at bounding box center [347, 130] width 181 height 95
click at [430, 155] on img "grid" at bounding box center [347, 130] width 181 height 95
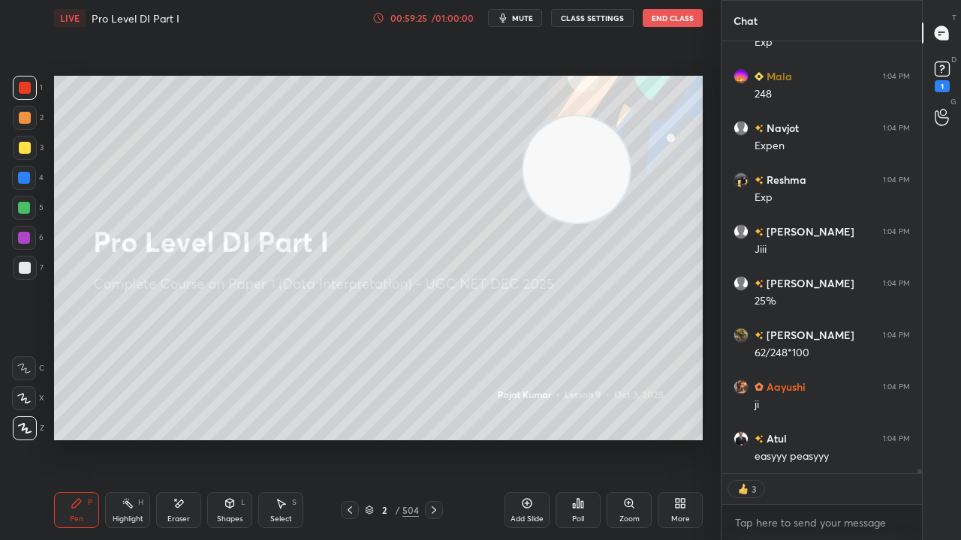
drag, startPoint x: 259, startPoint y: 184, endPoint x: 606, endPoint y: 177, distance: 347.6
click at [608, 177] on video at bounding box center [576, 169] width 107 height 107
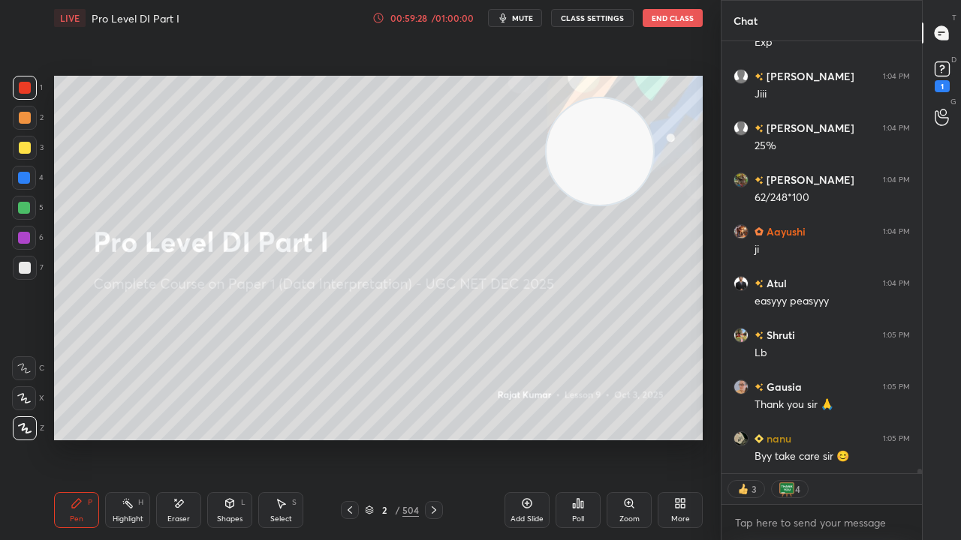
click at [579, 438] on icon at bounding box center [578, 504] width 12 height 12
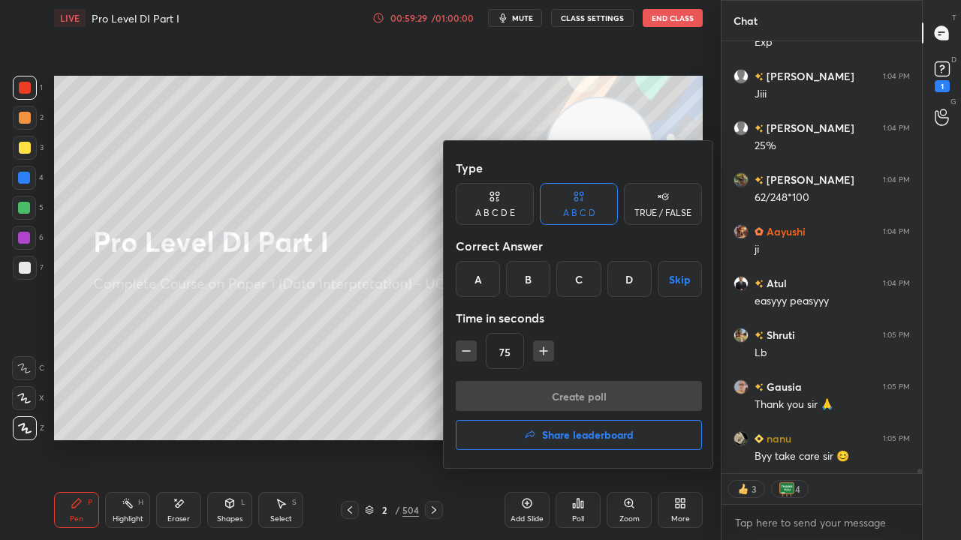
click at [540, 438] on button "Share leaderboard" at bounding box center [579, 435] width 246 height 30
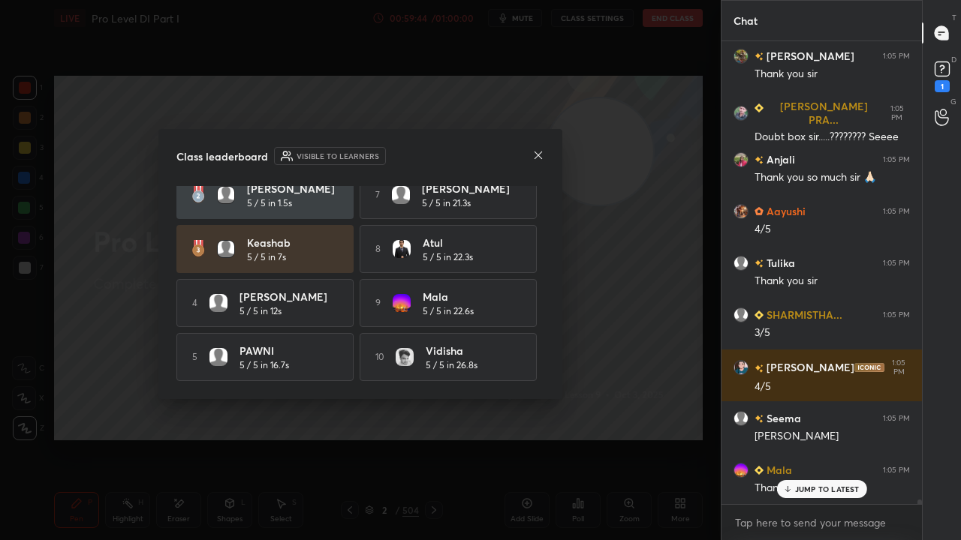
click at [543, 151] on icon at bounding box center [538, 155] width 12 height 12
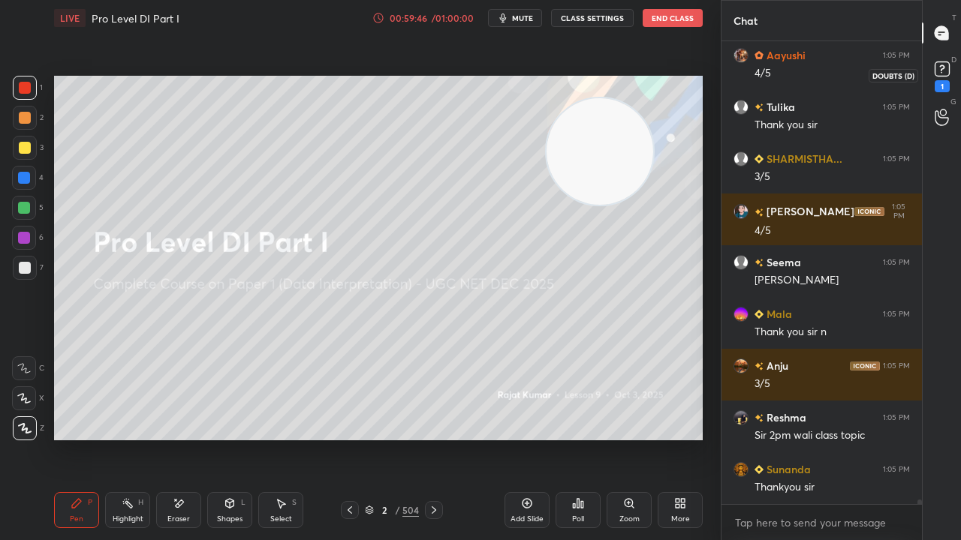
click at [946, 77] on rect at bounding box center [941, 69] width 14 height 14
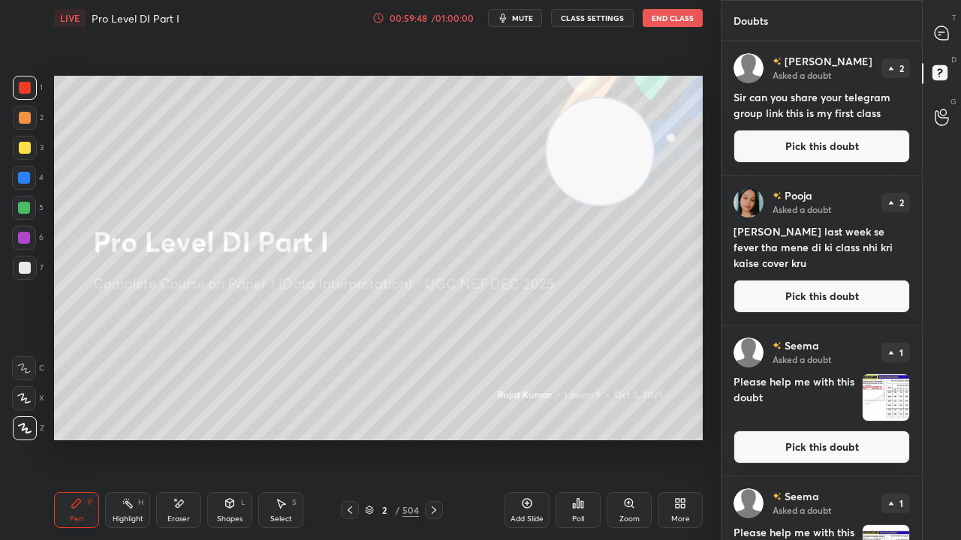
drag, startPoint x: 835, startPoint y: 144, endPoint x: 826, endPoint y: 143, distance: 9.8
click at [833, 143] on button "Pick this doubt" at bounding box center [821, 146] width 176 height 33
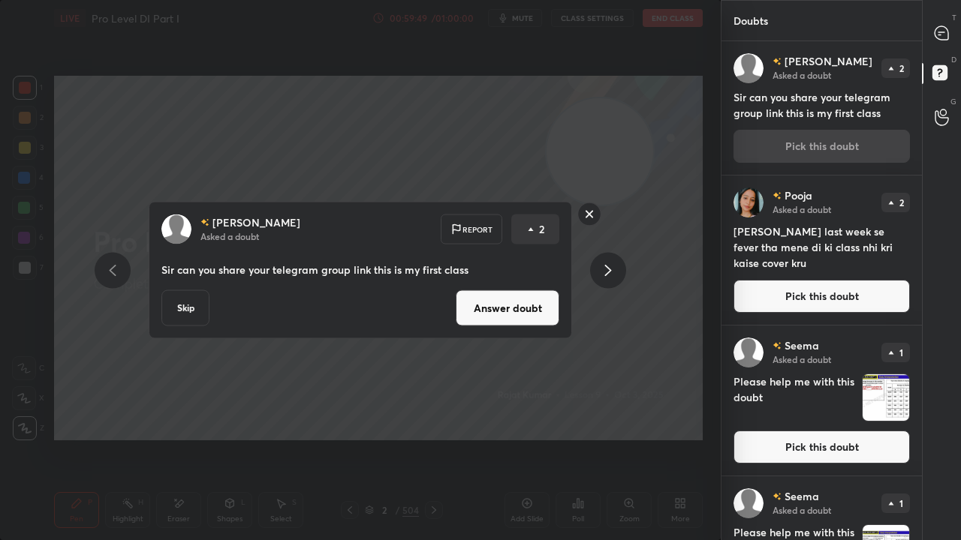
drag, startPoint x: 531, startPoint y: 300, endPoint x: 614, endPoint y: 220, distance: 115.2
click at [531, 301] on button "Answer doubt" at bounding box center [508, 308] width 104 height 36
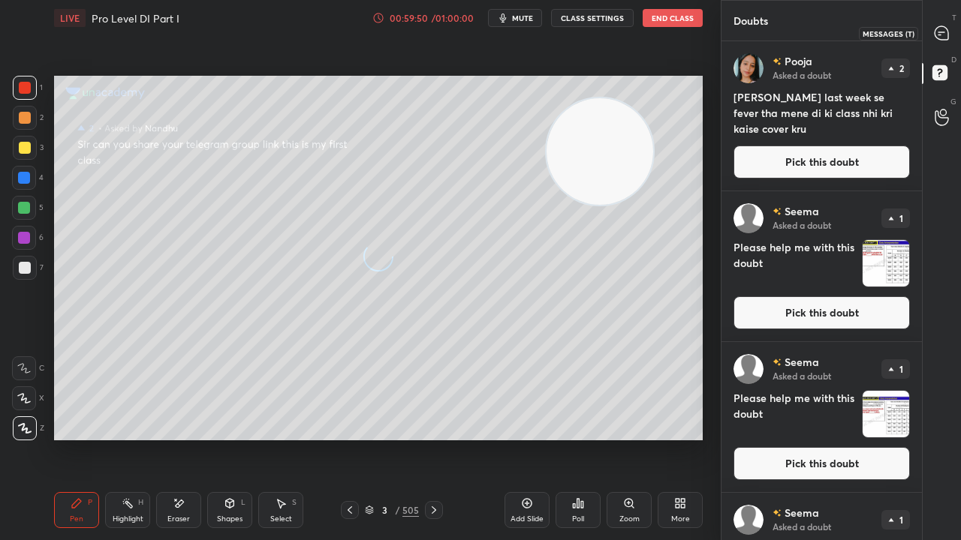
click at [943, 34] on icon at bounding box center [941, 33] width 14 height 14
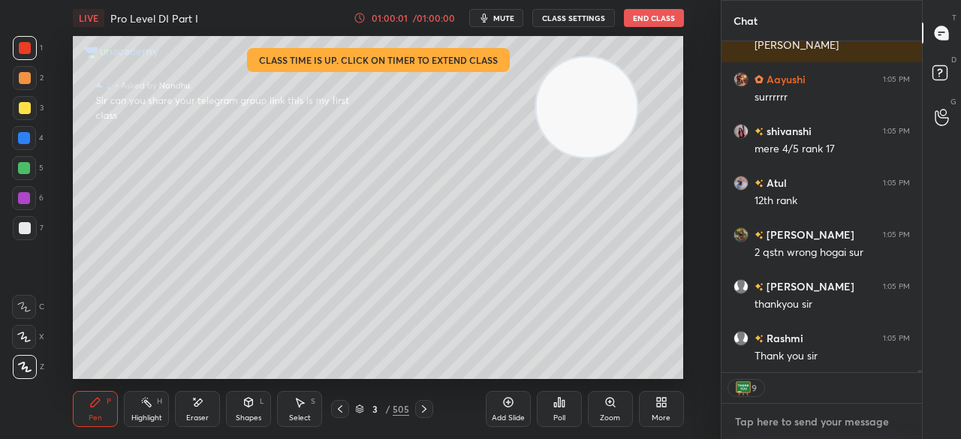
type textarea "x"
click at [820, 415] on textarea at bounding box center [821, 422] width 176 height 24
paste textarea "[URL][DOMAIN_NAME]"
type textarea "[URL][DOMAIN_NAME]"
type textarea "x"
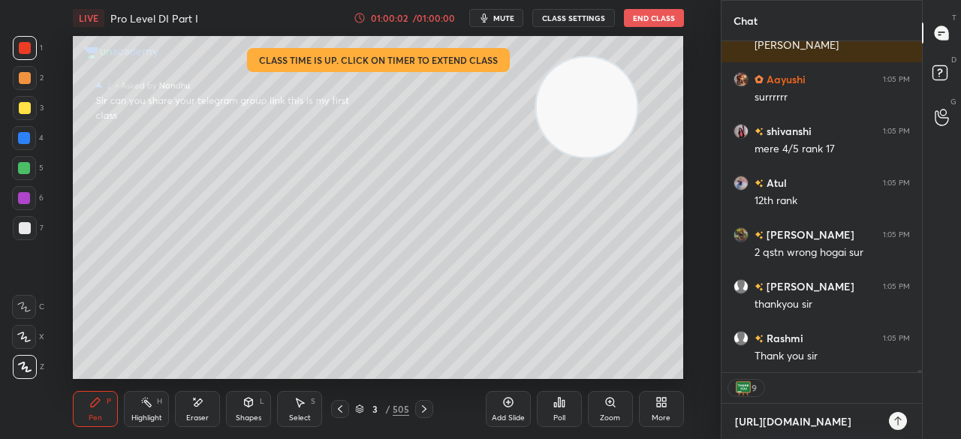
type textarea "[URL][DOMAIN_NAME]"
type textarea "x"
click at [897, 421] on icon at bounding box center [898, 421] width 12 height 12
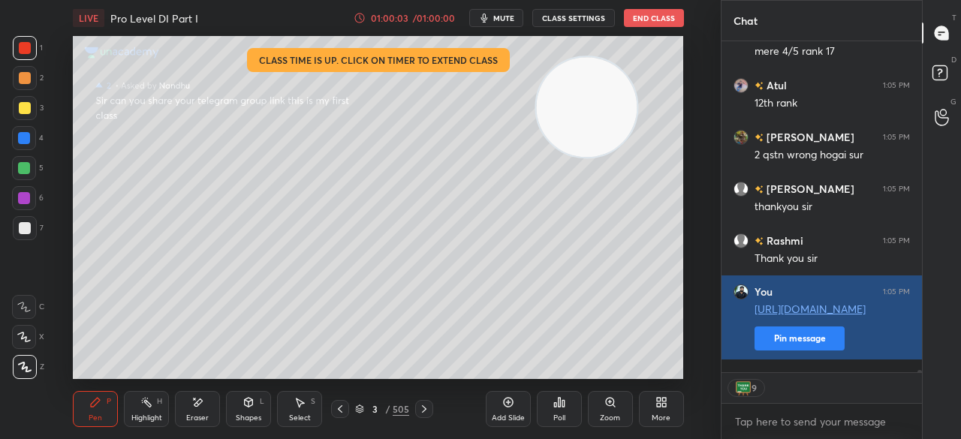
click at [793, 351] on button "Pin message" at bounding box center [799, 338] width 90 height 24
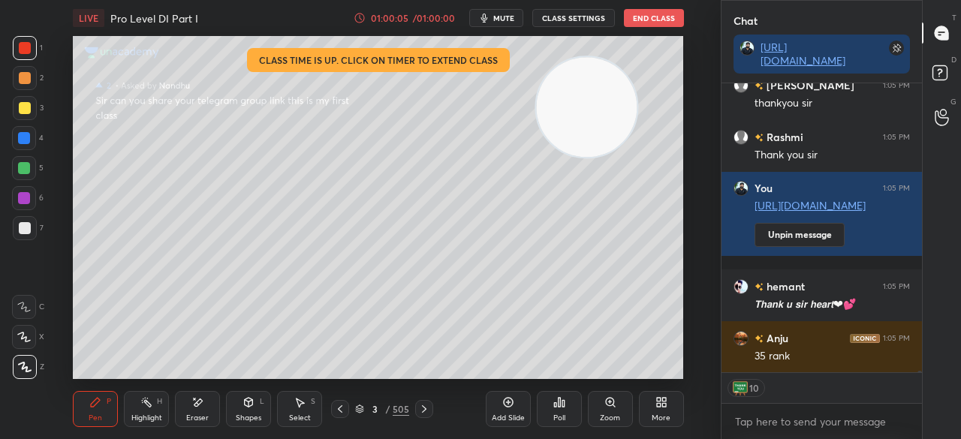
click at [943, 62] on icon at bounding box center [941, 75] width 27 height 27
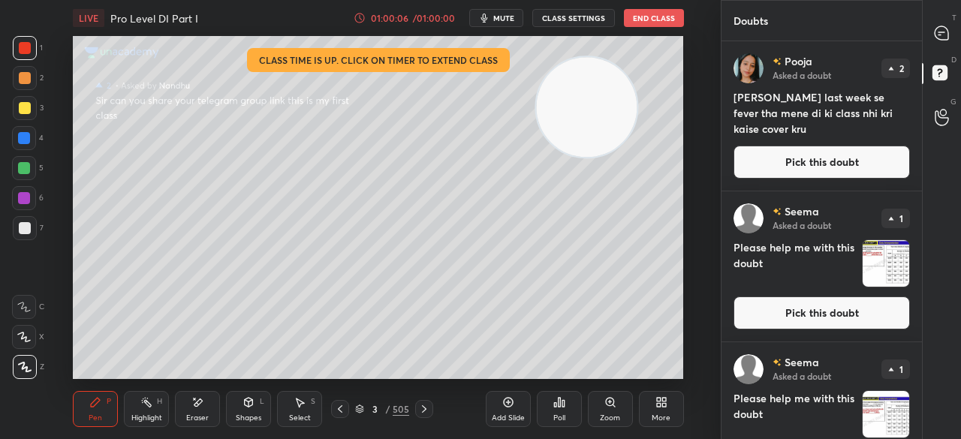
click at [845, 157] on button "Pick this doubt" at bounding box center [821, 162] width 176 height 33
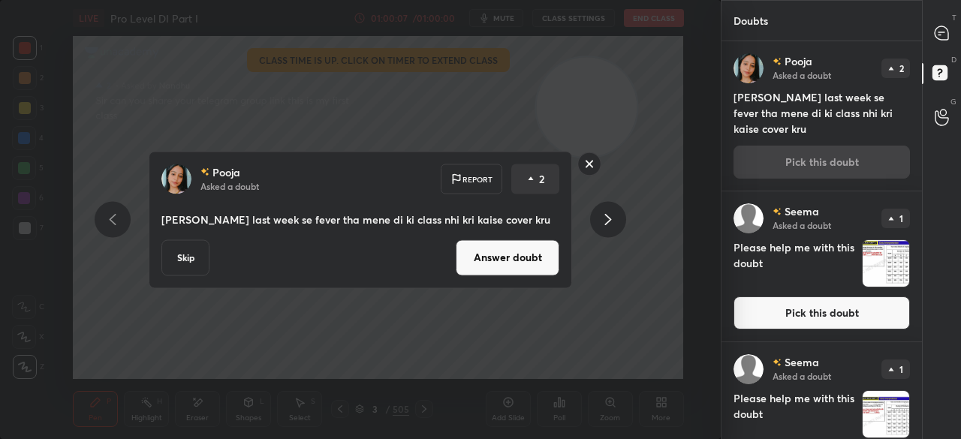
drag, startPoint x: 527, startPoint y: 254, endPoint x: 610, endPoint y: 200, distance: 98.9
click at [530, 254] on button "Answer doubt" at bounding box center [508, 257] width 104 height 36
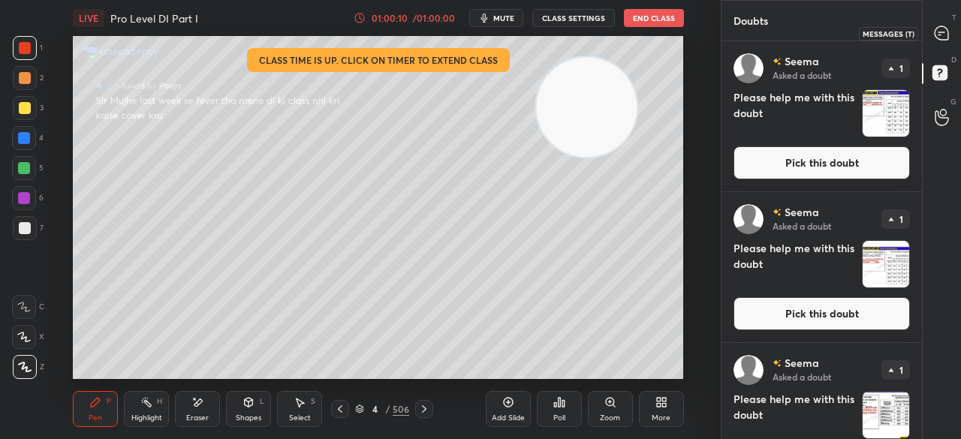
click at [946, 32] on icon at bounding box center [941, 33] width 14 height 14
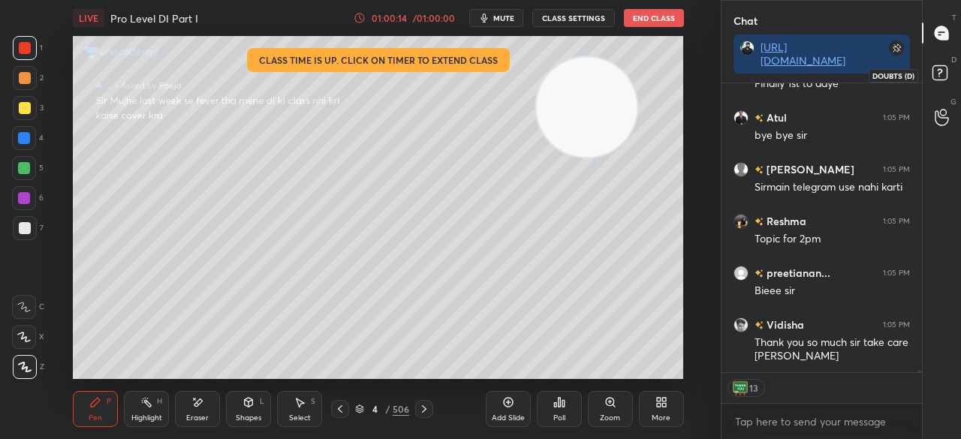
click at [941, 65] on icon at bounding box center [941, 75] width 27 height 27
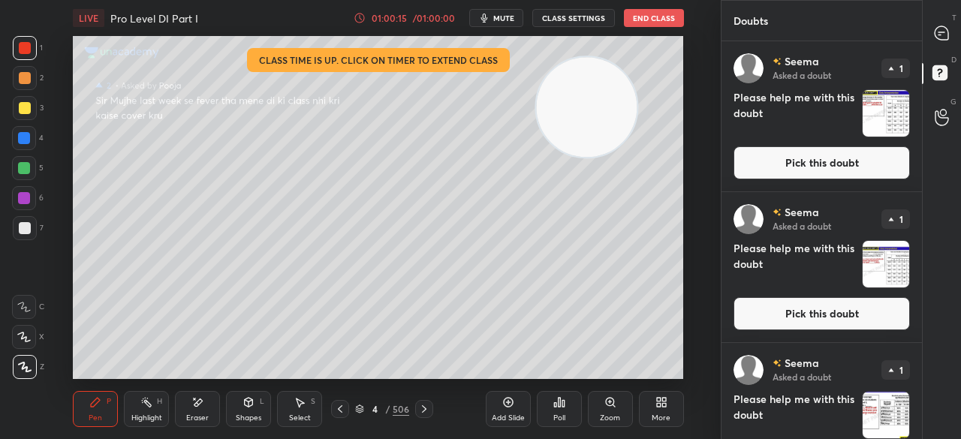
drag, startPoint x: 812, startPoint y: 153, endPoint x: 787, endPoint y: 173, distance: 32.6
click at [811, 155] on button "Pick this doubt" at bounding box center [821, 162] width 176 height 33
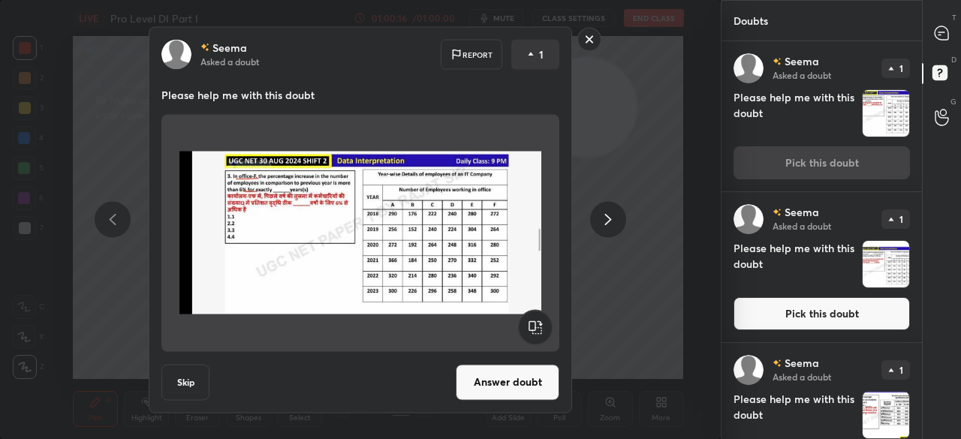
click at [521, 391] on button "Answer doubt" at bounding box center [508, 382] width 104 height 36
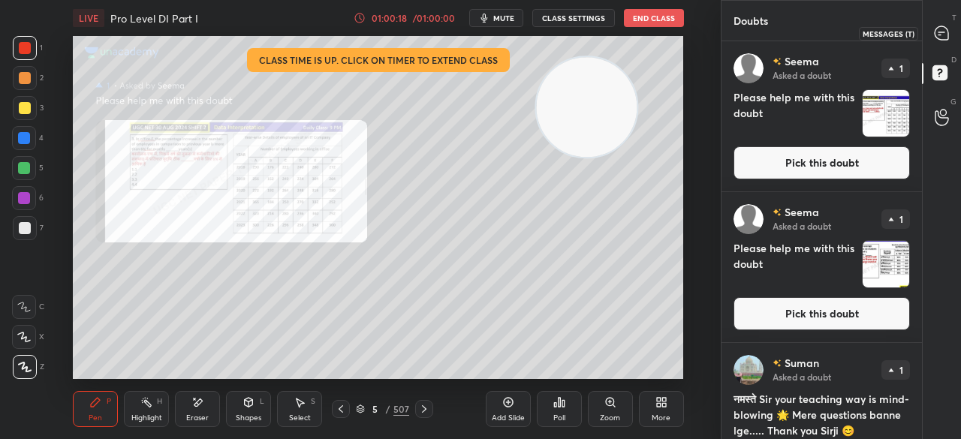
click at [941, 31] on icon at bounding box center [941, 33] width 14 height 14
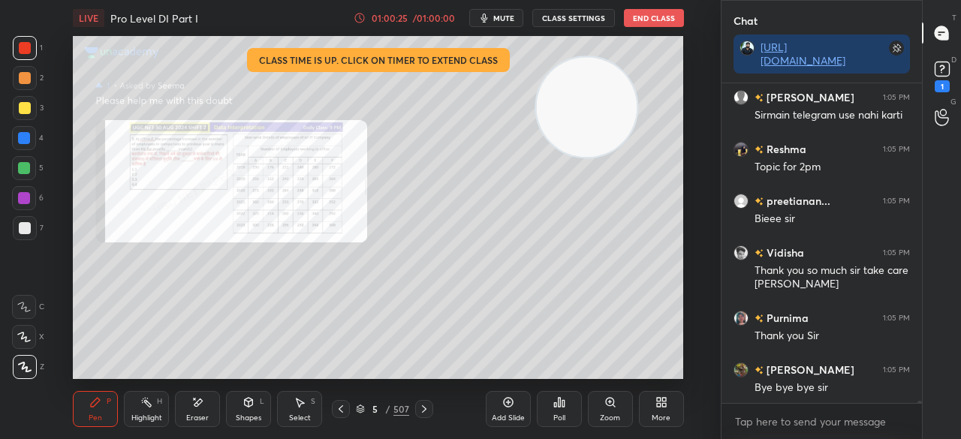
click at [949, 77] on icon at bounding box center [942, 69] width 23 height 23
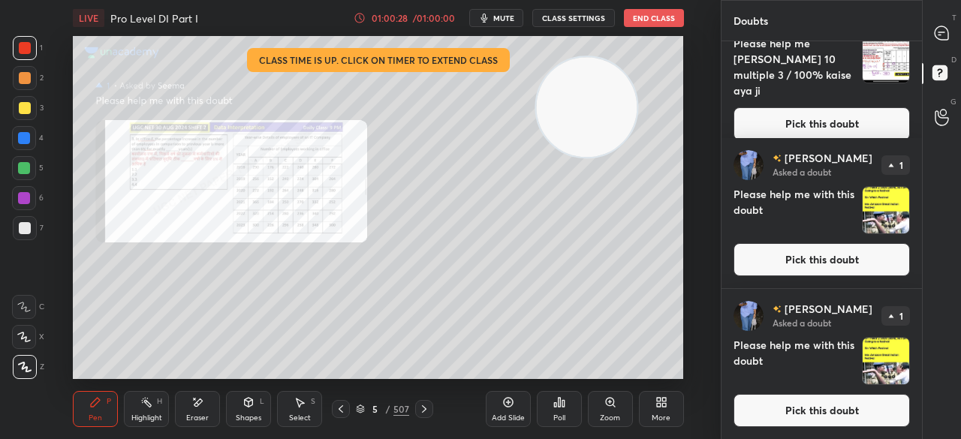
click at [805, 257] on button "Pick this doubt" at bounding box center [821, 259] width 176 height 33
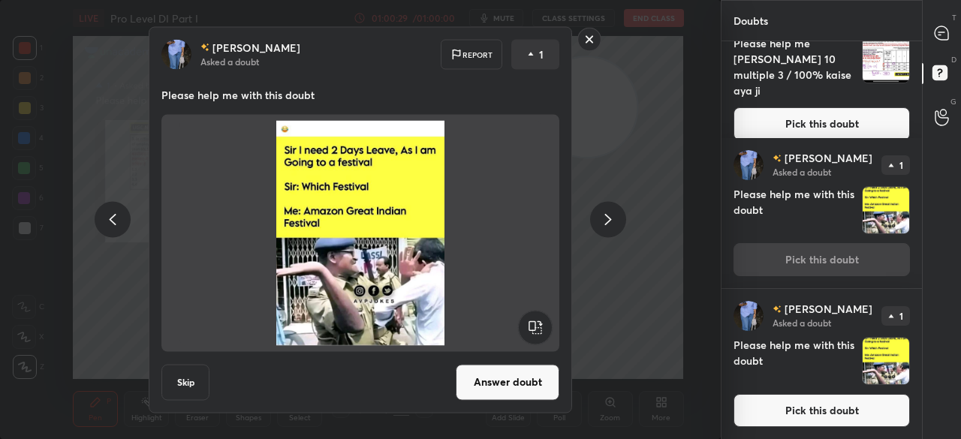
click at [520, 379] on button "Answer doubt" at bounding box center [508, 382] width 104 height 36
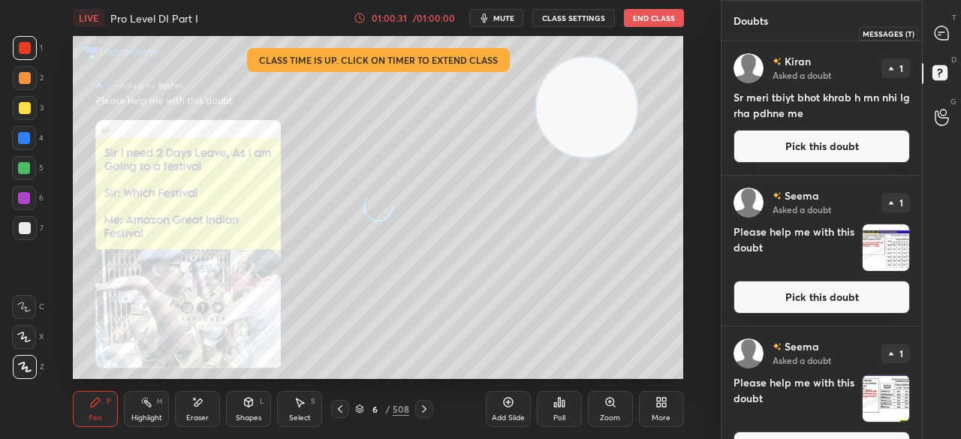
click at [943, 32] on icon at bounding box center [941, 32] width 6 height 0
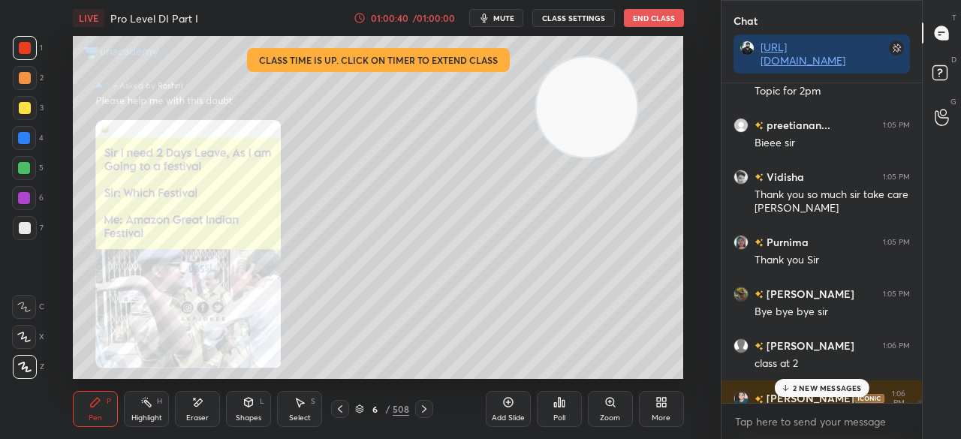
click at [947, 72] on icon at bounding box center [941, 75] width 27 height 27
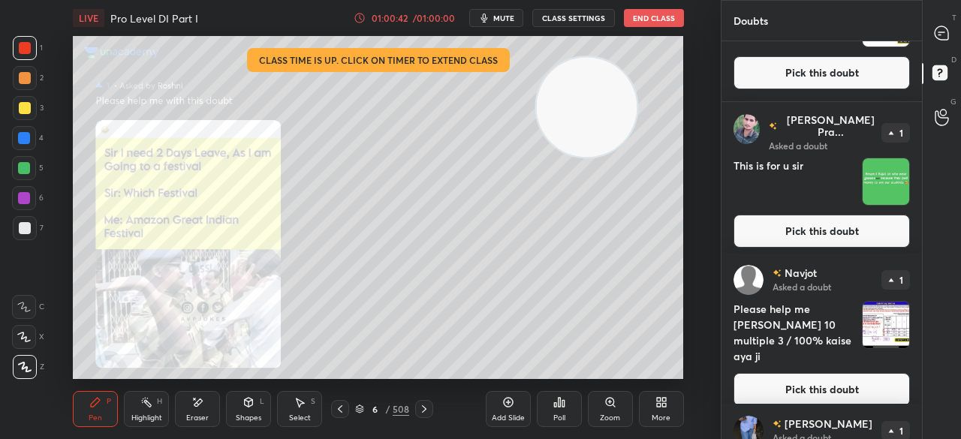
click at [818, 217] on button "Pick this doubt" at bounding box center [821, 231] width 176 height 33
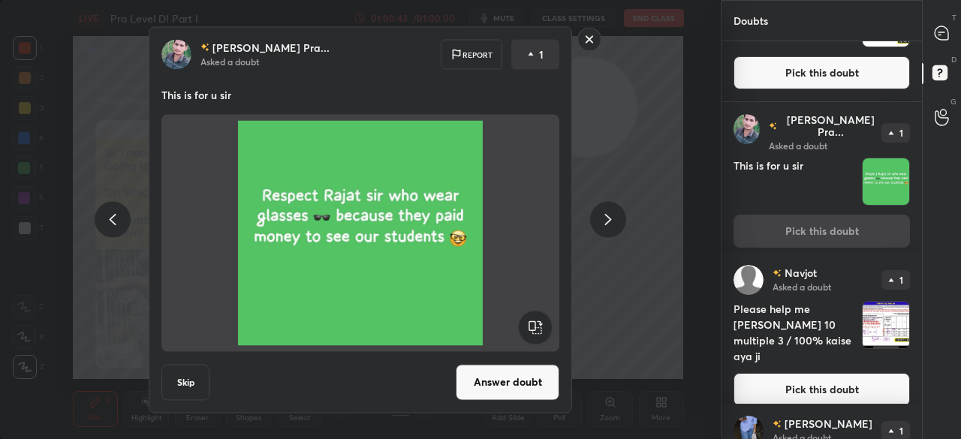
drag, startPoint x: 519, startPoint y: 387, endPoint x: 528, endPoint y: 377, distance: 13.3
click at [519, 384] on button "Answer doubt" at bounding box center [508, 382] width 104 height 36
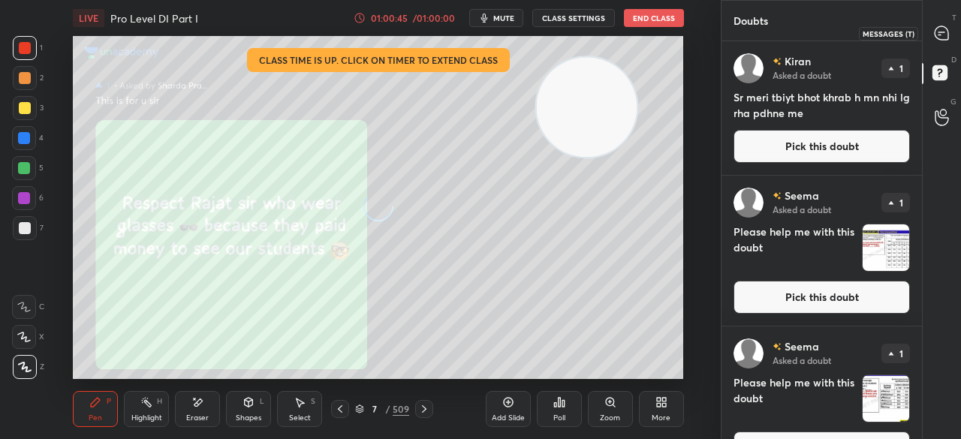
drag, startPoint x: 946, startPoint y: 30, endPoint x: 937, endPoint y: 32, distance: 9.3
click at [944, 31] on icon at bounding box center [941, 33] width 14 height 14
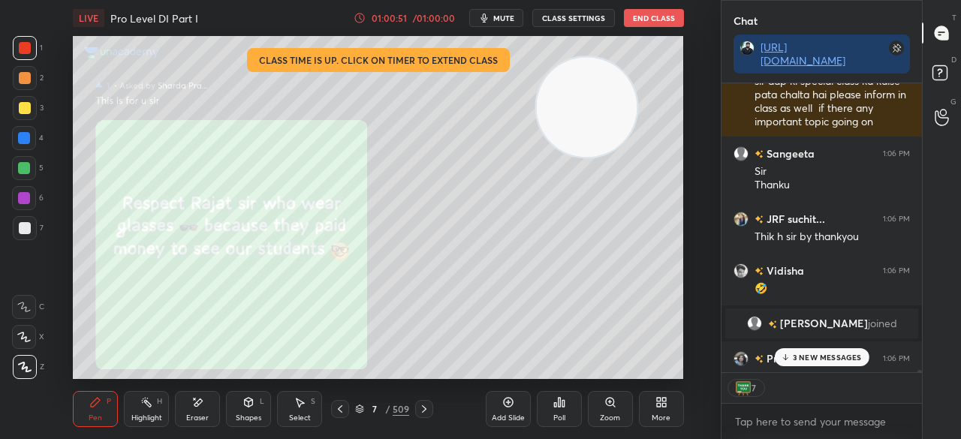
click at [800, 355] on p "3 NEW MESSAGES" at bounding box center [827, 357] width 69 height 9
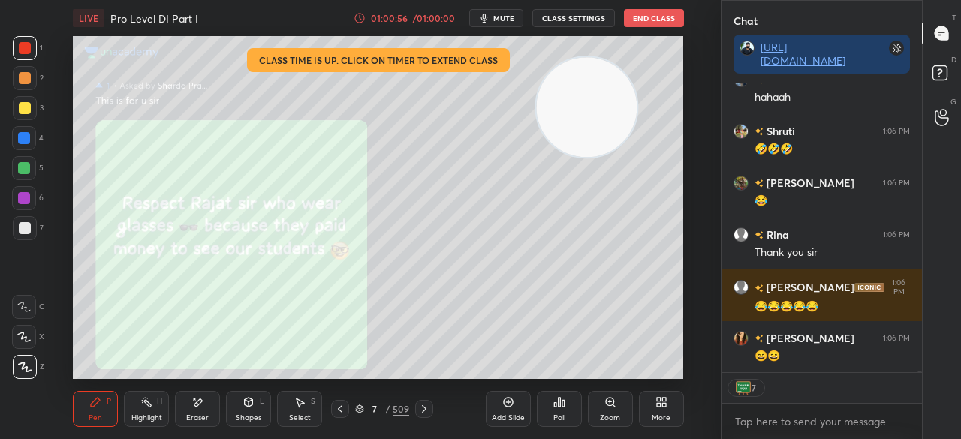
click at [31, 129] on div at bounding box center [24, 138] width 24 height 24
click at [33, 133] on div at bounding box center [24, 138] width 24 height 24
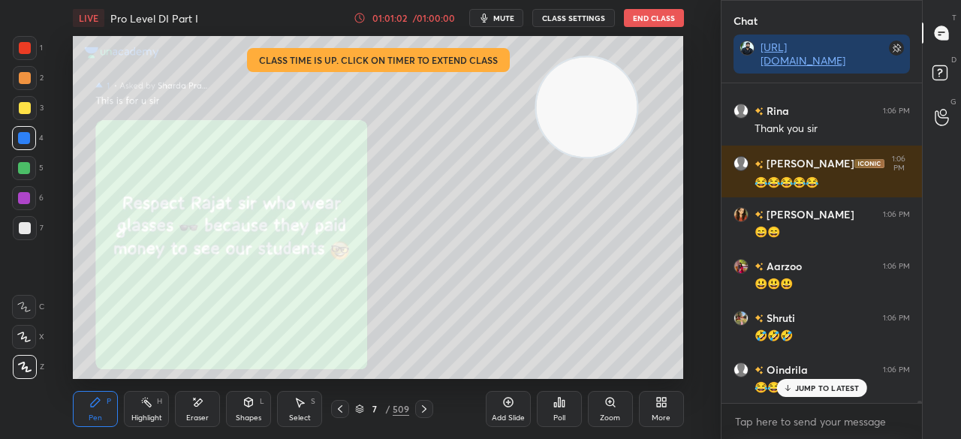
click at [647, 13] on button "End Class" at bounding box center [654, 18] width 60 height 18
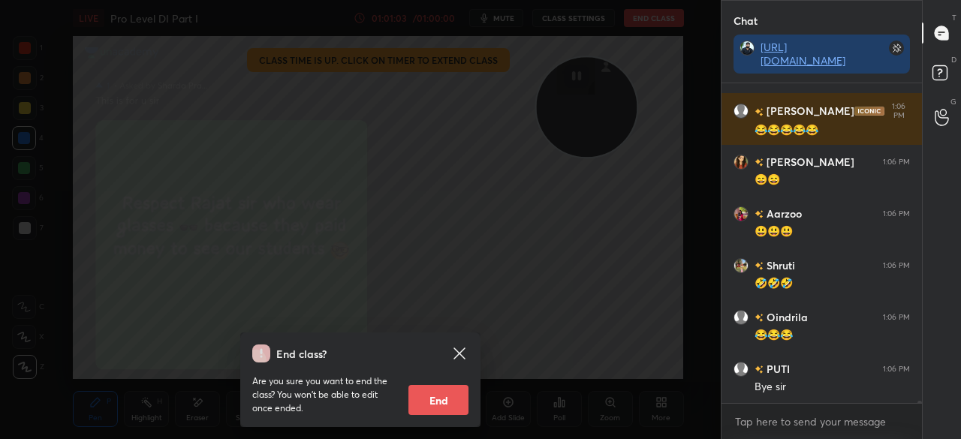
click at [543, 251] on div "End class? Are you sure you want to end the class? You won’t be able to edit on…" at bounding box center [360, 219] width 721 height 439
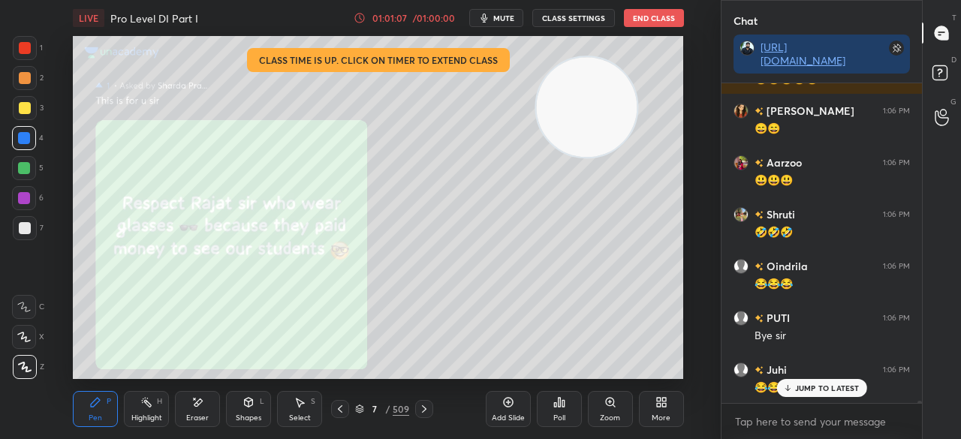
click at [642, 14] on button "End Class" at bounding box center [654, 18] width 60 height 18
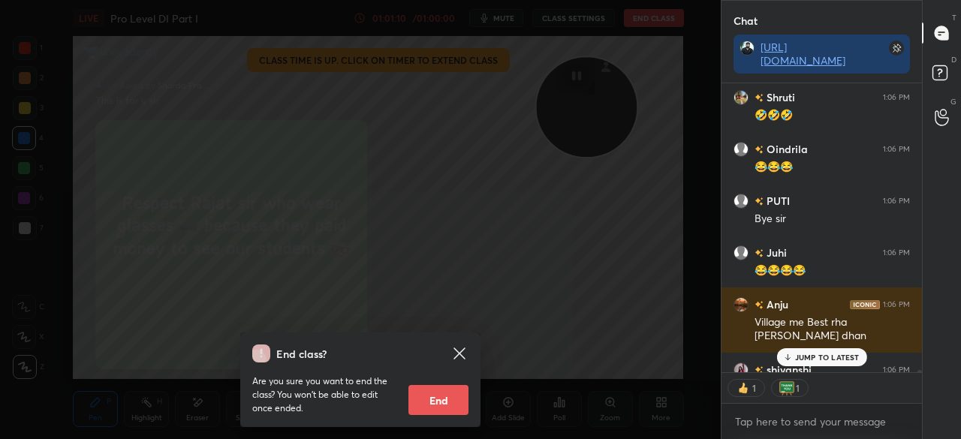
click at [439, 402] on button "End" at bounding box center [438, 400] width 60 height 30
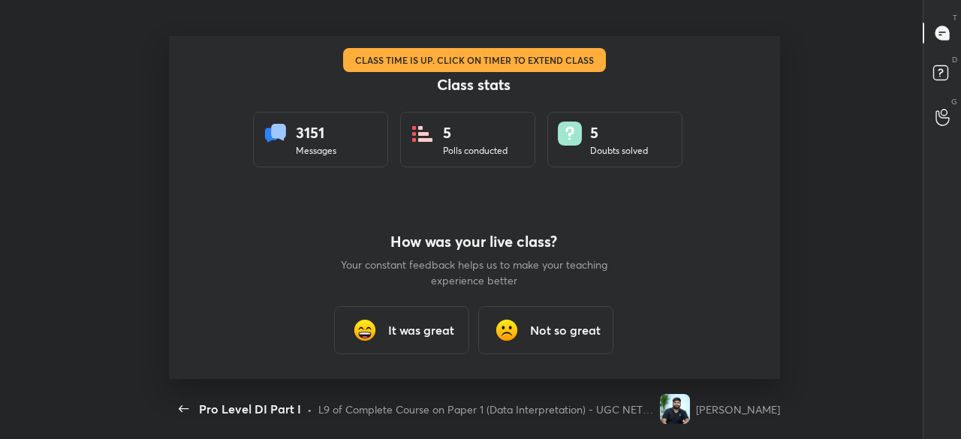
type textarea "x"
click at [414, 346] on div "It was great" at bounding box center [402, 330] width 135 height 48
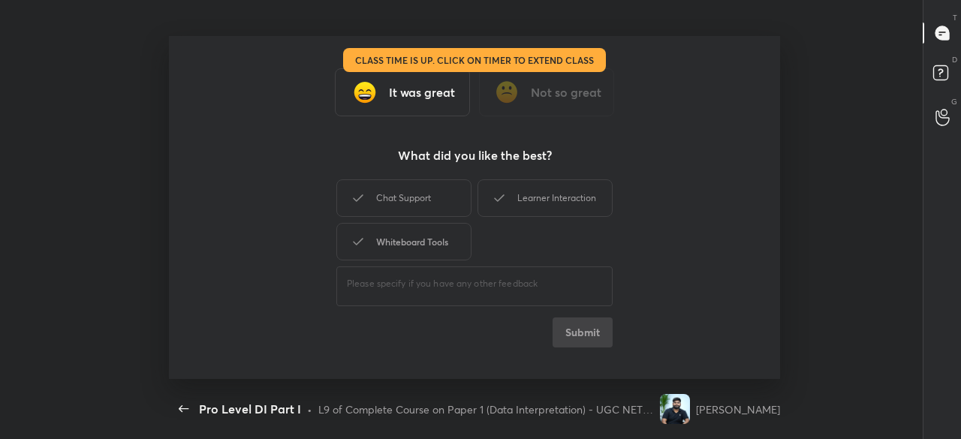
drag, startPoint x: 402, startPoint y: 235, endPoint x: 402, endPoint y: 226, distance: 9.0
click at [402, 234] on div "Whiteboard Tools" at bounding box center [403, 242] width 135 height 38
click at [402, 194] on div "Chat Support" at bounding box center [403, 198] width 135 height 38
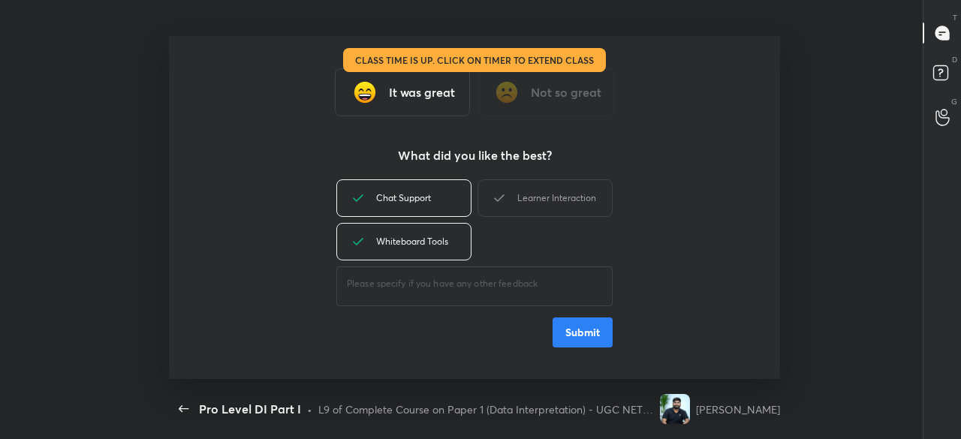
drag, startPoint x: 539, startPoint y: 201, endPoint x: 546, endPoint y: 244, distance: 43.3
click at [539, 202] on div "Learner Interaction" at bounding box center [544, 198] width 135 height 38
click at [567, 333] on button "Submit" at bounding box center [582, 332] width 60 height 30
